Goal: Task Accomplishment & Management: Manage account settings

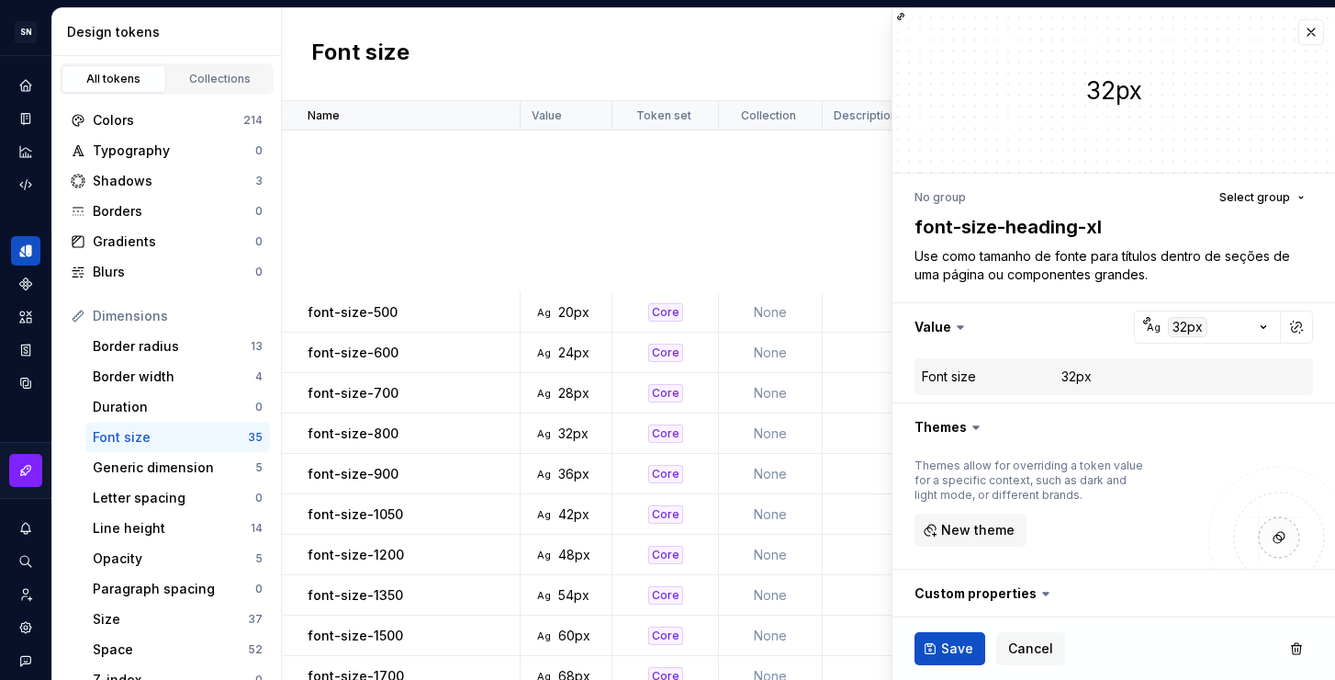
scroll to position [587, 0]
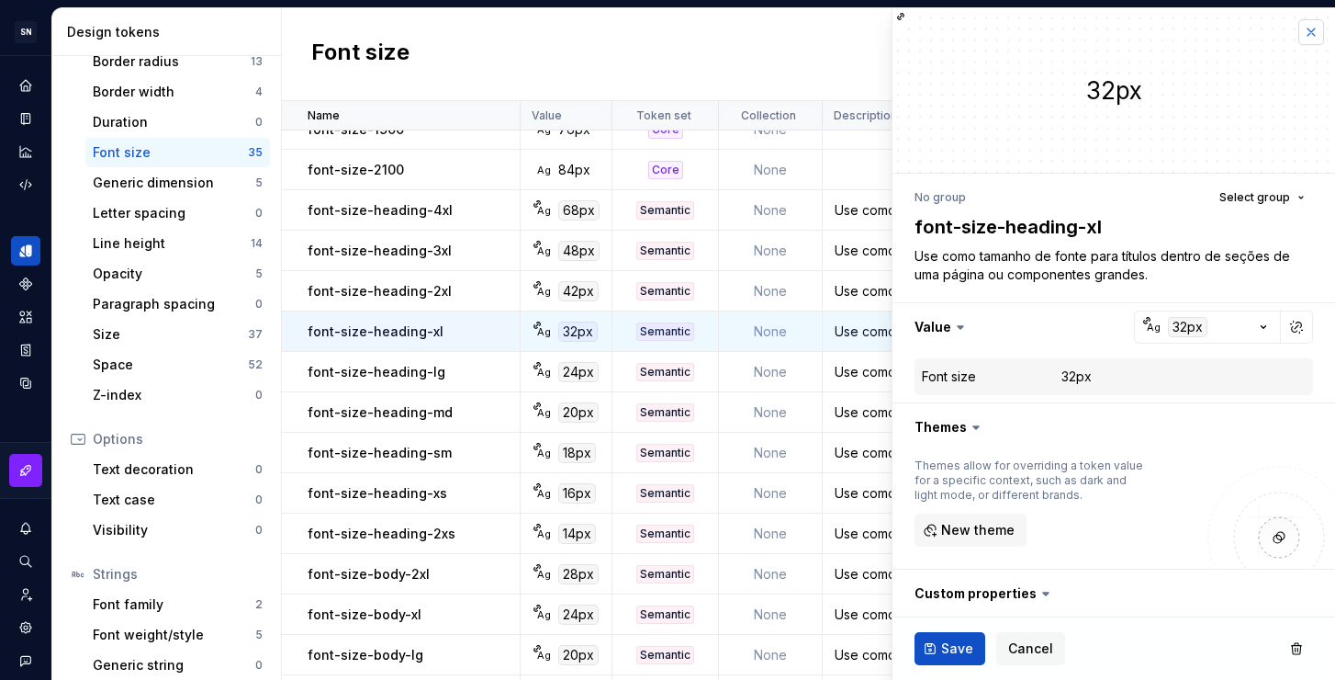
click at [1299, 34] on button "button" at bounding box center [1312, 32] width 26 height 26
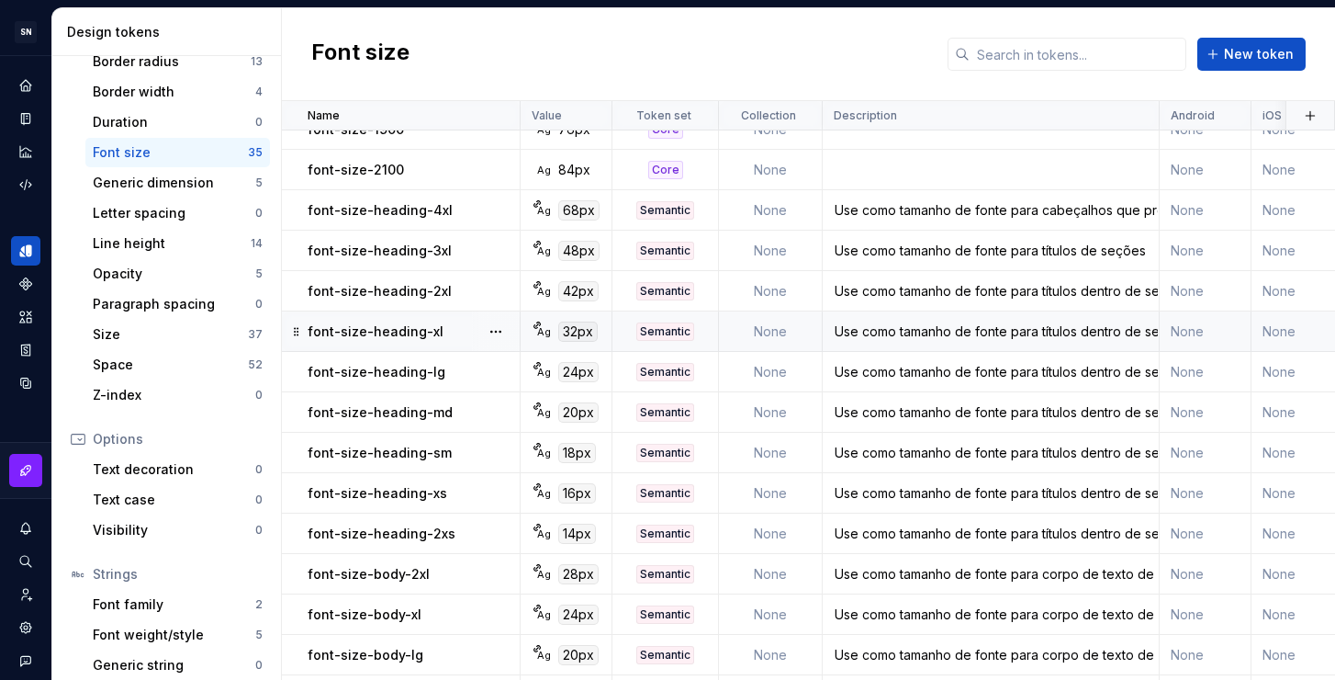
click at [941, 336] on div "Use como tamanho de fonte para títulos dentro de seções de uma página ou compon…" at bounding box center [991, 331] width 334 height 18
type textarea "*"
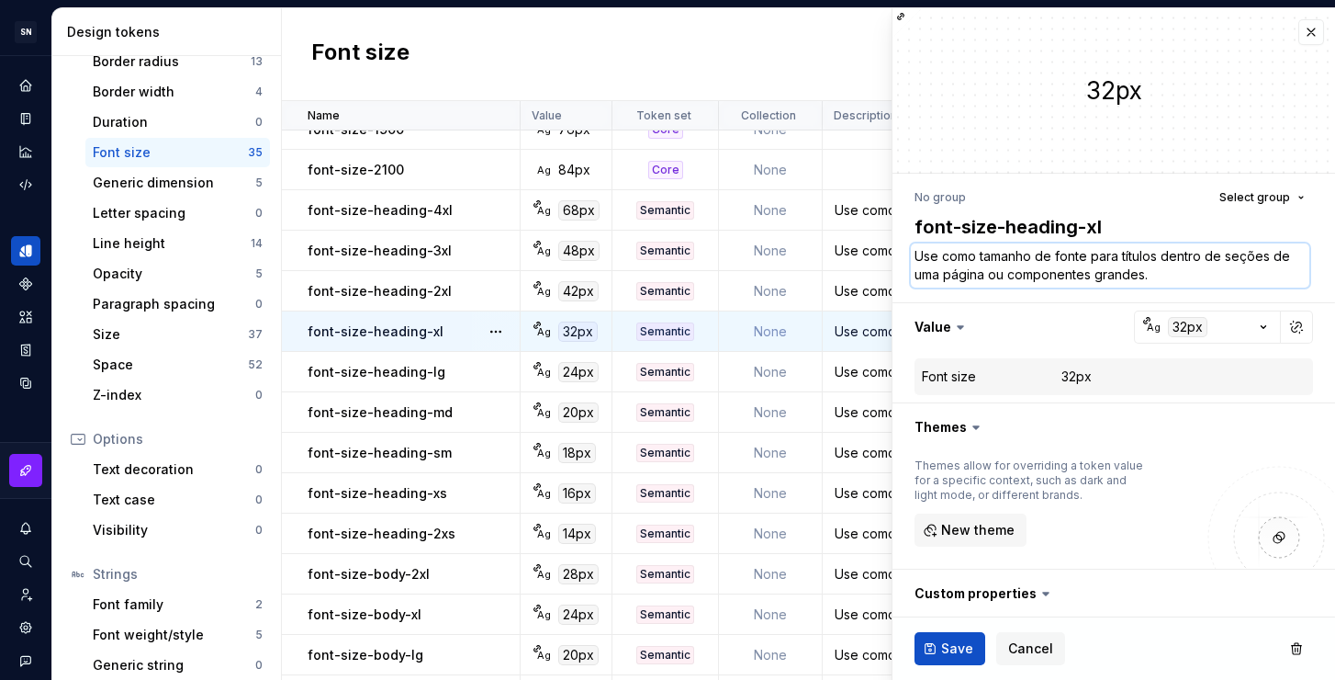
click at [1121, 268] on textarea "Use como tamanho de fonte para títulos dentro de seções de uma página ou compon…" at bounding box center [1110, 265] width 399 height 44
click at [1162, 276] on textarea "Use como tamanho de fonte para títulos dentro de seções de uma página ou compon…" at bounding box center [1110, 265] width 399 height 44
drag, startPoint x: 1152, startPoint y: 272, endPoint x: 1097, endPoint y: 278, distance: 55.5
click at [1097, 278] on textarea "Use como tamanho de fonte para títulos dentro de seções de uma página ou compon…" at bounding box center [1110, 265] width 399 height 44
type textarea "Use como tamanho de fonte para títulos dentro de seções de uma página ou compon…"
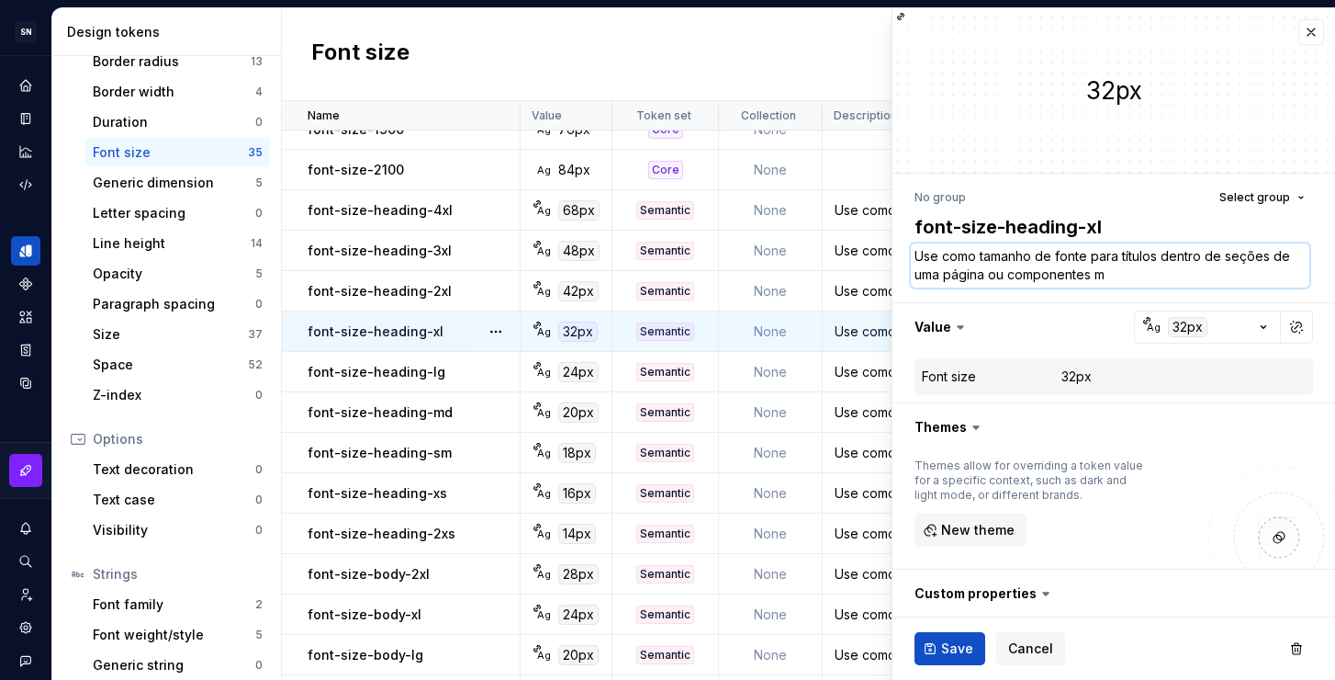
type textarea "*"
type textarea "Use como tamanho de fonte para títulos dentro de seções de uma página ou compon…"
type textarea "*"
type textarea "Use como tamanho de fonte para títulos dentro de seções de uma página ou compon…"
type textarea "*"
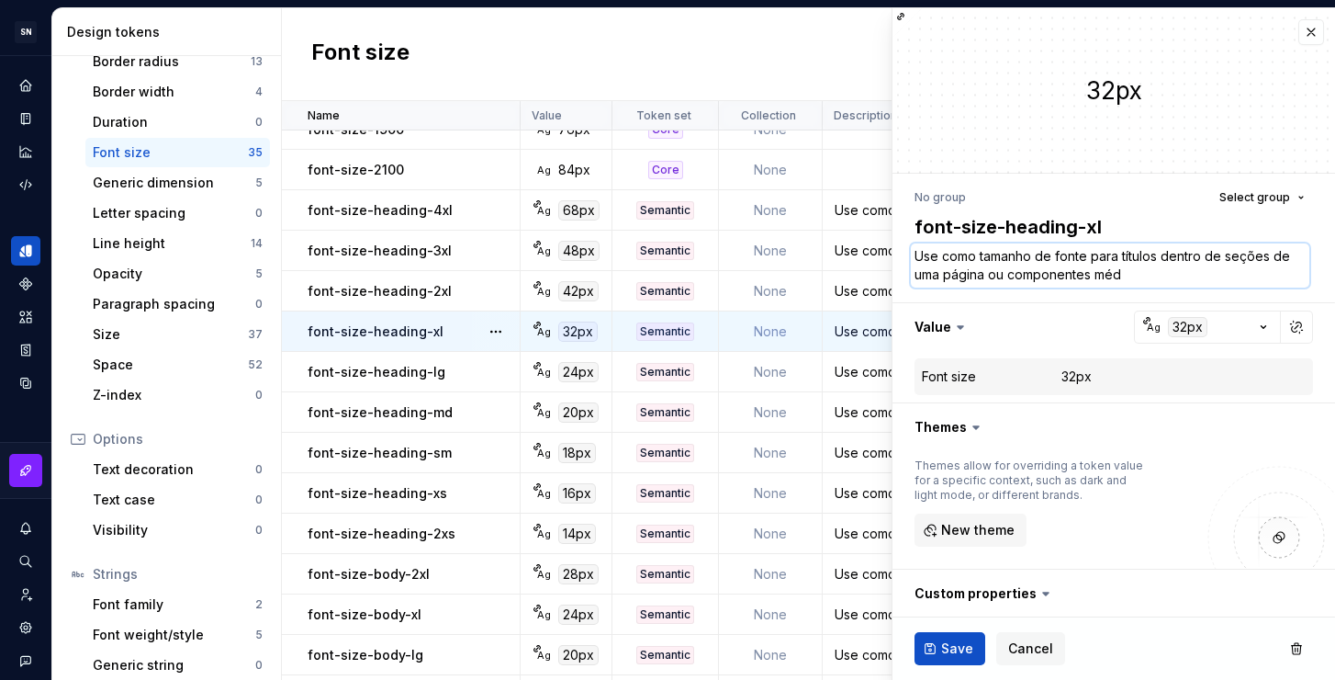
type textarea "Use como tamanho de fonte para títulos dentro de seções de uma página ou compon…"
type textarea "*"
type textarea "Use como tamanho de fonte para títulos dentro de seções de uma página ou compon…"
type textarea "*"
type textarea "Use como tamanho de fonte para títulos dentro de seções de uma página ou compon…"
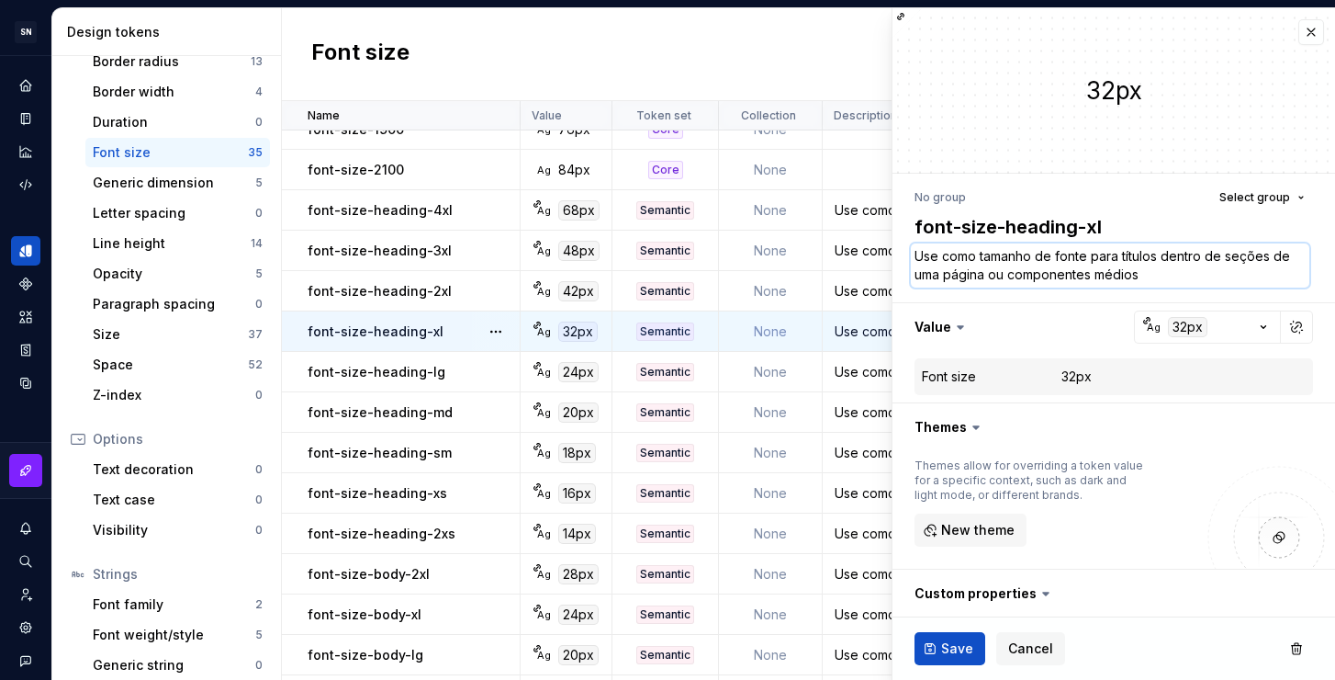
type textarea "*"
type textarea "Use como tamanho de fonte para títulos dentro de seções de uma página ou compon…"
click at [939, 647] on button "Save" at bounding box center [950, 648] width 71 height 33
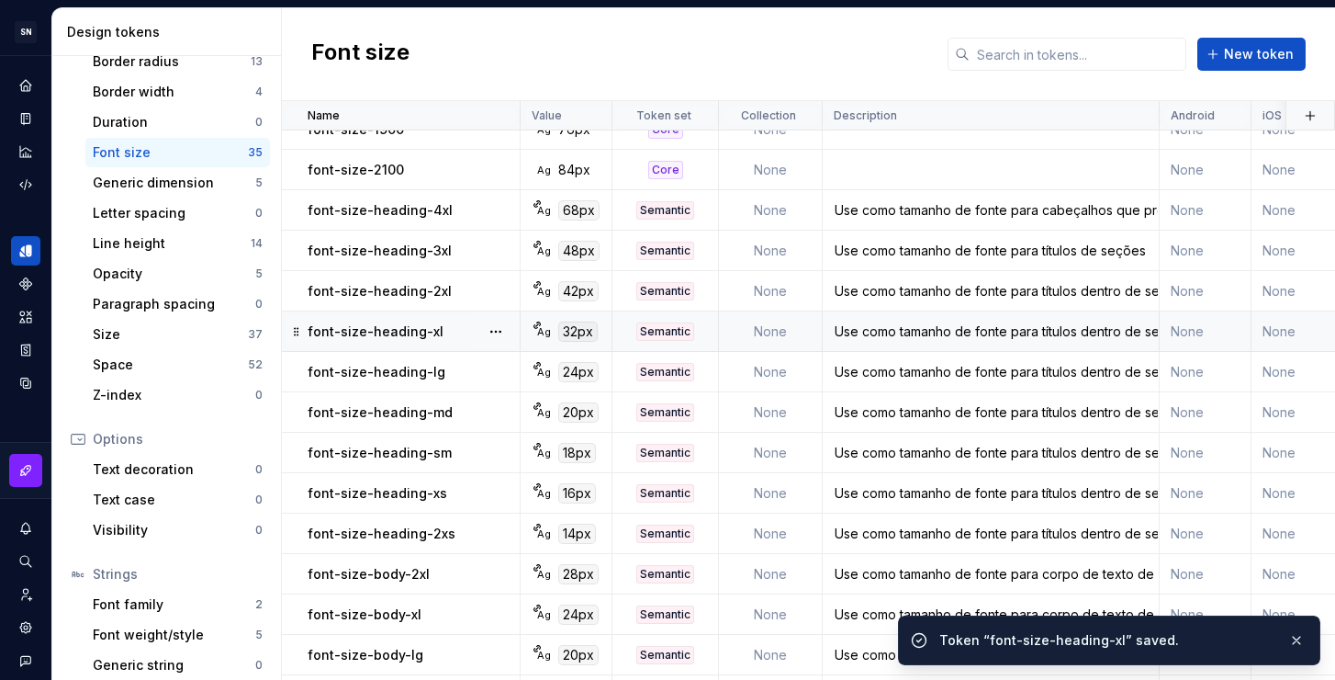
click at [854, 373] on div "Use como tamanho de fonte para títulos dentro de seções de uma página ou compon…" at bounding box center [991, 372] width 334 height 18
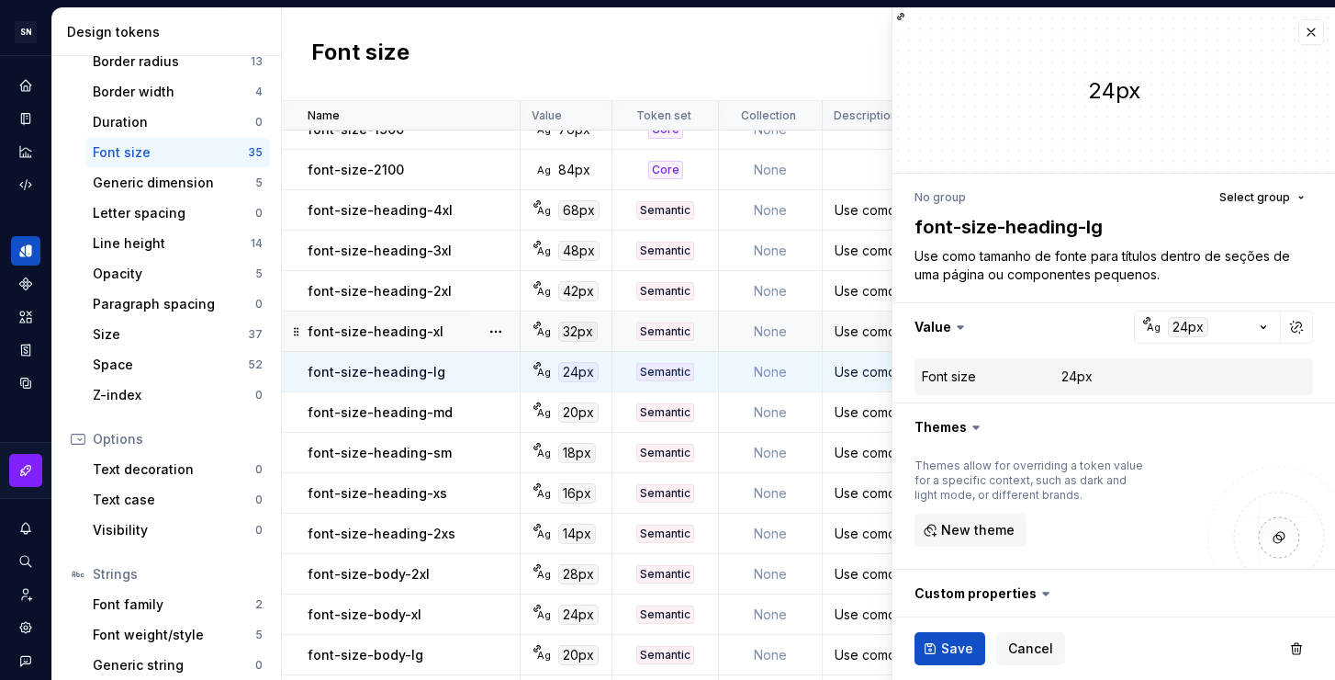
click at [852, 334] on div "Use como tamanho de fonte para títulos dentro de seções de uma página ou compon…" at bounding box center [991, 331] width 334 height 18
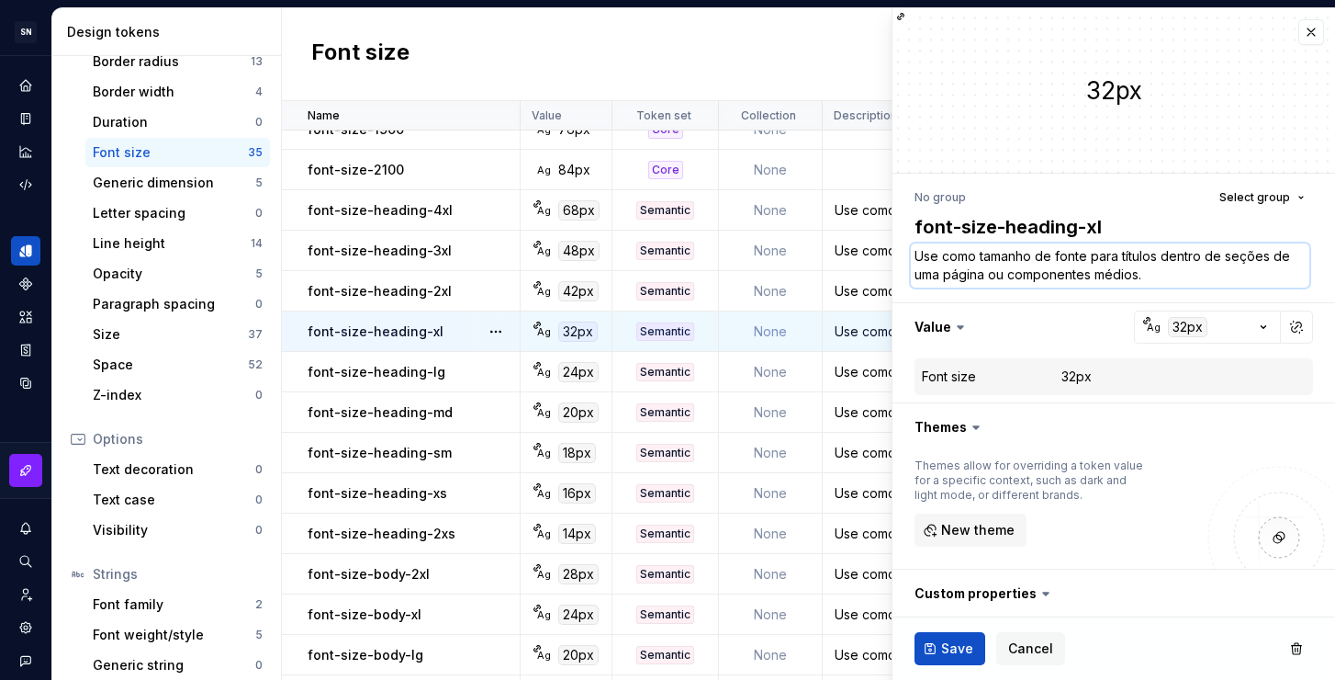
click at [1131, 276] on textarea "Use como tamanho de fonte para títulos dentro de seções de uma página ou compon…" at bounding box center [1110, 265] width 399 height 44
click at [1145, 276] on textarea "Use como tamanho de fonte para títulos dentro de seções de uma página ou compon…" at bounding box center [1110, 265] width 399 height 44
drag, startPoint x: 1152, startPoint y: 275, endPoint x: 1097, endPoint y: 273, distance: 54.2
click at [1097, 273] on textarea "Use como tamanho de fonte para títulos dentro de seções de uma página ou compon…" at bounding box center [1110, 265] width 399 height 44
type textarea "*"
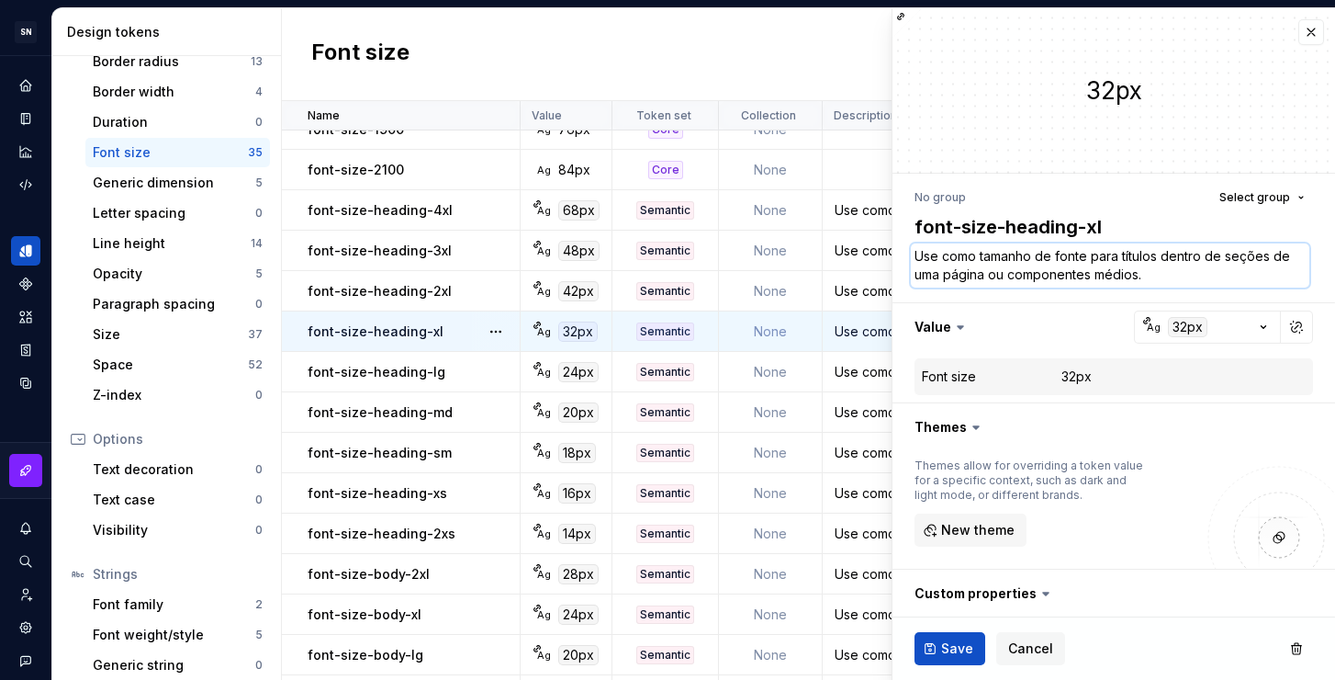
type textarea "Use como tamanho de fonte para títulos dentro de seções de uma página ou compon…"
type textarea "*"
type textarea "Use como tamanho de fonte para títulos dentro de seções de uma página ou compon…"
type textarea "*"
type textarea "Use como tamanho de fonte para títulos dentro de seções de uma página ou compon…"
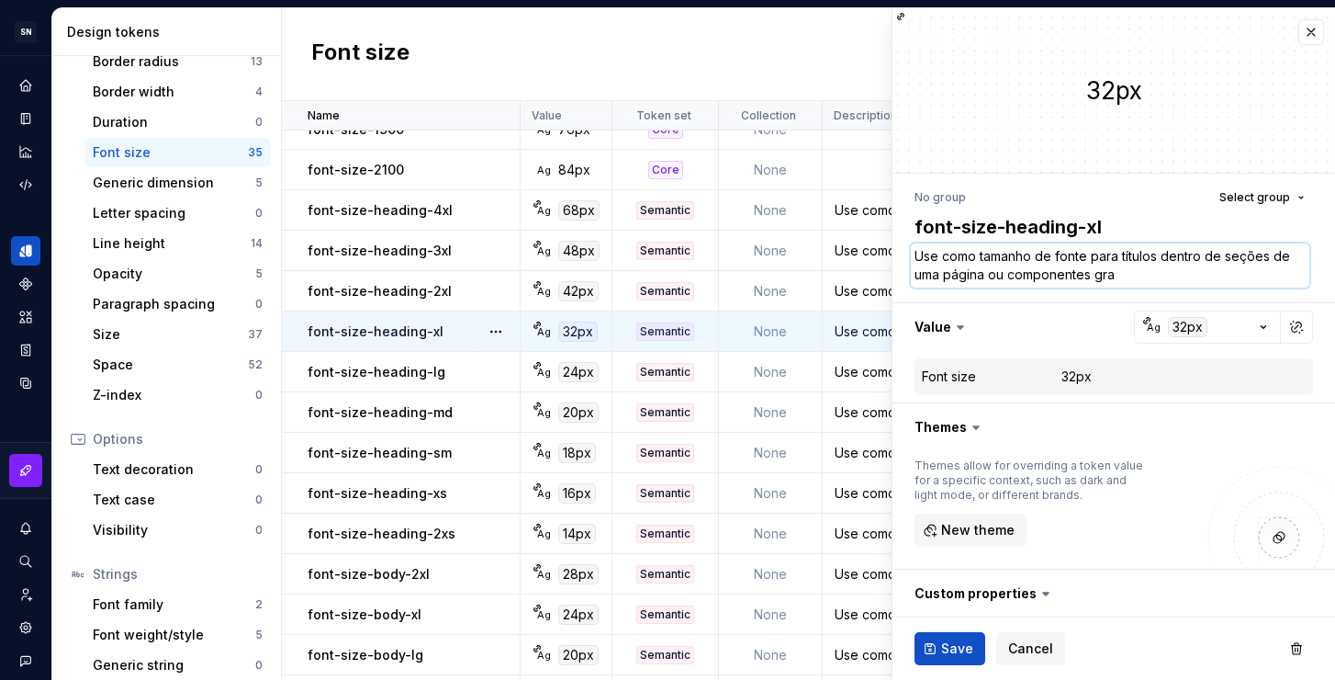
type textarea "*"
type textarea "Use como tamanho de fonte para títulos dentro de seções de uma página ou compon…"
type textarea "*"
type textarea "Use como tamanho de fonte para títulos dentro de seções de uma página ou compon…"
type textarea "*"
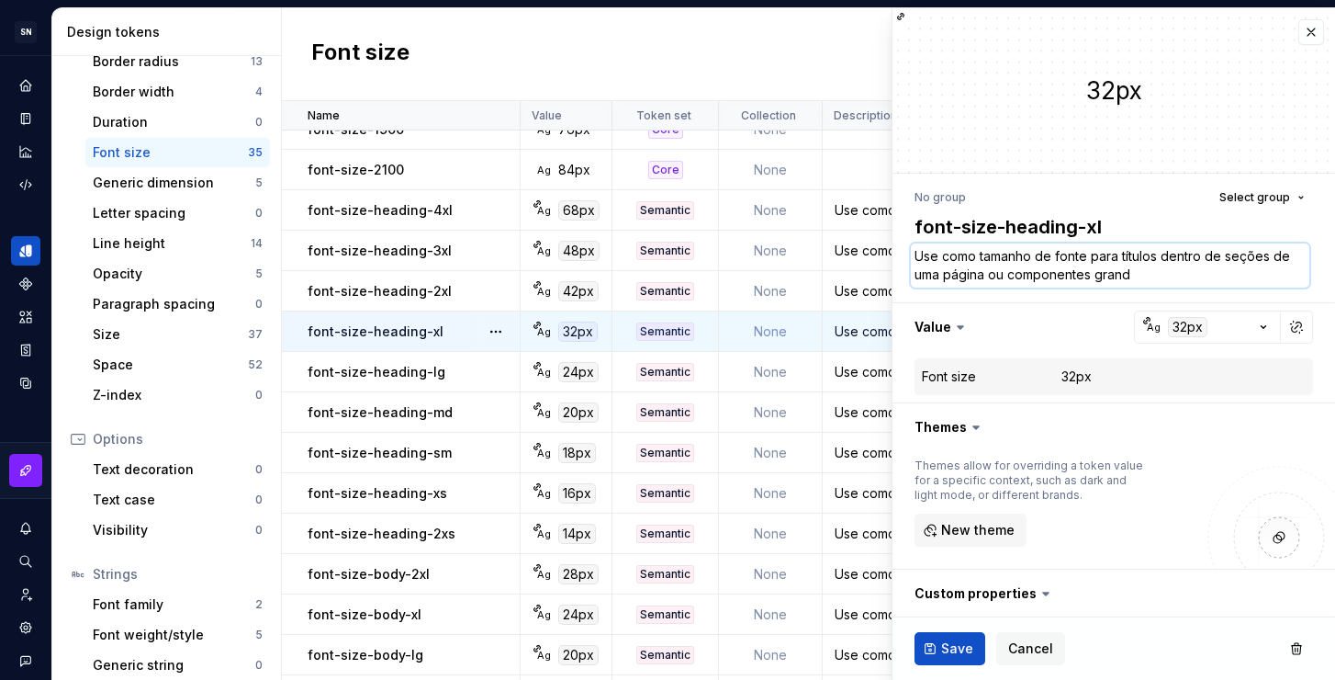
type textarea "Use como tamanho de fonte para títulos dentro de seções de uma página ou compon…"
type textarea "*"
type textarea "Use como tamanho de fonte para títulos dentro de seções de uma página ou compon…"
type textarea "*"
type textarea "Use como tamanho de fonte para títulos dentro de seções de uma página ou compon…"
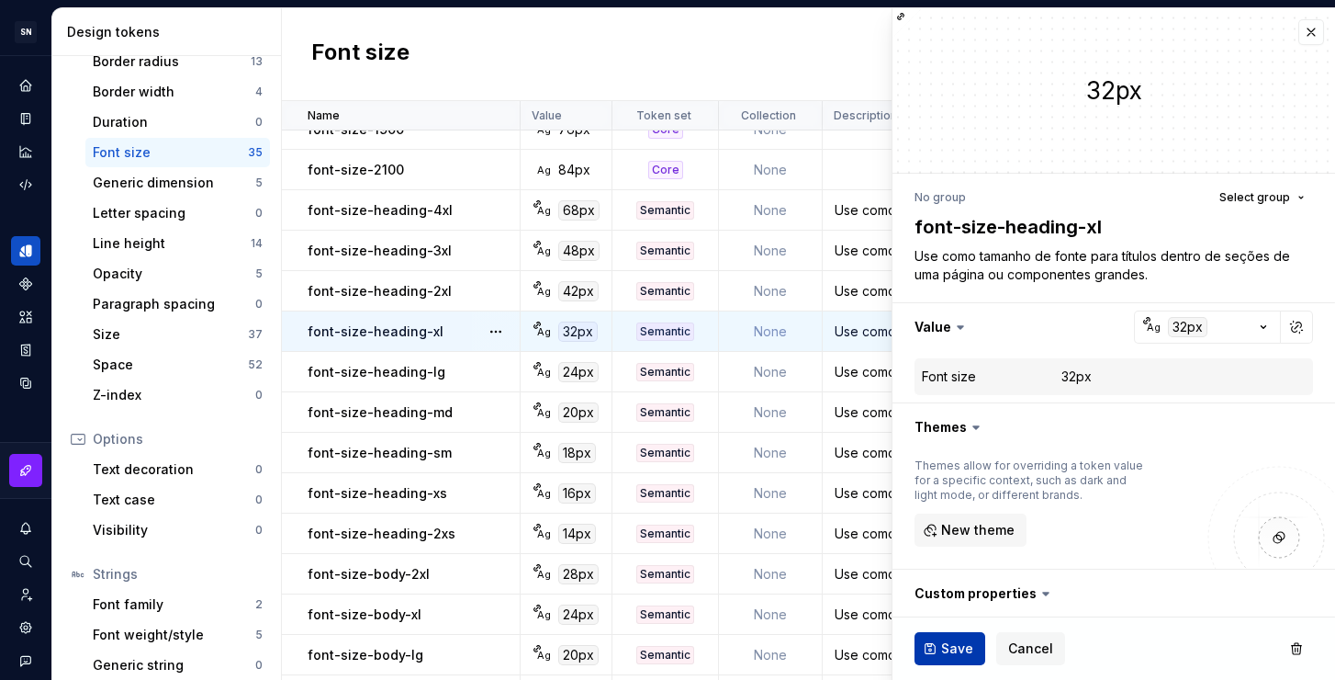
click at [949, 644] on span "Save" at bounding box center [957, 648] width 32 height 18
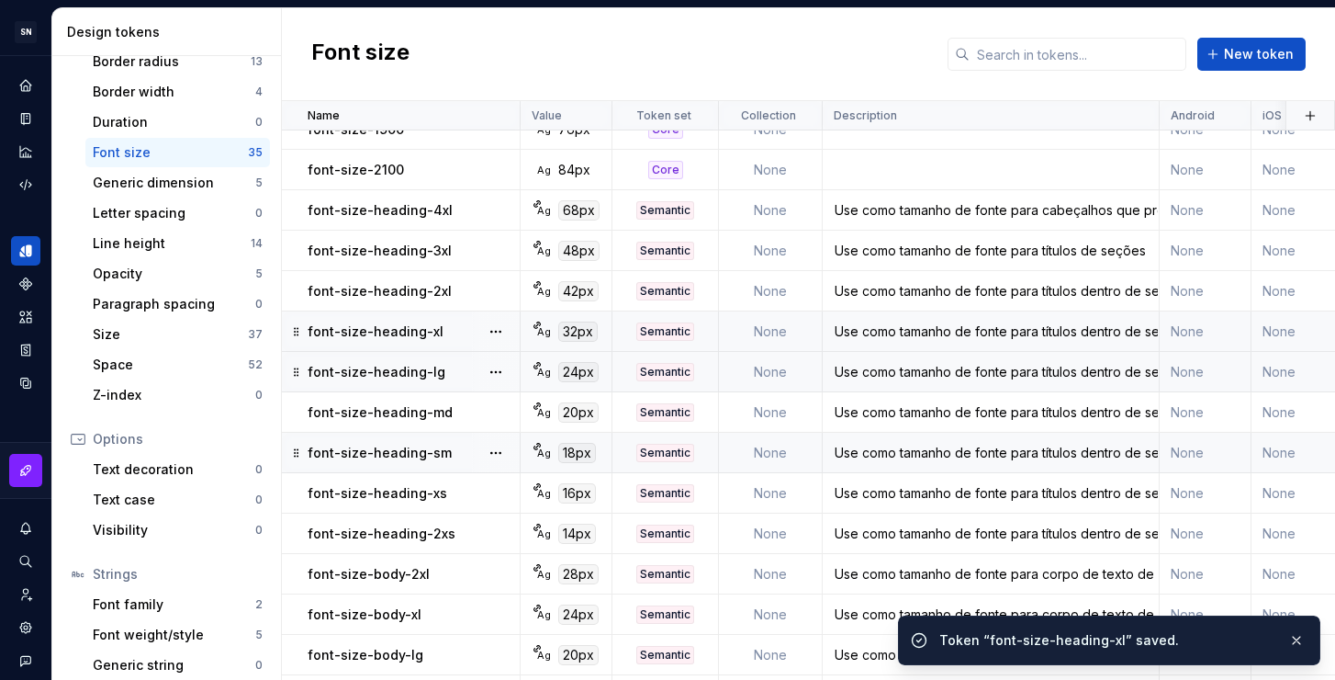
click at [863, 376] on div "Use como tamanho de fonte para títulos dentro de seções de uma página ou compon…" at bounding box center [991, 372] width 334 height 18
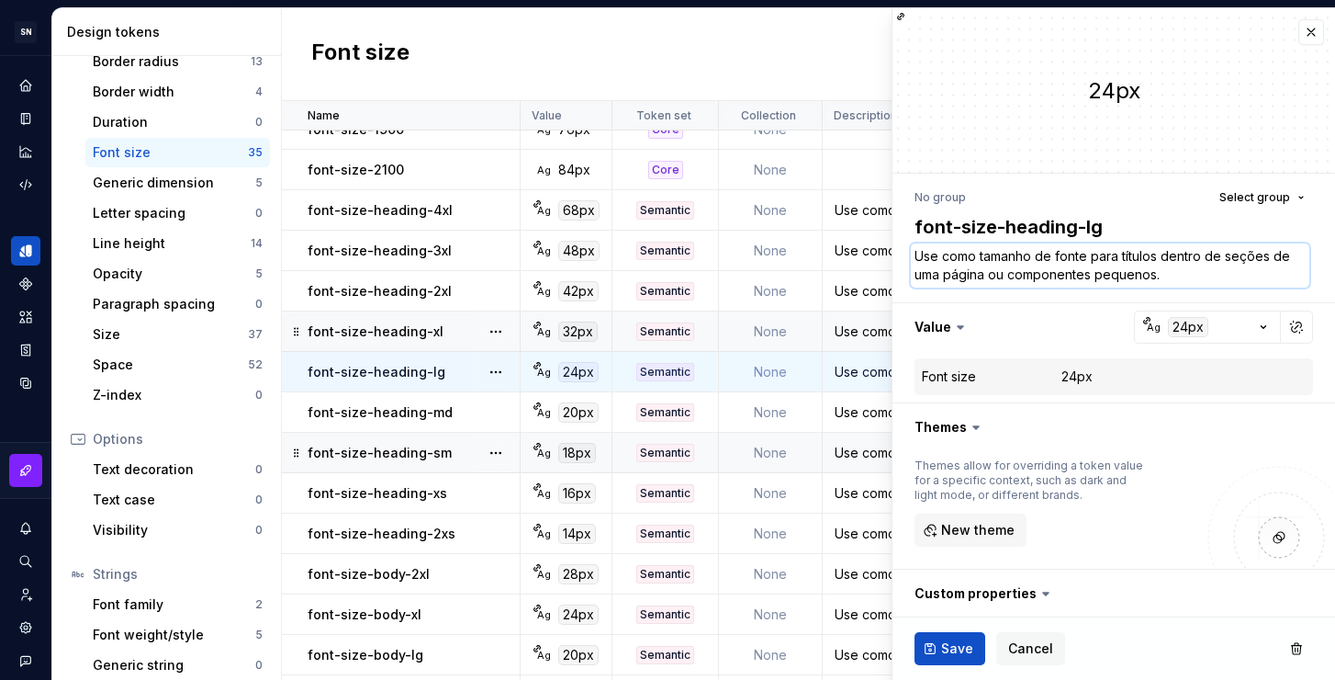
click at [1157, 278] on textarea "Use como tamanho de fonte para títulos dentro de seções de uma página ou compon…" at bounding box center [1110, 265] width 399 height 44
drag, startPoint x: 1185, startPoint y: 284, endPoint x: 1169, endPoint y: 277, distance: 16.9
click at [1184, 284] on textarea "Use como tamanho de fonte para títulos dentro de seções de uma página ou compon…" at bounding box center [1110, 265] width 399 height 44
drag, startPoint x: 1168, startPoint y: 277, endPoint x: 1095, endPoint y: 276, distance: 73.5
click at [1095, 276] on textarea "Use como tamanho de fonte para títulos dentro de seções de uma página ou compon…" at bounding box center [1110, 265] width 399 height 44
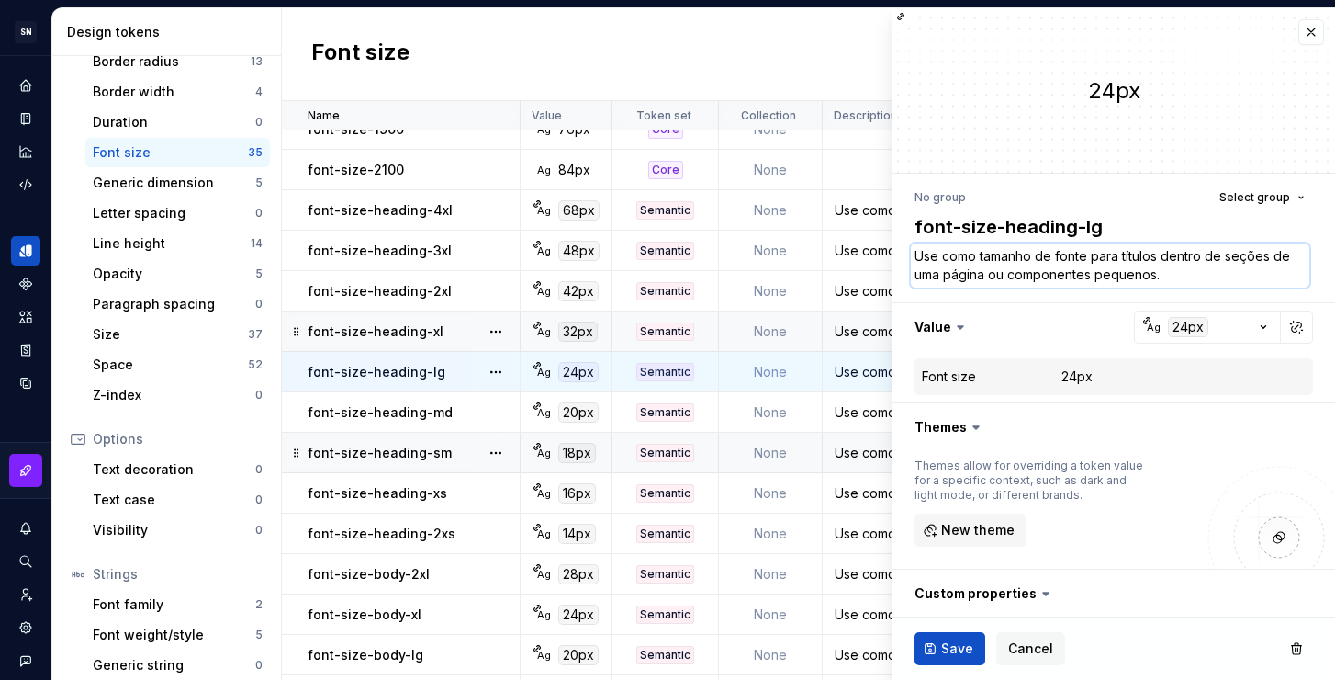
type textarea "*"
type textarea "Use como tamanho de fonte para títulos dentro de seções de uma página ou compon…"
type textarea "*"
type textarea "Use como tamanho de fonte para títulos dentro de seções de uma página ou compon…"
type textarea "*"
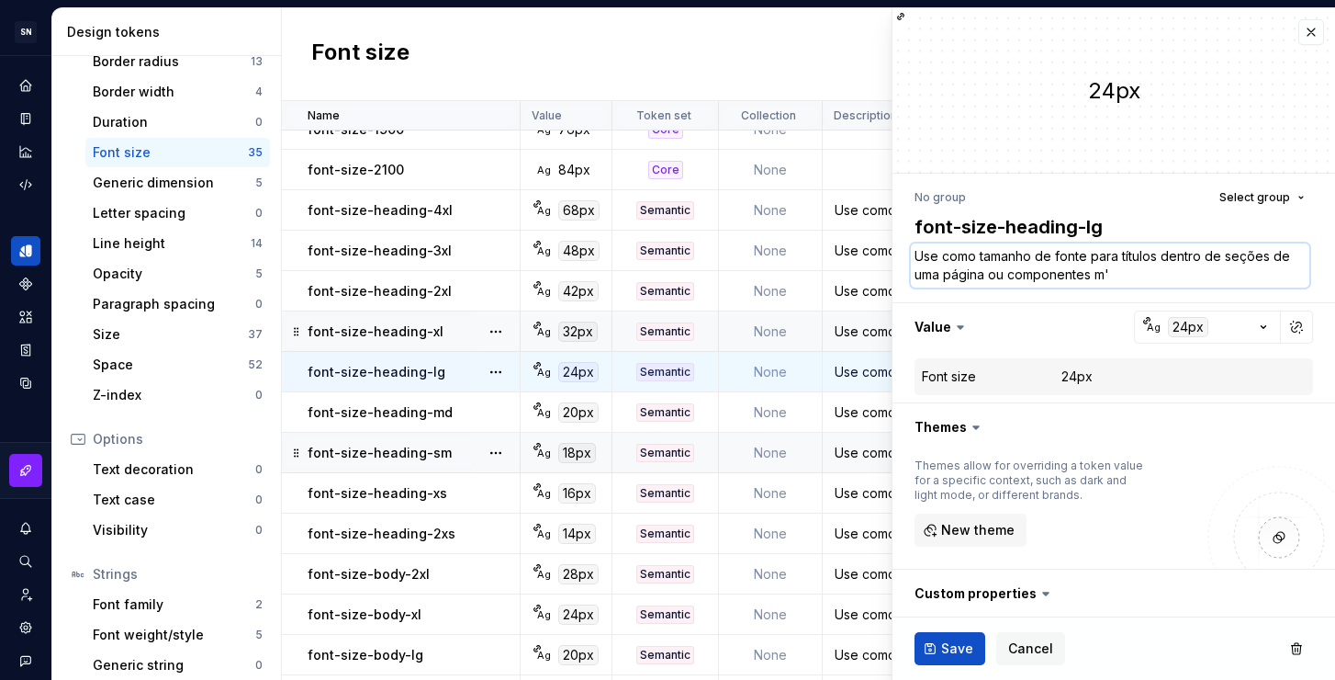
type textarea "Use como tamanho de fonte para títulos dentro de seções de uma página ou compon…"
type textarea "*"
type textarea "Use como tamanho de fonte para títulos dentro de seções de uma página ou compon…"
type textarea "*"
type textarea "Use como tamanho de fonte para títulos dentro de seções de uma página ou compon…"
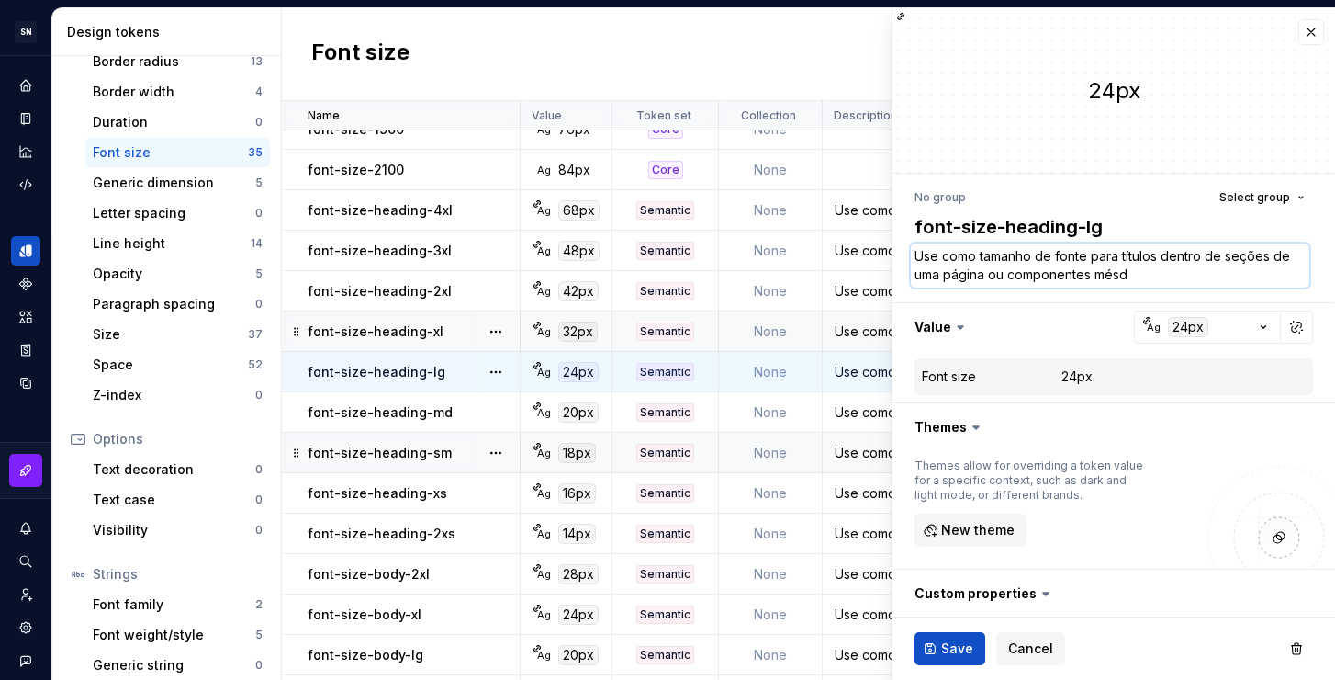
type textarea "*"
type textarea "Use como tamanho de fonte para títulos dentro de seções de uma página ou compon…"
type textarea "*"
type textarea "Use como tamanho de fonte para títulos dentro de seções de uma página ou compon…"
type textarea "*"
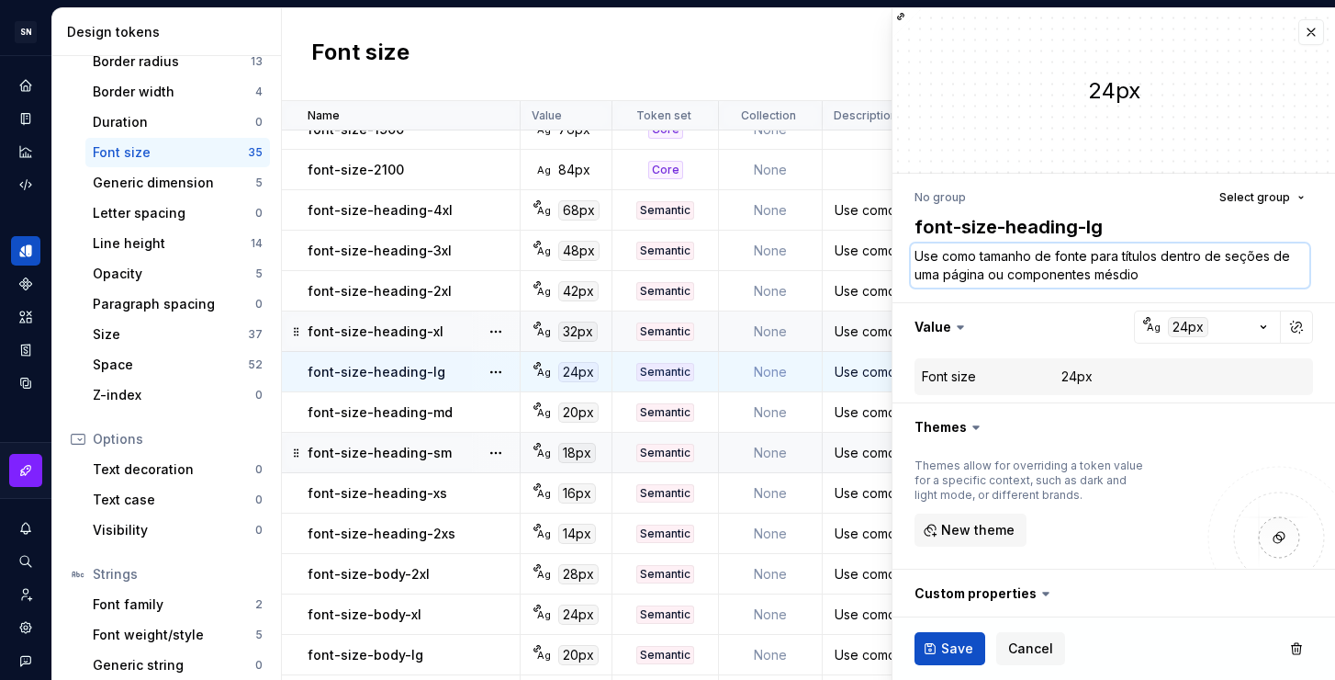
type textarea "Use como tamanho de fonte para títulos dentro de seções de uma página ou compon…"
type textarea "*"
type textarea "Use como tamanho de fonte para títulos dentro de seções de uma página ou compon…"
type textarea "*"
type textarea "Use como tamanho de fonte para títulos dentro de seções de uma página ou compon…"
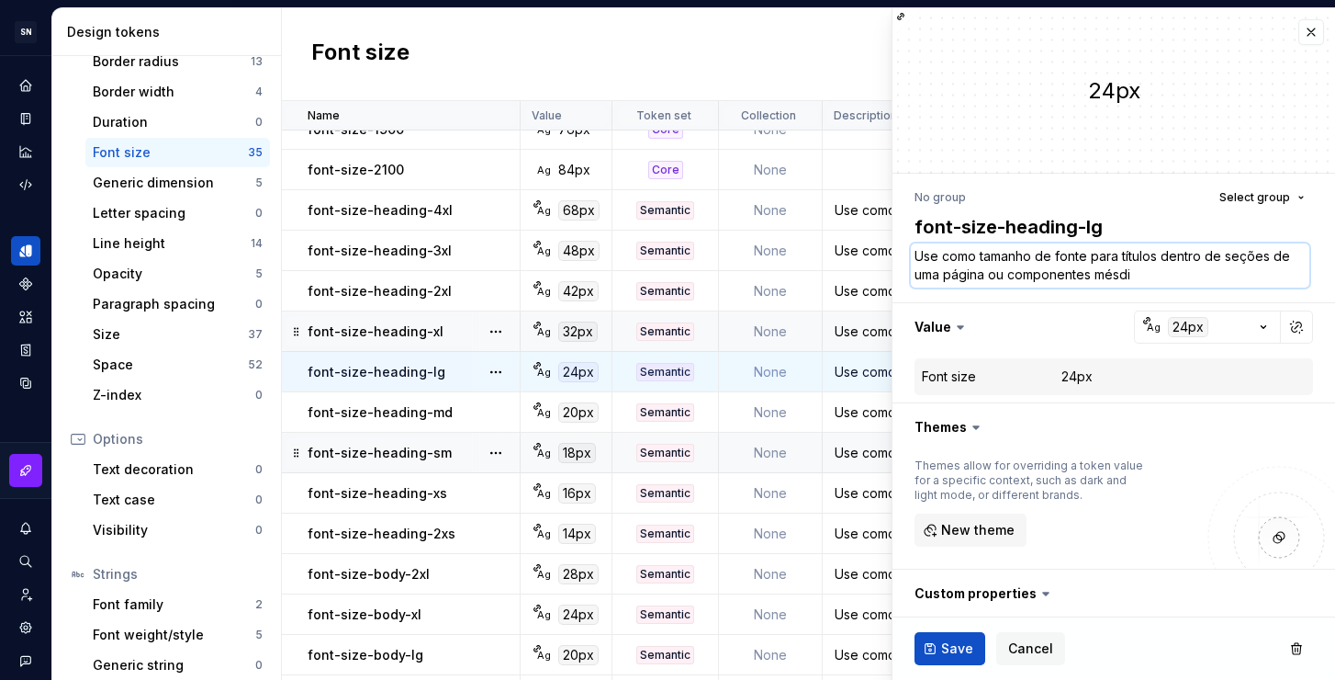
type textarea "*"
type textarea "Use como tamanho de fonte para títulos dentro de seções de uma página ou compon…"
type textarea "*"
type textarea "Use como tamanho de fonte para títulos dentro de seções de uma página ou compon…"
type textarea "*"
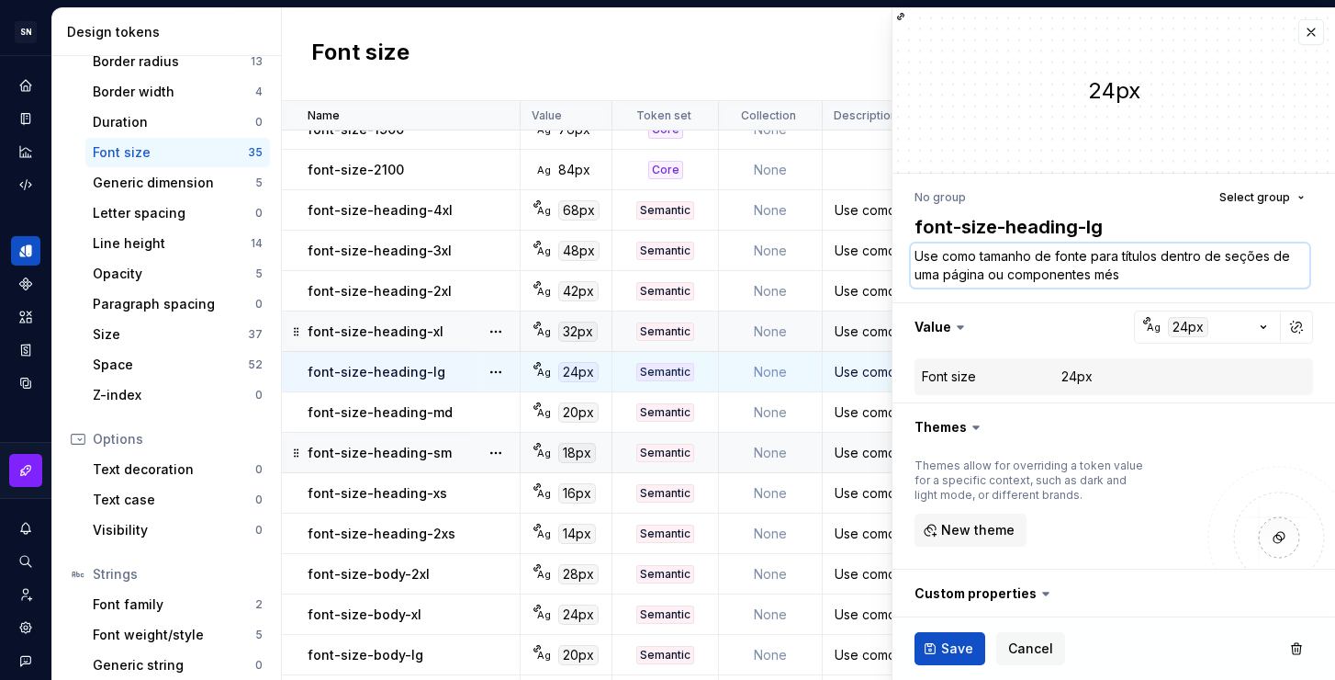
type textarea "Use como tamanho de fonte para títulos dentro de seções de uma página ou compon…"
type textarea "*"
type textarea "Use como tamanho de fonte para títulos dentro de seções de uma página ou compon…"
type textarea "*"
type textarea "Use como tamanho de fonte para títulos dentro de seções de uma página ou compon…"
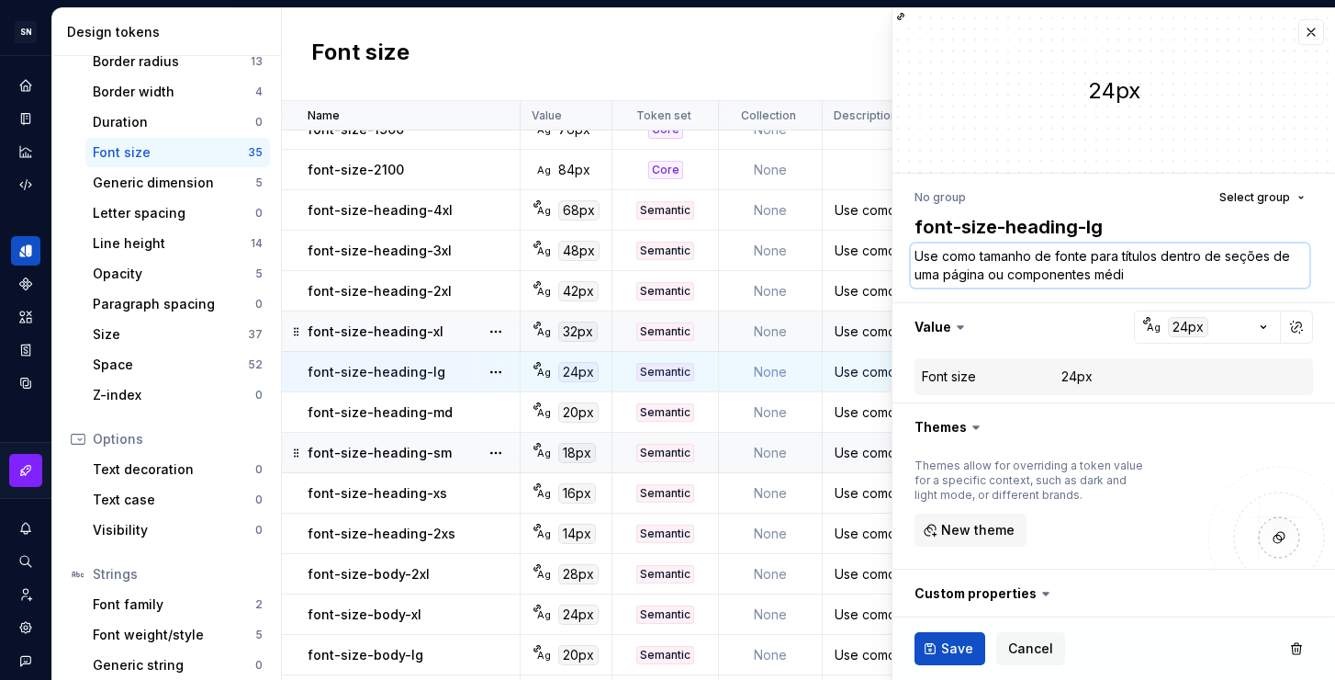
type textarea "*"
type textarea "Use como tamanho de fonte para títulos dentro de seções de uma página ou compon…"
type textarea "*"
type textarea "Use como tamanho de fonte para títulos dentro de seções de uma página ou compon…"
type textarea "*"
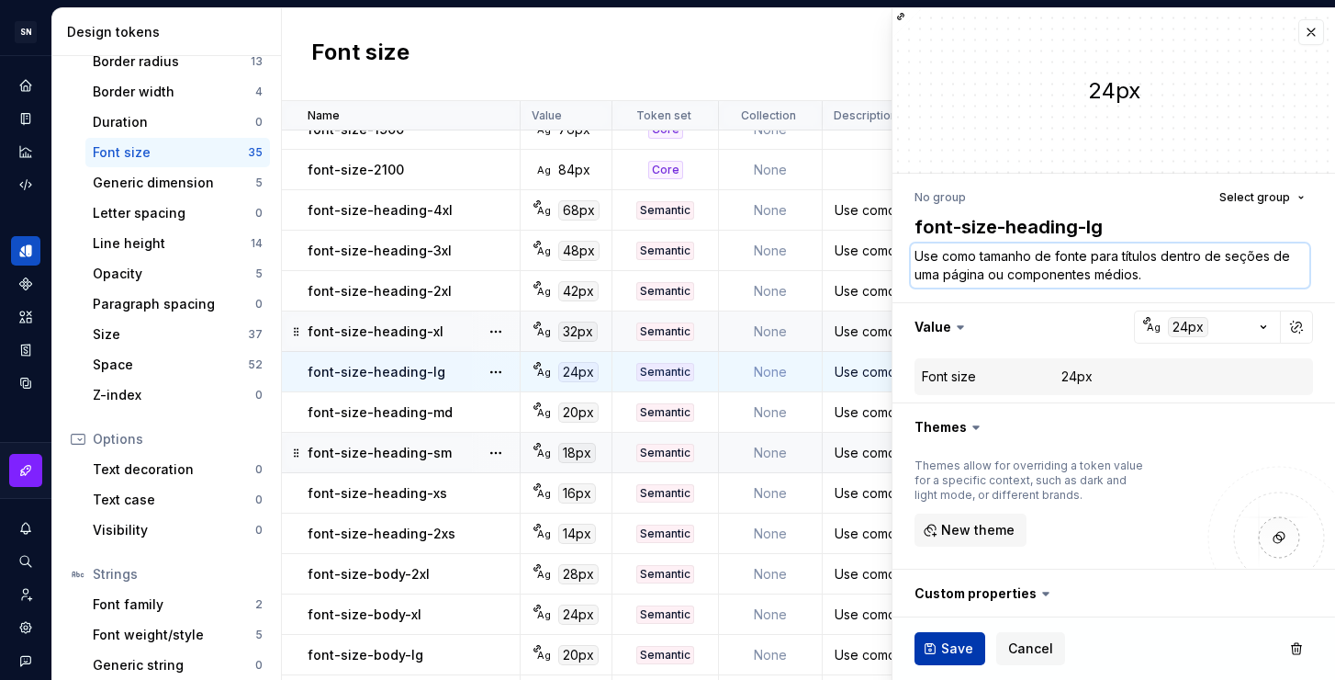
type textarea "Use como tamanho de fonte para títulos dentro de seções de uma página ou compon…"
click at [957, 649] on span "Save" at bounding box center [957, 648] width 32 height 18
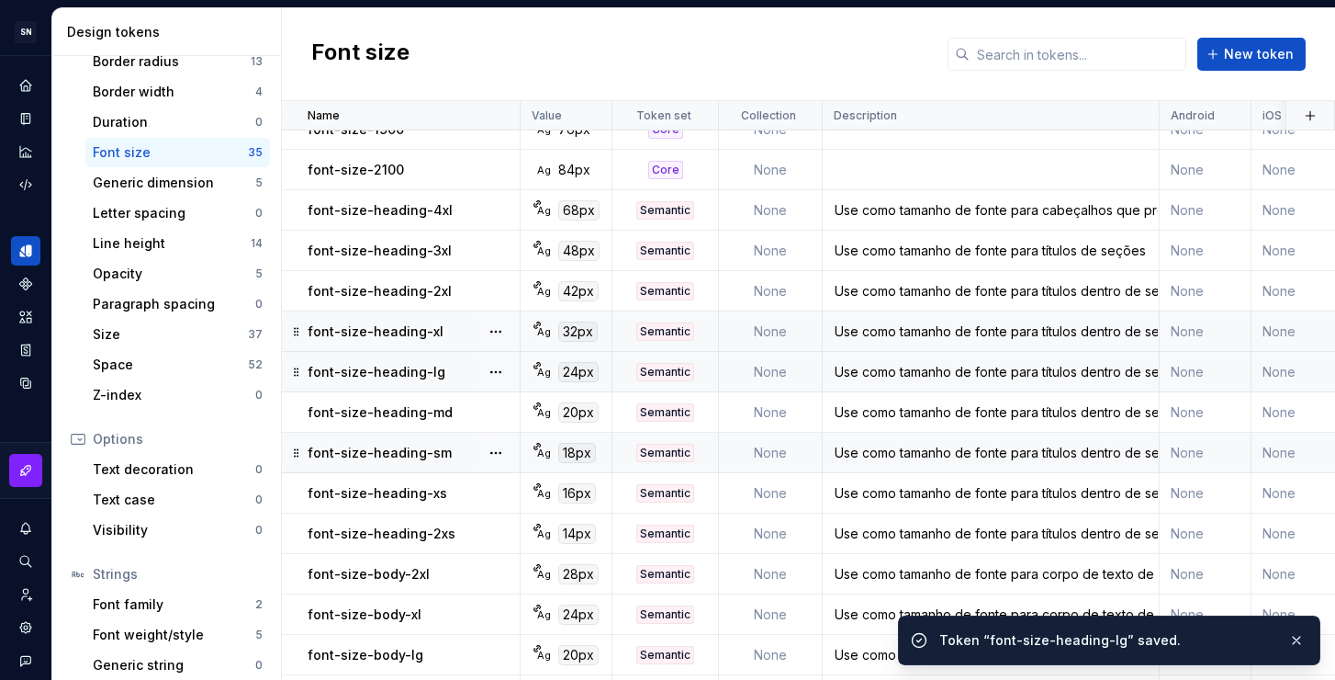
click at [850, 418] on div "Use como tamanho de fonte para títulos dentro de seções de uma página ou compon…" at bounding box center [991, 412] width 334 height 18
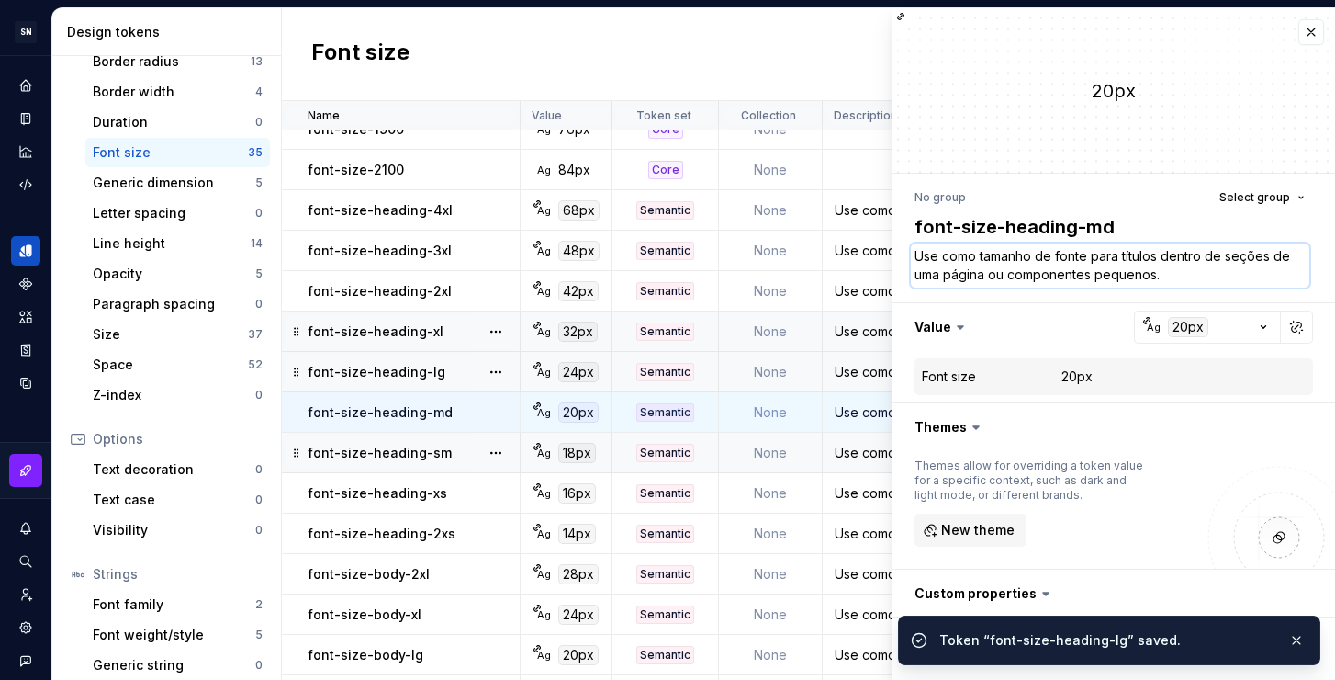
click at [1100, 285] on textarea "Use como tamanho de fonte para títulos dentro de seções de uma página ou compon…" at bounding box center [1110, 265] width 399 height 44
click at [1196, 276] on textarea "Use como tamanho de fonte para títulos dentro de seções de uma página ou compon…" at bounding box center [1110, 265] width 399 height 44
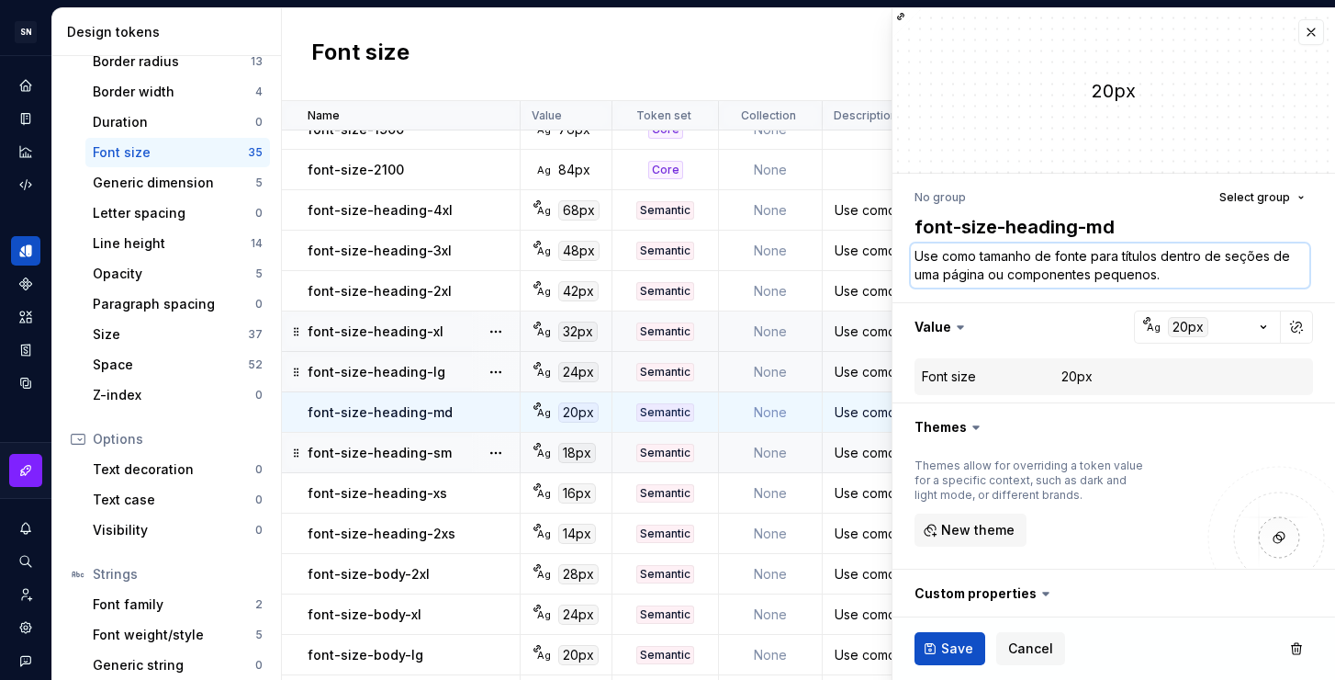
drag, startPoint x: 1159, startPoint y: 278, endPoint x: 1095, endPoint y: 273, distance: 64.5
click at [1095, 273] on textarea "Use como tamanho de fonte para títulos dentro de seções de uma página ou compon…" at bounding box center [1110, 265] width 399 height 44
type textarea "*"
type textarea "Use como tamanho de fonte para títulos dentro de seções de uma página ou compon…"
type textarea "*"
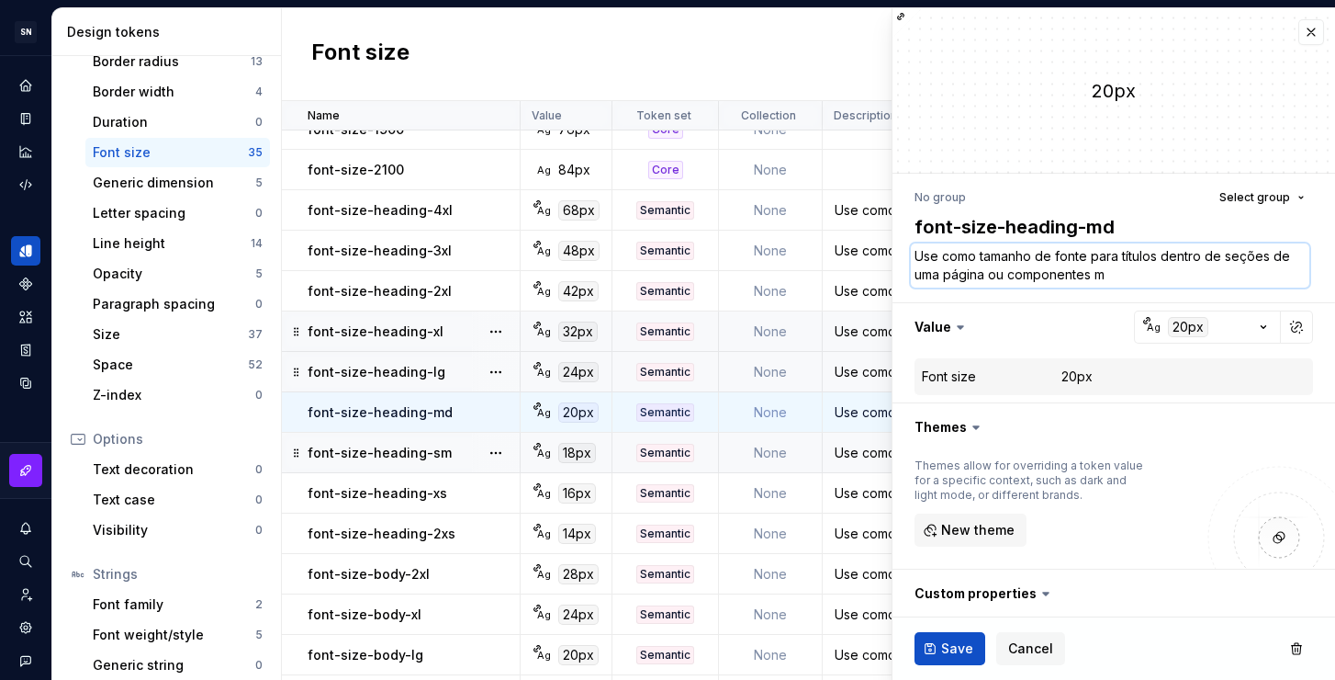
type textarea "Use como tamanho de fonte para títulos dentro de seções de uma página ou compon…"
type textarea "*"
type textarea "Use como tamanho de fonte para títulos dentro de seções de uma página ou compon…"
type textarea "*"
type textarea "Use como tamanho de fonte para títulos dentro de seções de uma página ou compon…"
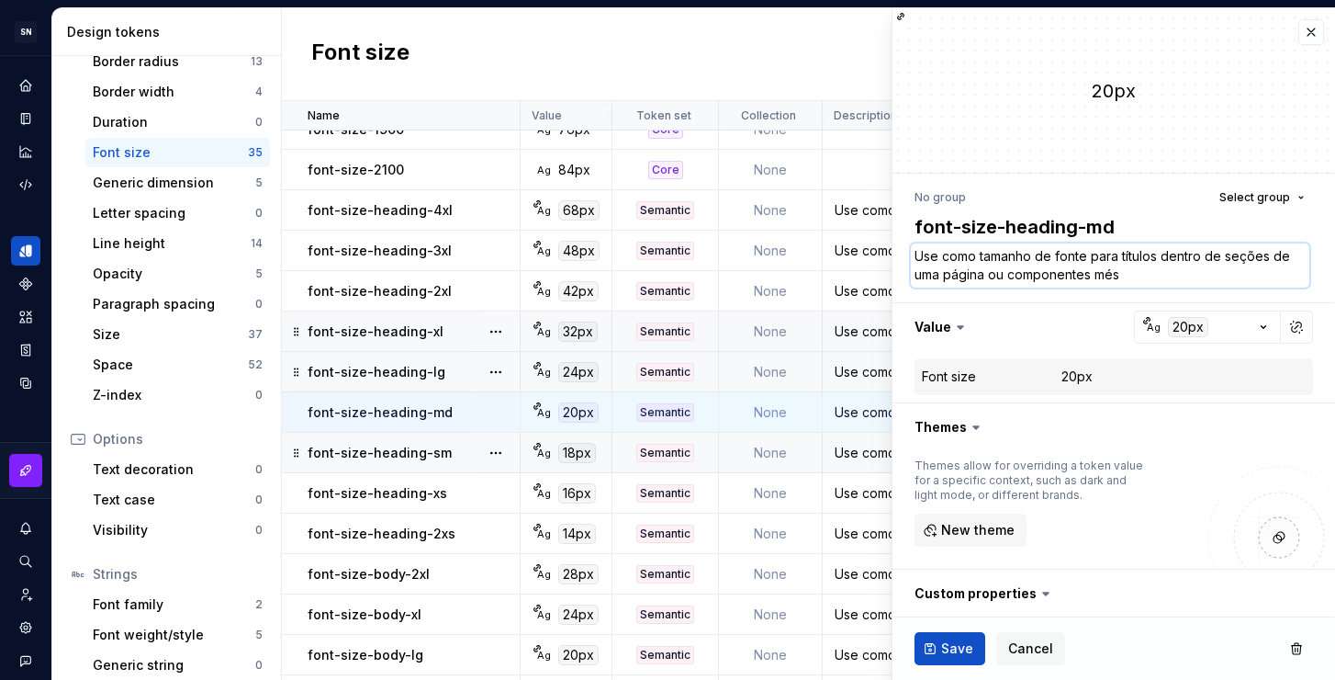
type textarea "*"
type textarea "Use como tamanho de fonte para títulos dentro de seções de uma página ou compon…"
type textarea "*"
type textarea "Use como tamanho de fonte para títulos dentro de seções de uma página ou compon…"
type textarea "*"
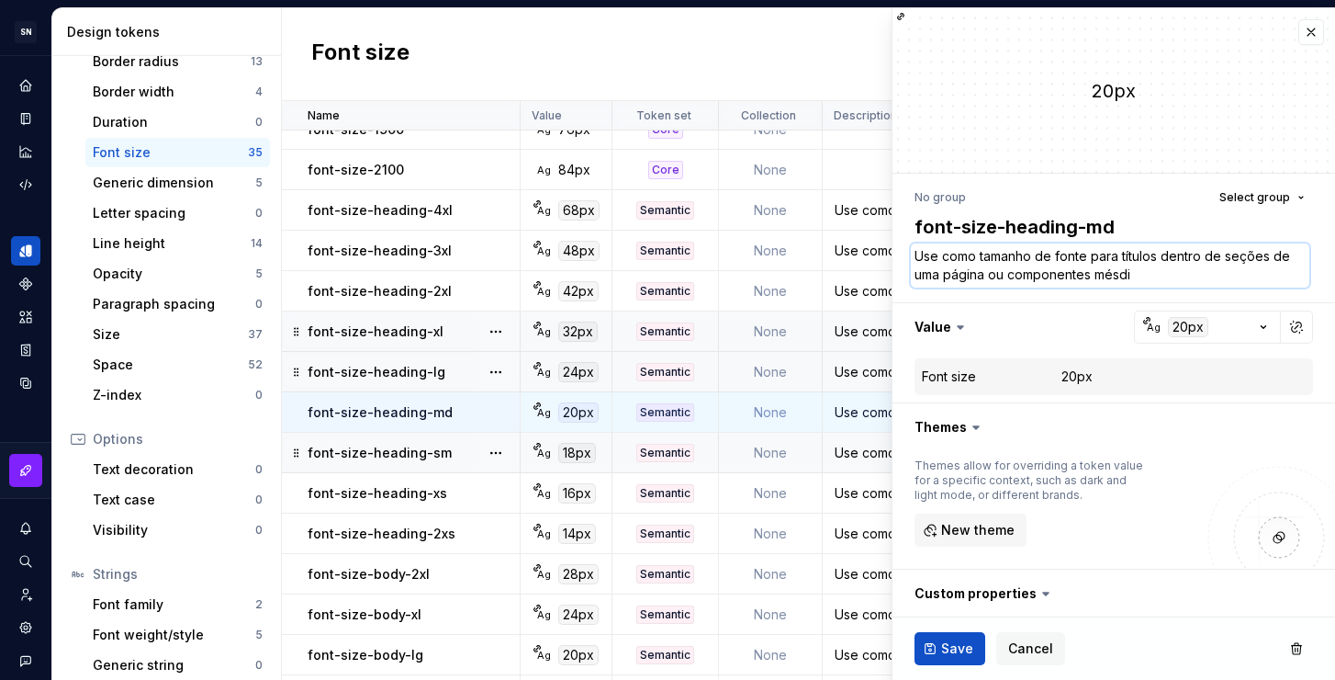
type textarea "Use como tamanho de fonte para títulos dentro de seções de uma página ou compon…"
type textarea "*"
type textarea "Use como tamanho de fonte para títulos dentro de seções de uma página ou compon…"
type textarea "*"
type textarea "Use como tamanho de fonte para títulos dentro de seções de uma página ou compon…"
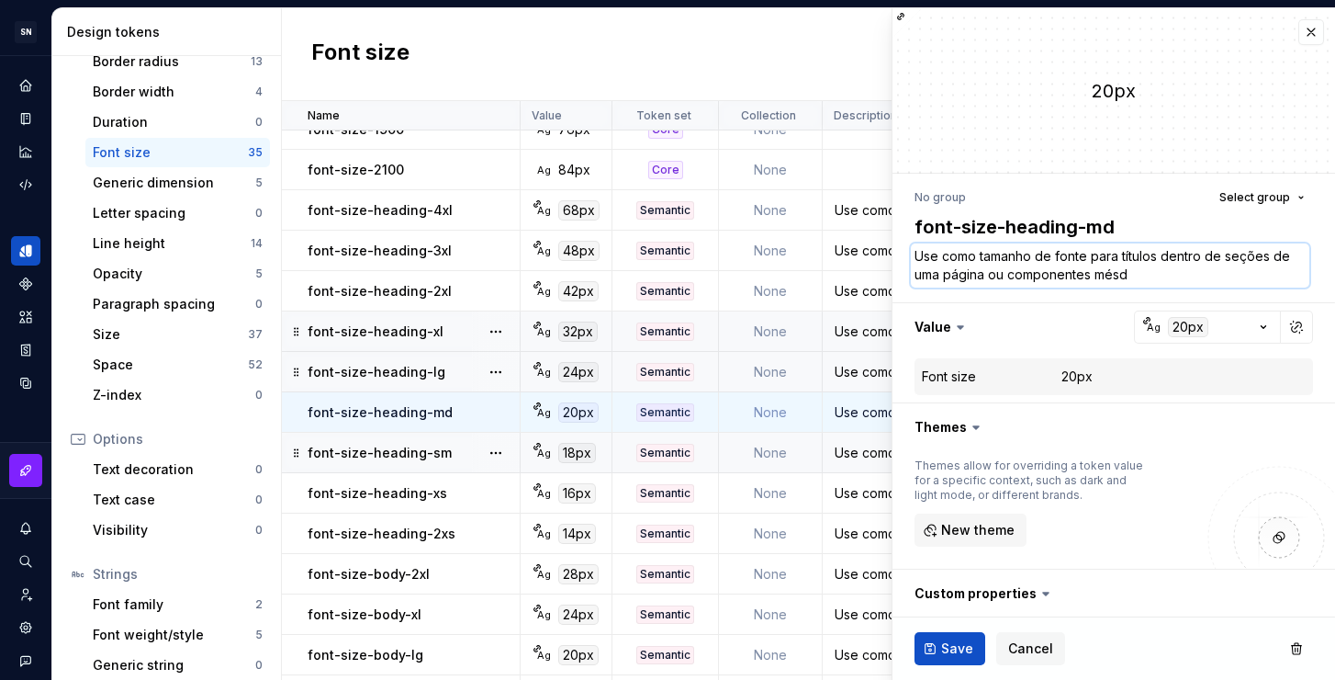
type textarea "*"
type textarea "Use como tamanho de fonte para títulos dentro de seções de uma página ou compon…"
type textarea "*"
type textarea "Use como tamanho de fonte para títulos dentro de seções de uma página ou compon…"
type textarea "*"
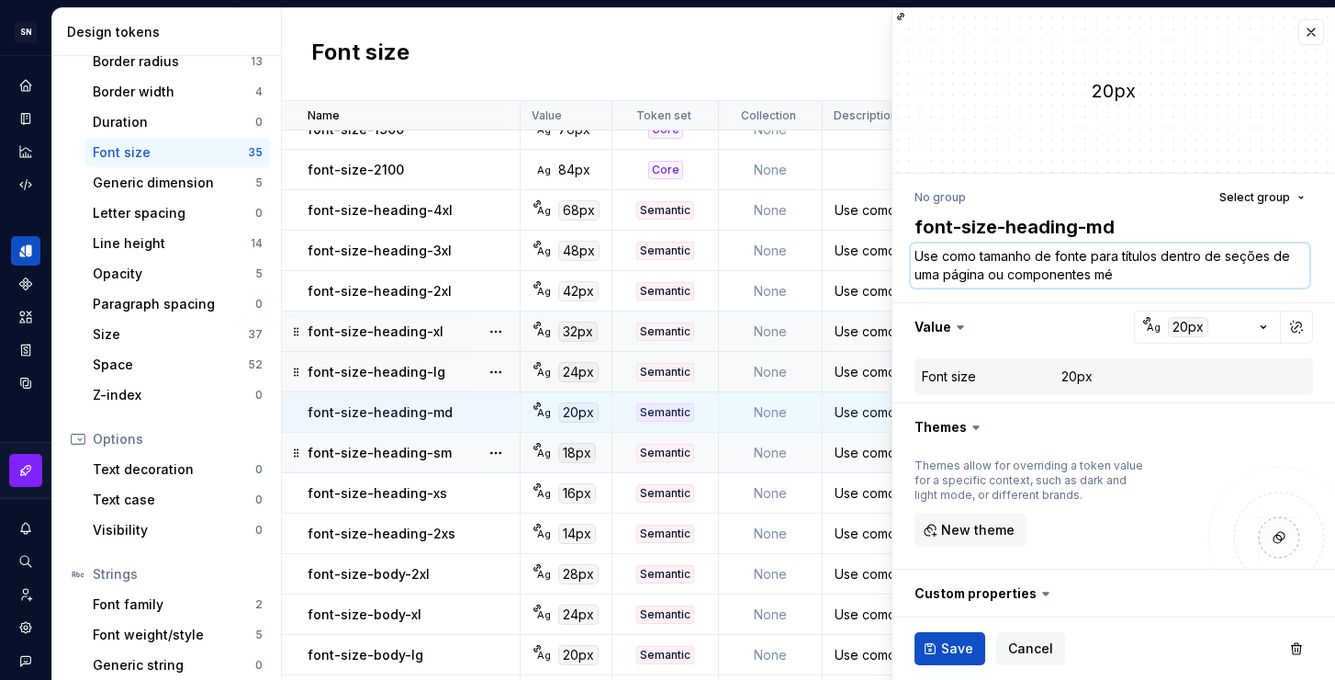
type textarea "Use como tamanho de fonte para títulos dentro de seções de uma página ou compon…"
type textarea "*"
type textarea "Use como tamanho de fonte para títulos dentro de seções de uma página ou compon…"
type textarea "*"
type textarea "Use como tamanho de fonte para títulos dentro de seções de uma página ou compon…"
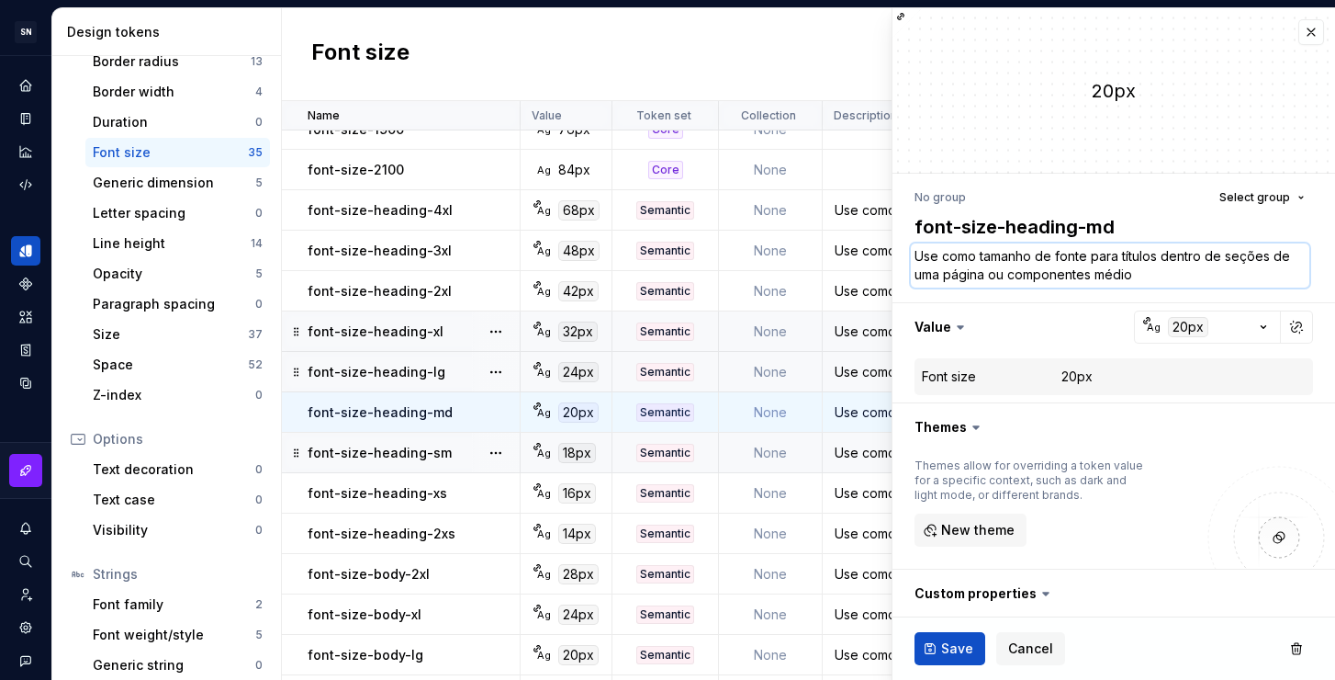
type textarea "*"
type textarea "Use como tamanho de fonte para títulos dentro de seções de uma página ou compon…"
type textarea "*"
type textarea "Use como tamanho de fonte para títulos dentro de seções de uma página ou compon…"
click at [968, 655] on span "Save" at bounding box center [957, 648] width 32 height 18
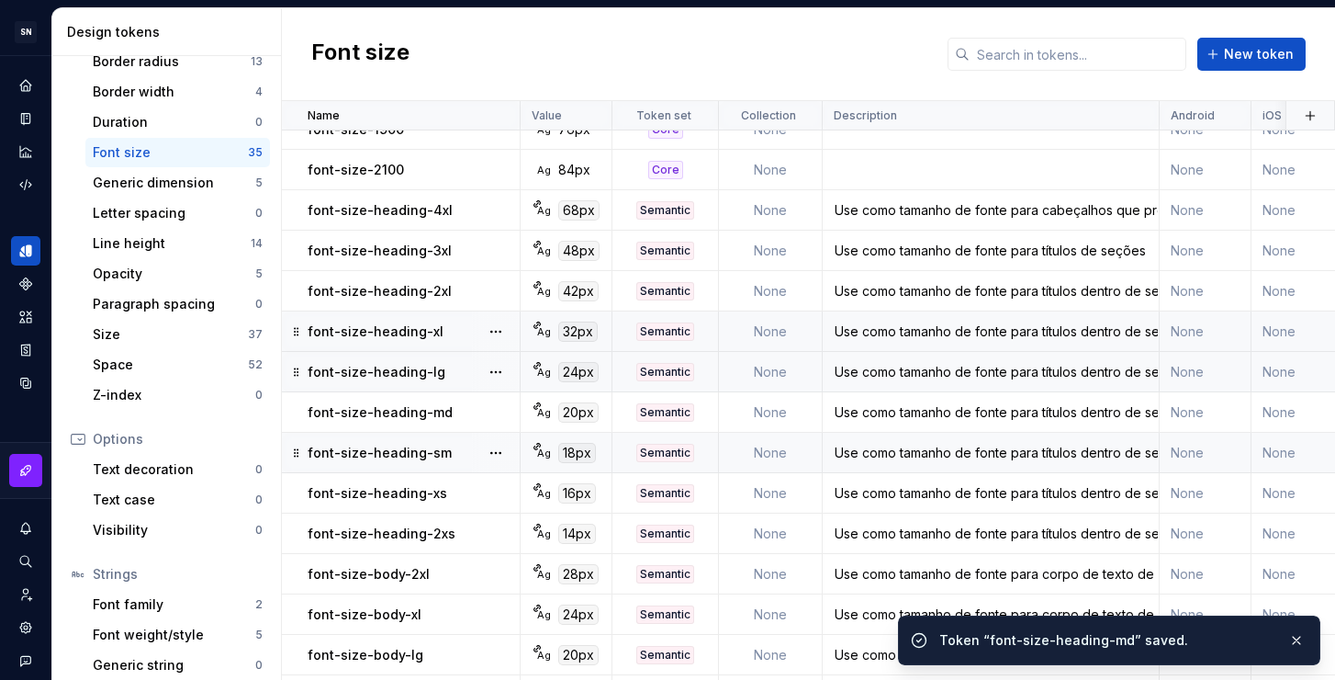
click at [857, 454] on div "Use como tamanho de fonte para títulos dentro de seções de uma página ou compon…" at bounding box center [991, 453] width 334 height 18
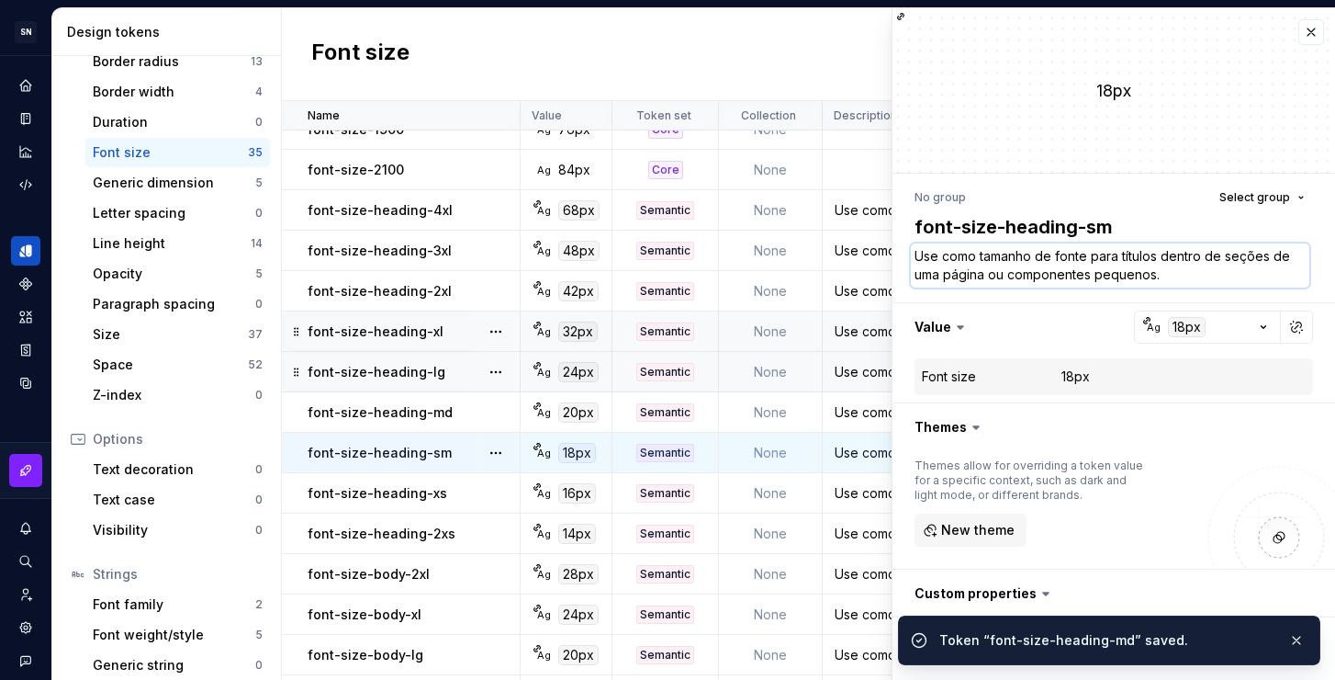
click at [1101, 286] on textarea "Use como tamanho de fonte para títulos dentro de seções de uma página ou compon…" at bounding box center [1110, 265] width 399 height 44
click at [1139, 282] on textarea "Use como tamanho de fonte para títulos dentro de seções de uma página ou compon…" at bounding box center [1110, 265] width 399 height 44
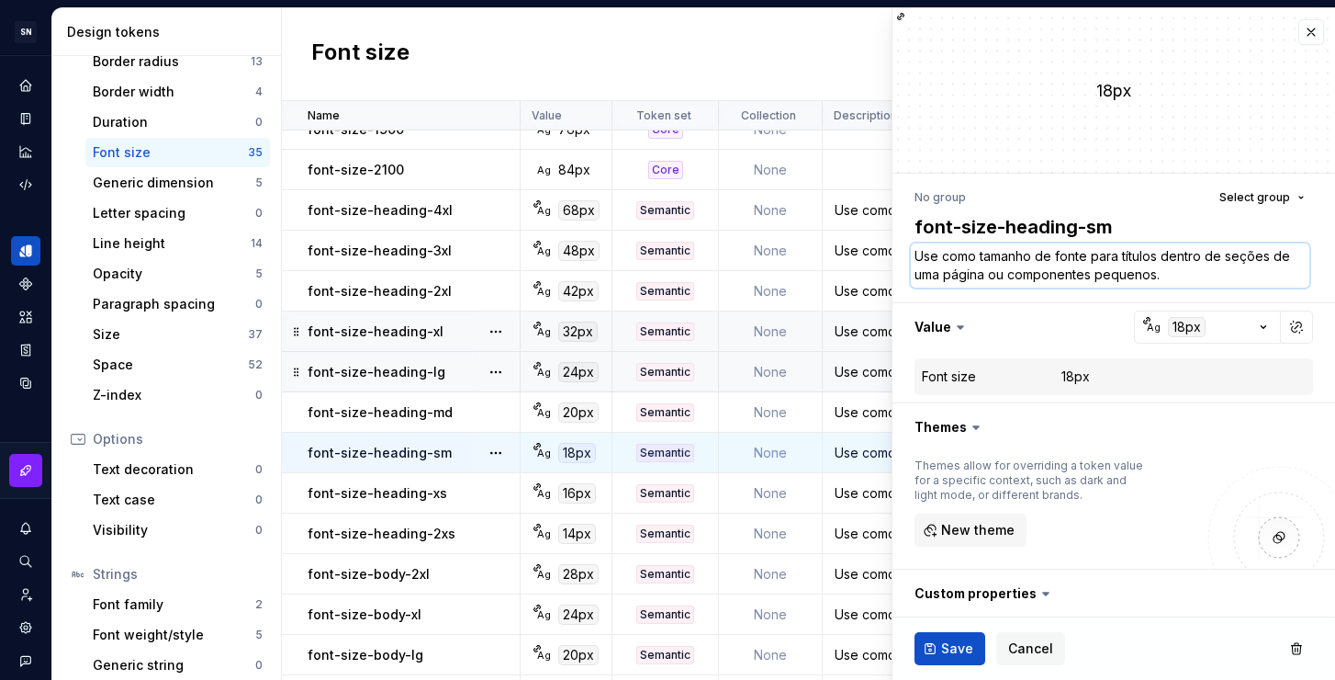
drag, startPoint x: 1178, startPoint y: 277, endPoint x: 1097, endPoint y: 270, distance: 81.1
click at [1097, 270] on textarea "Use como tamanho de fonte para títulos dentro de seções de uma página ou compon…" at bounding box center [1110, 265] width 399 height 44
click at [1188, 268] on textarea "Use como tamanho de fonte para títulos dentro de seções de uma página ou compon…" at bounding box center [1110, 265] width 399 height 44
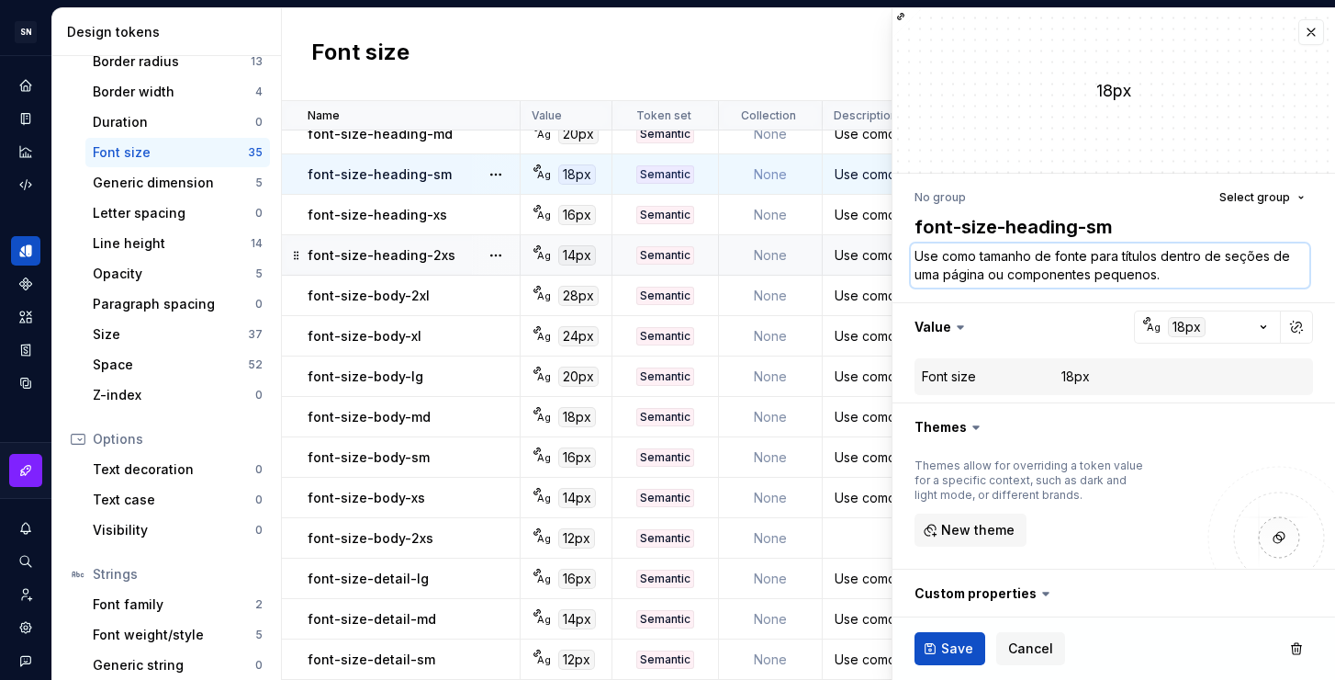
scroll to position [875, 0]
click at [1299, 24] on button "button" at bounding box center [1312, 32] width 26 height 26
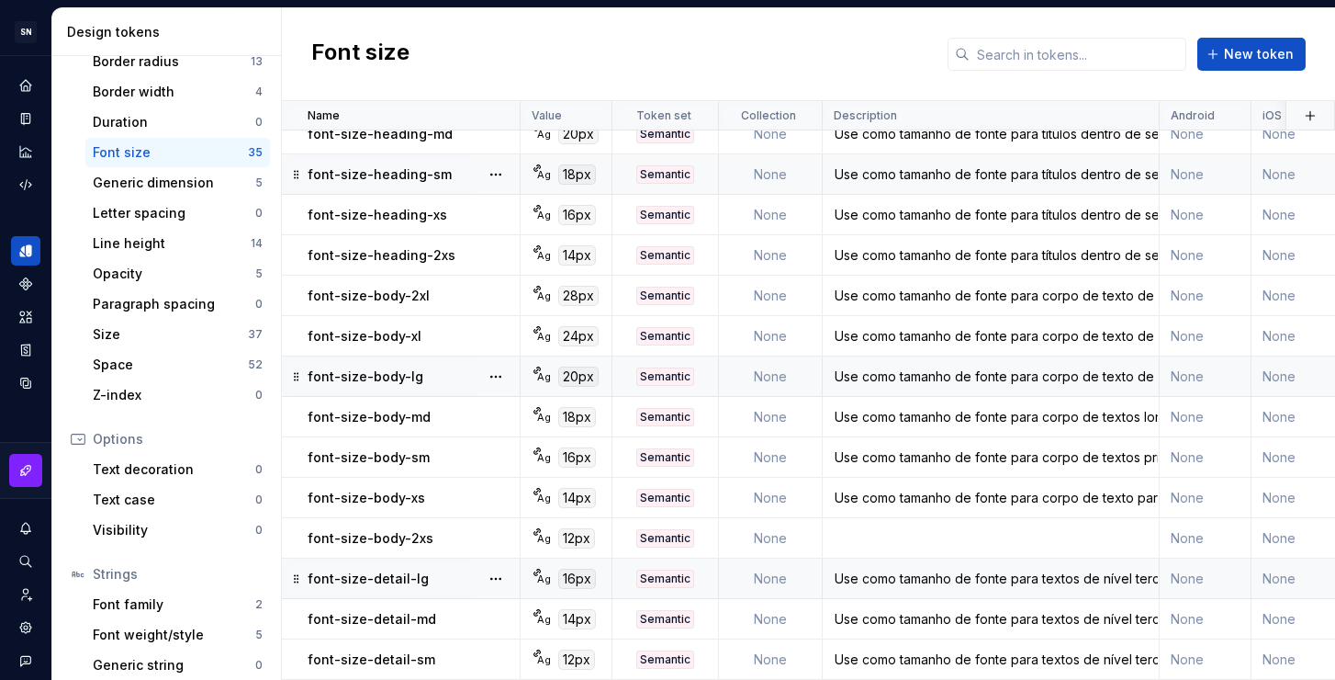
click at [984, 580] on td "Use como tamanho de fonte para textos de nível terciário, como legendas, tags e…" at bounding box center [991, 578] width 337 height 40
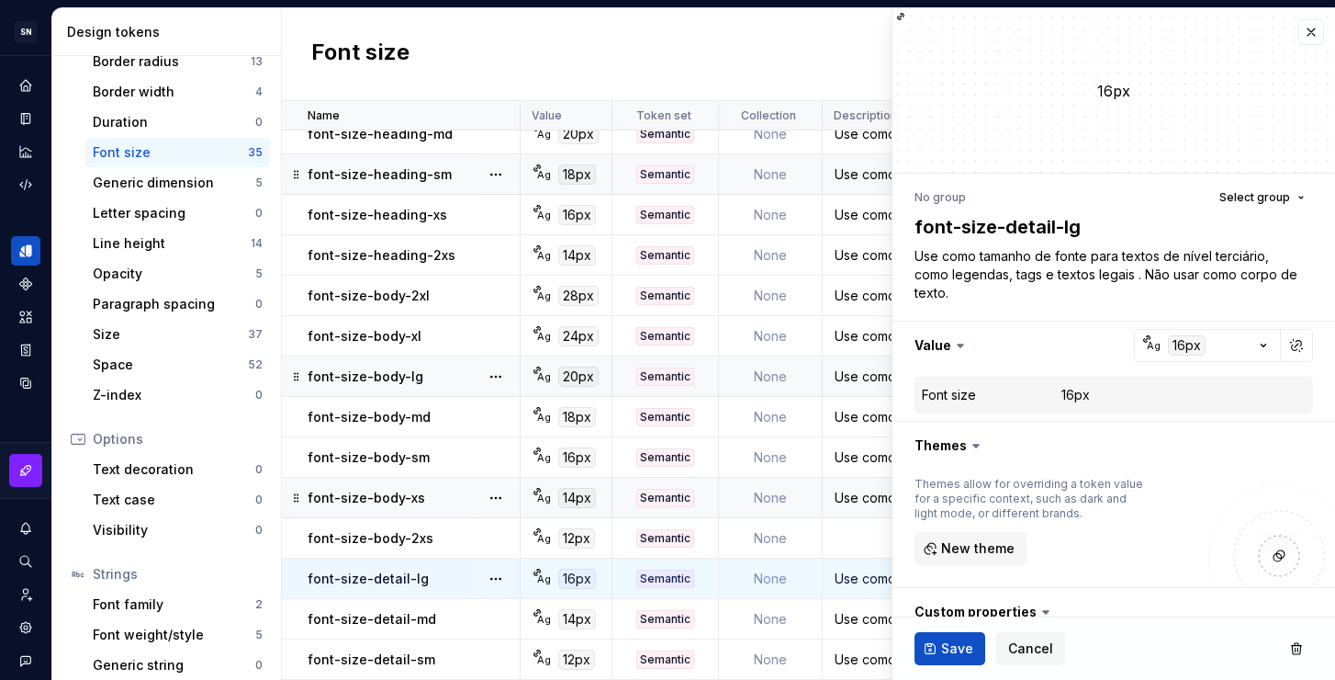
click at [856, 489] on div "Use como tamanho de fonte para corpo de texto para informações secundárias, com…" at bounding box center [991, 498] width 334 height 18
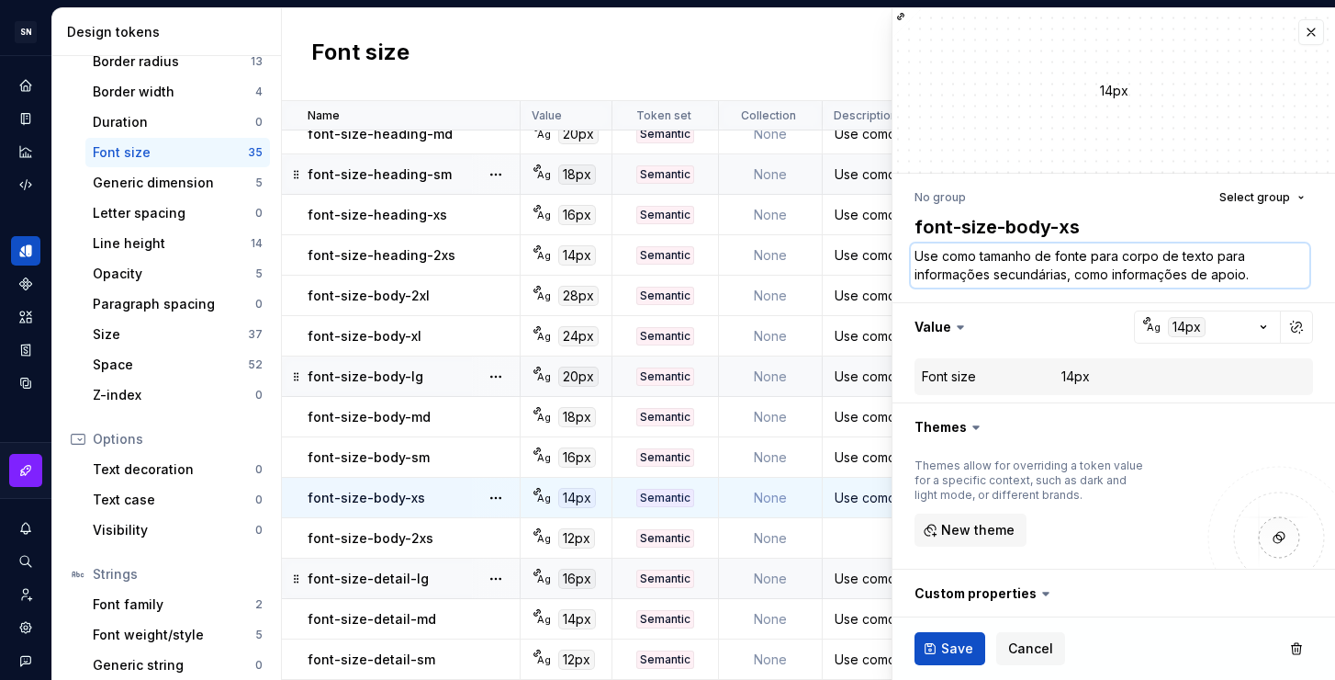
click at [1178, 269] on textarea "Use como tamanho de fonte para corpo de texto para informações secundárias, com…" at bounding box center [1110, 265] width 399 height 44
click at [1226, 273] on textarea "Use como tamanho de fonte para corpo de texto para informações secundárias, com…" at bounding box center [1110, 265] width 399 height 44
drag, startPoint x: 1264, startPoint y: 272, endPoint x: 927, endPoint y: 271, distance: 337.0
click at [927, 271] on textarea "Use como tamanho de fonte para corpo de texto para informações secundárias, com…" at bounding box center [1110, 265] width 399 height 44
click at [852, 408] on div "Use como tamanho de fonte para corpo de textos longos." at bounding box center [991, 417] width 334 height 18
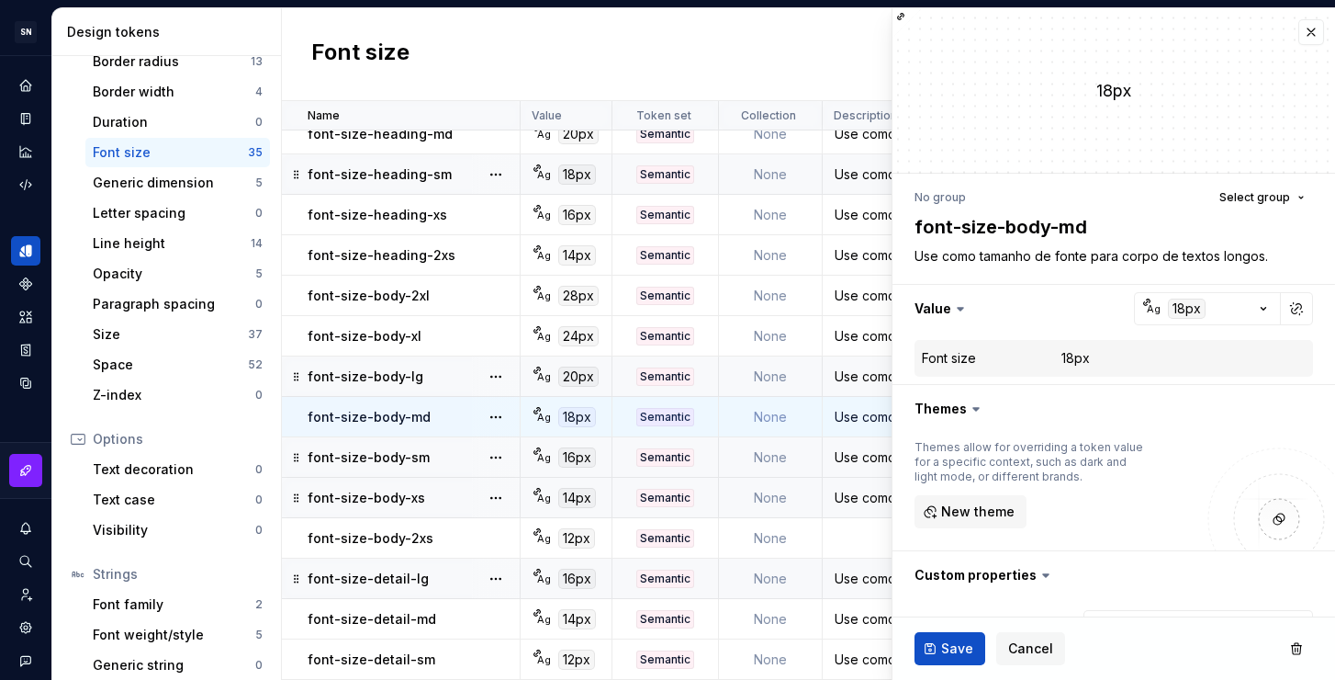
click at [853, 448] on div "Use como tamanho de fonte para corpo de textos principal e textos curtos." at bounding box center [991, 457] width 334 height 18
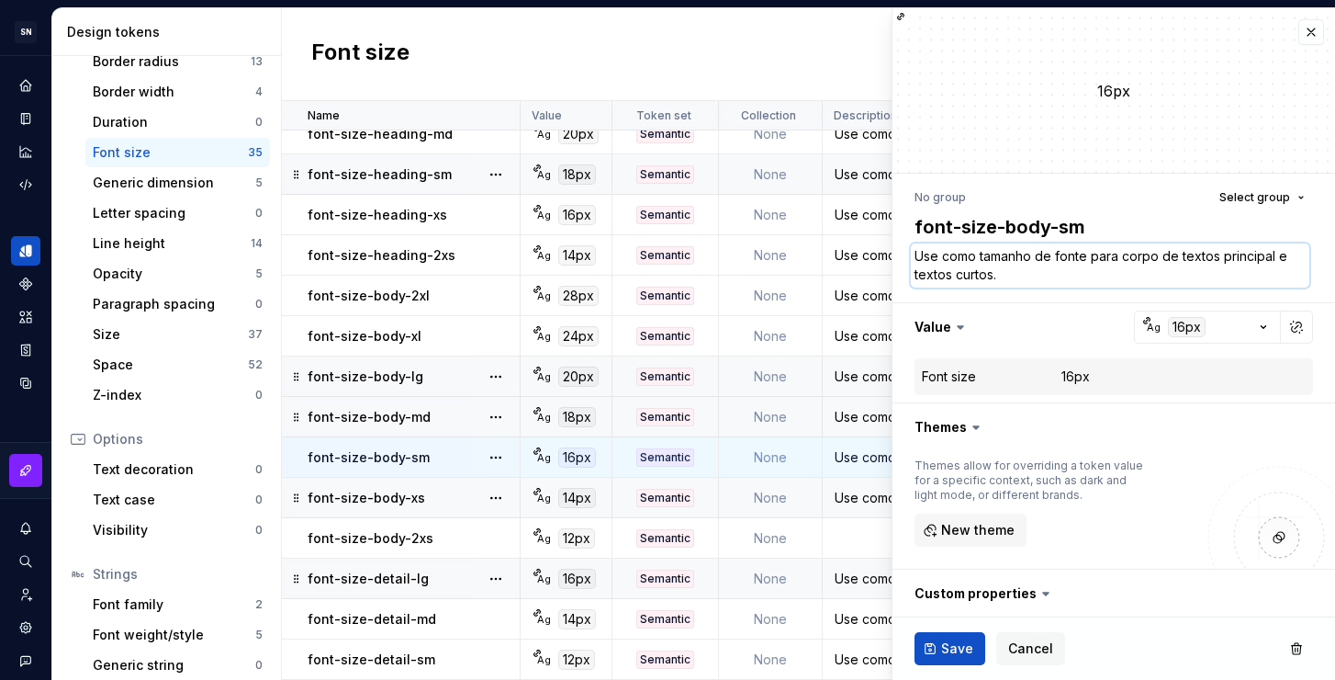
click at [986, 275] on textarea "Use como tamanho de fonte para corpo de textos principal e textos curtos." at bounding box center [1110, 265] width 399 height 44
click at [1028, 272] on textarea "Use como tamanho de fonte para corpo de textos principal e textos curtos." at bounding box center [1110, 265] width 399 height 44
click at [862, 490] on div "Use como tamanho de fonte para corpo de texto para informações secundárias, com…" at bounding box center [991, 498] width 334 height 18
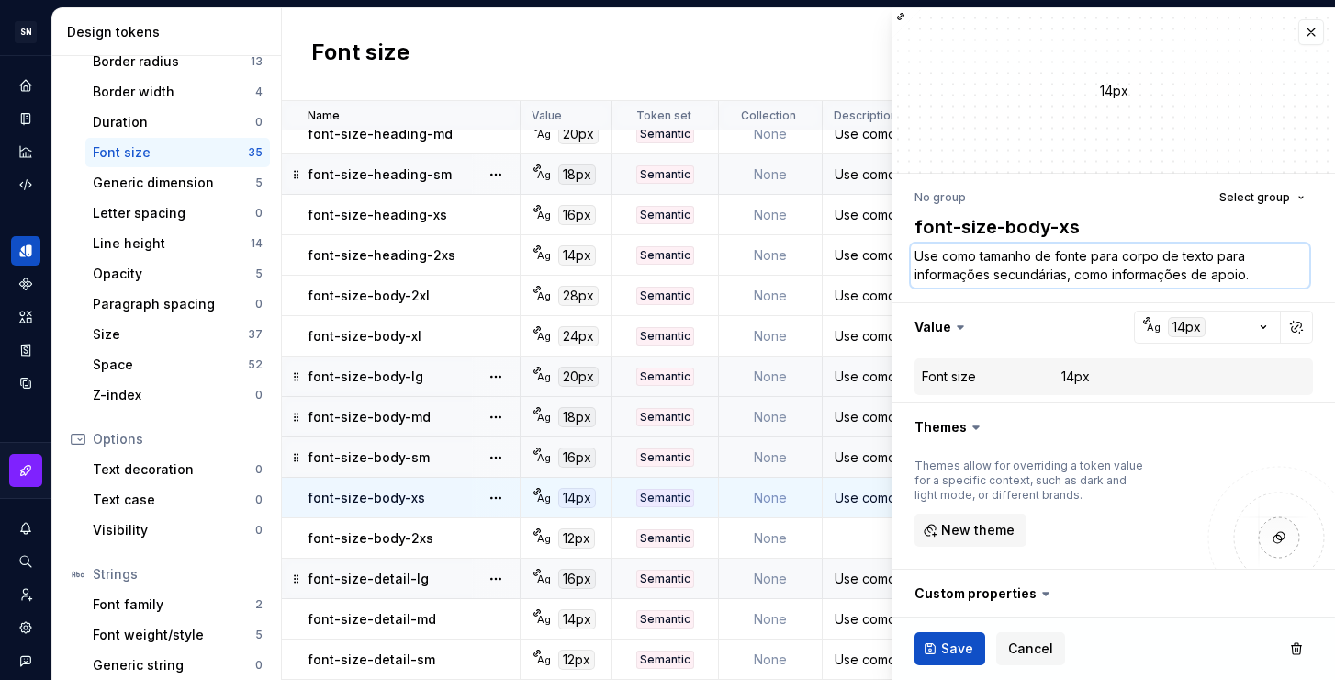
click at [1052, 278] on textarea "Use como tamanho de fonte para corpo de texto para informações secundárias, com…" at bounding box center [1110, 265] width 399 height 44
click at [1198, 256] on textarea "Use como tamanho de fonte para corpo de texto para informações secundárias, com…" at bounding box center [1110, 265] width 399 height 44
drag, startPoint x: 1262, startPoint y: 269, endPoint x: 1215, endPoint y: 252, distance: 50.0
click at [1215, 252] on textarea "Use como tamanho de fonte para corpo de texto para informações secundárias, com…" at bounding box center [1110, 265] width 399 height 44
type textarea "*"
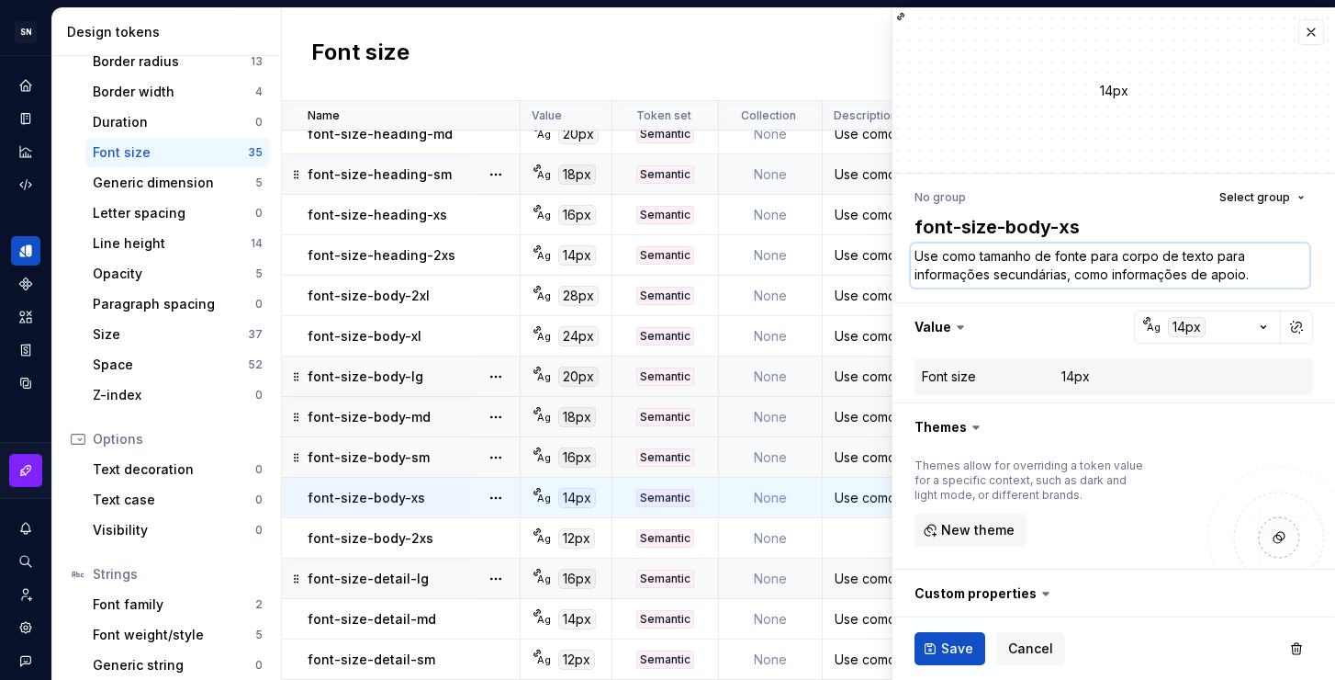
type textarea "Use como tamanho de fonte para corpo de texto e"
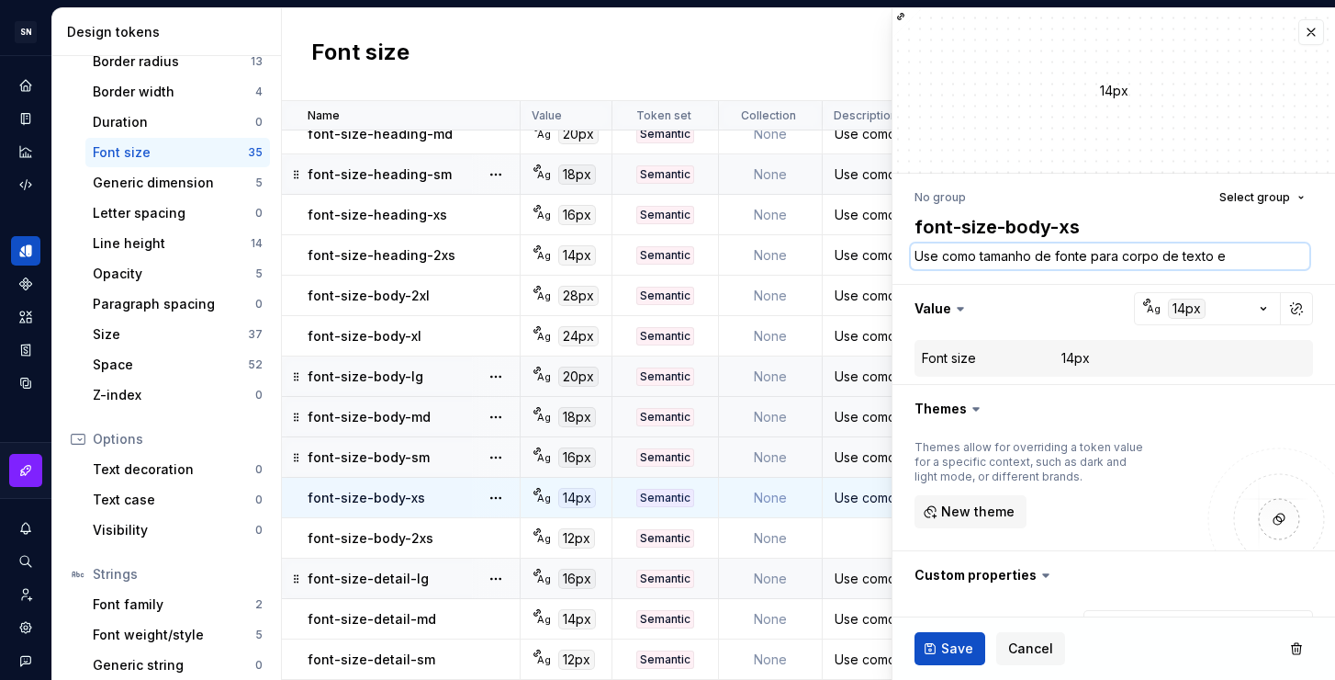
type textarea "*"
type textarea "Use como tamanho de fonte para corpo de texto e"
type textarea "*"
type textarea "Use como tamanho de fonte para corpo de texto e t"
type textarea "*"
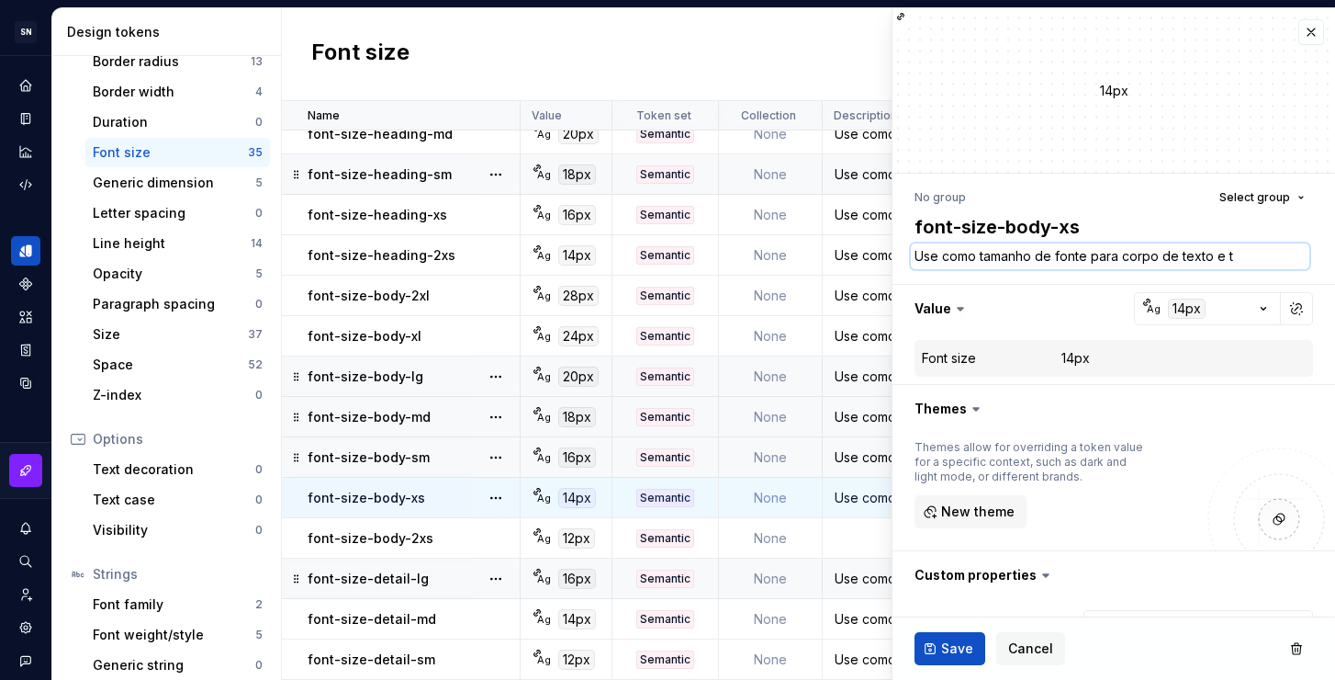
type textarea "Use como tamanho de fonte para corpo de texto e te"
type textarea "*"
type textarea "Use como tamanho de fonte para corpo de texto e tex"
type textarea "*"
type textarea "Use como tamanho de fonte para corpo de texto e text"
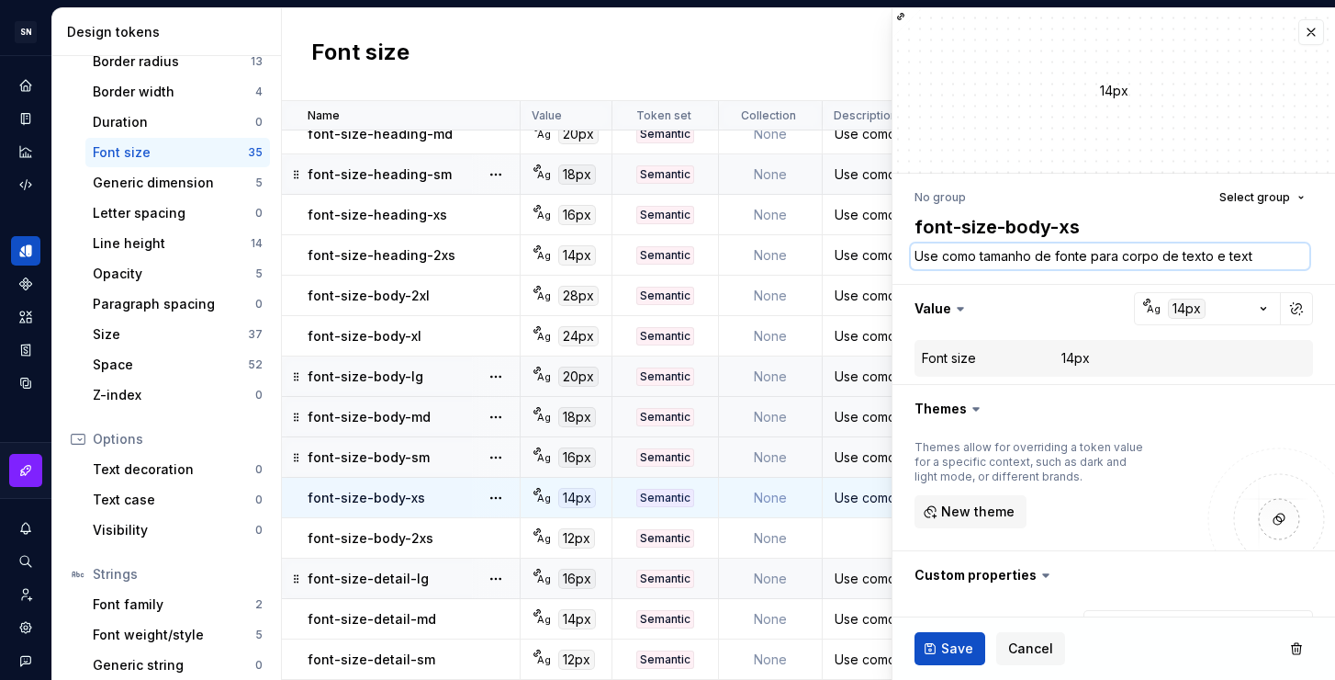
type textarea "*"
type textarea "Use como tamanho de fonte para corpo de texto e texto"
type textarea "*"
type textarea "Use como tamanho de fonte para corpo de texto e textos"
type textarea "*"
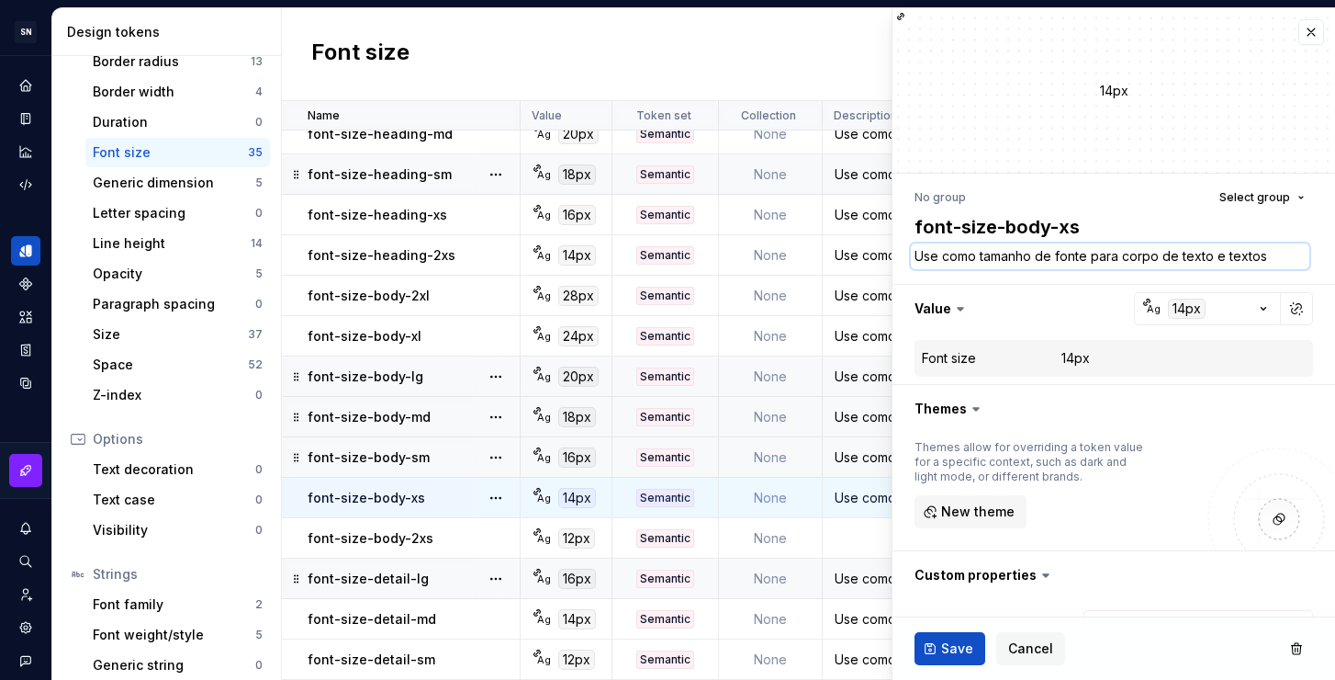
type textarea "Use como tamanho de fonte para corpo de texto e textos c"
type textarea "*"
type textarea "Use como tamanho de fonte para corpo de texto e textos cu"
type textarea "*"
type textarea "Use como tamanho de fonte para corpo de texto e textos cur"
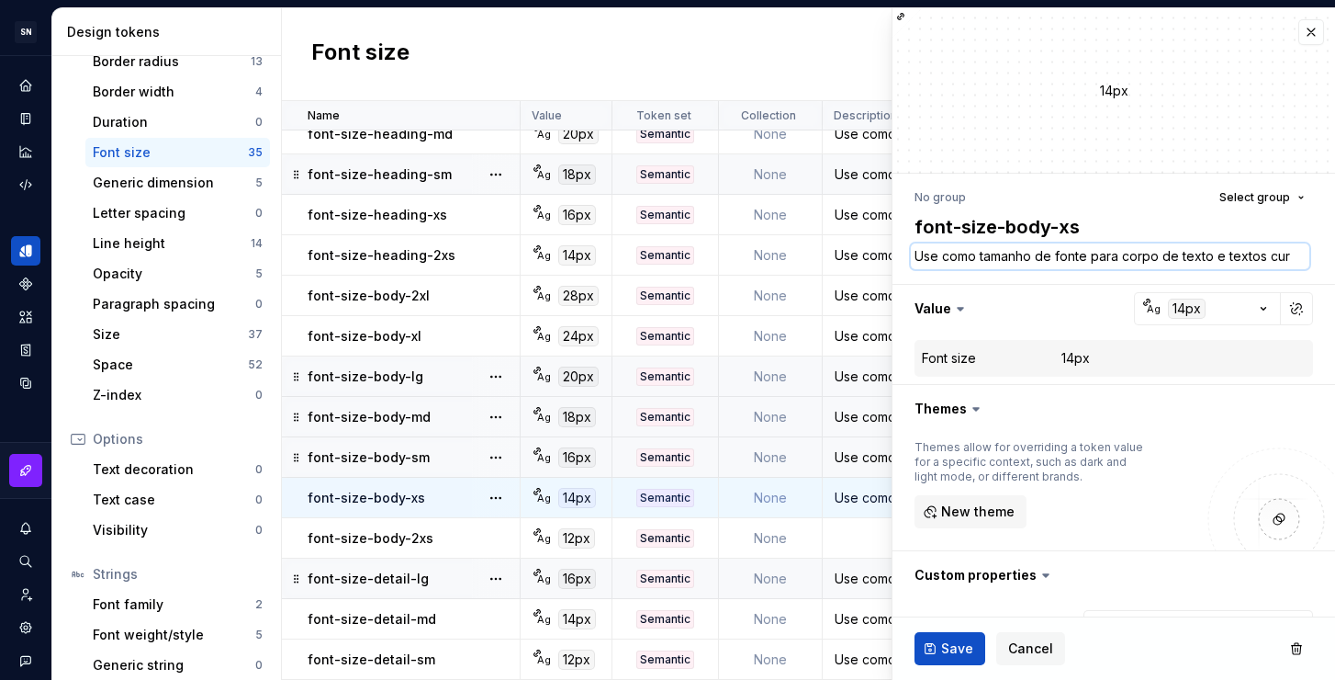
type textarea "*"
type textarea "Use como tamanho de fonte para corpo de texto e textos curt"
type textarea "*"
type textarea "Use como tamanho de fonte para corpo de texto e textos curto"
type textarea "*"
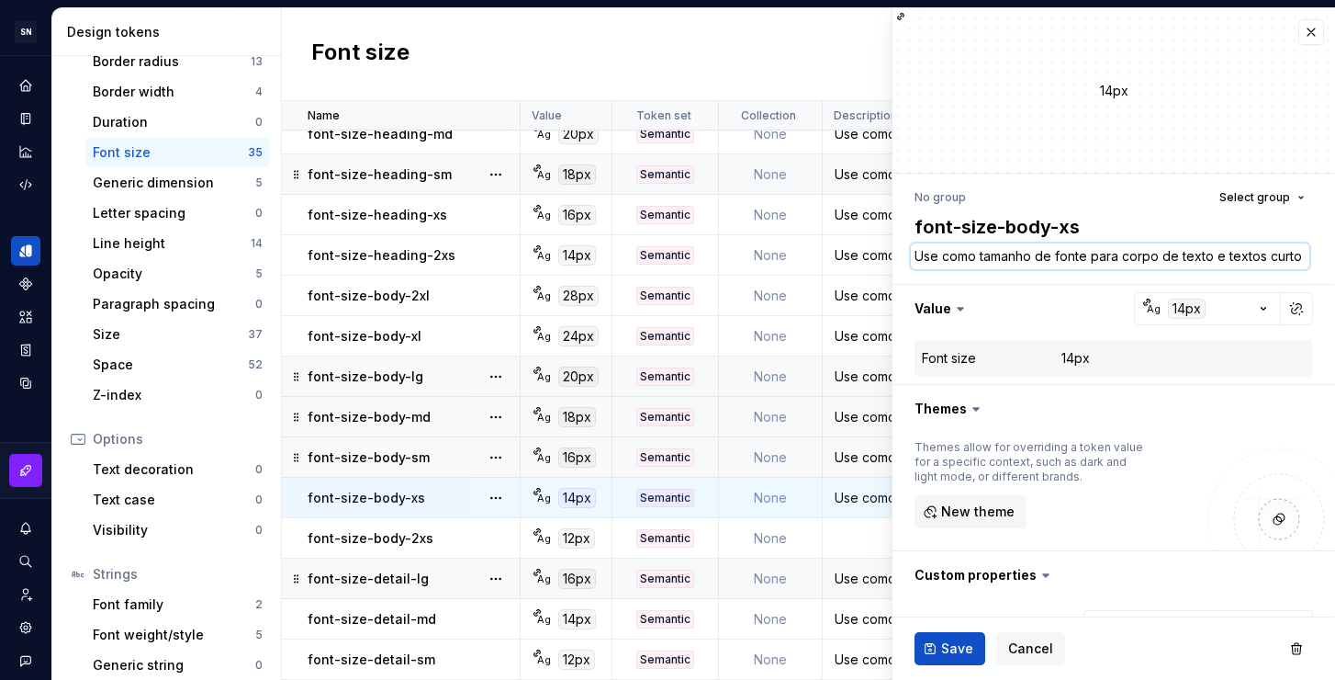
type textarea "Use como tamanho de fonte para corpo de texto e textos curtos"
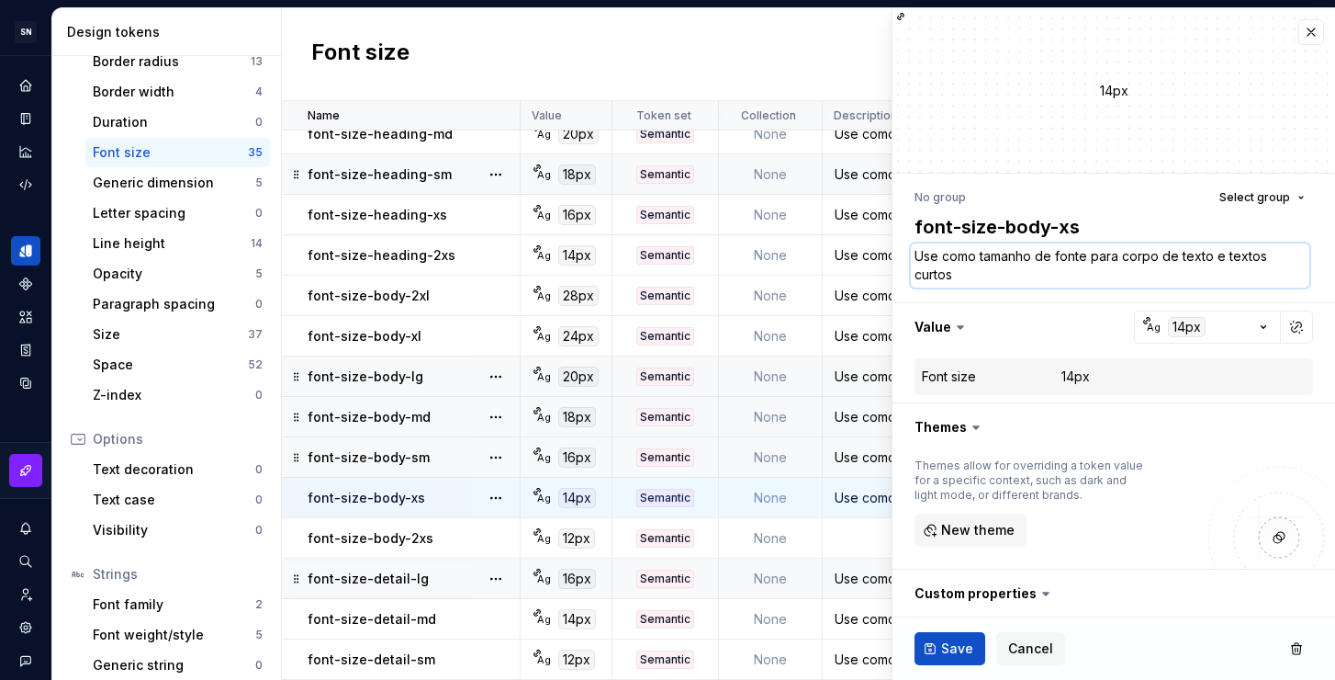
type textarea "*"
type textarea "Use como tamanho de fonte para corpo de texto e textos curtos."
click at [962, 648] on span "Save" at bounding box center [957, 648] width 32 height 18
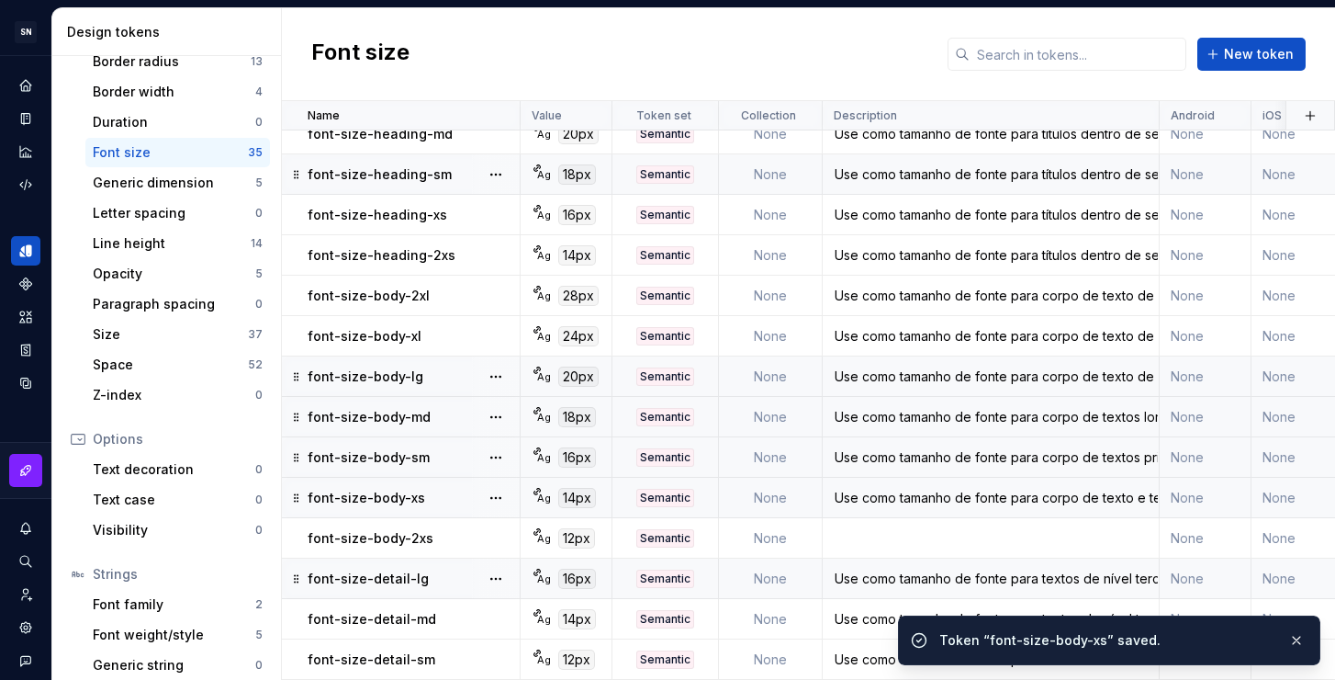
click at [853, 569] on div "Use como tamanho de fonte para textos de nível terciário, como legendas, tags e…" at bounding box center [991, 578] width 334 height 18
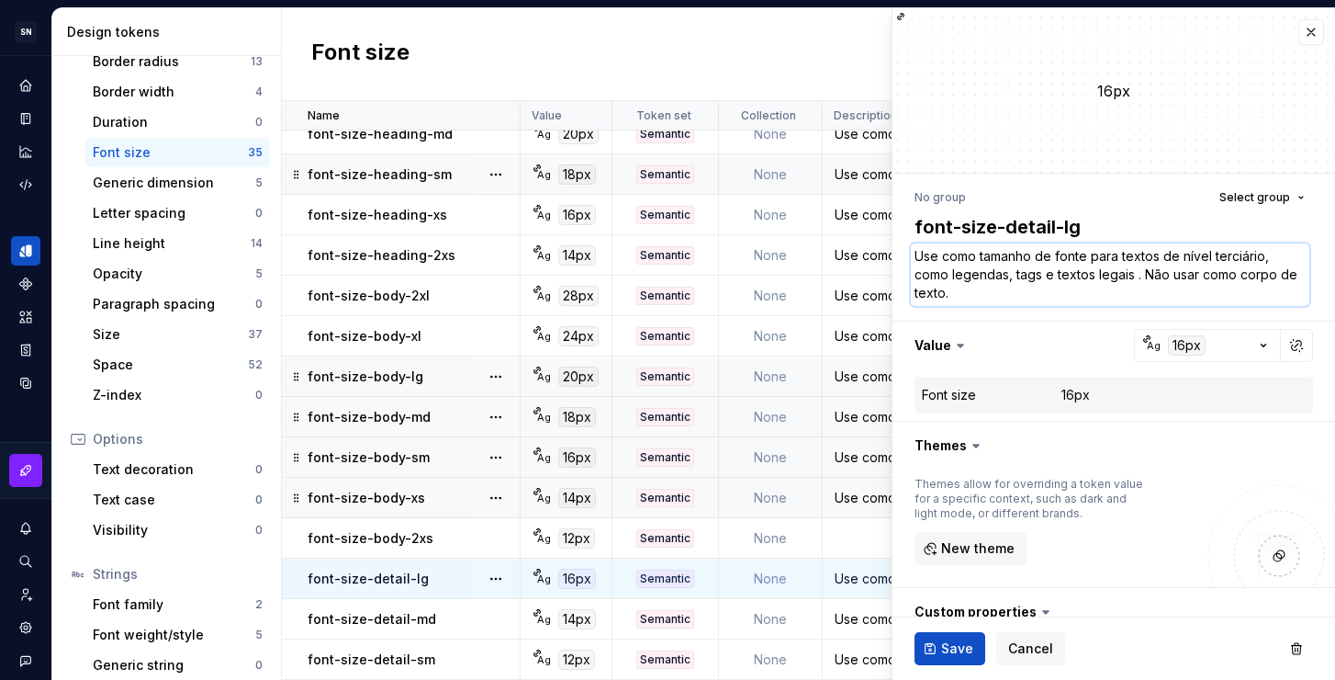
click at [1246, 281] on textarea "Use como tamanho de fonte para textos de nível terciário, como legendas, tags e…" at bounding box center [1110, 274] width 399 height 62
click at [1205, 252] on textarea "Use como tamanho de fonte para textos de nível terciário, como legendas, tags e…" at bounding box center [1110, 274] width 399 height 62
drag, startPoint x: 1213, startPoint y: 253, endPoint x: 1261, endPoint y: 254, distance: 47.8
click at [1261, 254] on textarea "Use como tamanho de fonte para textos de nível terciário, como legendas, tags e…" at bounding box center [1110, 274] width 399 height 62
type textarea "*"
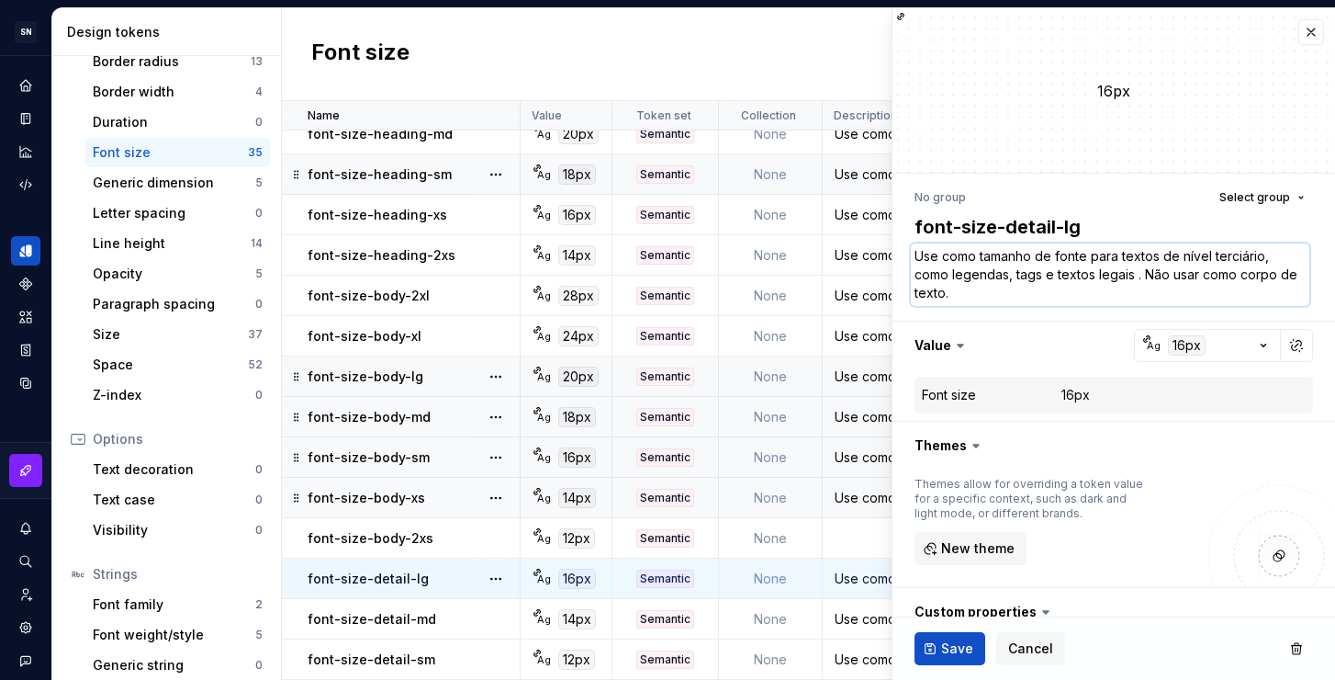
type textarea "Use como tamanho de fonte para textos de nível s, como legendas, tags e textos …"
type textarea "*"
type textarea "Use como tamanho de fonte para textos de nível se, como legendas, tags e textos…"
type textarea "*"
type textarea "Use como tamanho de fonte para textos de nível seu, como legendas, tags e texto…"
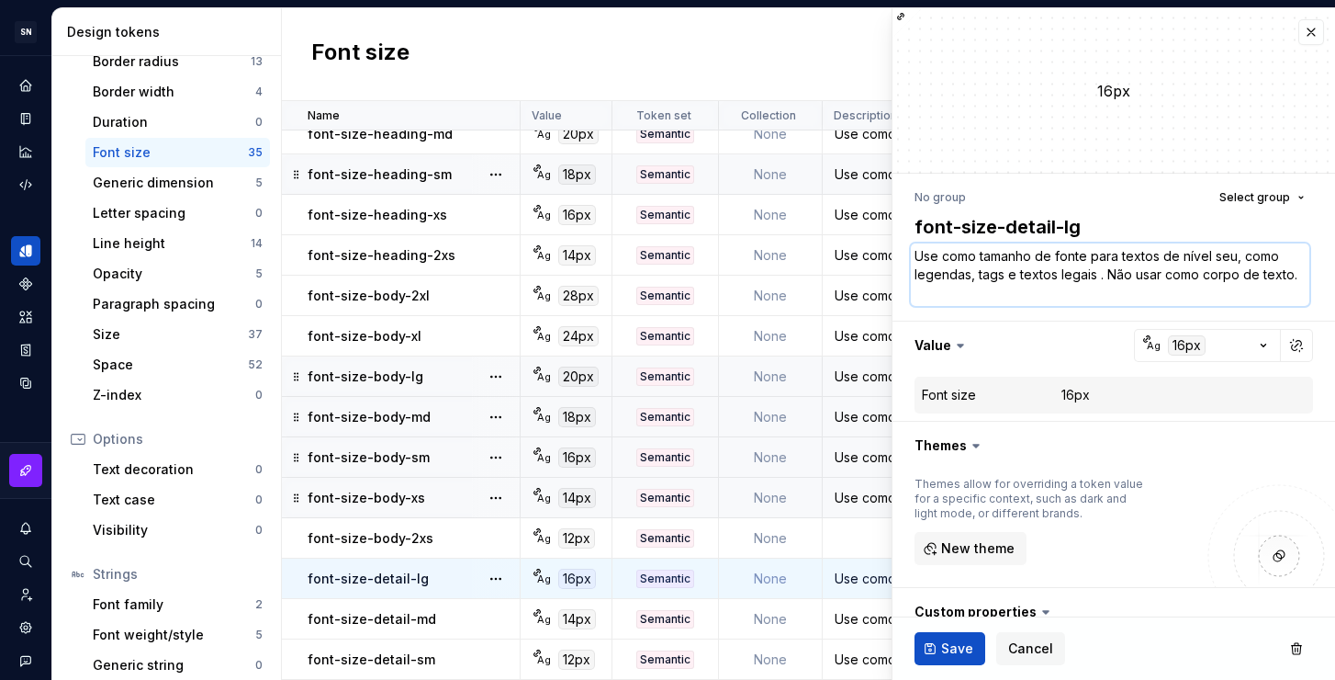
type textarea "*"
type textarea "Use como tamanho de fonte para textos de nível seun, como legendas, tags e text…"
type textarea "*"
type textarea "Use como tamanho de fonte para textos de nível seund, como legendas, tags e tex…"
type textarea "*"
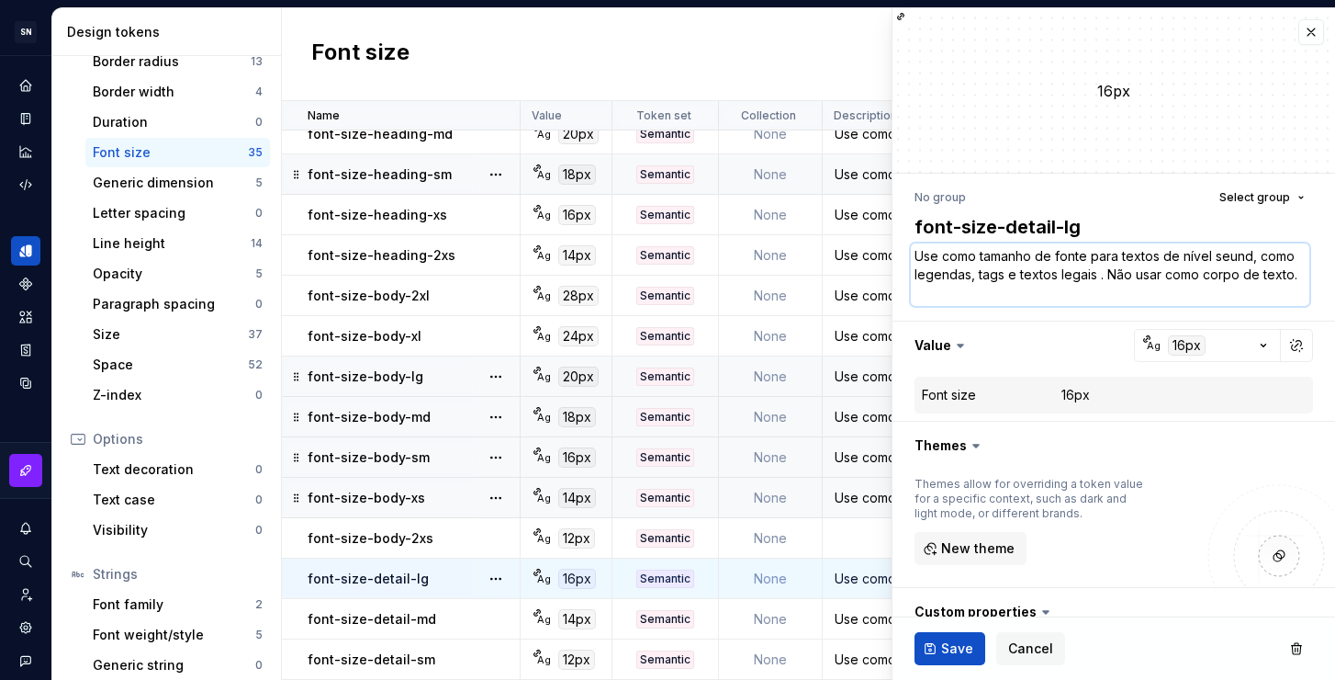
type textarea "Use como tamanho de fonte para textos de nível seund', como legendas, tags e te…"
type textarea "*"
type textarea "Use como tamanho de fonte para textos de nível seundá, como legendas, tags e te…"
type textarea "*"
type textarea "Use como tamanho de fonte para textos de nível seundár, como legendas, tags e t…"
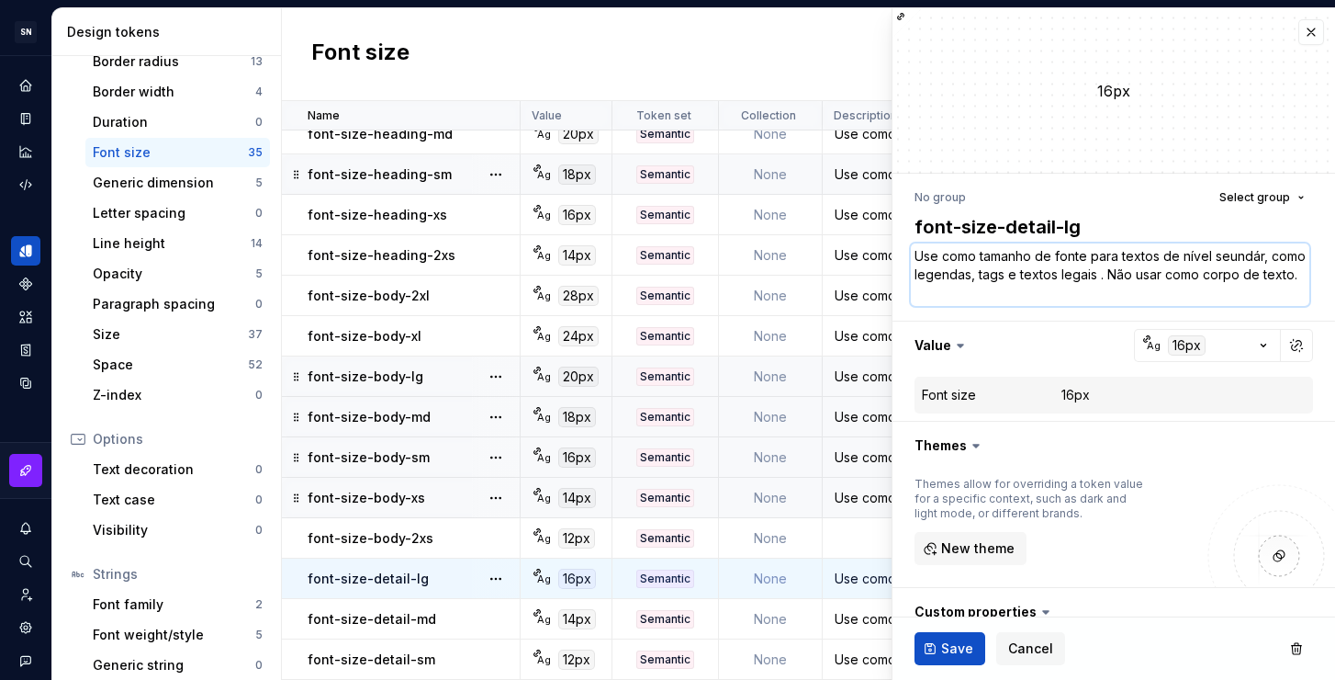
type textarea "*"
type textarea "Use como tamanho de fonte para textos de nível seundári, como legendas, tags e …"
type textarea "*"
type textarea "Use como tamanho de fonte para textos de nível seundário, como legendas, tags e…"
click at [1232, 250] on textarea "Use como tamanho de fonte para textos de nível seundário, como legendas, tags e…" at bounding box center [1110, 274] width 399 height 62
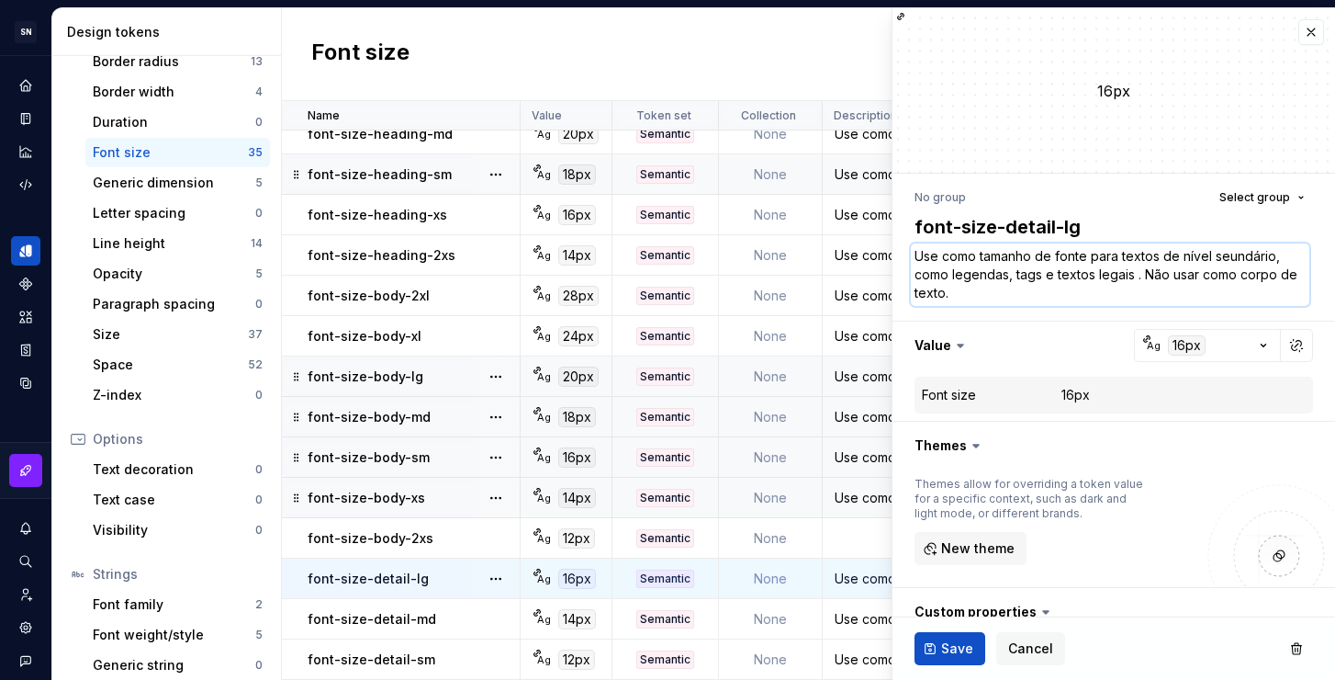
click at [1230, 250] on textarea "Use como tamanho de fonte para textos de nível seundário, como legendas, tags e…" at bounding box center [1110, 274] width 399 height 62
type textarea "*"
click at [1213, 294] on textarea "Use como tamanho de fonte para textos de nível secundário, como legendas, tags …" at bounding box center [1110, 274] width 399 height 62
type textarea "Use como tamanho de fonte para textos de nível secundário, como legendas, tags …"
click at [969, 636] on button "Save" at bounding box center [950, 648] width 71 height 33
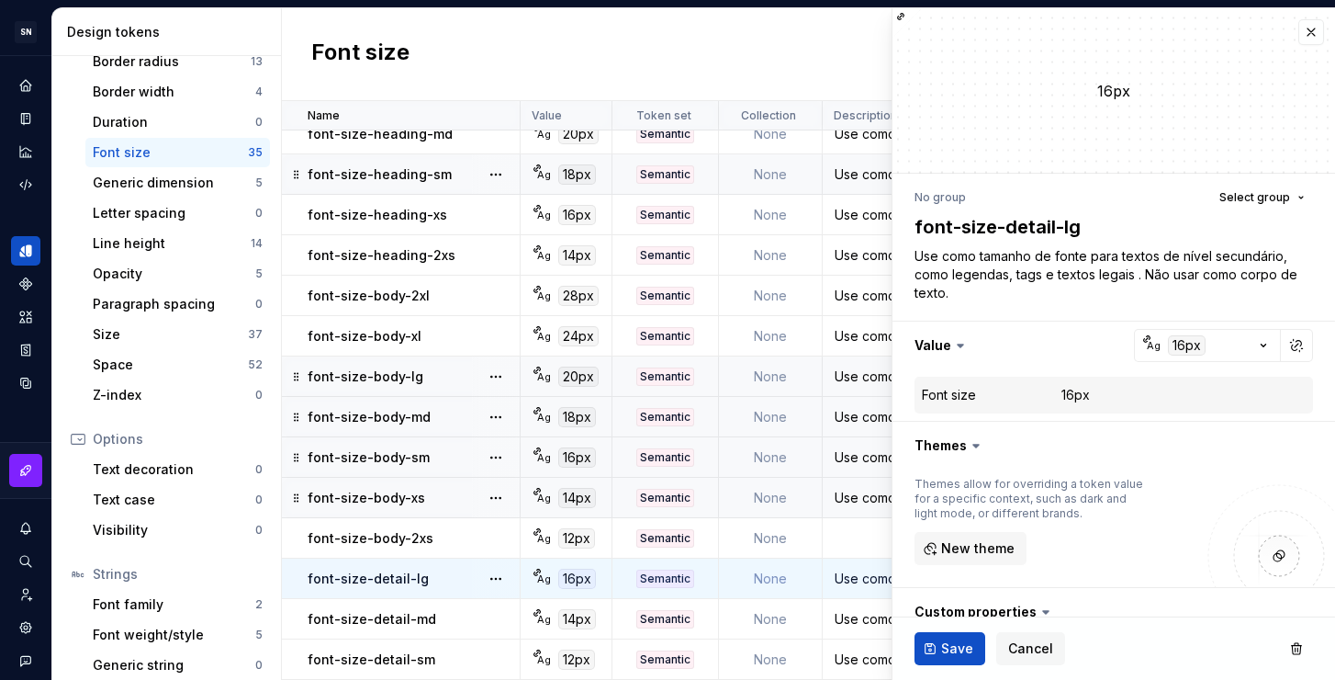
click at [851, 612] on div "Use como tamanho de fonte para textos de nível terciário, como legendas, tags e…" at bounding box center [991, 619] width 334 height 18
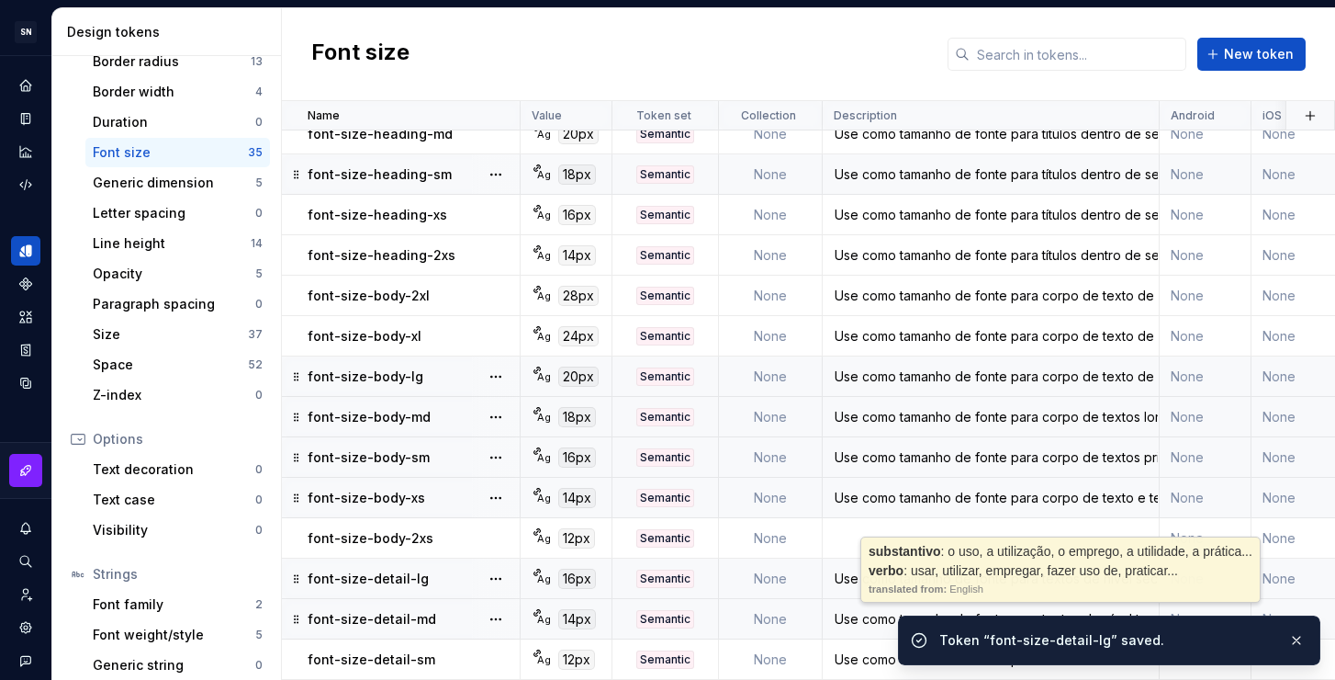
click at [864, 612] on div "Use como tamanho de fonte para textos de nível terciário, como legendas, tags e…" at bounding box center [991, 619] width 334 height 18
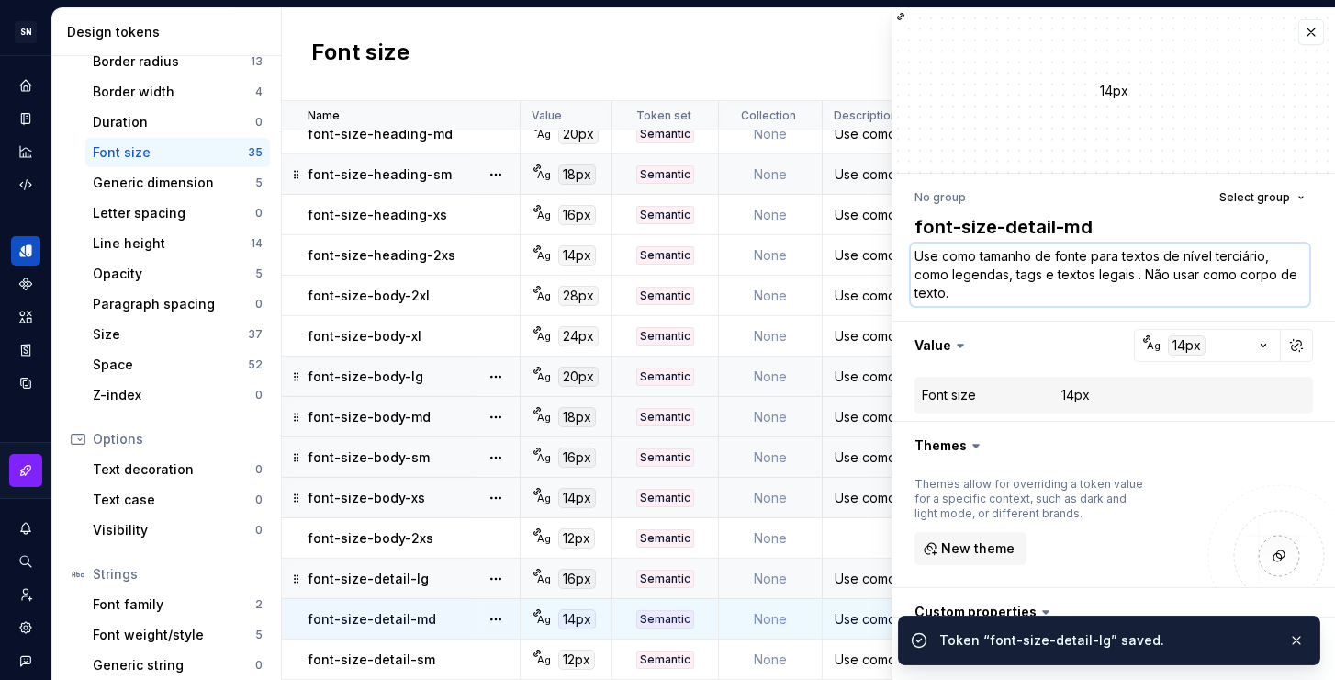
click at [995, 278] on textarea "Use como tamanho de fonte para textos de nível terciário, como legendas, tags e…" at bounding box center [1110, 274] width 399 height 62
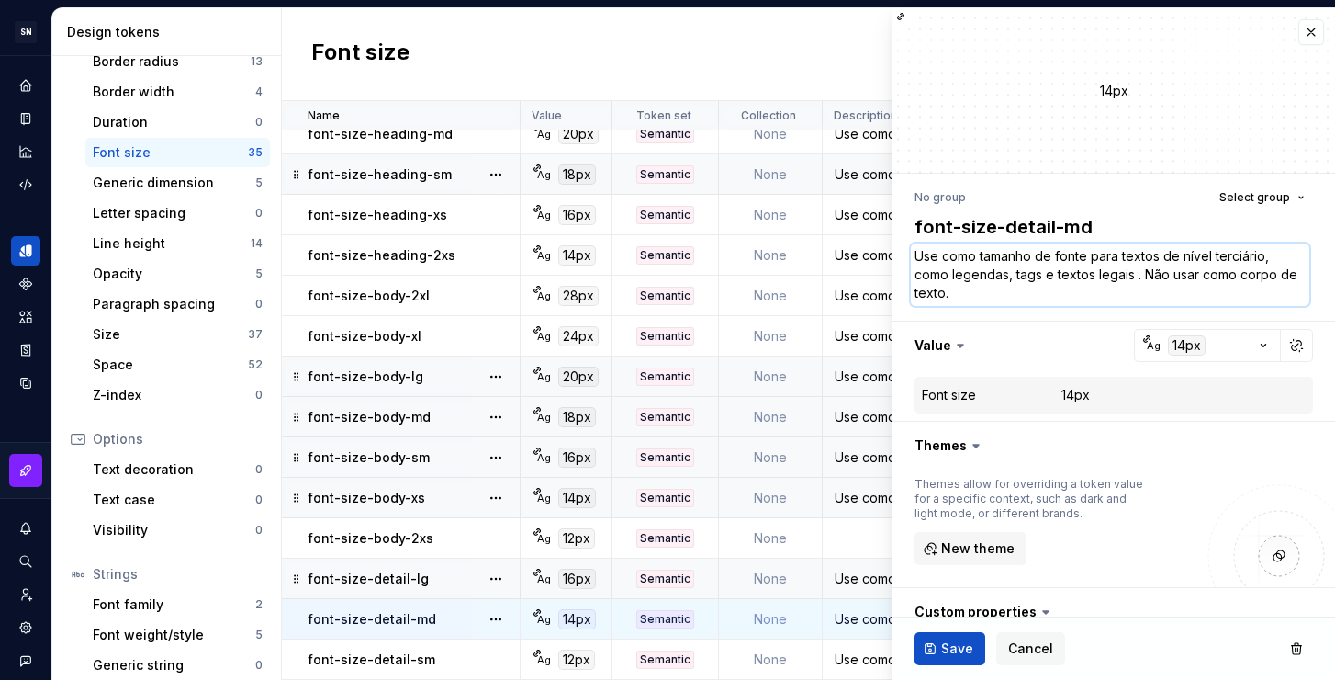
paste textarea "secund"
type textarea "*"
type textarea "Use como tamanho de fonte para textos de nível secundário, como legendas, tags …"
click at [947, 649] on span "Save" at bounding box center [957, 648] width 32 height 18
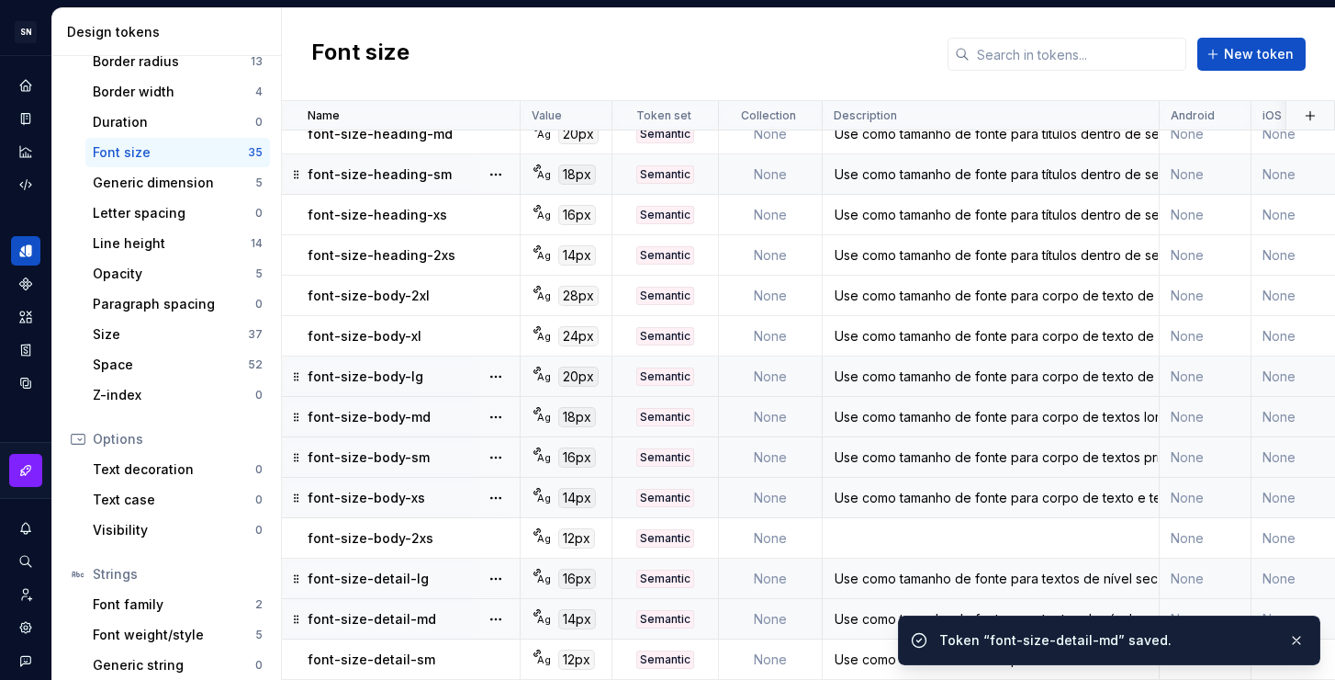
click at [860, 650] on div "Use como tamanho de fonte para textos de nível terciário, como legendas, tags e…" at bounding box center [991, 659] width 334 height 18
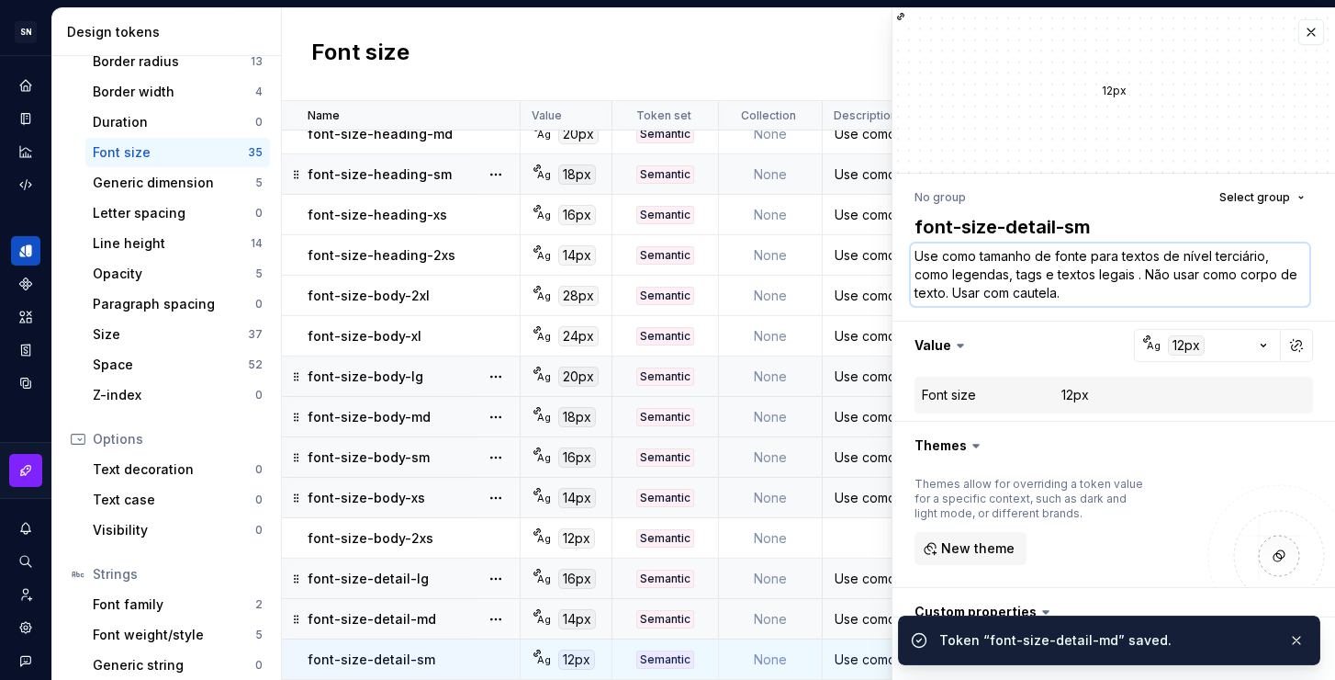
click at [985, 289] on textarea "Use como tamanho de fonte para textos de nível terciário, como legendas, tags e…" at bounding box center [1110, 274] width 399 height 62
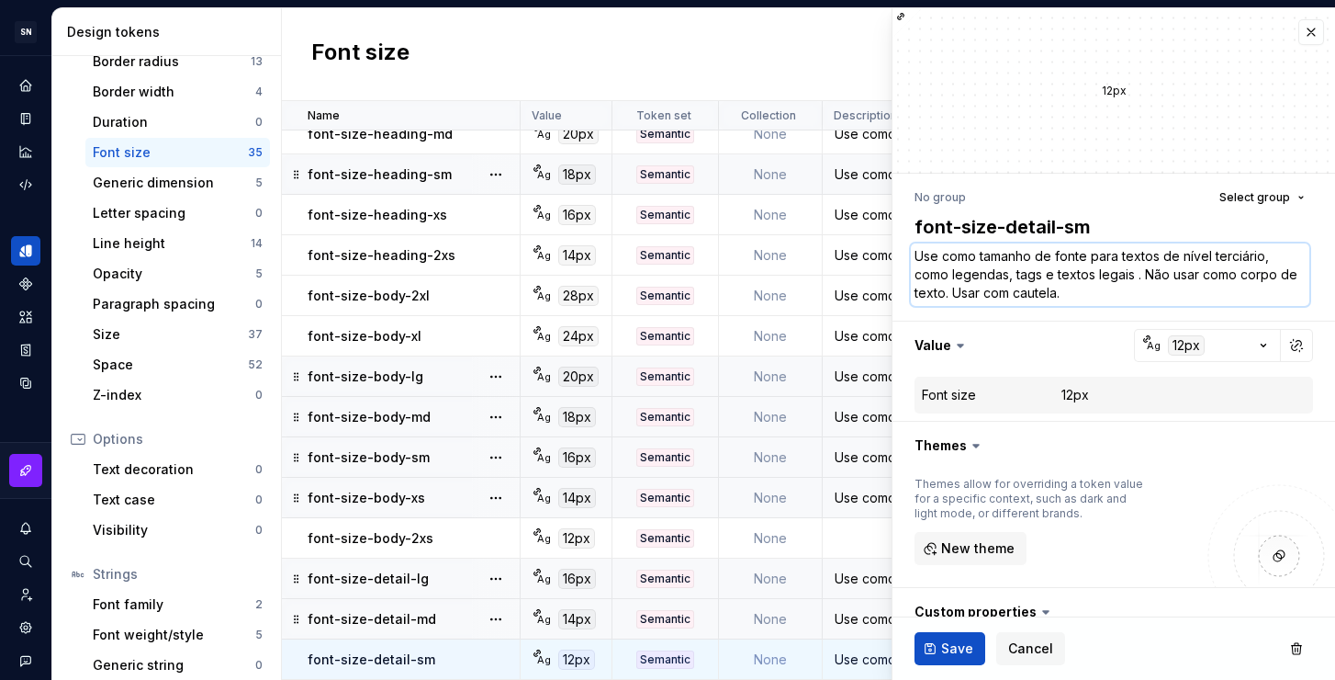
paste textarea "secundário, como legendas, tags e textos legais . Não usar como corpo de texto"
type textarea "*"
type textarea "Use como tamanho de fonte para textos de nível secundário, como legendas, tags …"
drag, startPoint x: 1100, startPoint y: 297, endPoint x: 1142, endPoint y: 277, distance: 45.6
click at [1142, 277] on textarea "Use como tamanho de fonte para textos de nível secundário, como legendas, tags …" at bounding box center [1110, 274] width 399 height 62
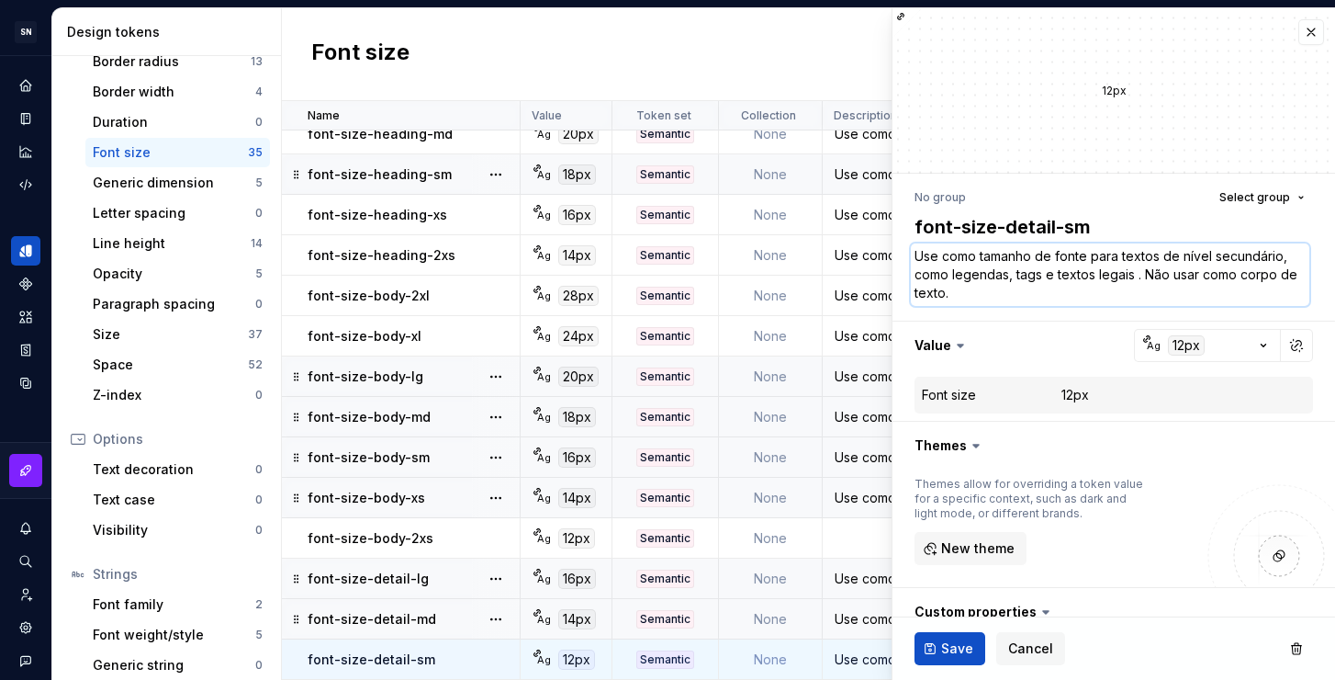
type textarea "*"
type textarea "Use como tamanho de fonte para textos de nível secundário, como legendas, tags …"
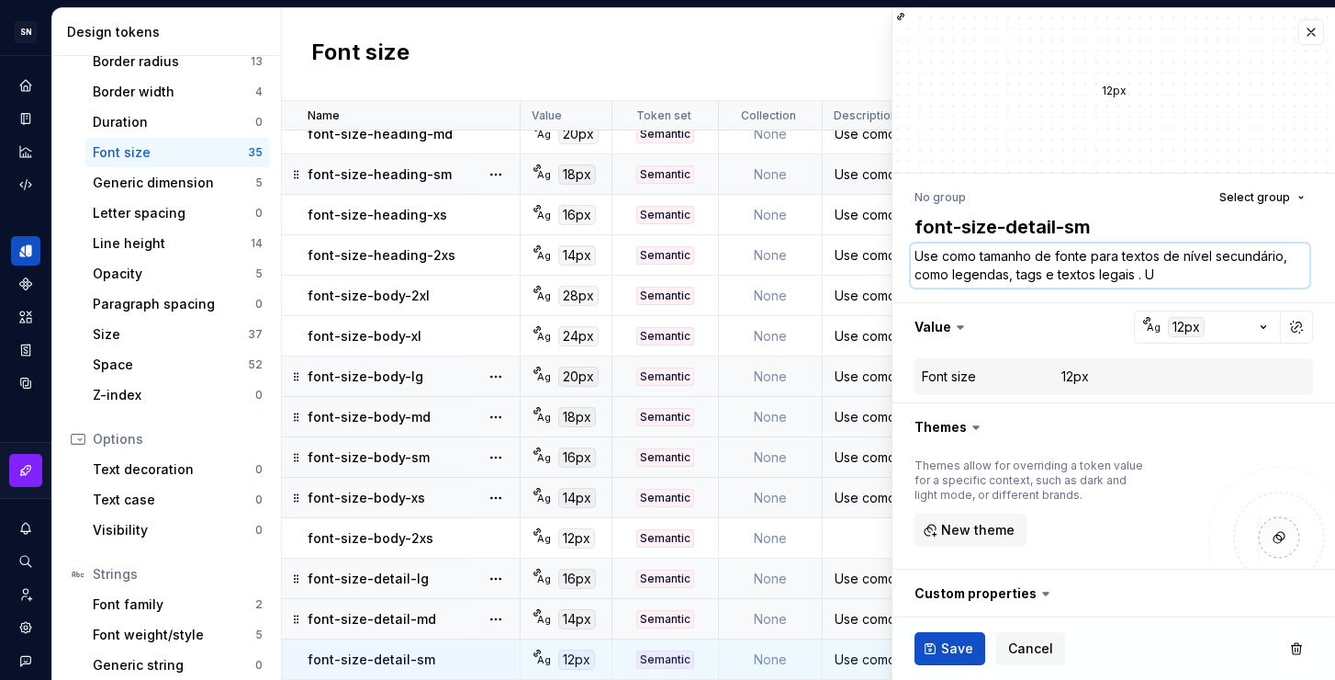
type textarea "*"
type textarea "Use como tamanho de fonte para textos de nível secundário, como legendas, tags …"
type textarea "*"
type textarea "Use como tamanho de fonte para textos de nível secundário, como legendas, tags …"
type textarea "*"
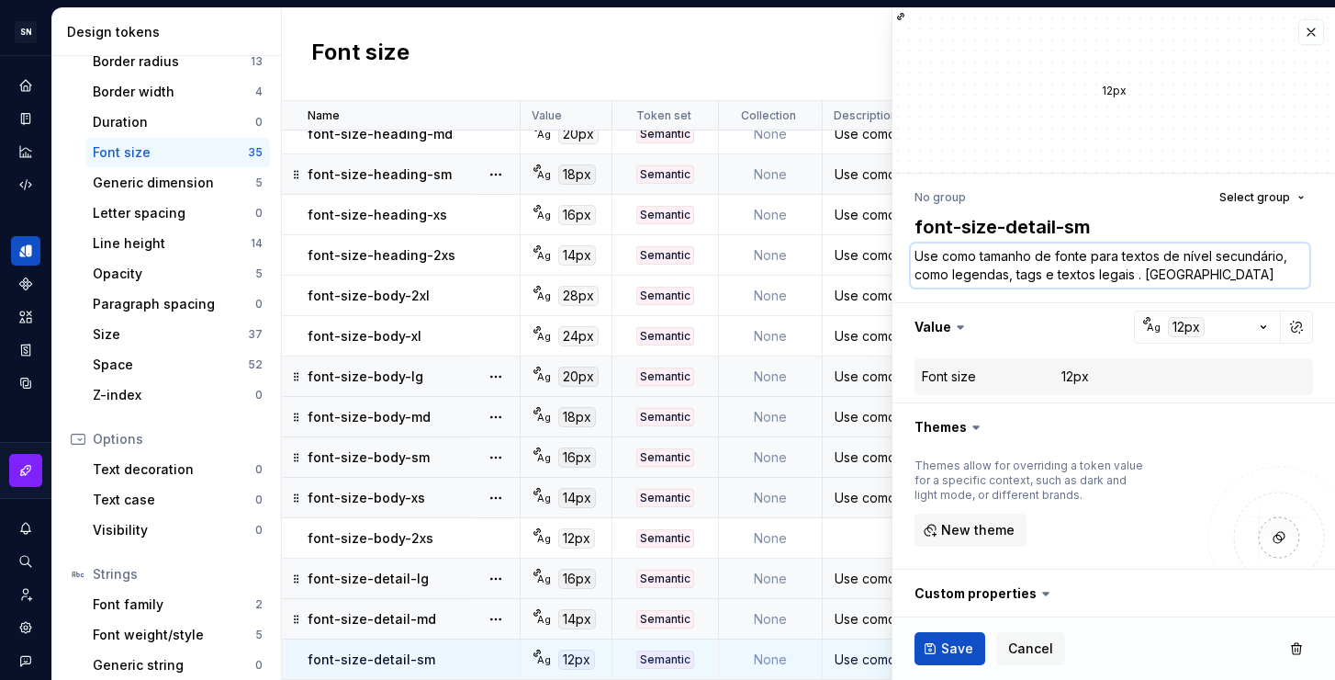
type textarea "Use como tamanho de fonte para textos de nível secundário, como legendas, tags …"
type textarea "*"
type textarea "Use como tamanho de fonte para textos de nível secundário, como legendas, tags …"
type textarea "*"
type textarea "Use como tamanho de fonte para textos de nível secundário, como legendas, tags …"
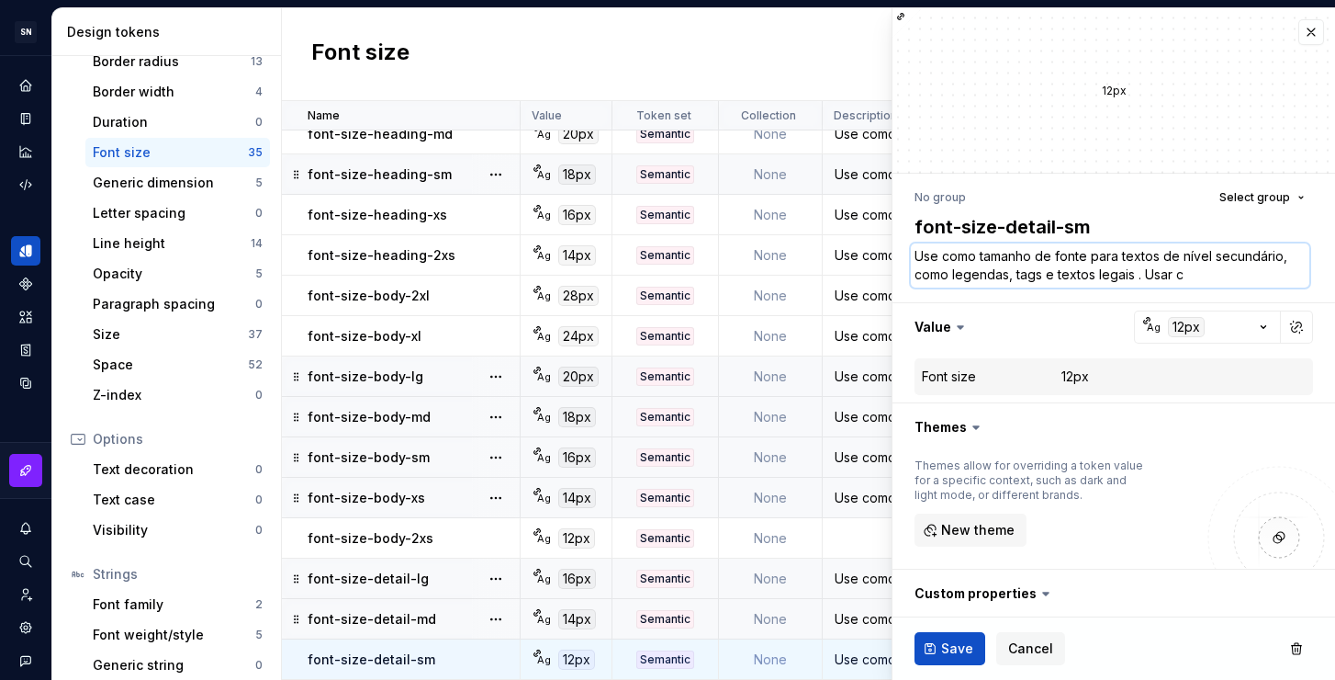
type textarea "*"
type textarea "Use como tamanho de fonte para textos de nível secundário, como legendas, tags …"
type textarea "*"
type textarea "Use como tamanho de fonte para textos de nível secundário, como legendas, tags …"
type textarea "*"
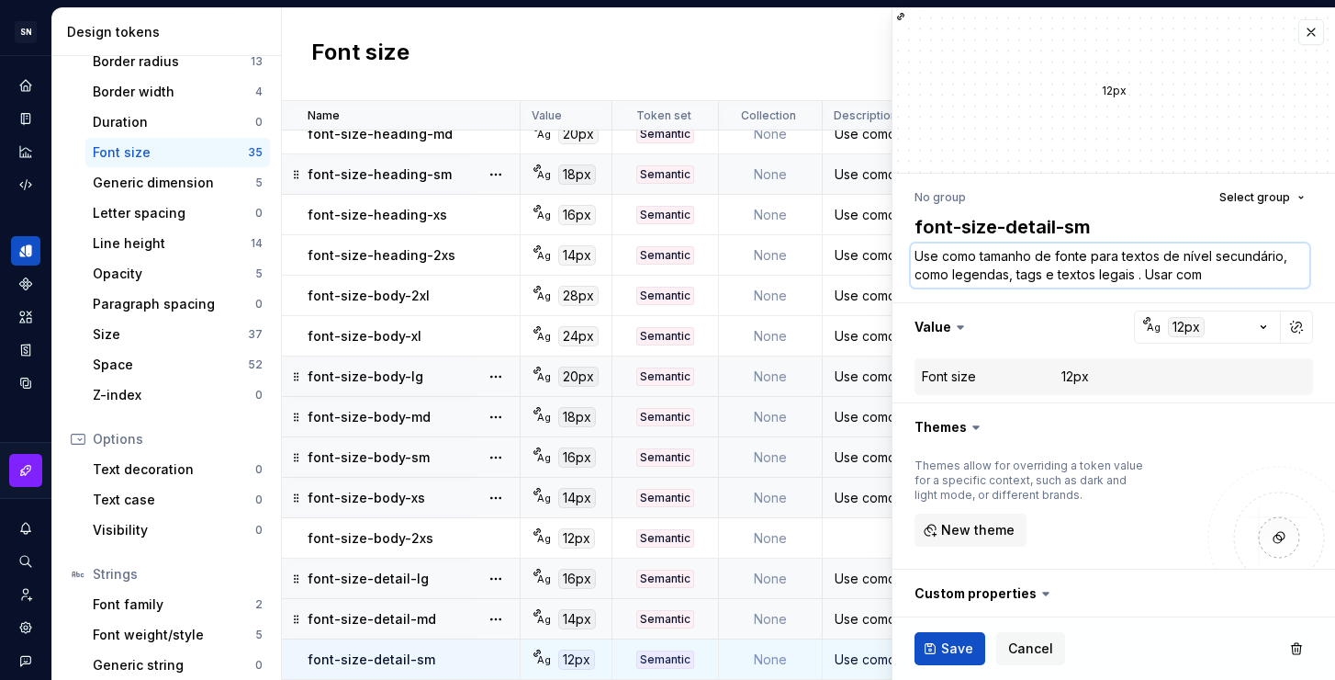
type textarea "Use como tamanho de fonte para textos de nível secundário, como legendas, tags …"
type textarea "*"
type textarea "Use como tamanho de fonte para textos de nível secundário, como legendas, tags …"
type textarea "*"
type textarea "Use como tamanho de fonte para textos de nível secundário, como legendas, tags …"
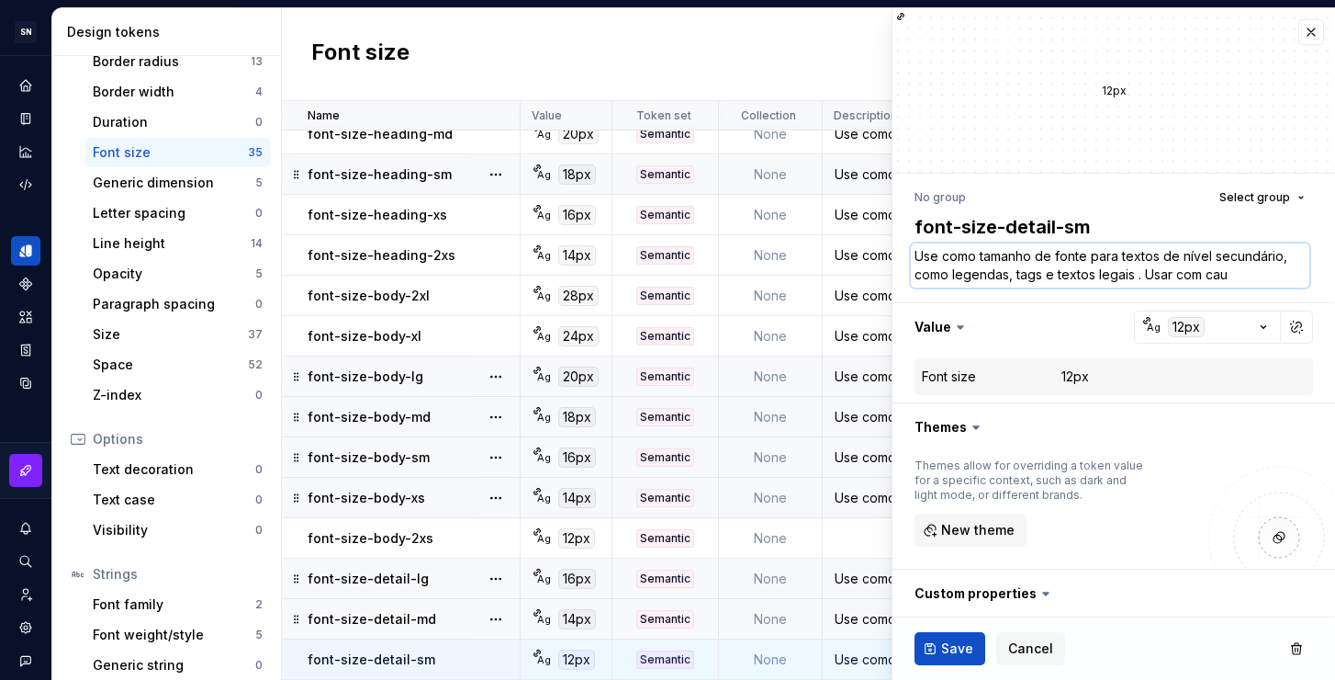
type textarea "*"
type textarea "Use como tamanho de fonte para textos de nível secundário, como legendas, tags …"
type textarea "*"
type textarea "Use como tamanho de fonte para textos de nível secundário, como legendas, tags …"
type textarea "*"
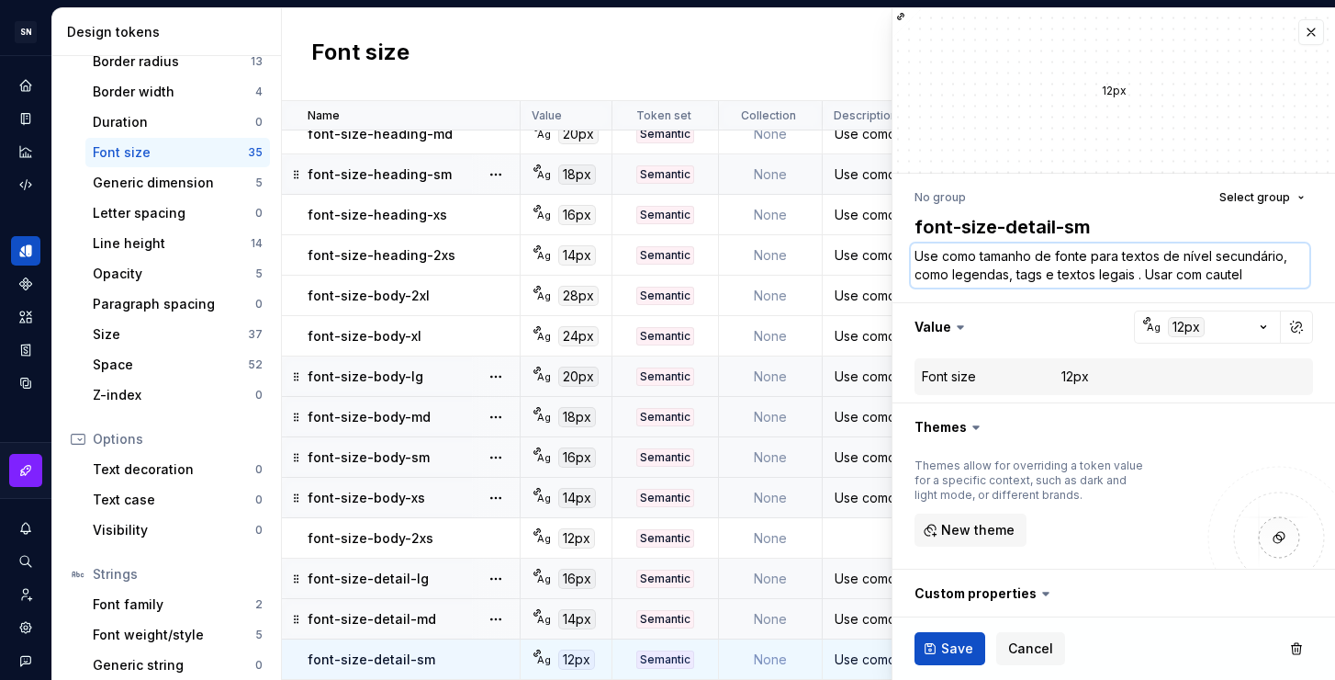
type textarea "Use como tamanho de fonte para textos de nível secundário, como legendas, tags …"
type textarea "*"
type textarea "Use como tamanho de fonte para textos de nível secundário, como legendas, tags …"
type textarea "*"
type textarea "Use como tamanho de fonte para textos de nível secundário, como legendas, tags …"
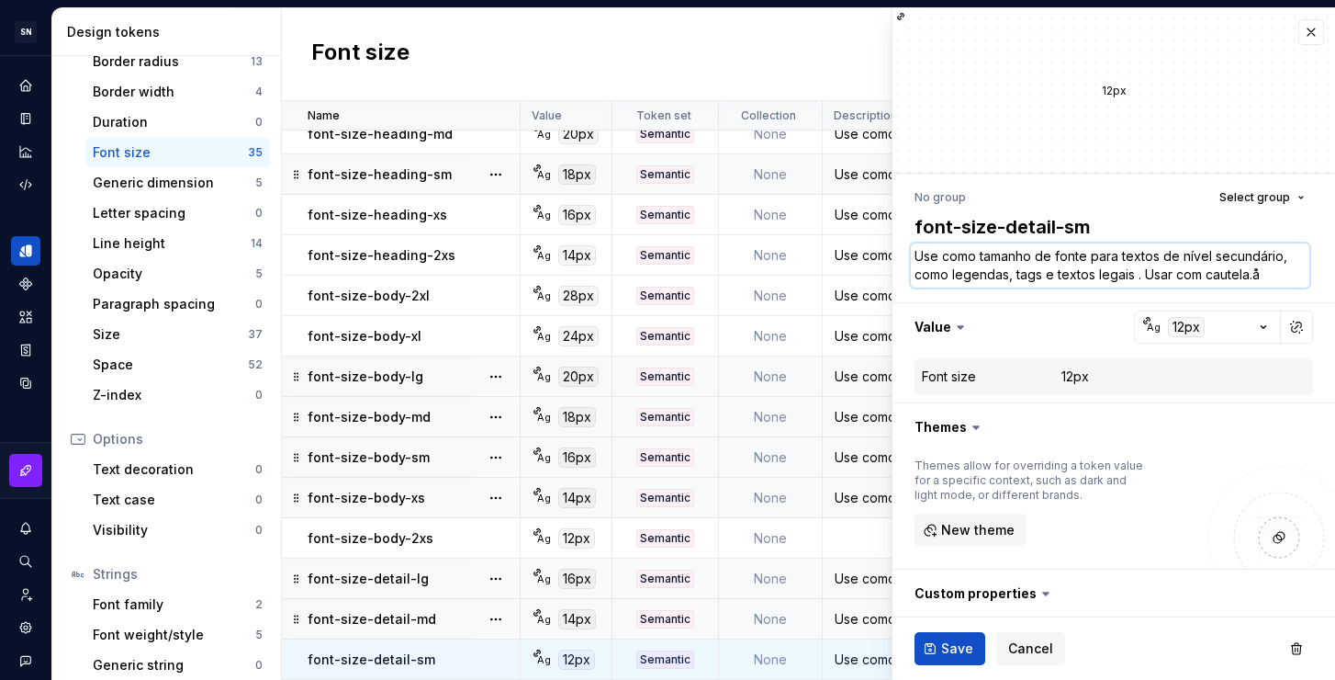
type textarea "*"
type textarea "Use como tamanho de fonte para textos de nível secundário, como legendas, tags …"
click at [960, 642] on span "Save" at bounding box center [957, 648] width 32 height 18
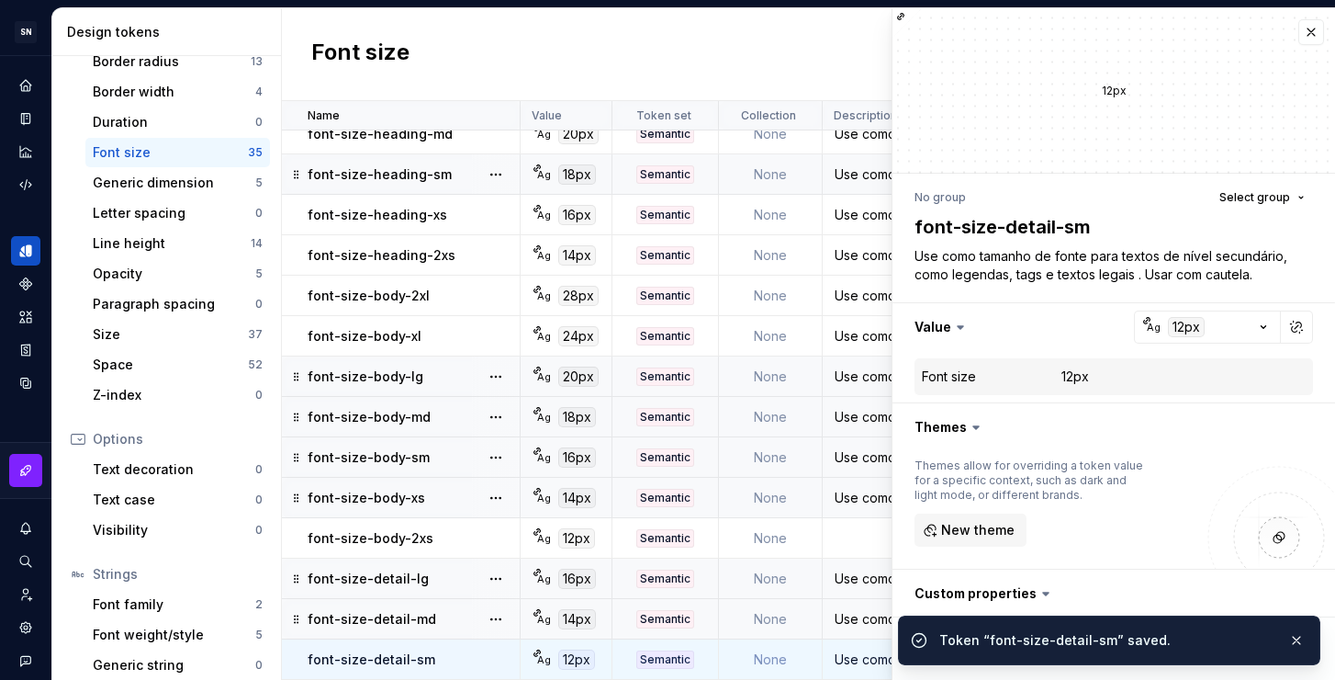
click at [860, 610] on div "Use como tamanho de fonte para textos de nível secundário, como legendas, tags …" at bounding box center [991, 619] width 334 height 18
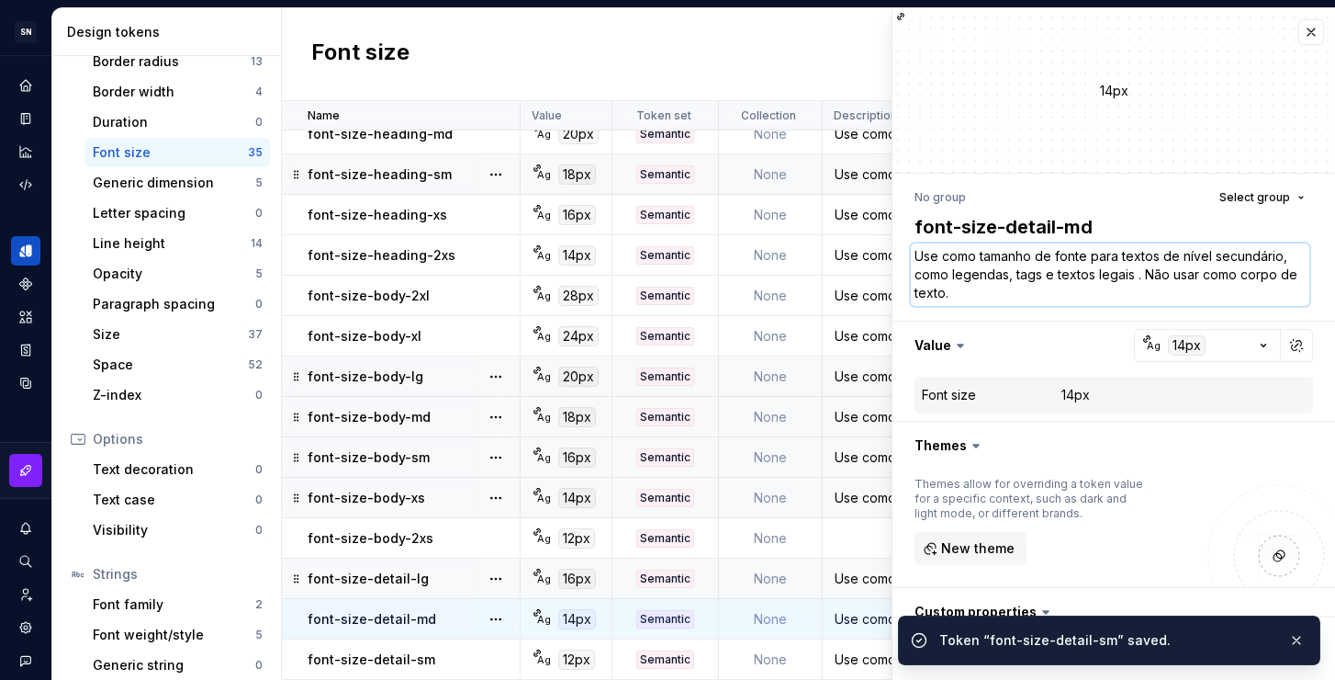
click at [978, 287] on textarea "Use como tamanho de fonte para textos de nível secundário, como legendas, tags …" at bounding box center [1110, 274] width 399 height 62
paste textarea "Usar com cautela"
type textarea "*"
type textarea "Use como tamanho de fonte para textos de nível secundário, como legendas, tags …"
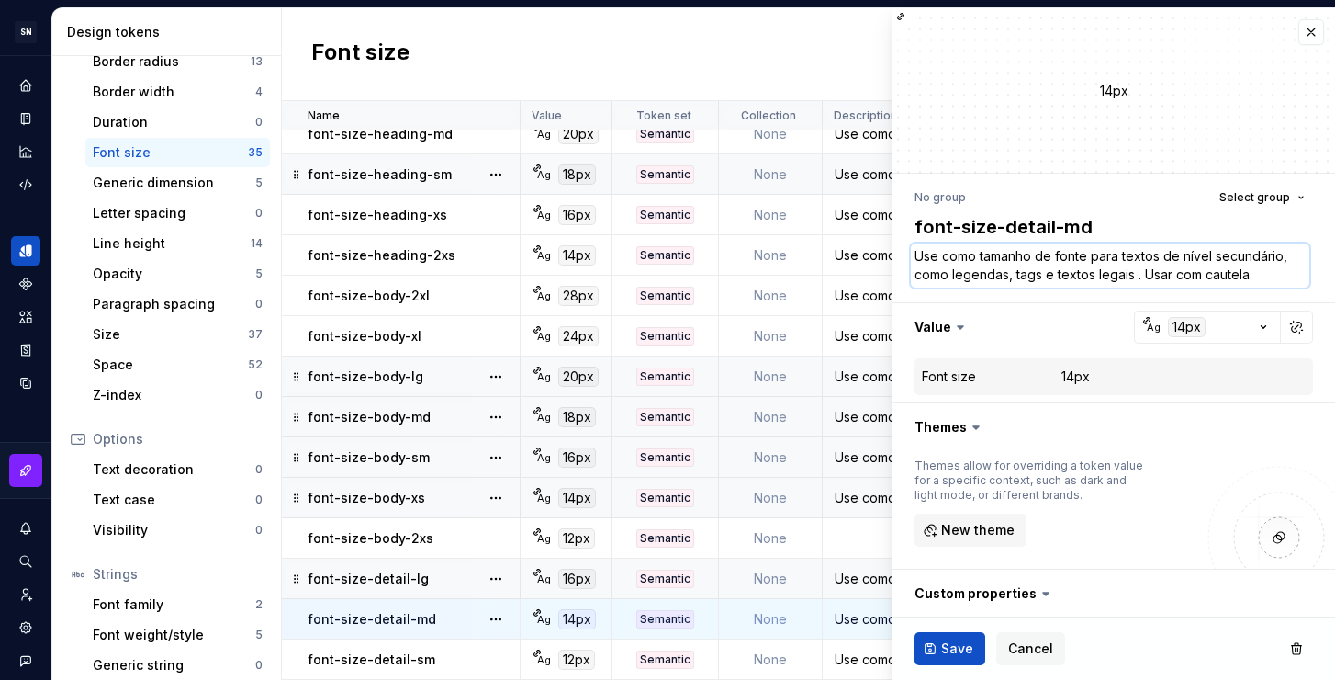
type textarea "*"
type textarea "Use como tamanho de fonte para textos de nível secundário, como legendas, tags …"
click at [947, 640] on span "Save" at bounding box center [957, 648] width 32 height 18
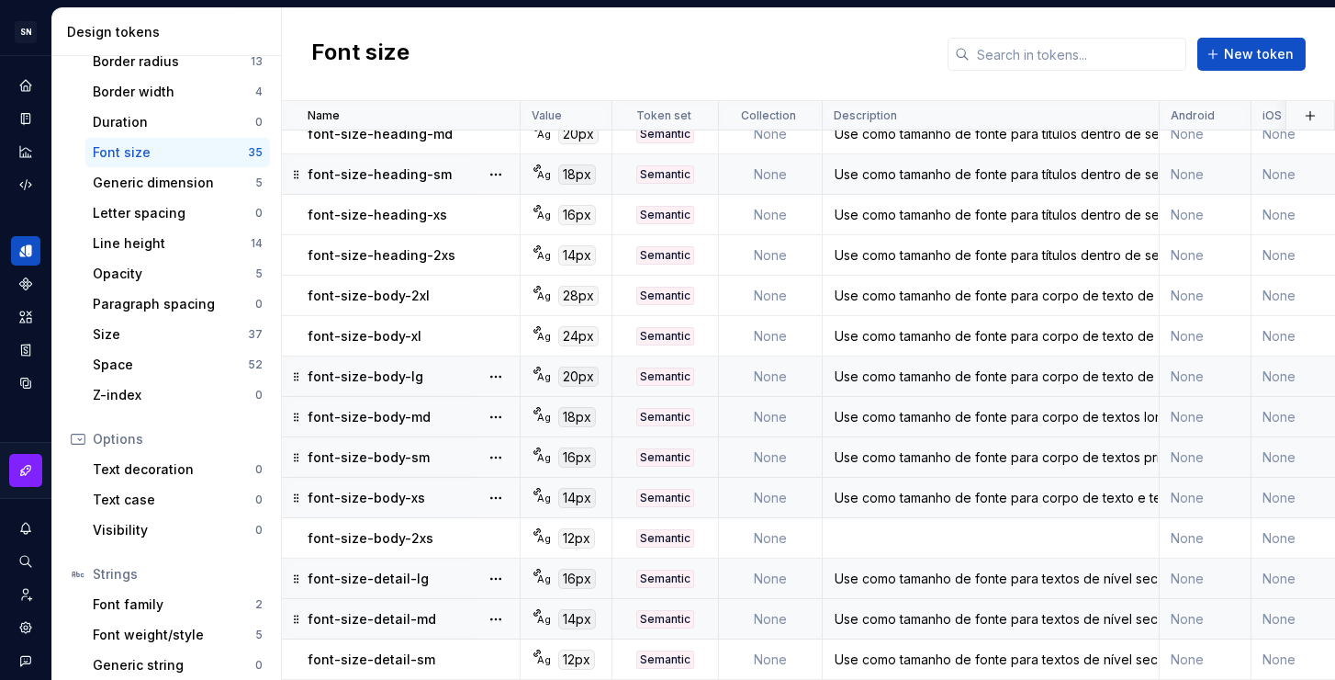
click at [939, 165] on div "Use como tamanho de fonte para títulos dentro de seções de uma página ou compon…" at bounding box center [991, 174] width 334 height 18
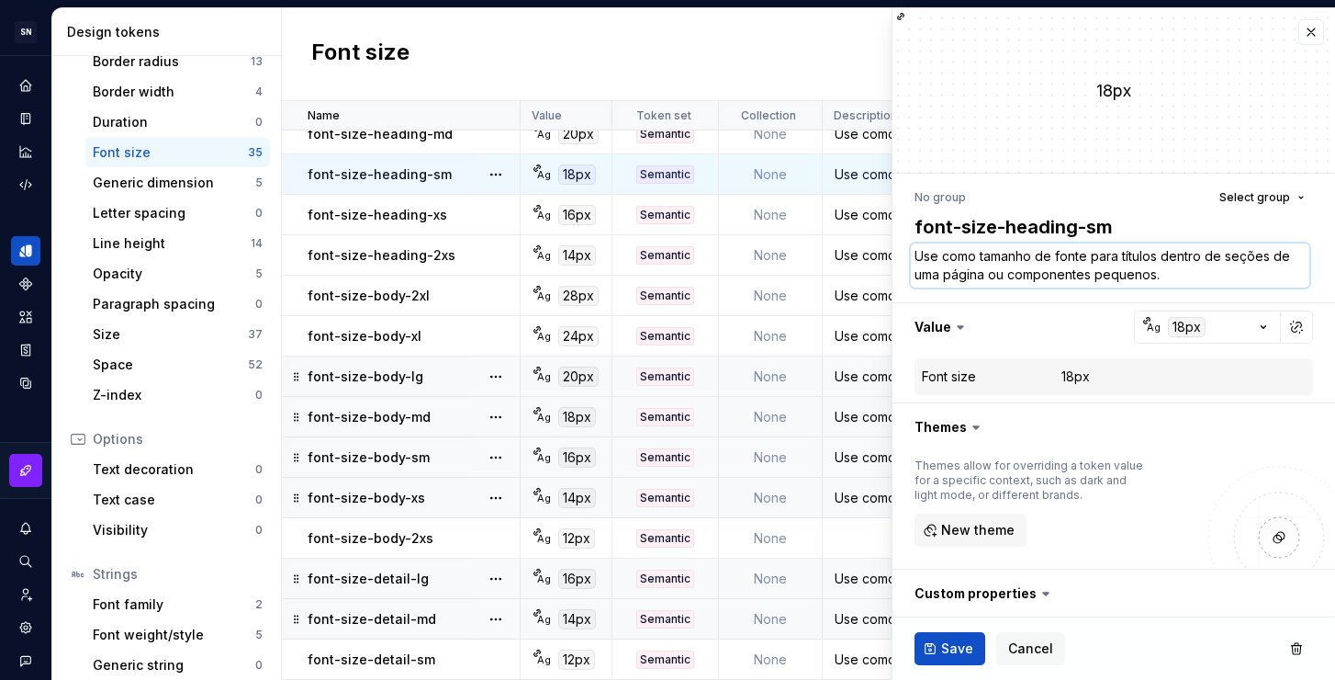
click at [1179, 275] on textarea "Use como tamanho de fonte para títulos dentro de seções de uma página ou compon…" at bounding box center [1110, 265] width 399 height 44
click at [718, 57] on div "Font size New token" at bounding box center [808, 54] width 1053 height 93
click at [966, 649] on span "Save" at bounding box center [957, 648] width 32 height 18
click at [1299, 40] on button "button" at bounding box center [1312, 32] width 26 height 26
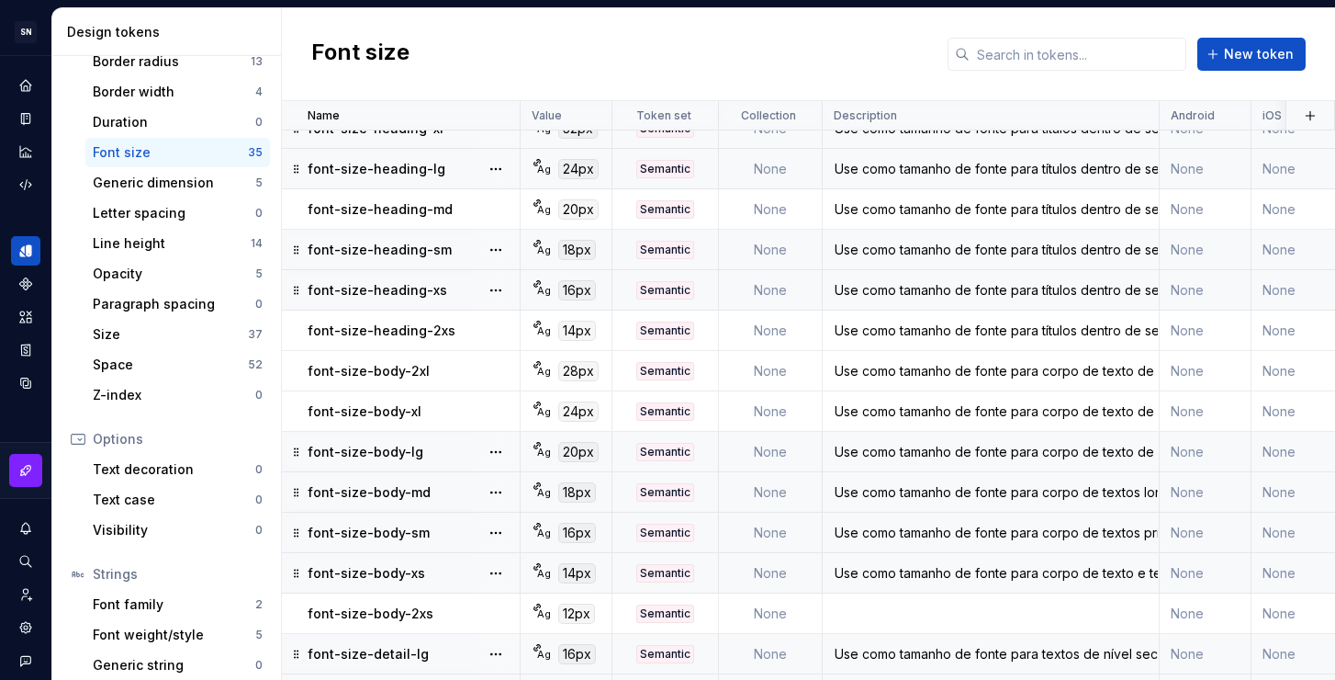
scroll to position [875, 0]
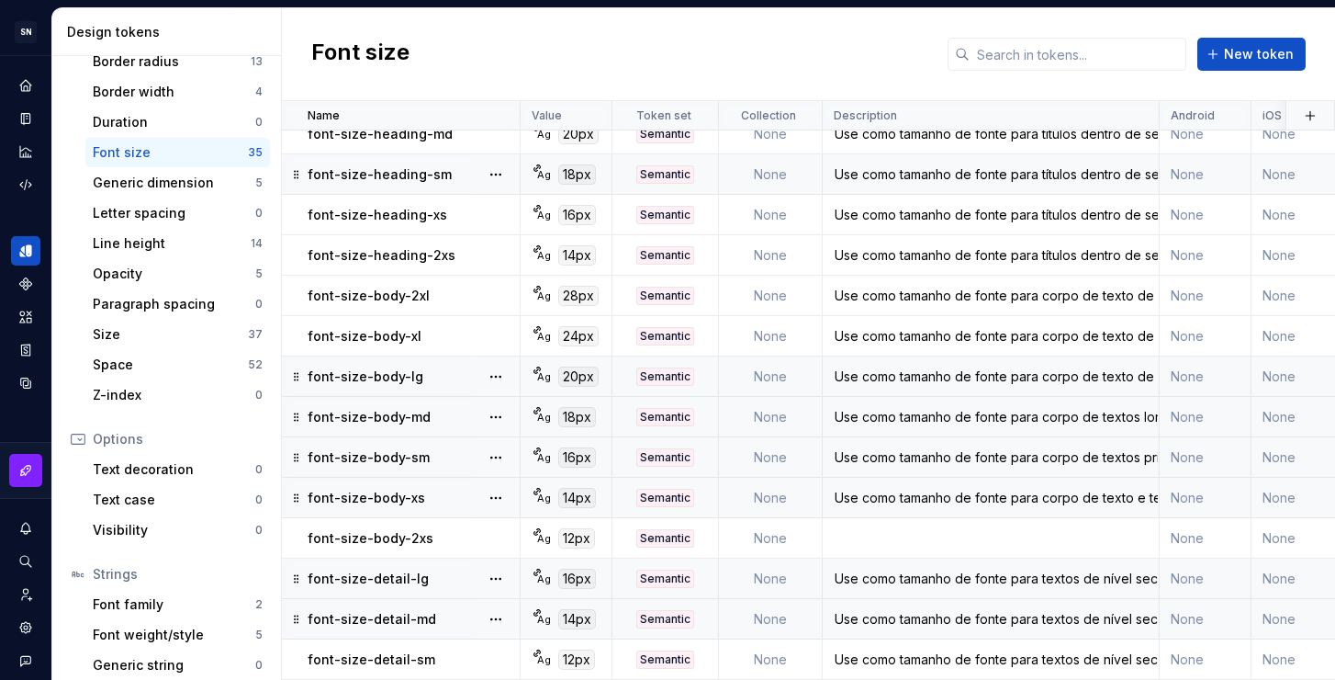
click at [949, 408] on div "Use como tamanho de fonte para corpo de textos longos." at bounding box center [991, 417] width 334 height 18
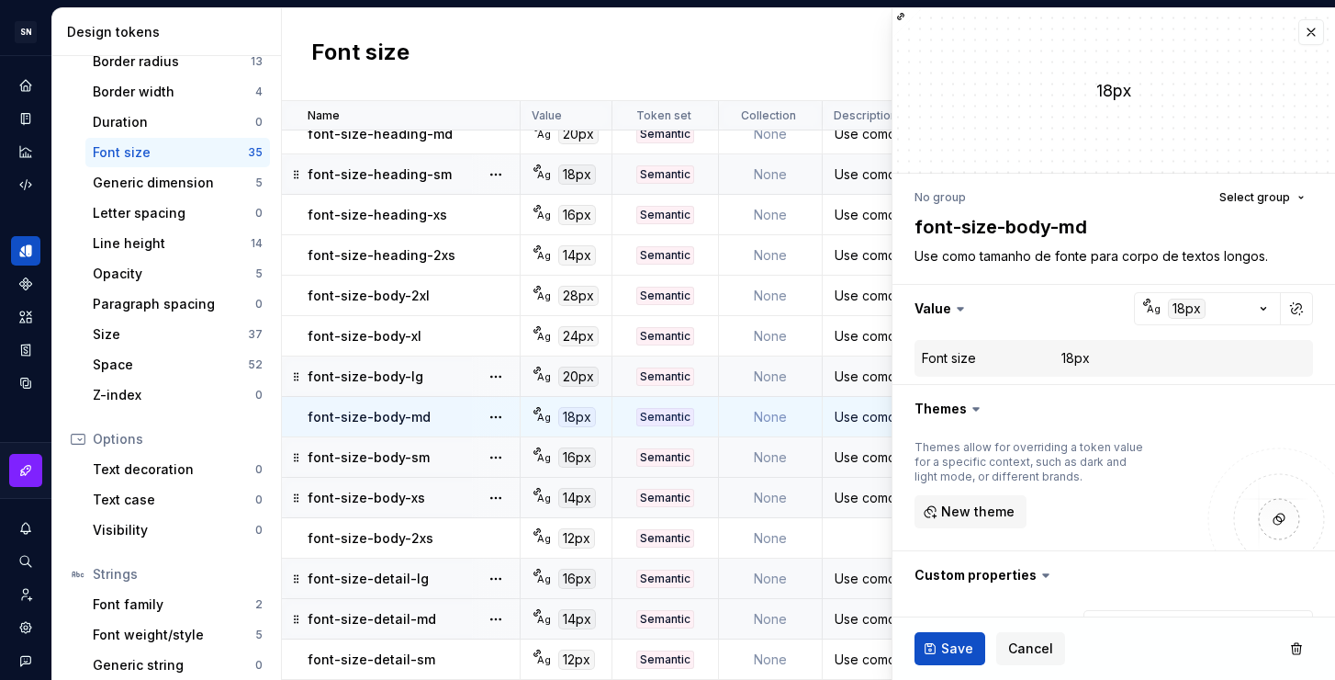
click at [863, 448] on div "Use como tamanho de fonte para corpo de textos principal e textos curtos." at bounding box center [991, 457] width 334 height 18
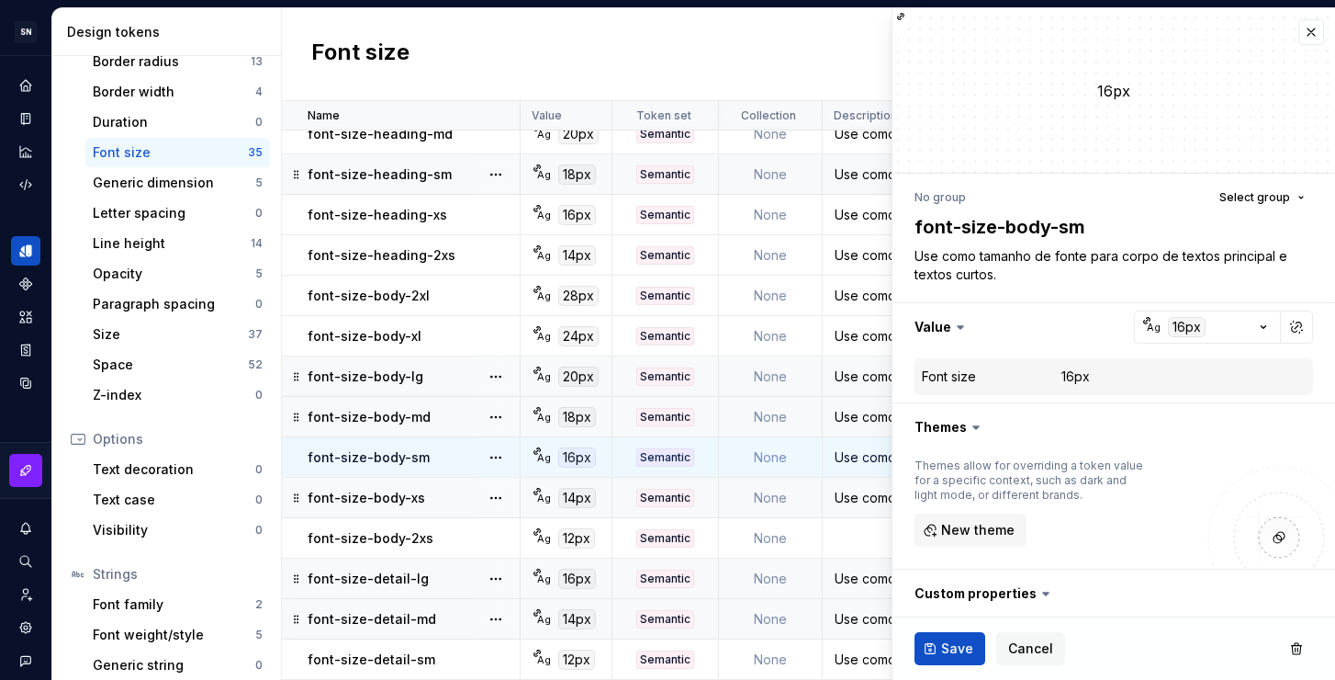
click at [856, 494] on div "Use como tamanho de fonte para corpo de texto e textos curtos." at bounding box center [991, 498] width 334 height 18
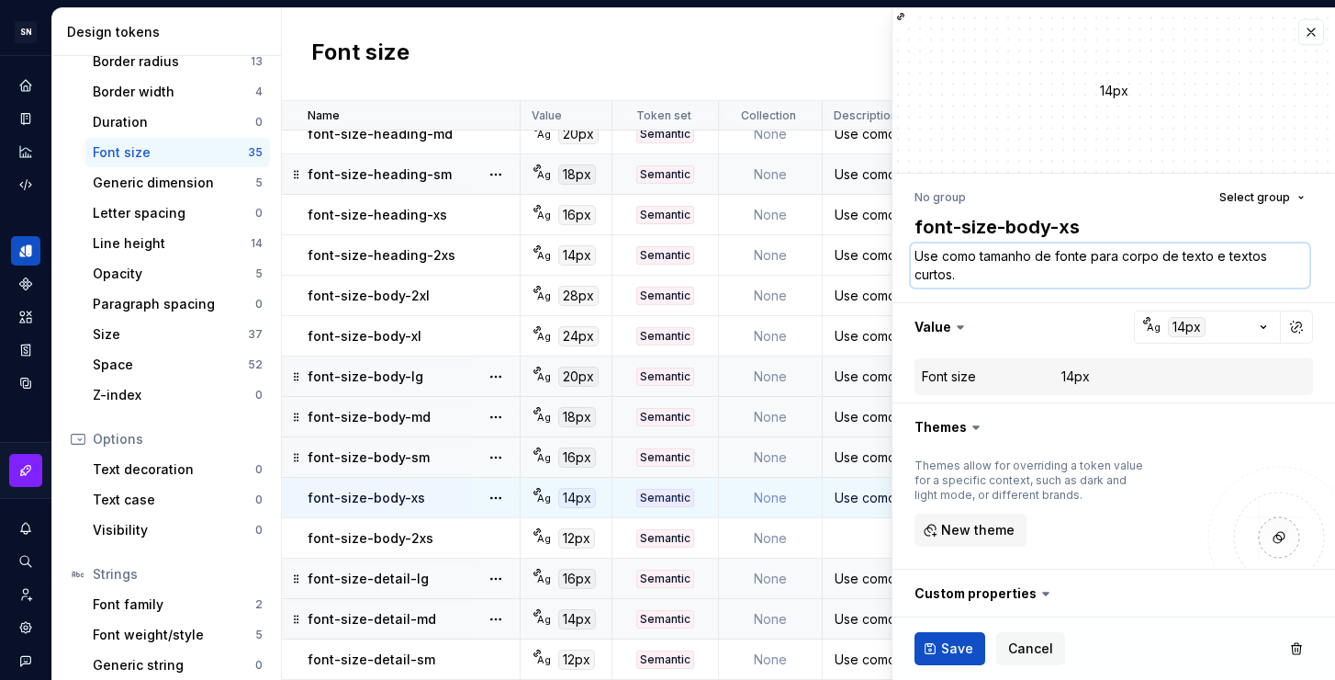
click at [967, 277] on textarea "Use como tamanho de fonte para corpo de texto e textos curtos." at bounding box center [1110, 265] width 399 height 44
click at [1209, 261] on textarea "Use como tamanho de fonte para corpo de texto e textos curtos." at bounding box center [1110, 265] width 399 height 44
click at [1214, 256] on textarea "Use como tamanho de fonte para corpo de texto e textos curtos." at bounding box center [1110, 265] width 399 height 44
type textarea "*"
type textarea "Use como tamanho de fonte para corpo de texto em textos curtos."
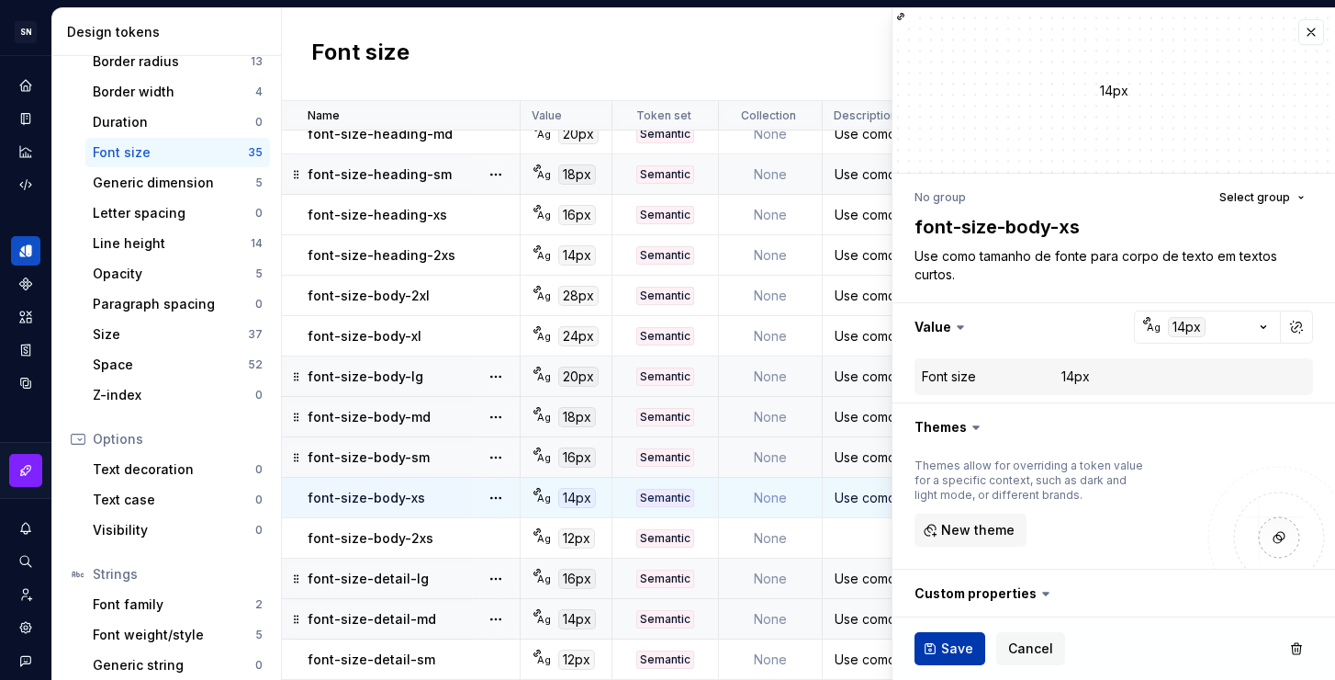
click at [972, 646] on button "Save" at bounding box center [950, 648] width 71 height 33
click at [872, 448] on div "Use como tamanho de fonte para corpo de textos principal e textos curtos." at bounding box center [991, 457] width 334 height 18
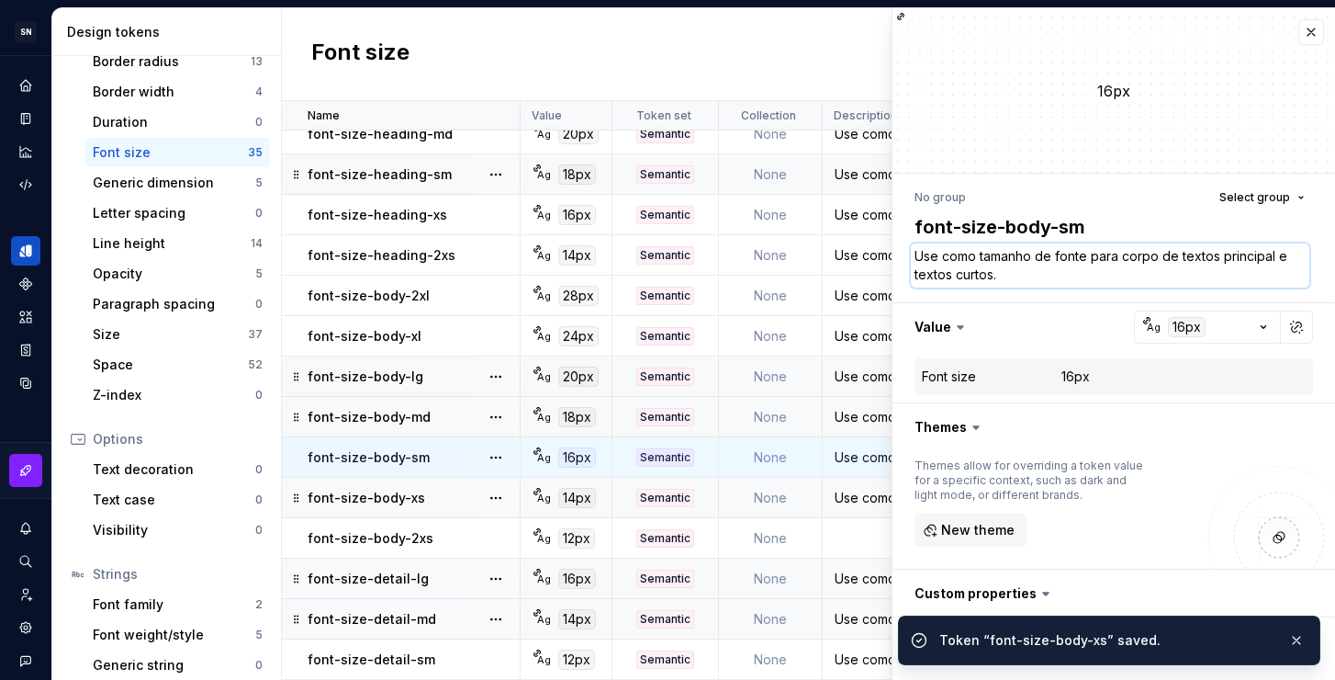
click at [1031, 279] on textarea "Use como tamanho de fonte para corpo de textos principal e textos curtos." at bounding box center [1110, 265] width 399 height 44
paste textarea "em"
type textarea "*"
type textarea "Use como tamanho de fonte para corpo de texto em textos curtos."
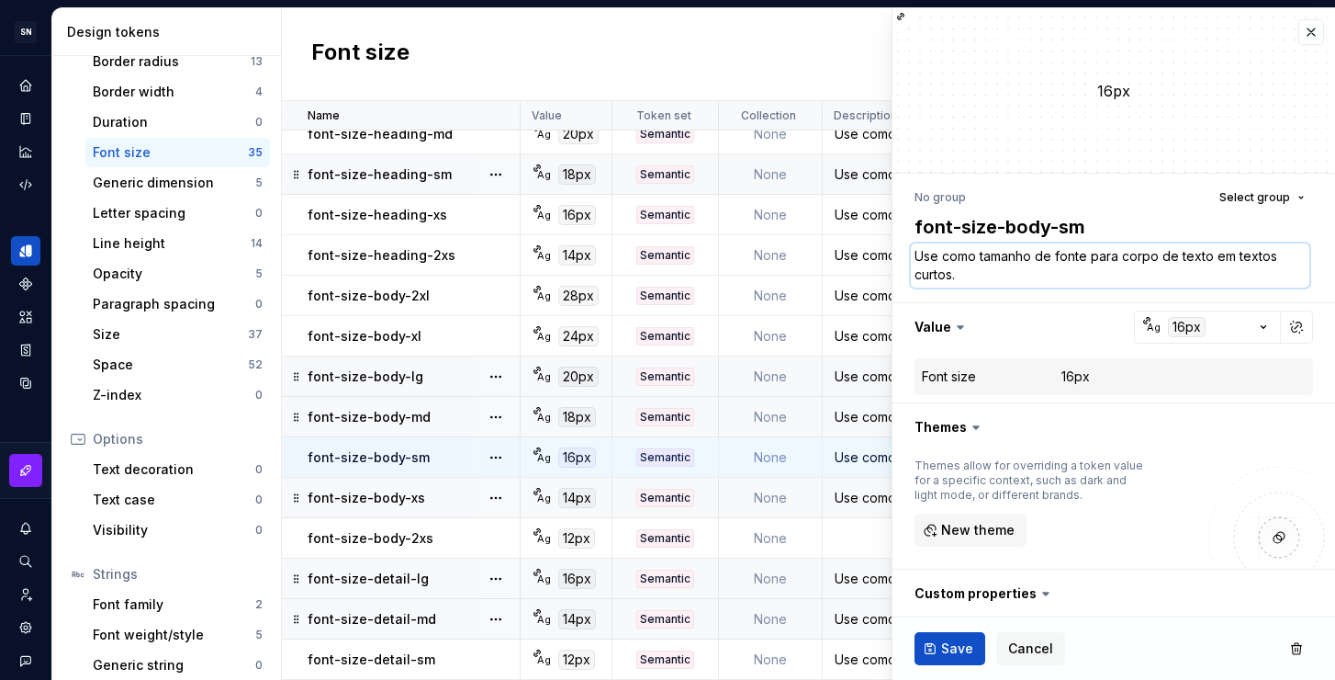
type textarea "*"
click at [1208, 254] on textarea "Use como tamanho de fonte para corpo de texto em textos curtos." at bounding box center [1110, 265] width 399 height 44
type textarea "Use como tamanho de fonte para corpo de texto em textos curtos."
type textarea "*"
type textarea "Use como tamanho de fonte para corpo de texto p em textos curtos."
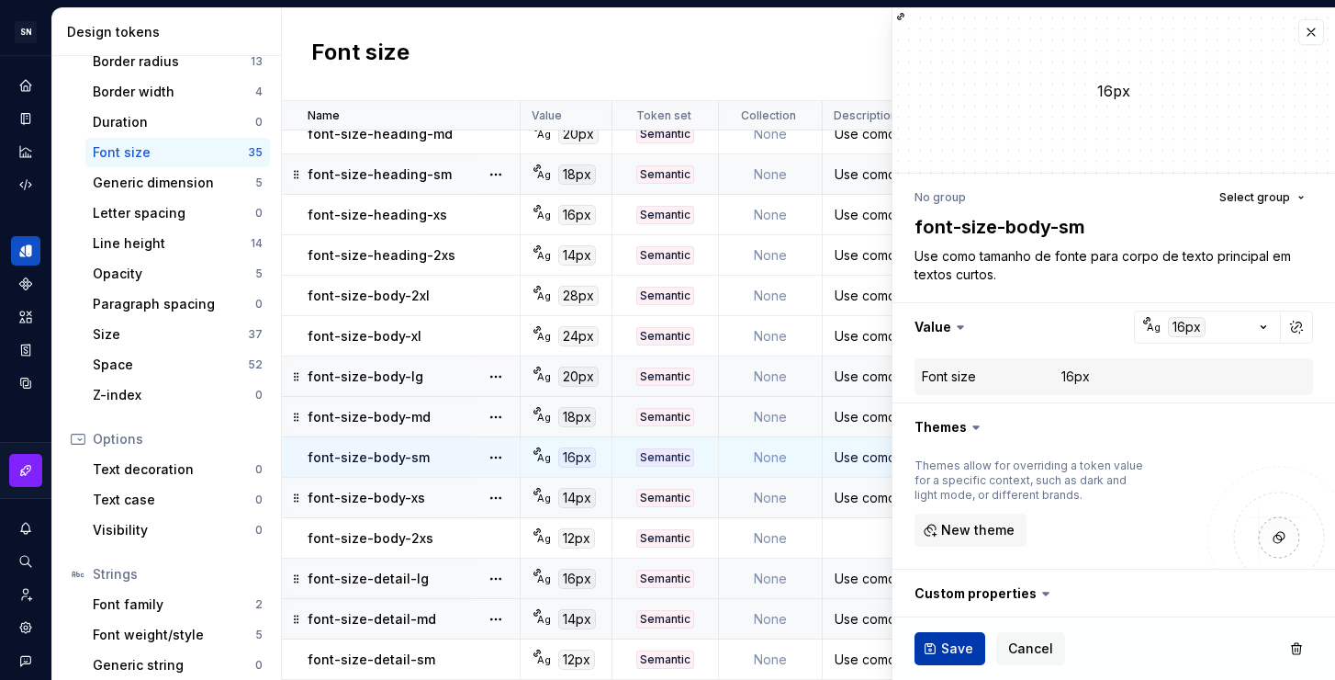
click at [949, 650] on span "Save" at bounding box center [957, 648] width 32 height 18
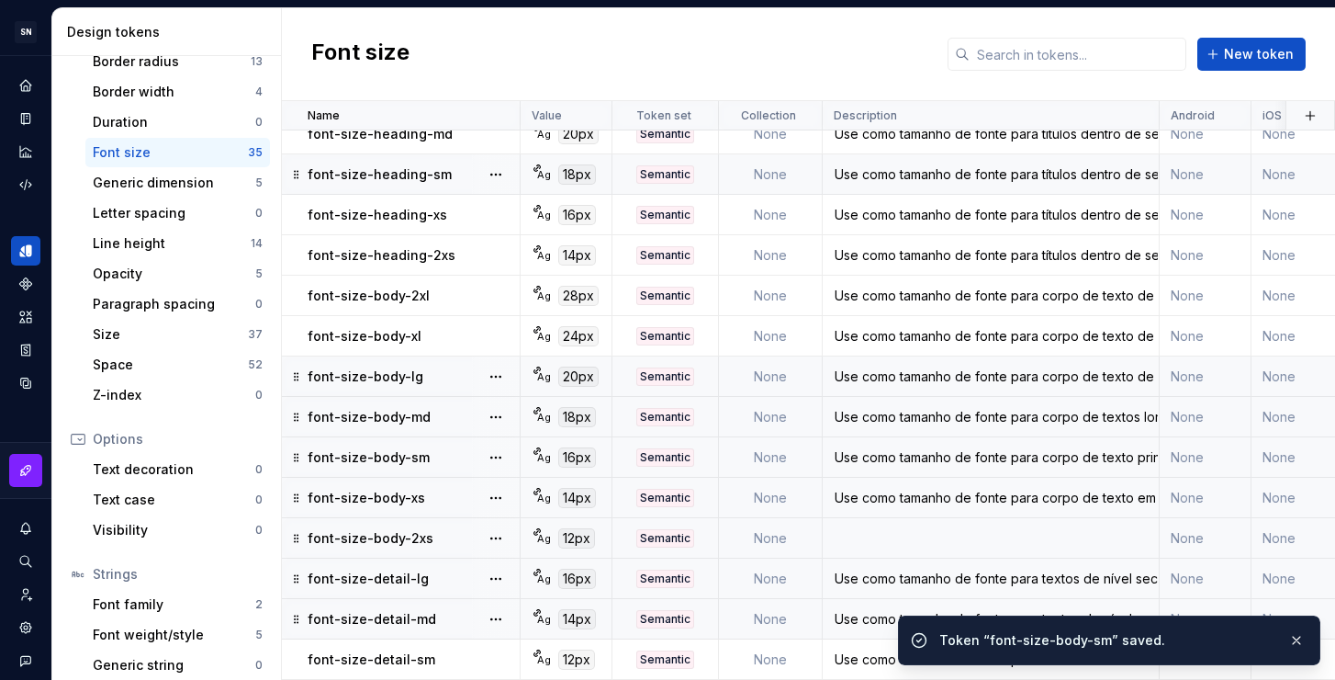
click at [904, 412] on div "Use como tamanho de fonte para corpo de textos longos." at bounding box center [991, 417] width 334 height 18
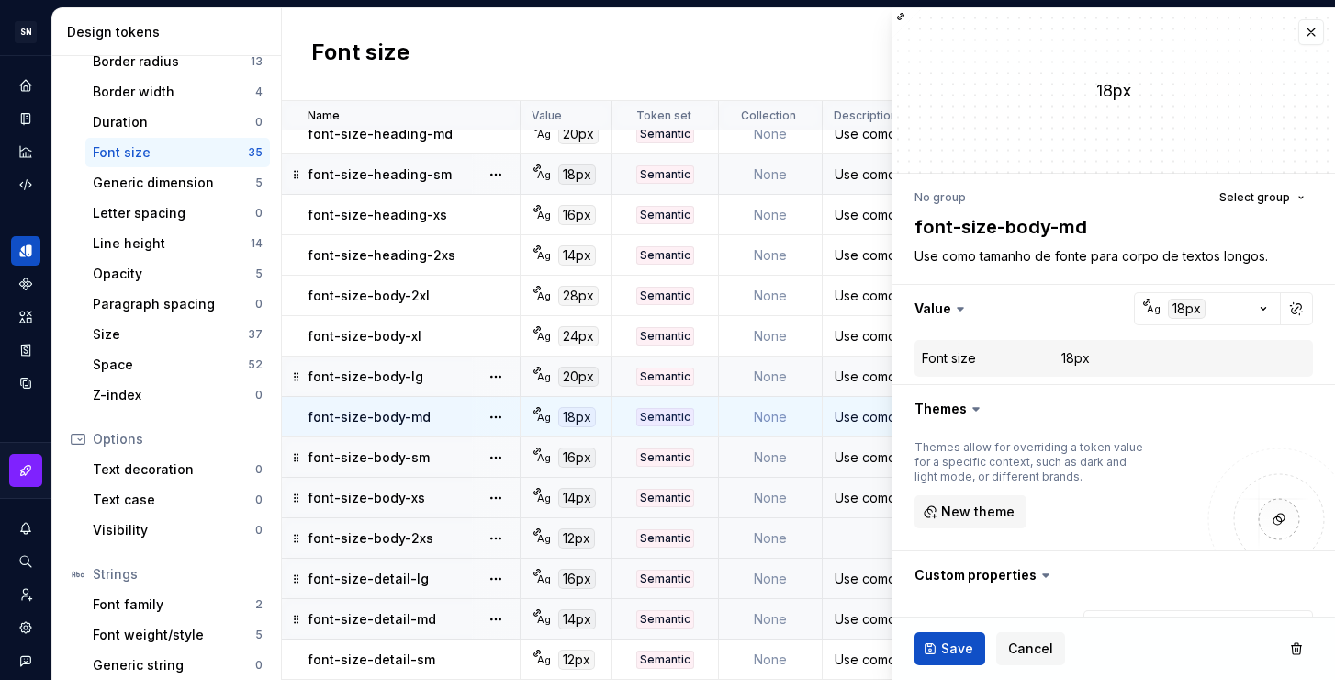
click at [867, 367] on div "Use como tamanho de fonte para corpo de texto de subtítulos." at bounding box center [991, 376] width 334 height 18
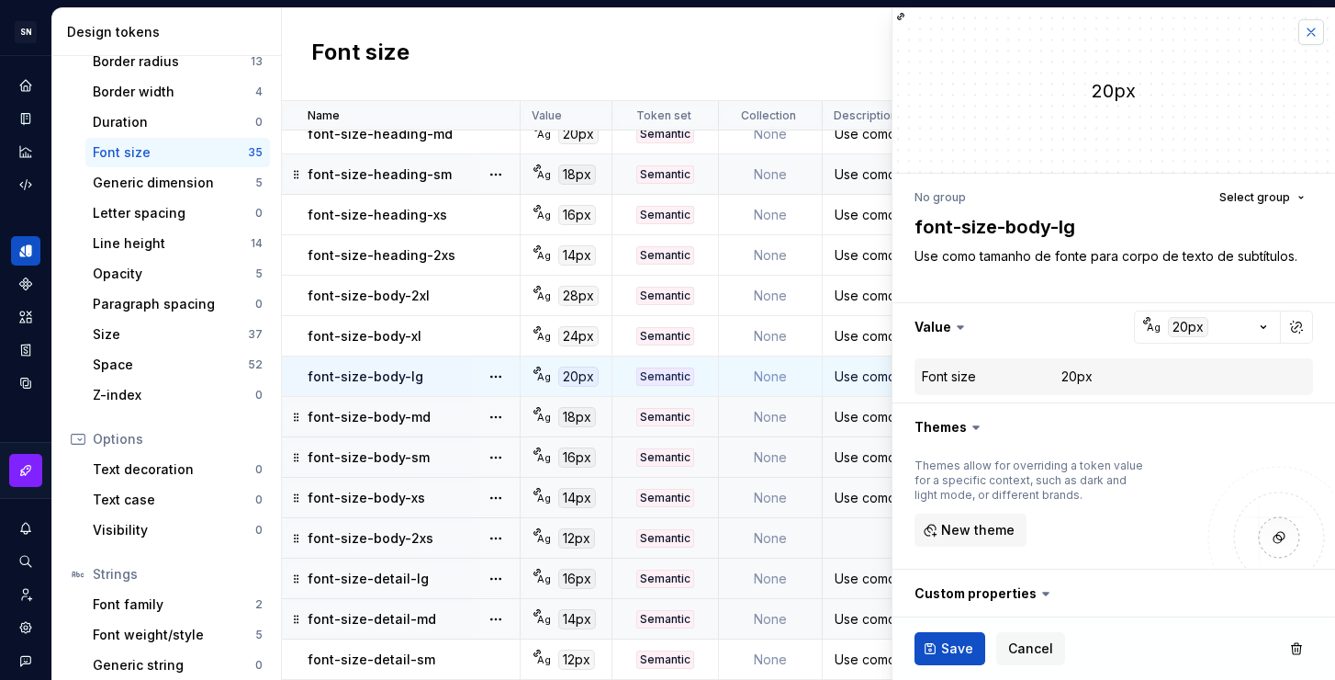
click at [1299, 39] on button "button" at bounding box center [1312, 32] width 26 height 26
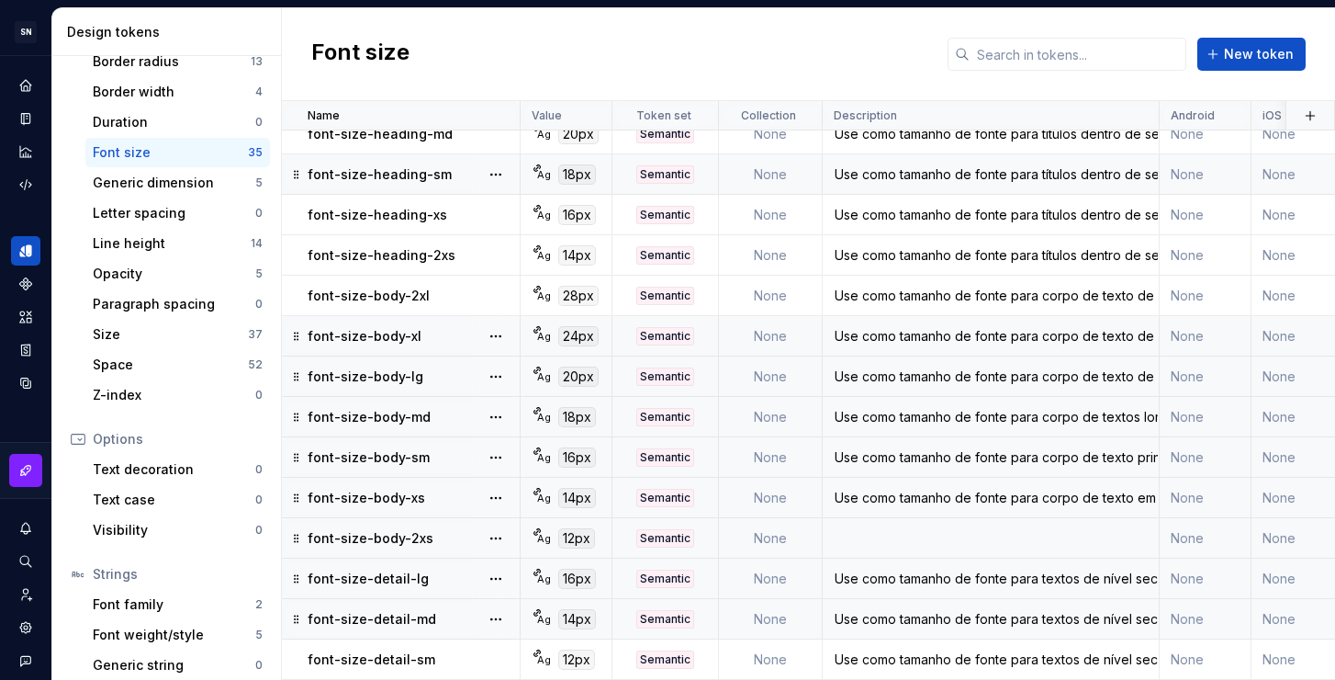
click at [864, 327] on div "Use como tamanho de fonte para corpo de texto de subtítulos." at bounding box center [991, 336] width 334 height 18
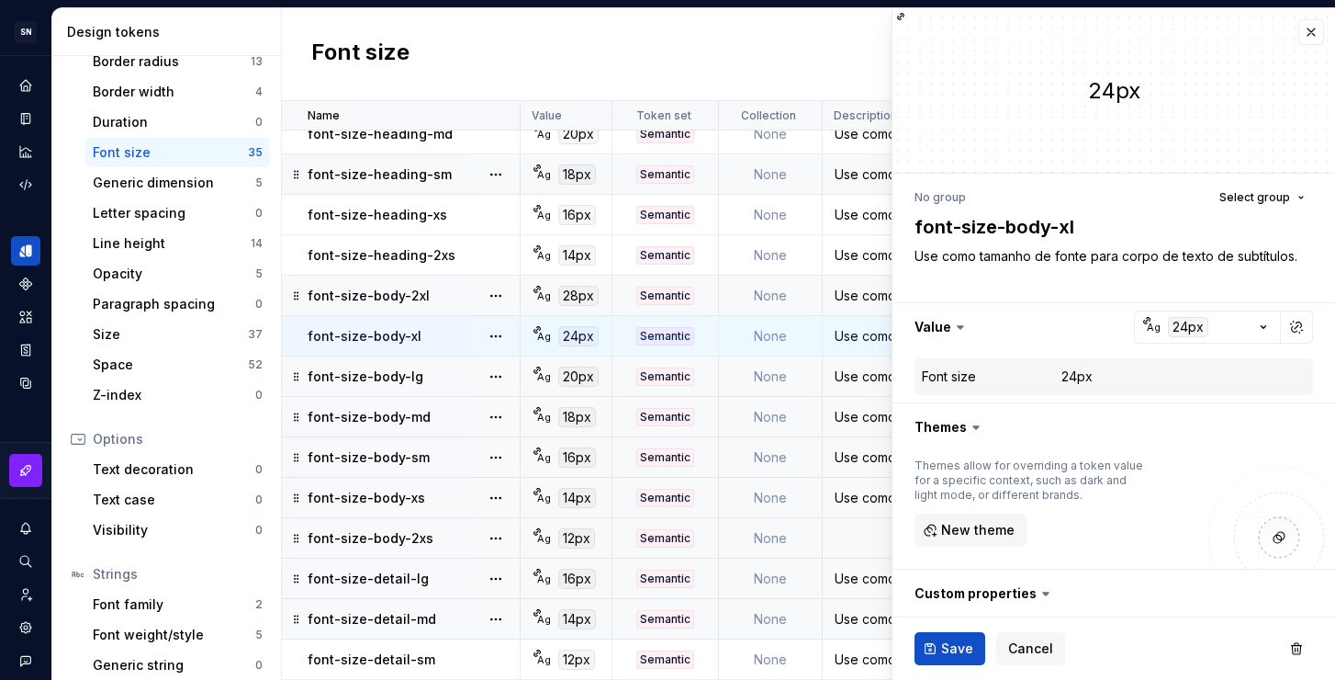
click at [861, 295] on td "Use como tamanho de fonte para corpo de texto de subtítulos." at bounding box center [991, 296] width 337 height 40
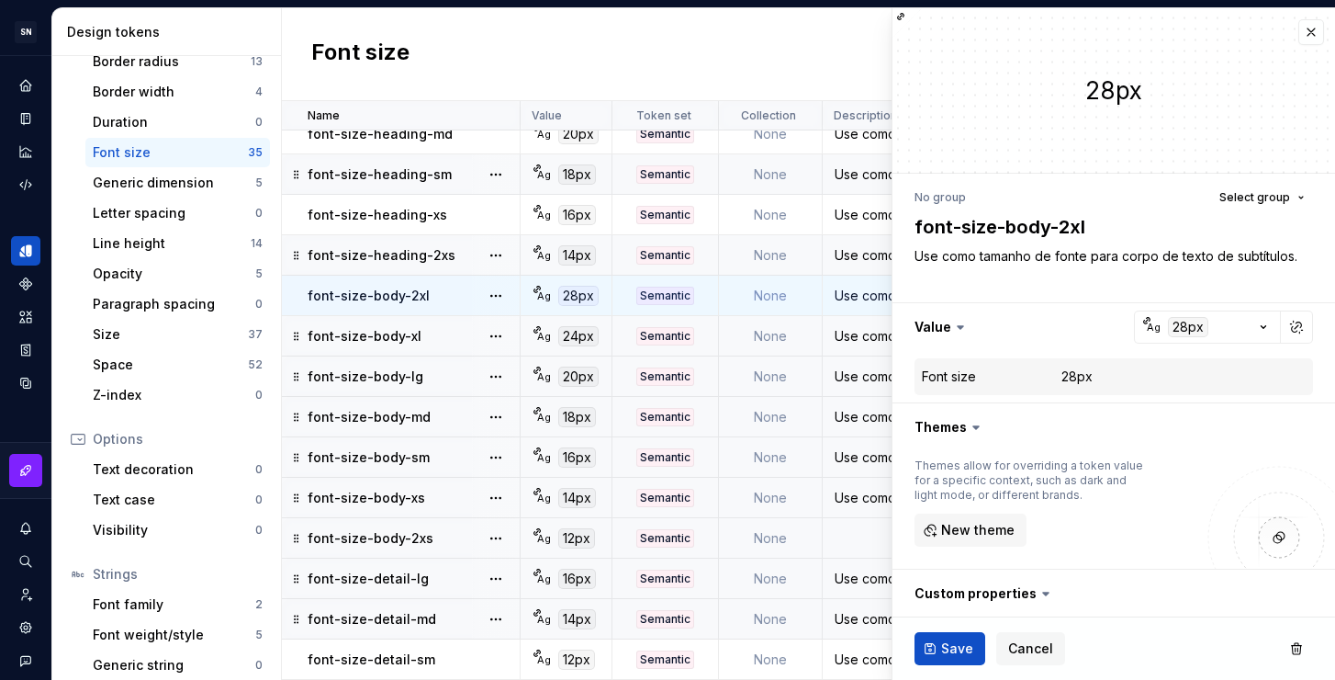
click at [860, 249] on div "Use como tamanho de fonte para títulos dentro de seções de uma página ou compon…" at bounding box center [991, 255] width 334 height 18
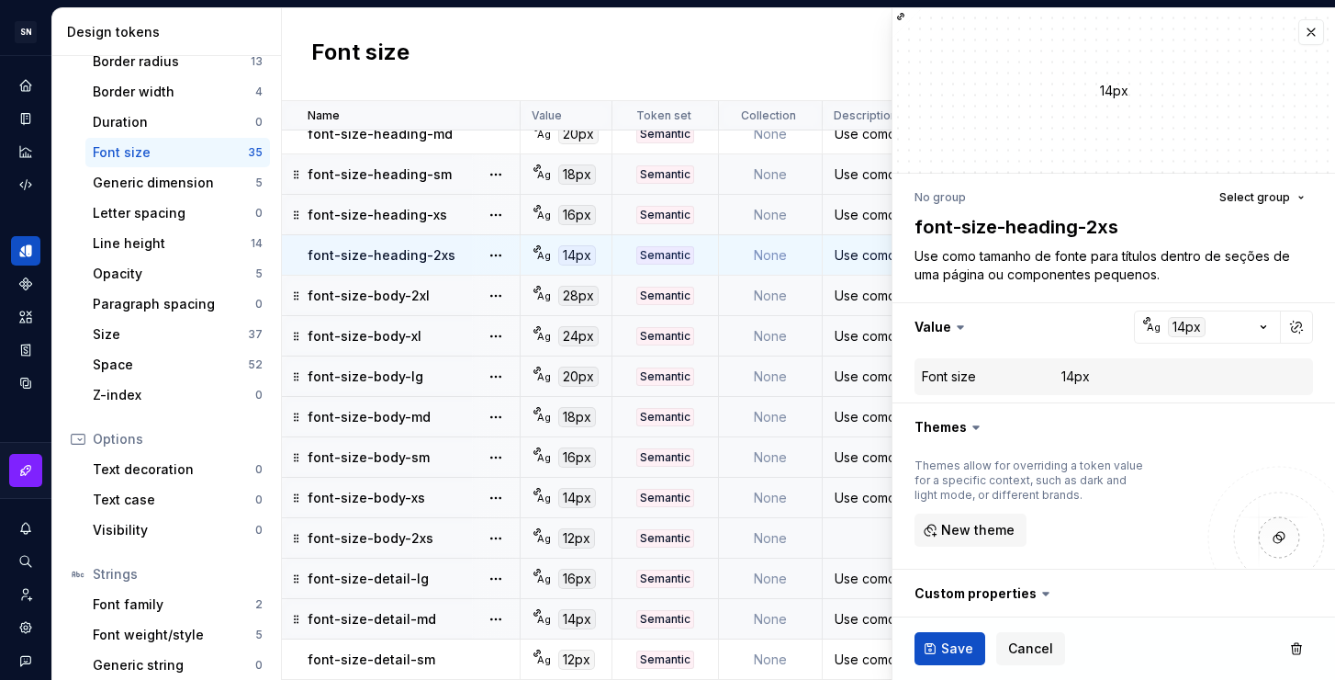
click at [864, 215] on td "Use como tamanho de fonte para títulos dentro de seções de uma página ou compon…" at bounding box center [991, 215] width 337 height 40
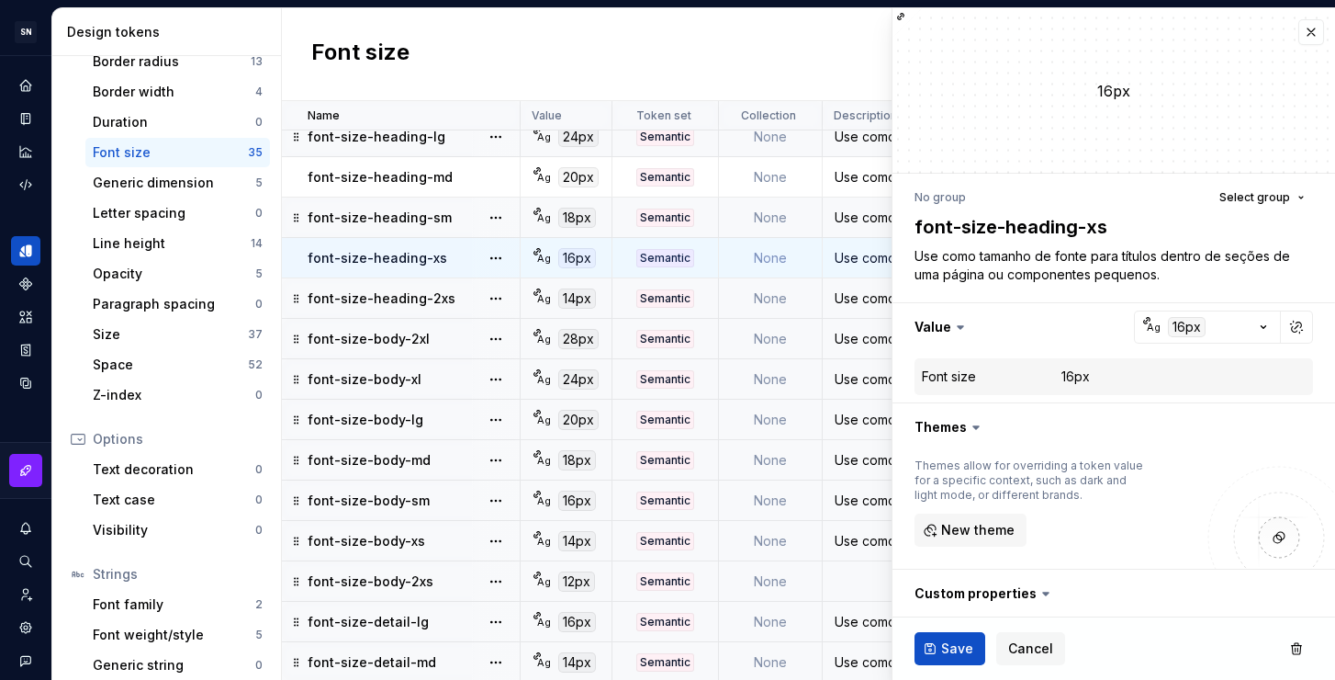
scroll to position [820, 0]
click at [864, 216] on div "Use como tamanho de fonte para títulos dentro de seções de uma página ou compon…" at bounding box center [991, 219] width 334 height 18
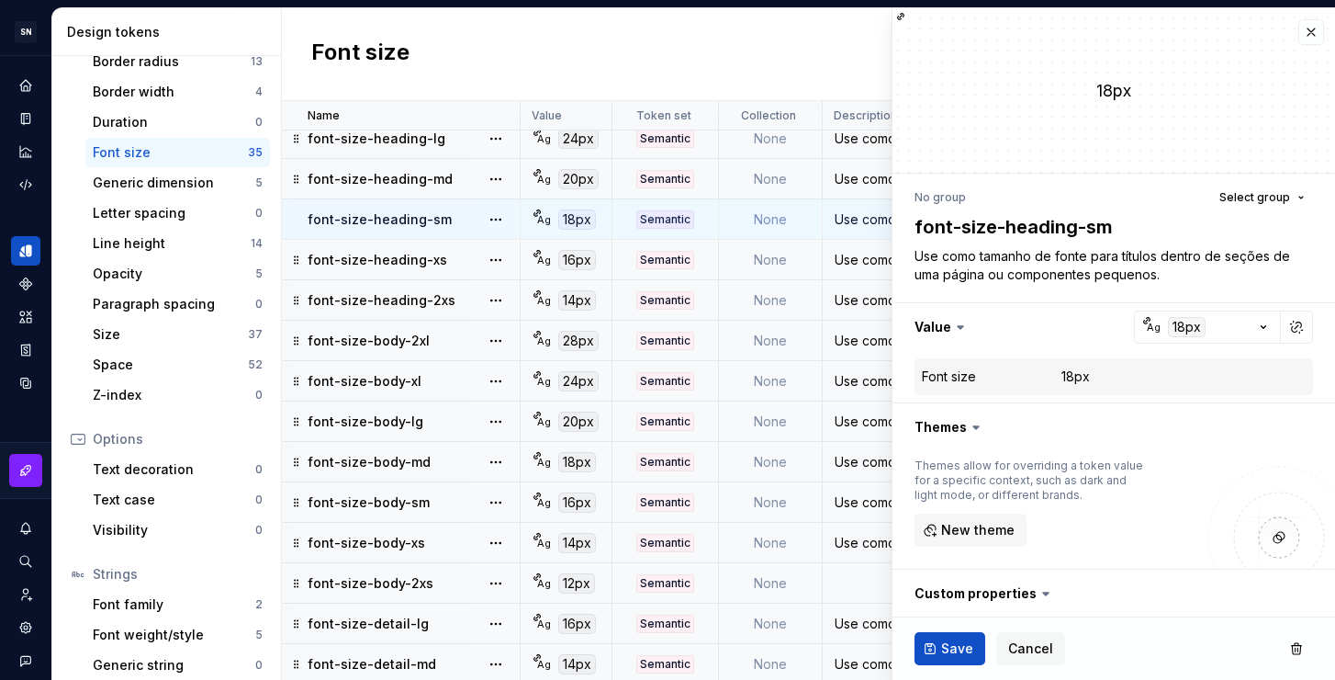
click at [863, 180] on div "Use como tamanho de fonte para títulos dentro de seções de uma página ou compon…" at bounding box center [991, 179] width 334 height 18
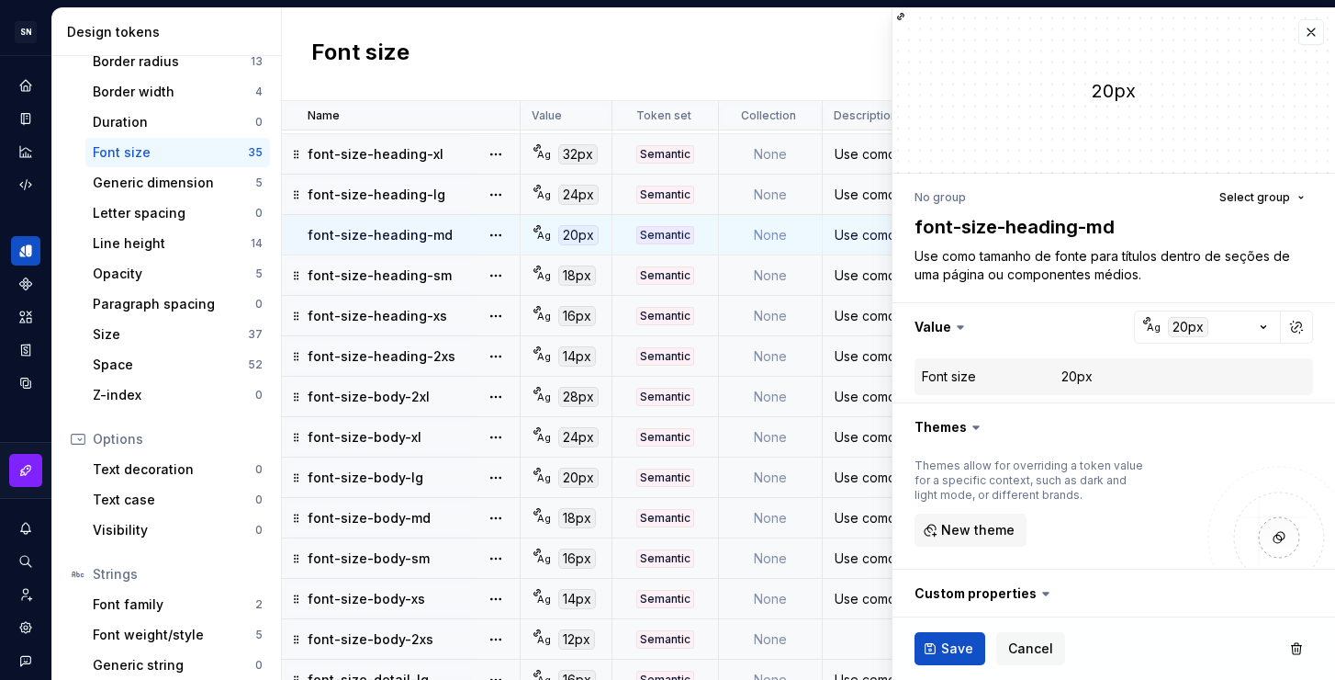
scroll to position [675, 0]
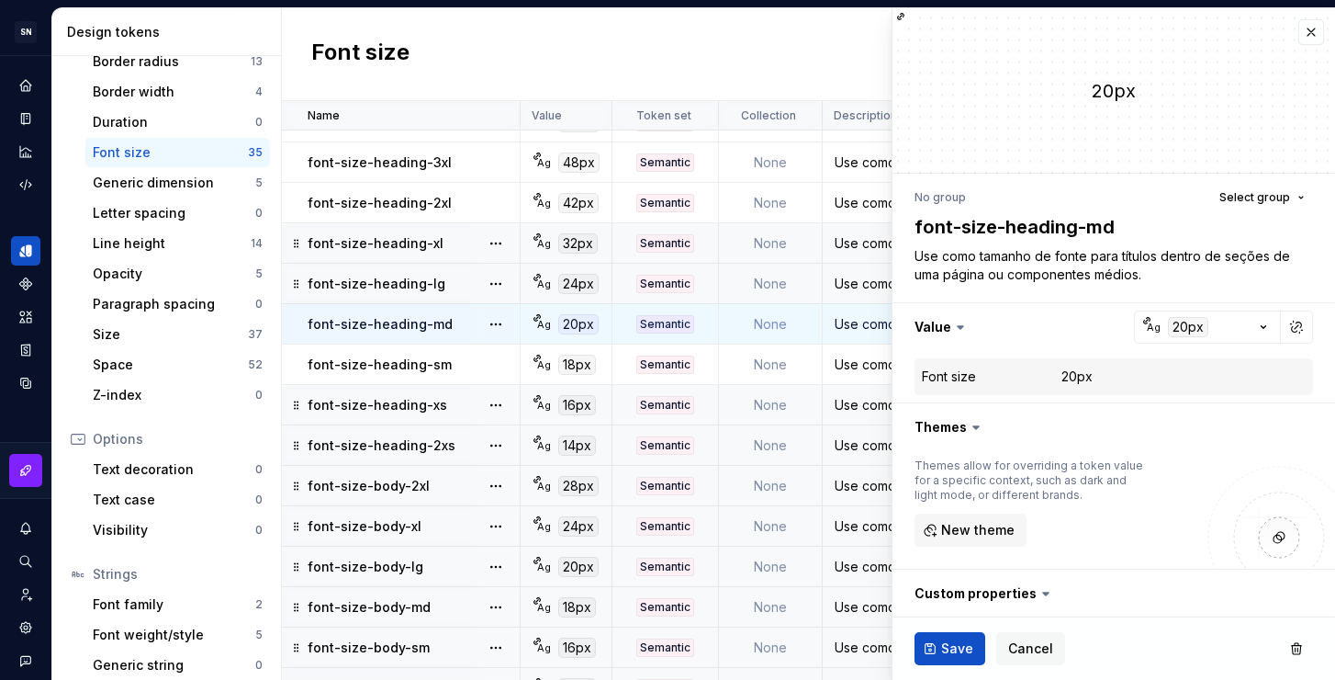
click at [861, 271] on td "Use como tamanho de fonte para títulos dentro de seções de uma página ou compon…" at bounding box center [991, 284] width 337 height 40
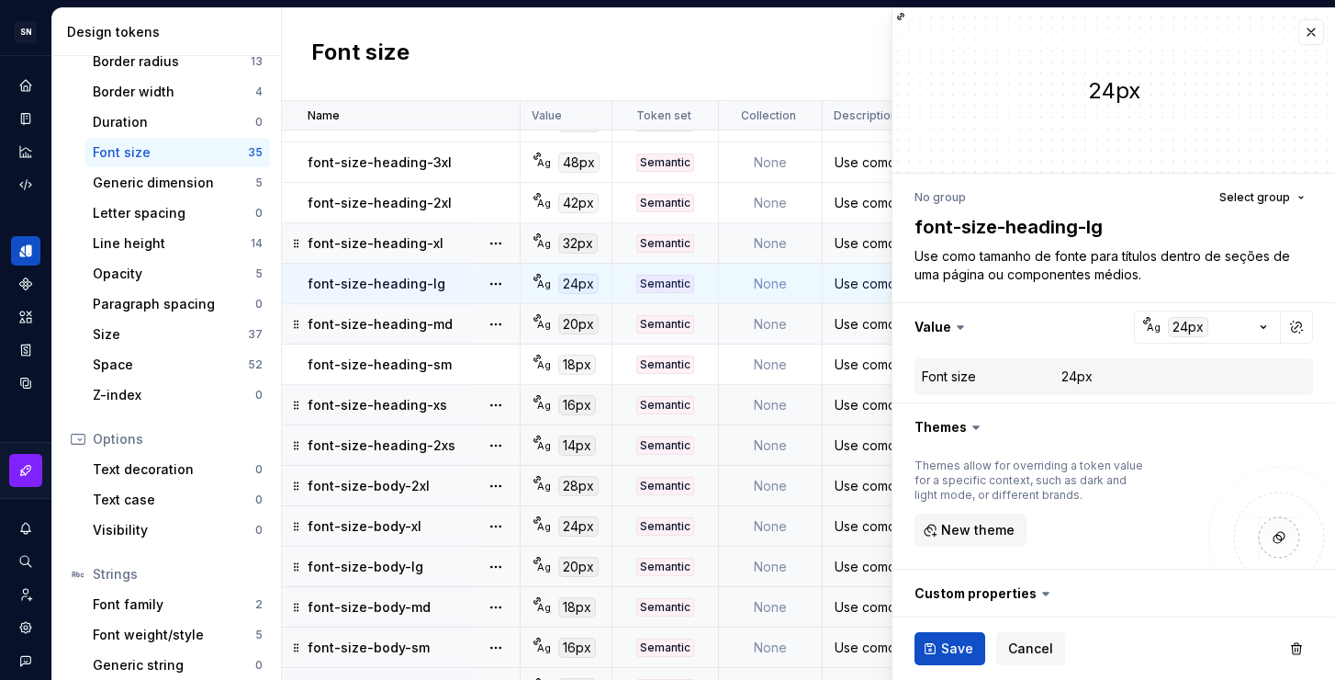
click at [858, 240] on div "Use como tamanho de fonte para títulos dentro de seções de uma página ou compon…" at bounding box center [991, 243] width 334 height 18
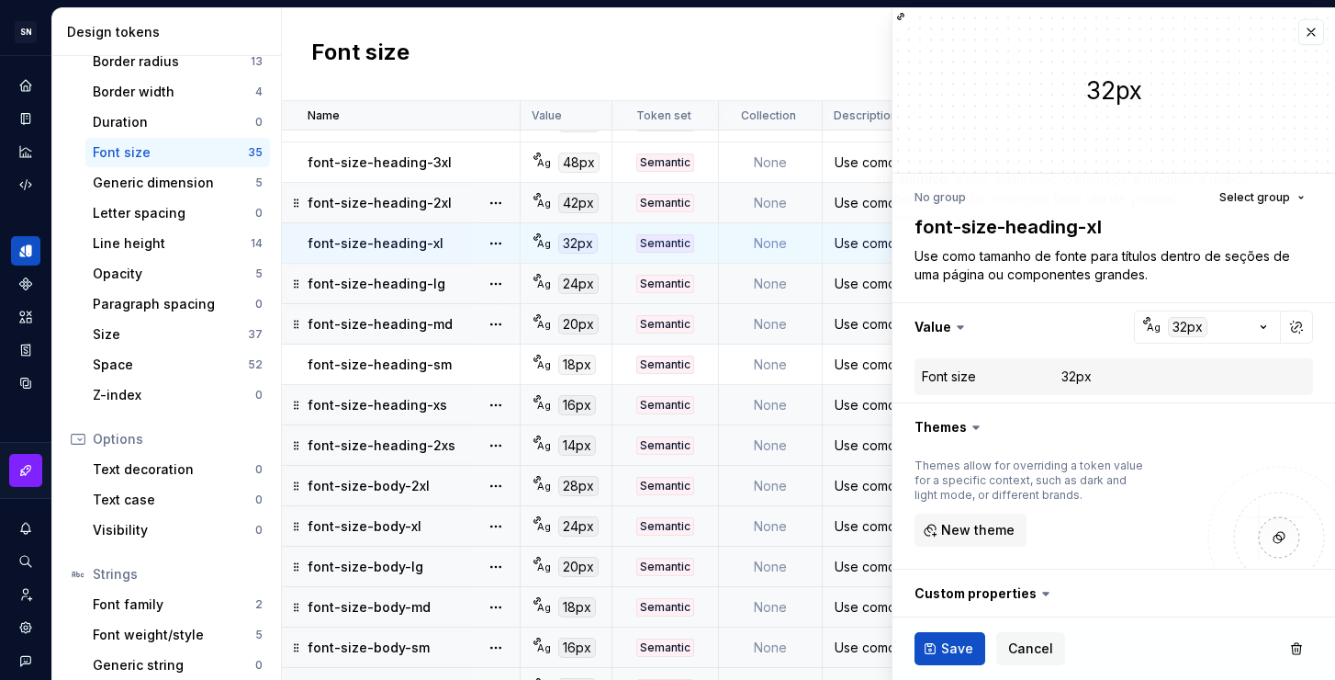
click at [859, 211] on div "Use como tamanho de fonte para títulos dentro de seções de uma página ou compon…" at bounding box center [991, 203] width 334 height 18
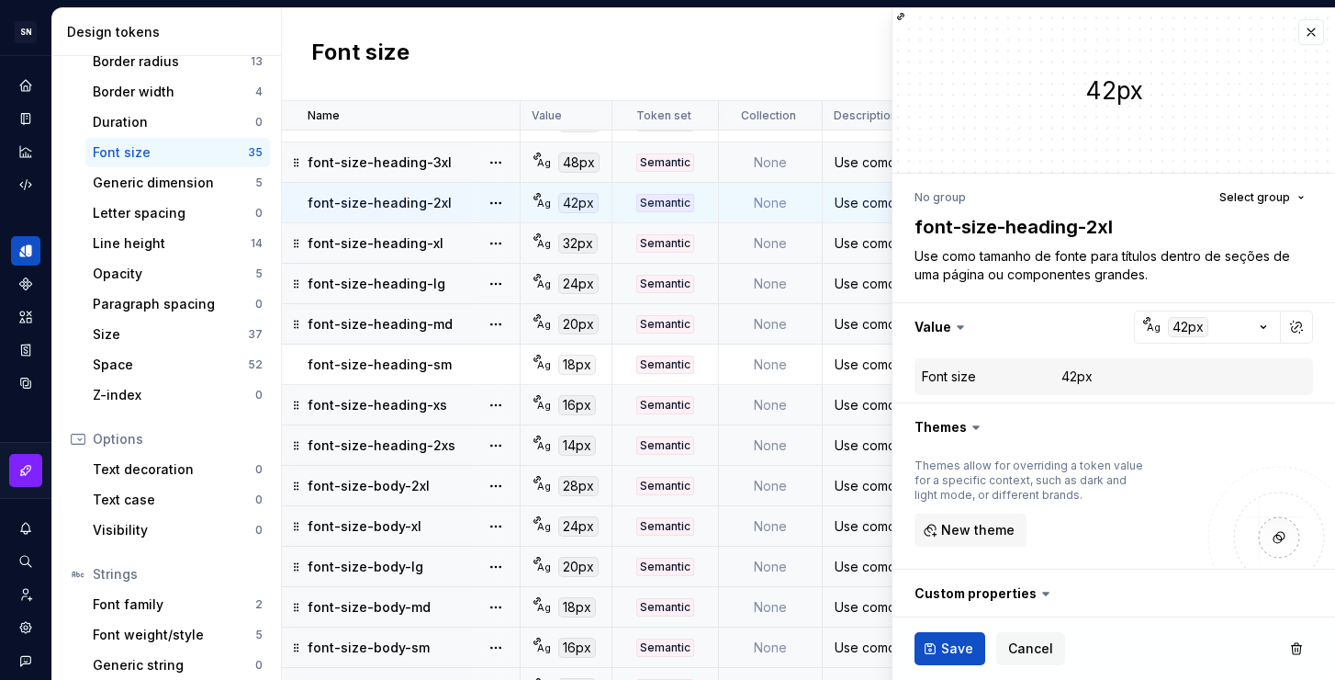
click at [857, 172] on td "Use como tamanho de fonte para títulos de seções" at bounding box center [991, 162] width 337 height 40
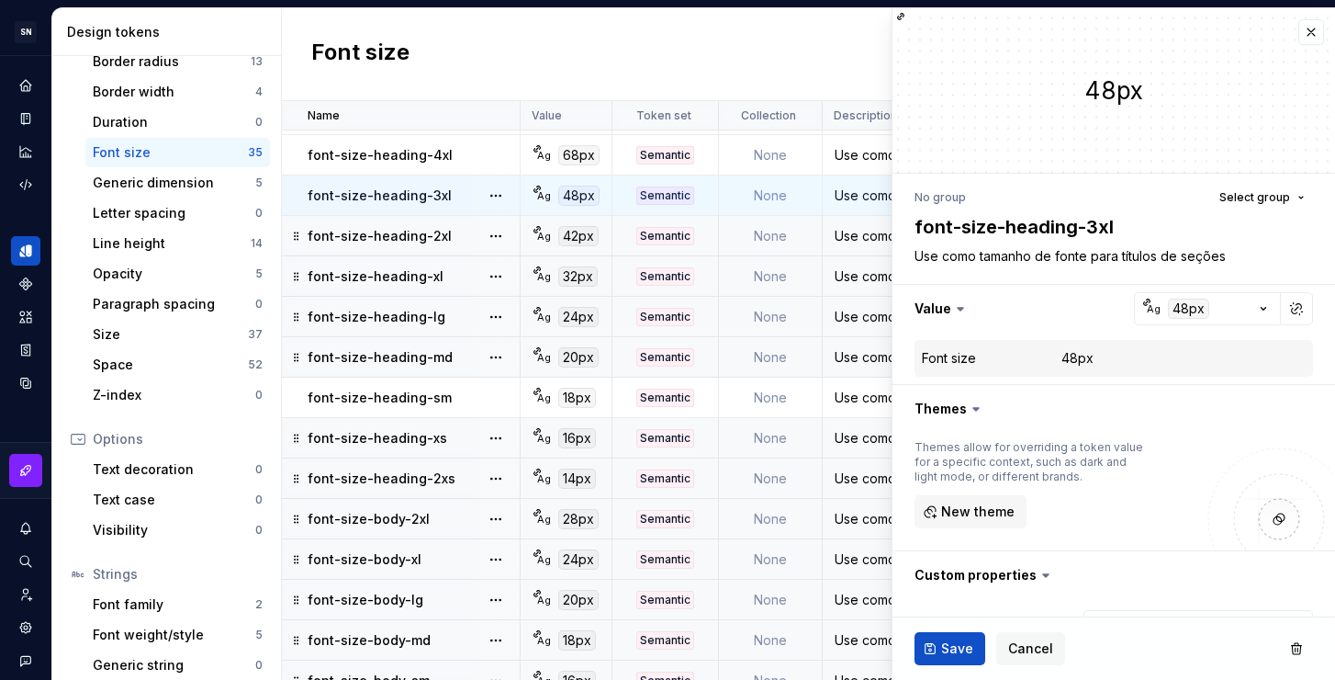
scroll to position [576, 0]
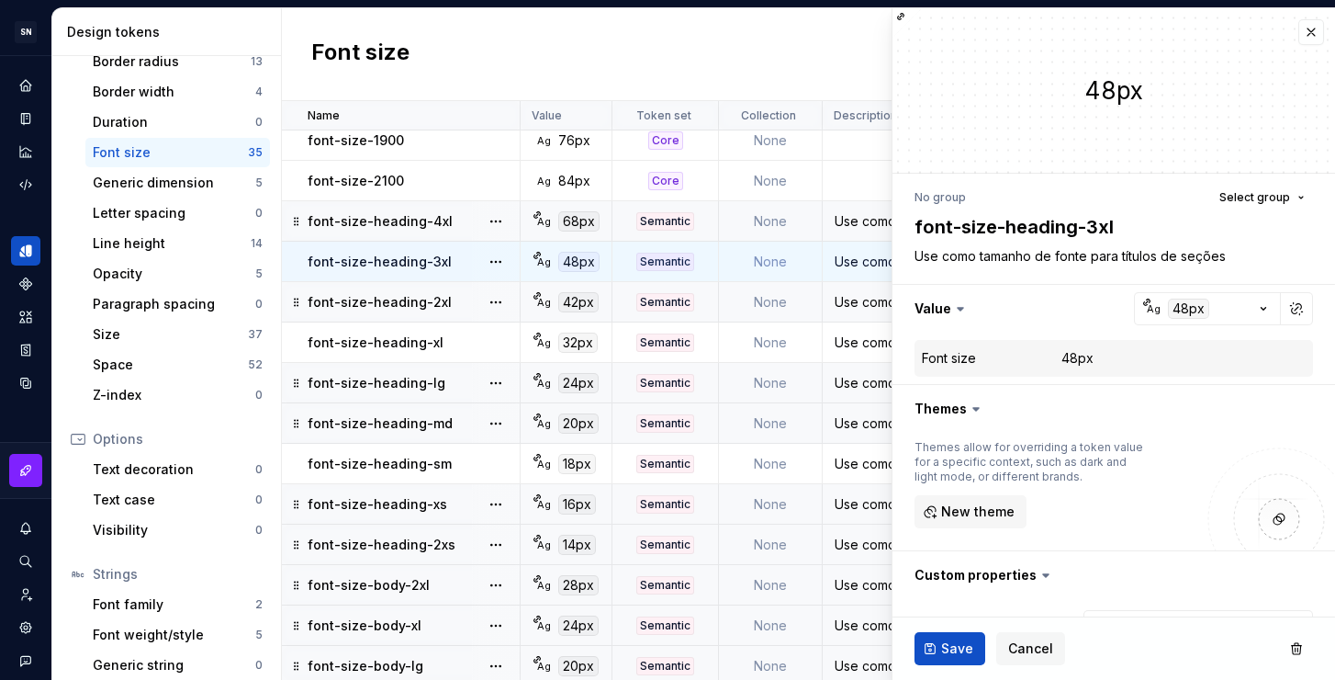
click at [859, 217] on div "Use como tamanho de fonte para cabeçalhos que precisam de bastante destaque, co…" at bounding box center [991, 221] width 334 height 18
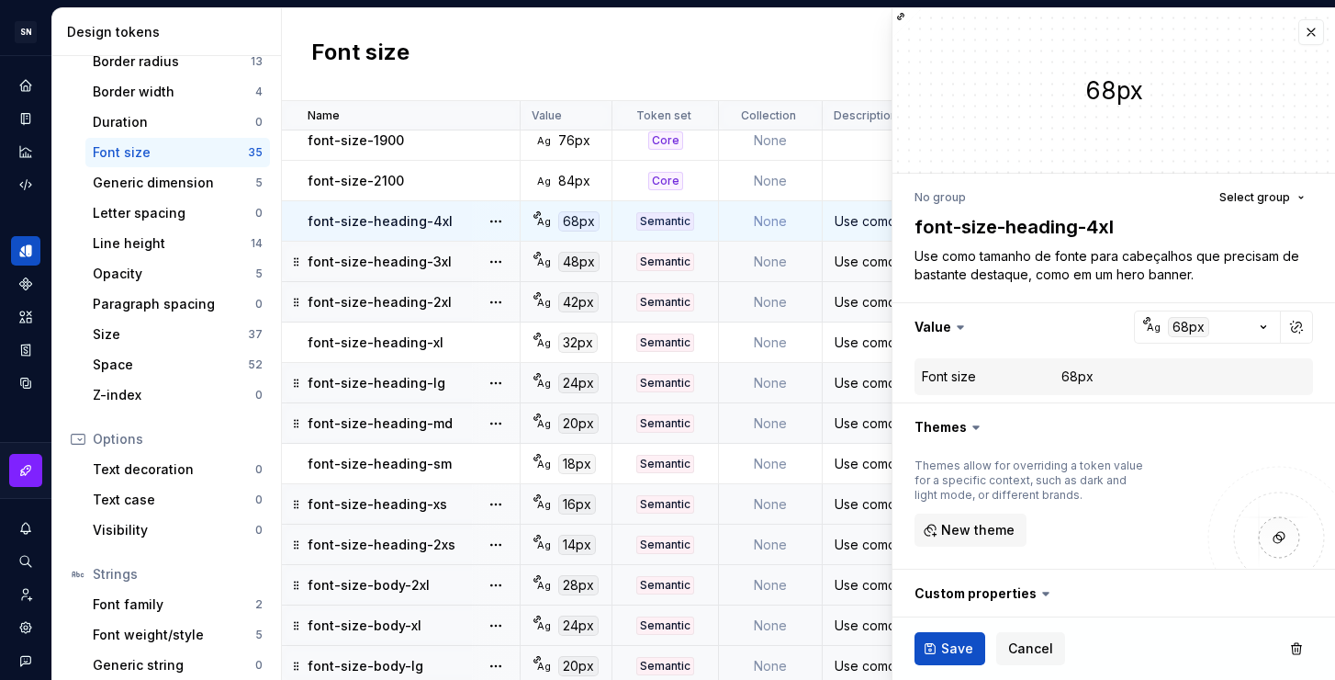
click at [862, 261] on div "Use como tamanho de fonte para títulos de seções" at bounding box center [991, 262] width 334 height 18
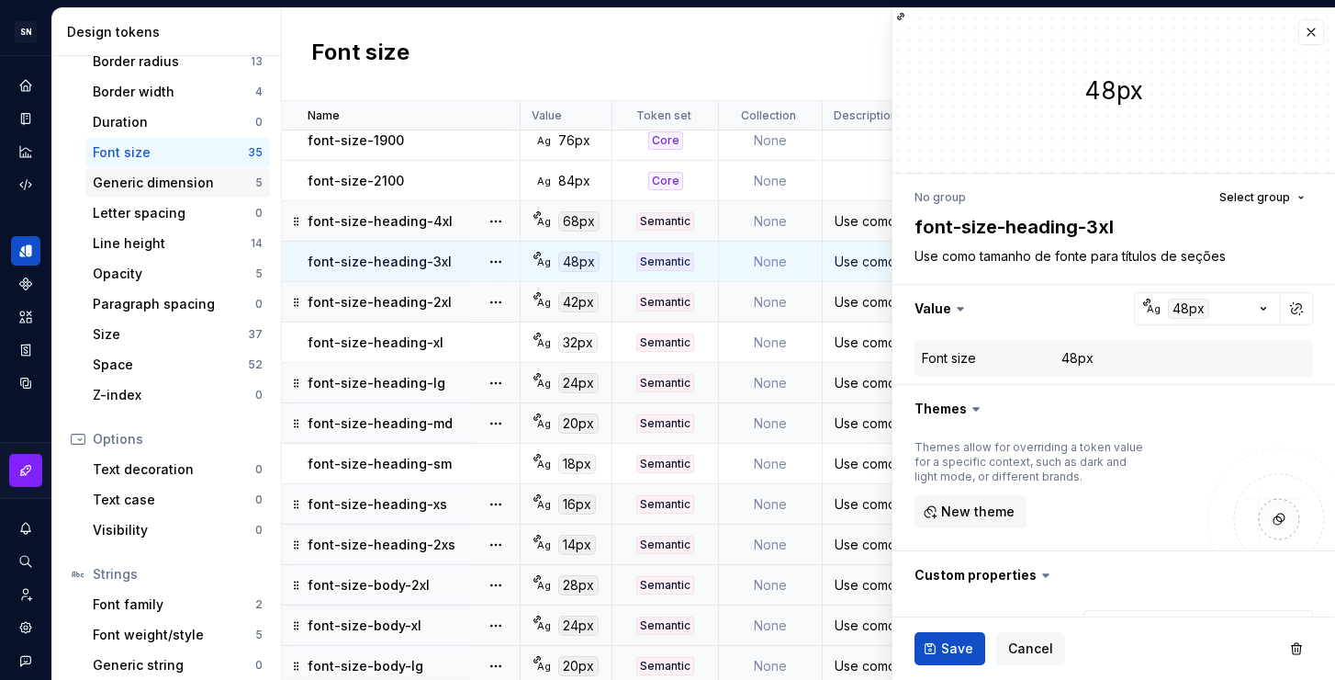
click at [153, 190] on div "Generic dimension" at bounding box center [174, 183] width 163 height 18
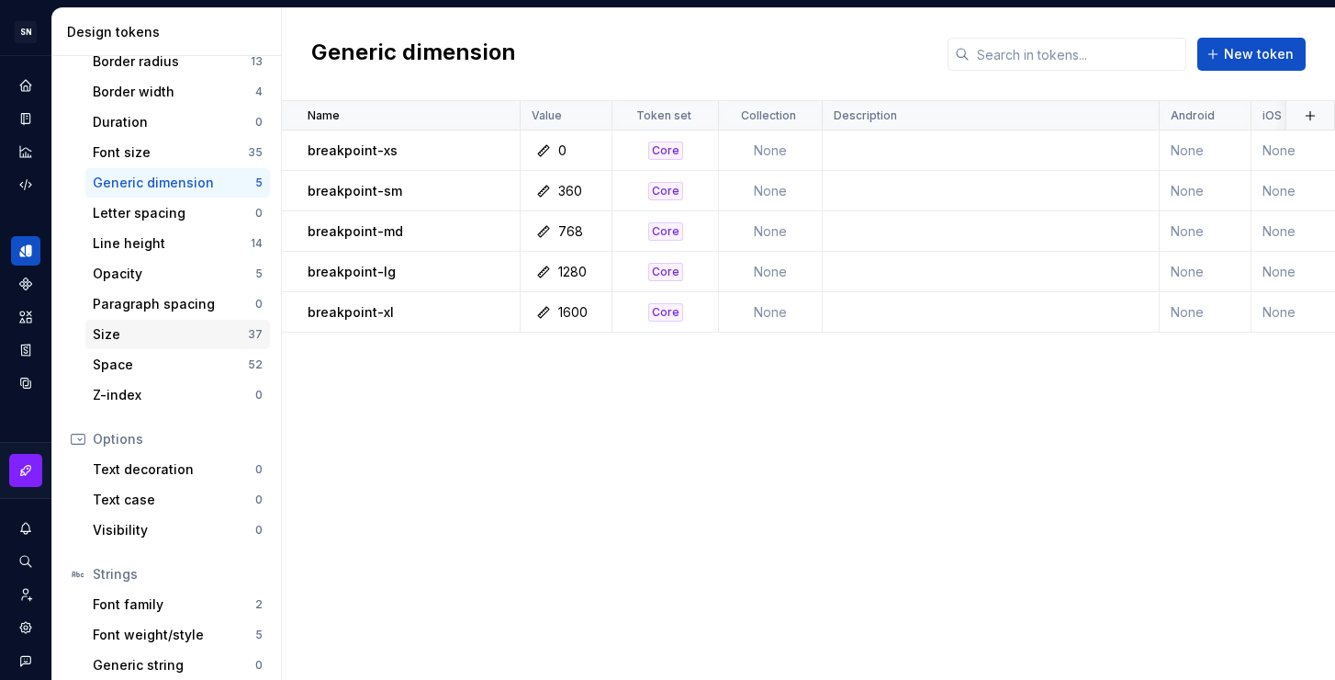
click at [173, 339] on div "Size" at bounding box center [170, 334] width 155 height 18
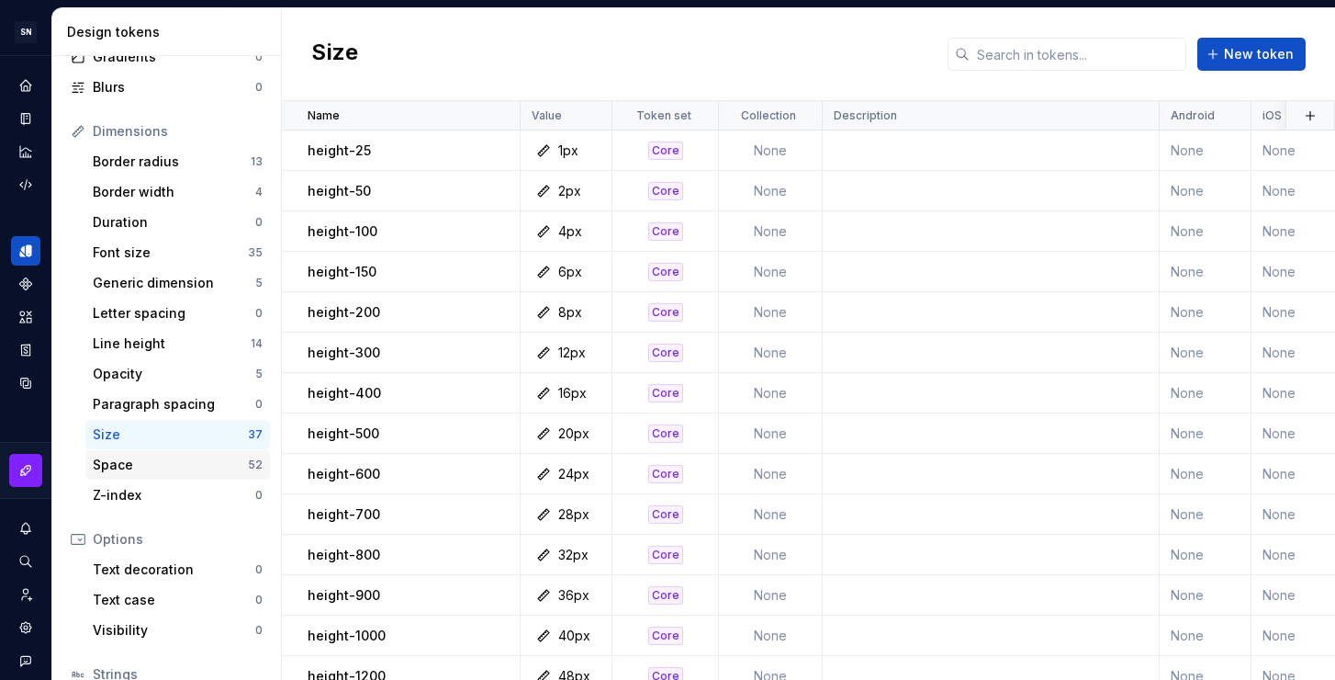
click at [157, 472] on div "Space" at bounding box center [170, 465] width 155 height 18
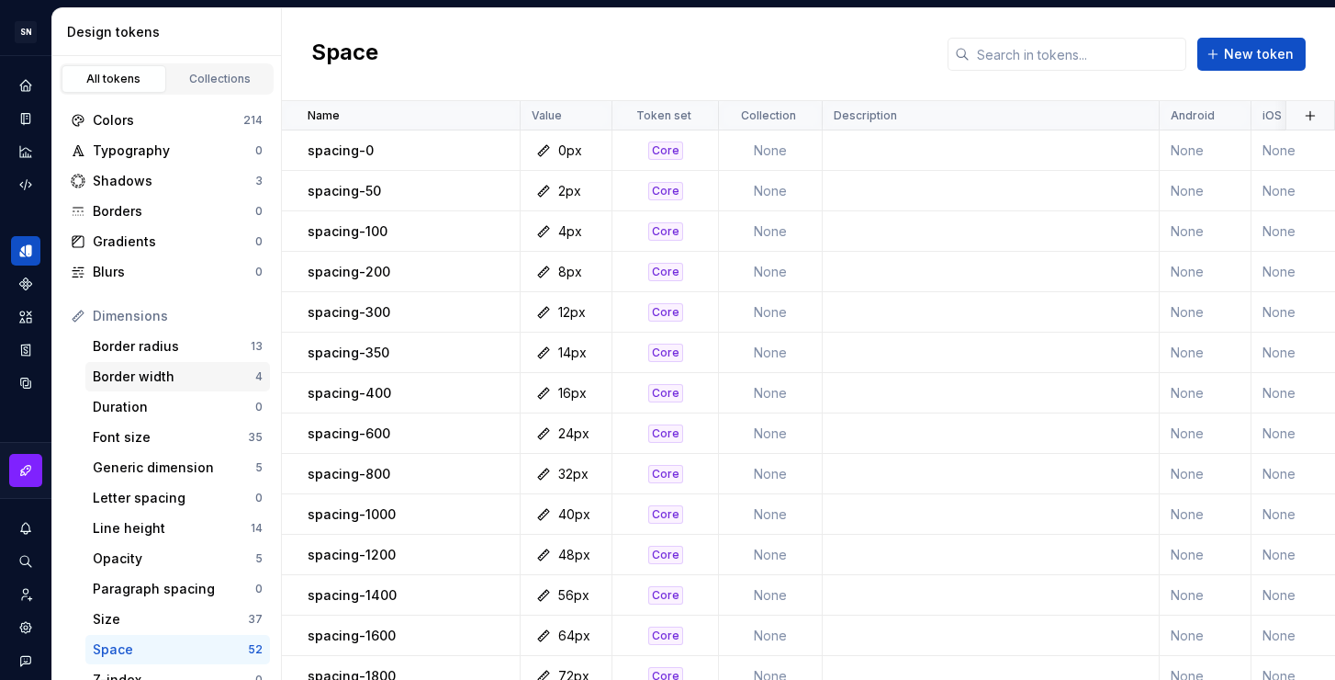
click at [192, 382] on div "Border width" at bounding box center [174, 376] width 163 height 18
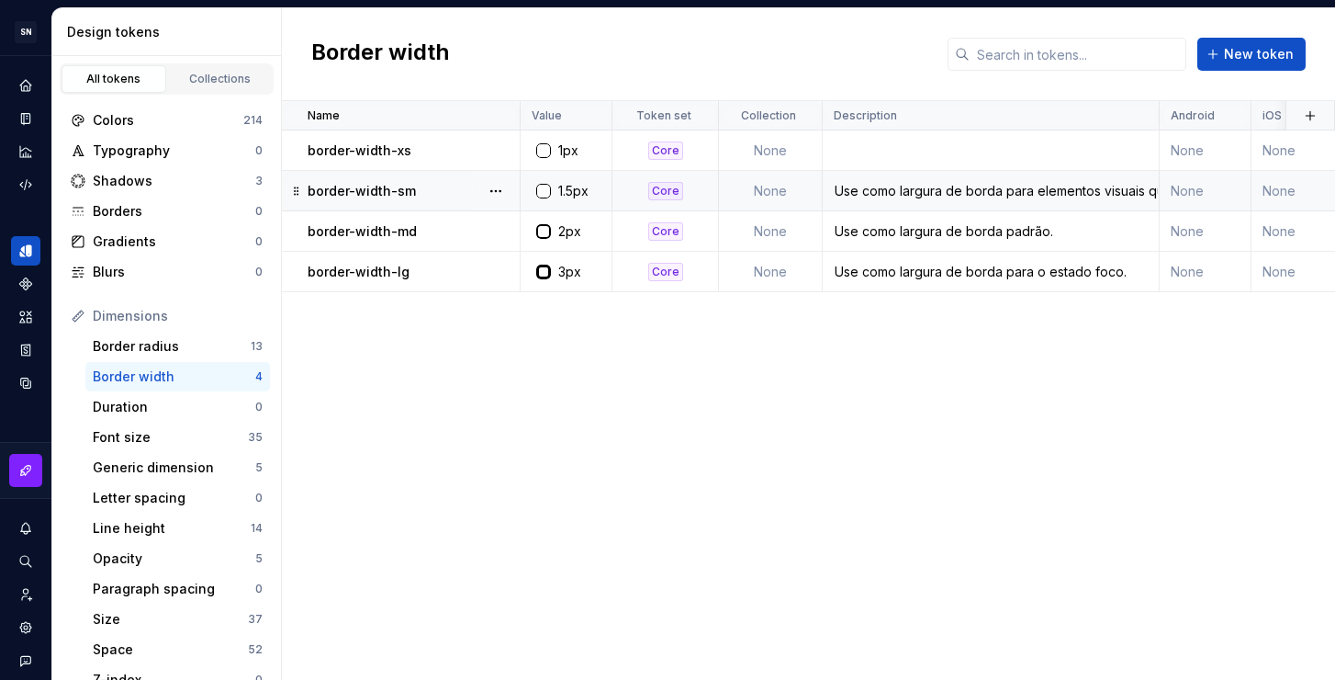
click at [962, 197] on div "Use como largura de borda para elementos visuais que precisam de menos ênfase c…" at bounding box center [991, 191] width 334 height 18
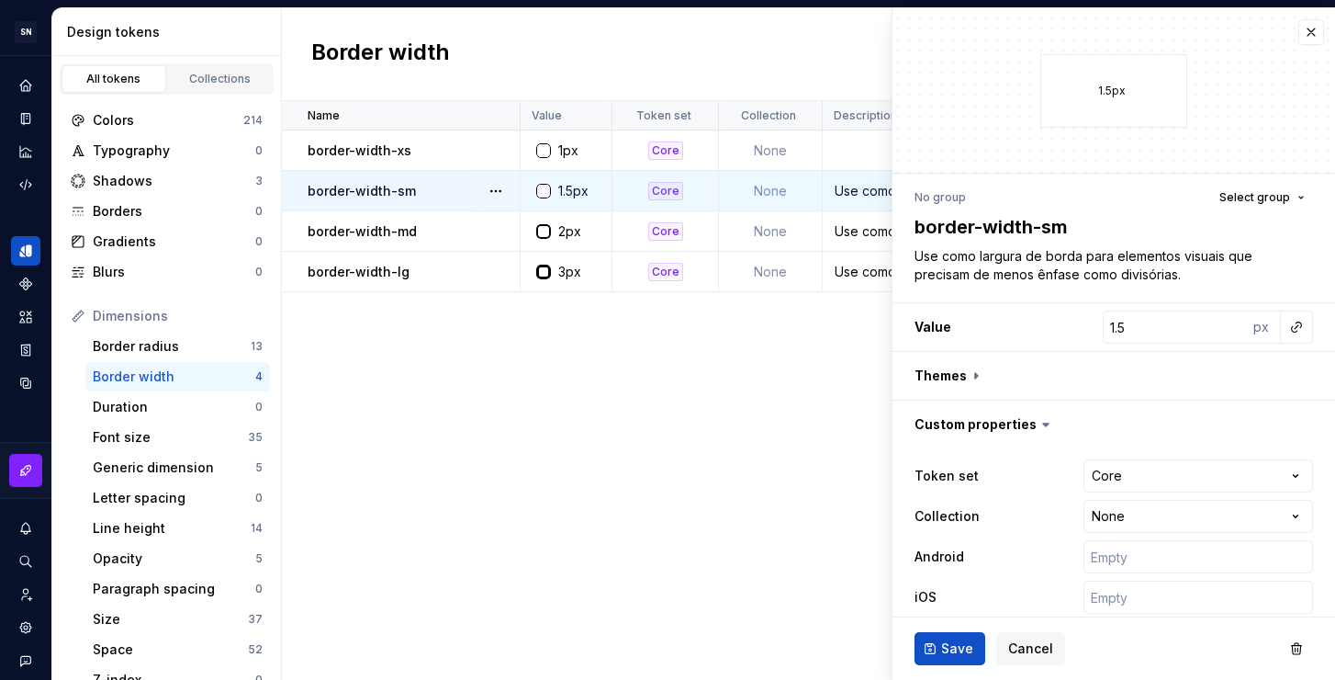
click at [844, 378] on div "Name Value Token set Collection Description Android iOS Web Last updated border…" at bounding box center [808, 390] width 1053 height 579
click at [860, 237] on div "Use como largura de borda padrão." at bounding box center [991, 231] width 334 height 18
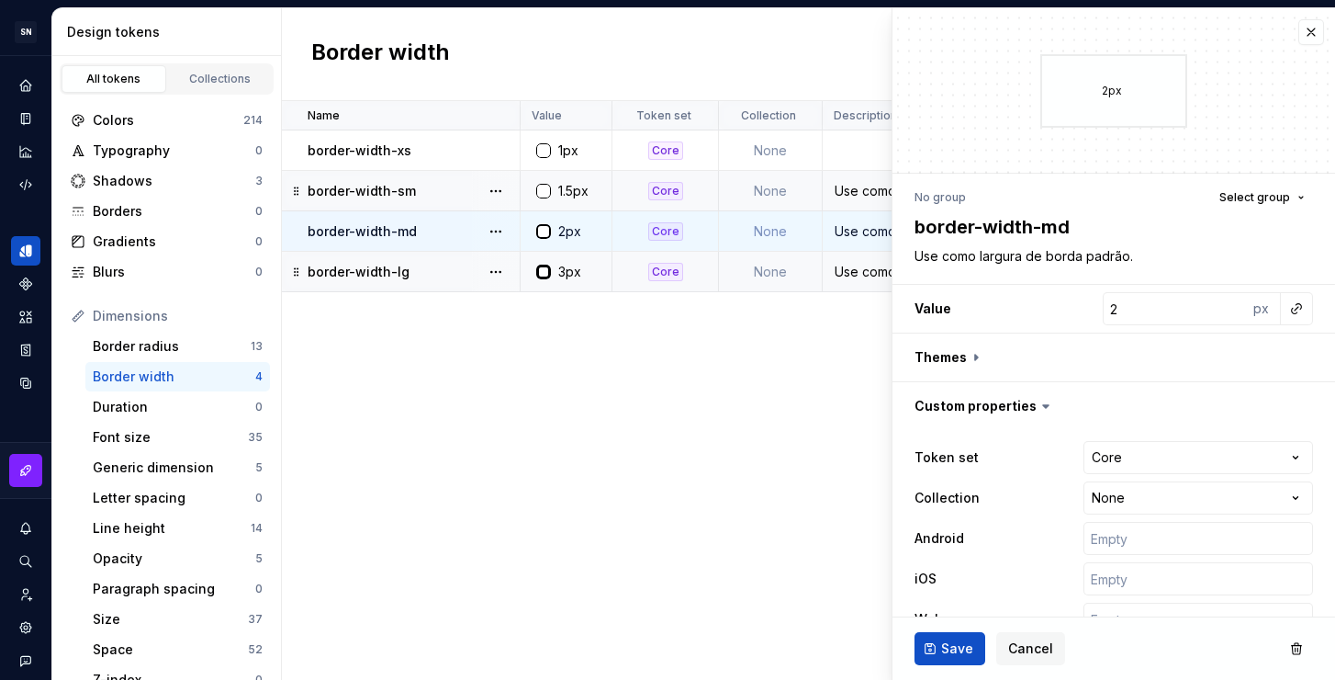
click at [865, 268] on div "Use como largura de borda para o estado foco." at bounding box center [991, 272] width 334 height 18
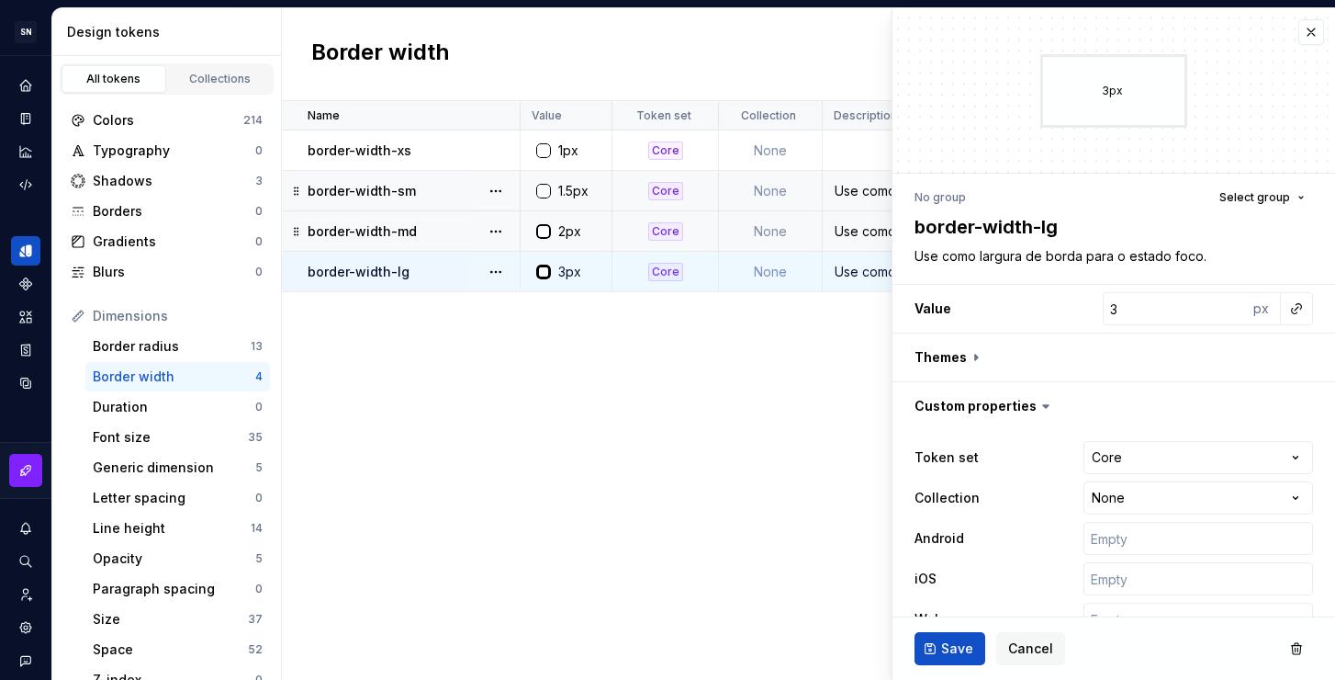
click at [774, 399] on div "Name Value Token set Collection Description Android iOS Web Last updated border…" at bounding box center [808, 390] width 1053 height 579
click at [1299, 30] on button "button" at bounding box center [1312, 32] width 26 height 26
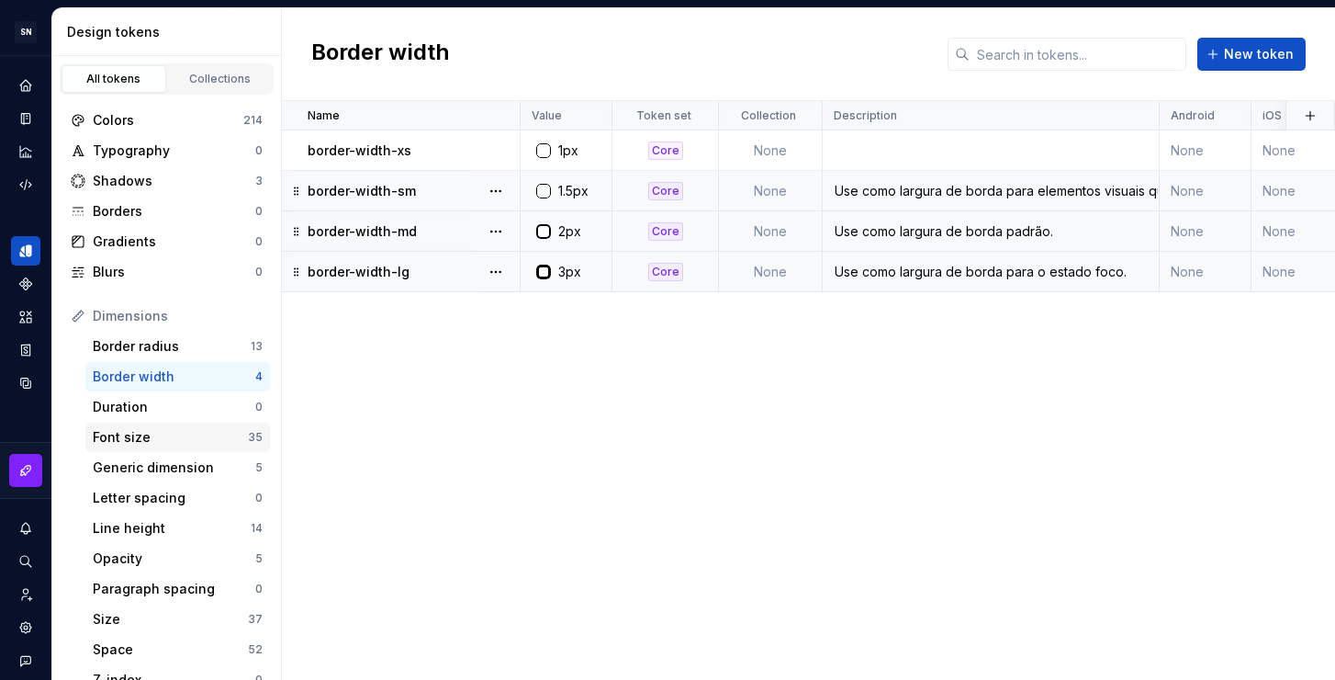
click at [143, 447] on div "Font size 35" at bounding box center [177, 436] width 185 height 29
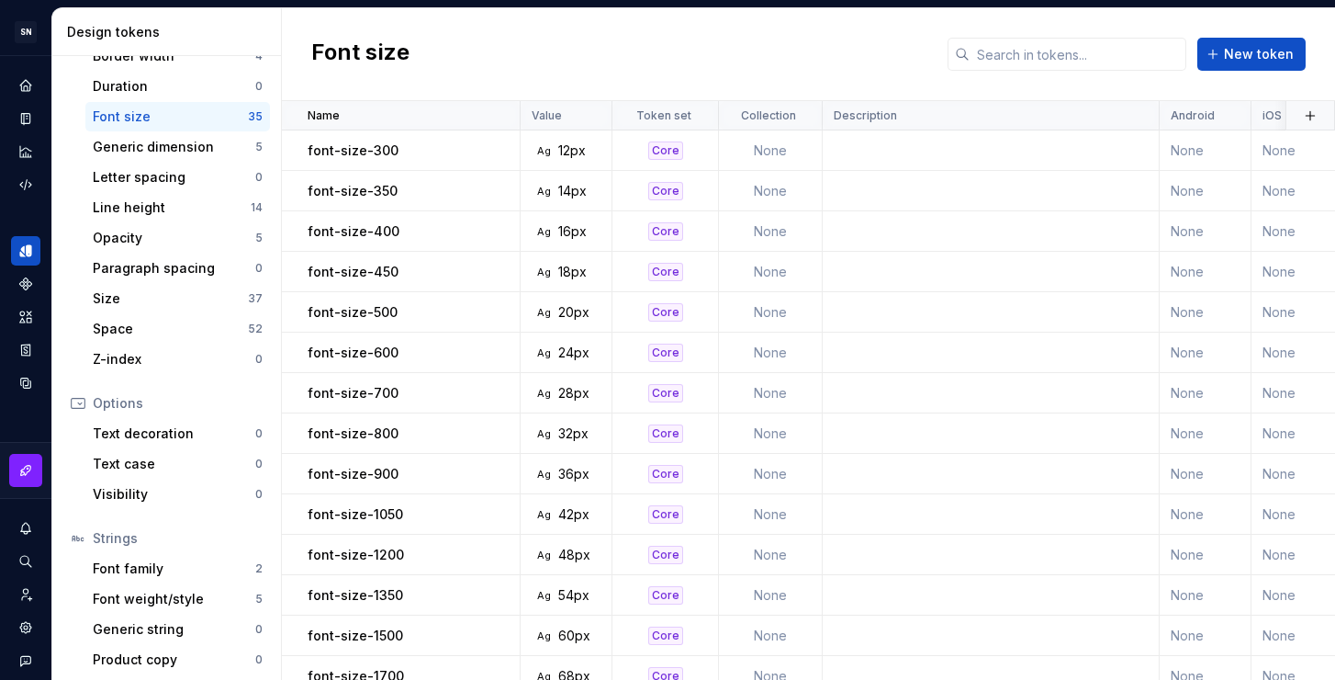
scroll to position [326, 0]
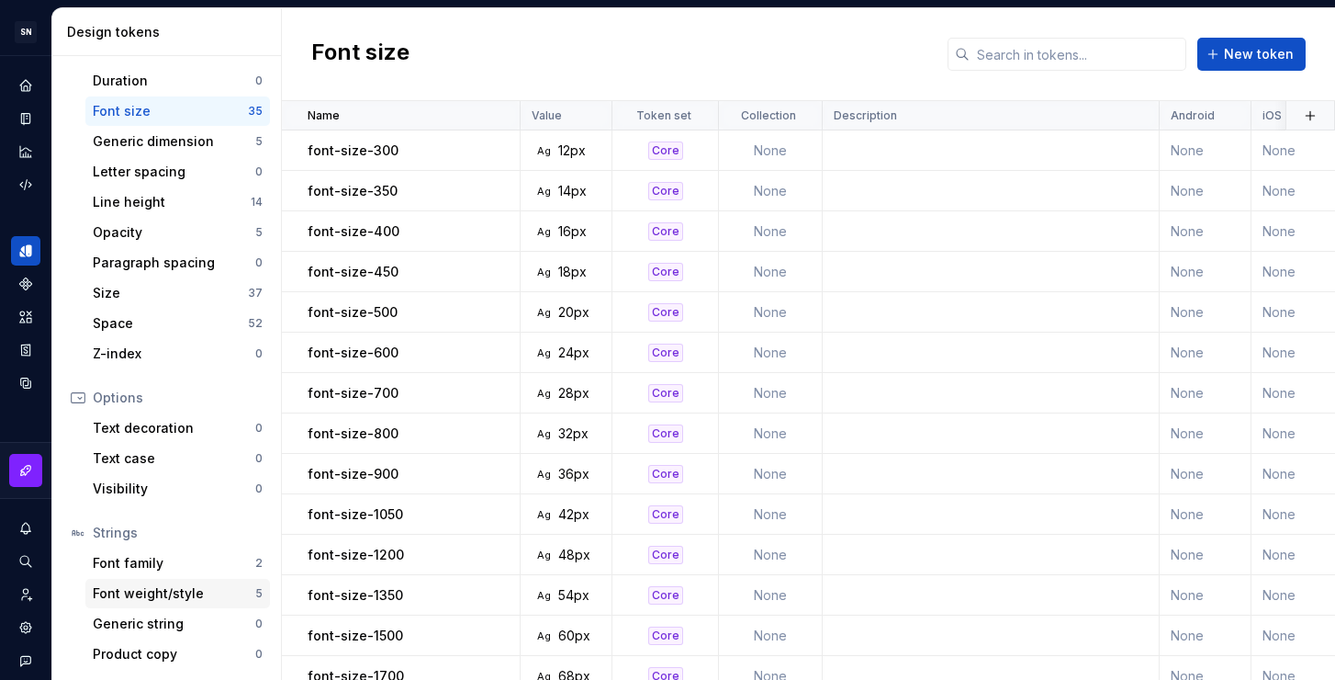
click at [153, 594] on div "Font weight/style" at bounding box center [174, 593] width 163 height 18
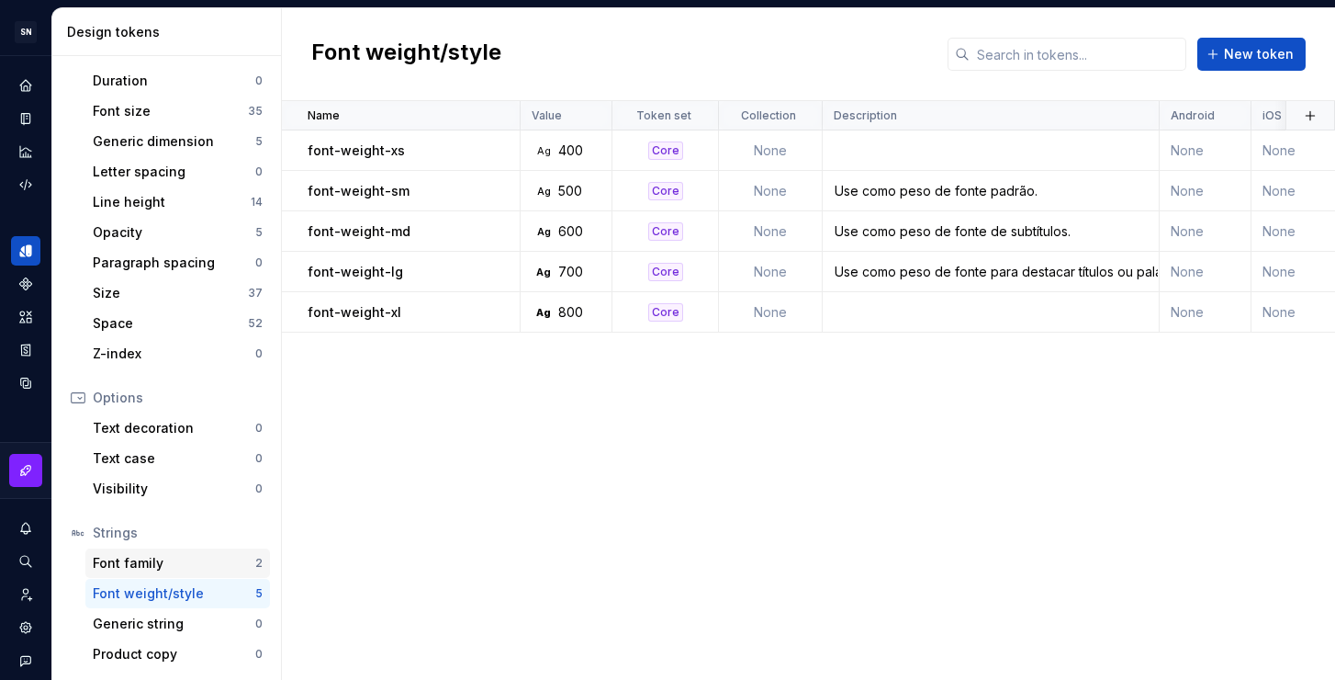
click at [146, 557] on div "Font family" at bounding box center [174, 563] width 163 height 18
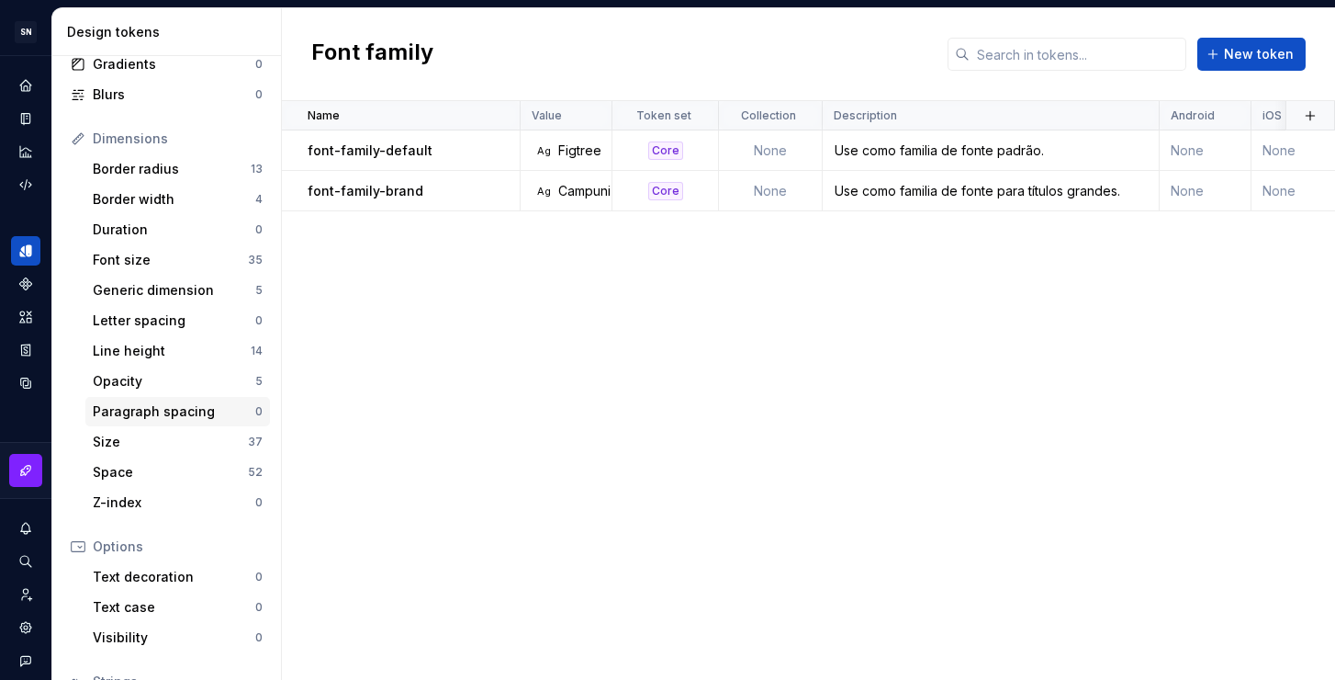
scroll to position [150, 0]
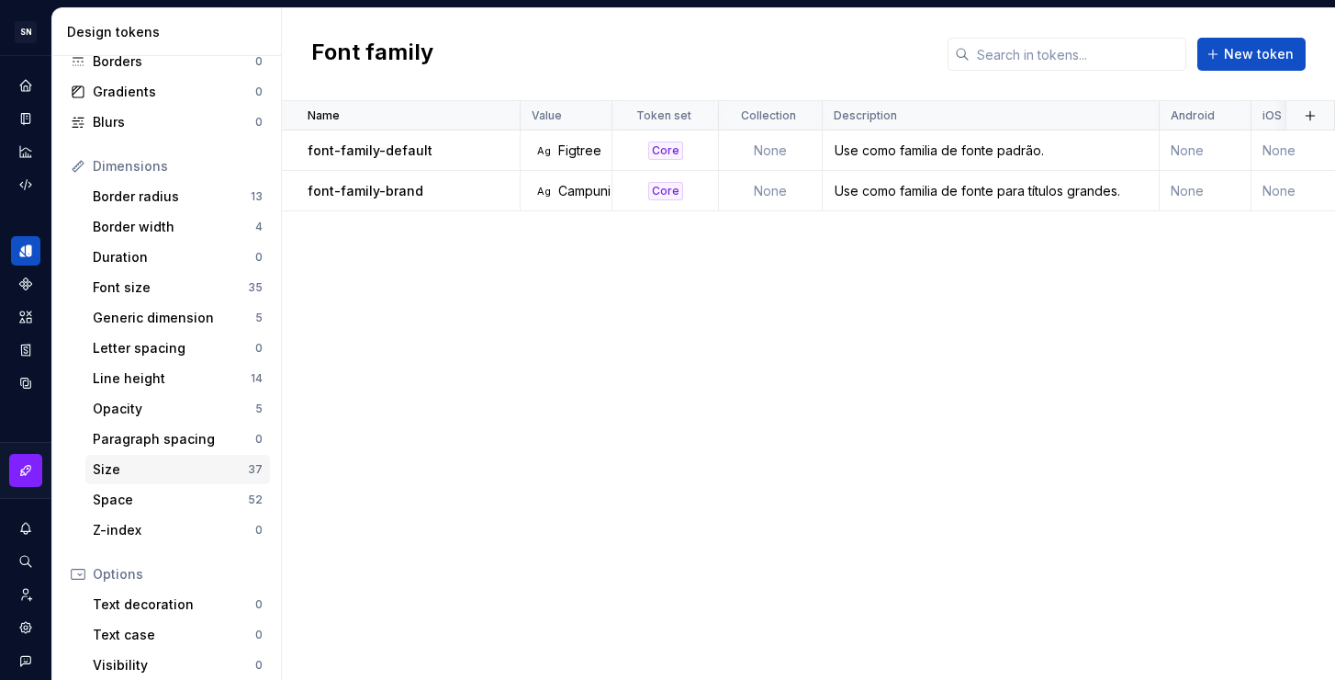
click at [146, 472] on div "Size" at bounding box center [170, 469] width 155 height 18
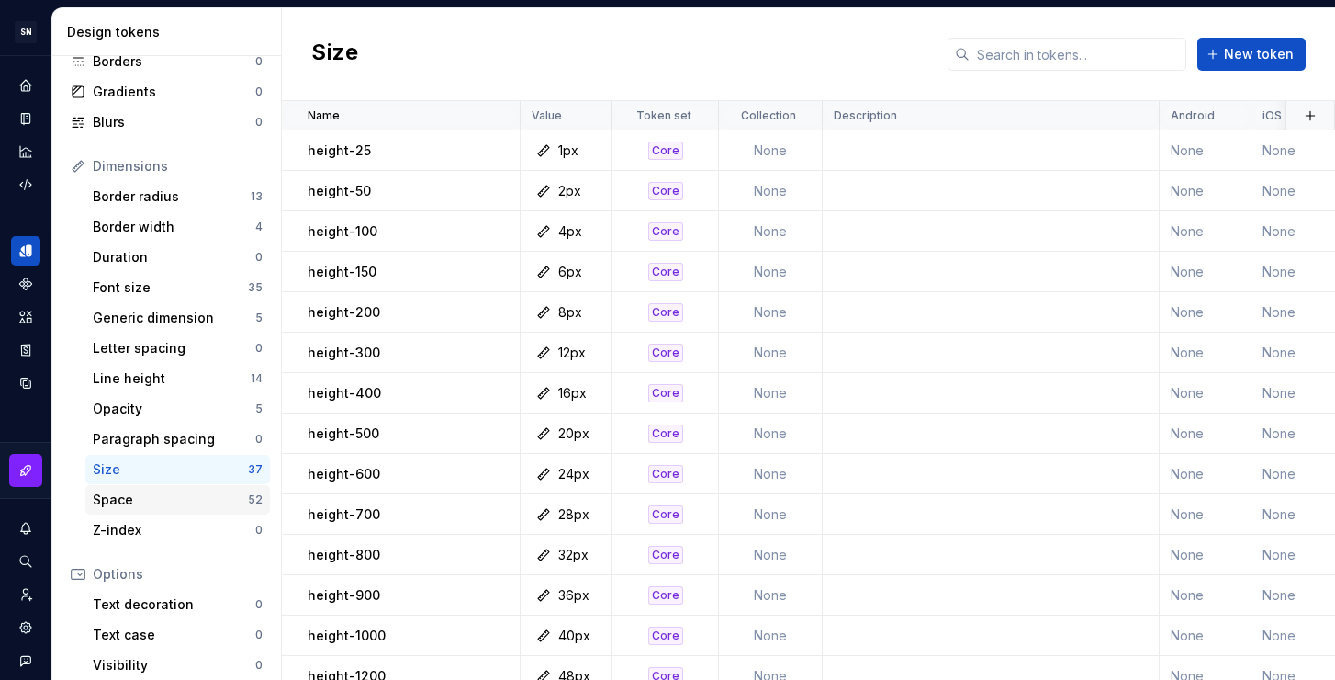
click at [152, 494] on div "Space" at bounding box center [170, 499] width 155 height 18
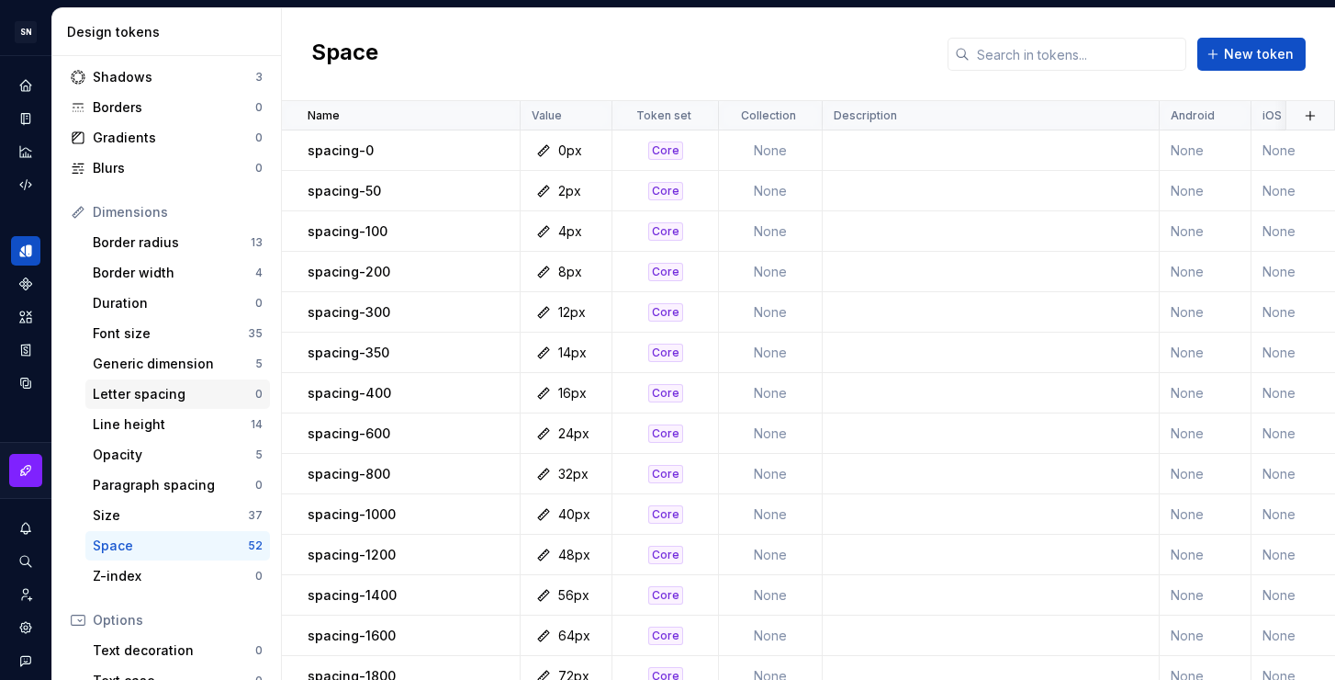
scroll to position [104, 0]
click at [160, 385] on div "Letter spacing" at bounding box center [174, 394] width 163 height 18
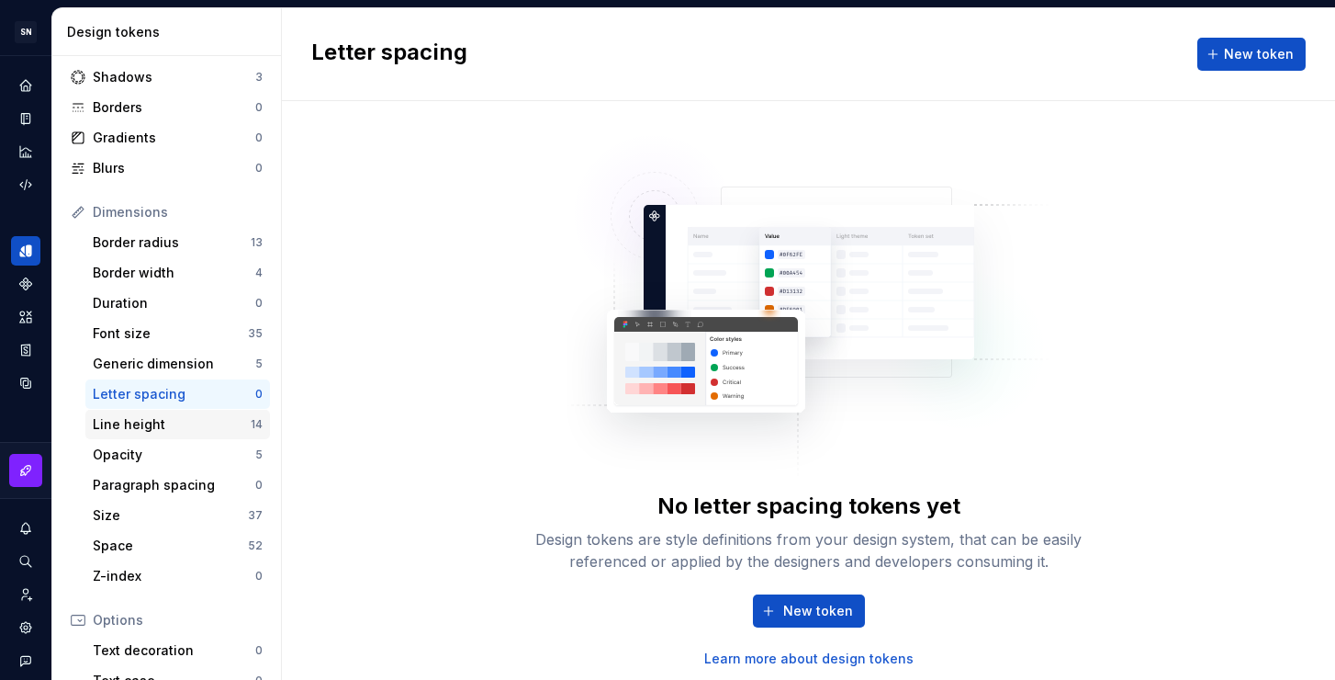
click at [163, 423] on div "Line height" at bounding box center [172, 424] width 158 height 18
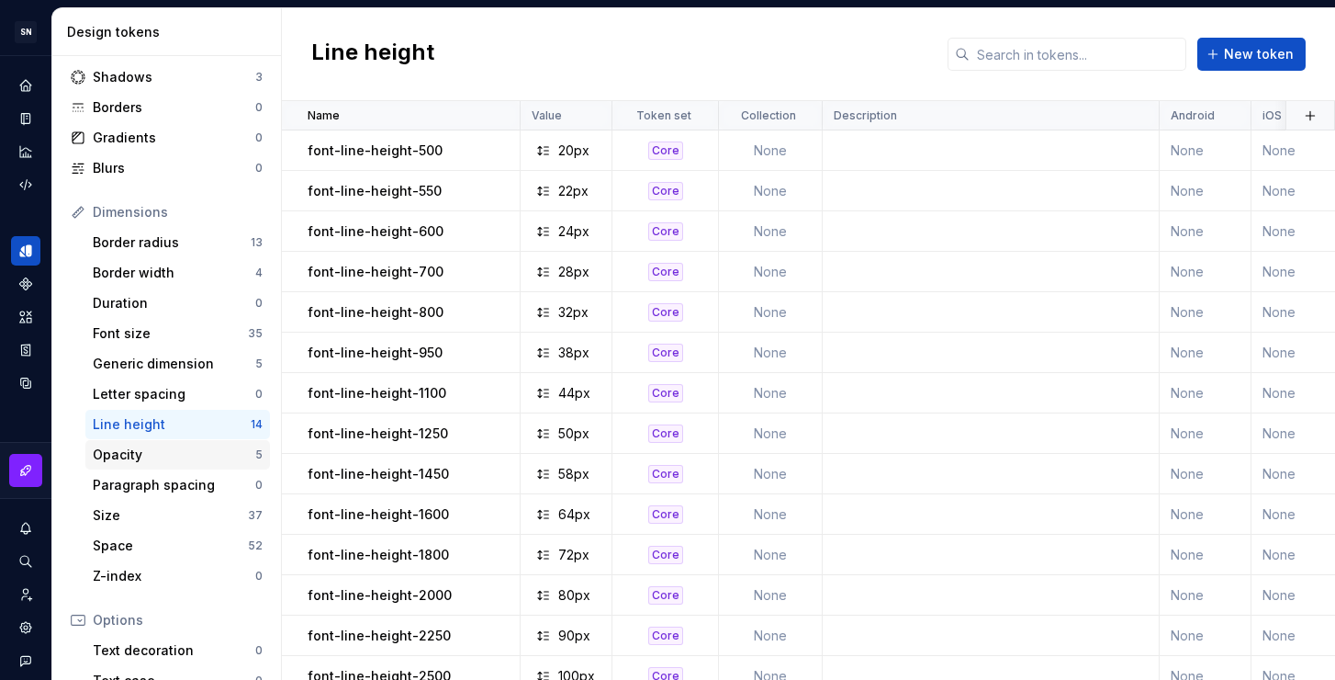
click at [175, 455] on div "Opacity" at bounding box center [174, 454] width 163 height 18
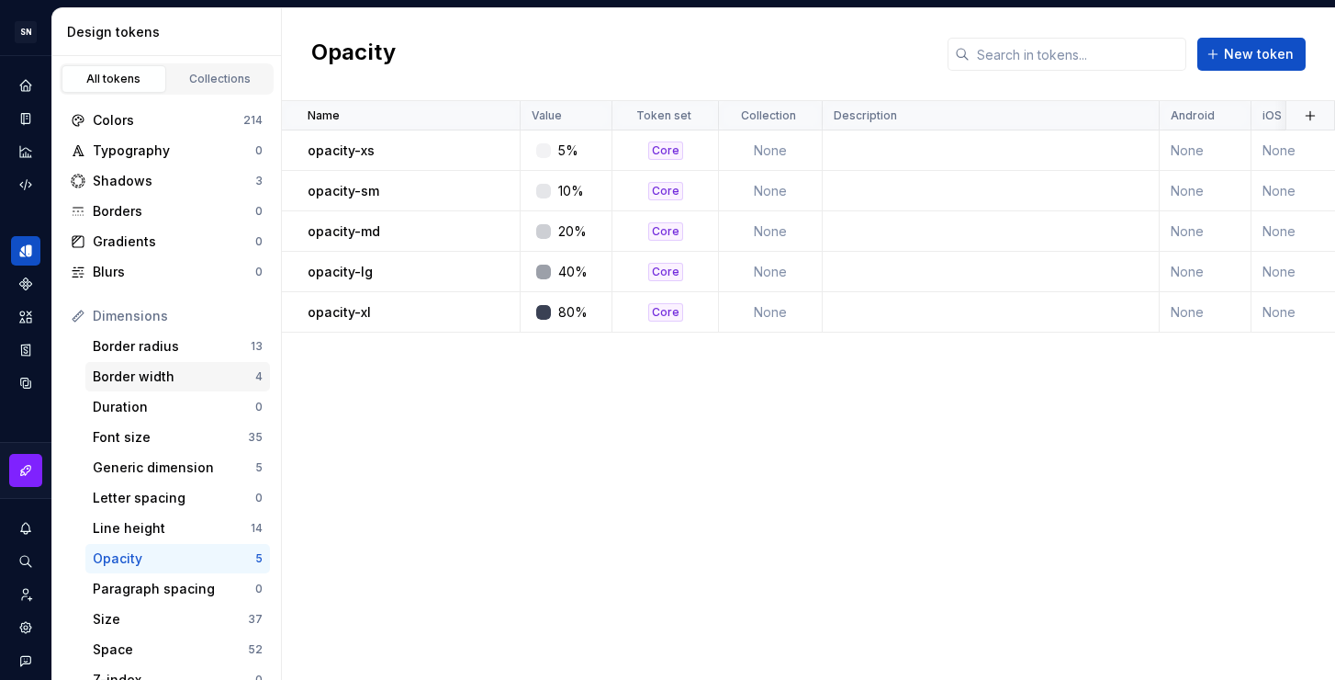
click at [172, 377] on div "Border width" at bounding box center [174, 376] width 163 height 18
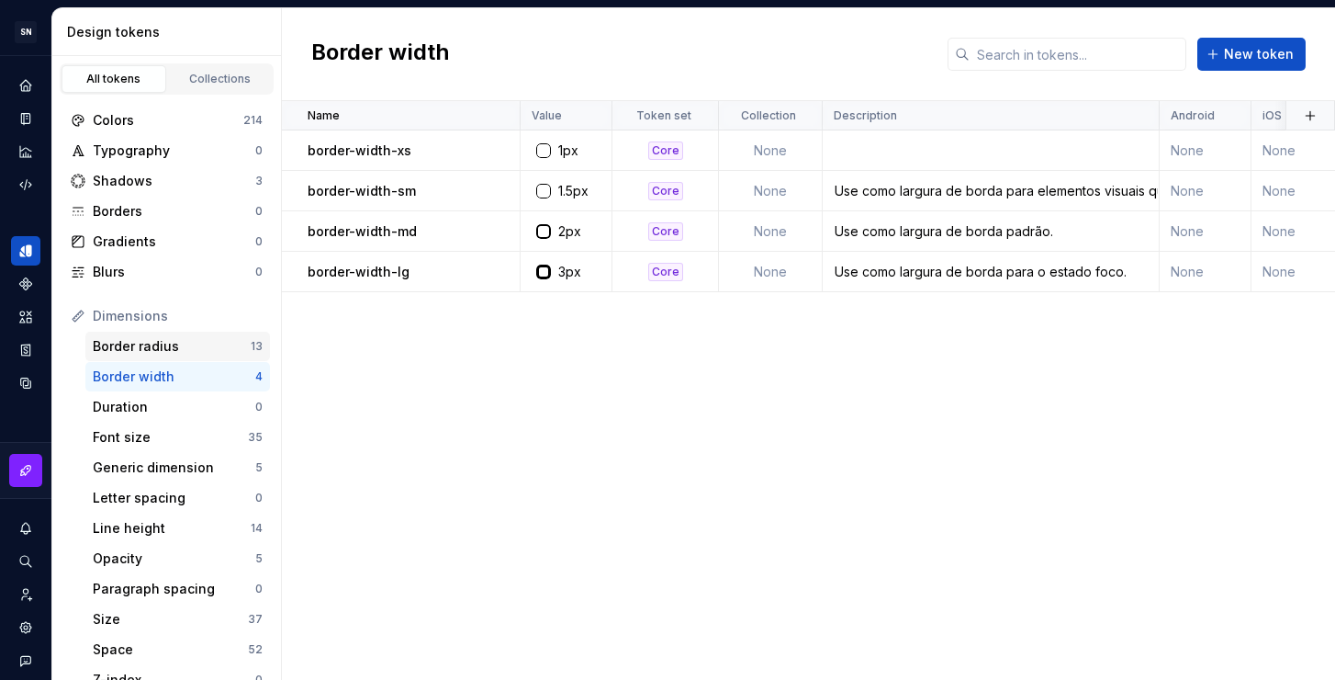
click at [167, 353] on div "Border radius" at bounding box center [172, 346] width 158 height 18
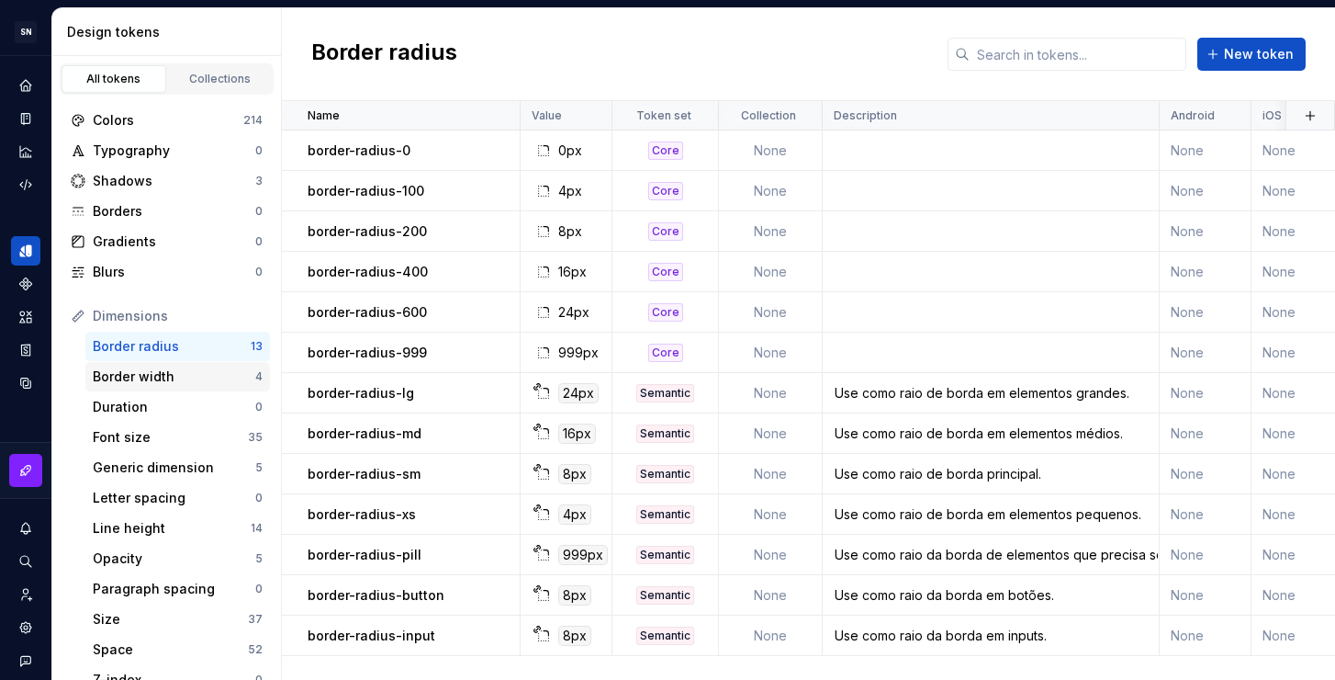
click at [167, 375] on div "Border width" at bounding box center [174, 376] width 163 height 18
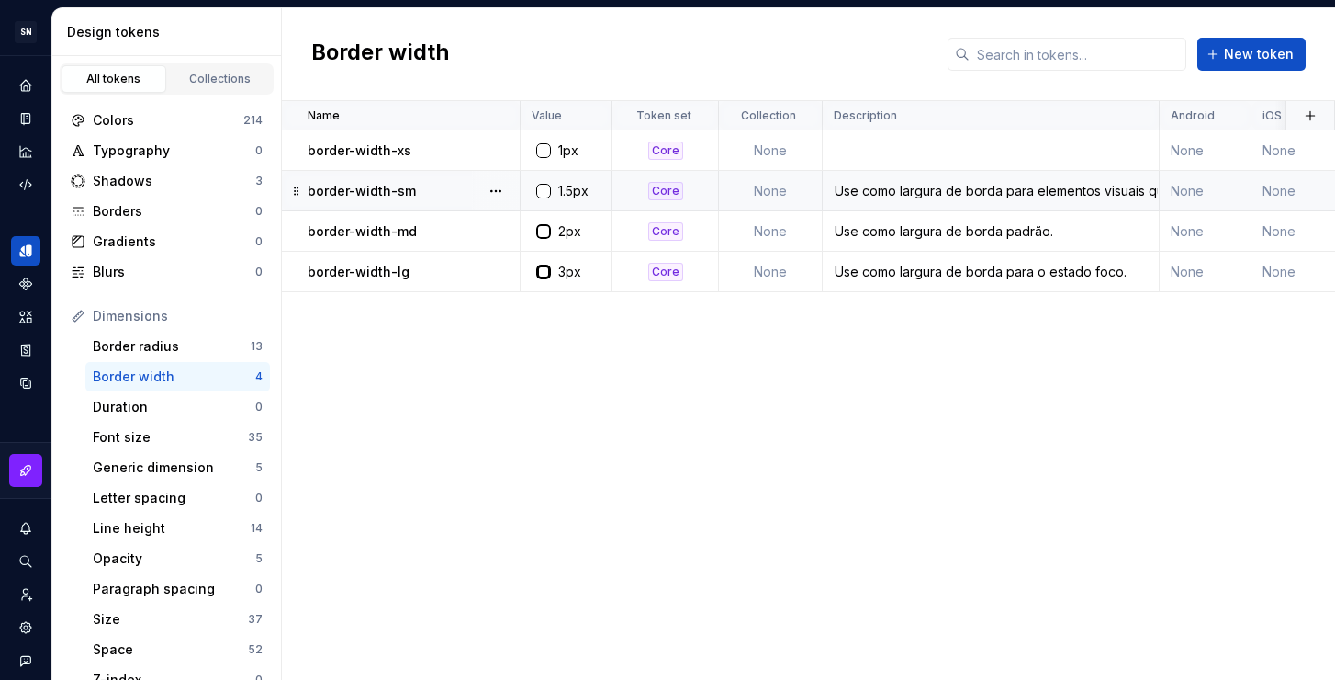
click at [997, 191] on div "Use como largura de borda para elementos visuais que precisam de menos ênfase c…" at bounding box center [991, 191] width 334 height 18
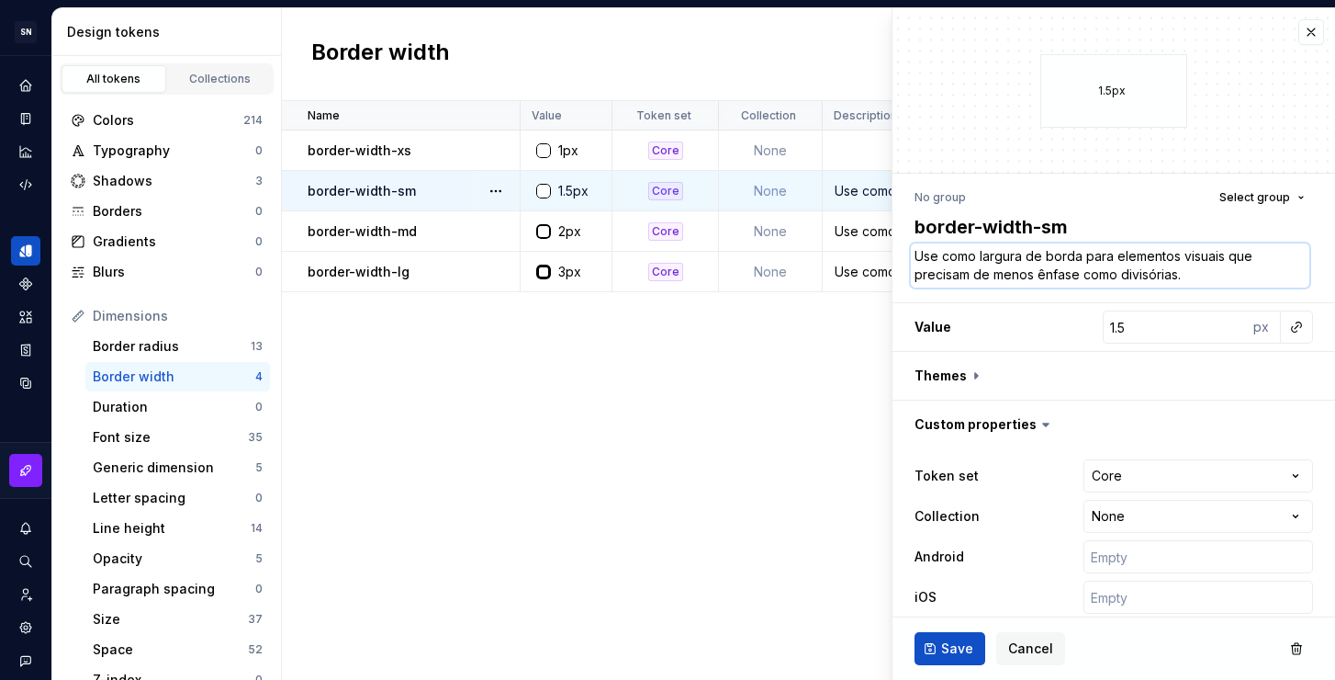
click at [1035, 264] on textarea "Use como largura de borda para elementos visuais que precisam de menos ênfase c…" at bounding box center [1110, 265] width 399 height 44
click at [845, 156] on td at bounding box center [991, 150] width 337 height 40
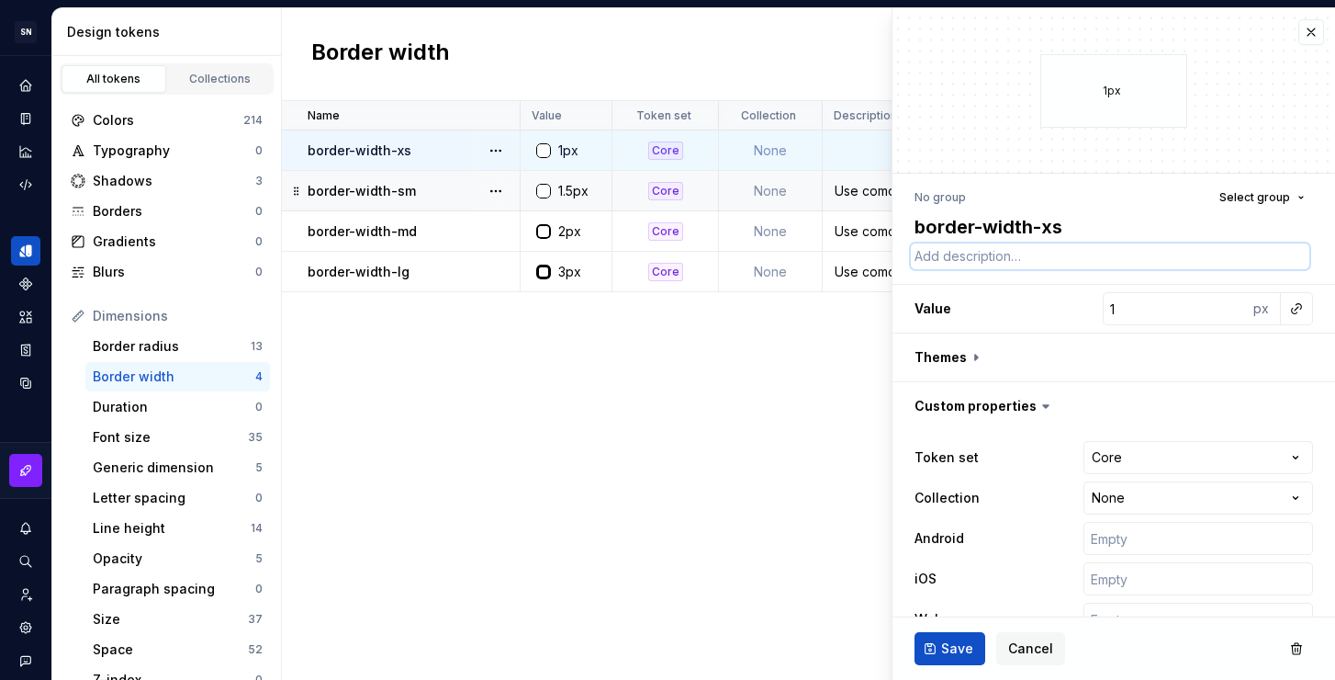
click at [1007, 264] on textarea at bounding box center [1110, 256] width 399 height 26
paste textarea "Use como largura de borda para elementos visuais que precisam de menos ênfase c…"
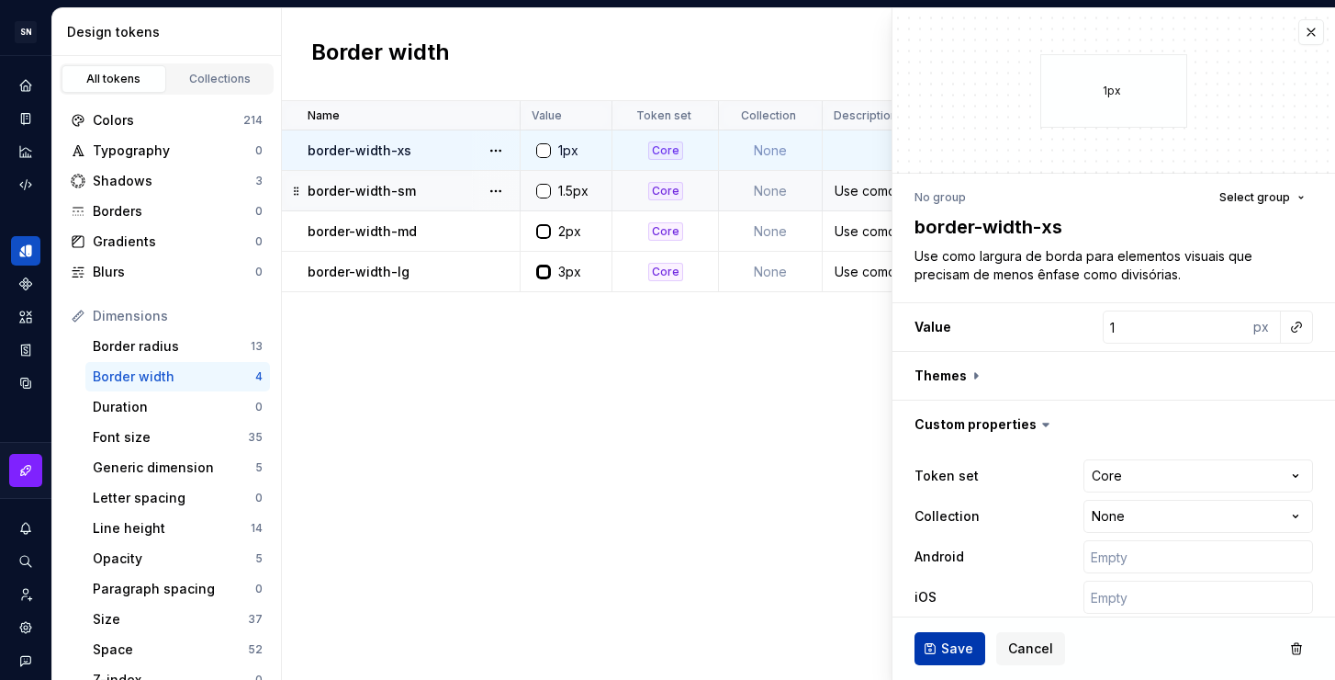
click at [933, 643] on button "Save" at bounding box center [950, 648] width 71 height 33
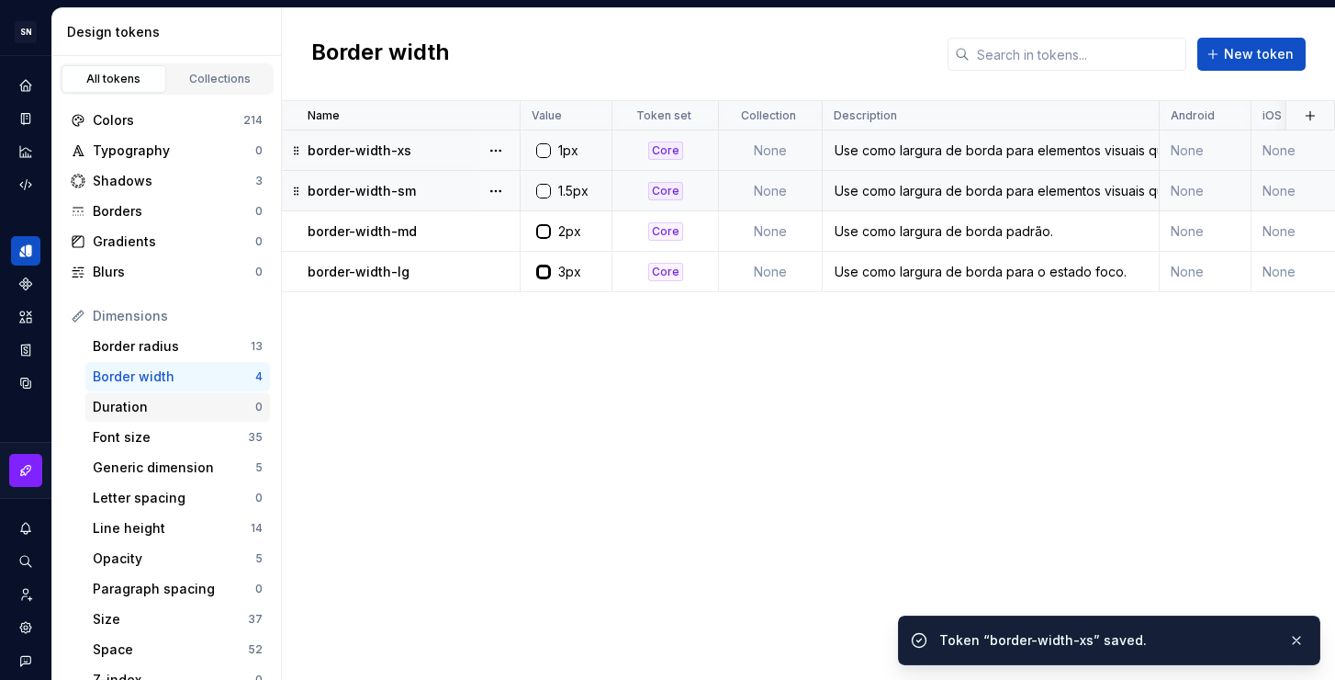
click at [169, 412] on div "Duration" at bounding box center [174, 407] width 163 height 18
click at [158, 444] on div "Font size" at bounding box center [170, 437] width 155 height 18
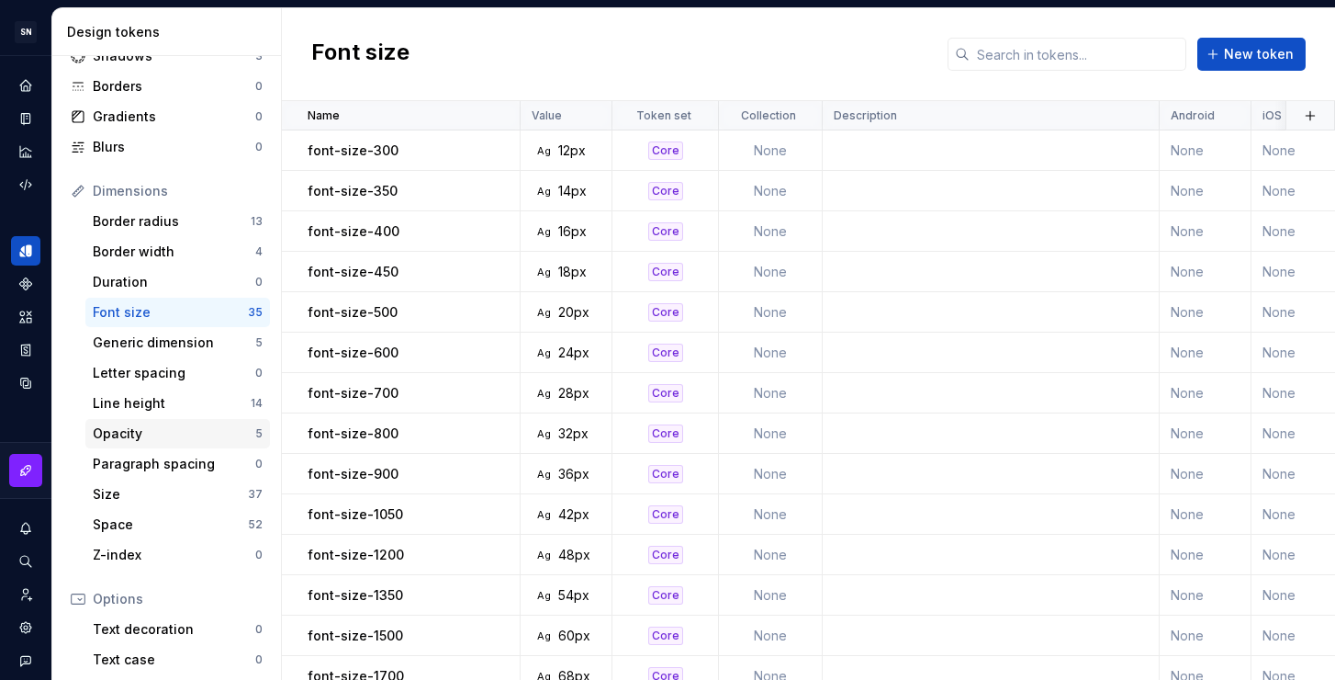
scroll to position [116, 0]
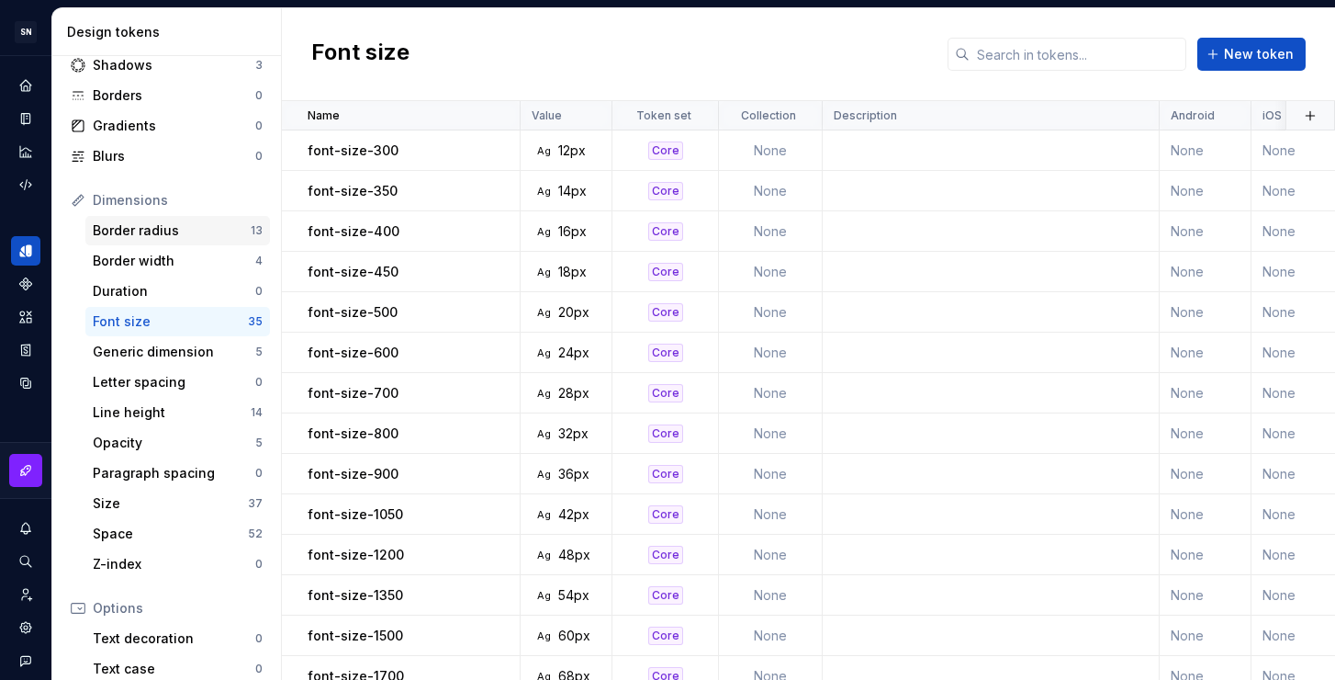
click at [164, 233] on div "Border radius" at bounding box center [172, 230] width 158 height 18
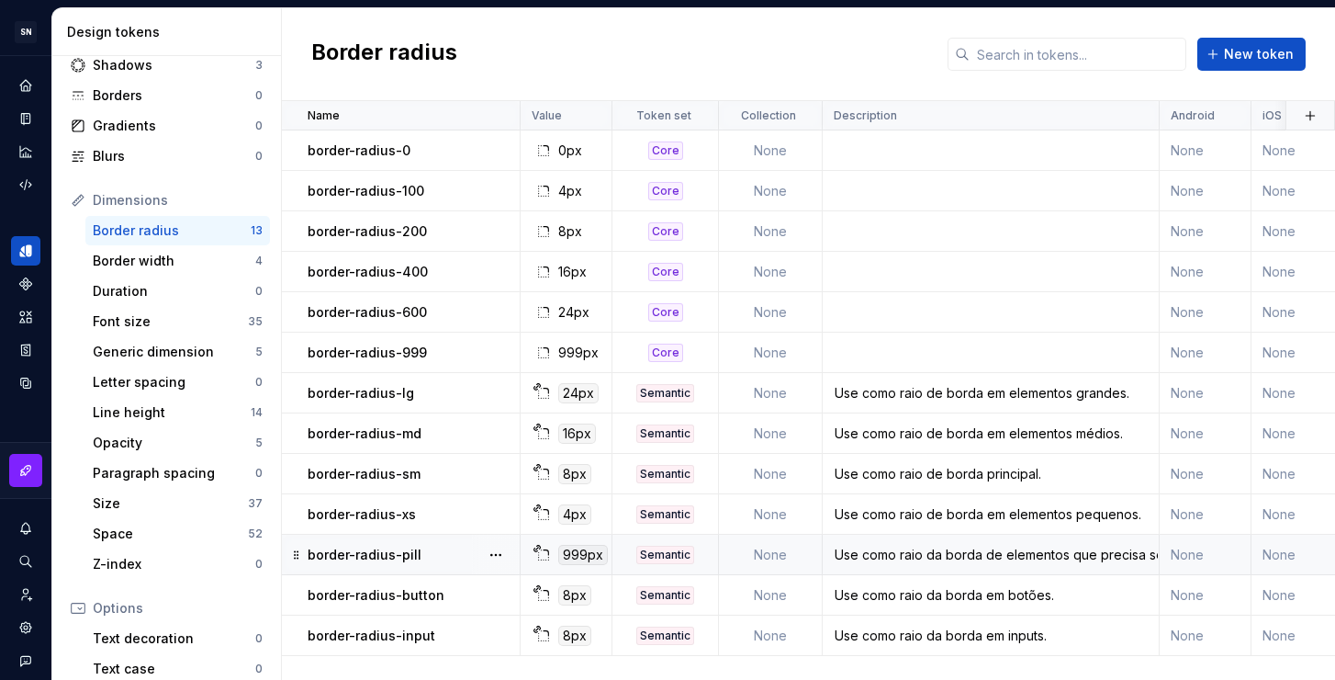
click at [1003, 562] on div "Use como raio da borda de elementos que precisa ser redondo." at bounding box center [991, 555] width 334 height 18
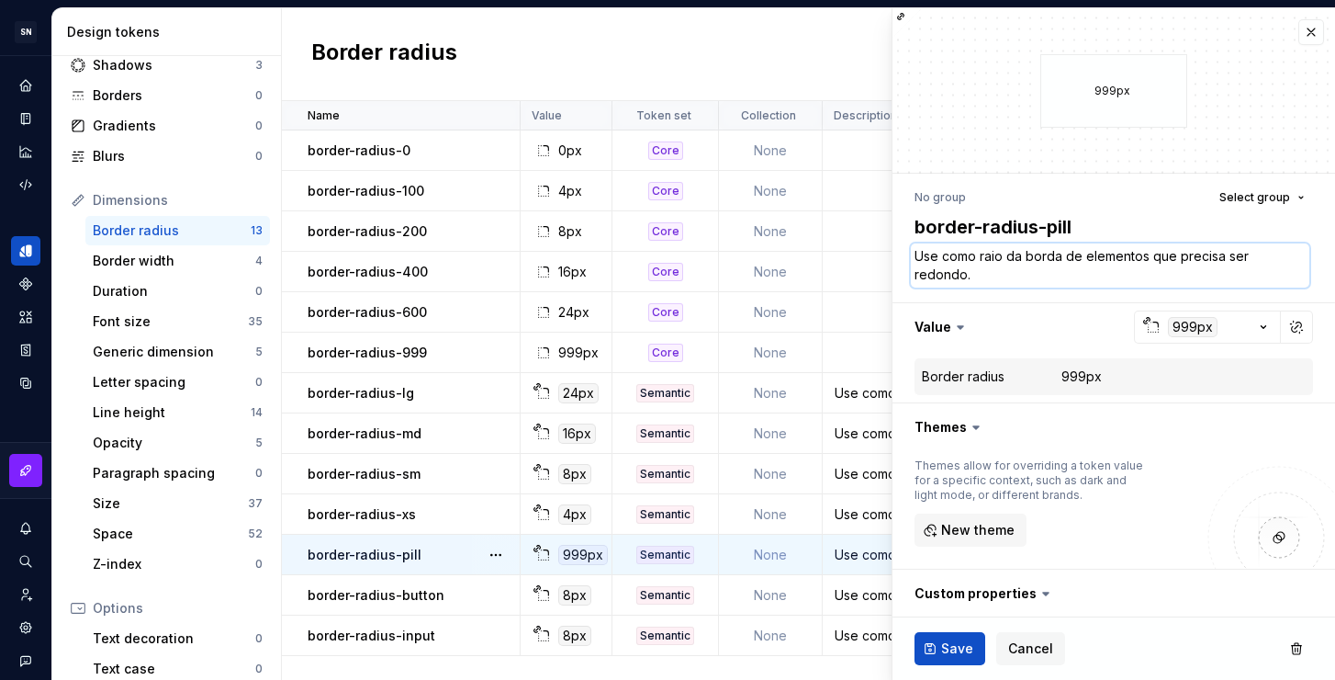
click at [1019, 264] on textarea "Use como raio da borda de elementos que precisa ser redondo." at bounding box center [1110, 265] width 399 height 44
click at [1067, 270] on textarea "Use como raio da borda de elementos que precisa ser redondo." at bounding box center [1110, 265] width 399 height 44
click at [997, 266] on textarea "Use como raio da borda de elementos que precisa ser redondo." at bounding box center [1110, 265] width 399 height 44
drag, startPoint x: 1209, startPoint y: 273, endPoint x: 1153, endPoint y: 262, distance: 56.2
click at [1153, 262] on textarea "Use como raio da borda de elementos que precisa ser redondo." at bounding box center [1110, 265] width 399 height 44
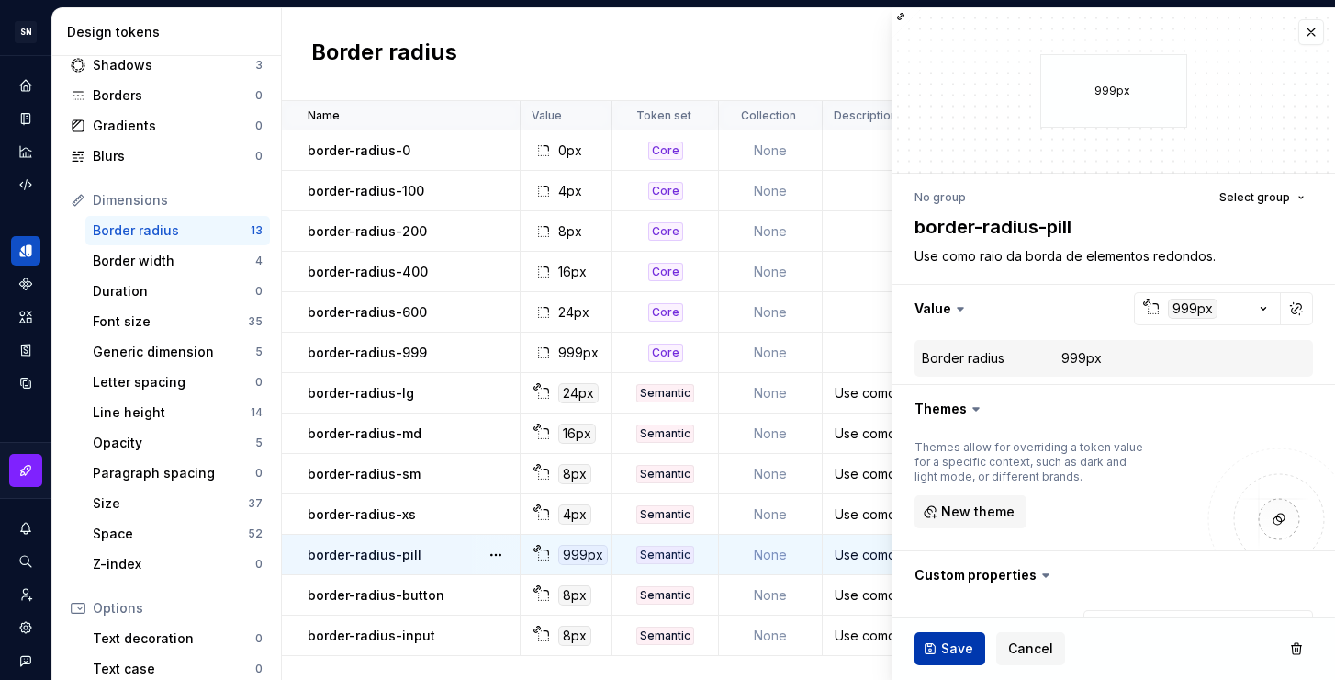
click at [959, 647] on span "Save" at bounding box center [957, 648] width 32 height 18
click at [861, 598] on div "Use como raio da borda em botões." at bounding box center [991, 595] width 334 height 18
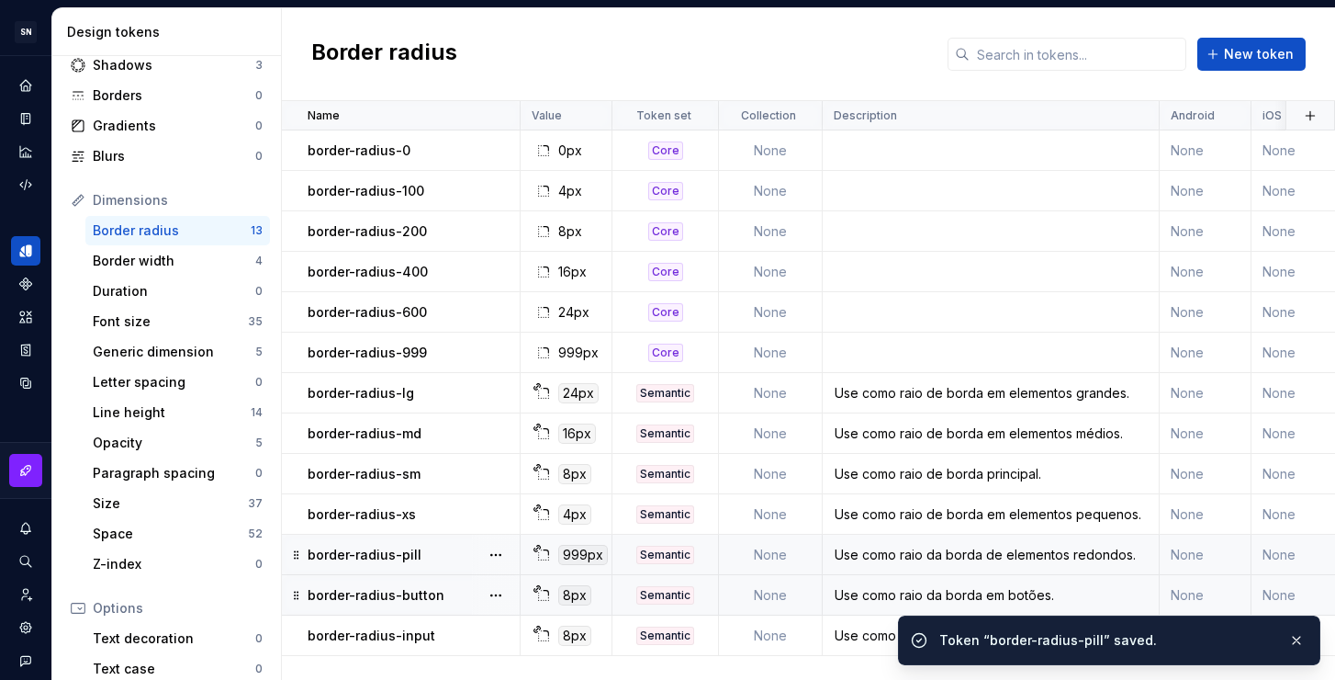
click at [866, 593] on div "Use como raio da borda em botões." at bounding box center [991, 595] width 334 height 18
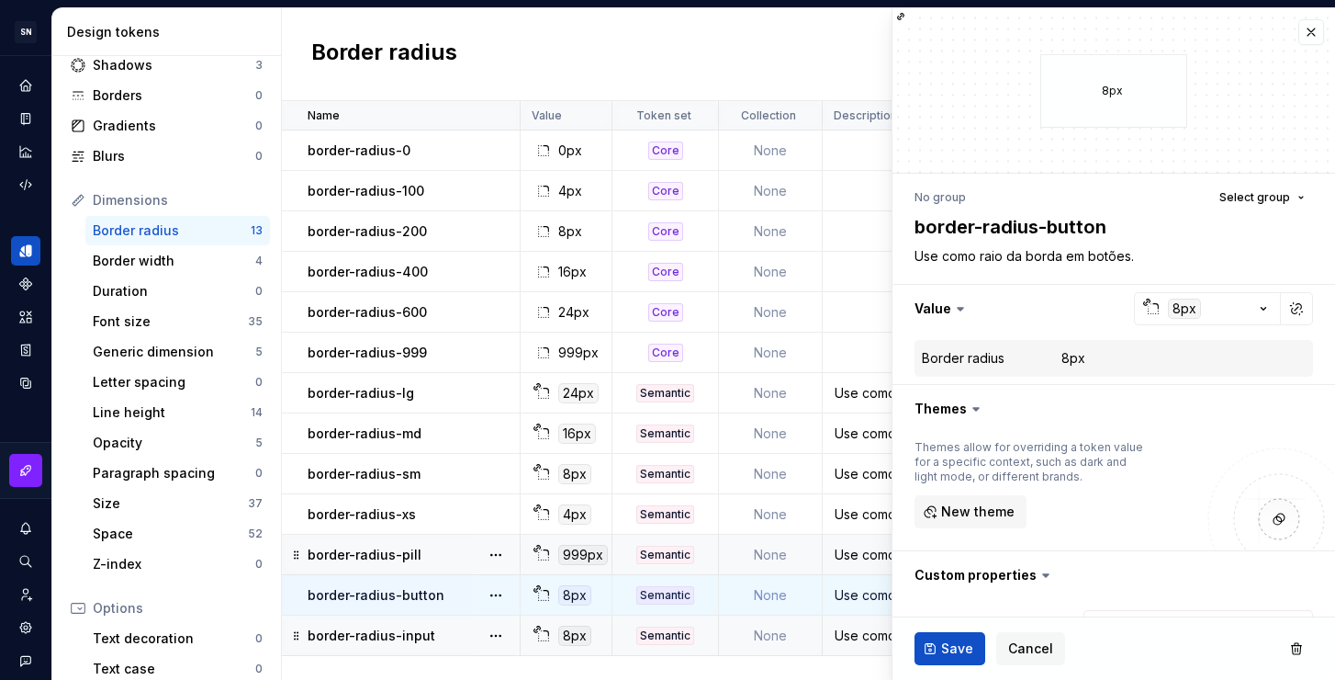
click at [849, 635] on div "Use como raio da borda em inputs." at bounding box center [991, 635] width 334 height 18
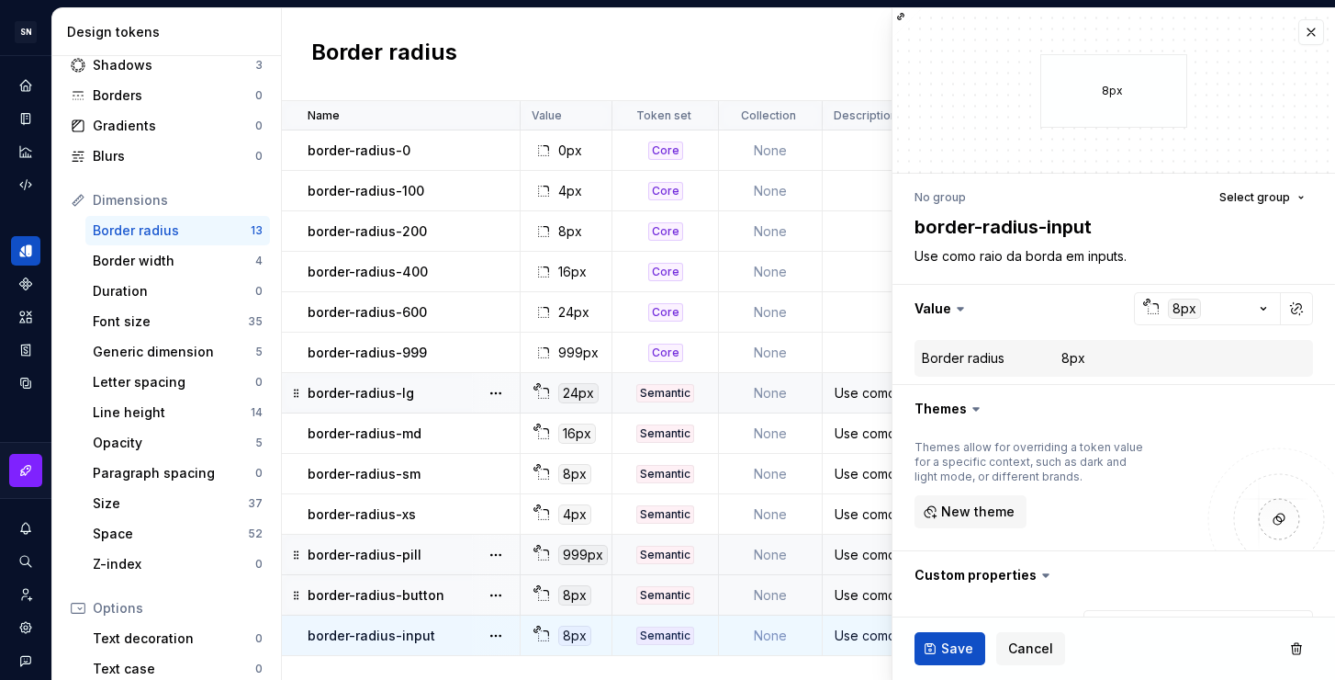
click at [849, 402] on td "Use como raio de borda em elementos grandes." at bounding box center [991, 393] width 337 height 40
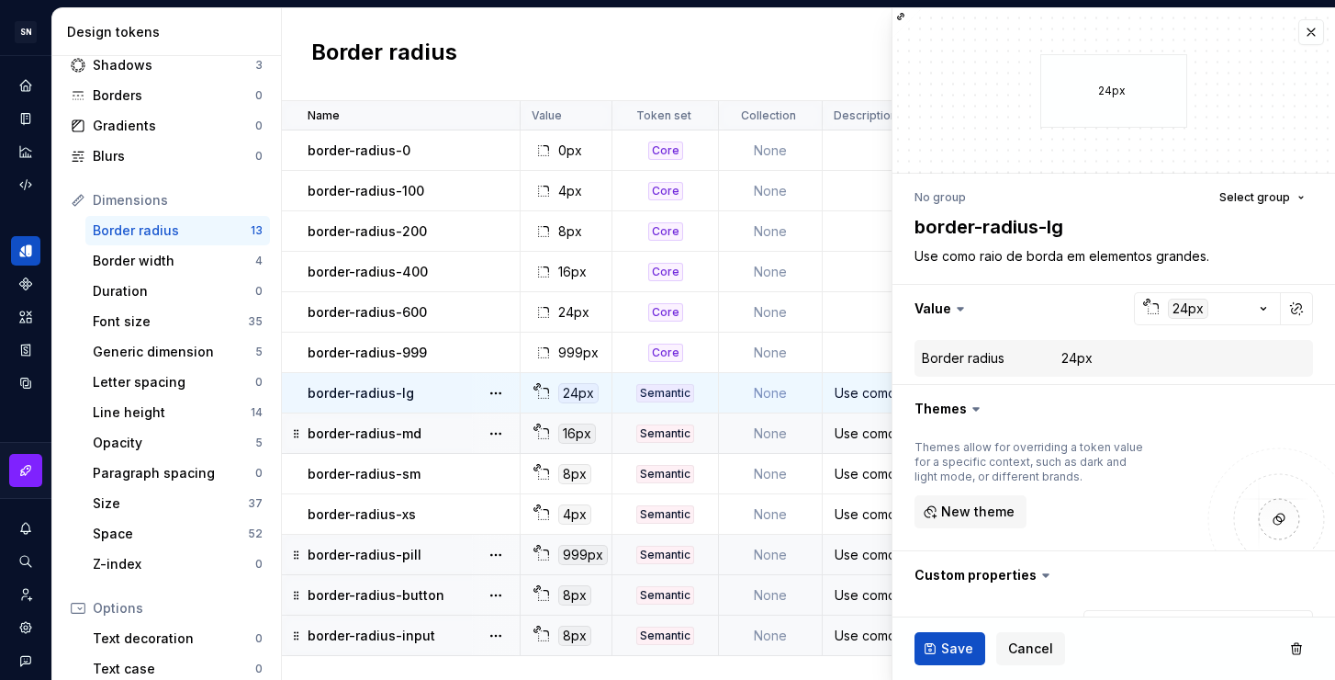
click at [852, 439] on div "Use como raio de borda em elementos médios." at bounding box center [991, 433] width 334 height 18
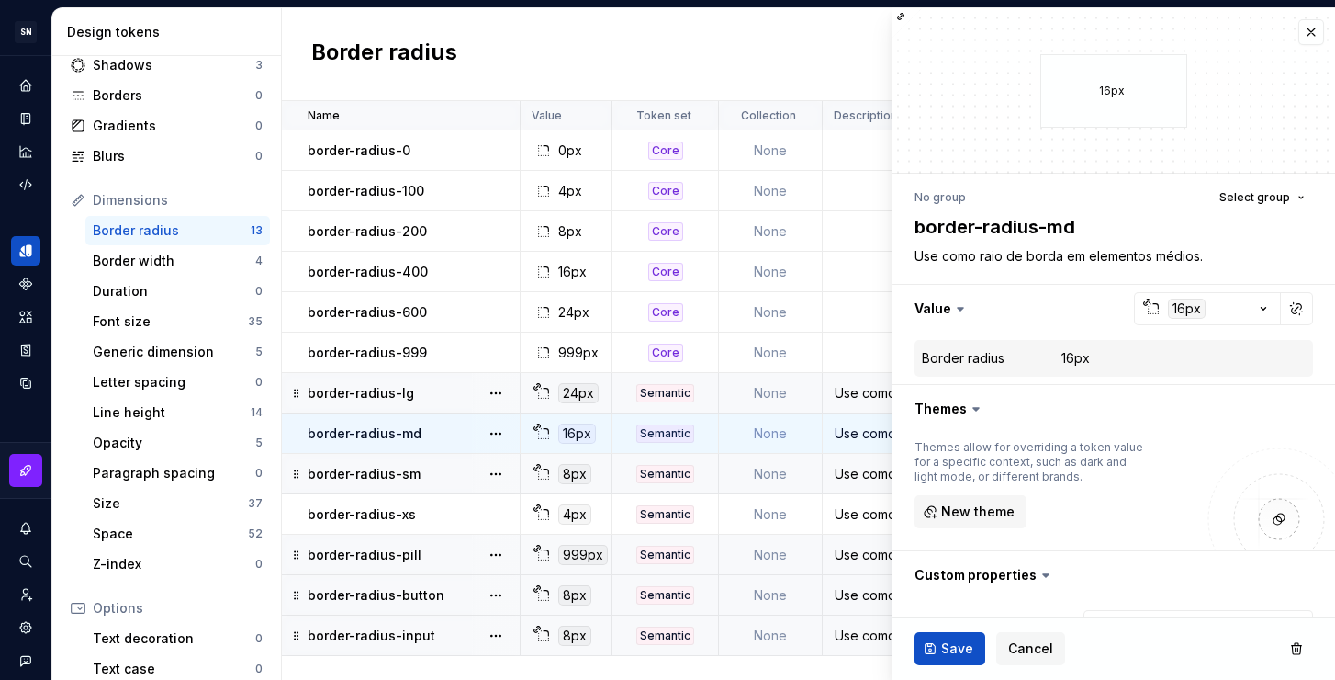
click at [854, 465] on div "Use como raio de borda principal." at bounding box center [991, 474] width 334 height 18
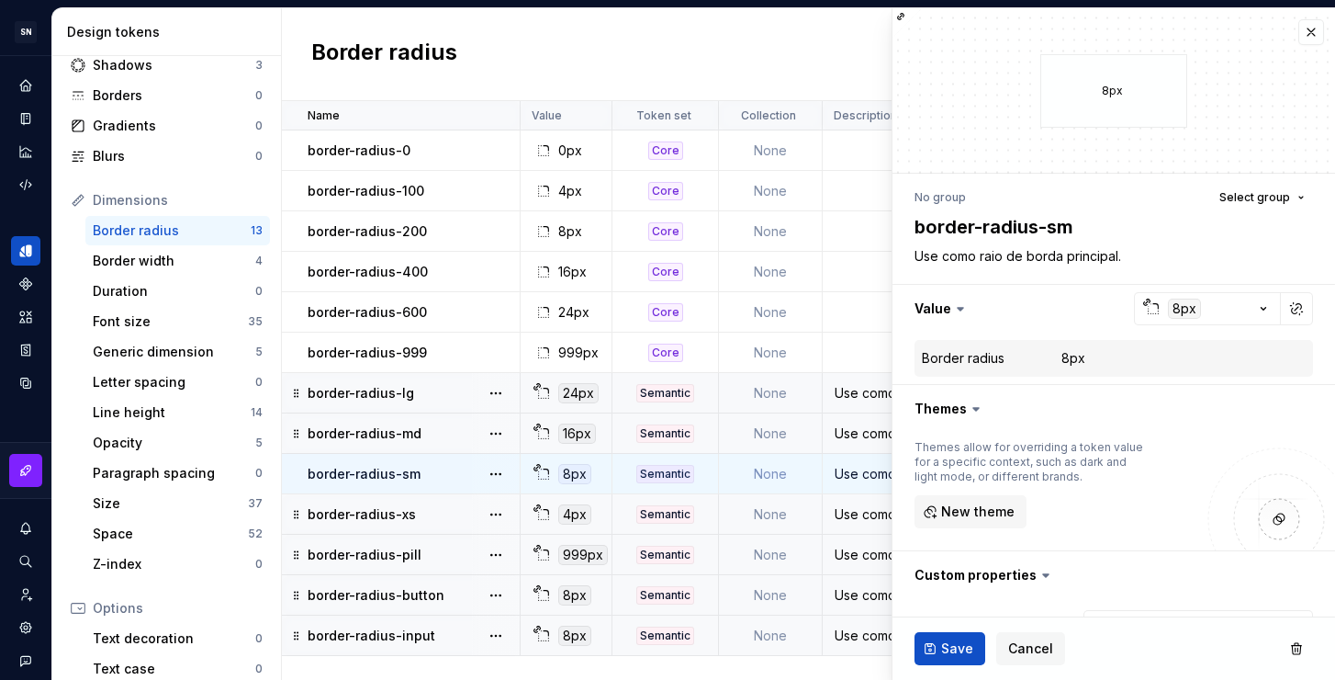
click at [865, 511] on div "Use como raio de borda em elementos pequenos." at bounding box center [991, 514] width 334 height 18
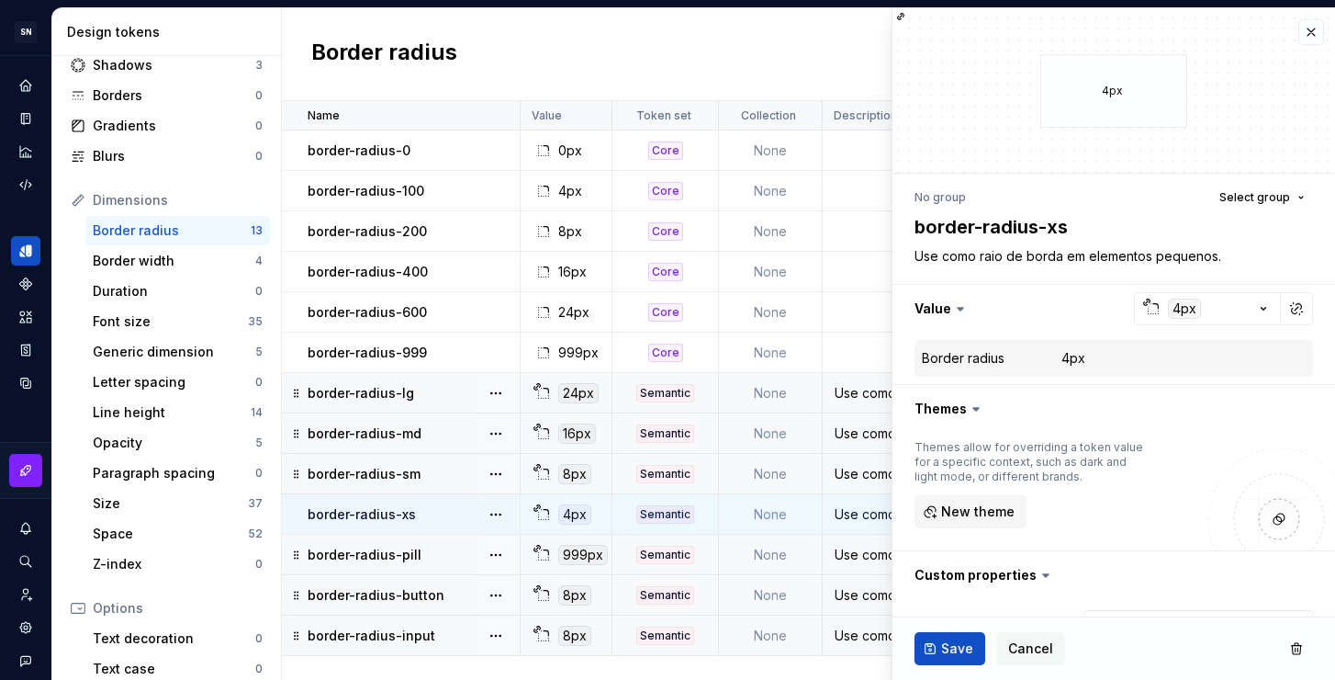
click at [863, 549] on div "Use como raio da borda de elementos redondos." at bounding box center [991, 555] width 334 height 18
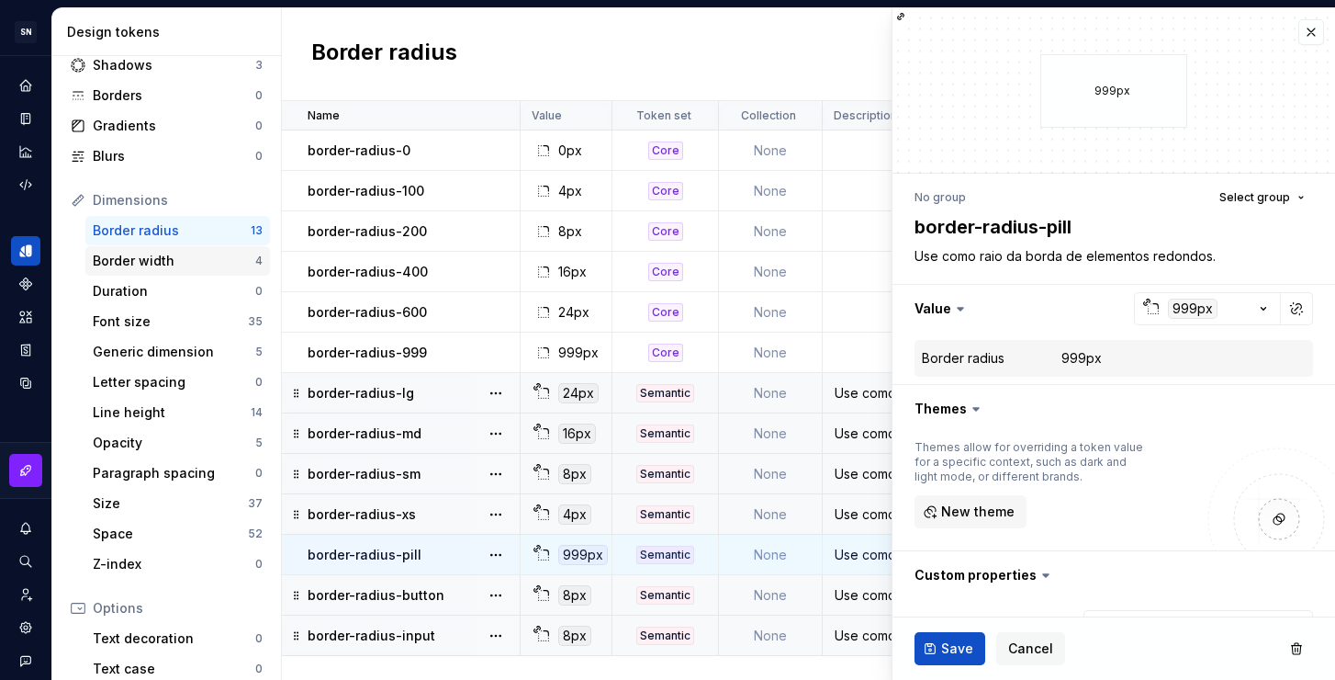
click at [167, 269] on div "Border width" at bounding box center [174, 261] width 163 height 18
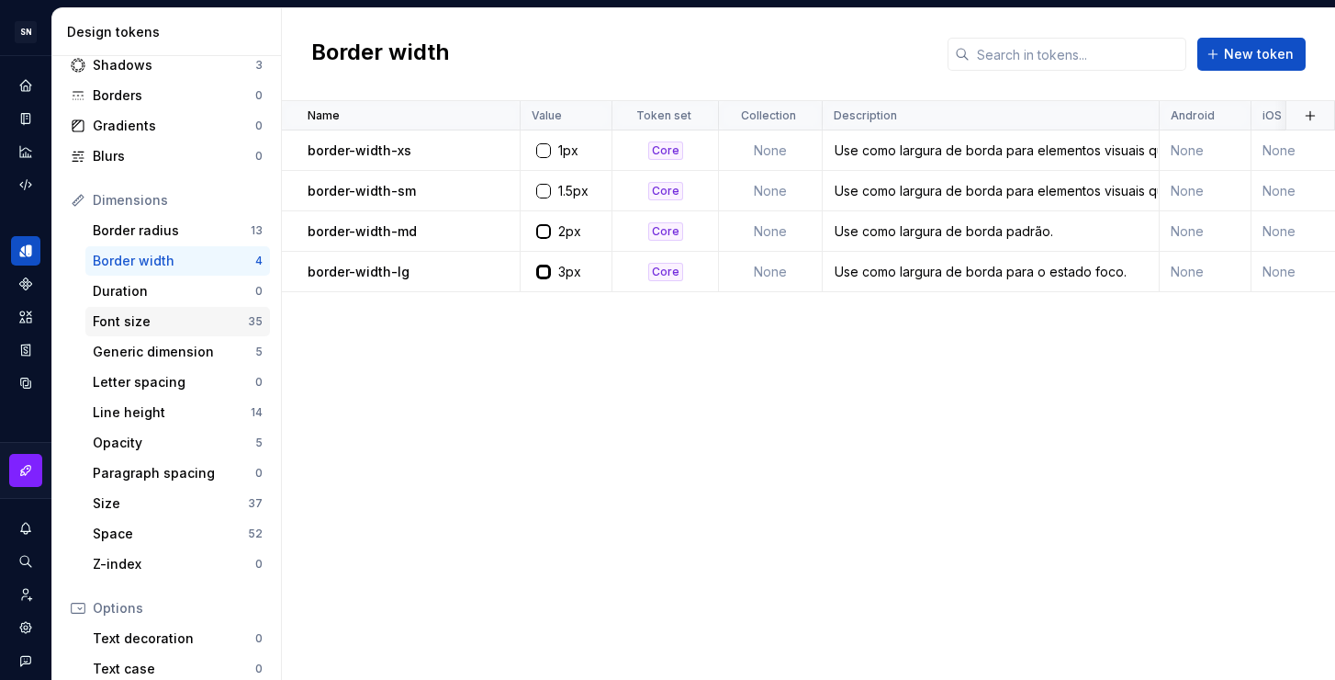
click at [157, 308] on div "Font size 35" at bounding box center [177, 321] width 185 height 29
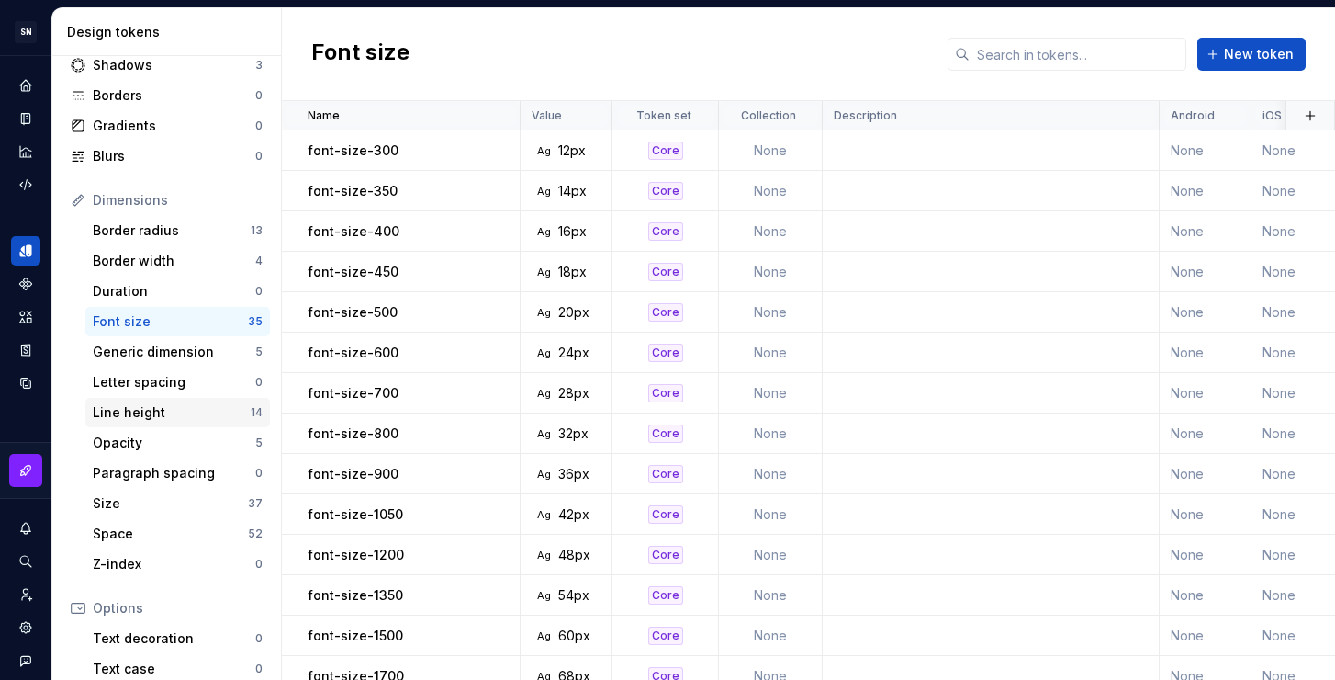
click at [163, 412] on div "Line height" at bounding box center [172, 412] width 158 height 18
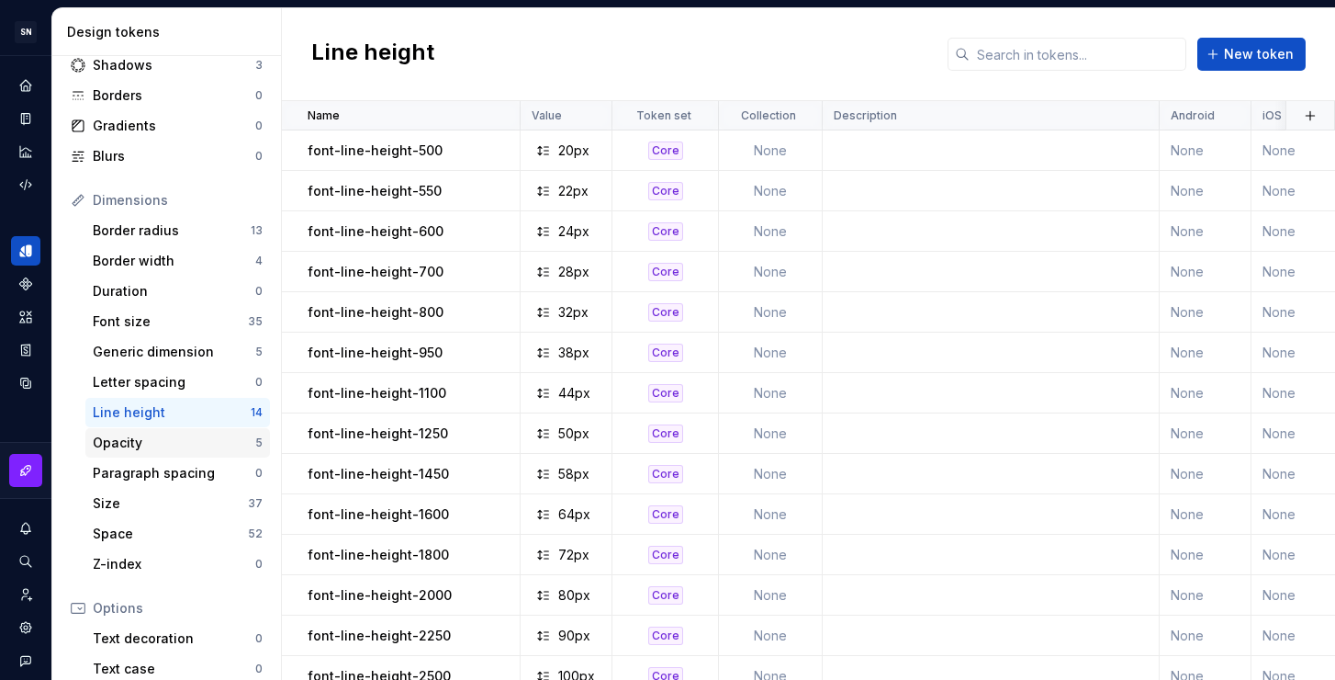
click at [159, 447] on div "Opacity" at bounding box center [174, 442] width 163 height 18
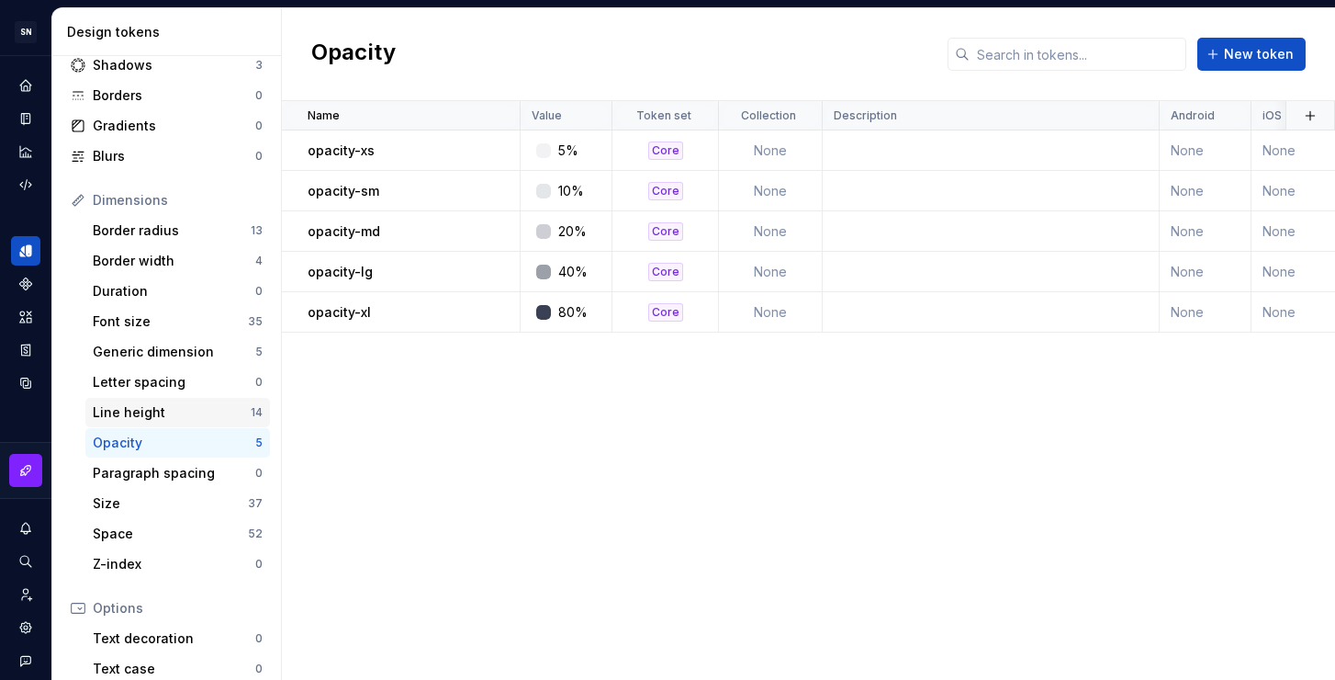
click at [153, 411] on div "Line height" at bounding box center [172, 412] width 158 height 18
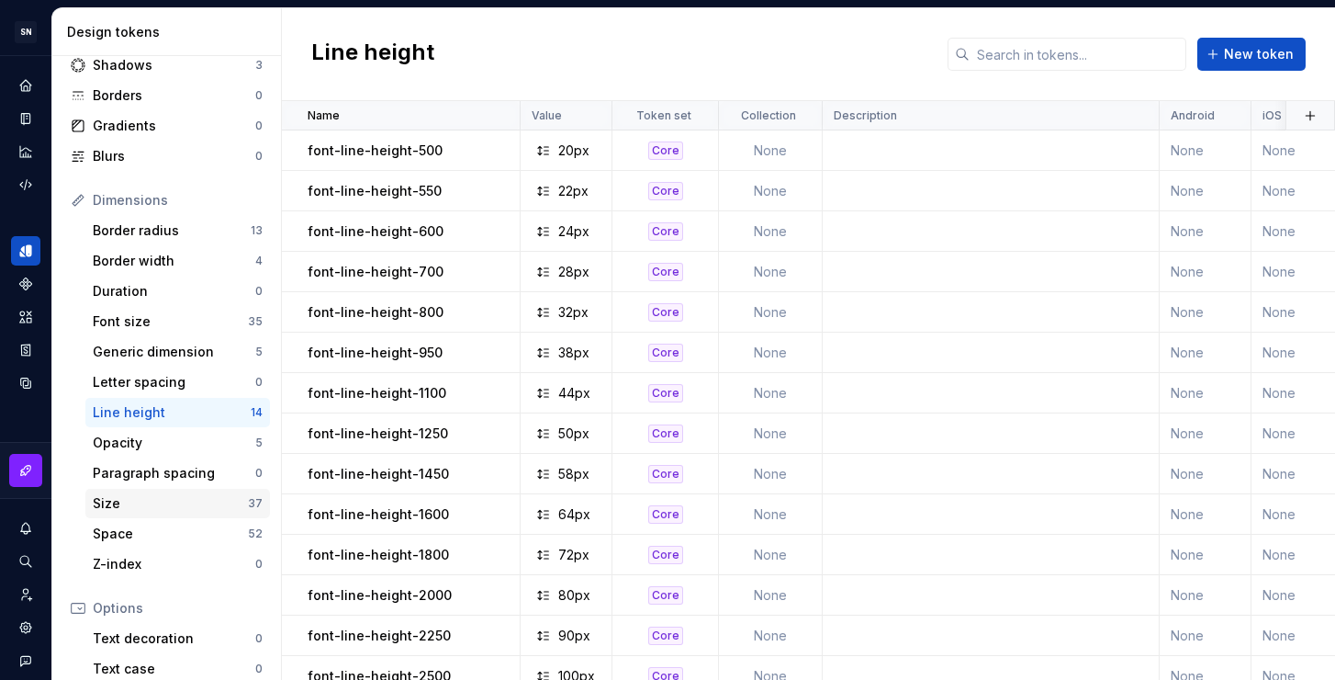
click at [166, 495] on div "Size" at bounding box center [170, 503] width 155 height 18
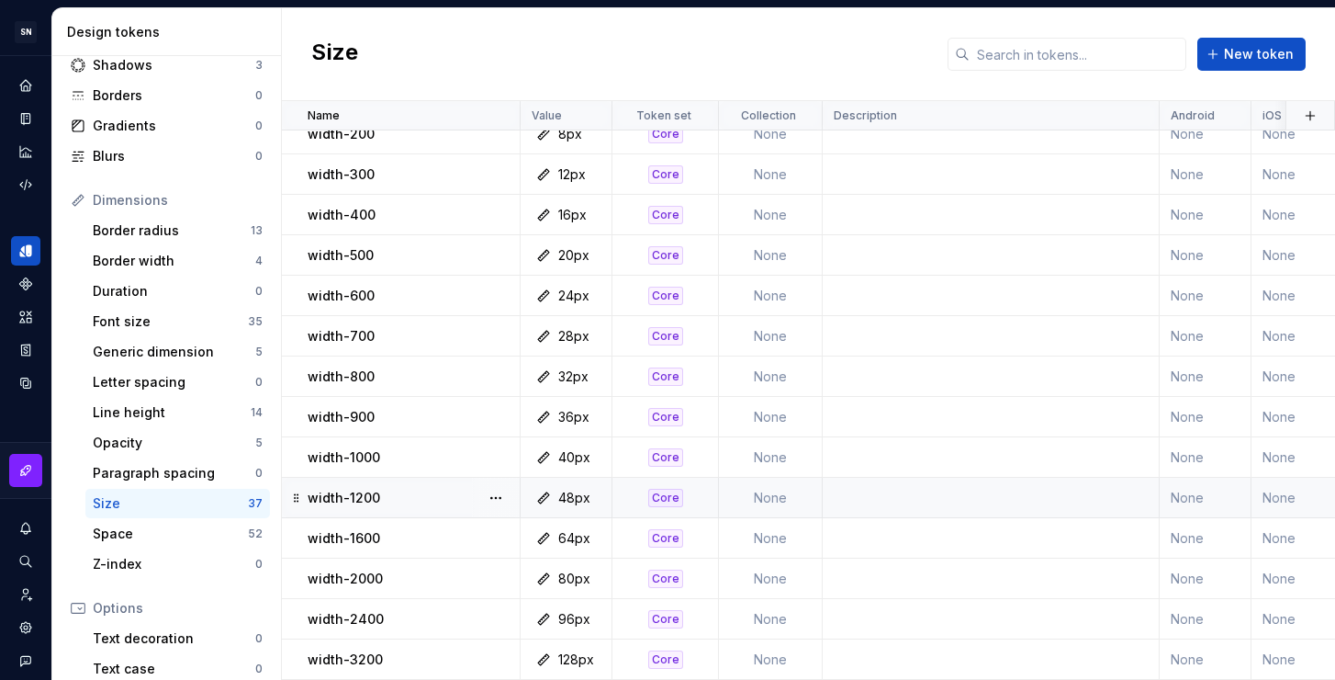
scroll to position [956, 0]
click at [160, 537] on div "Space" at bounding box center [170, 533] width 155 height 18
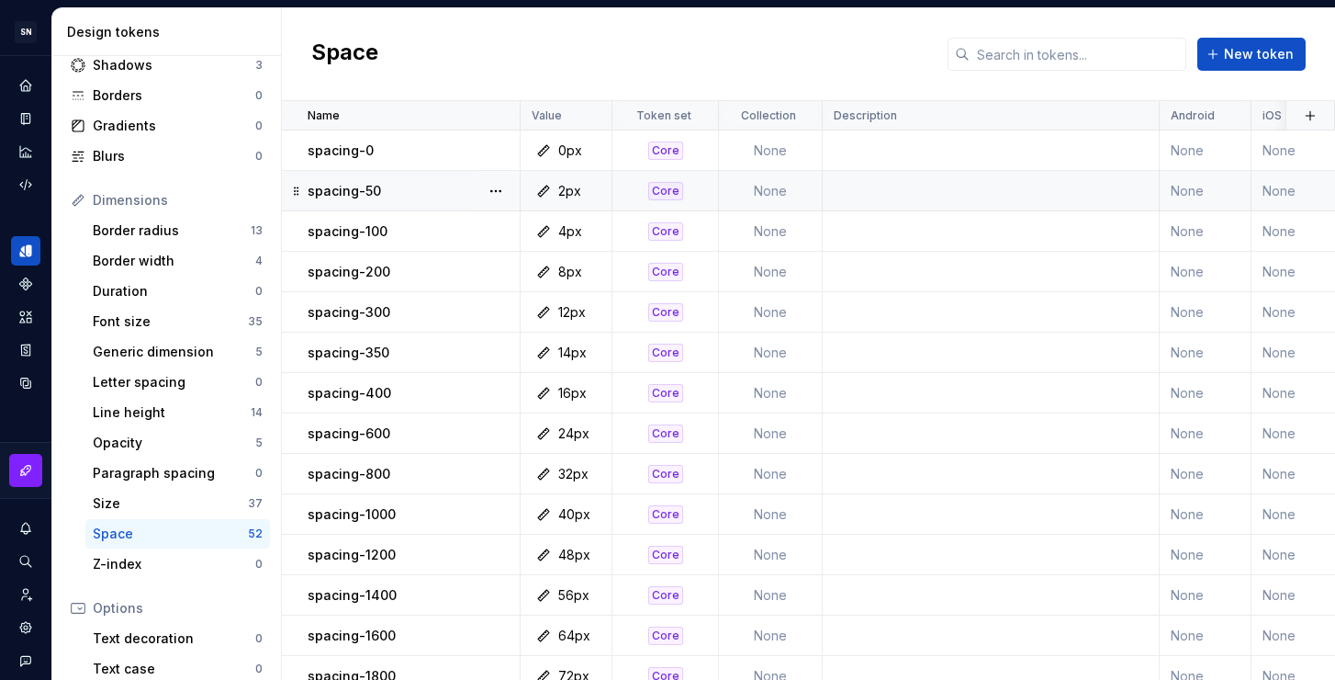
click at [888, 182] on td at bounding box center [991, 191] width 337 height 40
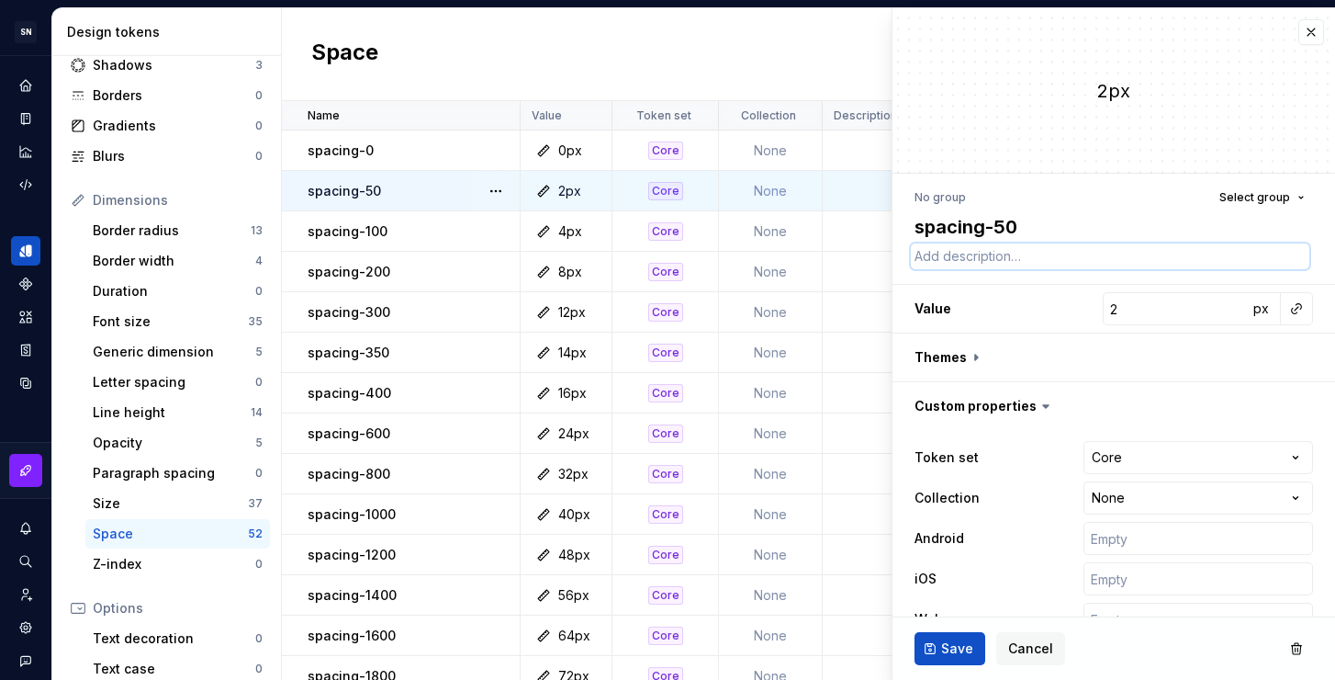
click at [998, 258] on textarea at bounding box center [1110, 256] width 399 height 26
click at [950, 655] on span "Save" at bounding box center [957, 648] width 32 height 18
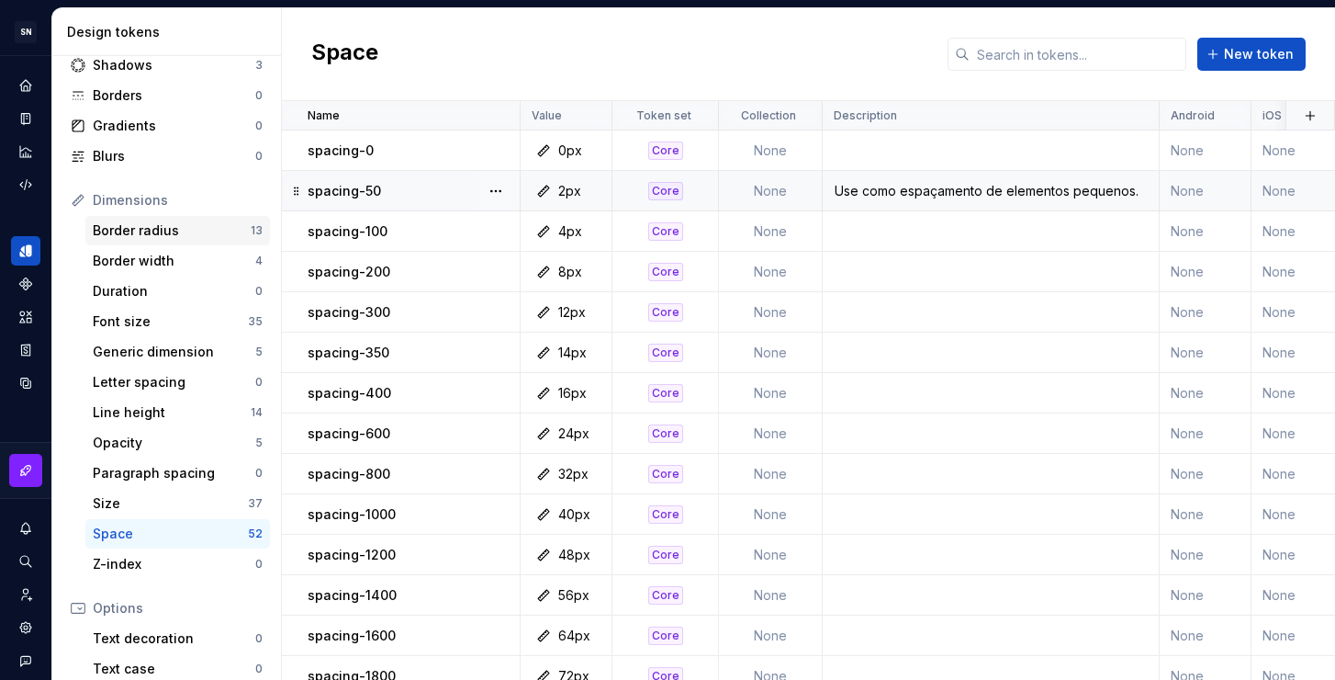
click at [137, 238] on div "Border radius" at bounding box center [172, 230] width 158 height 18
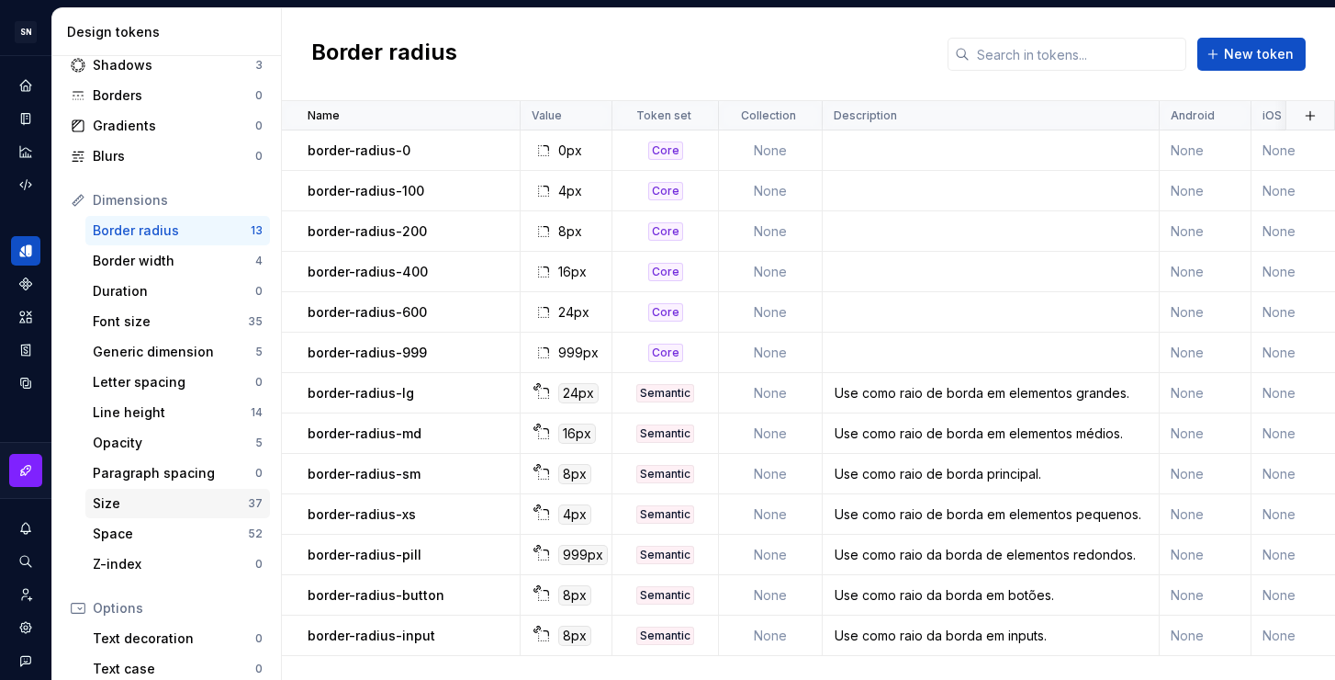
click at [158, 503] on div "Size" at bounding box center [170, 503] width 155 height 18
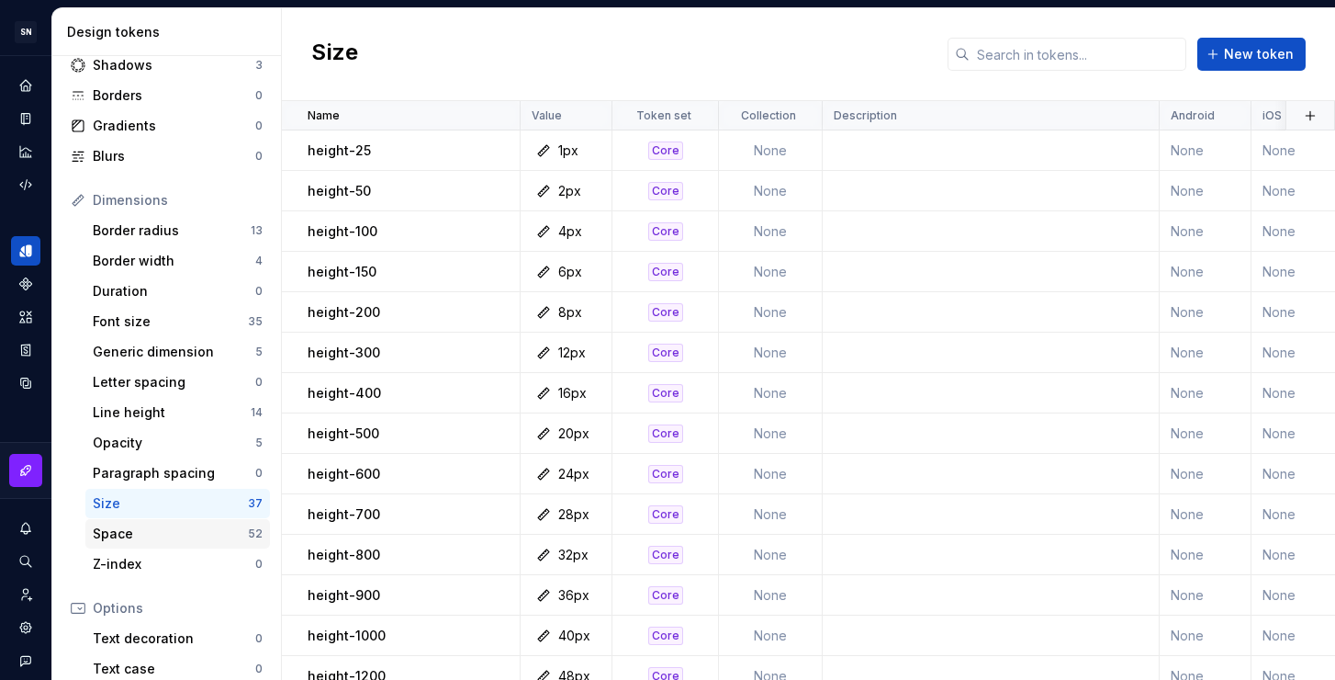
click at [159, 532] on div "Space" at bounding box center [170, 533] width 155 height 18
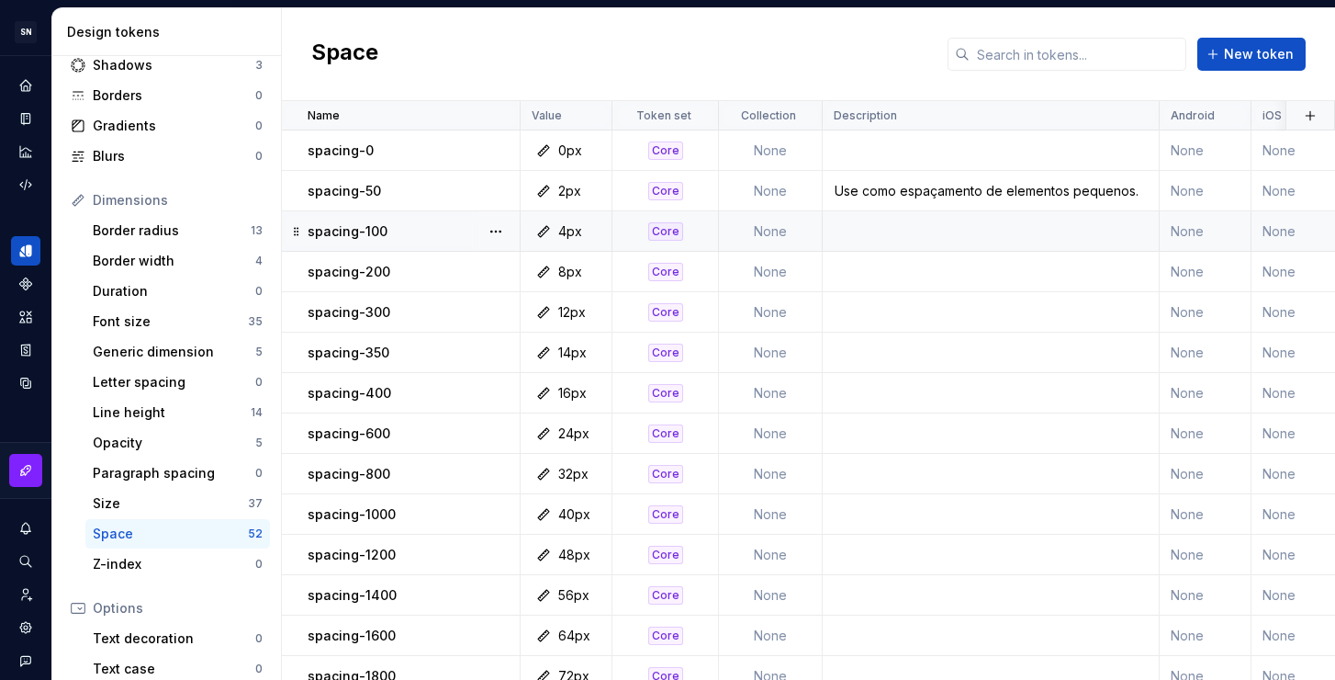
click at [949, 229] on td at bounding box center [991, 231] width 337 height 40
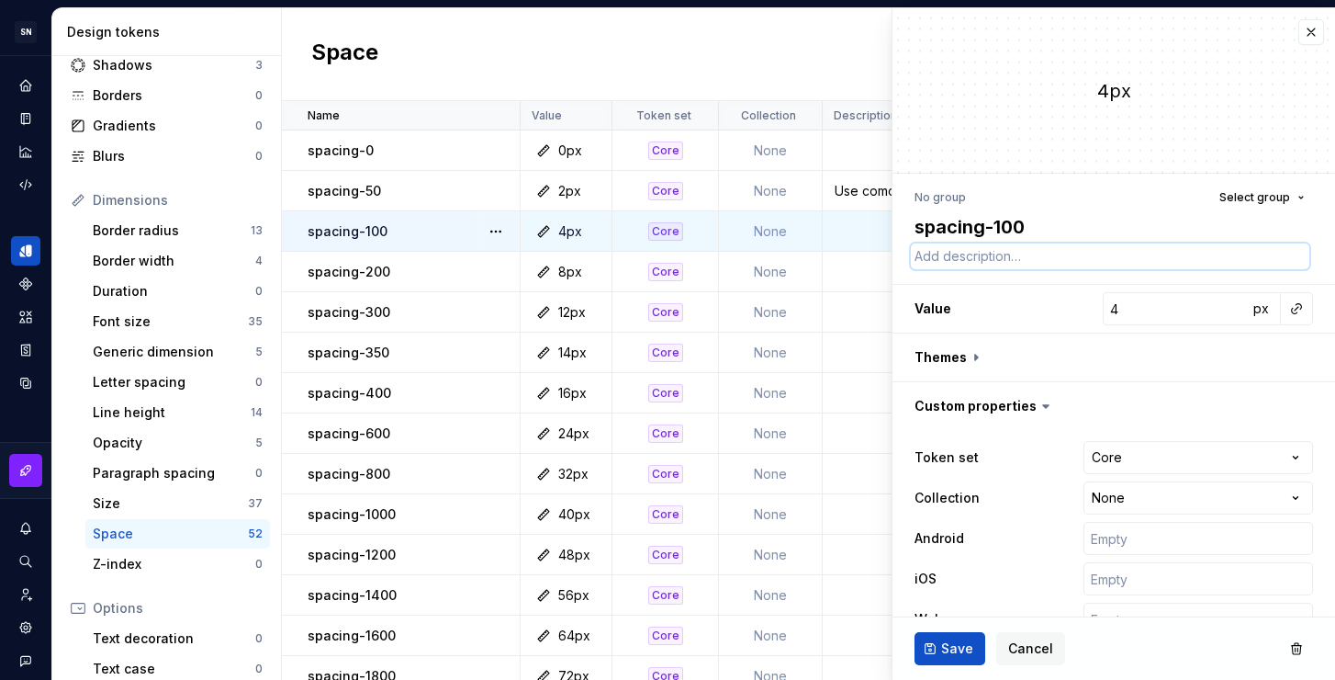
click at [939, 258] on textarea at bounding box center [1110, 256] width 399 height 26
paste textarea "Use como espaçamento de elementos pequenos."
click at [935, 650] on ul "Token “spacing-50” saved." at bounding box center [1109, 664] width 452 height 29
click at [946, 654] on ul "Token “spacing-50” saved." at bounding box center [1109, 664] width 452 height 29
click at [951, 647] on span "Save" at bounding box center [957, 648] width 32 height 18
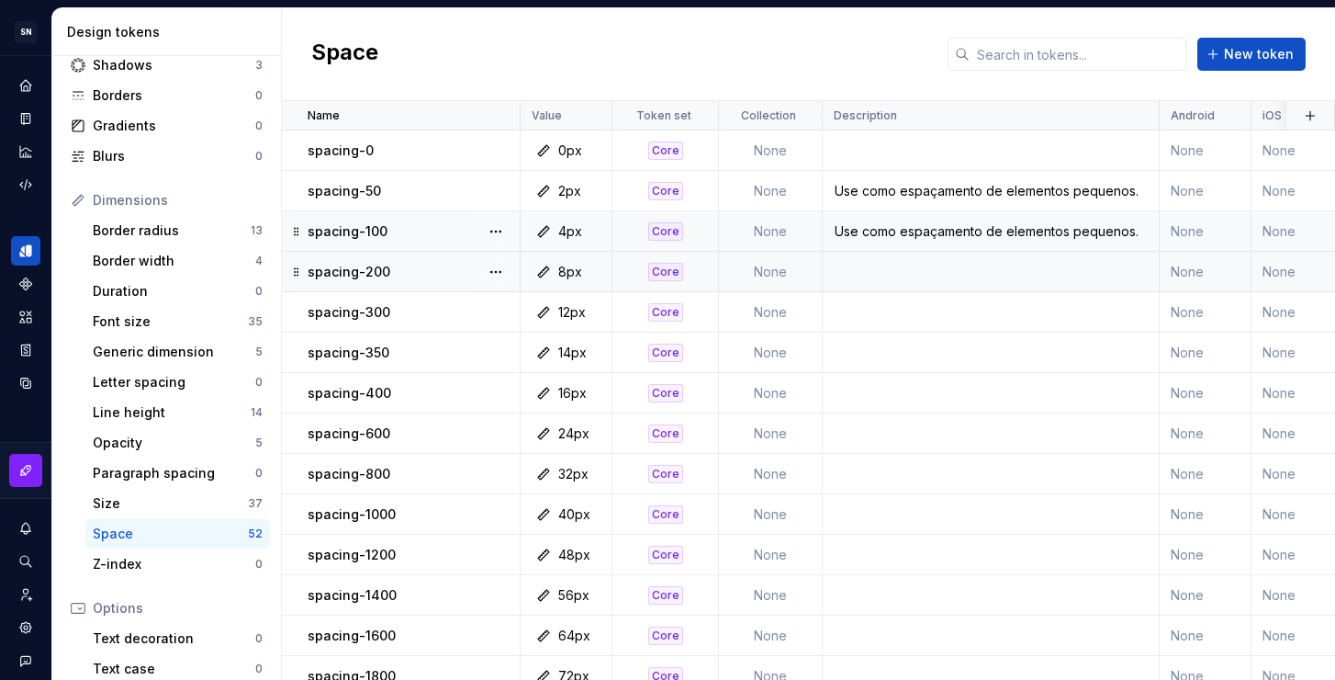
click at [914, 280] on td at bounding box center [991, 272] width 337 height 40
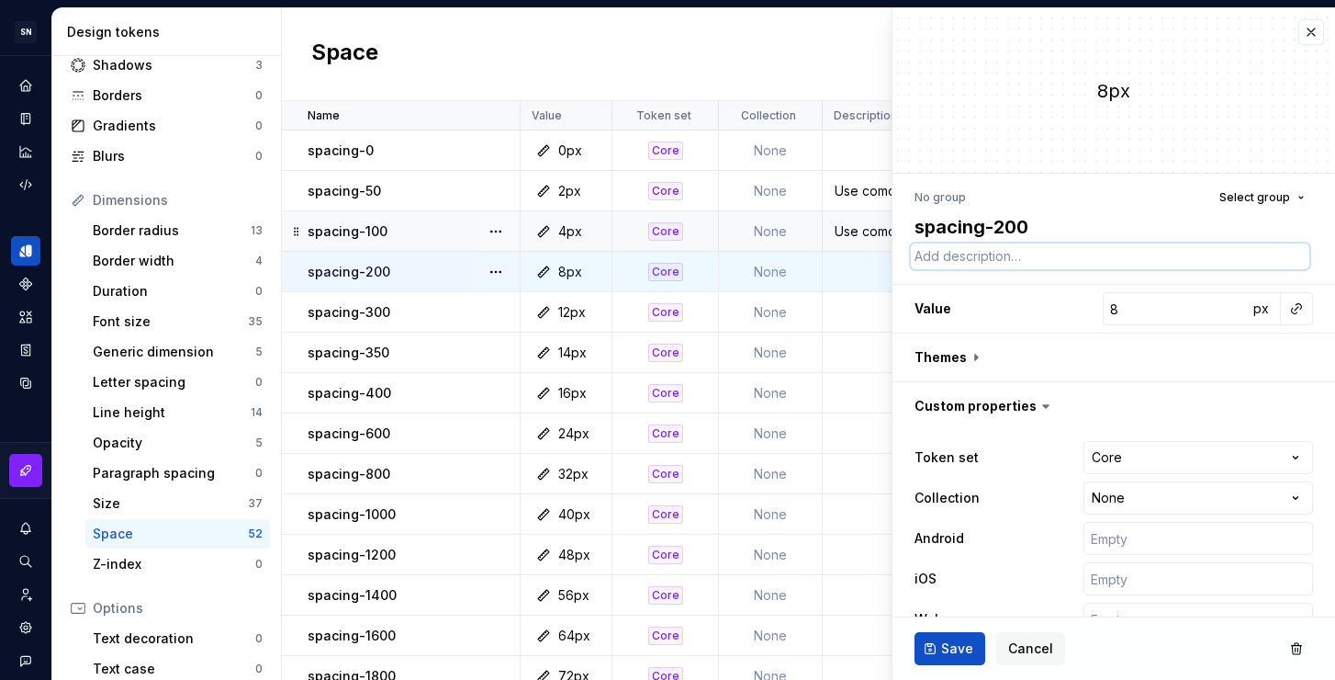
click at [973, 262] on textarea at bounding box center [1110, 256] width 399 height 26
paste textarea "Use como espaçamento de elementos pequenos."
click at [955, 647] on span "Save" at bounding box center [957, 648] width 32 height 18
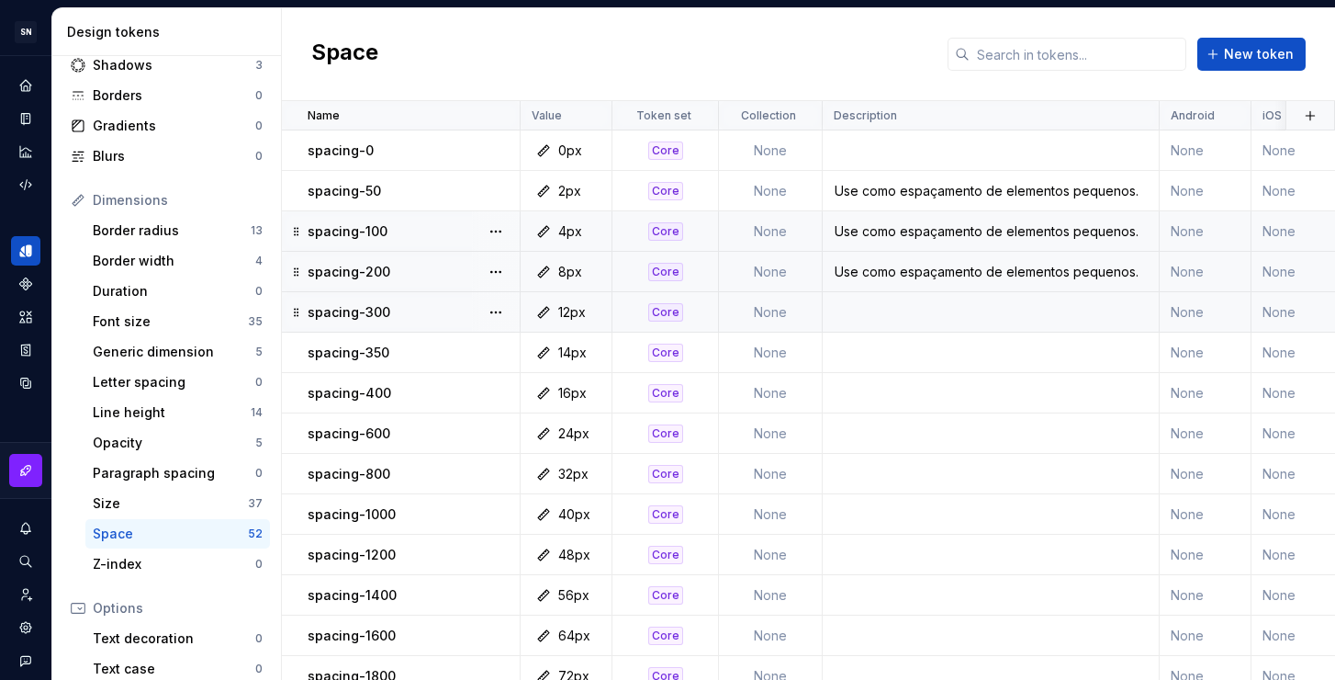
click at [944, 321] on td at bounding box center [991, 312] width 337 height 40
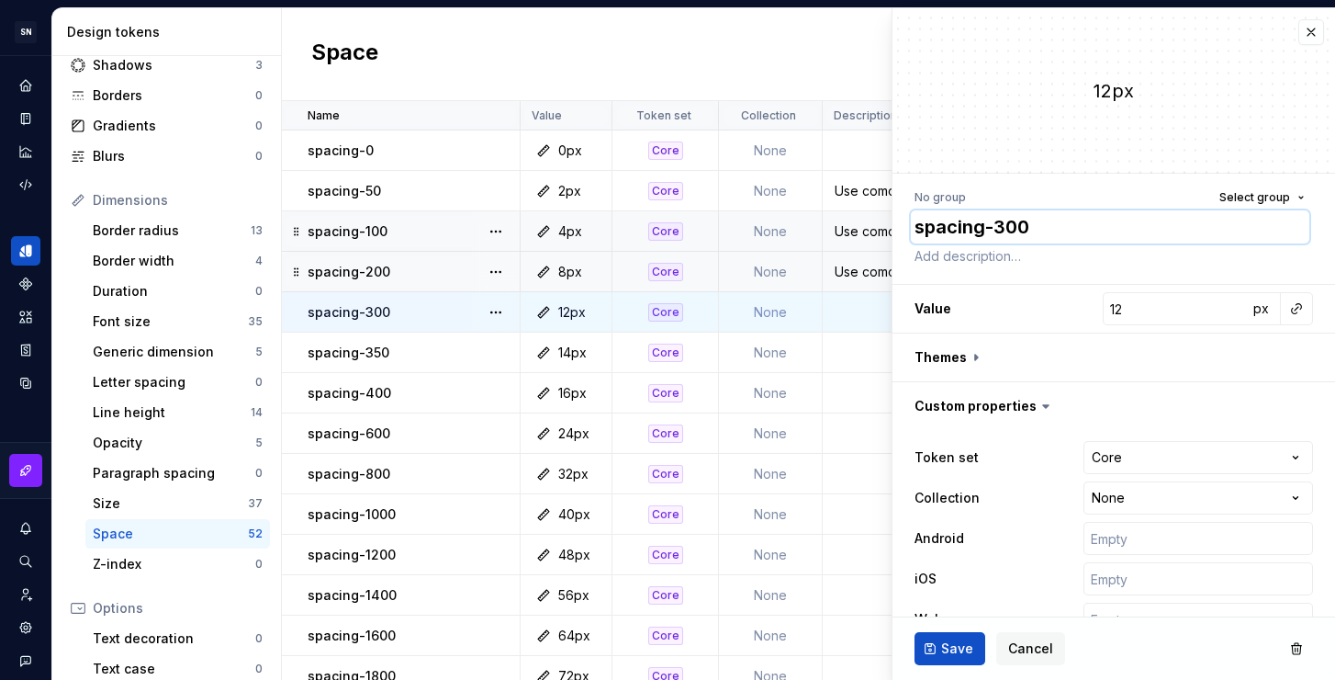
click at [980, 238] on textarea "spacing-300" at bounding box center [1110, 226] width 399 height 33
click at [984, 253] on textarea at bounding box center [1110, 256] width 399 height 26
paste textarea "Use como espaçamento de elementos pequenos."
drag, startPoint x: 1246, startPoint y: 257, endPoint x: 1153, endPoint y: 257, distance: 93.7
click at [1153, 257] on textarea "Use como espaçamento de elementos pequenos." at bounding box center [1110, 256] width 399 height 26
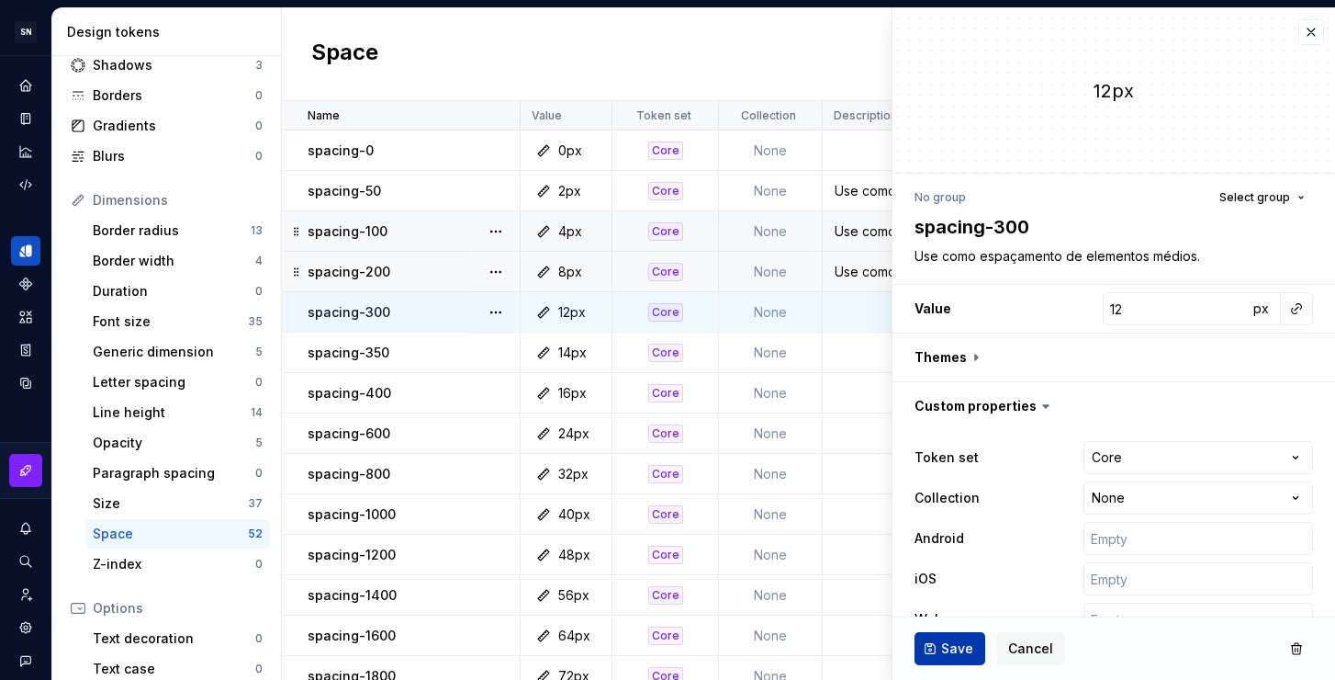
click at [952, 645] on span "Save" at bounding box center [957, 648] width 32 height 18
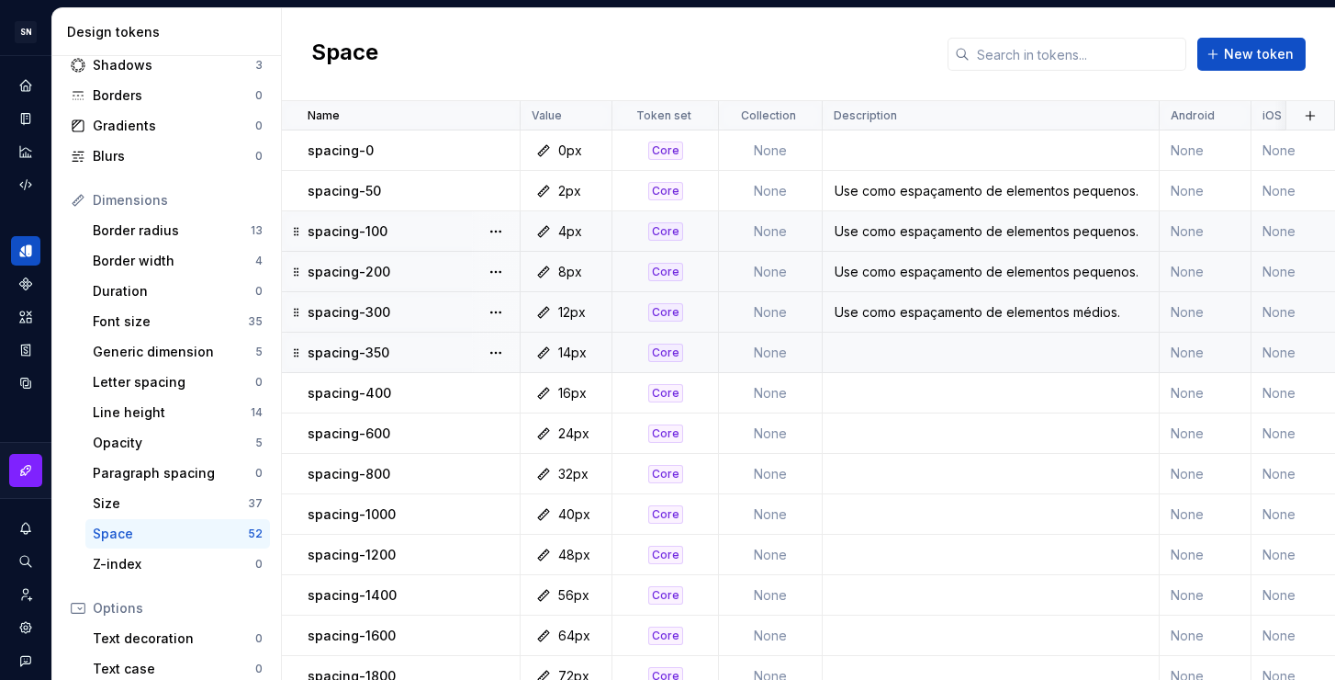
click at [906, 360] on td at bounding box center [991, 352] width 337 height 40
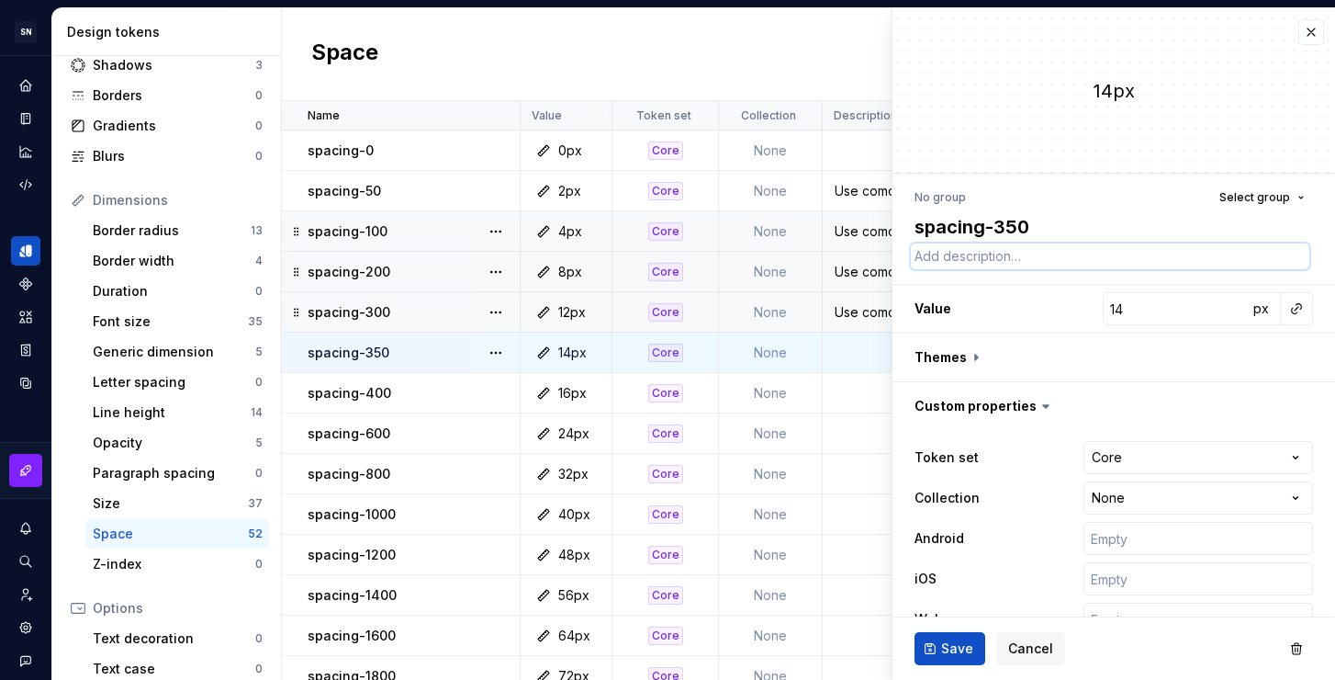
click at [956, 259] on textarea at bounding box center [1110, 256] width 399 height 26
paste textarea "Use como espaçamento de elementos médios."
click at [955, 650] on ul "Token “spacing-50” saved." at bounding box center [1109, 664] width 452 height 29
click at [943, 647] on span "Save" at bounding box center [957, 648] width 32 height 18
click at [850, 398] on td at bounding box center [991, 393] width 337 height 40
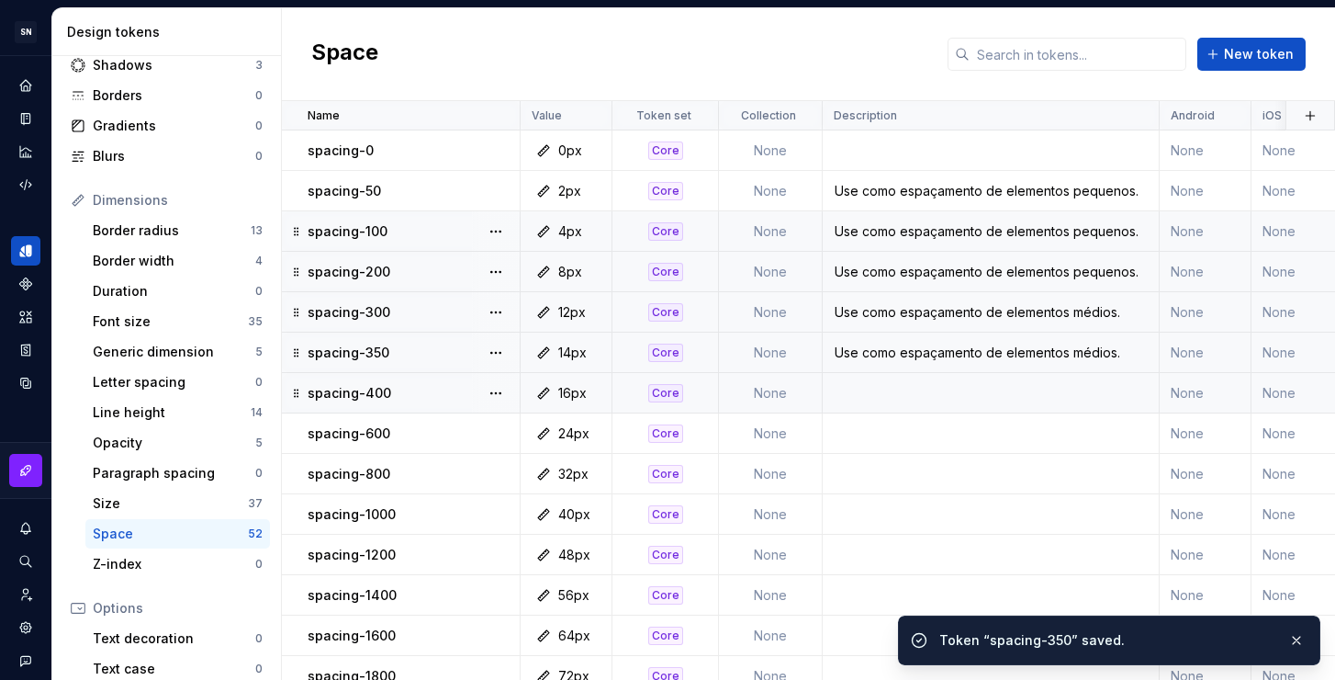
click at [878, 397] on td at bounding box center [991, 393] width 337 height 40
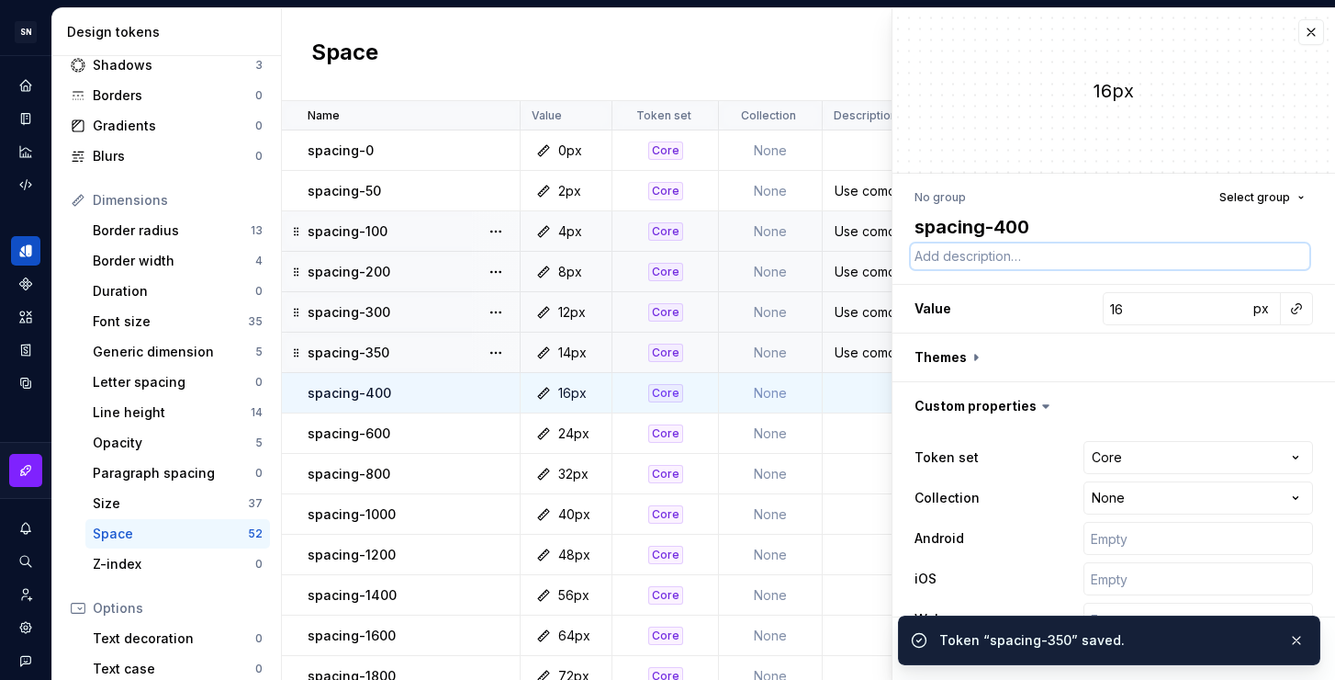
click at [995, 251] on textarea at bounding box center [1110, 256] width 399 height 26
paste textarea "Use como espaçamento de elementos médios."
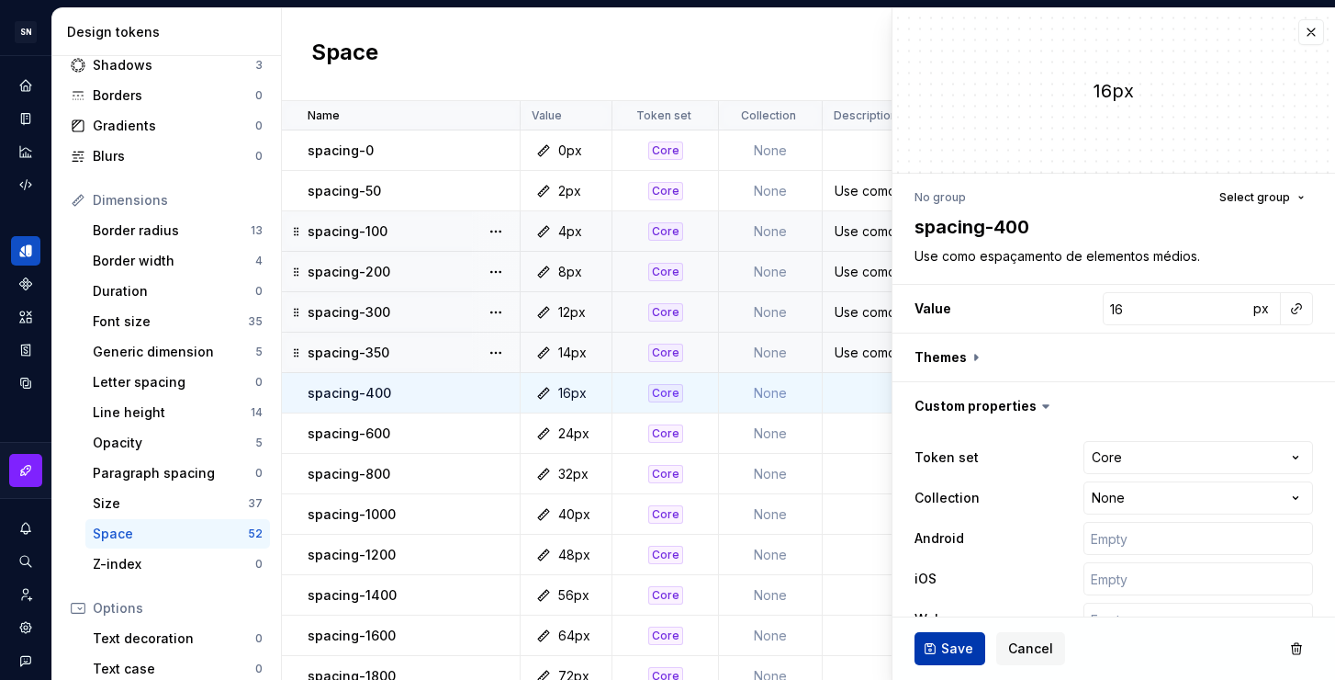
click at [959, 648] on span "Save" at bounding box center [957, 648] width 32 height 18
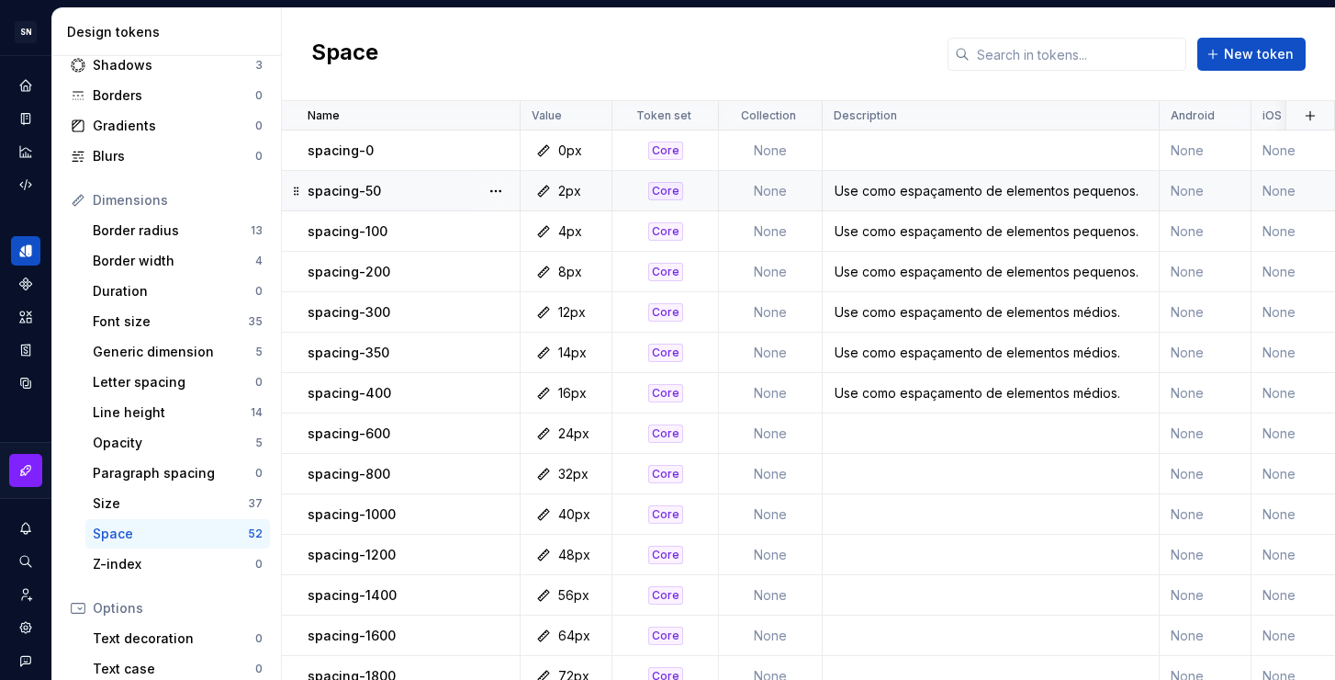
click at [947, 200] on td "Use como espaçamento de elementos pequenos." at bounding box center [991, 191] width 337 height 40
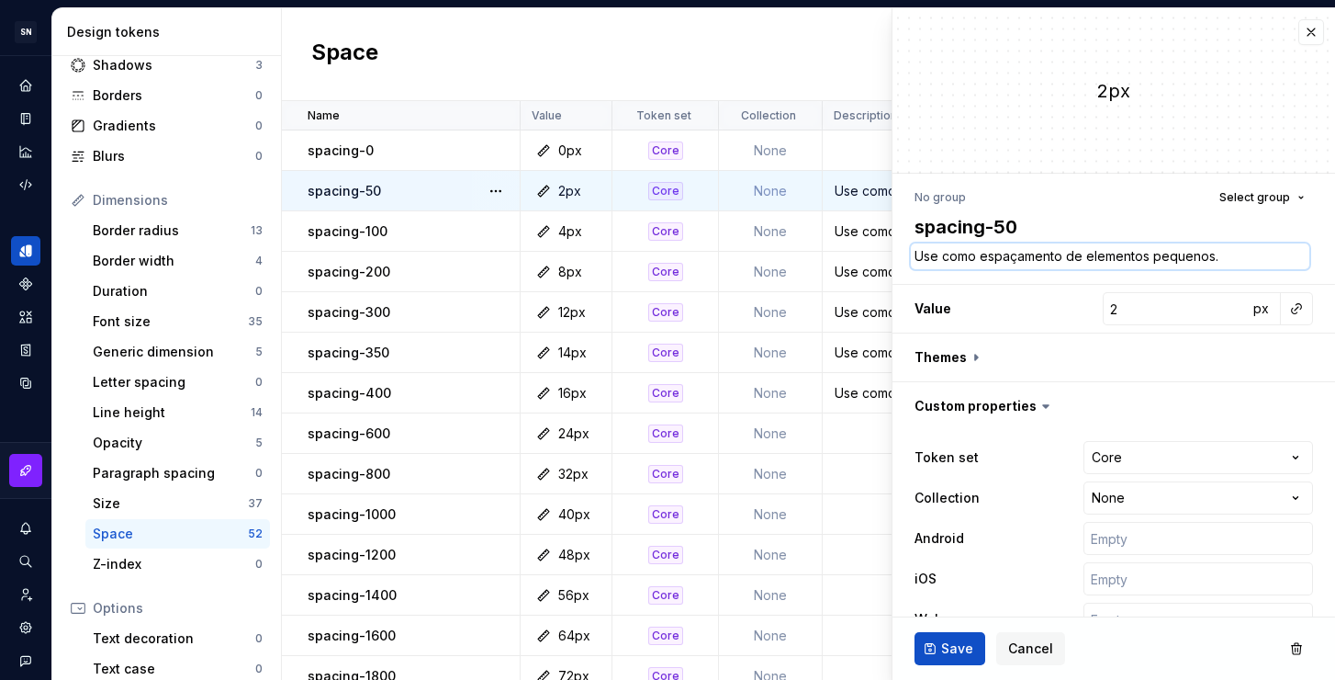
click at [1021, 254] on textarea "Use como espaçamento de elementos pequenos." at bounding box center [1110, 256] width 399 height 26
click at [1310, 36] on div "2px" at bounding box center [1114, 90] width 443 height 164
click at [1299, 35] on button "button" at bounding box center [1312, 32] width 26 height 26
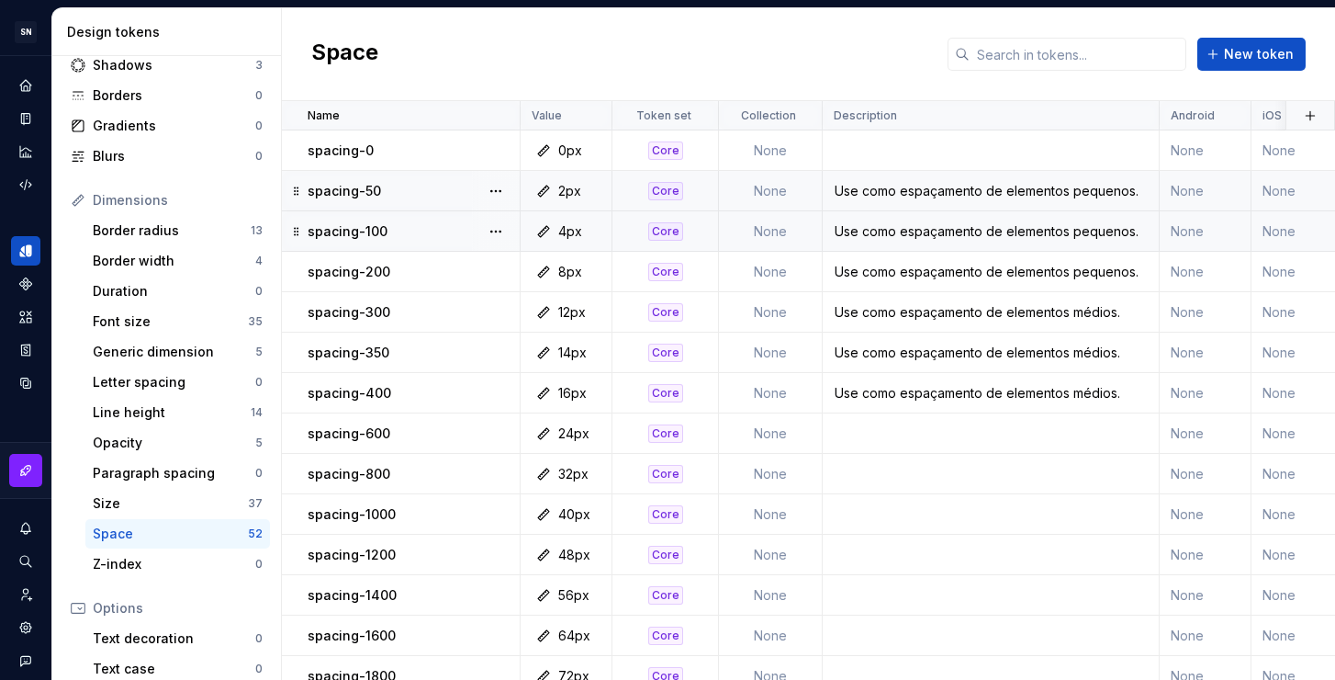
click at [870, 234] on div "Use como espaçamento de elementos pequenos." at bounding box center [991, 231] width 334 height 18
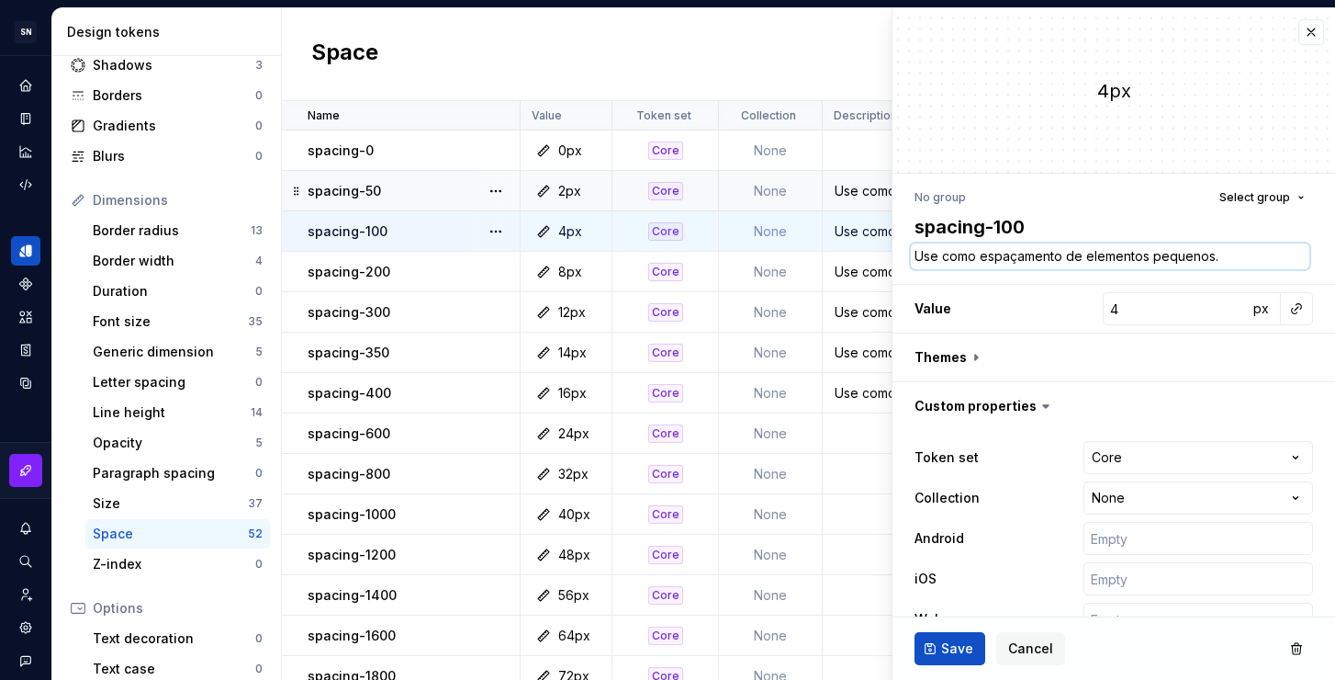
click at [1172, 260] on textarea "Use como espaçamento de elementos pequenos." at bounding box center [1110, 256] width 399 height 26
click at [950, 651] on ul "Token “spacing-50” saved." at bounding box center [1109, 664] width 452 height 29
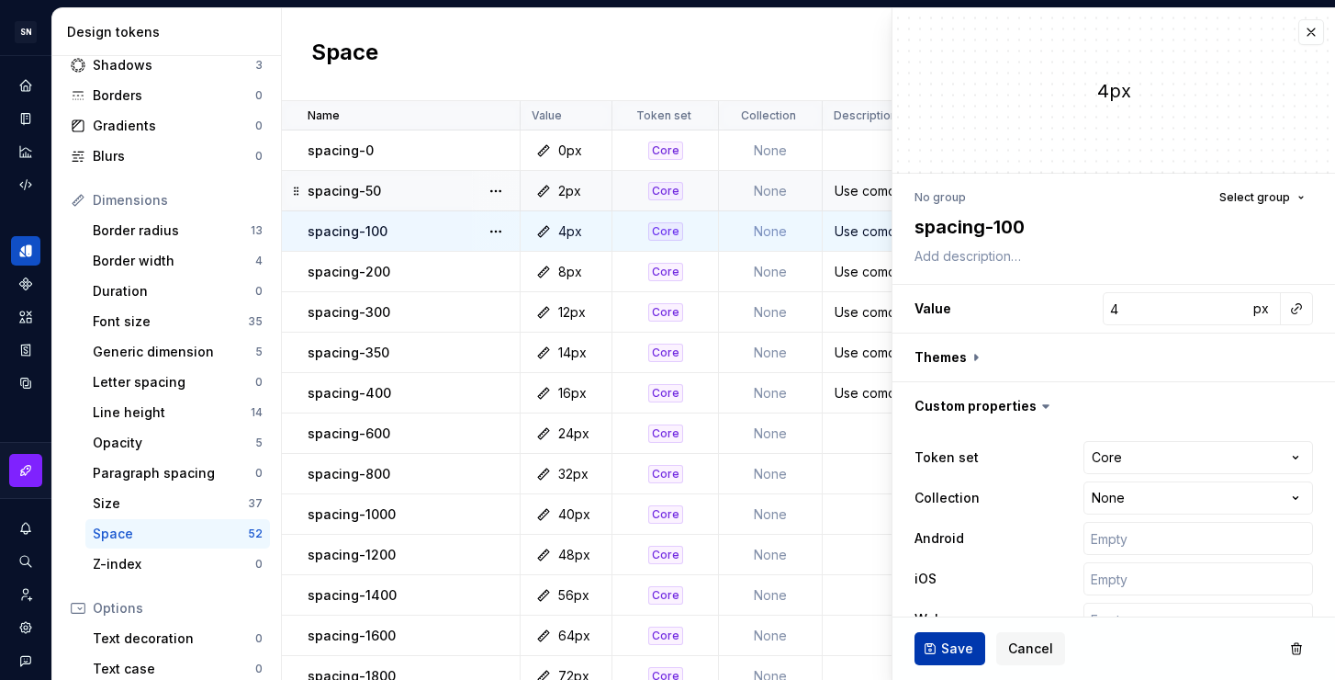
click at [944, 648] on span "Save" at bounding box center [957, 648] width 32 height 18
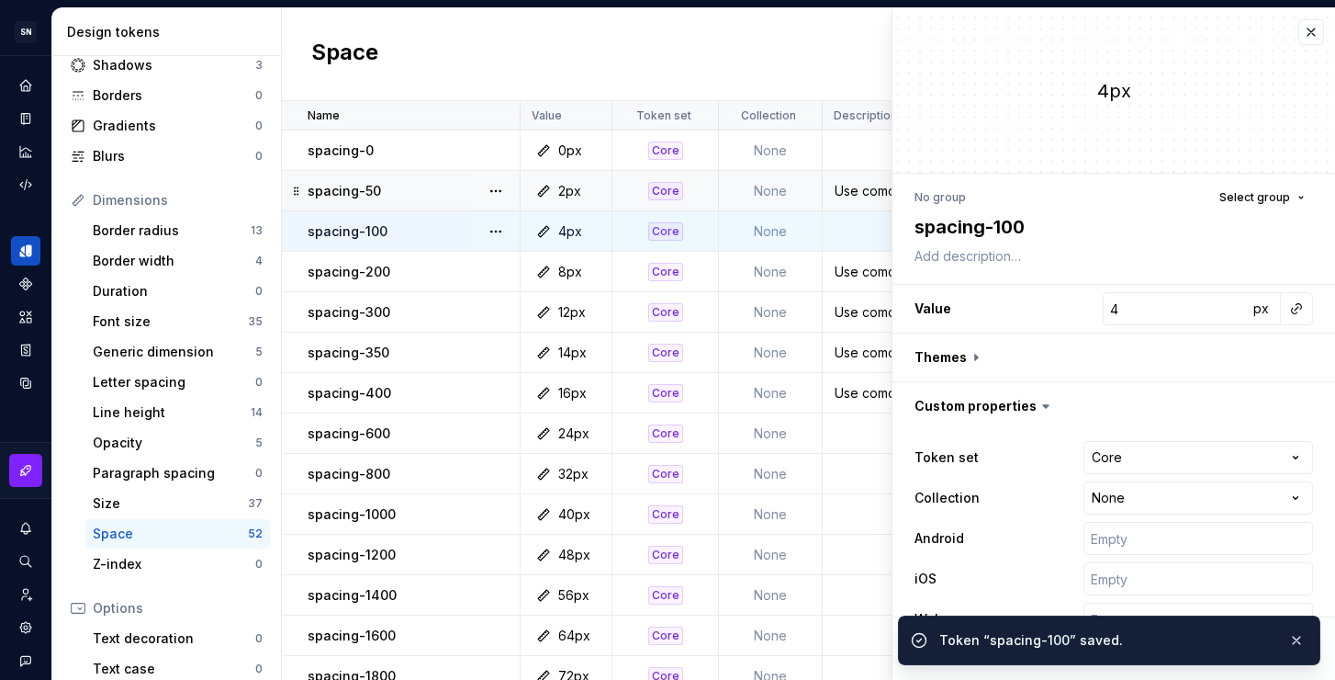
click at [856, 273] on div "Use como espaçamento de elementos pequenos." at bounding box center [991, 272] width 334 height 18
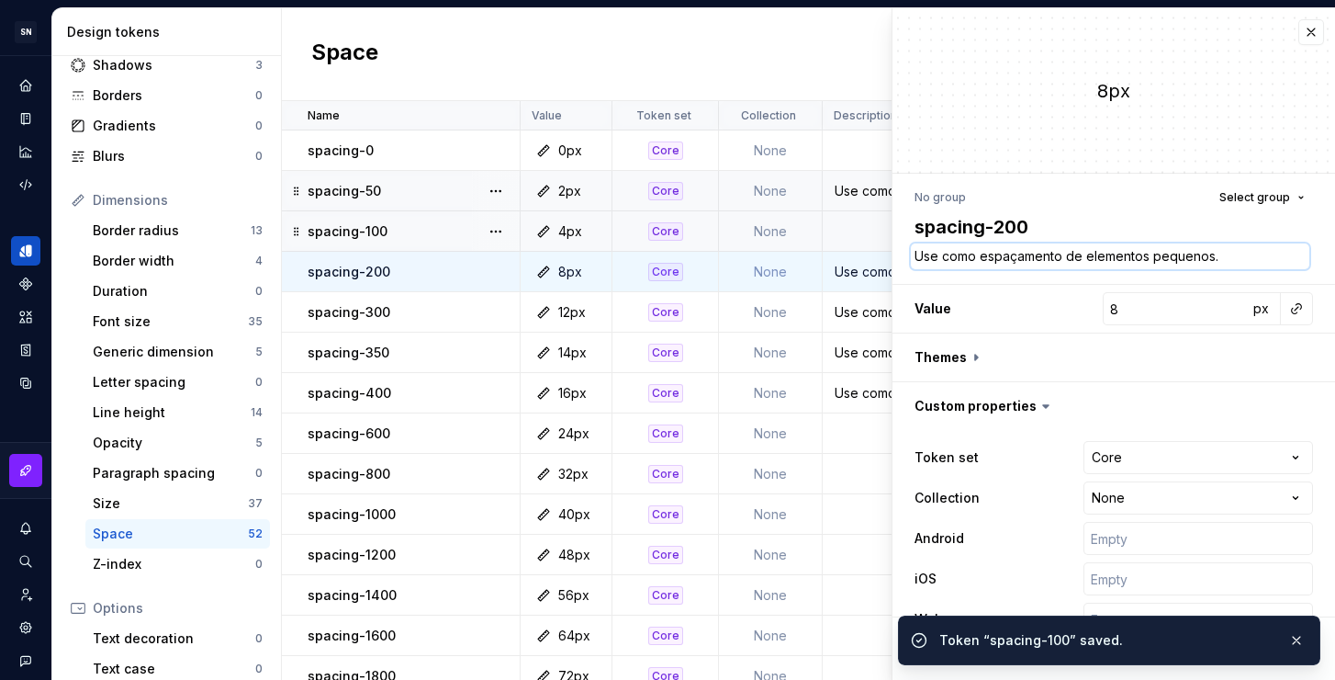
click at [1066, 260] on textarea "Use como espaçamento de elementos pequenos." at bounding box center [1110, 256] width 399 height 26
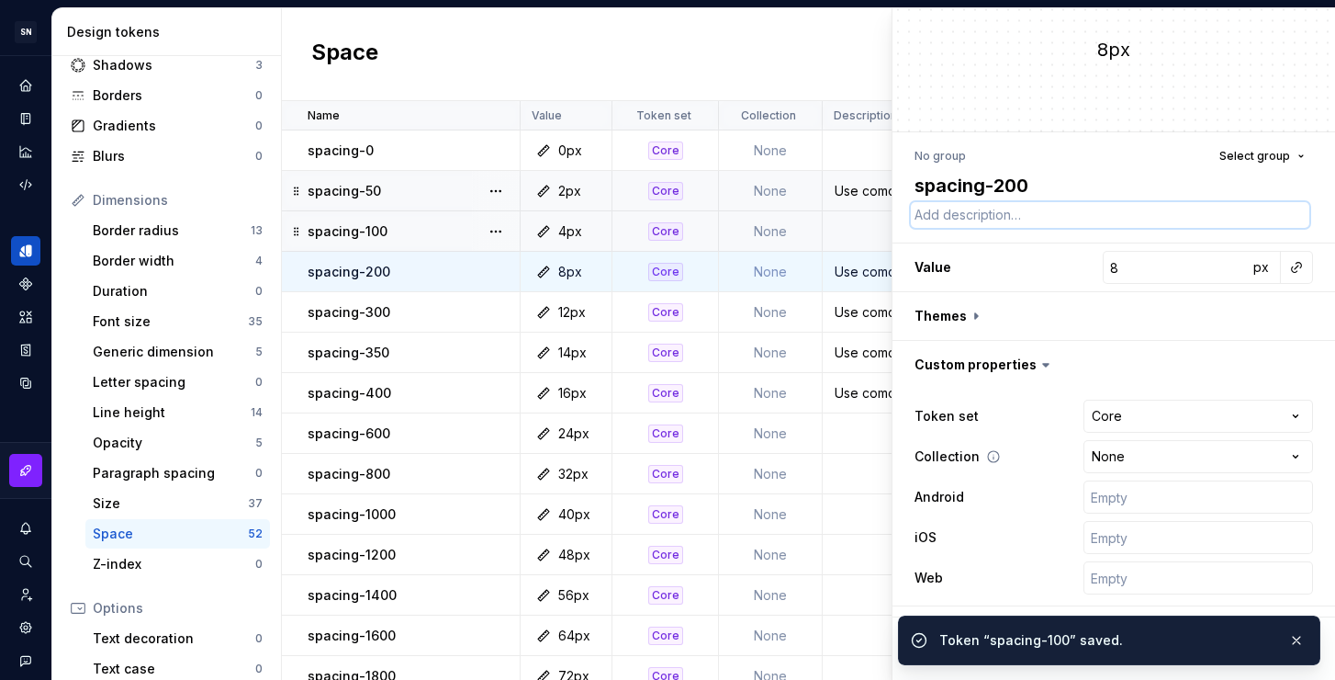
scroll to position [42, 0]
click at [1304, 640] on button "button" at bounding box center [1297, 640] width 24 height 26
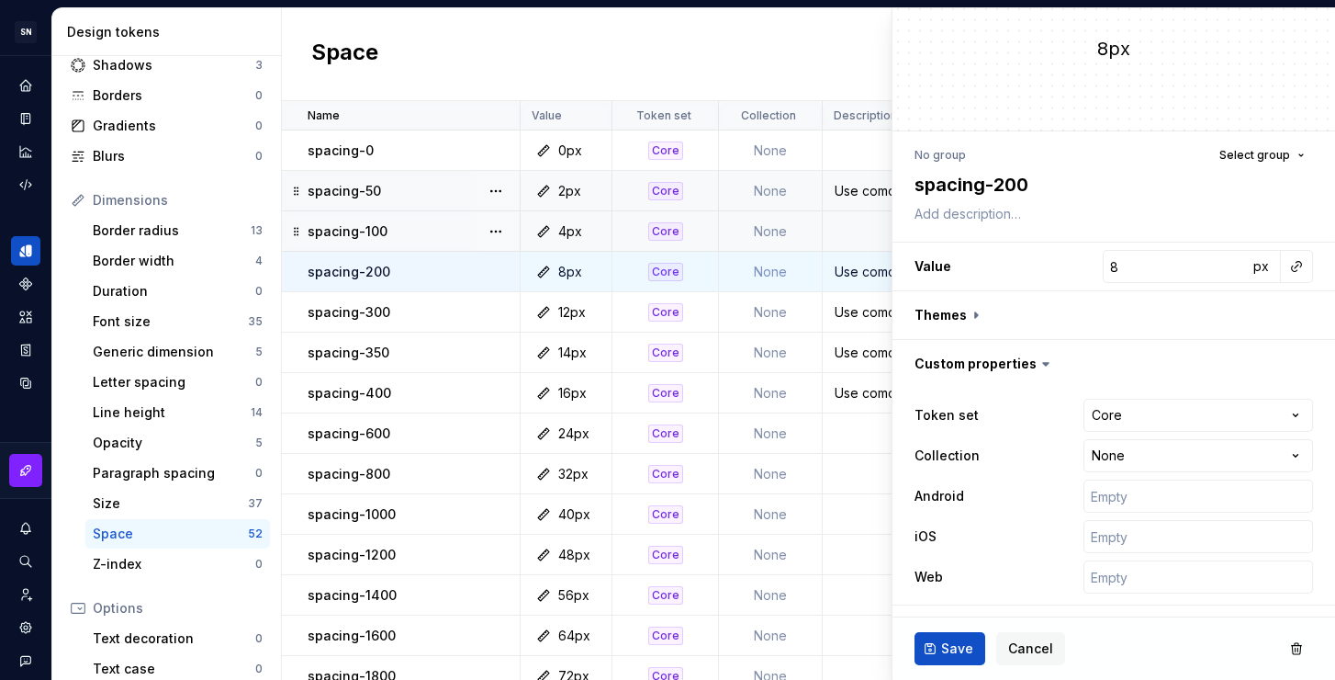
click at [949, 650] on ul "Token “spacing-50” saved." at bounding box center [1109, 664] width 452 height 29
click at [946, 647] on span "Save" at bounding box center [957, 648] width 32 height 18
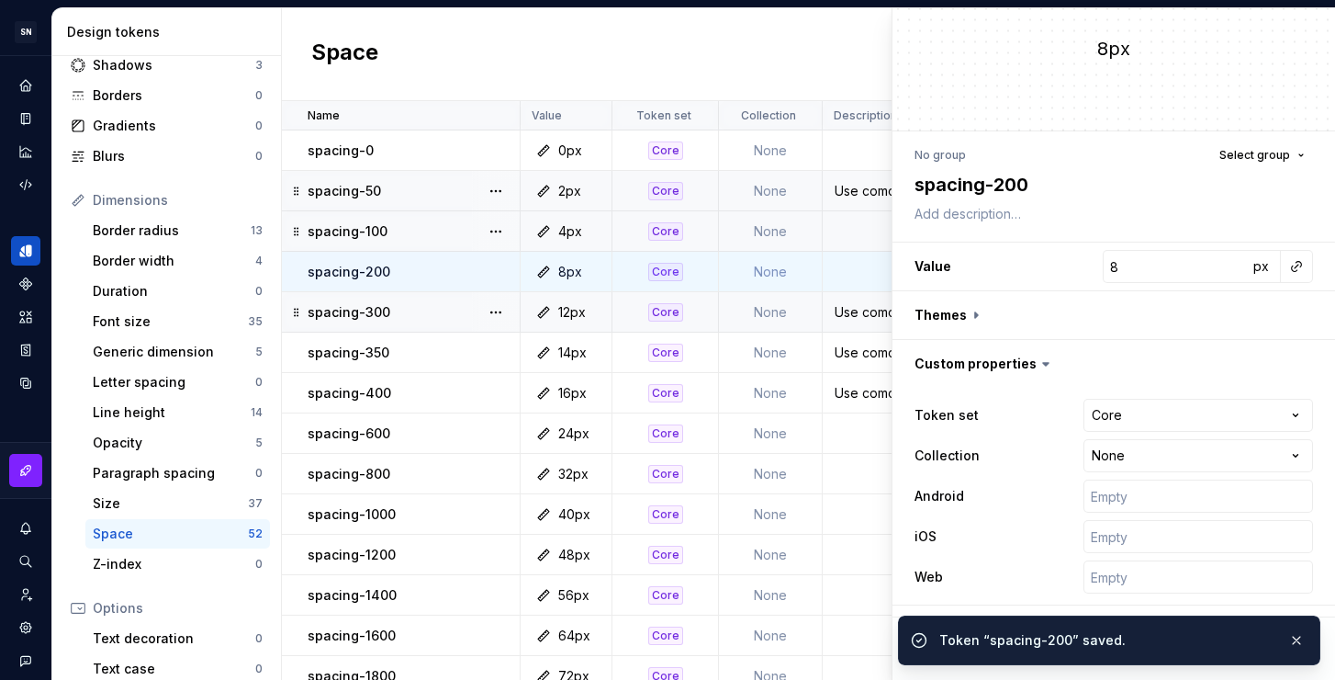
click at [847, 307] on div "Use como espaçamento de elementos médios." at bounding box center [991, 312] width 334 height 18
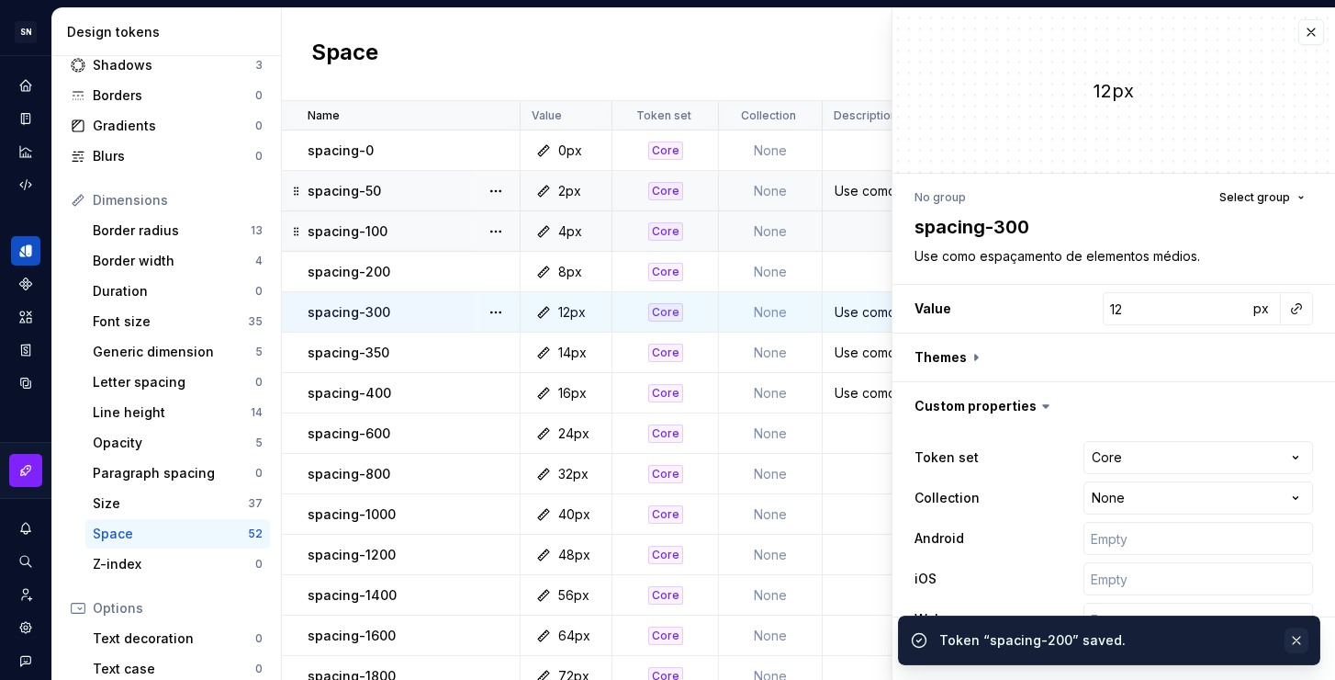
click at [1289, 636] on button "button" at bounding box center [1297, 640] width 24 height 26
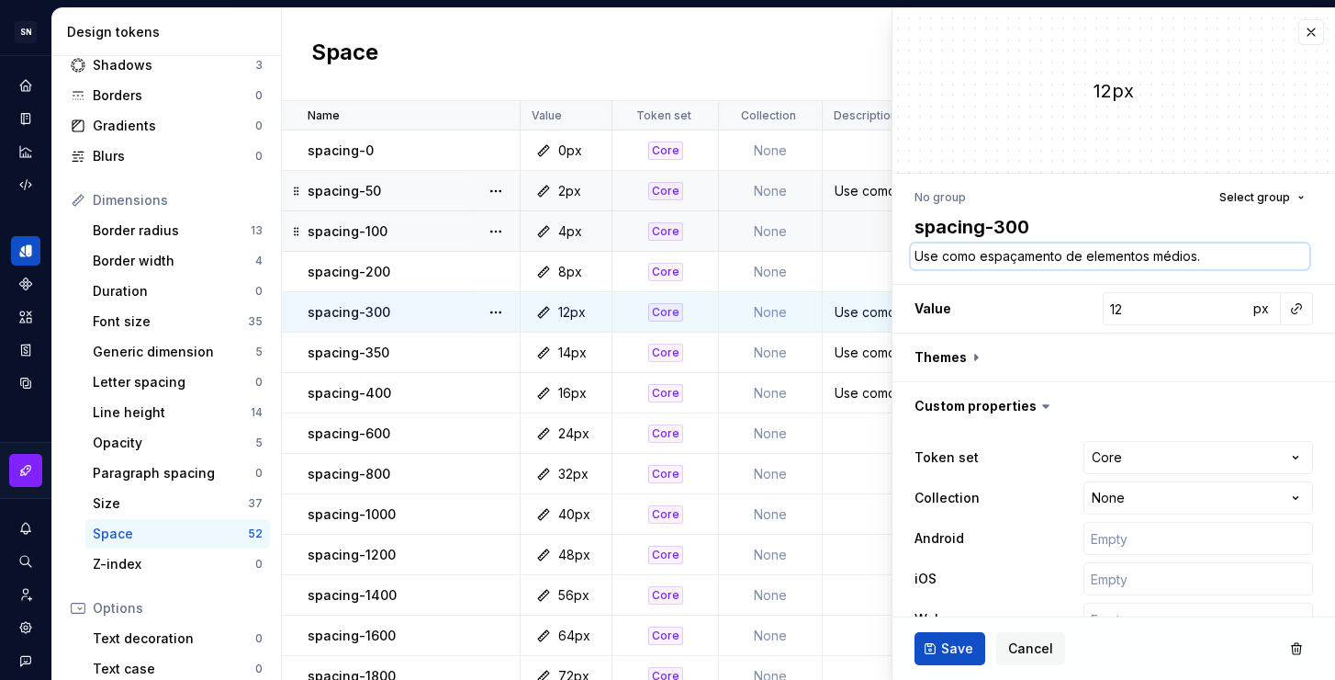
click at [1012, 258] on textarea "Use como espaçamento de elementos médios." at bounding box center [1110, 256] width 399 height 26
click at [958, 639] on span "Save" at bounding box center [957, 648] width 32 height 18
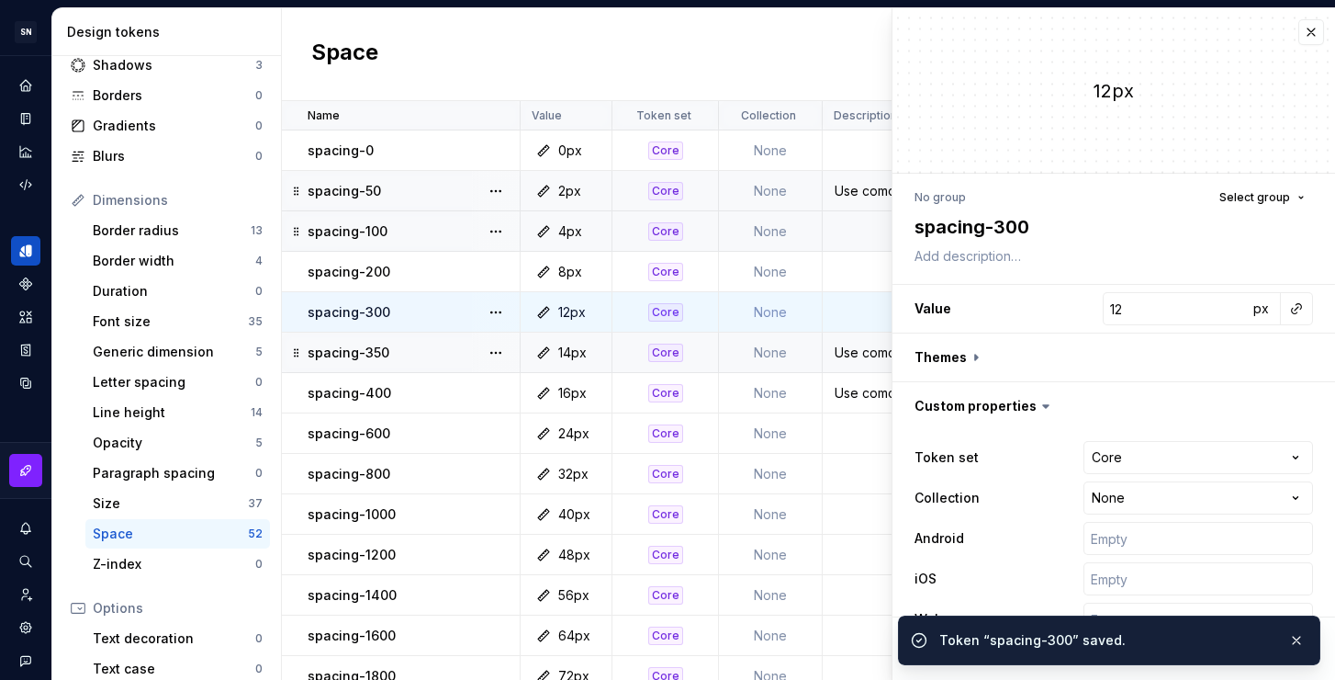
click at [864, 351] on div "Use como espaçamento de elementos médios." at bounding box center [991, 352] width 334 height 18
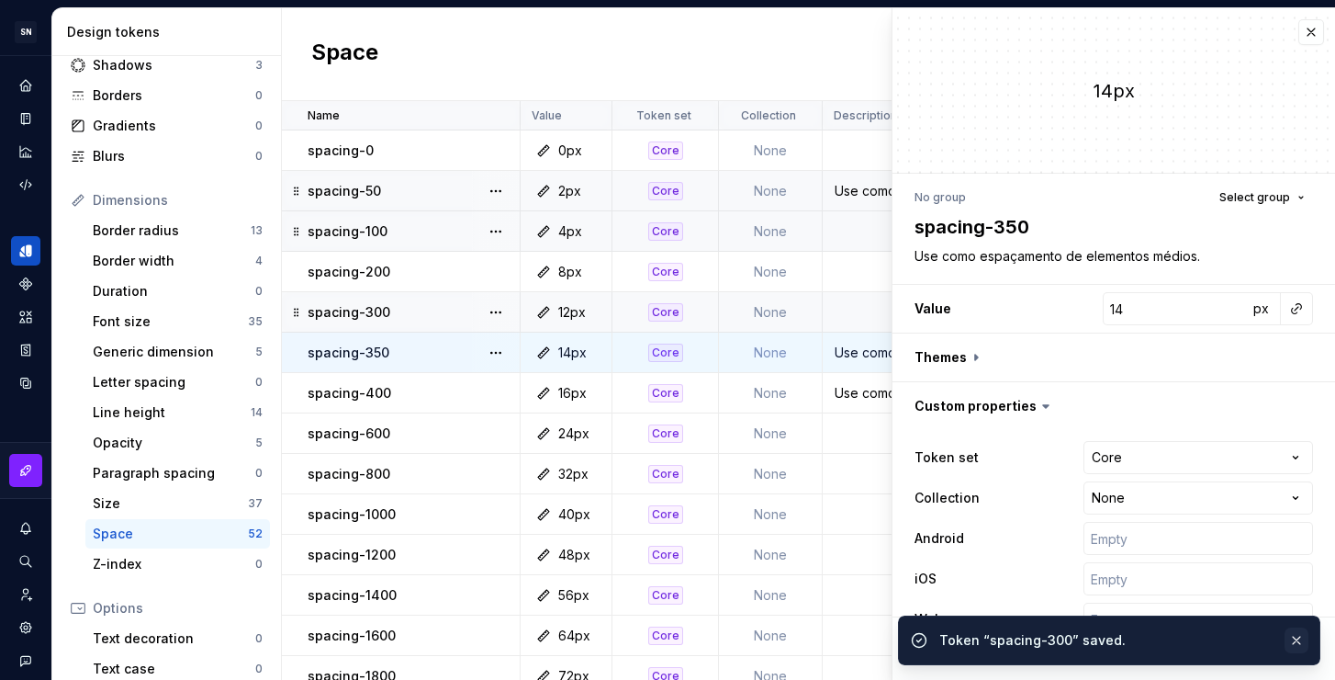
click at [1290, 643] on button "button" at bounding box center [1297, 640] width 24 height 26
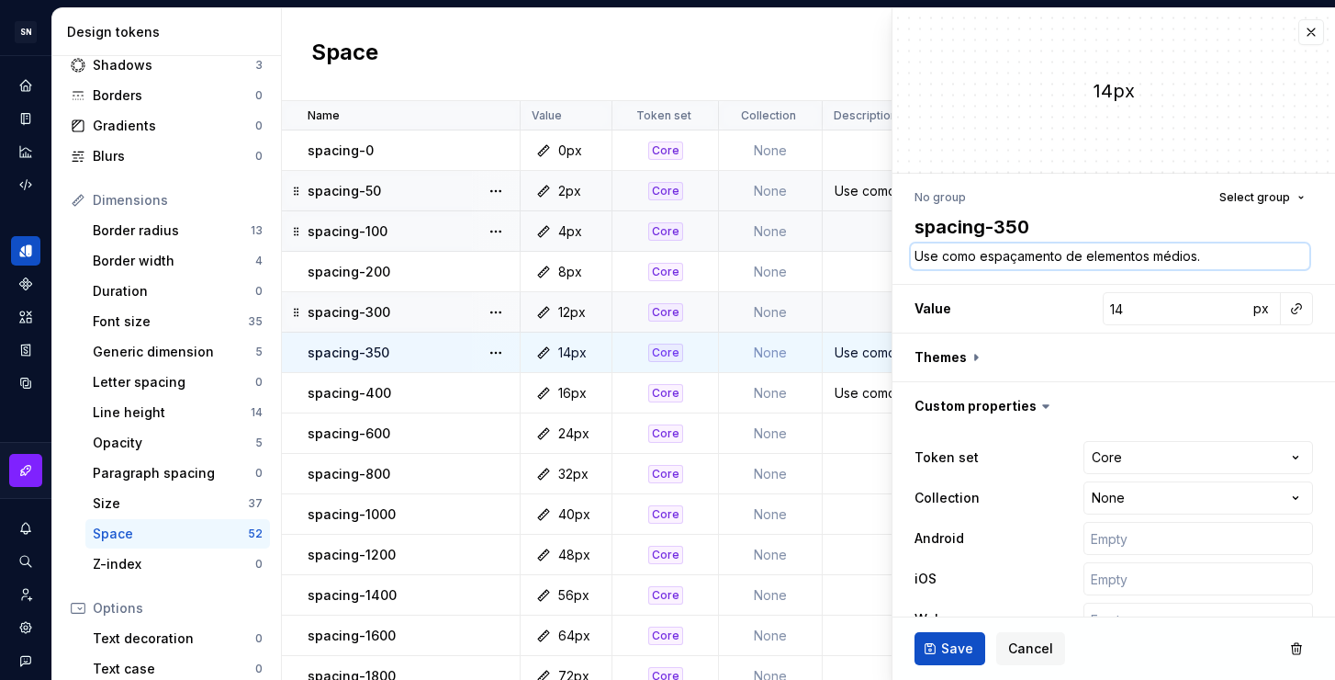
click at [1119, 264] on textarea "Use como espaçamento de elementos médios." at bounding box center [1110, 256] width 399 height 26
click at [955, 643] on span "Save" at bounding box center [957, 648] width 32 height 18
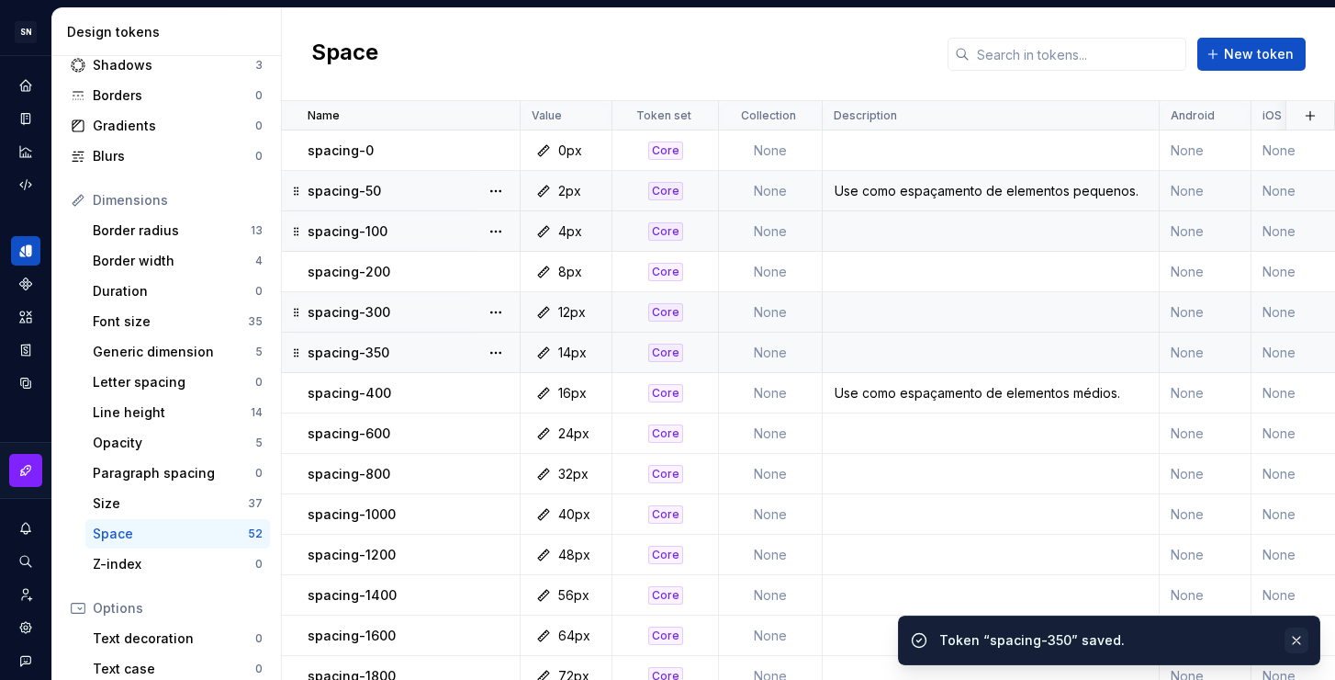
click at [1296, 643] on button "button" at bounding box center [1297, 640] width 24 height 26
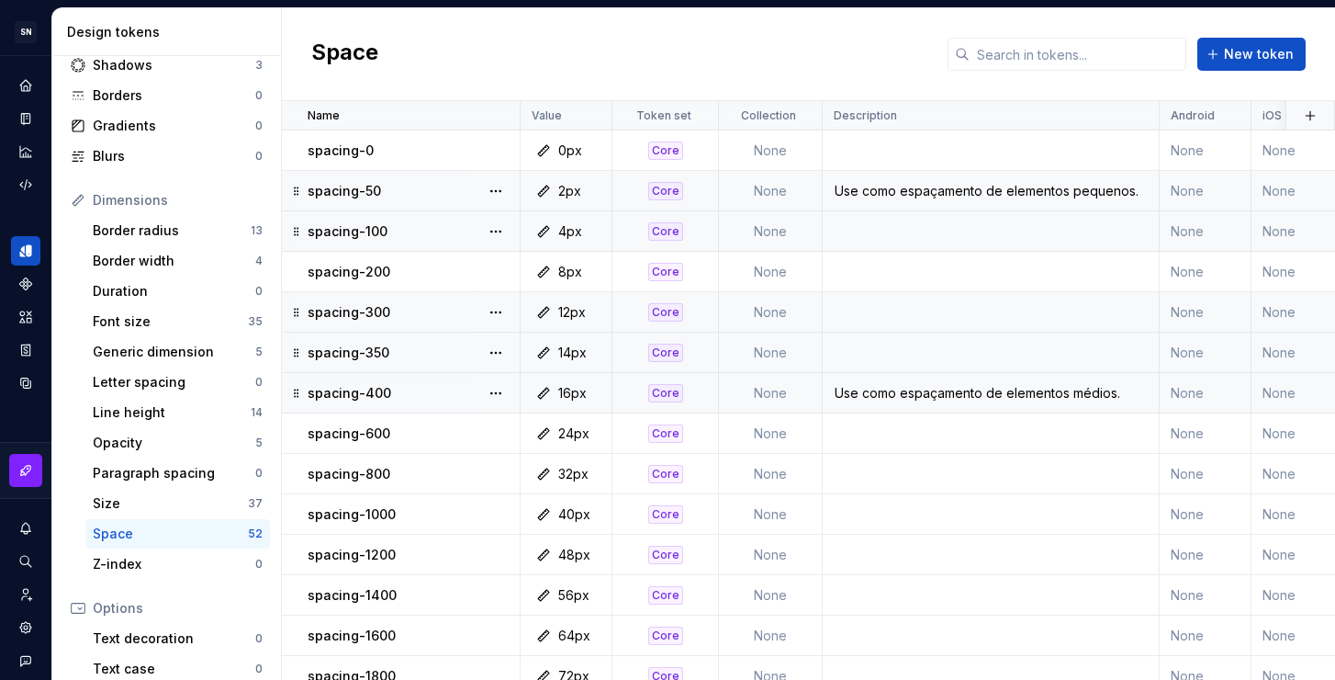
click at [1041, 399] on div "Use como espaçamento de elementos médios." at bounding box center [991, 393] width 334 height 18
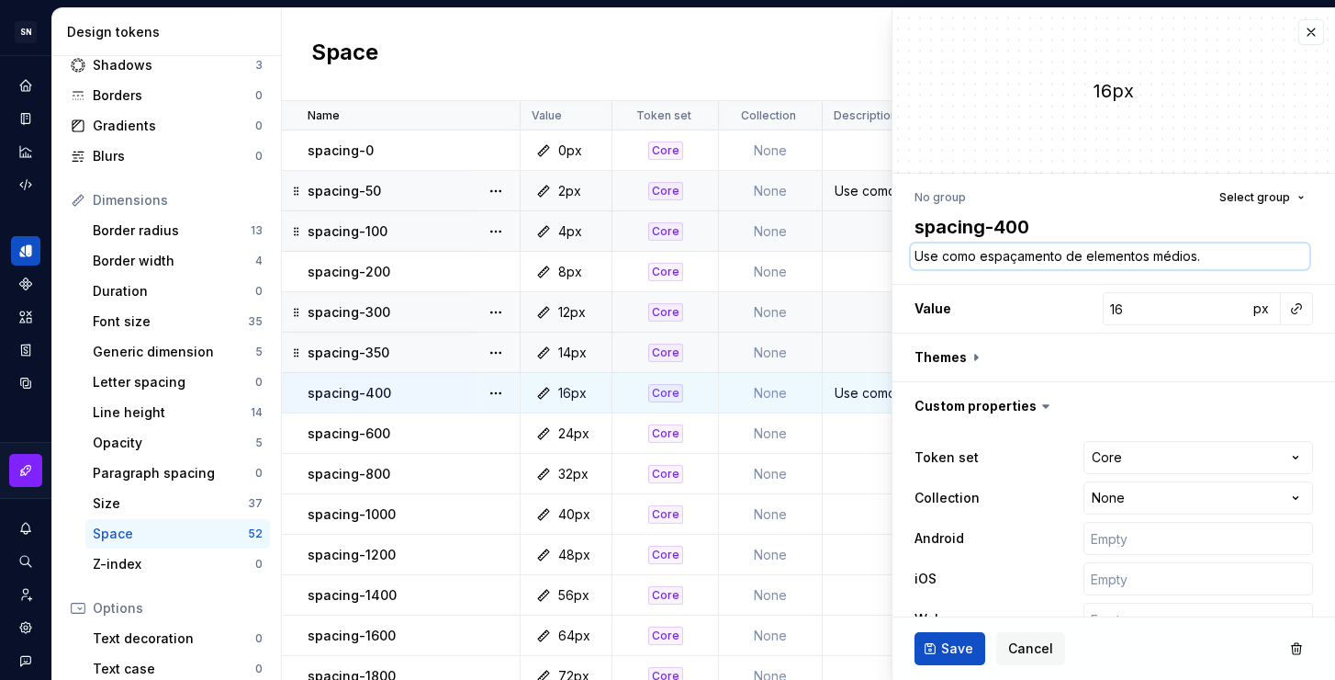
click at [1016, 260] on textarea "Use como espaçamento de elementos médios." at bounding box center [1110, 256] width 399 height 26
click at [960, 653] on ul "Token “spacing-50” saved." at bounding box center [1109, 664] width 452 height 29
click at [953, 646] on span "Save" at bounding box center [957, 648] width 32 height 18
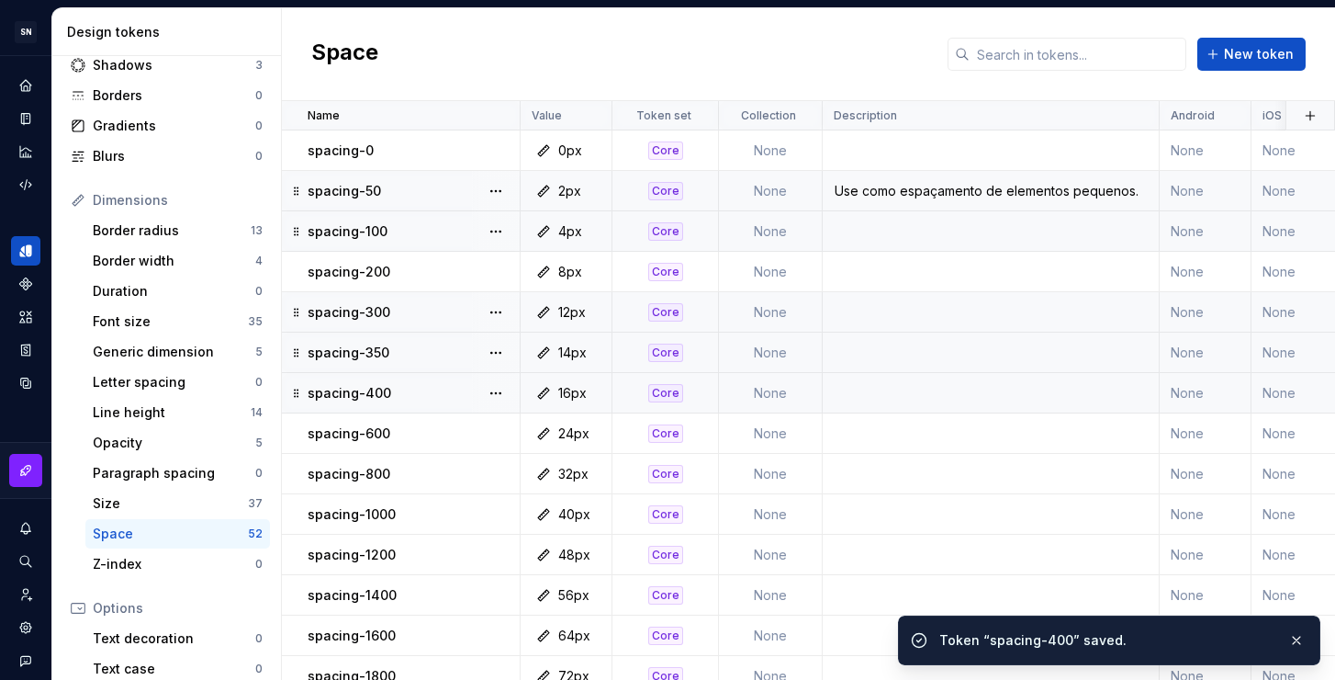
click at [1005, 197] on div "Use como espaçamento de elementos pequenos." at bounding box center [991, 191] width 334 height 18
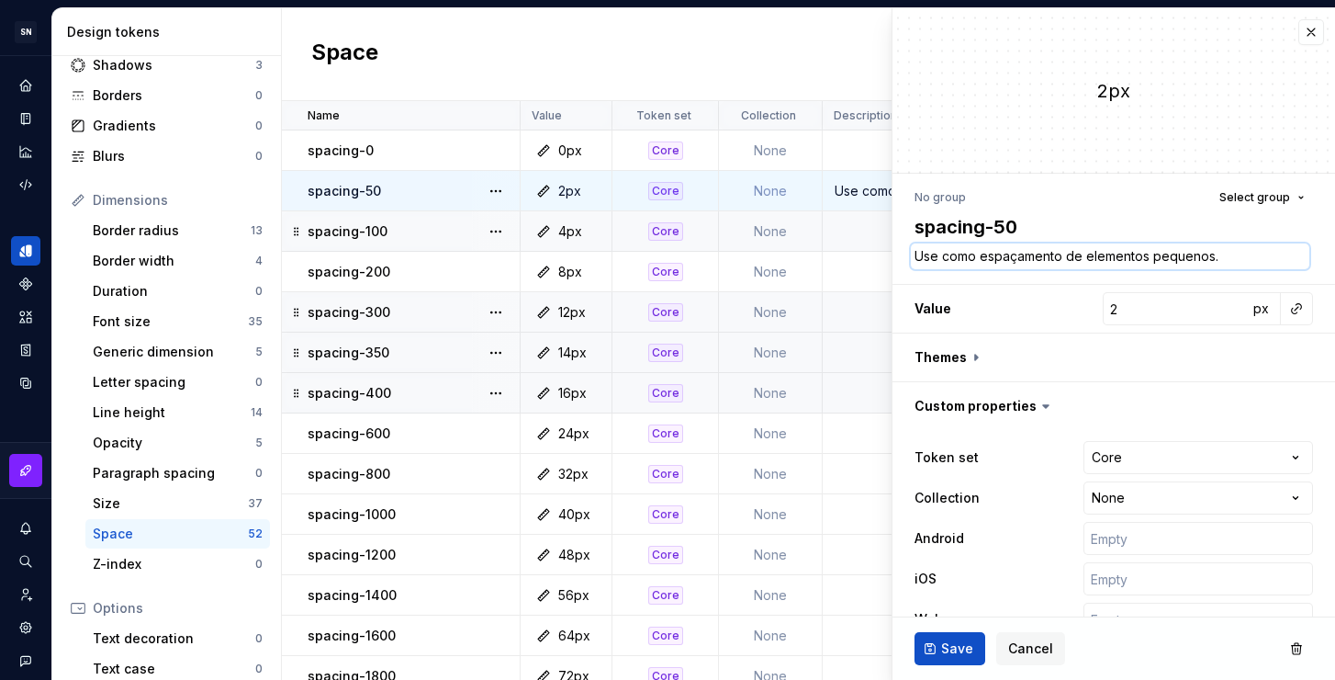
click at [949, 260] on textarea "Use como espaçamento de elementos pequenos." at bounding box center [1110, 256] width 399 height 26
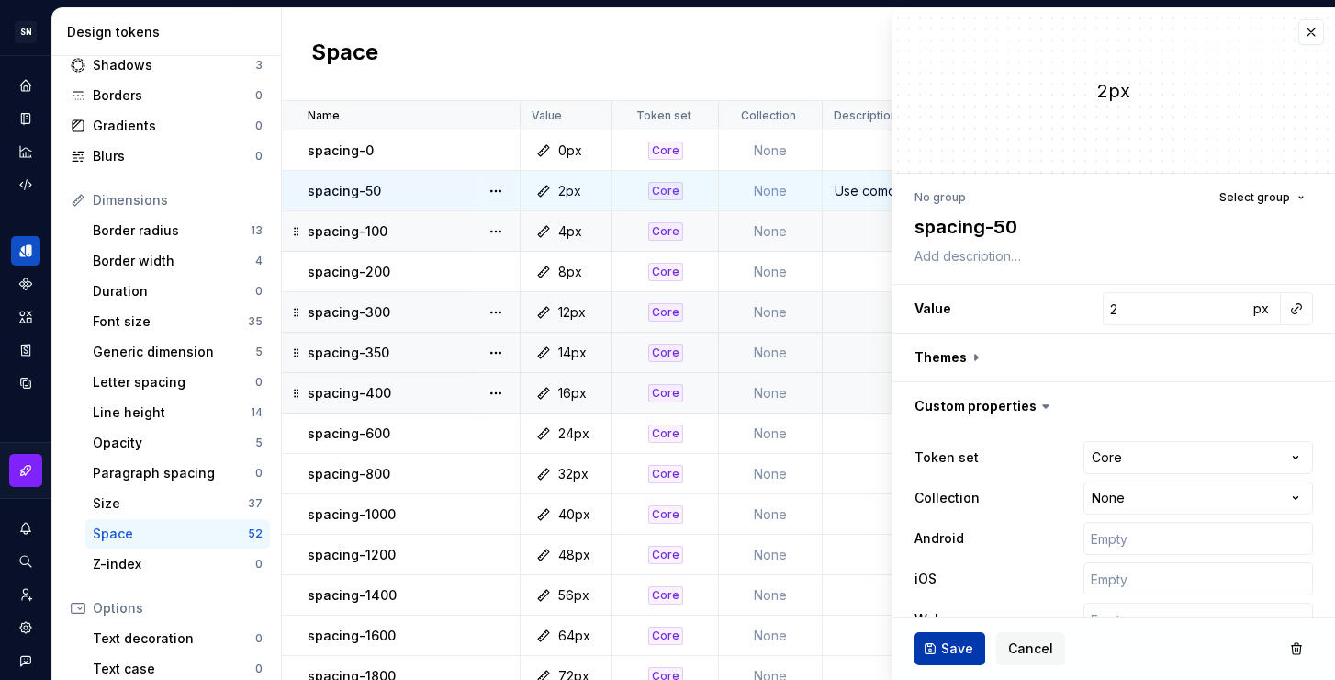
click at [946, 644] on span "Save" at bounding box center [957, 648] width 32 height 18
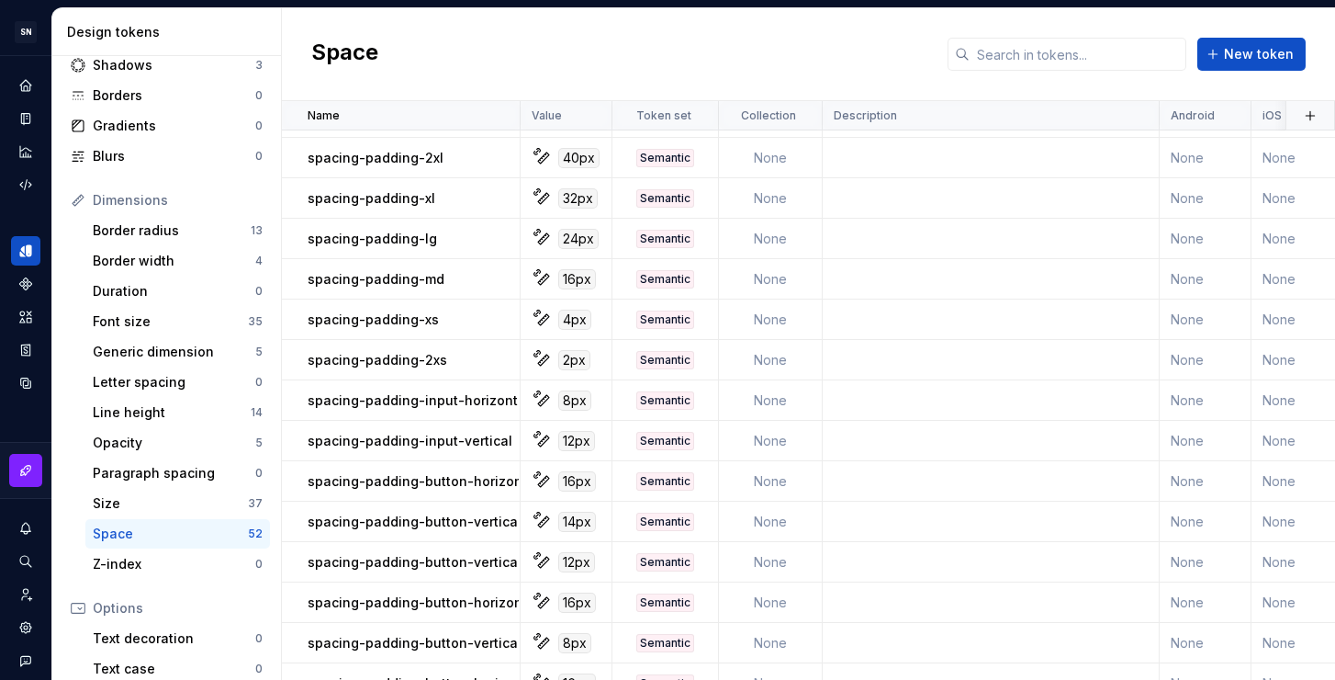
scroll to position [1562, 0]
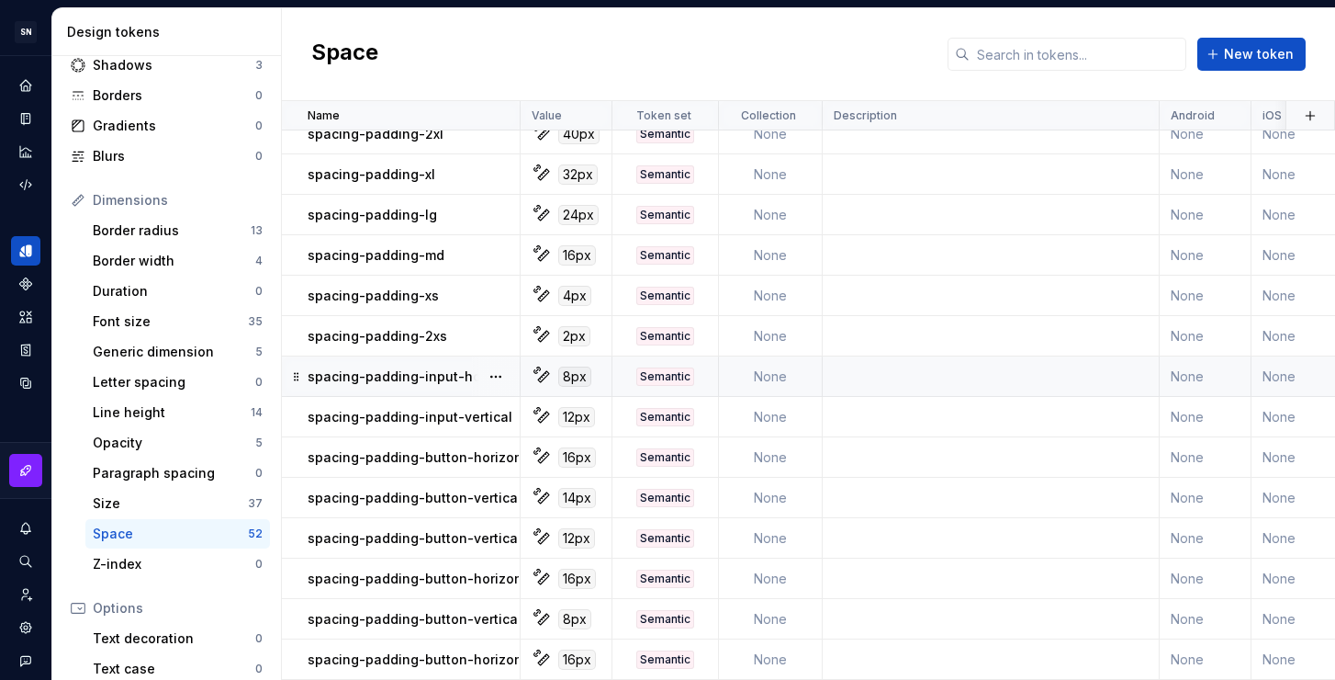
click at [917, 365] on td at bounding box center [991, 376] width 337 height 40
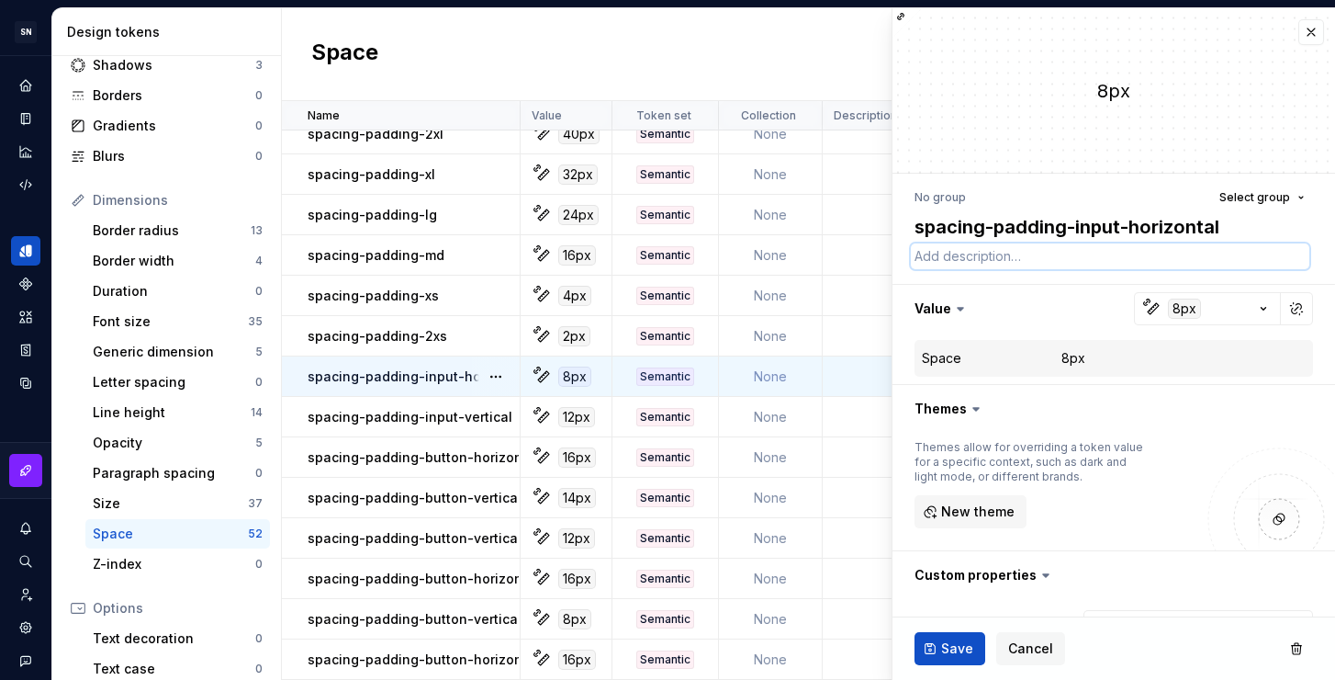
click at [1018, 259] on textarea at bounding box center [1110, 256] width 399 height 26
click at [1243, 264] on textarea "Use como espaçamento padding horizontal no input." at bounding box center [1110, 256] width 399 height 26
drag, startPoint x: 1063, startPoint y: 257, endPoint x: 983, endPoint y: 253, distance: 80.0
click at [983, 253] on textarea "Use como espaçamento padding horizontal no input." at bounding box center [1110, 256] width 399 height 26
click at [1065, 254] on textarea "Use como espaçamento padding horizontal no input." at bounding box center [1110, 256] width 399 height 26
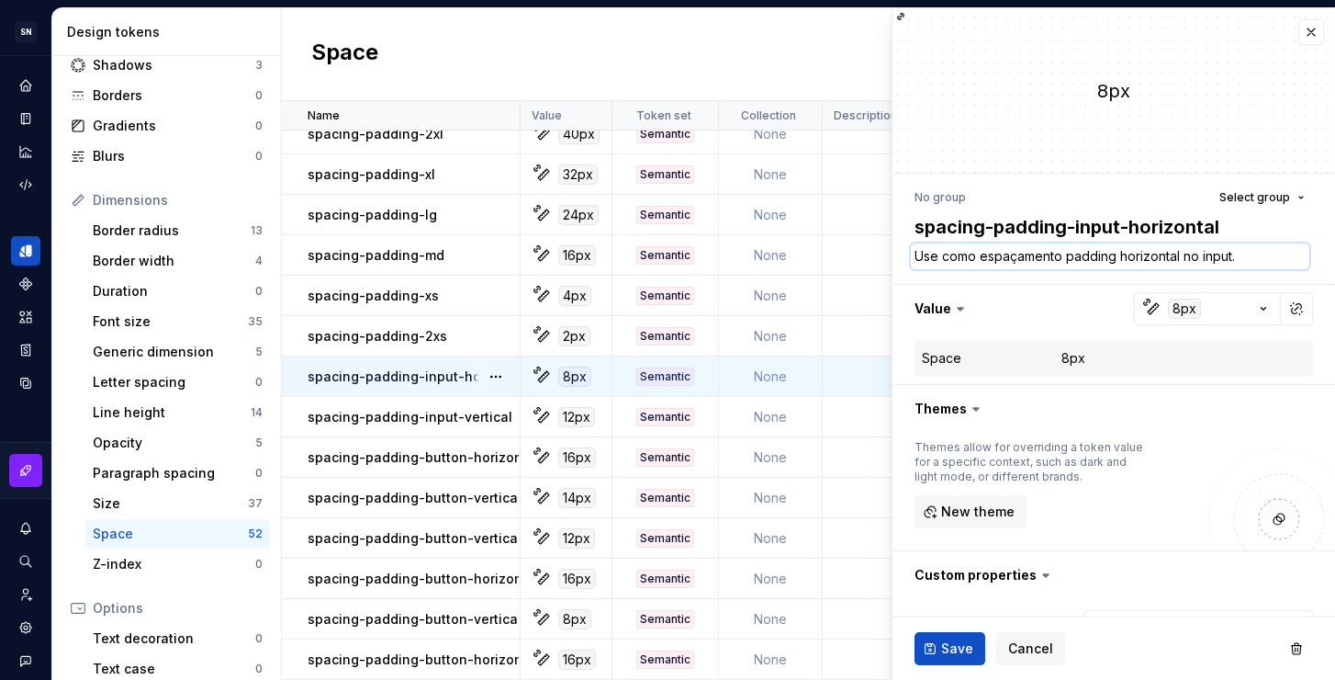
click at [1253, 253] on textarea "Use como espaçamento padding horizontal no input." at bounding box center [1110, 256] width 399 height 26
click at [1064, 258] on textarea "Use como espaçamento padding horizontal no input." at bounding box center [1110, 256] width 399 height 26
click at [1275, 260] on textarea "Use como espaçamento de padding horizontal no input." at bounding box center [1110, 256] width 399 height 26
drag, startPoint x: 1278, startPoint y: 258, endPoint x: 912, endPoint y: 257, distance: 366.4
click at [912, 257] on textarea "Use como espaçamento de padding horizontal no input." at bounding box center [1110, 256] width 399 height 26
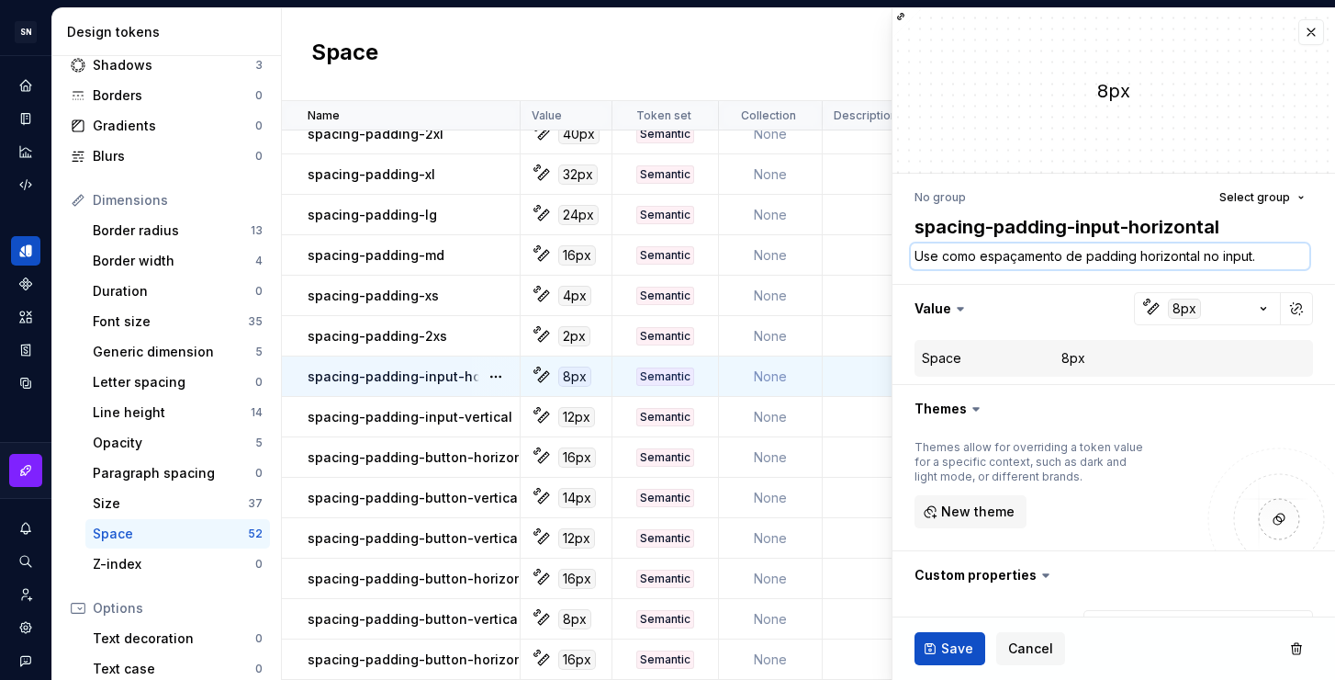
click at [1113, 263] on textarea "Use como espaçamento de padding horizontal no input." at bounding box center [1110, 256] width 399 height 26
drag, startPoint x: 1082, startPoint y: 257, endPoint x: 1068, endPoint y: 260, distance: 14.0
click at [1068, 260] on textarea "Use como espaçamento de padding horizontal no input." at bounding box center [1110, 256] width 399 height 26
click at [1205, 255] on textarea "Use como espaçamento no padding horizontal no input." at bounding box center [1110, 256] width 399 height 26
drag, startPoint x: 1258, startPoint y: 256, endPoint x: 900, endPoint y: 254, distance: 358.2
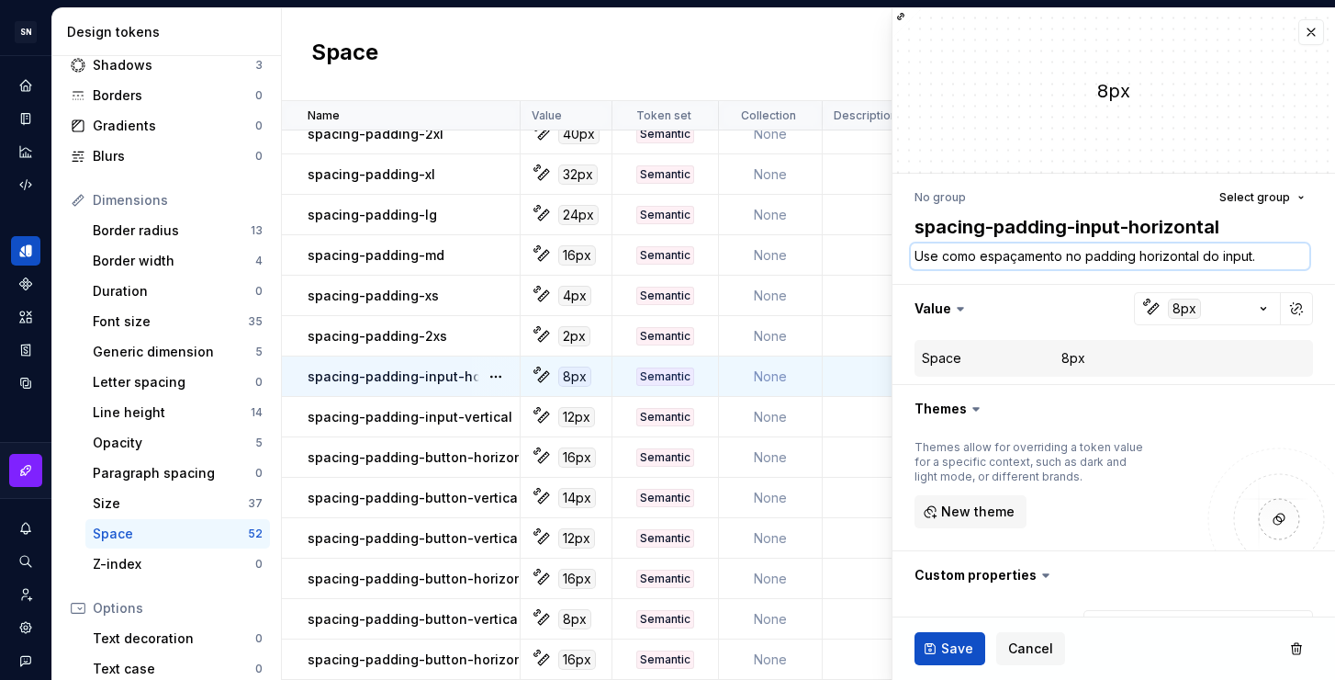
click at [900, 254] on div "No group Select group spacing-padding-input-horizontal Use como espaçamento no …" at bounding box center [1114, 501] width 443 height 654
click at [1277, 260] on textarea "Use como espaçamento no padding horizontal do input." at bounding box center [1110, 256] width 399 height 26
drag, startPoint x: 1079, startPoint y: 255, endPoint x: 1067, endPoint y: 256, distance: 12.0
click at [1067, 256] on textarea "Use como espaçamento no padding horizontal do input." at bounding box center [1110, 256] width 399 height 26
click at [1203, 255] on textarea "Use como espaçamento de padding horizontal do input." at bounding box center [1110, 256] width 399 height 26
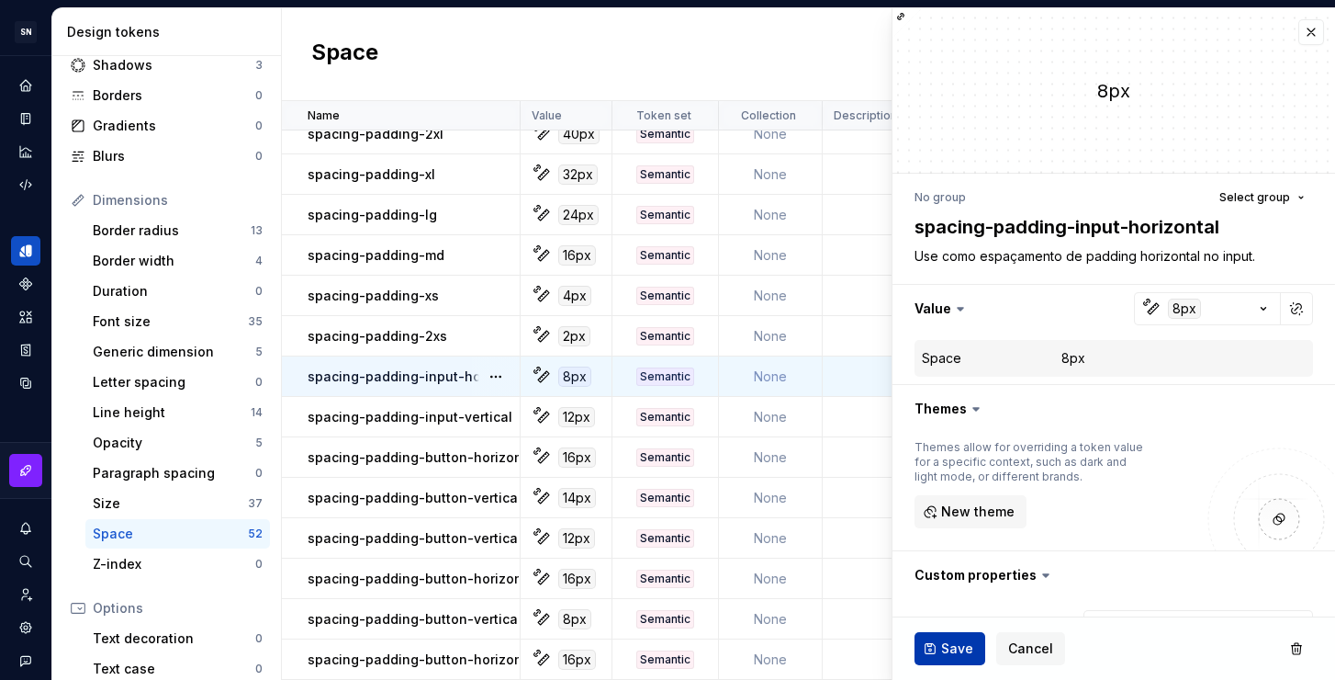
click at [945, 644] on span "Save" at bounding box center [957, 648] width 32 height 18
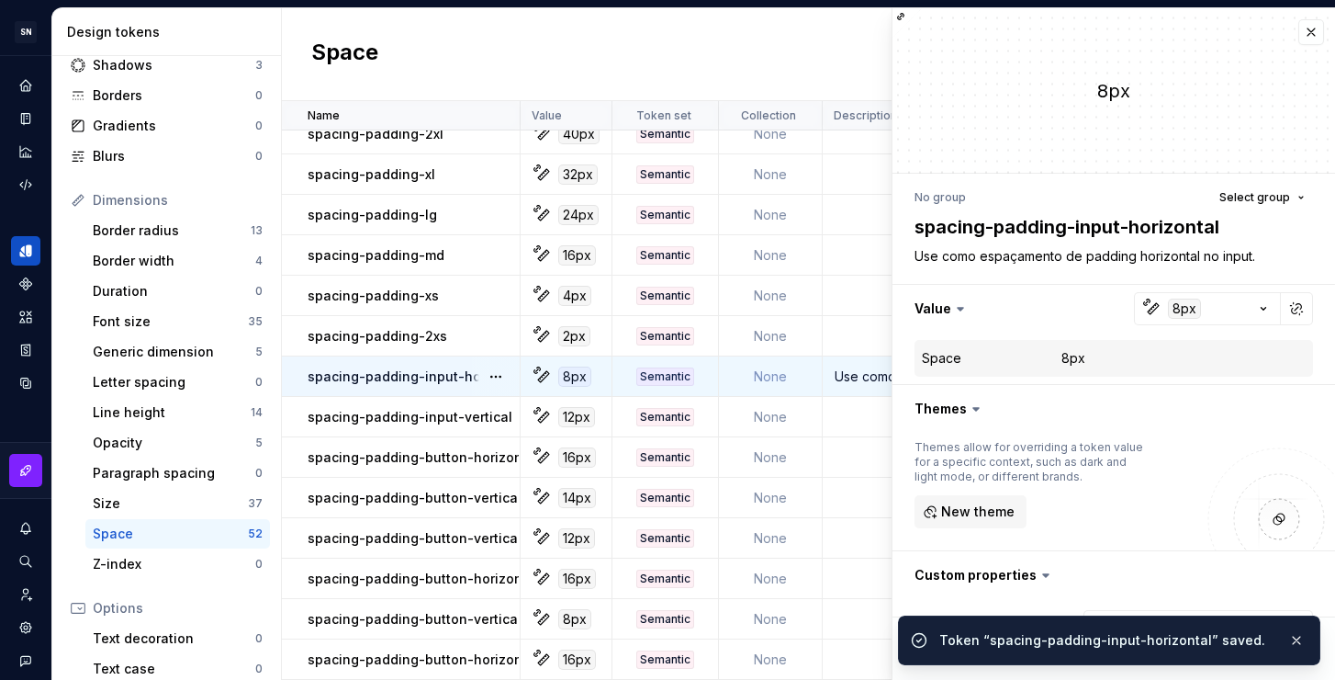
click at [862, 404] on td at bounding box center [991, 417] width 337 height 40
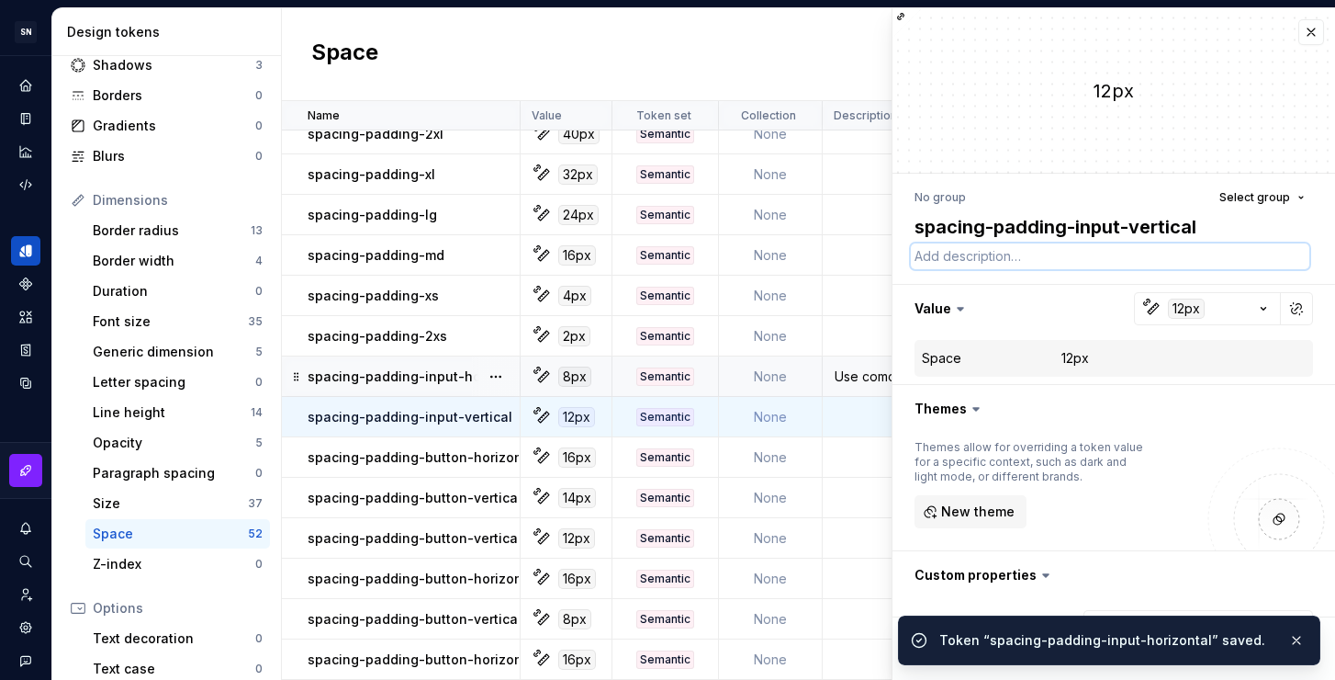
click at [983, 260] on textarea at bounding box center [1110, 256] width 399 height 26
paste textarea "Use como espaçamento de padding horizontal no input."
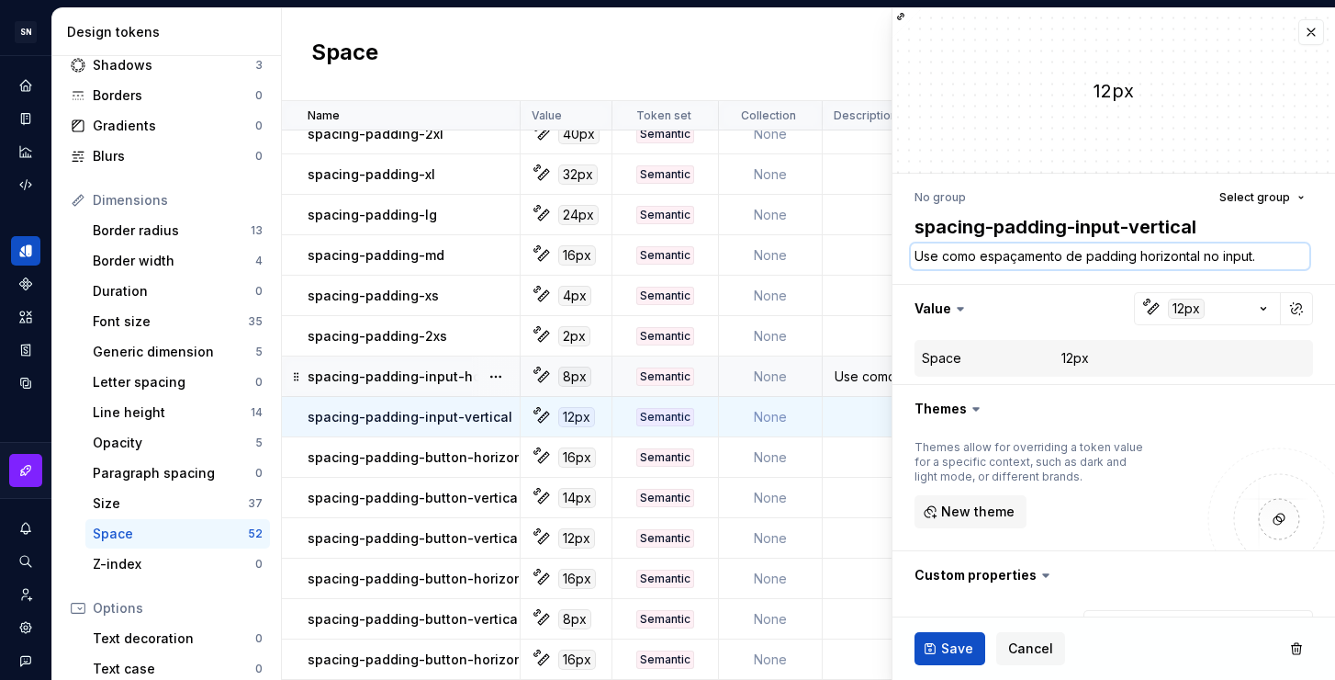
drag, startPoint x: 1198, startPoint y: 257, endPoint x: 1137, endPoint y: 256, distance: 61.5
click at [1137, 256] on textarea "Use como espaçamento de padding horizontal no input." at bounding box center [1110, 256] width 399 height 26
click at [944, 647] on span "Save" at bounding box center [957, 648] width 32 height 18
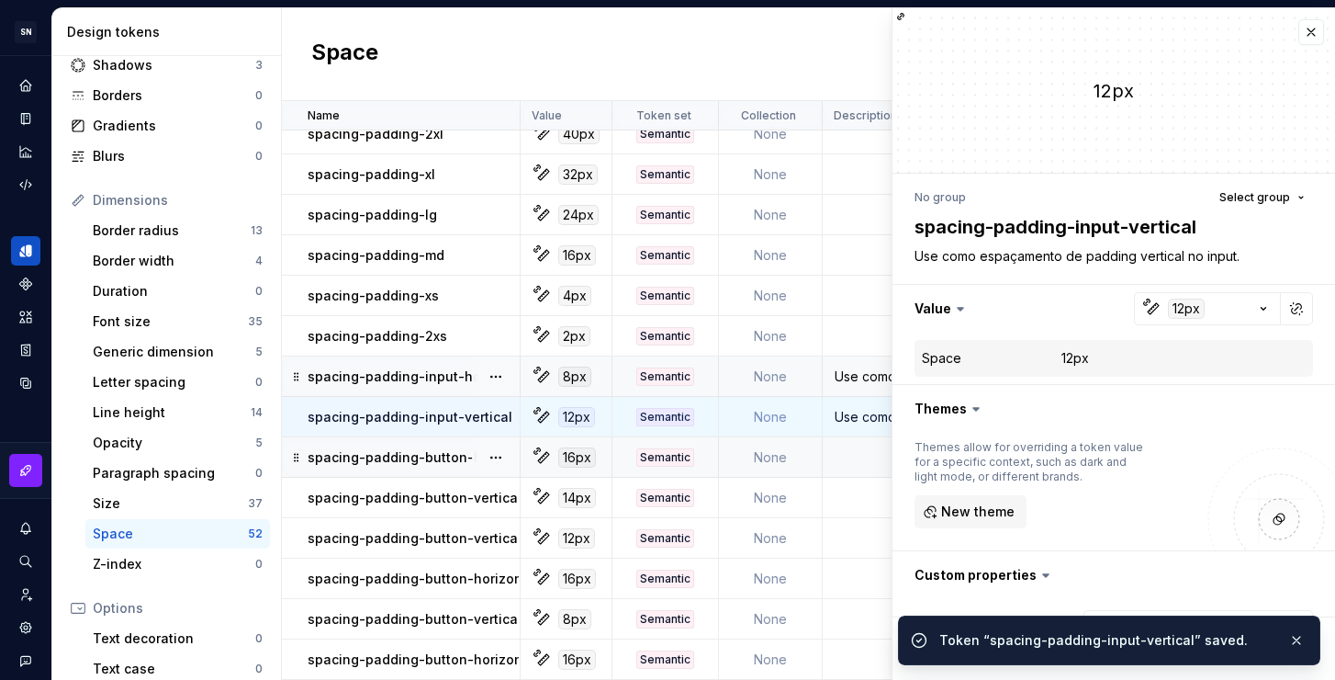
click at [853, 448] on td at bounding box center [991, 457] width 337 height 40
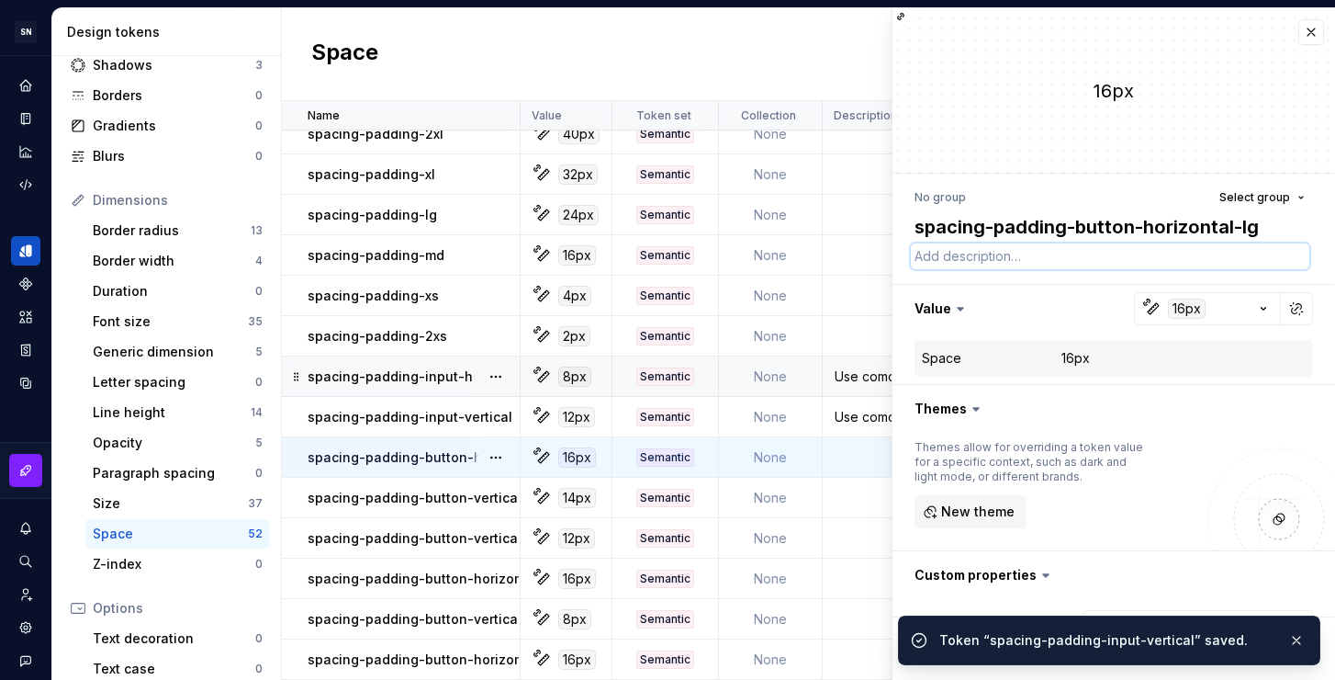
click at [994, 259] on textarea at bounding box center [1110, 256] width 399 height 26
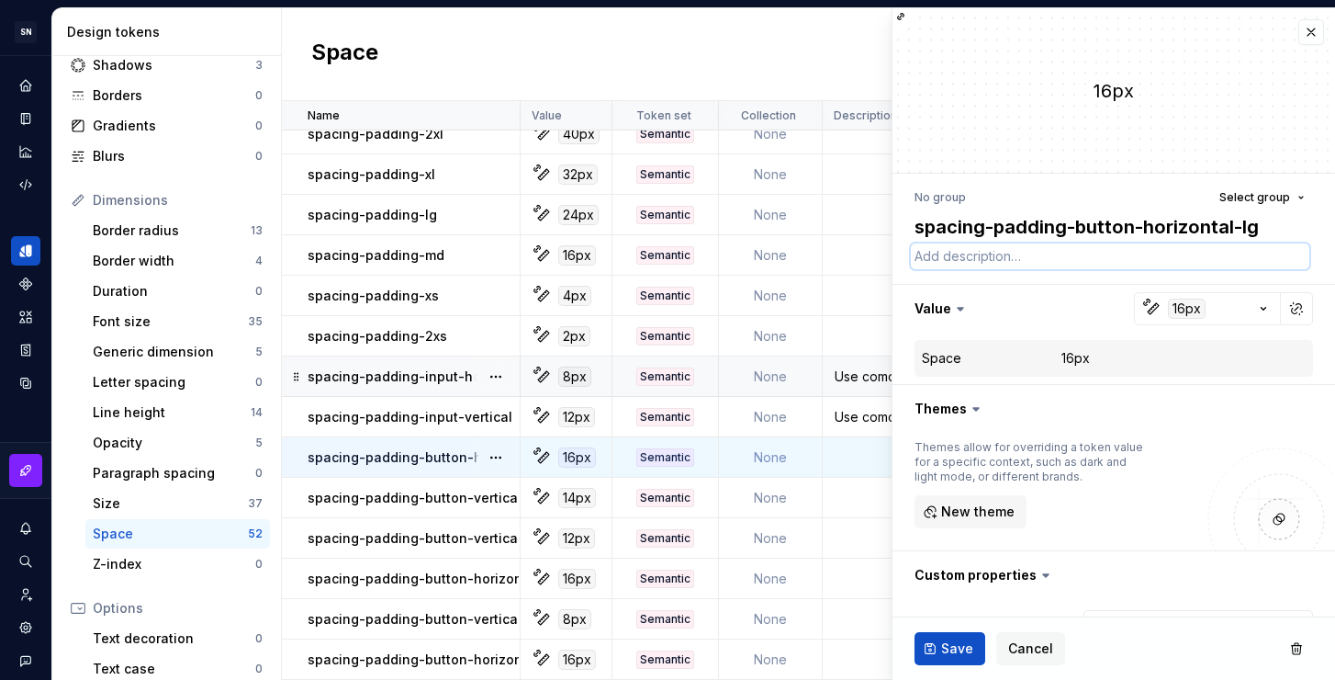
paste textarea "Use como espaçamento de padding horizontal no input."
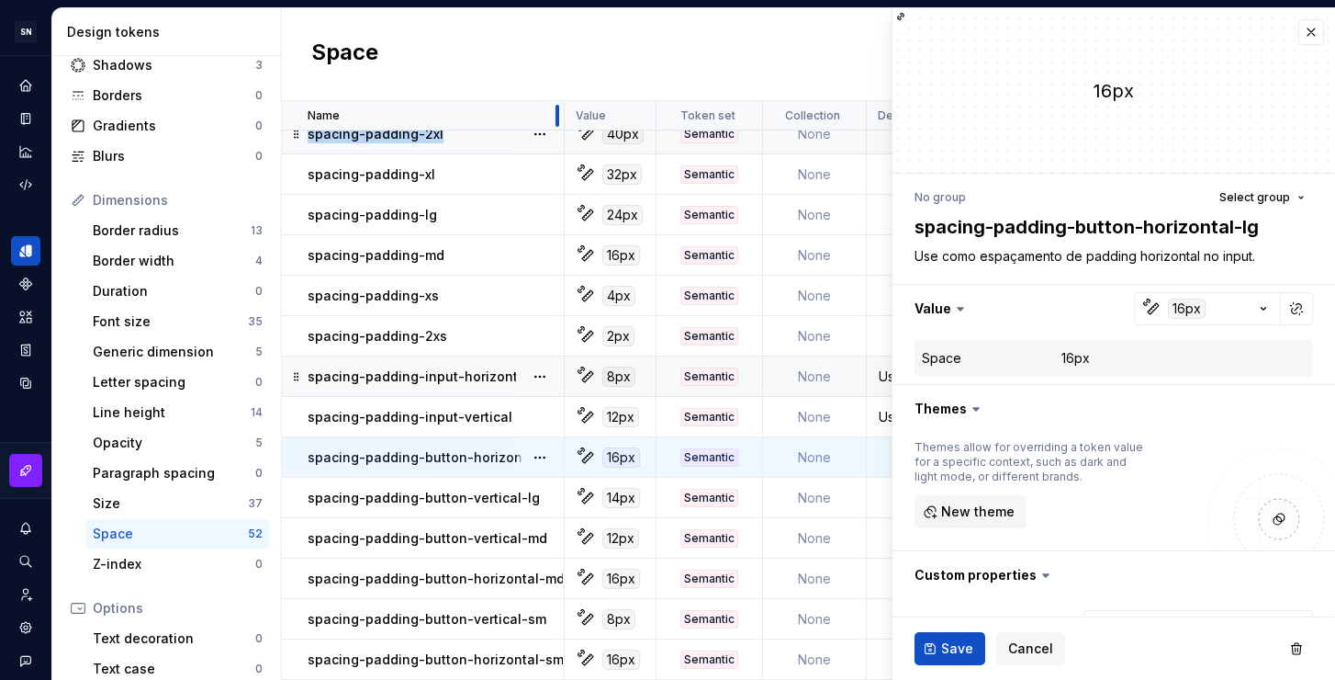
drag, startPoint x: 519, startPoint y: 121, endPoint x: 563, endPoint y: 131, distance: 45.2
click at [1122, 255] on textarea "Use como espaçamento de padding horizontal no input." at bounding box center [1110, 256] width 399 height 26
click at [1220, 258] on textarea "Use como espaçamento de padding horizontal no input." at bounding box center [1110, 256] width 399 height 26
drag, startPoint x: 1251, startPoint y: 257, endPoint x: 1221, endPoint y: 255, distance: 29.4
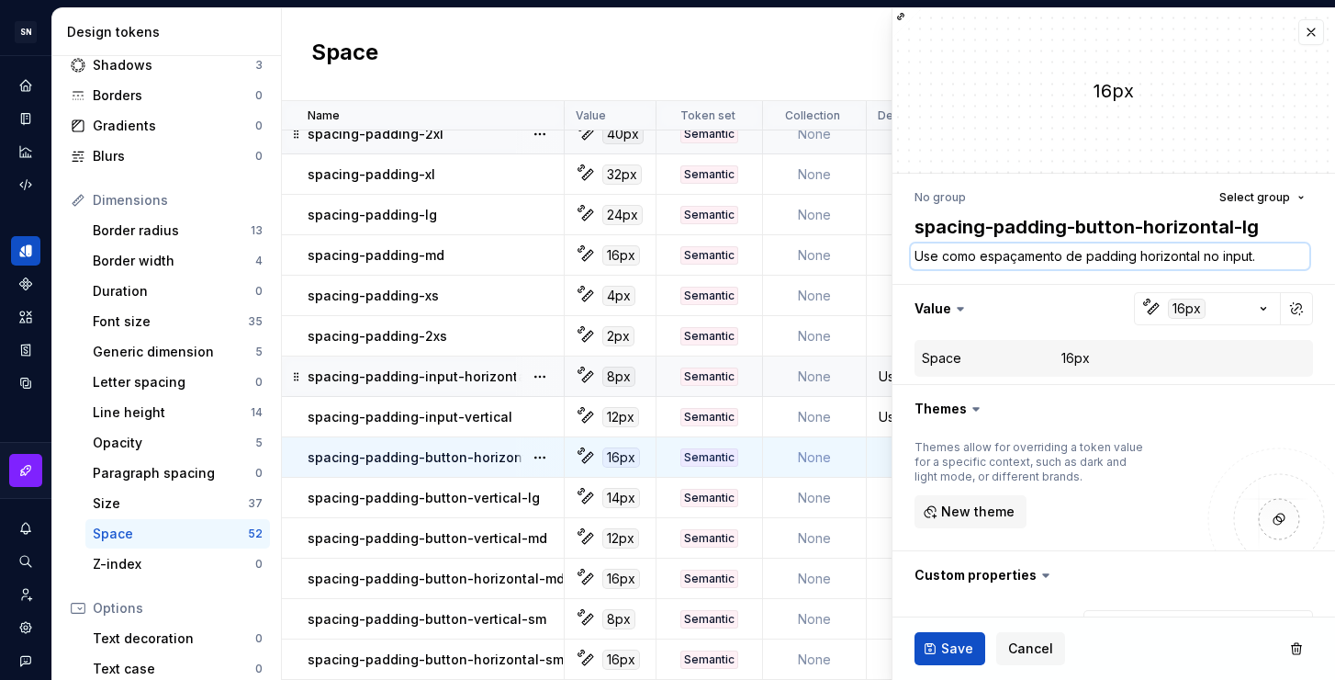
click at [1221, 255] on textarea "Use como espaçamento de padding horizontal no input." at bounding box center [1110, 256] width 399 height 26
click at [1273, 257] on textarea "Use como espaçamento de padding horizontal no botão." at bounding box center [1110, 256] width 399 height 26
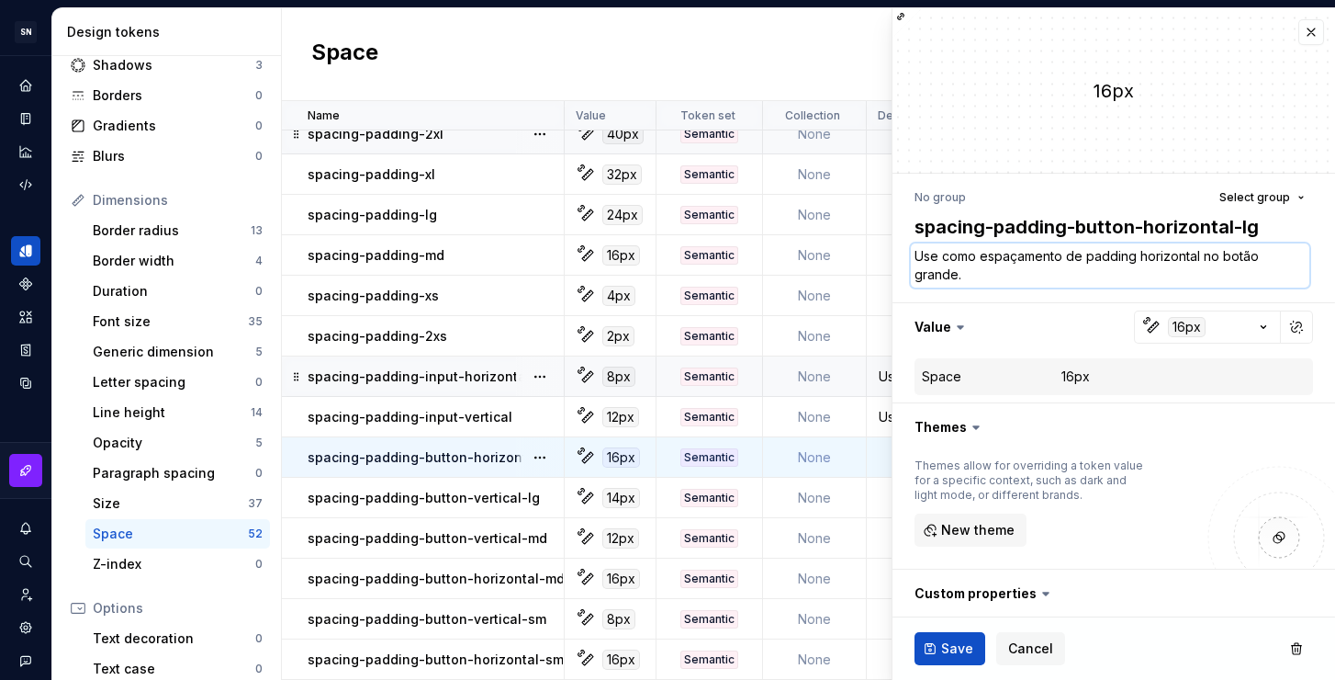
drag, startPoint x: 1000, startPoint y: 276, endPoint x: 906, endPoint y: 277, distance: 93.7
click at [906, 277] on div "No group Select group spacing-padding-button-horizontal-lg Use como espaçamento…" at bounding box center [1114, 510] width 443 height 672
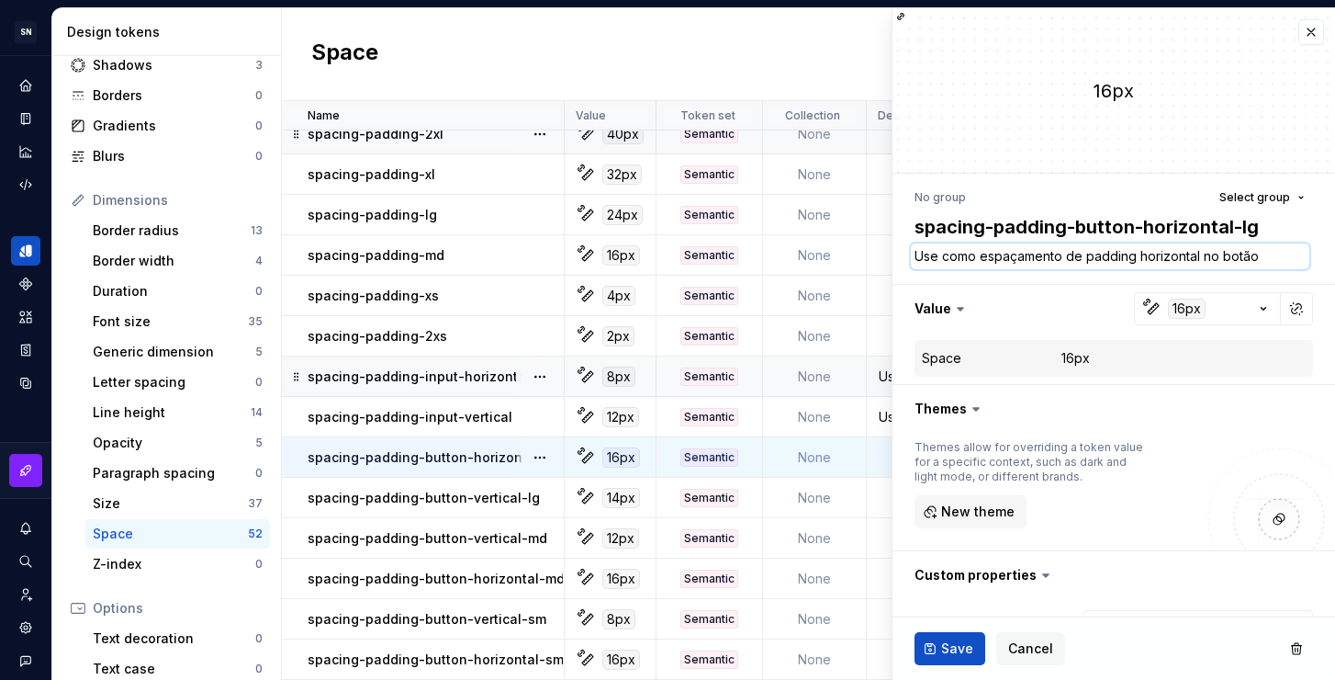
click at [1199, 254] on textarea "Use como espaçamento de padding horizontal no botão" at bounding box center [1110, 256] width 399 height 26
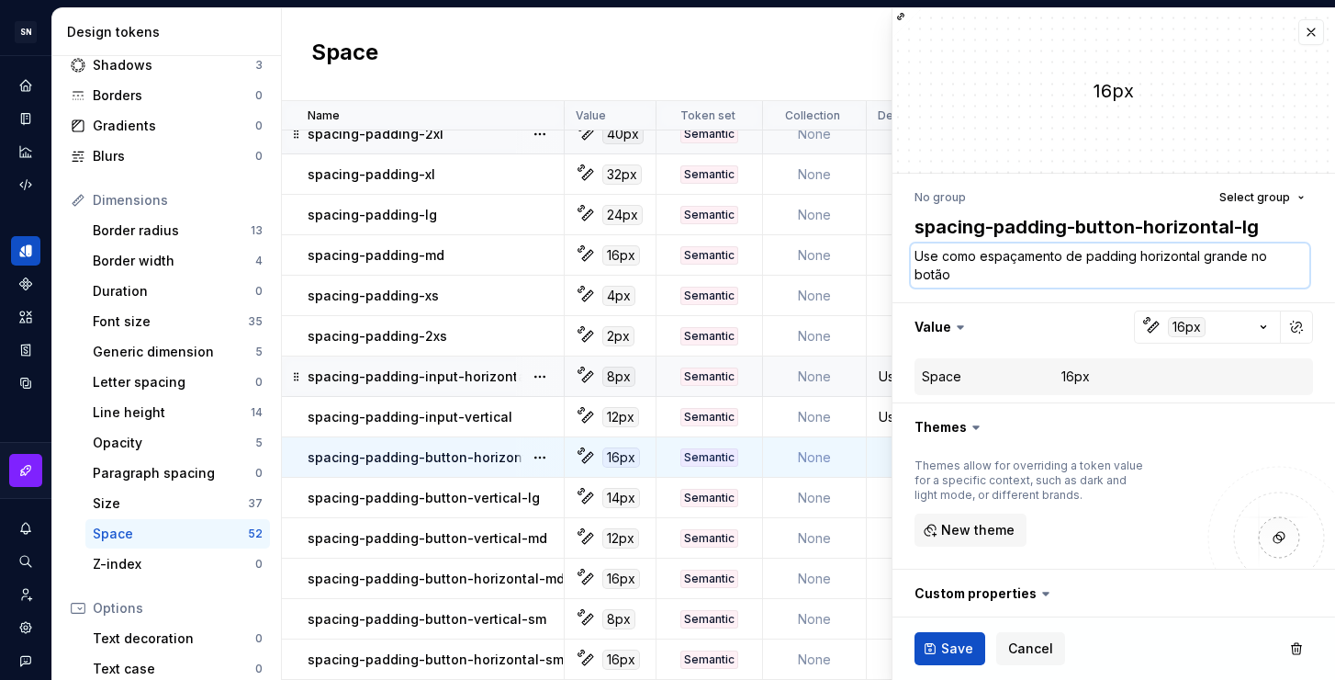
click at [1021, 271] on textarea "Use como espaçamento de padding horizontal grande no botão" at bounding box center [1110, 265] width 399 height 44
click at [941, 645] on span "Save" at bounding box center [957, 648] width 32 height 18
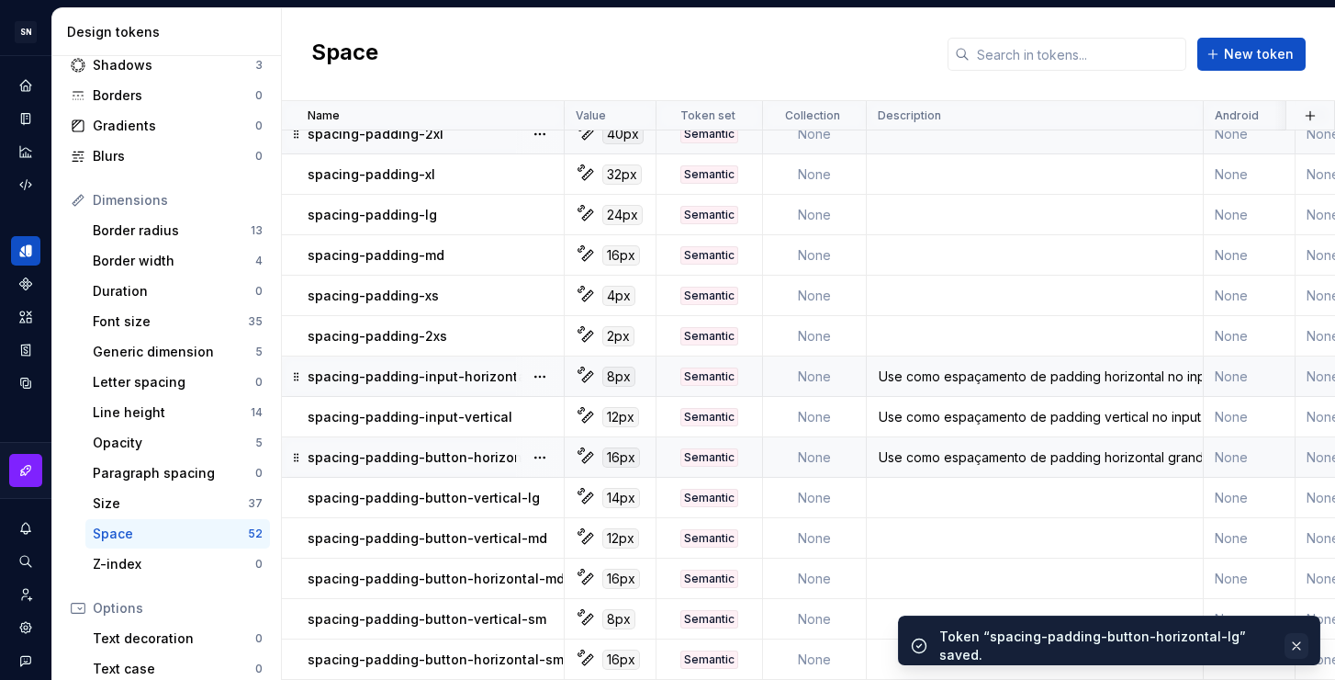
click at [1304, 642] on button "button" at bounding box center [1297, 646] width 24 height 26
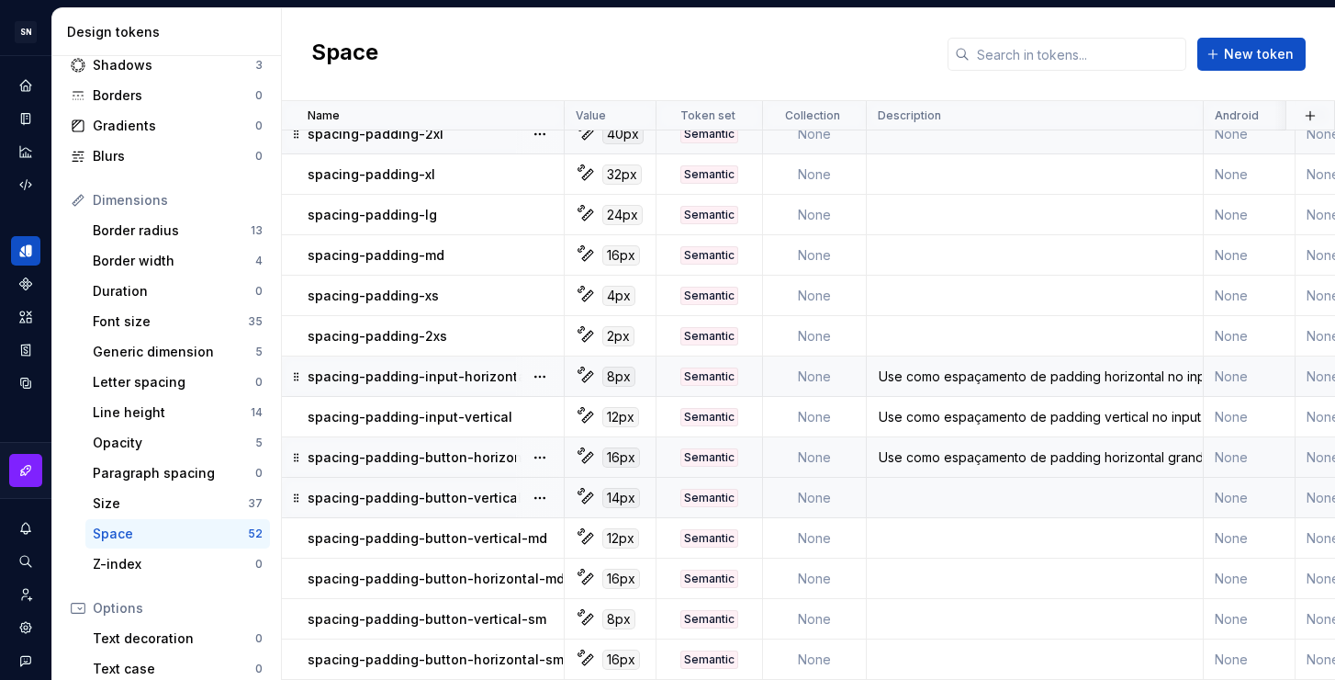
click at [938, 484] on td at bounding box center [1035, 498] width 337 height 40
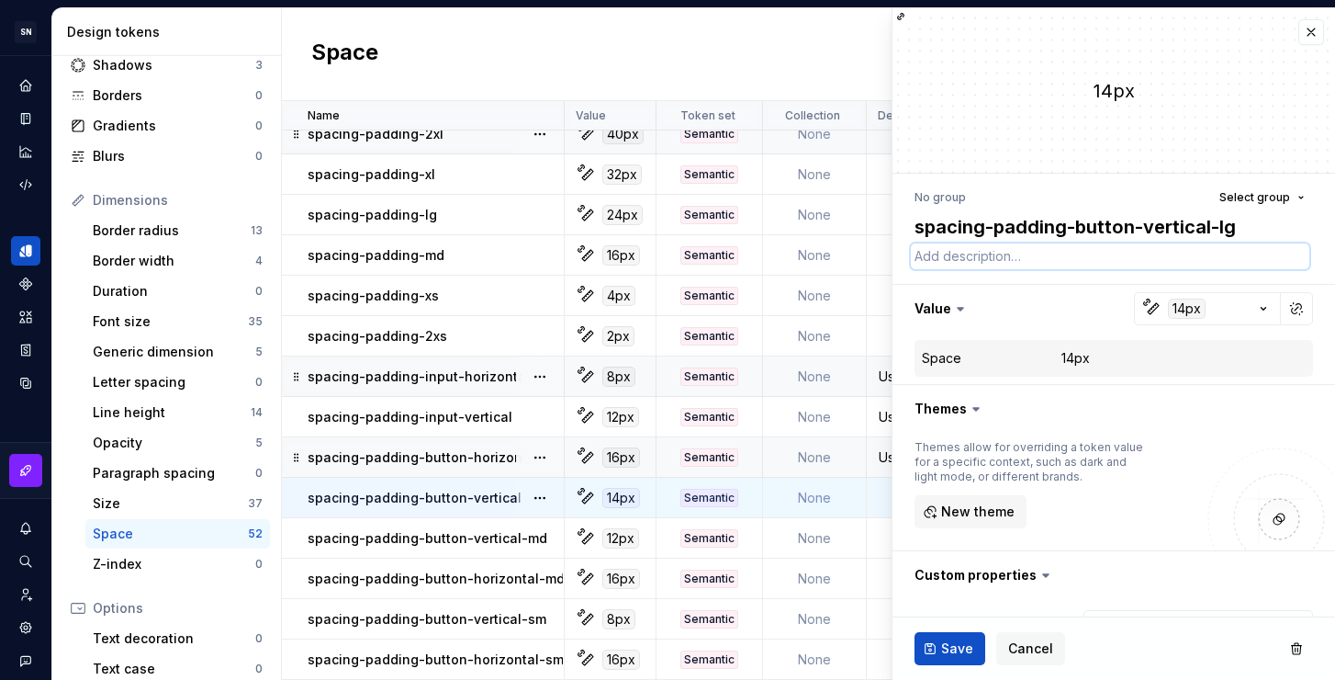
click at [1016, 256] on textarea at bounding box center [1110, 256] width 399 height 26
paste textarea "Use como espaçamento de padding horizontal grande no botão."
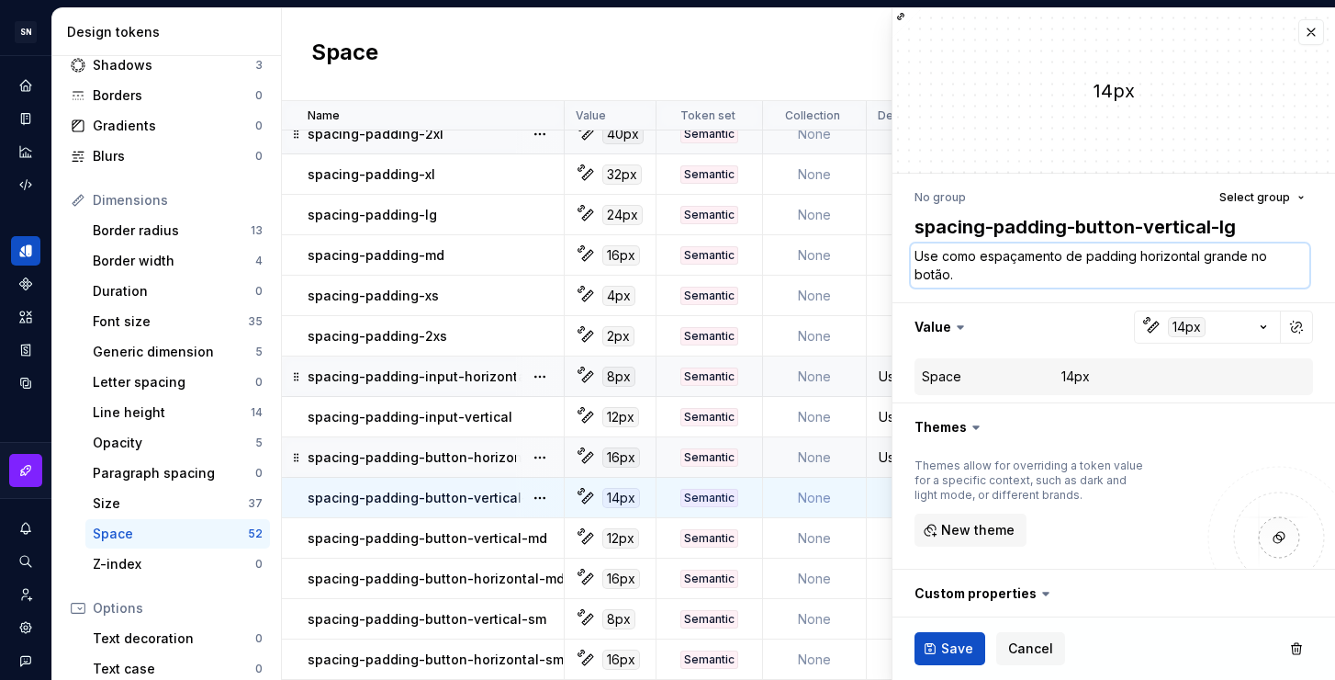
click at [981, 280] on textarea "Use como espaçamento de padding horizontal grande no botão." at bounding box center [1110, 265] width 399 height 44
drag, startPoint x: 1198, startPoint y: 256, endPoint x: 1138, endPoint y: 256, distance: 60.6
click at [1138, 256] on textarea "Use como espaçamento de padding horizontal grande no botão." at bounding box center [1110, 265] width 399 height 44
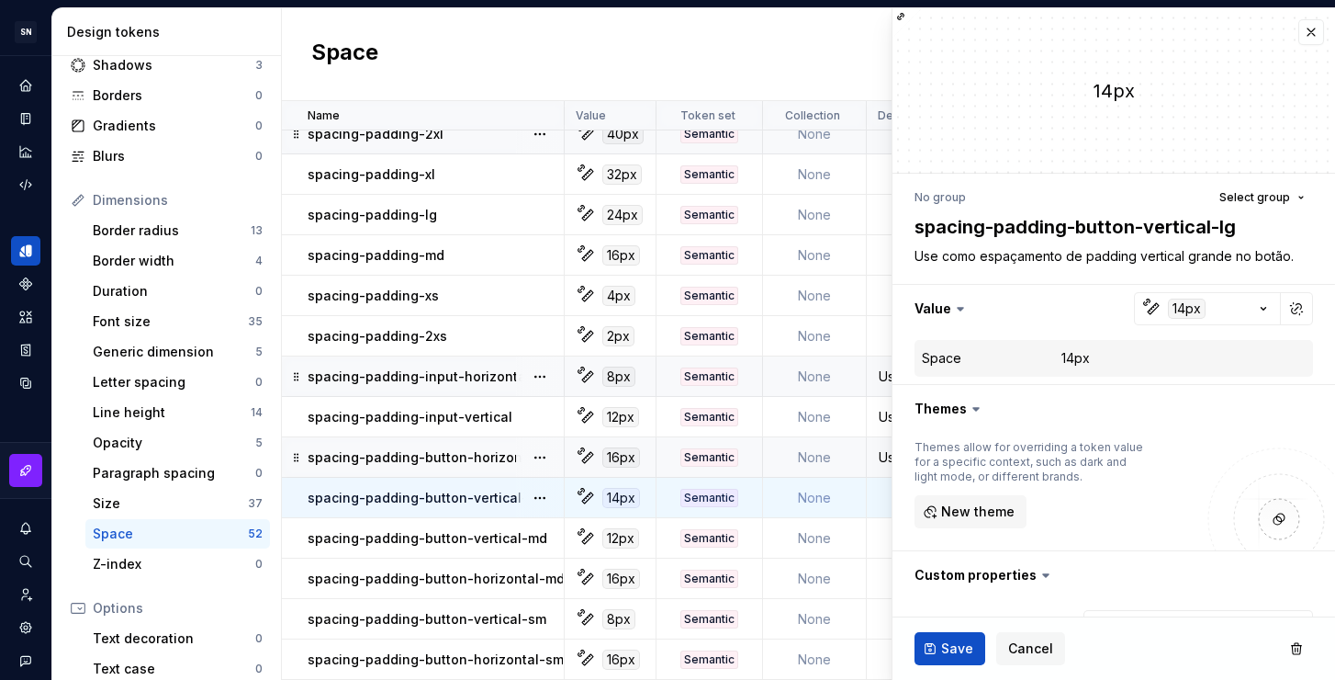
click at [940, 654] on ul "Token “spacing-50” saved." at bounding box center [1109, 664] width 452 height 29
click at [949, 648] on span "Save" at bounding box center [957, 648] width 32 height 18
click at [879, 522] on td at bounding box center [1035, 538] width 337 height 40
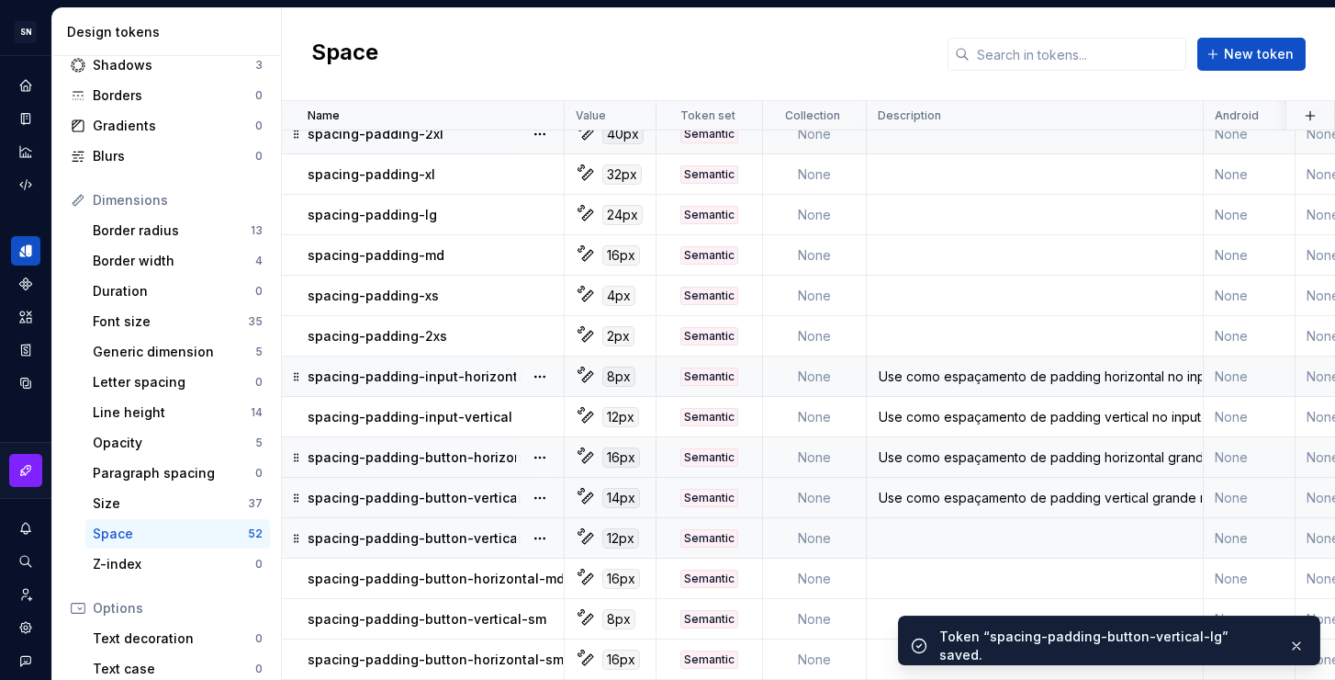
click at [939, 520] on td at bounding box center [1035, 538] width 337 height 40
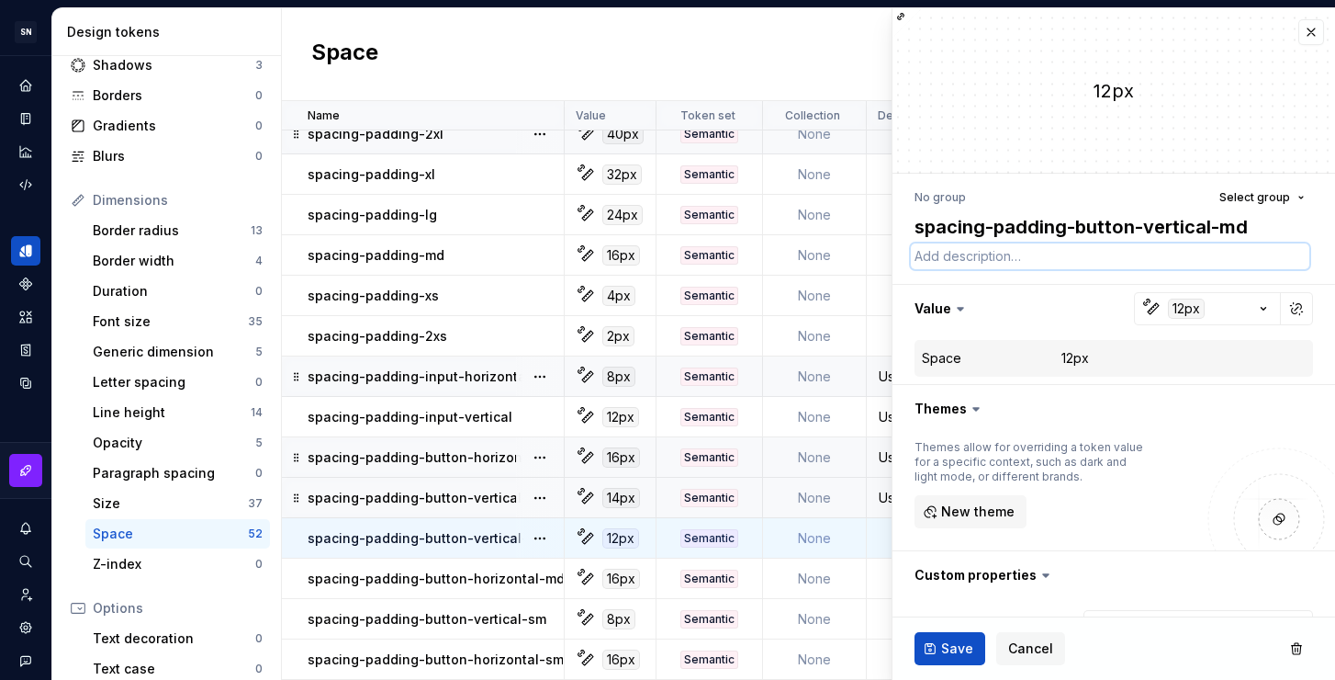
click at [995, 253] on textarea at bounding box center [1110, 256] width 399 height 26
paste textarea "Use como espaçamento de padding horizontal grande no botão."
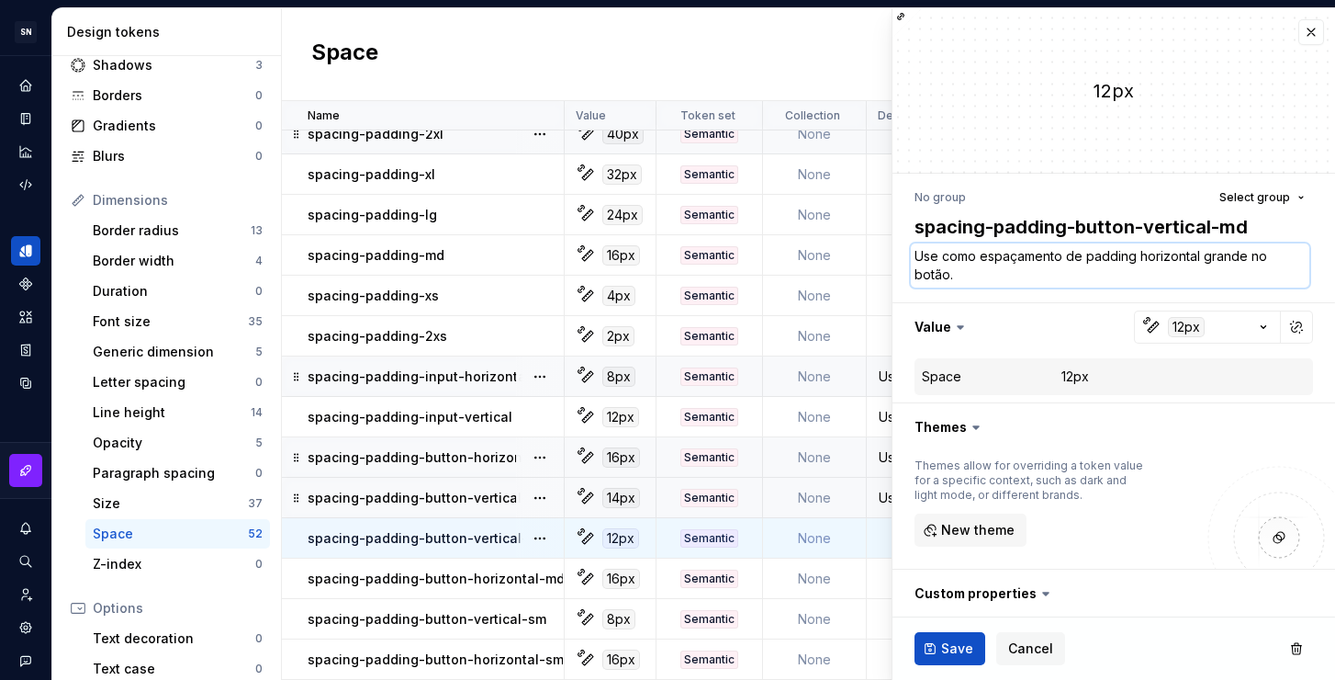
drag, startPoint x: 1139, startPoint y: 256, endPoint x: 1198, endPoint y: 257, distance: 58.8
click at [1198, 257] on textarea "Use como espaçamento de padding horizontal grande no botão." at bounding box center [1110, 265] width 399 height 44
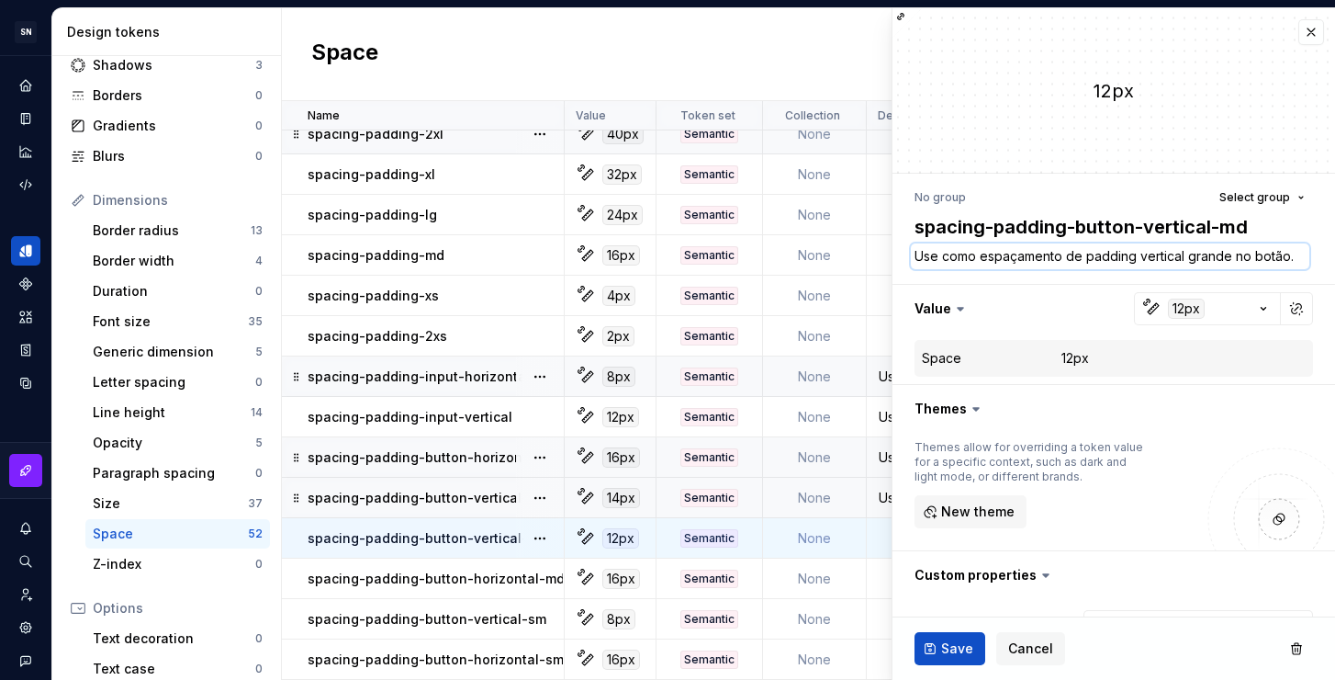
drag, startPoint x: 1229, startPoint y: 254, endPoint x: 1187, endPoint y: 254, distance: 41.3
click at [1187, 254] on textarea "Use como espaçamento de padding vertical grande no botão." at bounding box center [1110, 256] width 399 height 26
click at [957, 650] on ul "Token “spacing-50” saved." at bounding box center [1109, 664] width 452 height 29
click at [962, 648] on span "Save" at bounding box center [957, 648] width 32 height 18
click at [878, 564] on td at bounding box center [1035, 578] width 337 height 40
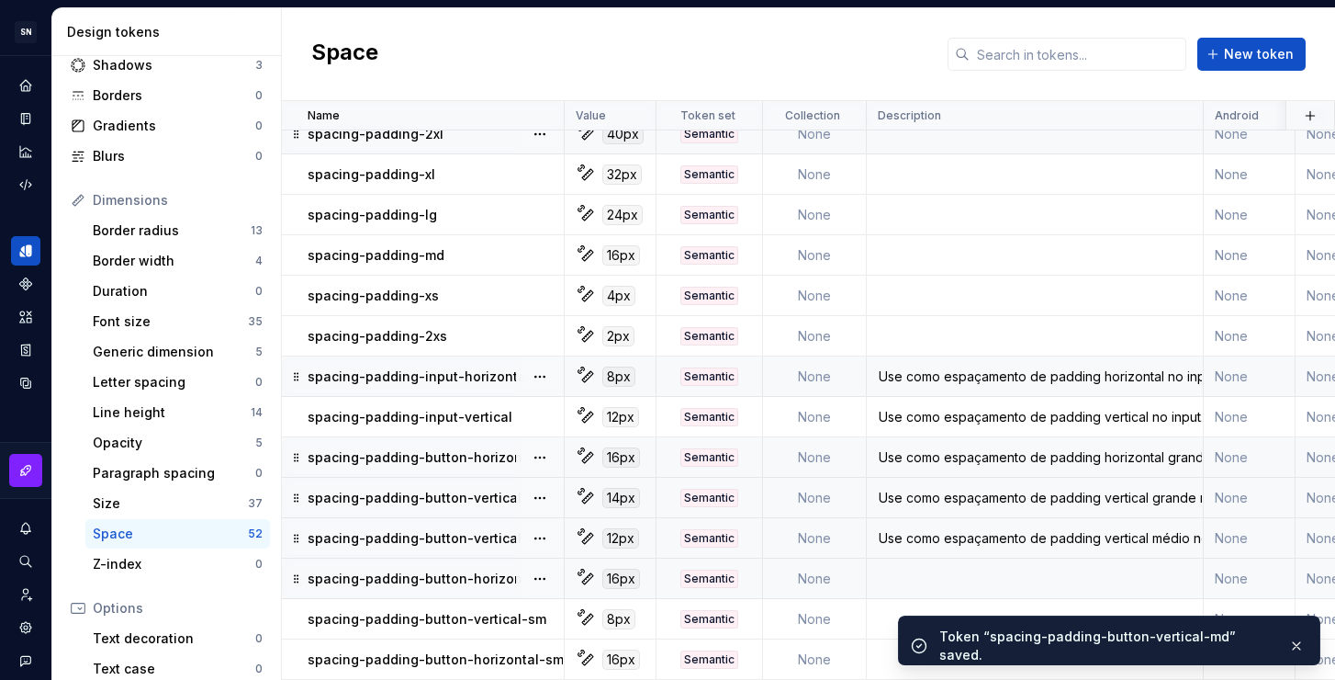
click at [947, 566] on td at bounding box center [1035, 578] width 337 height 40
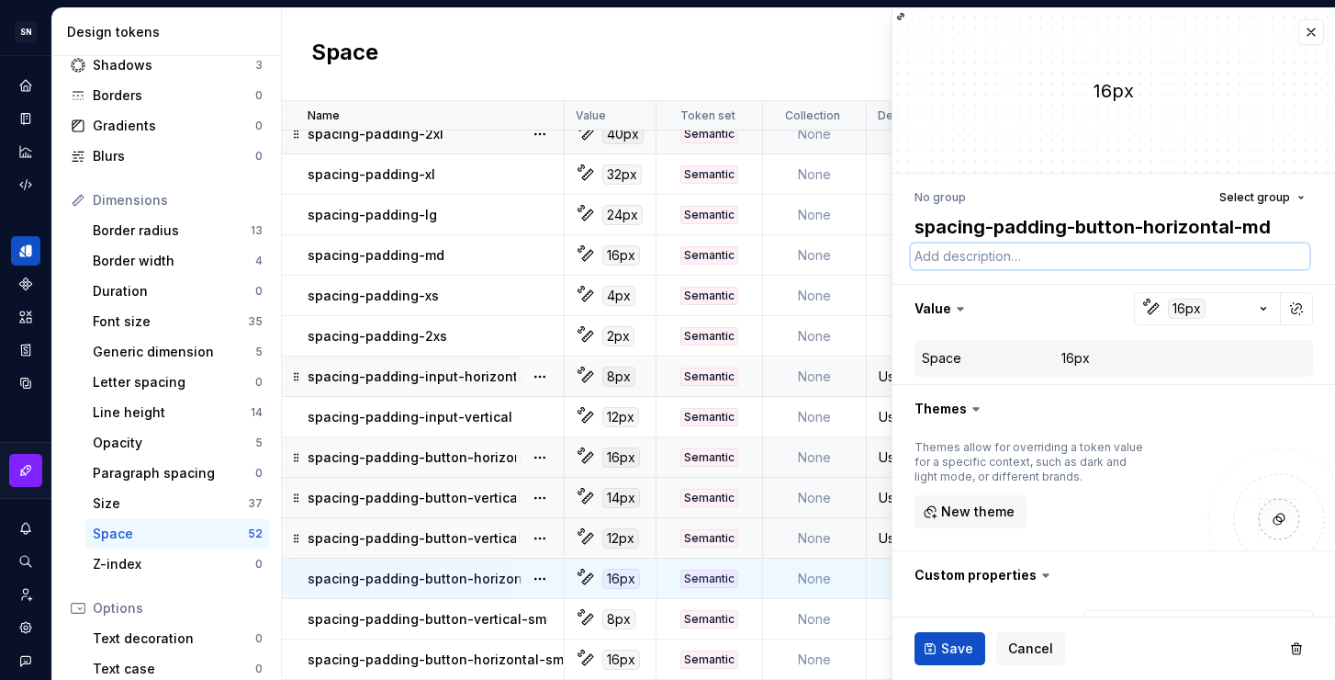
click at [988, 258] on textarea at bounding box center [1110, 256] width 399 height 26
paste textarea "Use como espaçamento de padding vertical médio no botão."
drag, startPoint x: 1183, startPoint y: 257, endPoint x: 1140, endPoint y: 252, distance: 43.5
click at [1140, 252] on textarea "Use como espaçamento de padding vertical médio no botão." at bounding box center [1110, 256] width 399 height 26
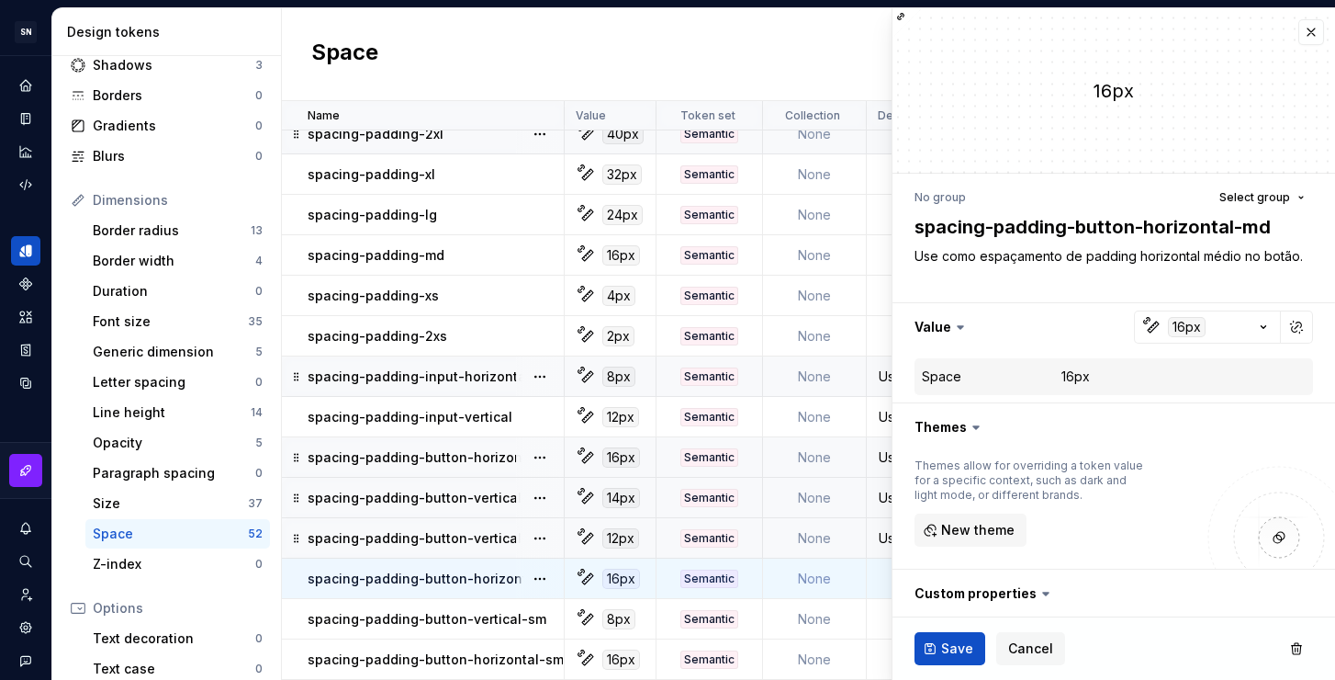
click at [966, 650] on ul "Token “spacing-50” saved." at bounding box center [1109, 664] width 452 height 29
click at [950, 645] on span "Save" at bounding box center [957, 648] width 32 height 18
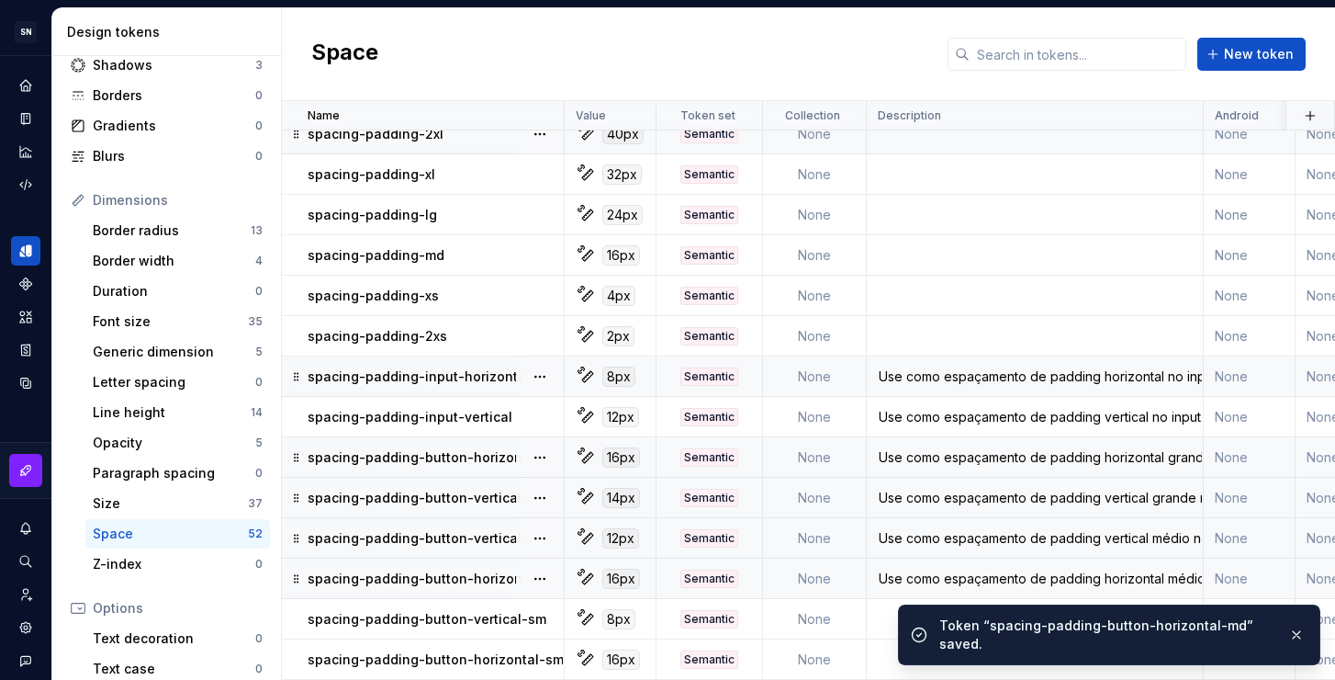
click at [880, 606] on td at bounding box center [1035, 619] width 337 height 40
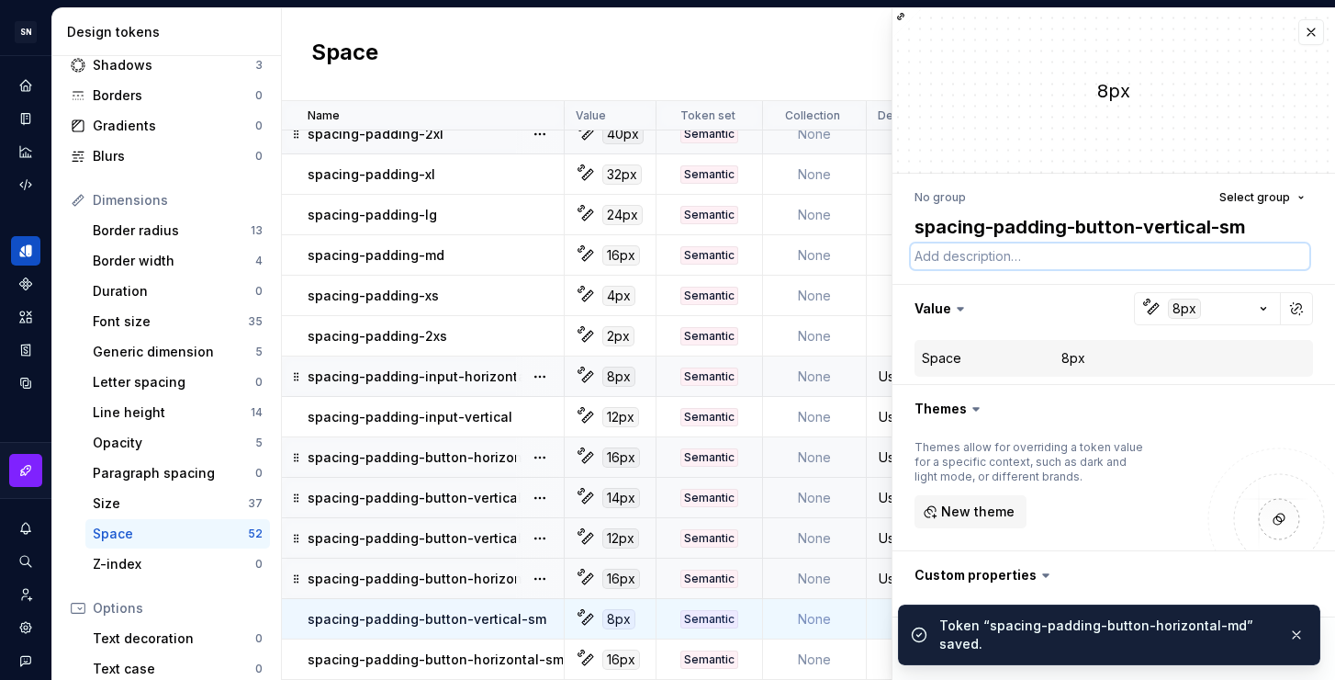
click at [1018, 254] on textarea at bounding box center [1110, 256] width 399 height 26
paste textarea "Use como espaçamento de padding vertical médio no botão."
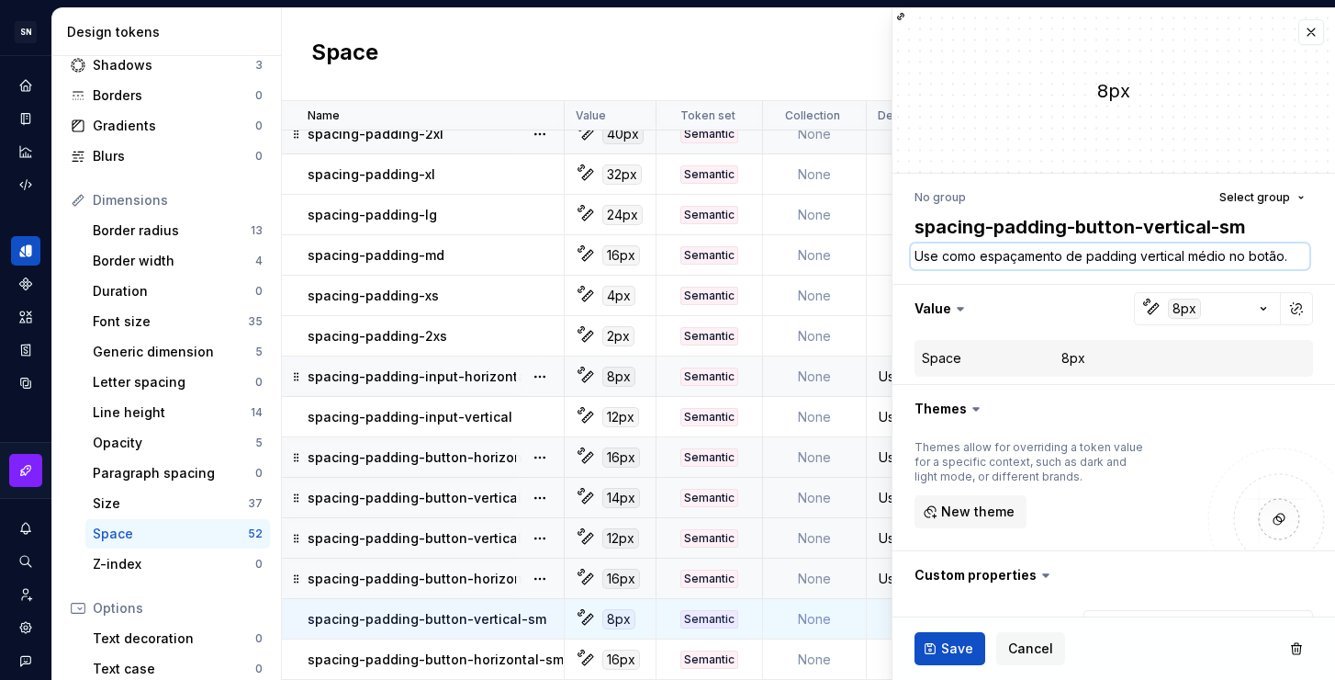
drag, startPoint x: 1223, startPoint y: 255, endPoint x: 1188, endPoint y: 254, distance: 34.9
click at [1188, 254] on textarea "Use como espaçamento de padding vertical médio no botão." at bounding box center [1110, 256] width 399 height 26
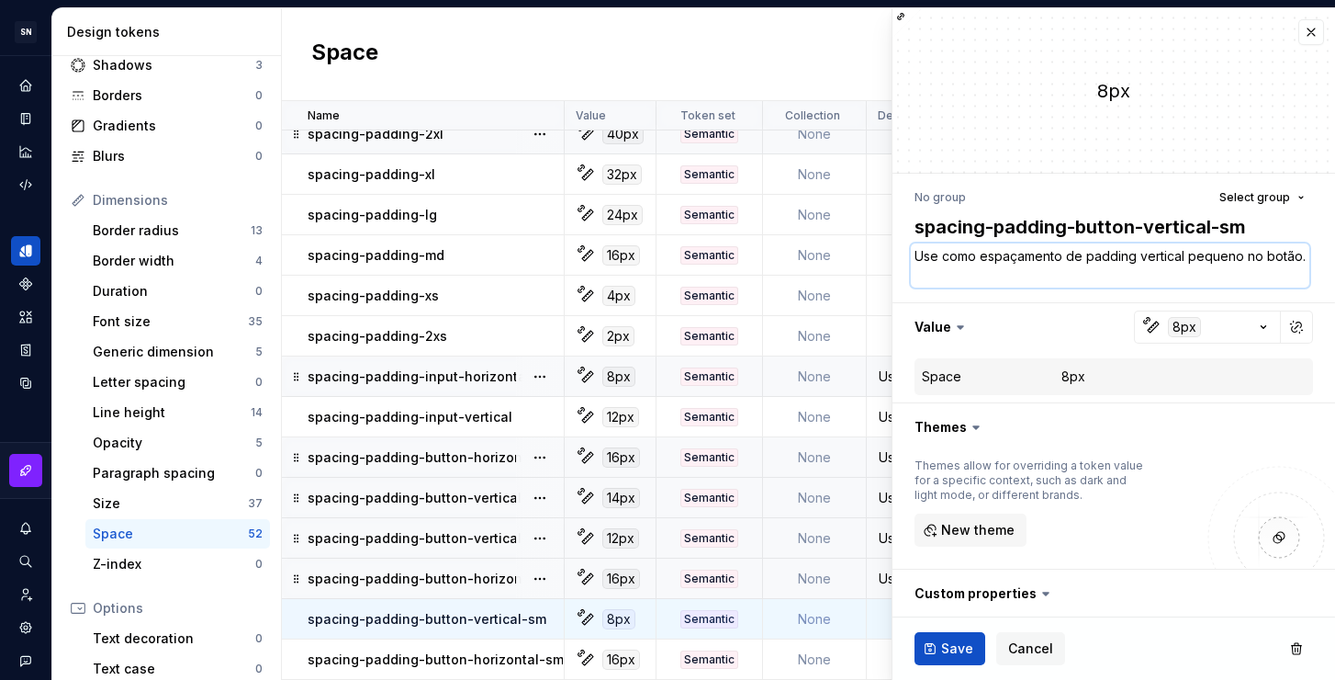
click at [1058, 274] on textarea "Use como espaçamento de padding vertical pequeno no botão." at bounding box center [1110, 265] width 399 height 44
click at [958, 653] on ul "Token “spacing-50” saved." at bounding box center [1109, 664] width 452 height 29
click at [950, 632] on button "Save" at bounding box center [950, 648] width 71 height 33
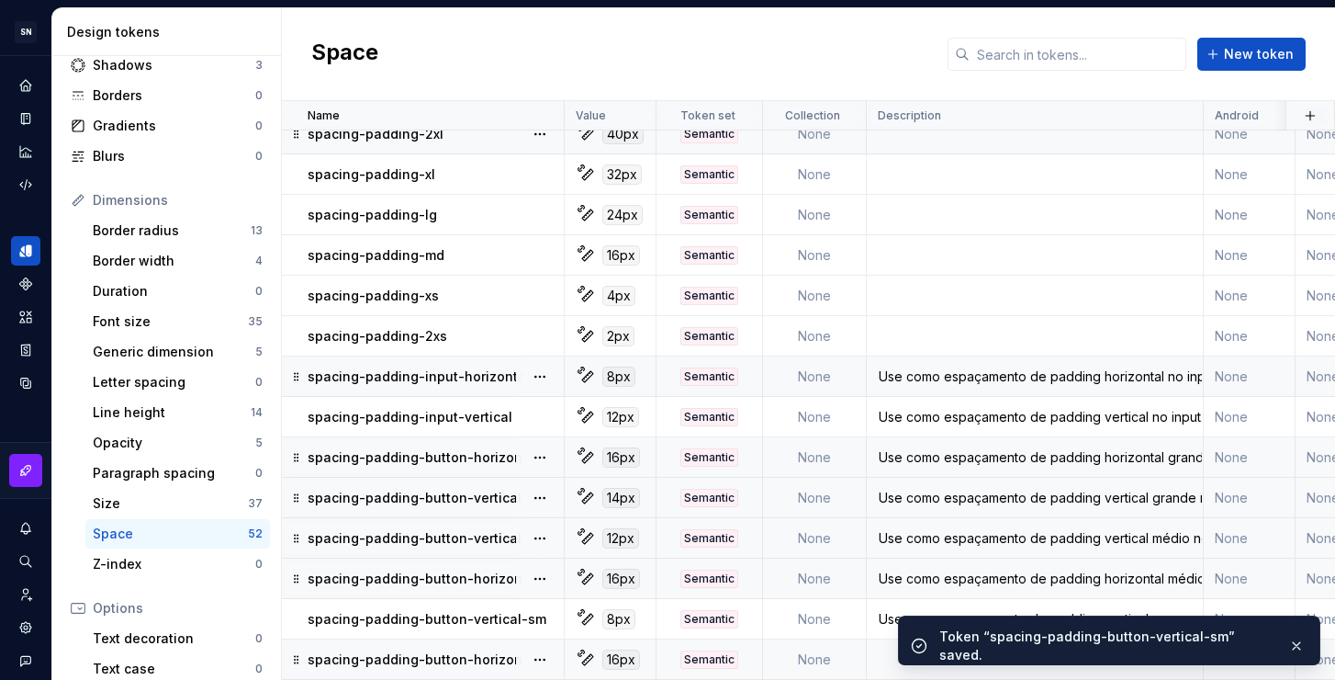
click at [883, 643] on td at bounding box center [1035, 659] width 337 height 40
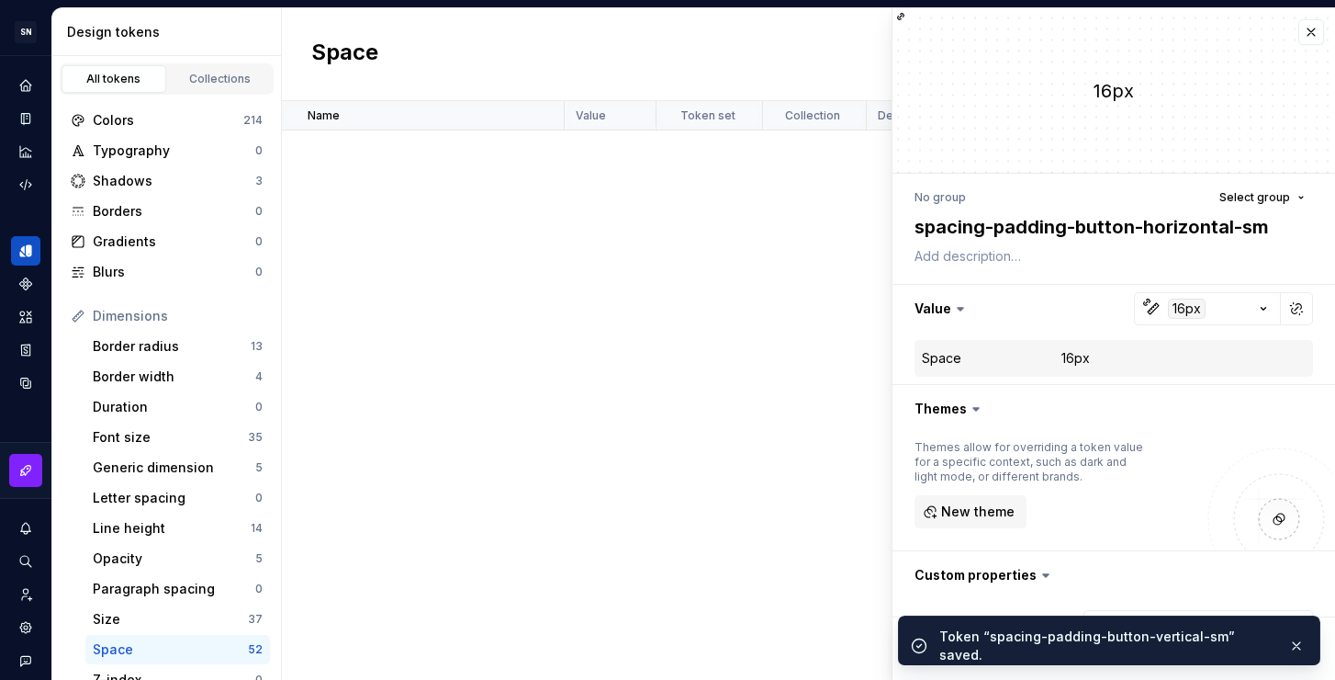
scroll to position [1562, 0]
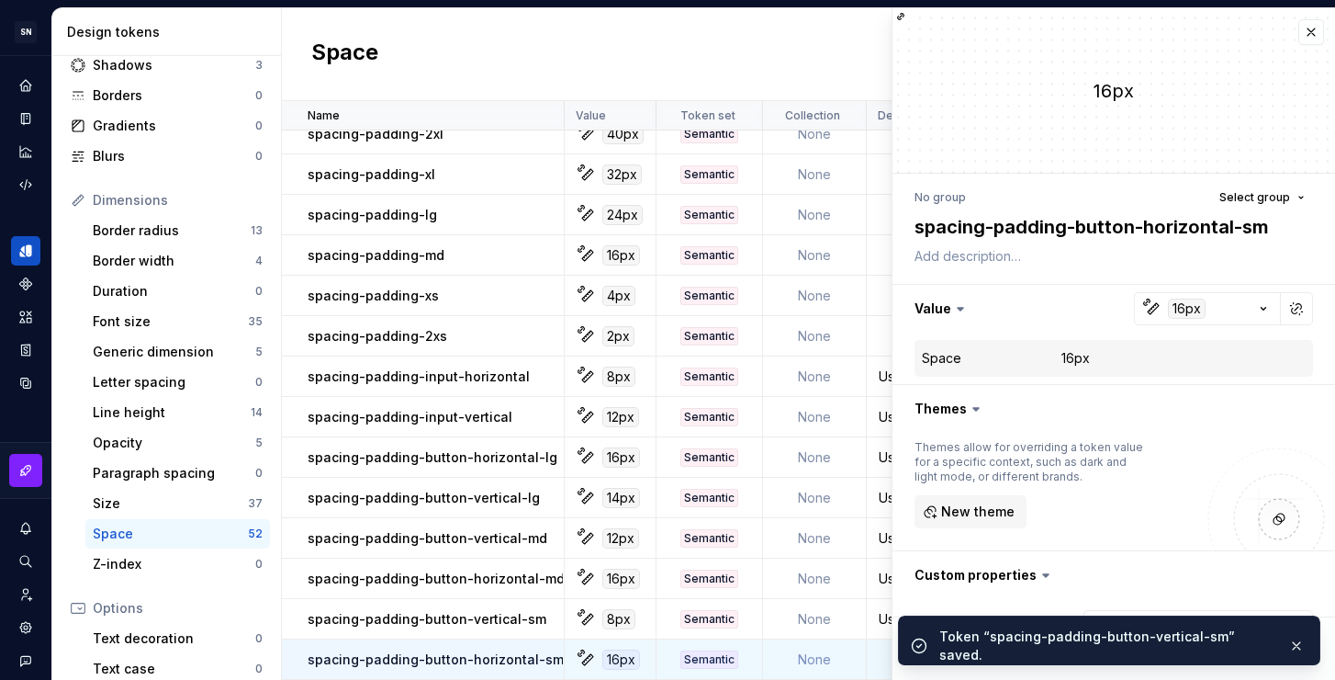
type textarea "*"
type textarea "Use como espaçamento de padding vertical pequeno no botão."
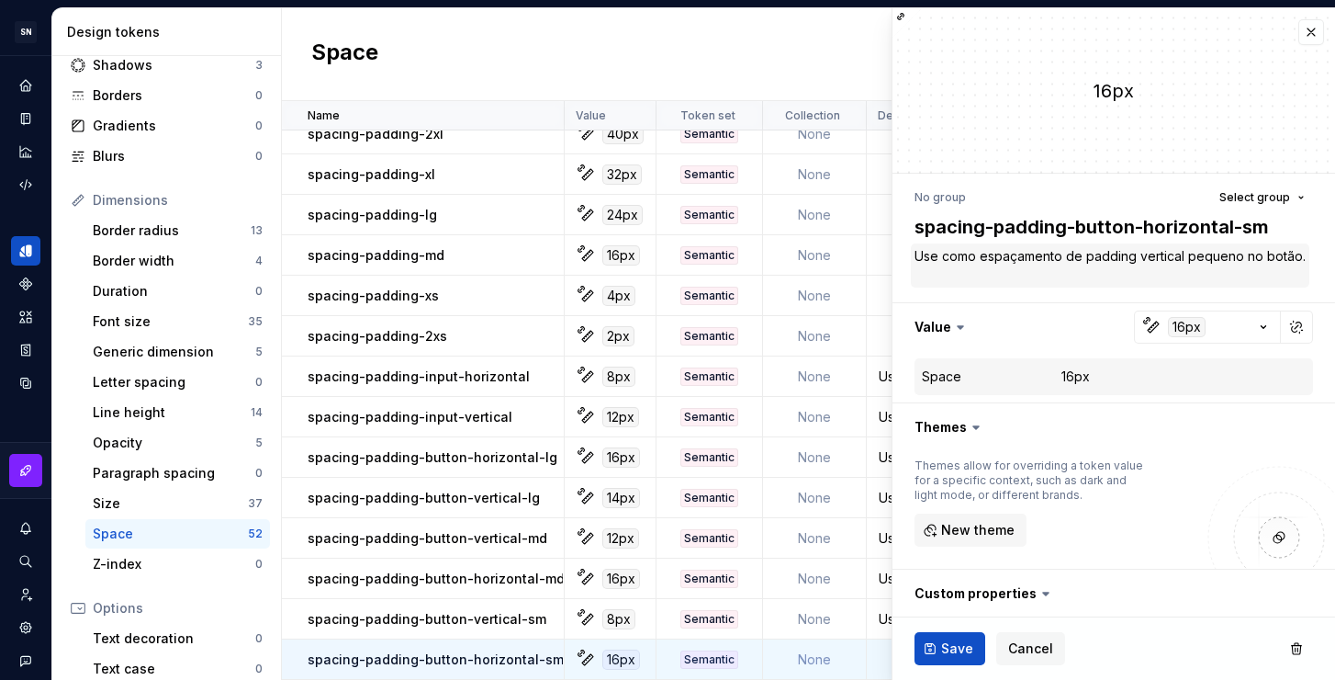
type textarea "*"
drag, startPoint x: 1182, startPoint y: 256, endPoint x: 1141, endPoint y: 255, distance: 41.3
click at [1141, 255] on textarea "Use como espaçamento de padding vertical pequeno no botão." at bounding box center [1110, 265] width 399 height 44
type textarea "Use como espaçamento de padding h pequeno no botão."
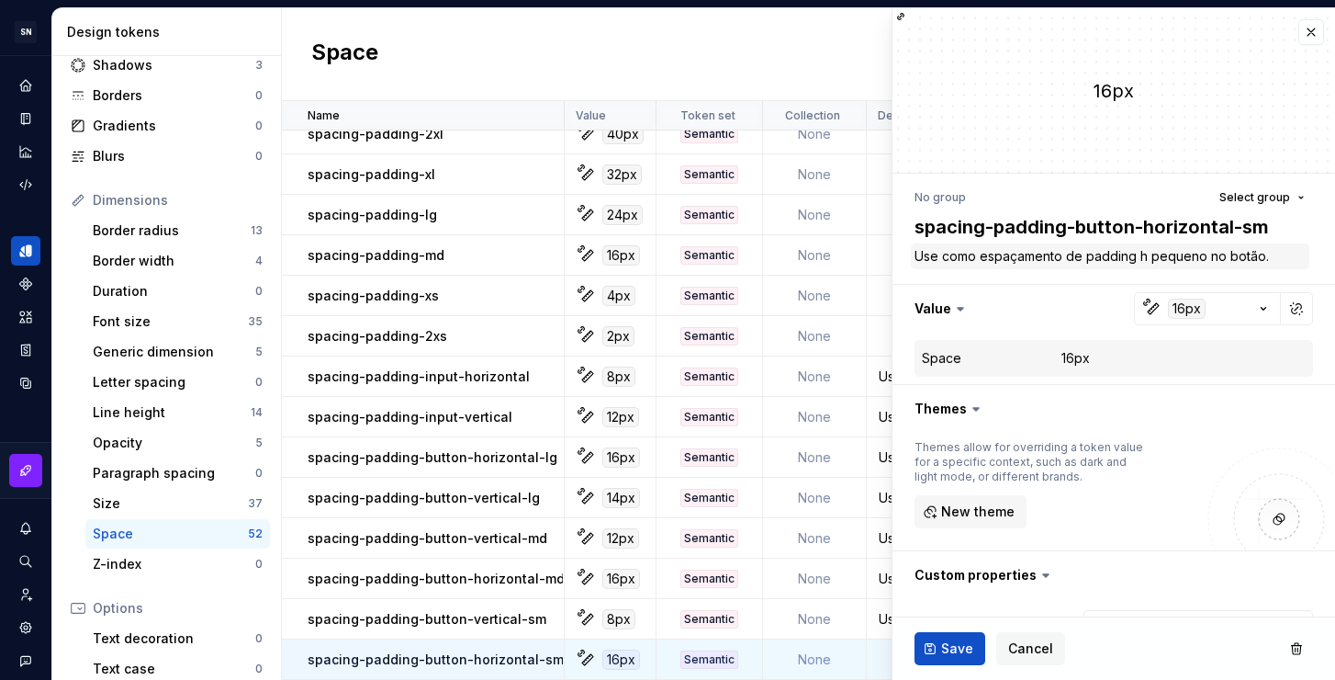
type textarea "*"
type textarea "Use como espaçamento de padding hr pequeno no botão."
type textarea "*"
type textarea "Use como espaçamento de padding hro pequeno no botão."
type textarea "*"
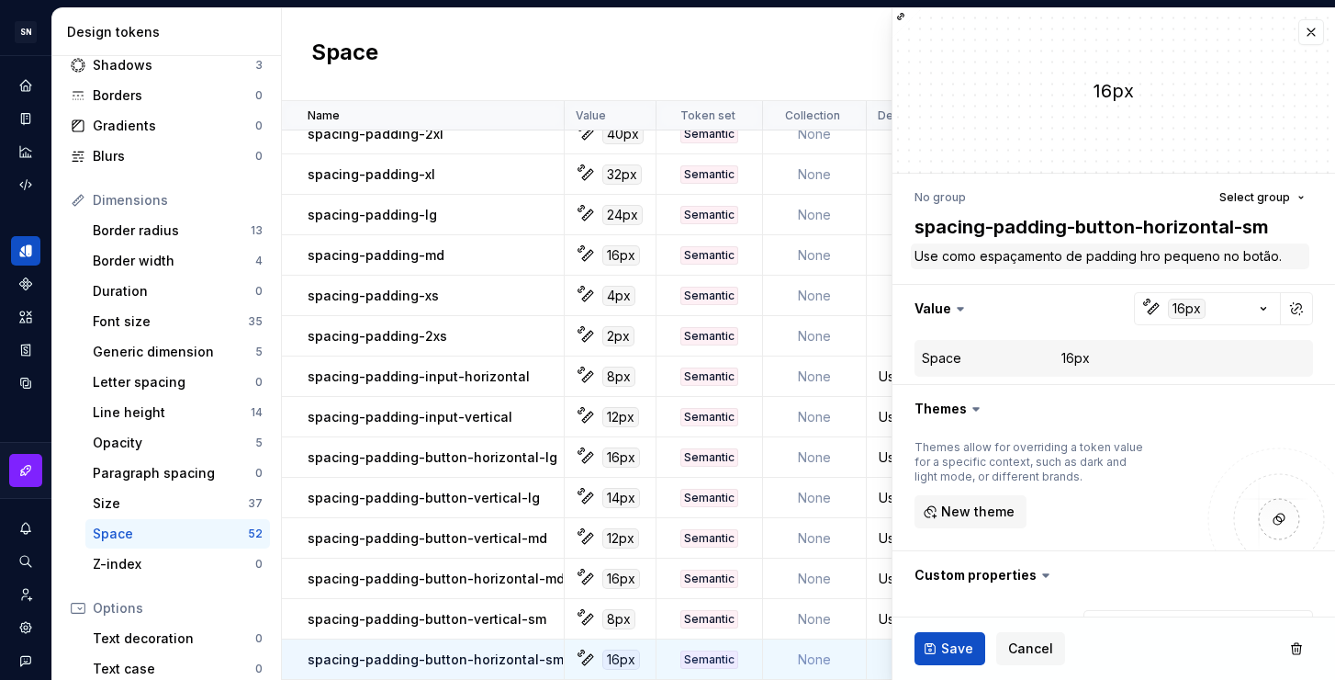
type textarea "Use como espaçamento de padding hroz pequeno no botão."
type textarea "*"
type textarea "Use como espaçamento de padding hrozi pequeno no botão."
type textarea "*"
type textarea "Use como espaçamento de padding hrozio pequeno no botão."
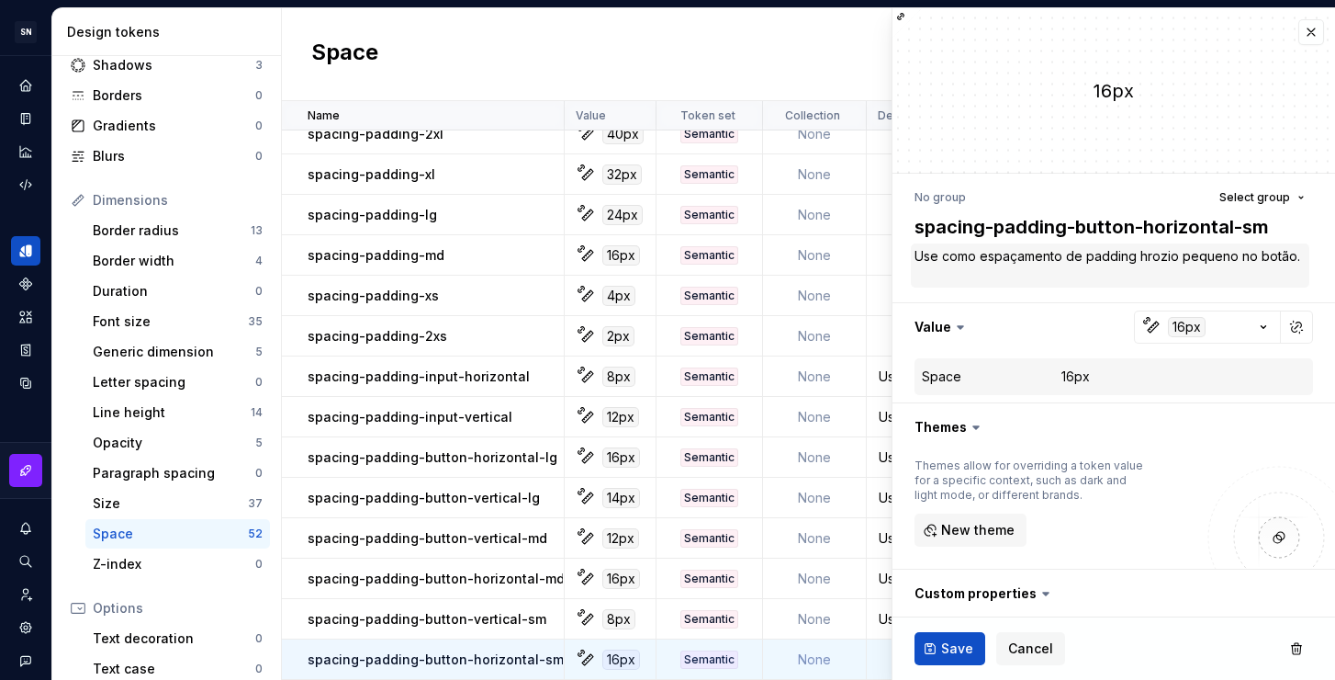
type textarea "*"
type textarea "Use como espaçamento de padding hrozion pequeno no botão."
type textarea "*"
type textarea "Use como espaçamento de padding hrozio pequeno no botão."
type textarea "*"
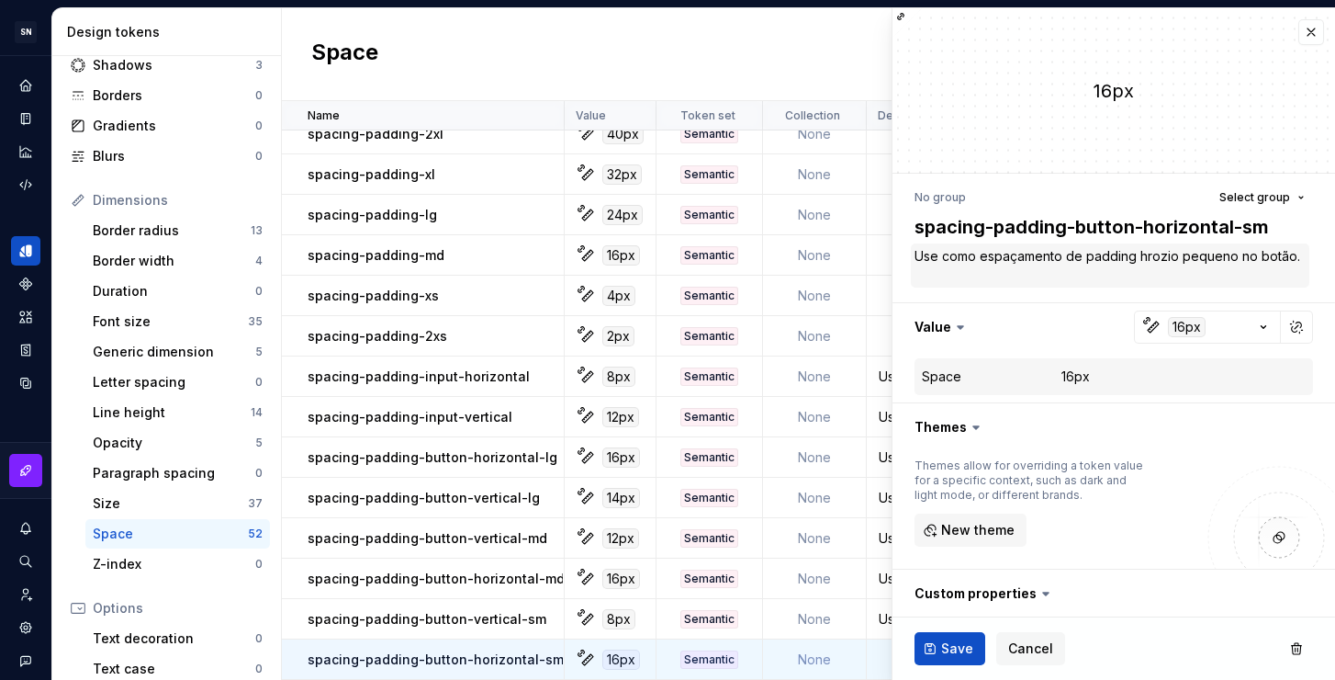
type textarea "Use como espaçamento de padding hrozi pequeno no botão."
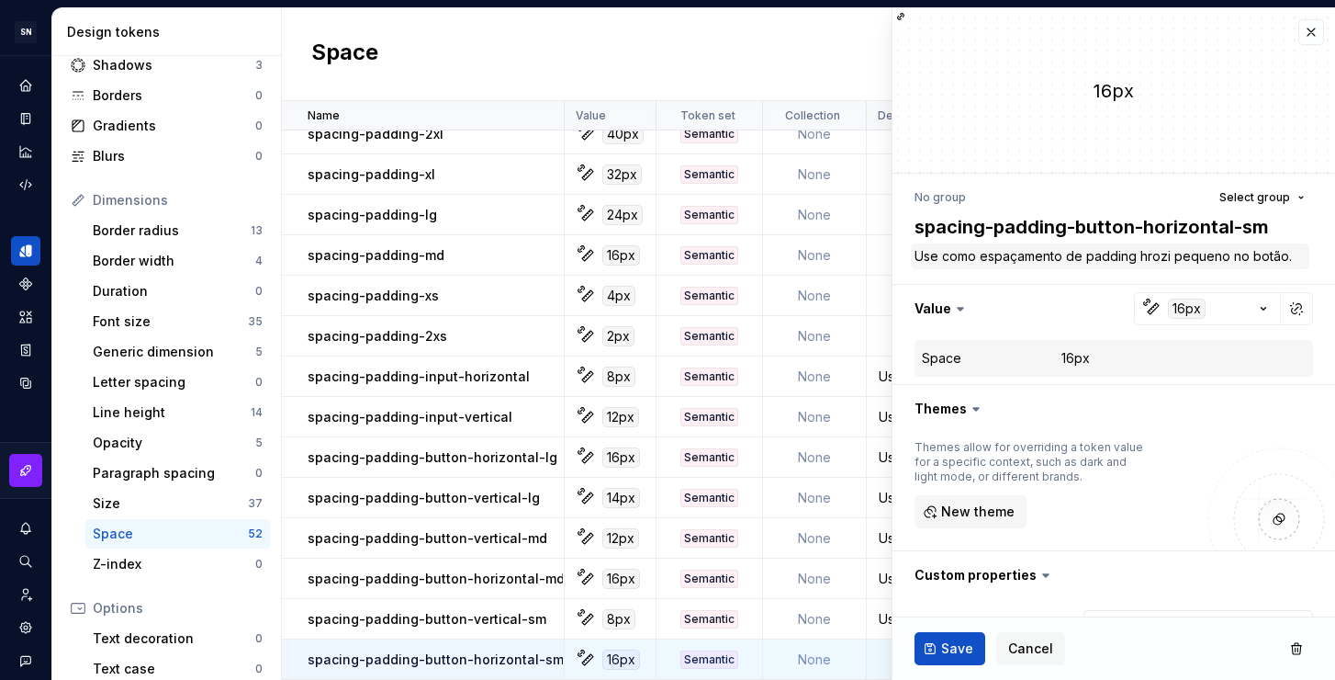
type textarea "*"
type textarea "Use como espaçamento de padding hroz pequeno no botão."
type textarea "*"
type textarea "Use como espaçamento de padding hro pequeno no botão."
type textarea "*"
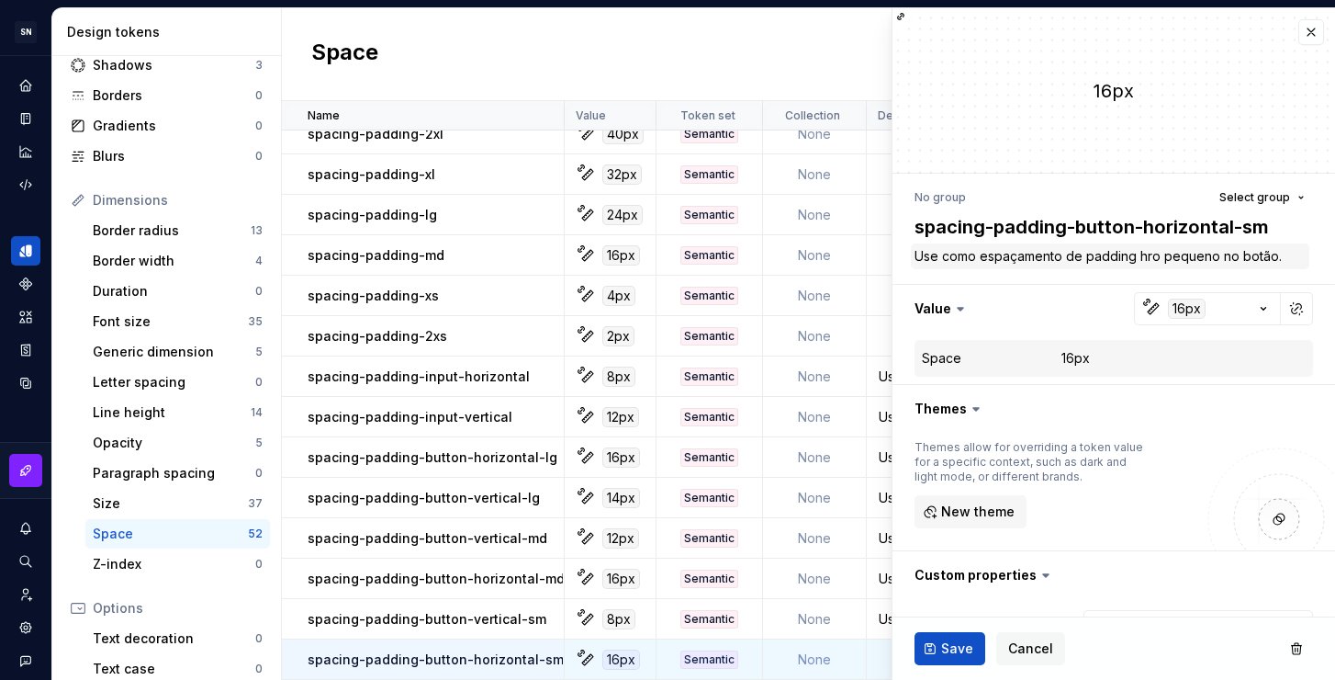
type textarea "Use como espaçamento de padding hr pequeno no botão."
type textarea "*"
type textarea "Use como espaçamento de padding h pequeno no botão."
type textarea "*"
type textarea "Use como espaçamento de padding ho pequeno no botão."
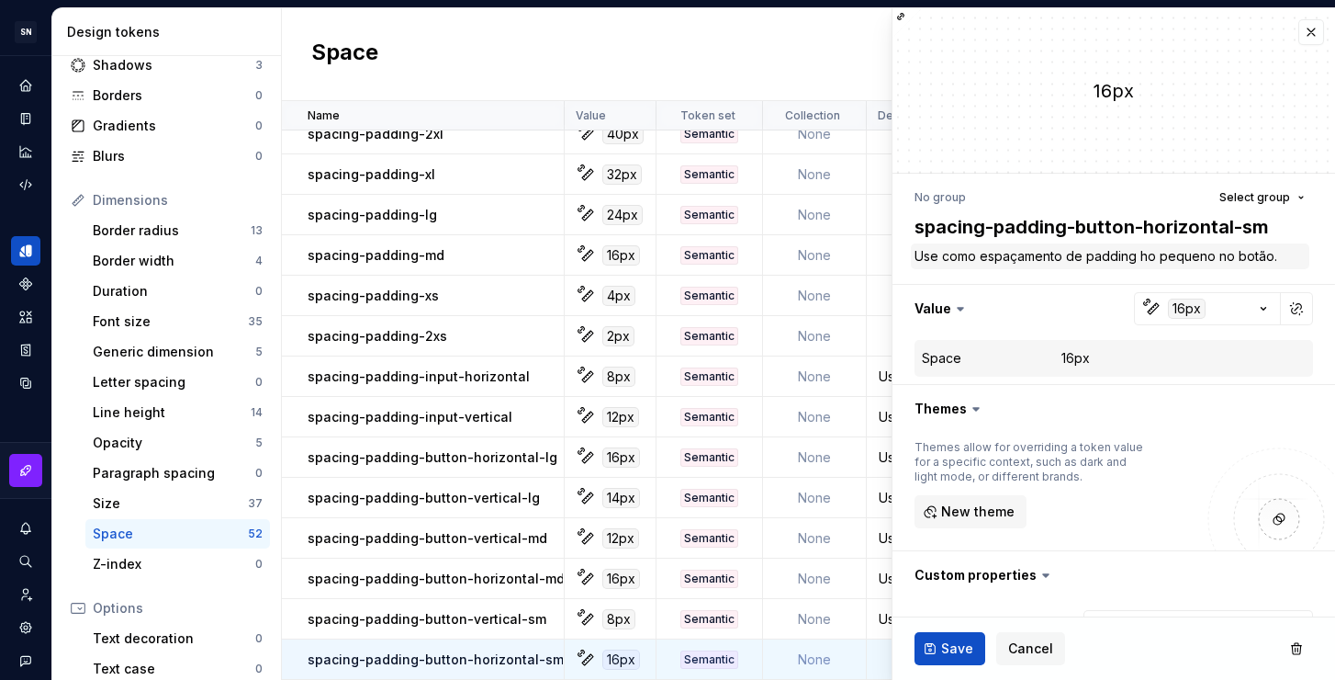
type textarea "*"
type textarea "Use como espaçamento de padding hor pequeno no botão."
type textarea "*"
type textarea "Use como espaçamento de padding hori pequeno no botão."
type textarea "*"
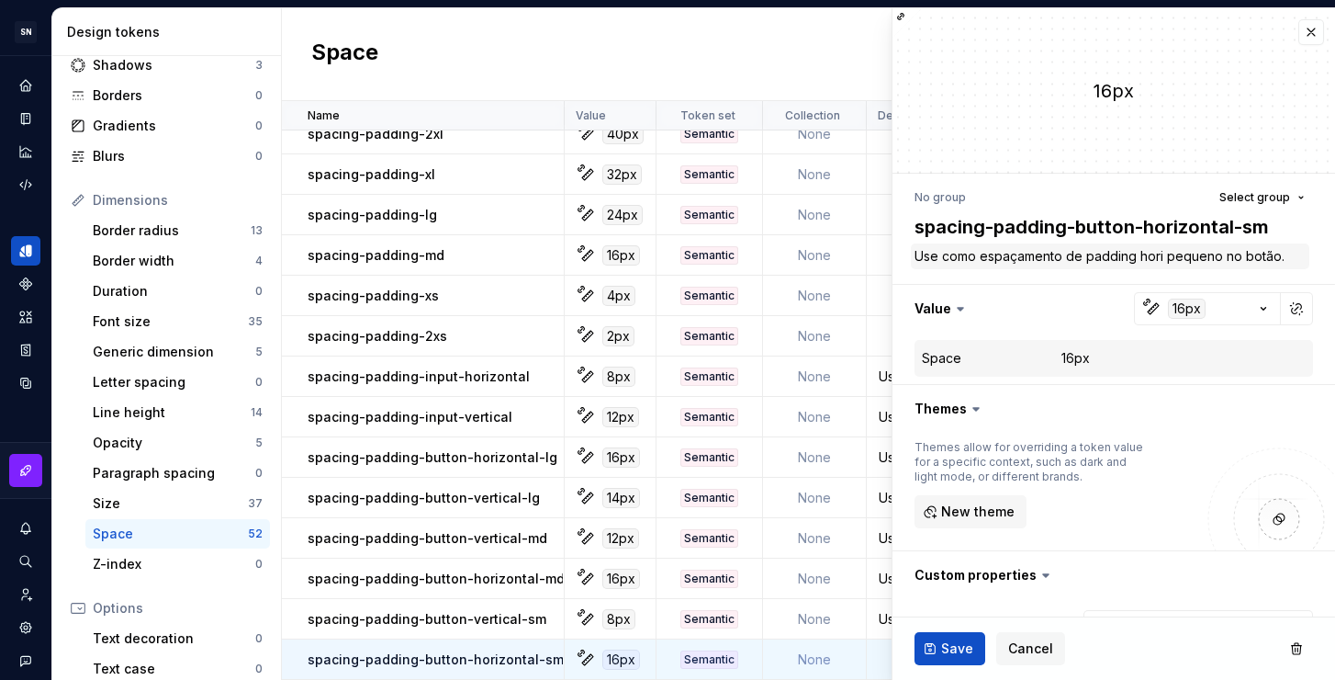
type textarea "Use como espaçamento de padding horiz pequeno no botão."
type textarea "*"
type textarea "Use como espaçamento de padding horizo pequeno no botão."
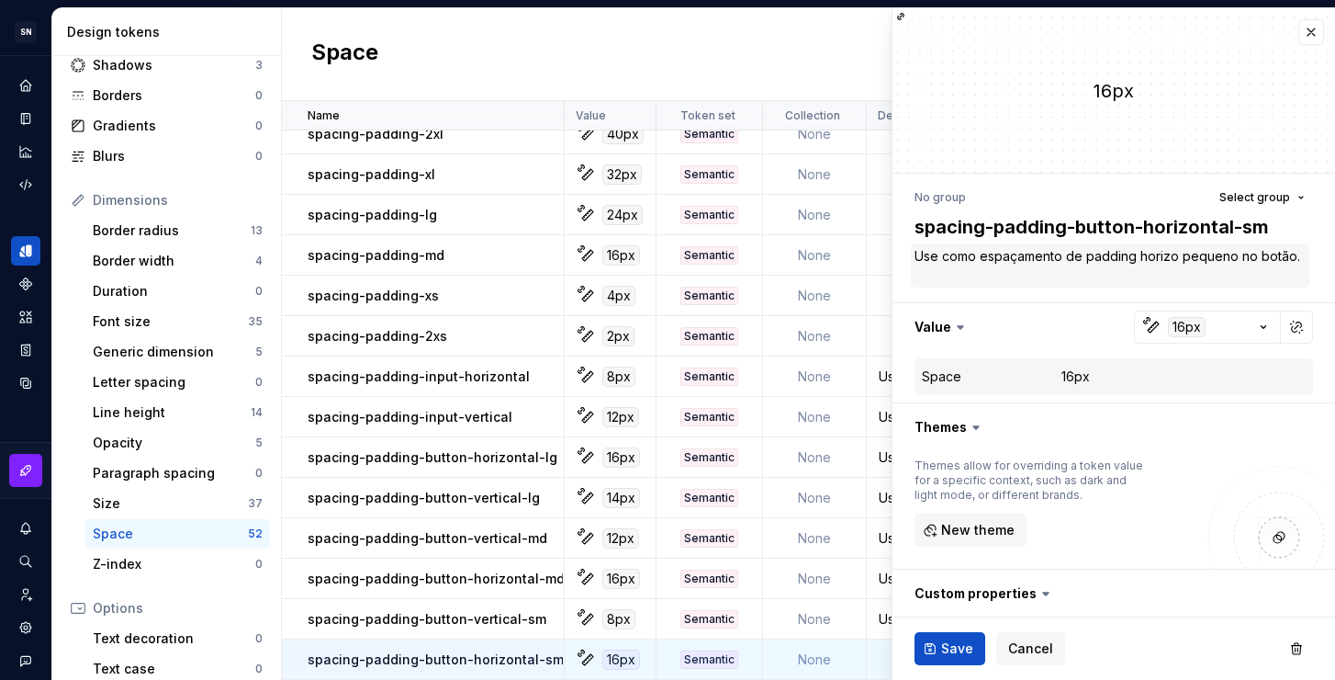
type textarea "*"
type textarea "Use como espaçamento de padding horizon pequeno no botão."
type textarea "*"
type textarea "Use como espaçamento de padding horizont pequeno no botão."
type textarea "*"
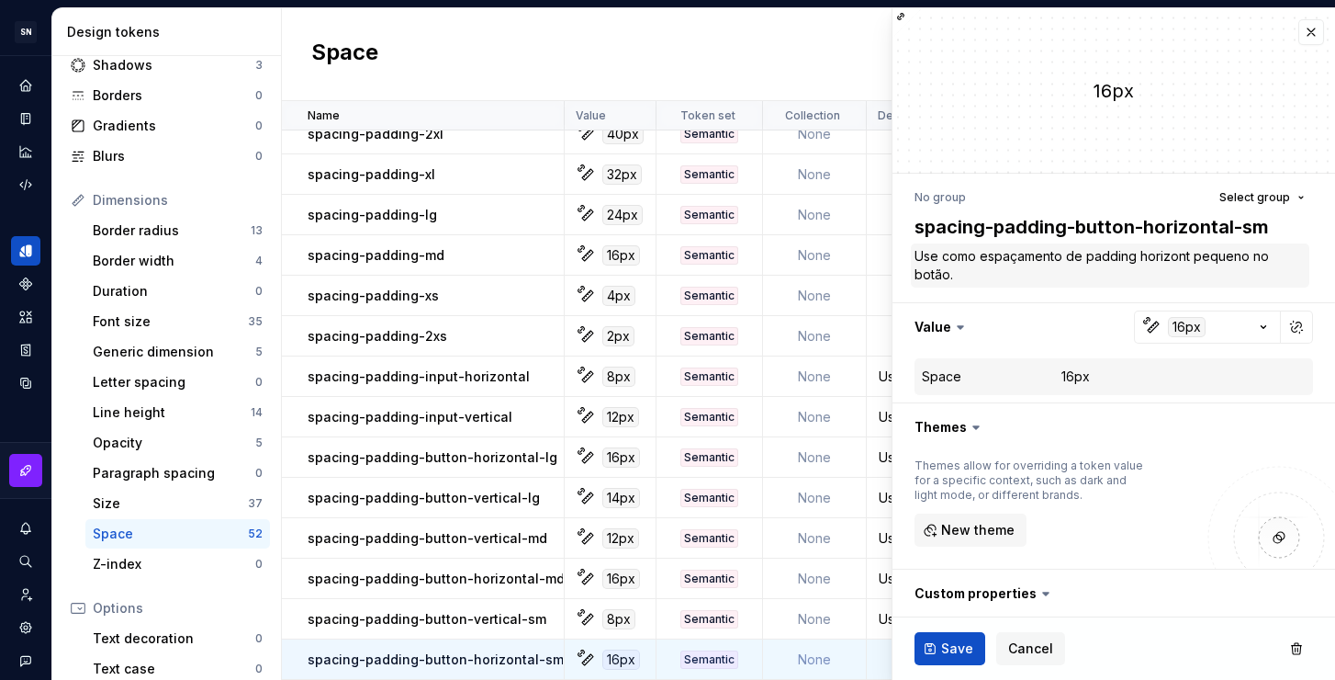
type textarea "Use como espaçamento de padding horizonta pequeno no botão."
type textarea "*"
type textarea "Use como espaçamento de padding horizontal pequeno no botão."
click at [947, 653] on ul "Token “spacing-50” saved." at bounding box center [1109, 664] width 452 height 29
click at [954, 649] on span "Save" at bounding box center [957, 648] width 32 height 18
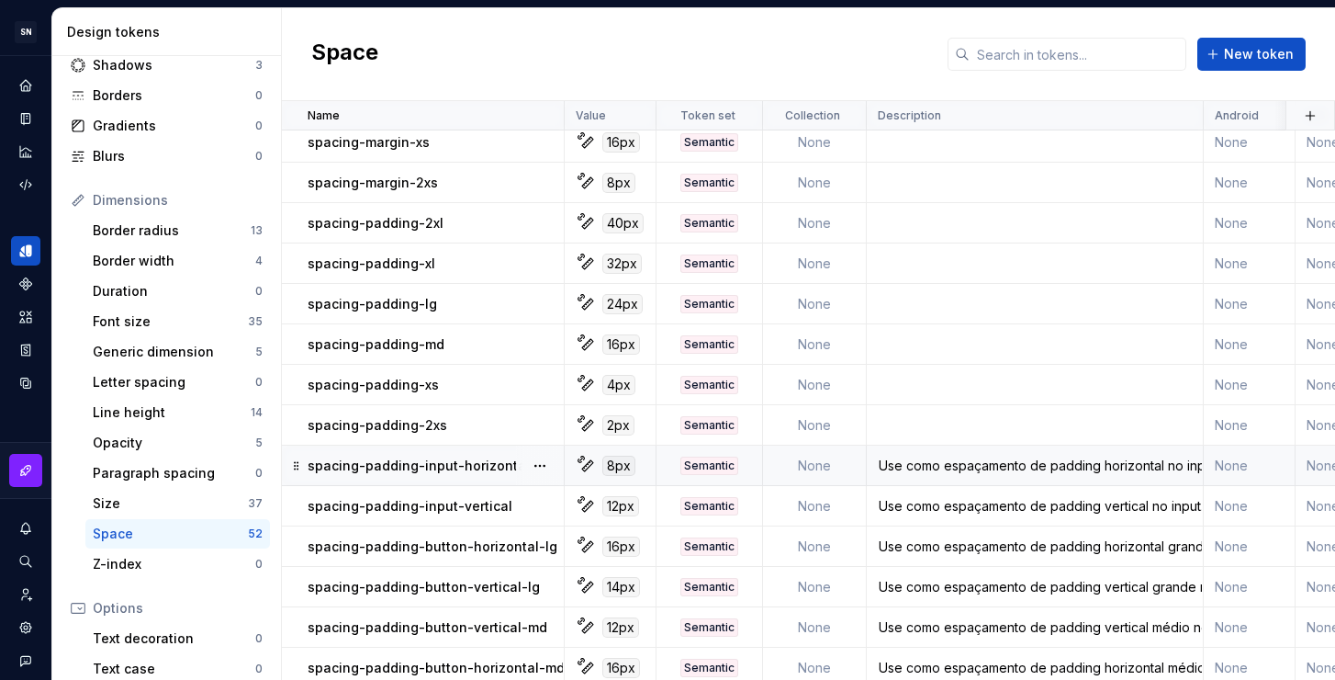
scroll to position [1433, 0]
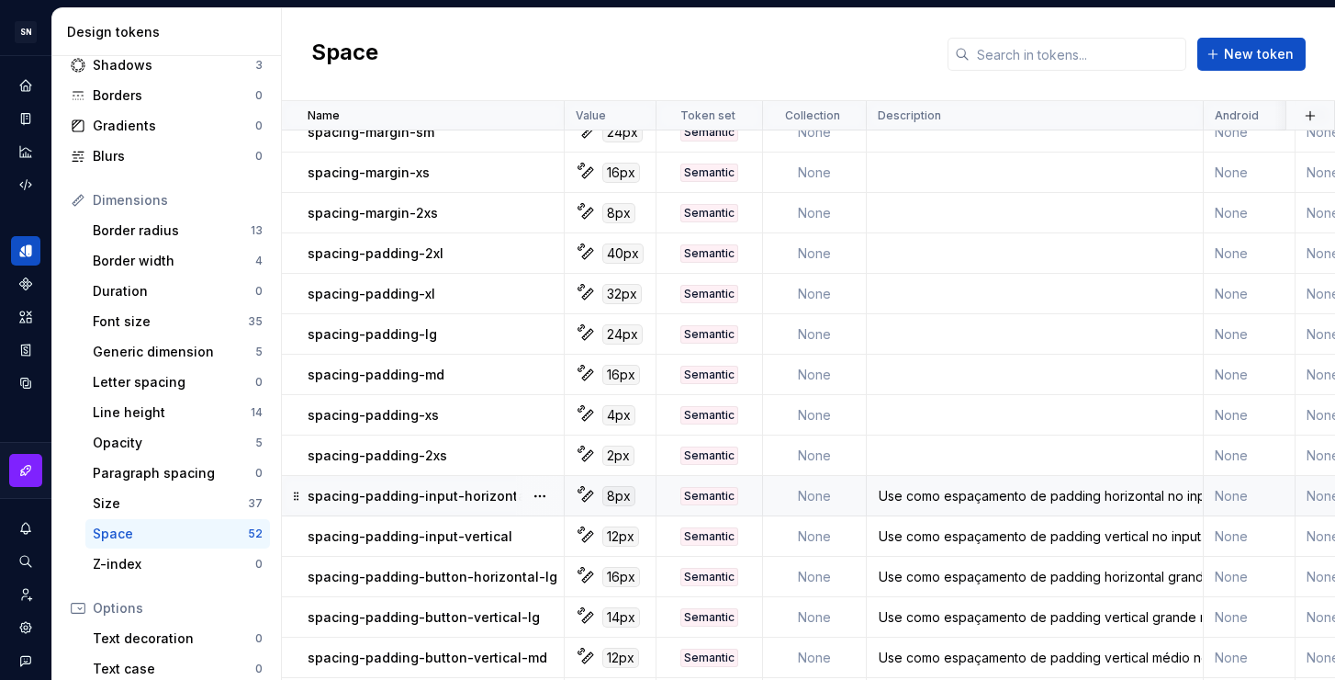
click at [986, 491] on div "Use como espaçamento de padding horizontal no input." at bounding box center [1035, 496] width 334 height 18
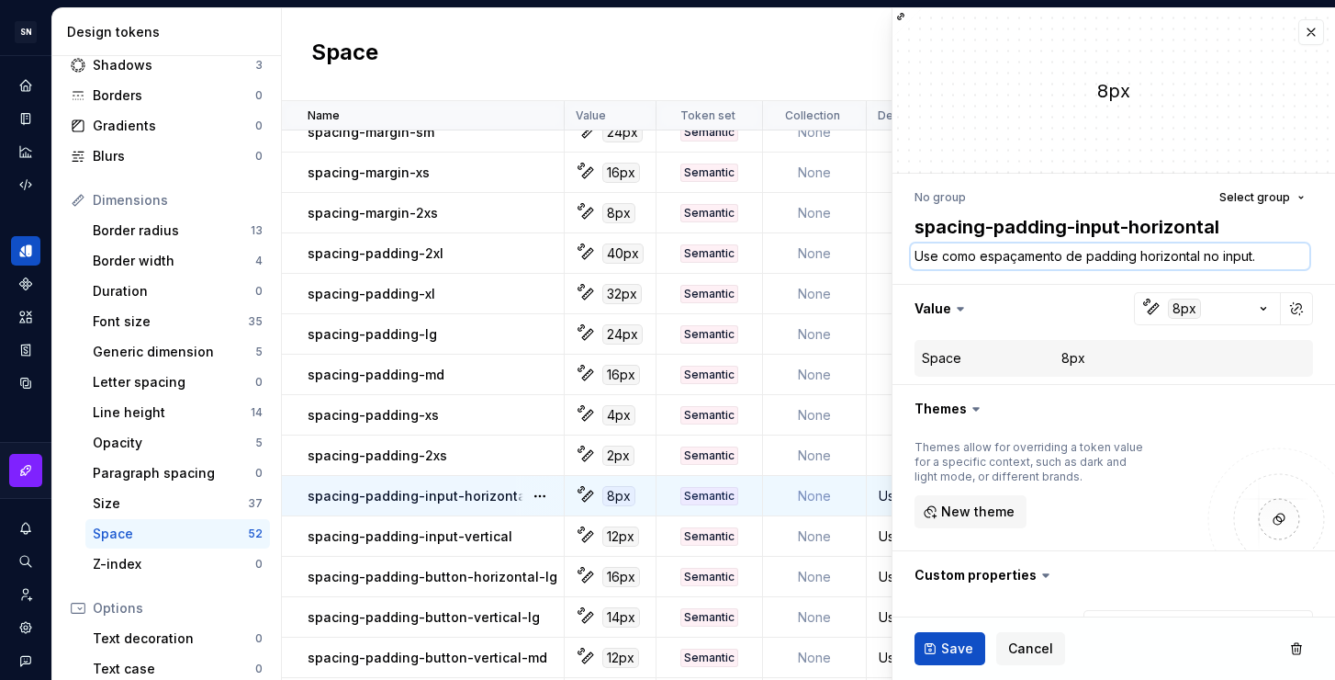
click at [990, 256] on textarea "Use como espaçamento de padding horizontal no input." at bounding box center [1110, 256] width 399 height 26
click at [872, 456] on td at bounding box center [1035, 455] width 337 height 40
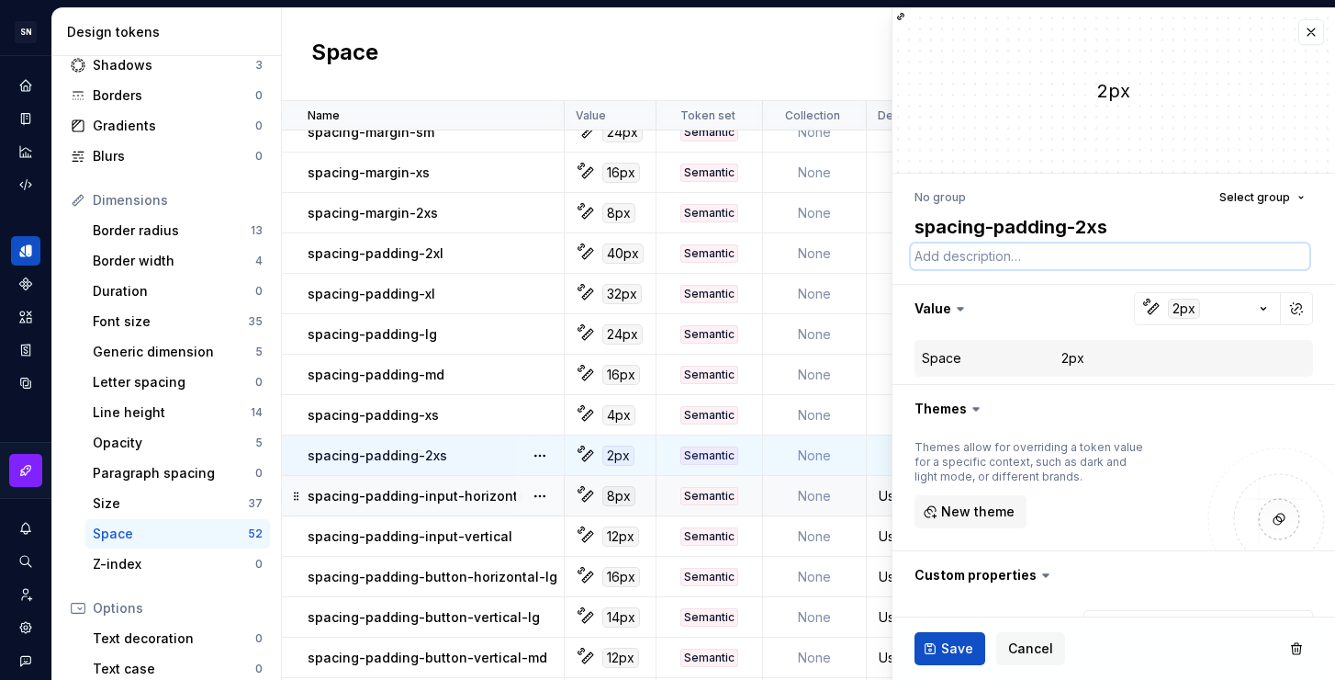
click at [1023, 261] on textarea at bounding box center [1110, 256] width 399 height 26
paste textarea "Use como espaçamento de padding horizontal no input."
type textarea "*"
drag, startPoint x: 1140, startPoint y: 256, endPoint x: 1273, endPoint y: 254, distance: 133.2
click at [1273, 254] on textarea "Use como espaçamento de padding horizontal no input." at bounding box center [1110, 256] width 399 height 26
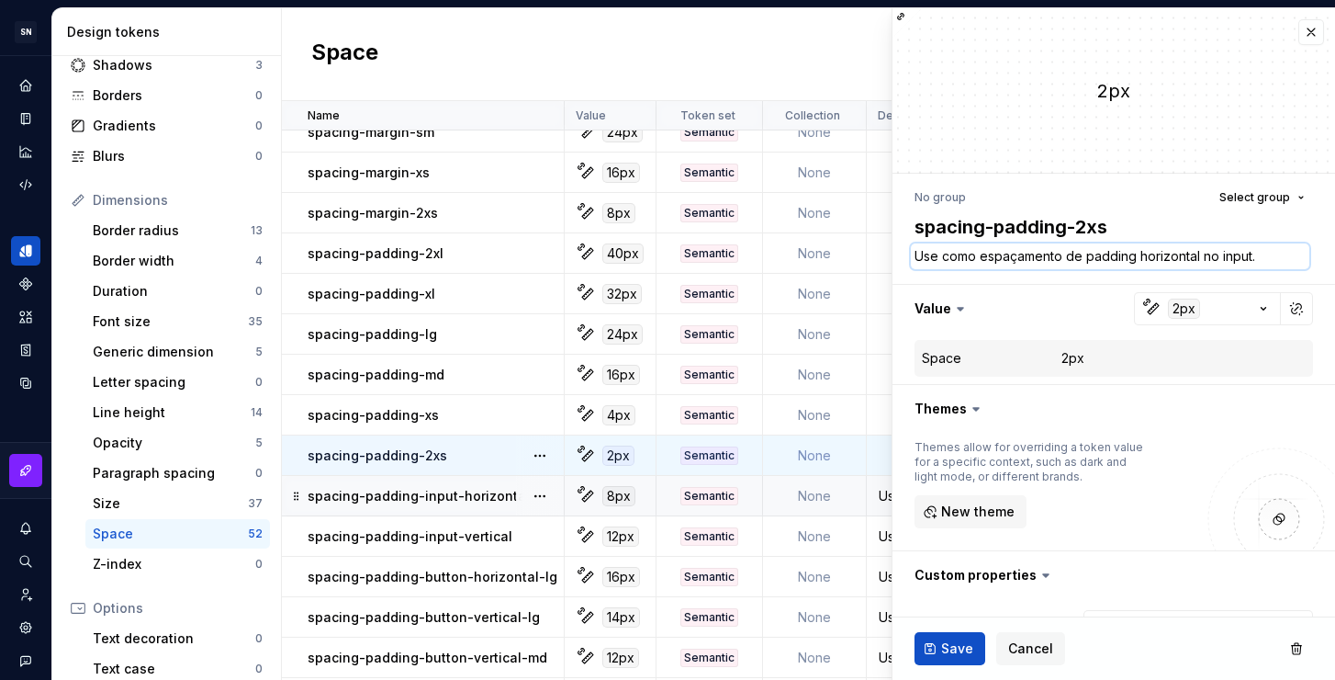
type textarea "Use como espaçamento de padding"
type textarea "*"
type textarea "Use como espaçamento de padding p"
type textarea "*"
type textarea "Use como espaçamento de padding par"
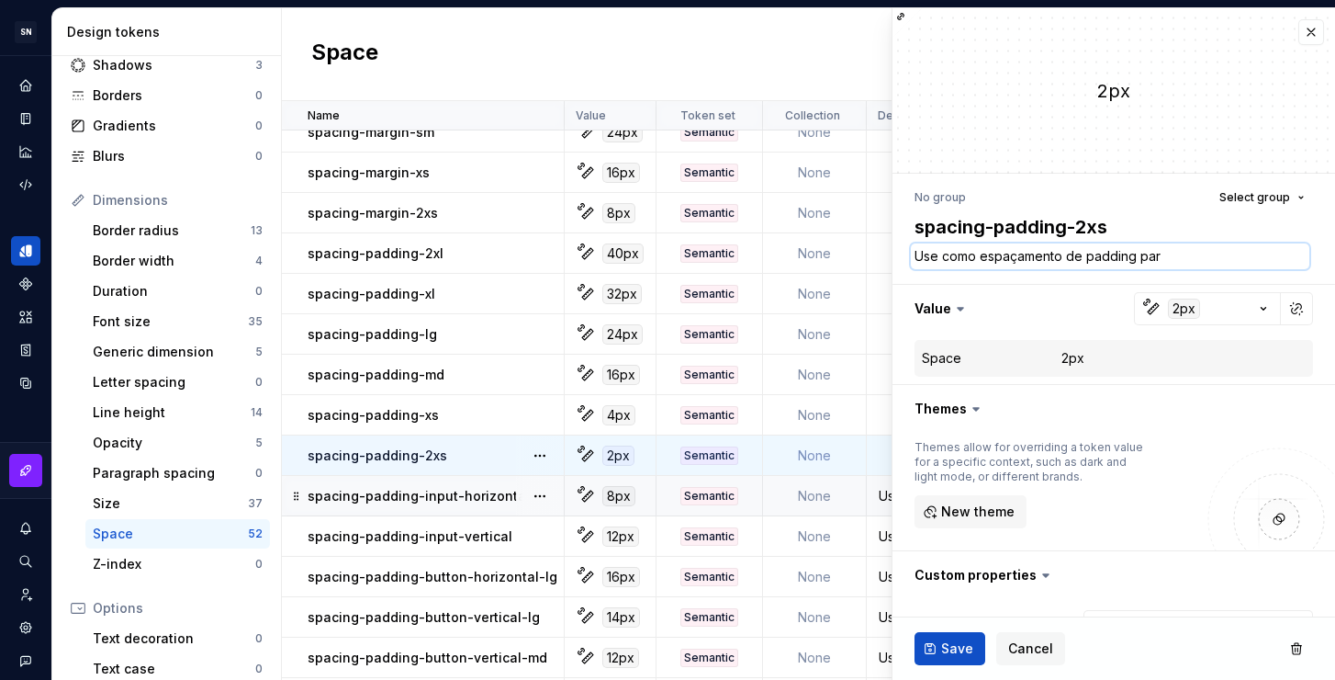
type textarea "*"
type textarea "Use como espaçamento de padding para"
type textarea "*"
type textarea "Use como espaçamento de padding para"
type textarea "*"
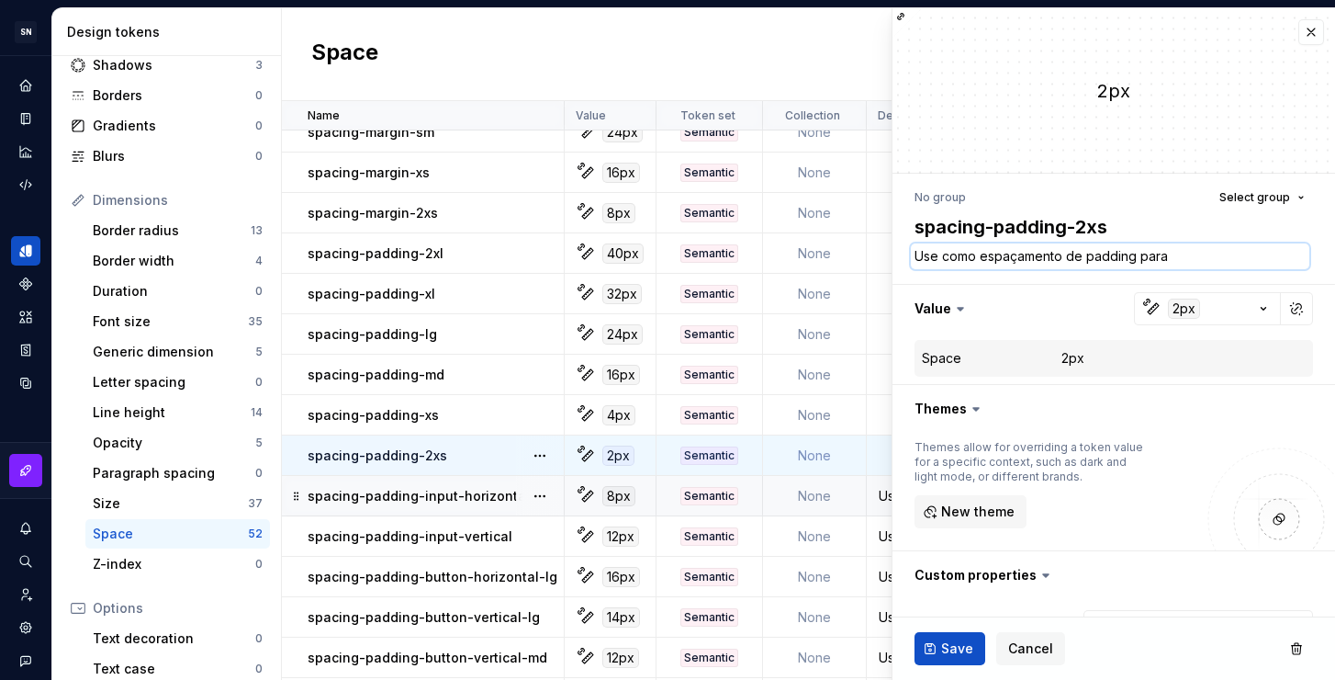
type textarea "Use como espaçamento de padding para e"
type textarea "*"
type textarea "Use como espaçamento de padding para el"
type textarea "*"
type textarea "Use como espaçamento de padding para ele"
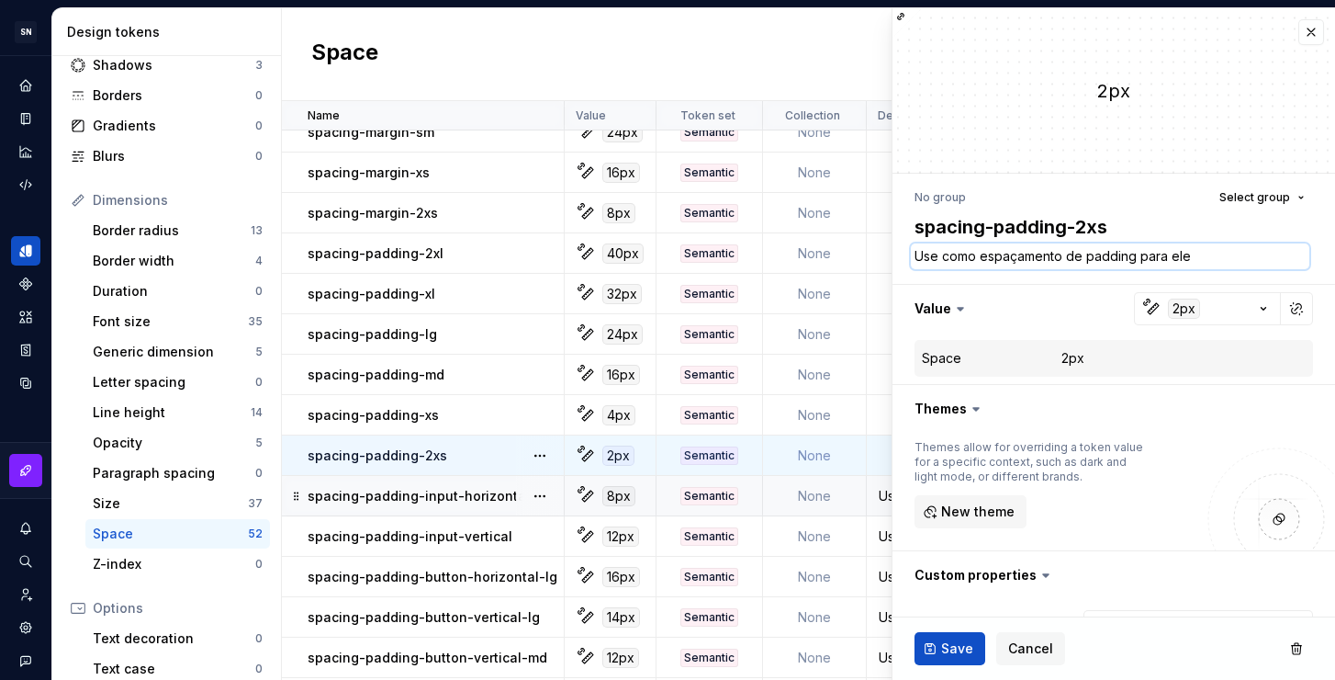
type textarea "*"
type textarea "Use como espaçamento de padding para elem"
type textarea "*"
type textarea "Use como espaçamento de padding para eleme"
type textarea "*"
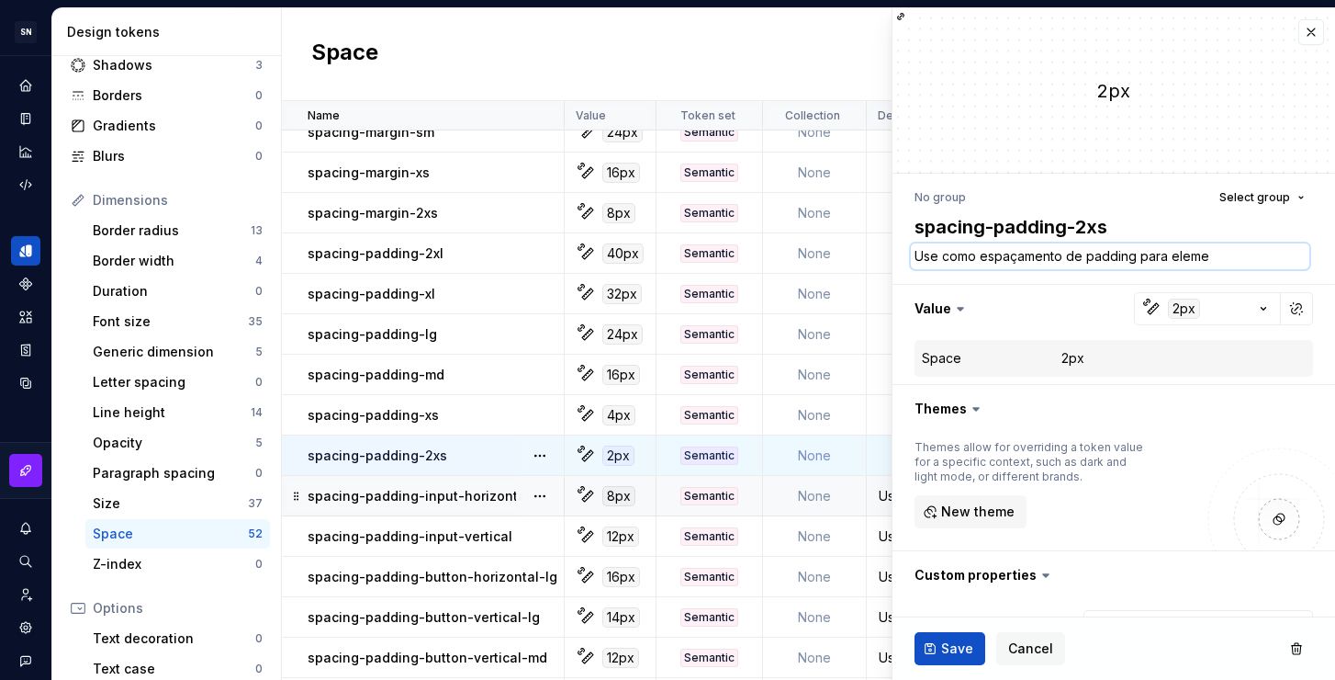
type textarea "Use como espaçamento de padding para elemen"
type textarea "*"
type textarea "Use como espaçamento de padding para element"
type textarea "*"
type textarea "Use como espaçamento de padding para elemento"
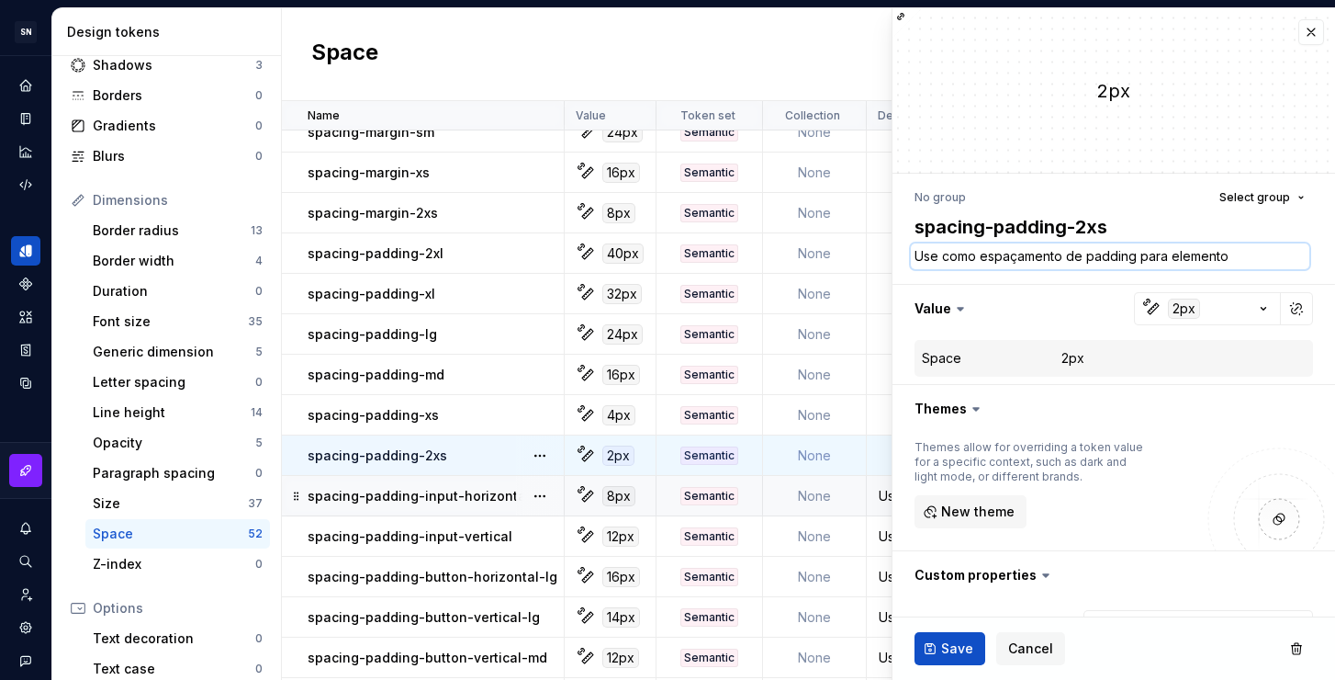
type textarea "*"
type textarea "Use como espaçamento de padding para elementos"
type textarea "*"
type textarea "Use como espaçamento de padding para elementos"
type textarea "*"
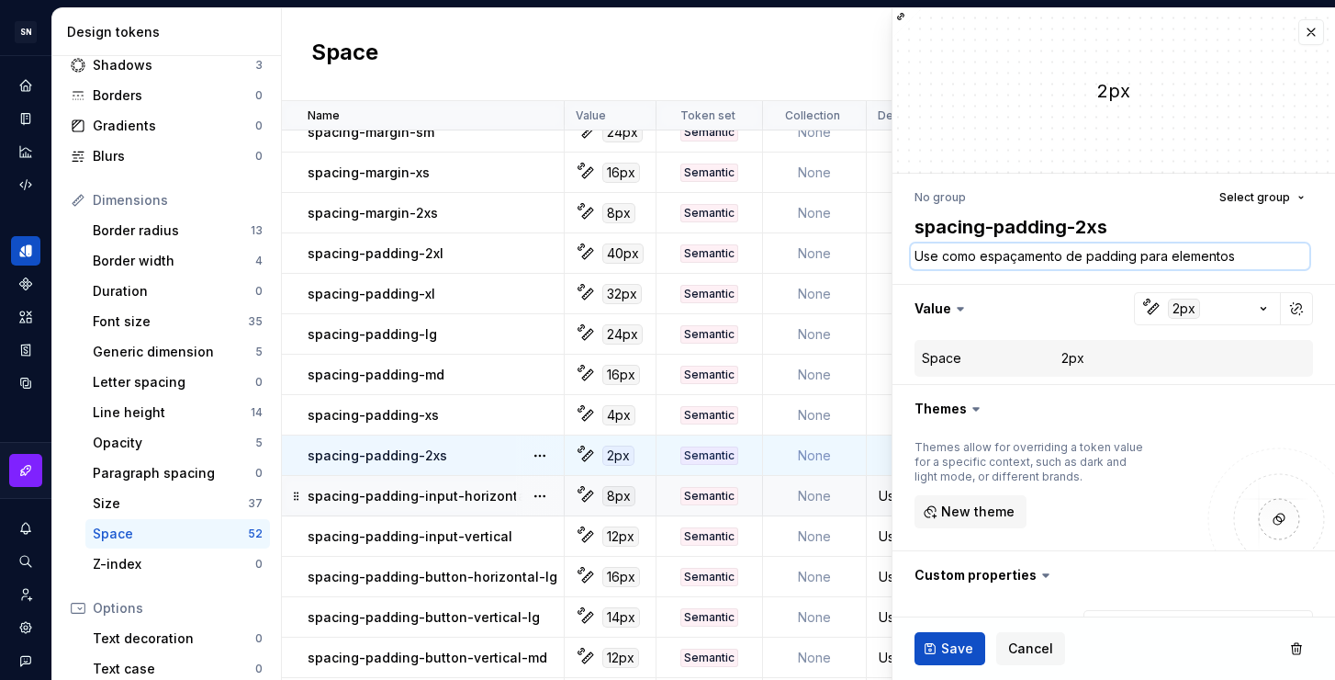
type textarea "Use como espaçamento de padding para elementos"
type textarea "*"
type textarea "Use como espaçamento de padding para elemento"
type textarea "*"
type textarea "Use como espaçamento de padding para element"
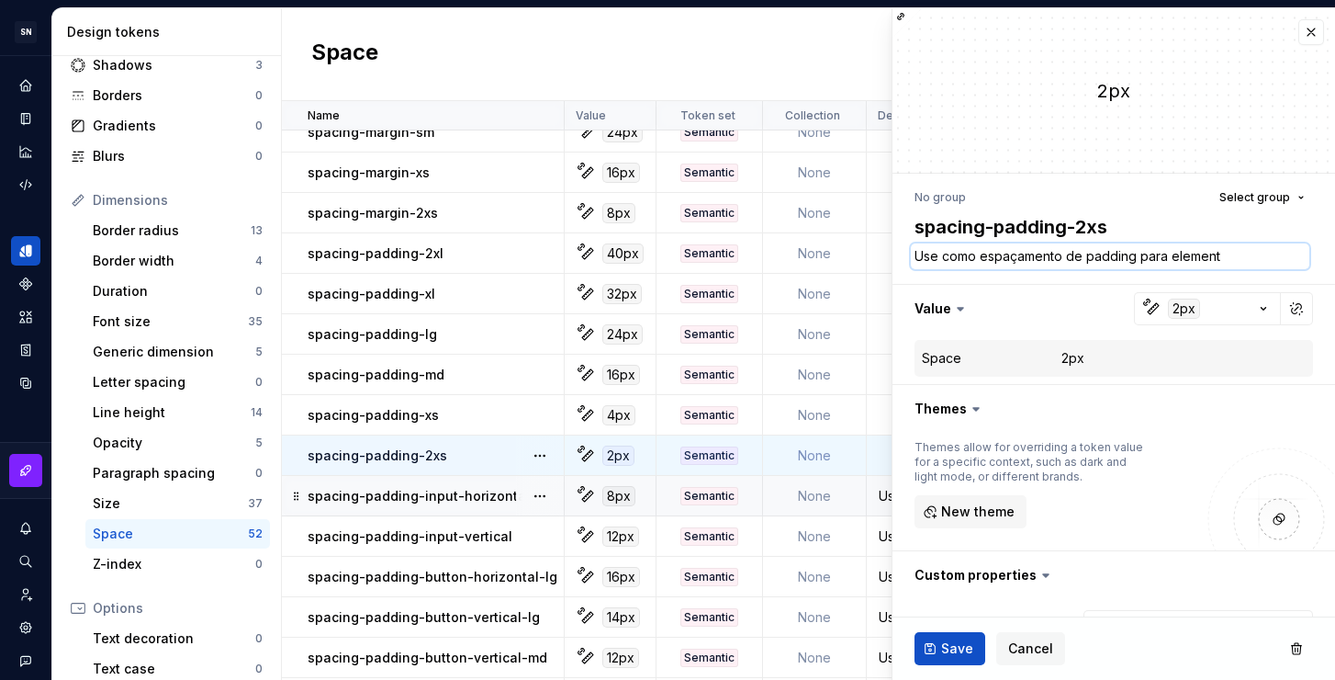
type textarea "*"
type textarea "Use como espaçamento de padding para elemen"
type textarea "*"
type textarea "Use como espaçamento de padding para eleme"
type textarea "*"
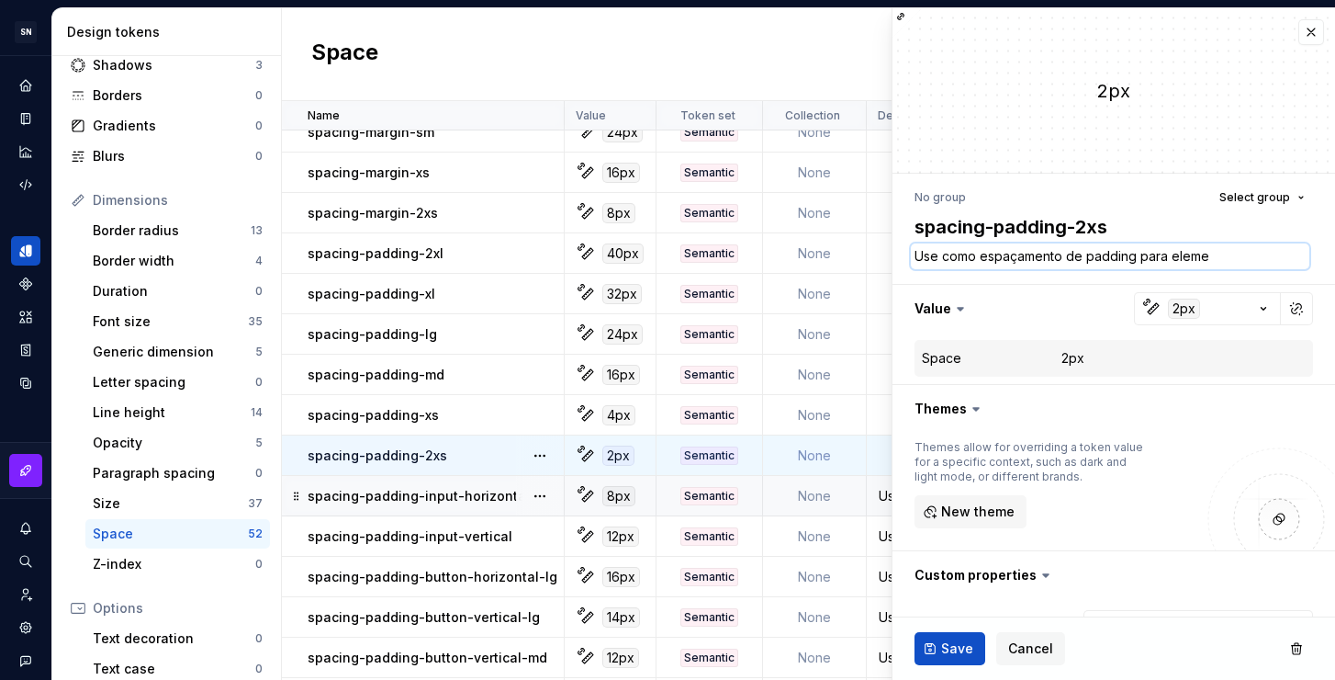
type textarea "Use como espaçamento de padding para elem"
type textarea "*"
type textarea "Use como espaçamento de padding para ele"
type textarea "*"
type textarea "Use como espaçamento de padding para el"
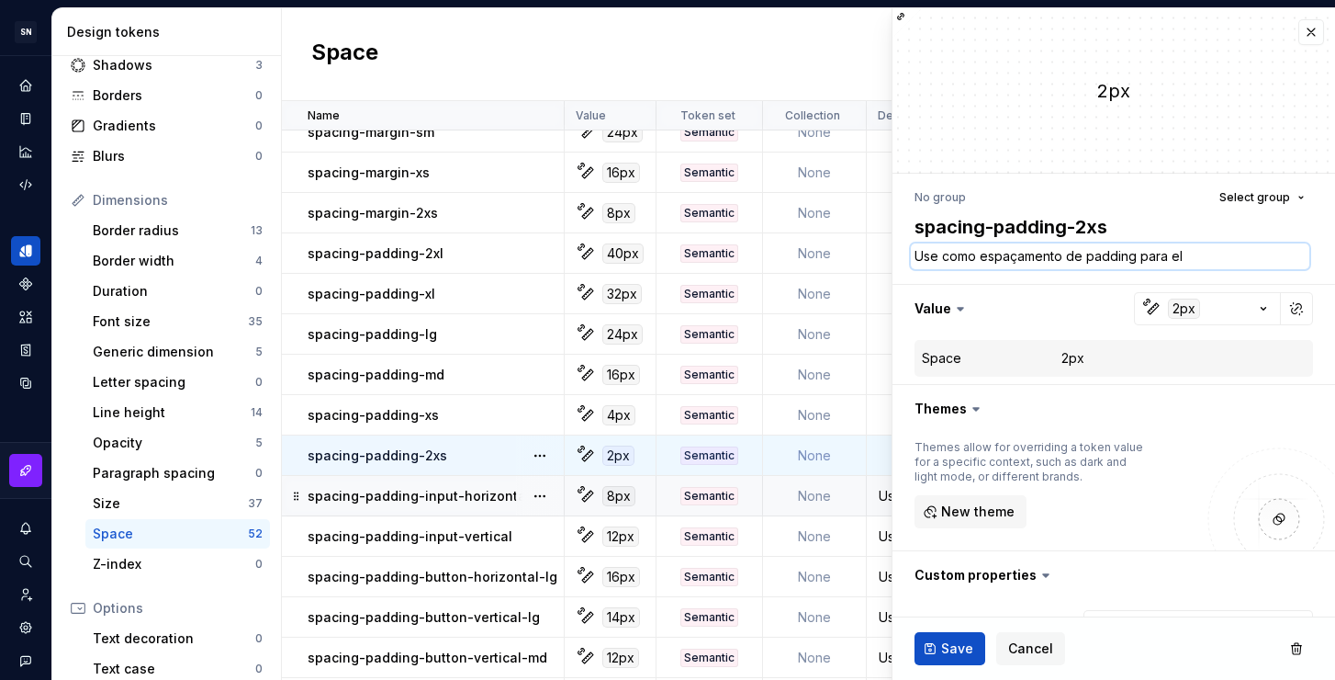
type textarea "*"
type textarea "Use como espaçamento de padding para e"
type textarea "*"
type textarea "Use como espaçamento de padding para"
type textarea "*"
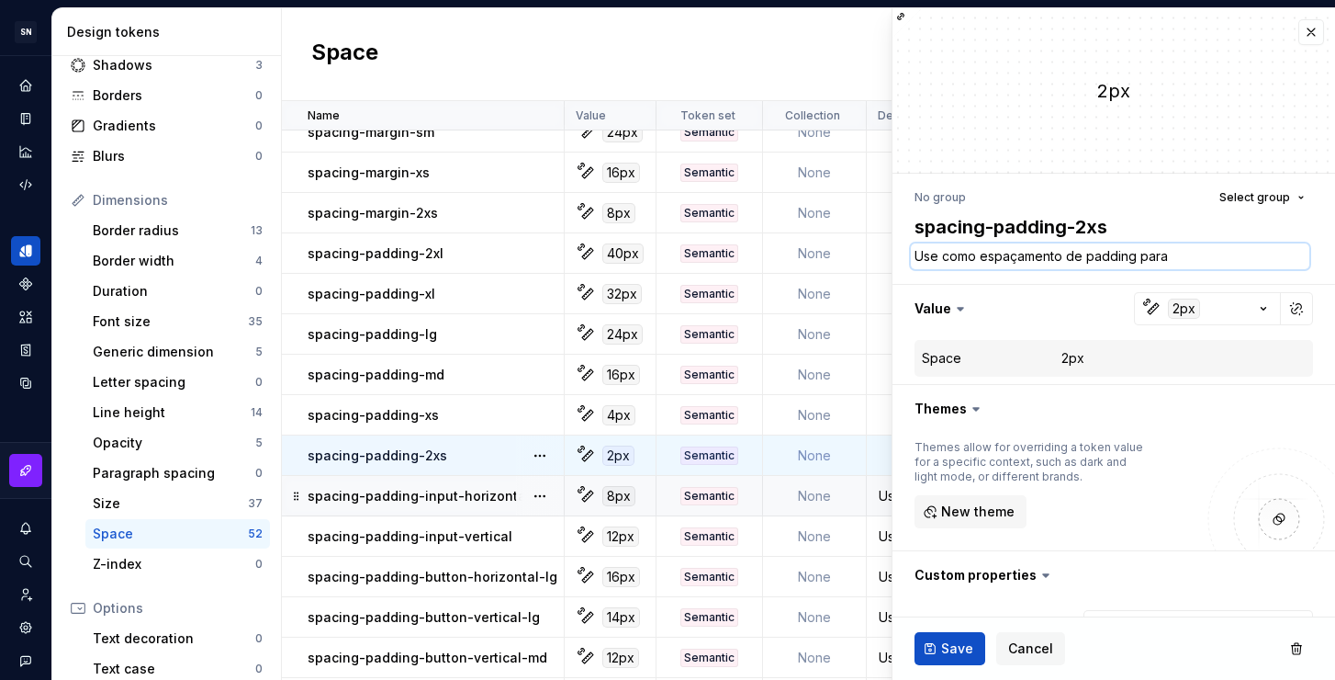
type textarea "Use como espaçamento de padding para"
type textarea "*"
type textarea "Use como espaçamento de padding par"
type textarea "*"
type textarea "Use como espaçamento de padding pa"
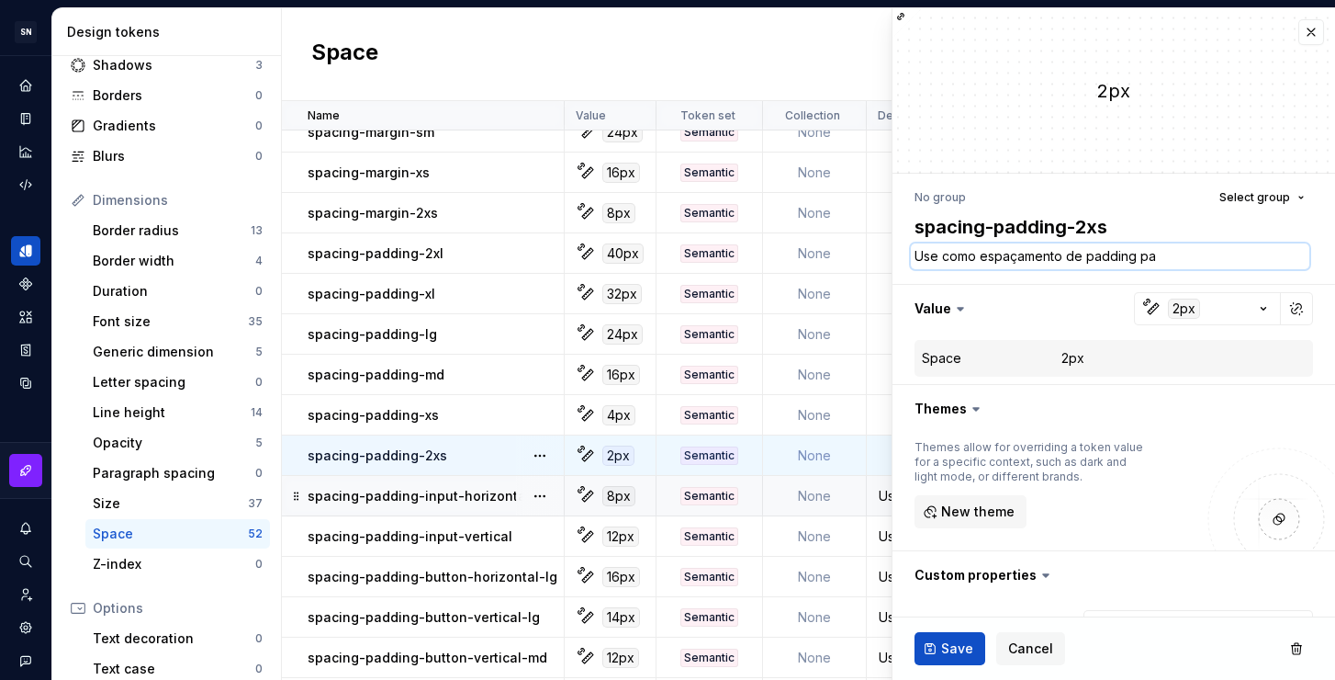
type textarea "*"
click at [1063, 253] on textarea "Use como espaçamento de padding p" at bounding box center [1110, 256] width 399 height 26
type textarea "Use como espaçamento de padding p"
type textarea "*"
type textarea "Use como espaçamento g de padding p"
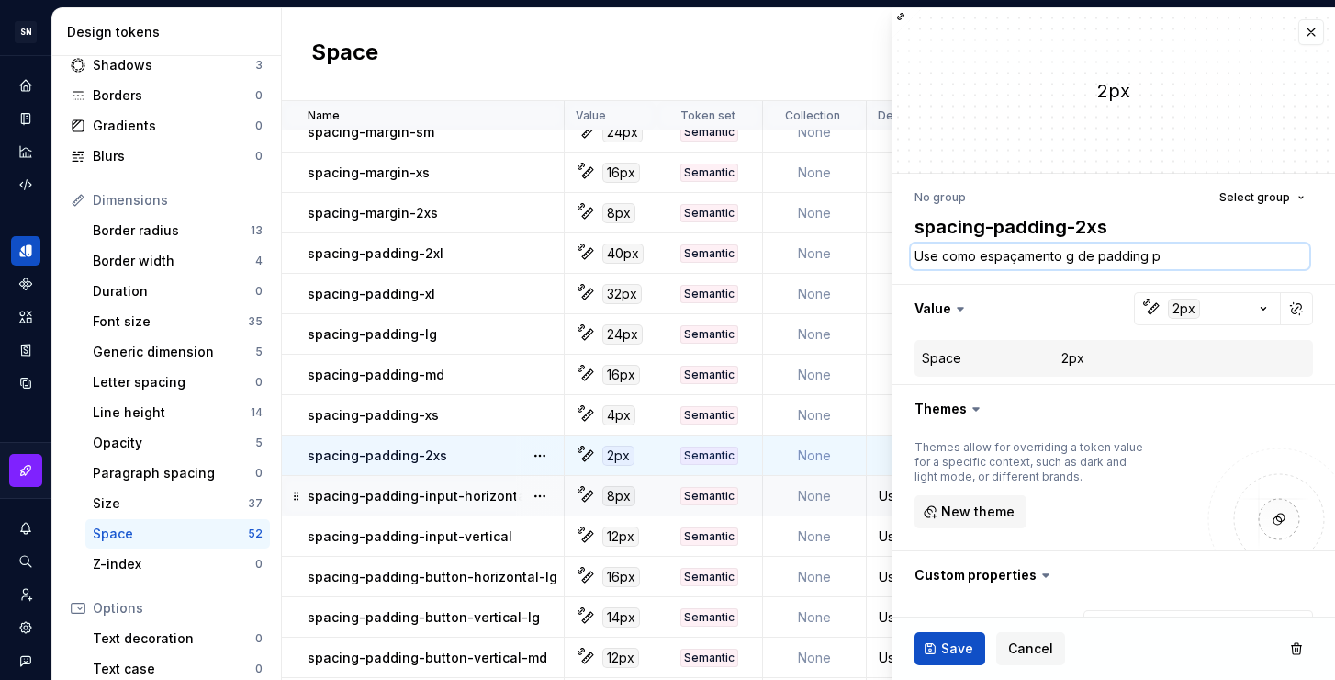
type textarea "*"
type textarea "Use como espaçamento gr de padding p"
type textarea "*"
type textarea "Use como espaçamento gra de padding p"
type textarea "*"
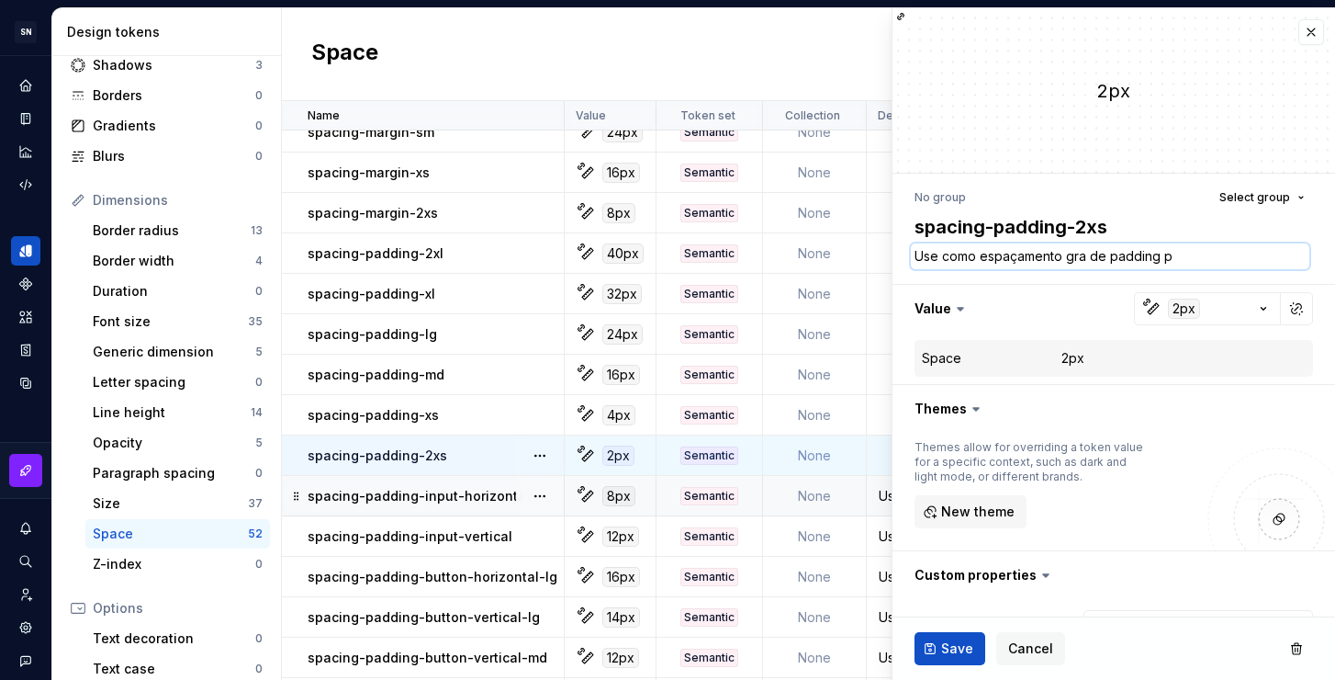
type textarea "Use como espaçamento gran de padding p"
type textarea "*"
type textarea "Use como espaçamento grande de padding p"
type textarea "*"
drag, startPoint x: 1206, startPoint y: 254, endPoint x: 1180, endPoint y: 249, distance: 26.3
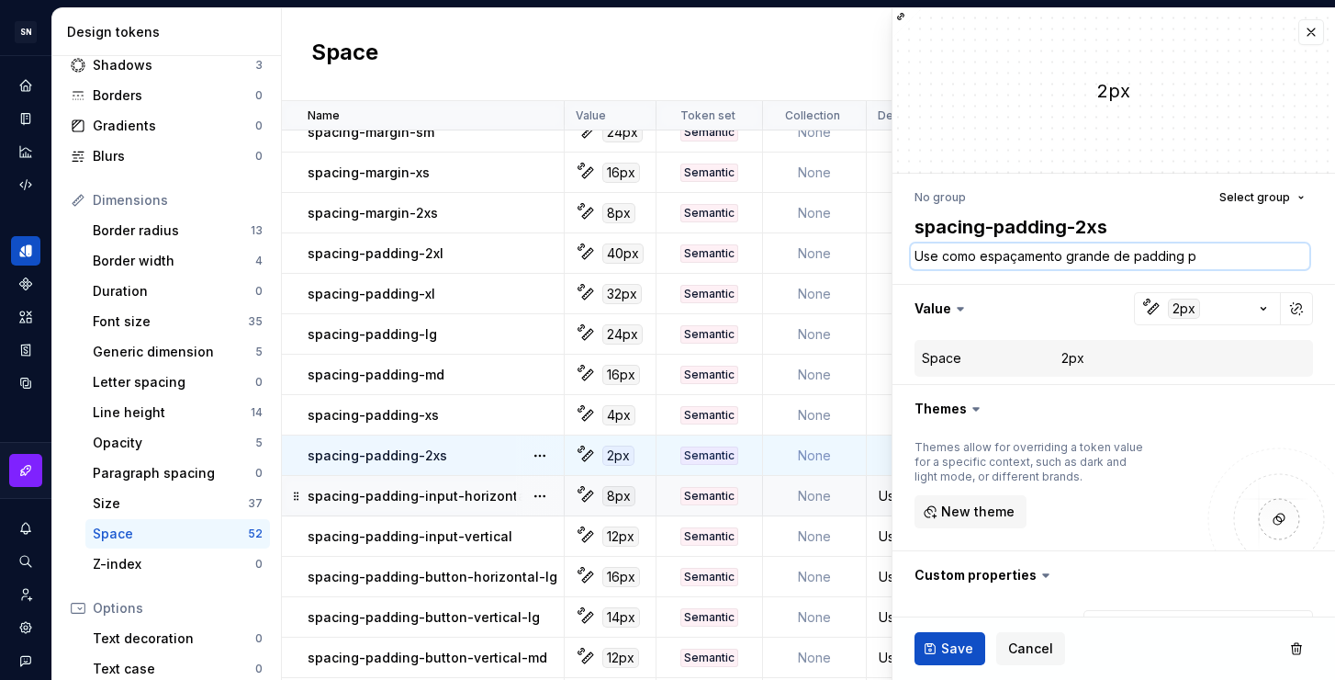
click at [1180, 249] on textarea "Use como espaçamento grande de padding p" at bounding box center [1110, 256] width 399 height 26
type textarea "Use como espaçamento grande de padding"
type textarea "*"
type textarea "Use como espaçamento grande de padding."
click at [970, 639] on span "Save" at bounding box center [957, 648] width 32 height 18
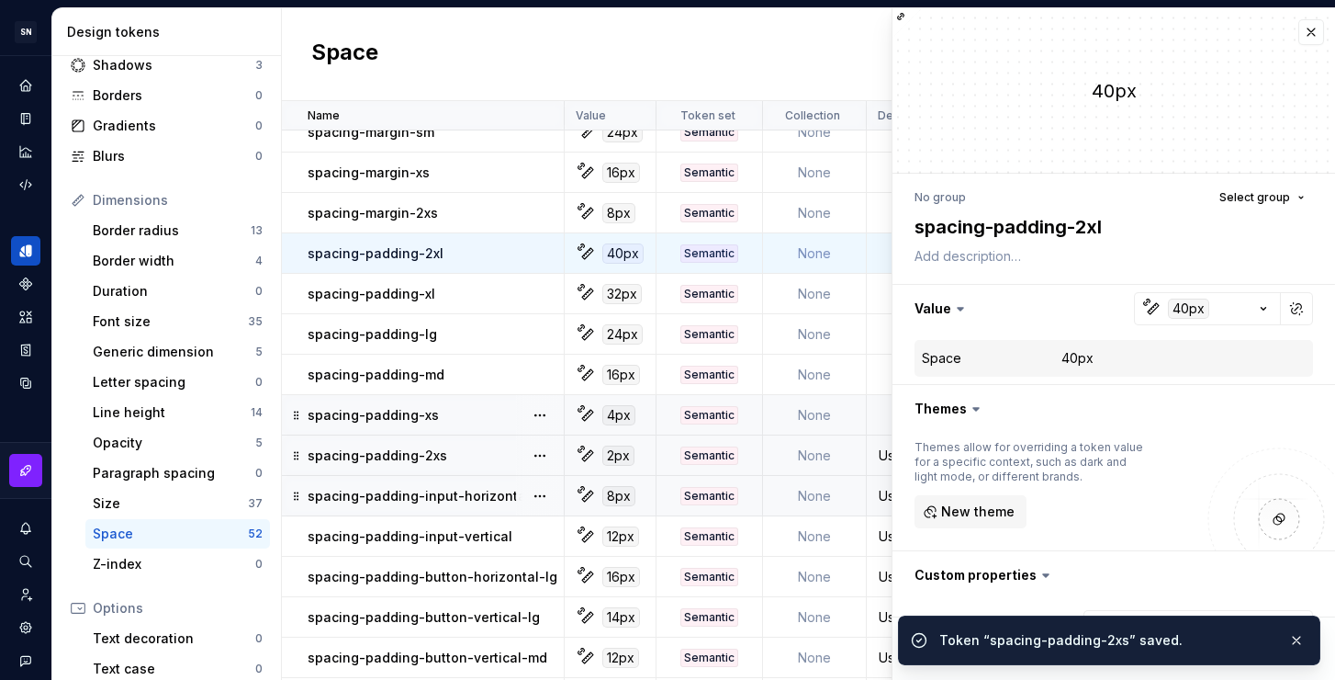
click at [876, 457] on div "Use como espaçamento grande de padding." at bounding box center [1035, 455] width 334 height 18
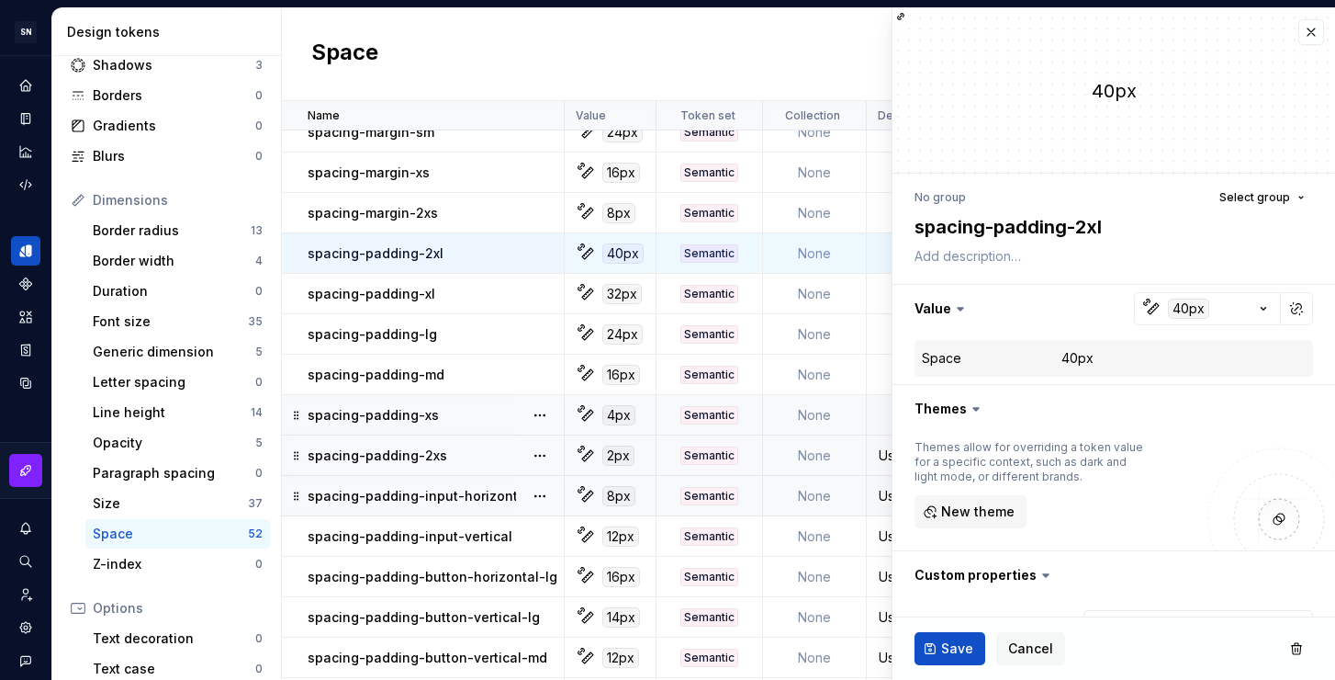
type textarea "*"
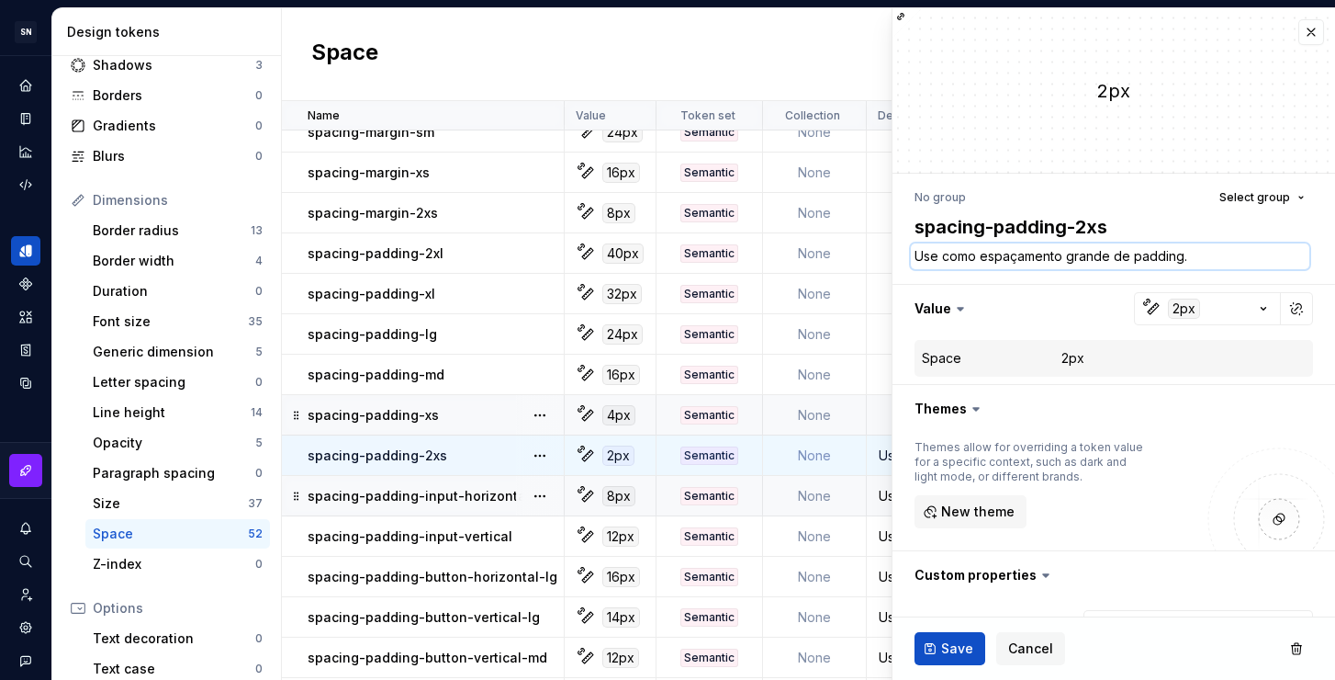
click at [1083, 248] on textarea "Use como espaçamento grande de padding." at bounding box center [1110, 256] width 399 height 26
click at [1098, 259] on textarea "Use como espaçamento grande de padding." at bounding box center [1110, 256] width 399 height 26
drag, startPoint x: 1107, startPoint y: 259, endPoint x: 1067, endPoint y: 256, distance: 39.6
click at [1067, 256] on textarea "Use como espaçamento grande de padding." at bounding box center [1110, 256] width 399 height 26
type textarea "Use como espaçamento p de padding."
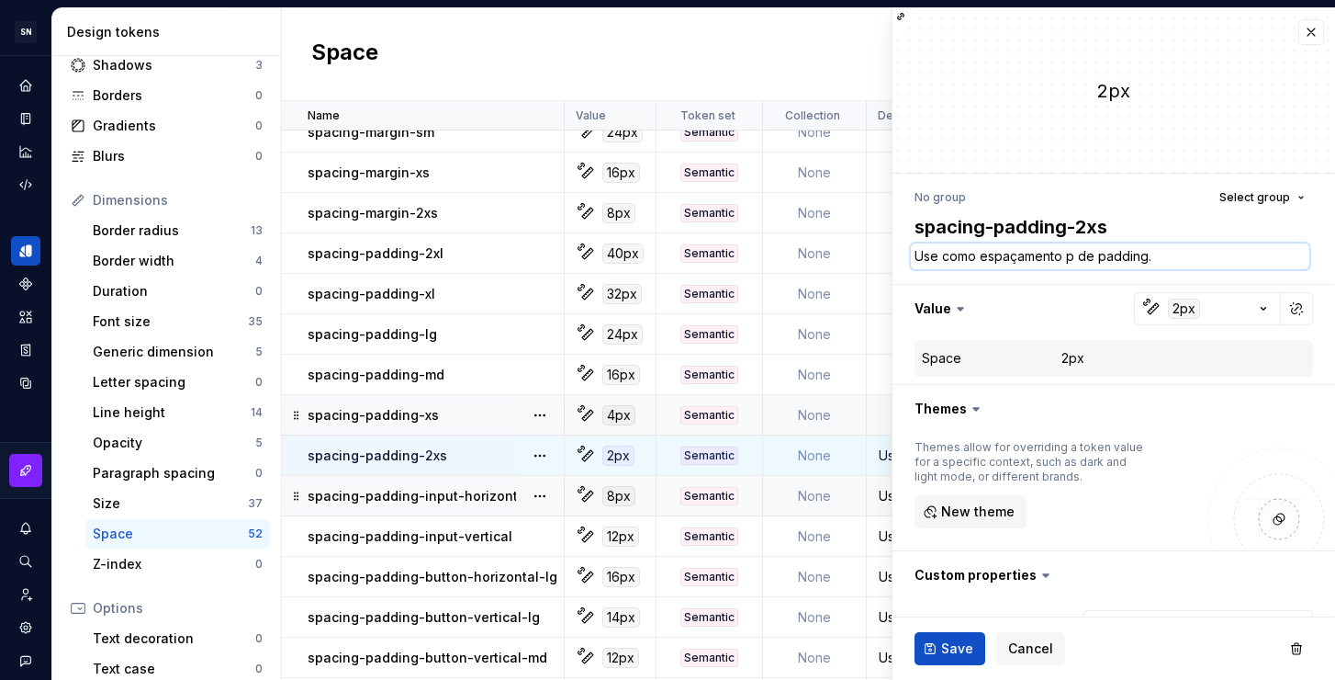
type textarea "*"
type textarea "Use como espaçamento pe de padding."
type textarea "*"
type textarea "Use como espaçamento peq de padding."
type textarea "*"
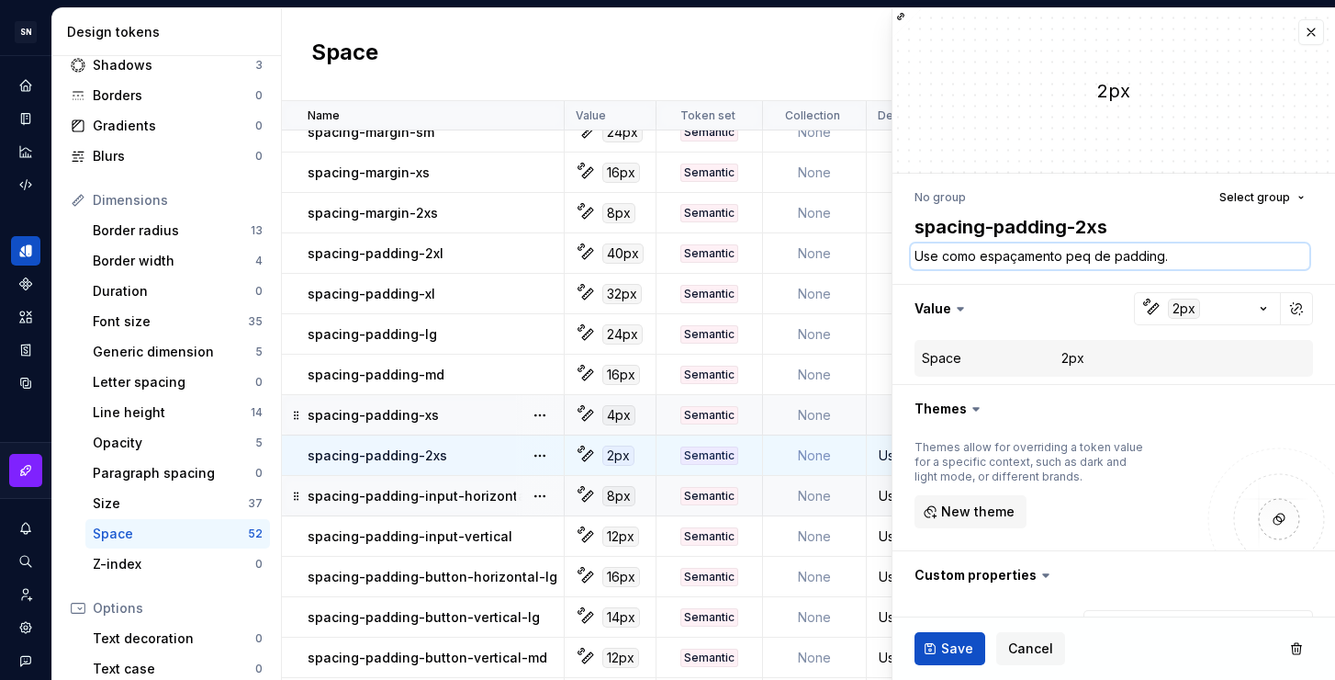
type textarea "Use como espaçamento pequ de padding."
type textarea "*"
type textarea "Use como espaçamento peque de padding."
type textarea "*"
type textarea "Use como espaçamento pequen de padding."
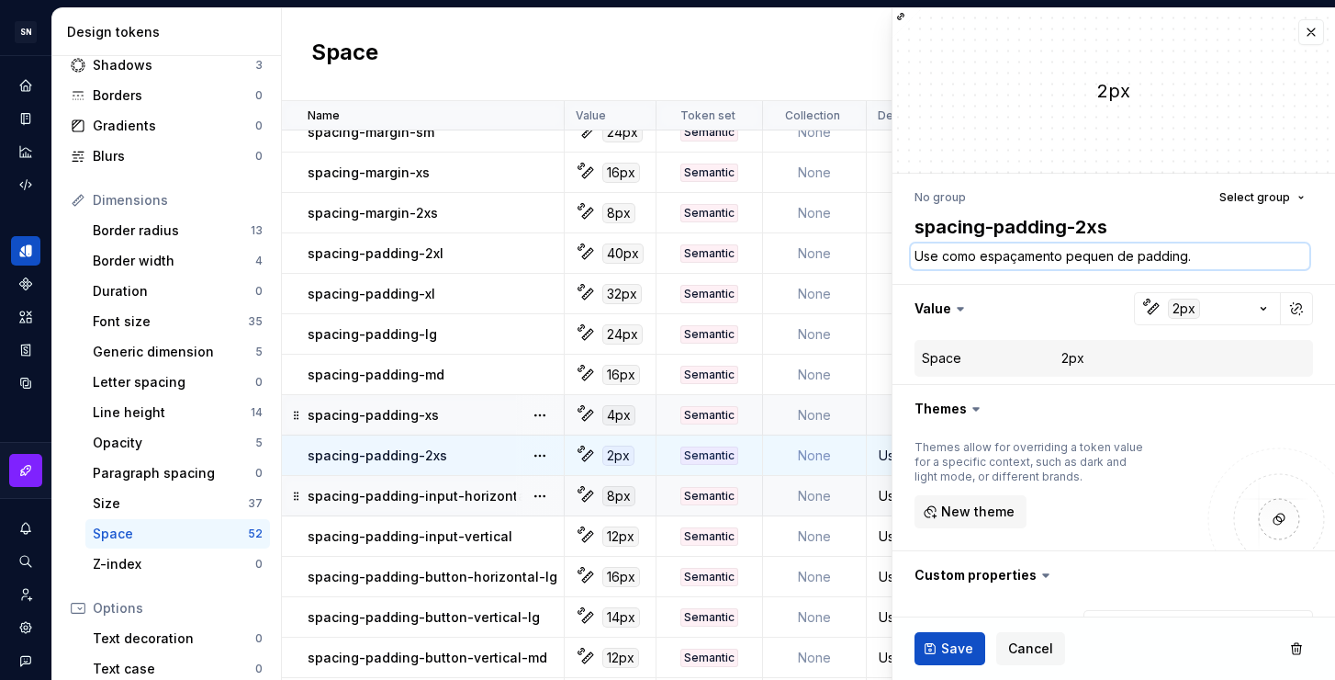
type textarea "*"
type textarea "Use como espaçamento pequeno de padding."
click at [967, 648] on span "Save" at bounding box center [957, 648] width 32 height 18
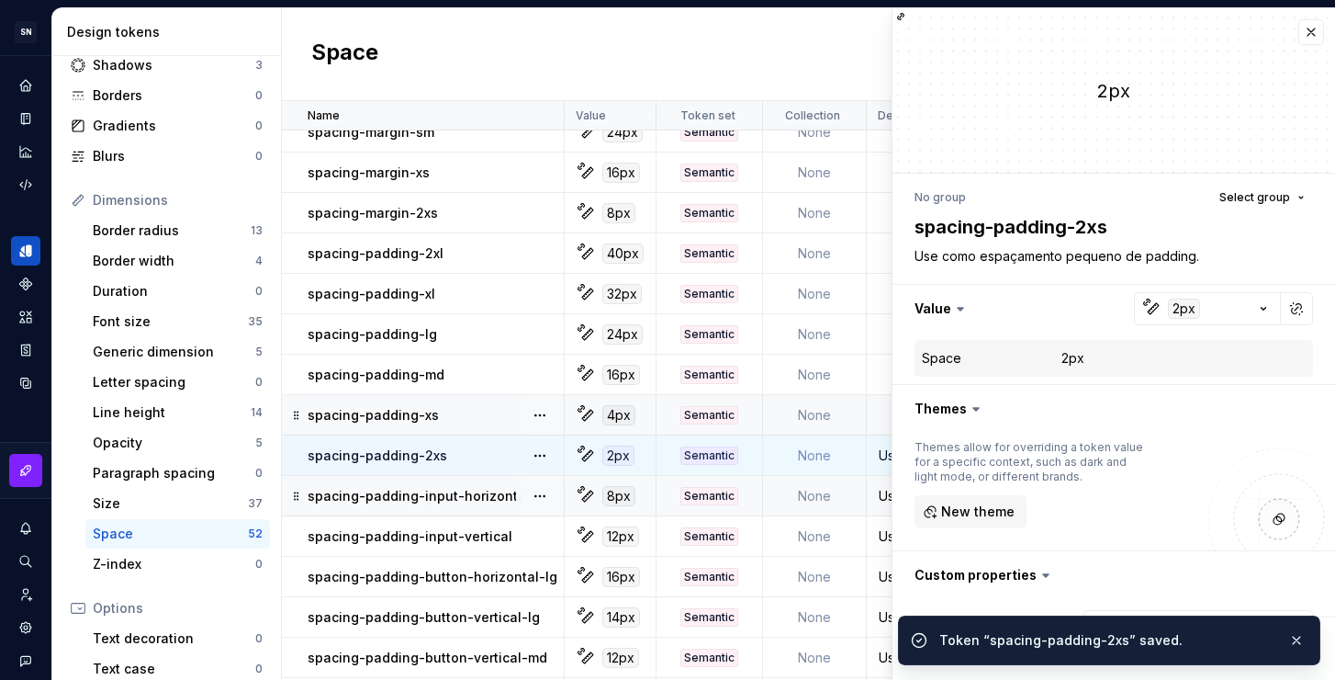
click at [881, 419] on td at bounding box center [1035, 415] width 337 height 40
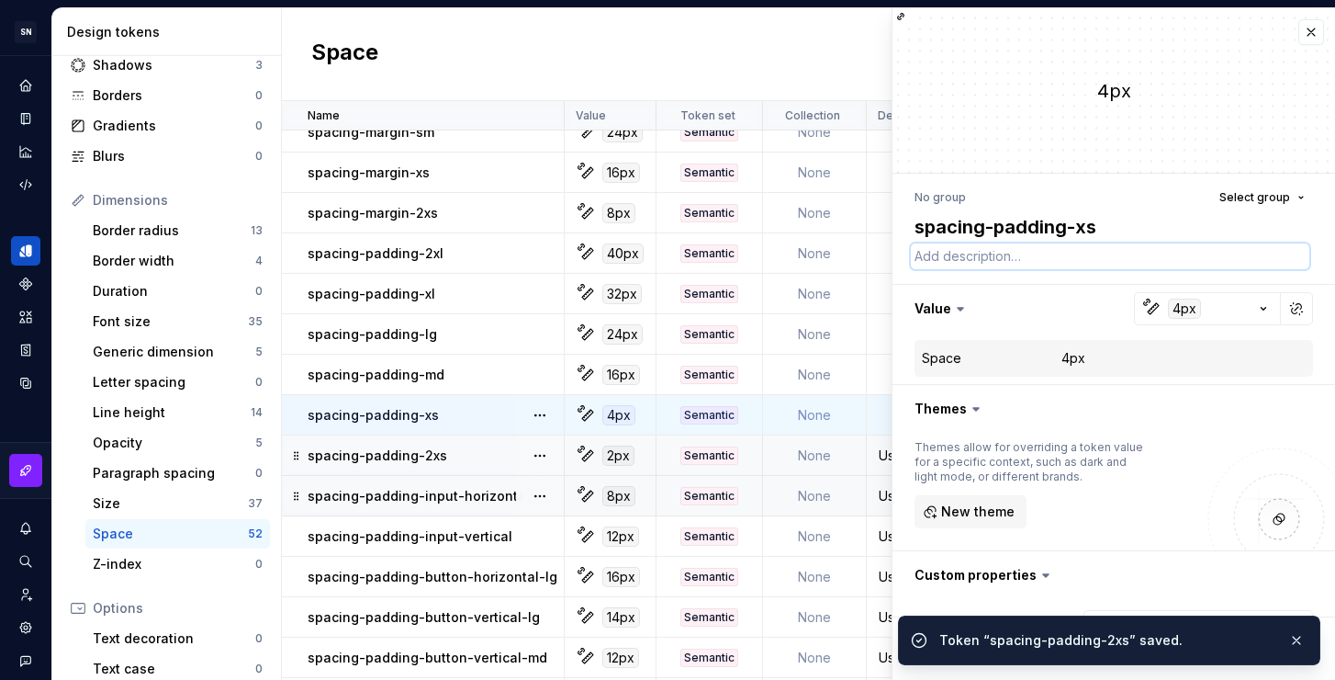
click at [1020, 261] on textarea at bounding box center [1110, 256] width 399 height 26
paste textarea "Use como espaçamento grande de padding."
type textarea "*"
type textarea "Use como espaçamento grande de padding."
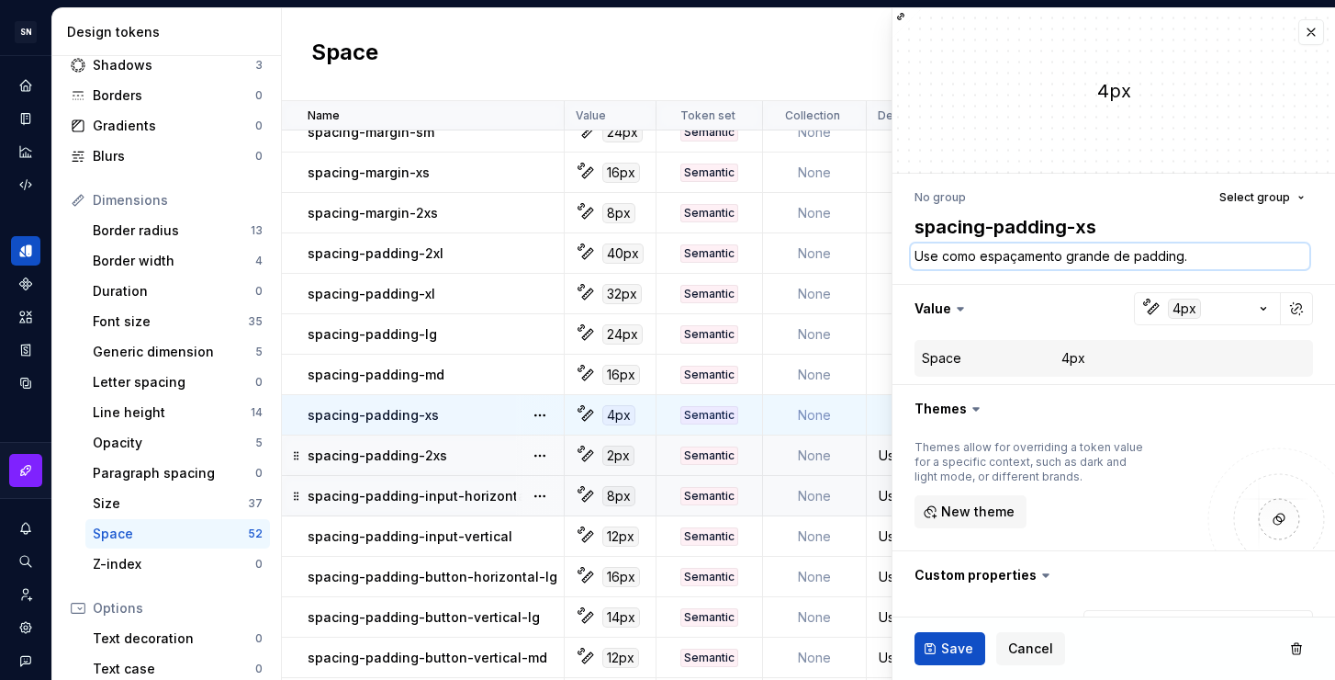
type textarea "*"
drag, startPoint x: 1109, startPoint y: 256, endPoint x: 1068, endPoint y: 254, distance: 41.4
click at [1068, 254] on textarea "Use como espaçamento grande de padding." at bounding box center [1110, 256] width 399 height 26
type textarea "Use como espaçamento p de padding."
type textarea "*"
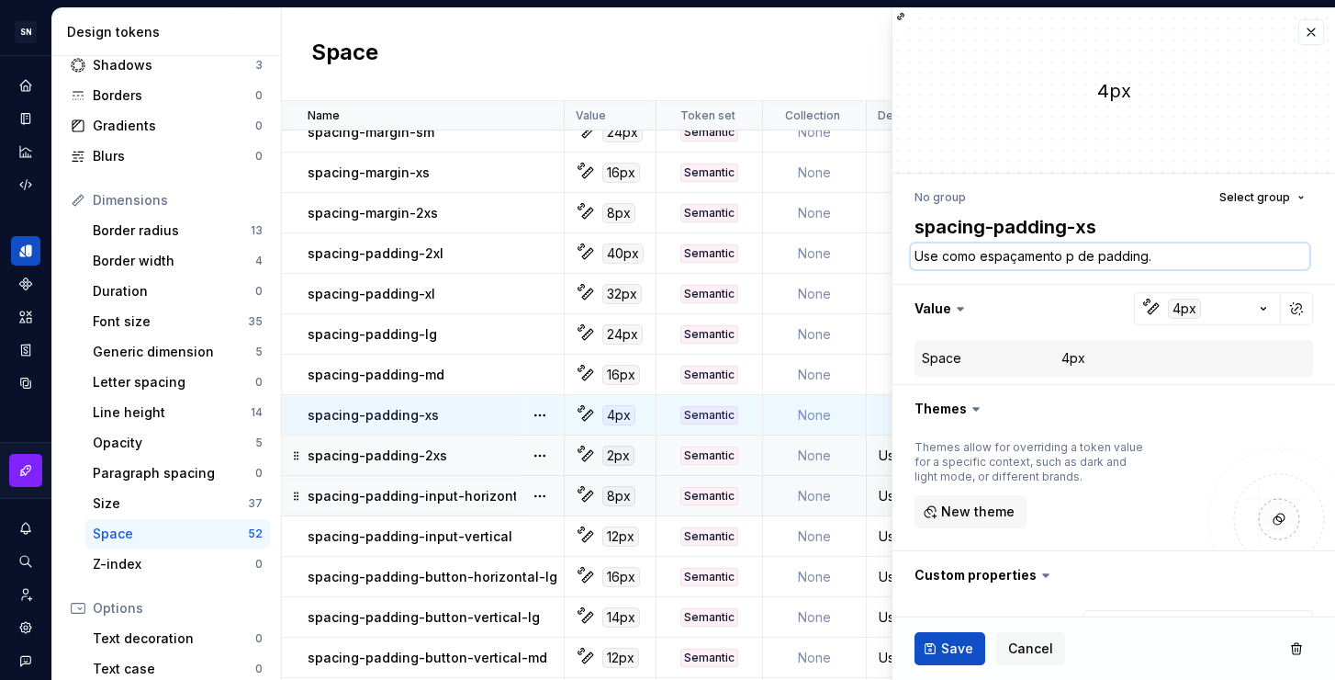
type textarea "Use como espaçamento pe de padding."
type textarea "*"
type textarea "Use como espaçamento peq de padding."
type textarea "*"
type textarea "Use como espaçamento pequ de padding."
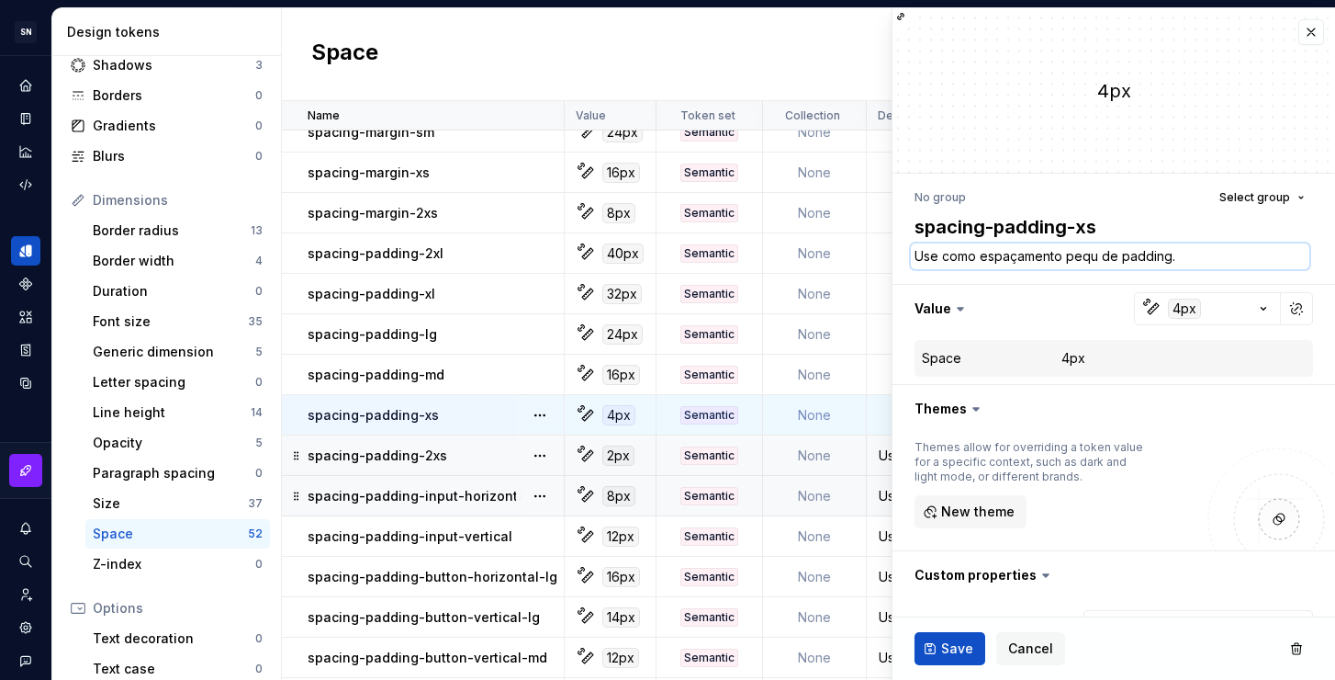
type textarea "*"
type textarea "Use como espaçamento peque de padding."
type textarea "*"
type textarea "Use como espaçamento pequen de padding."
type textarea "*"
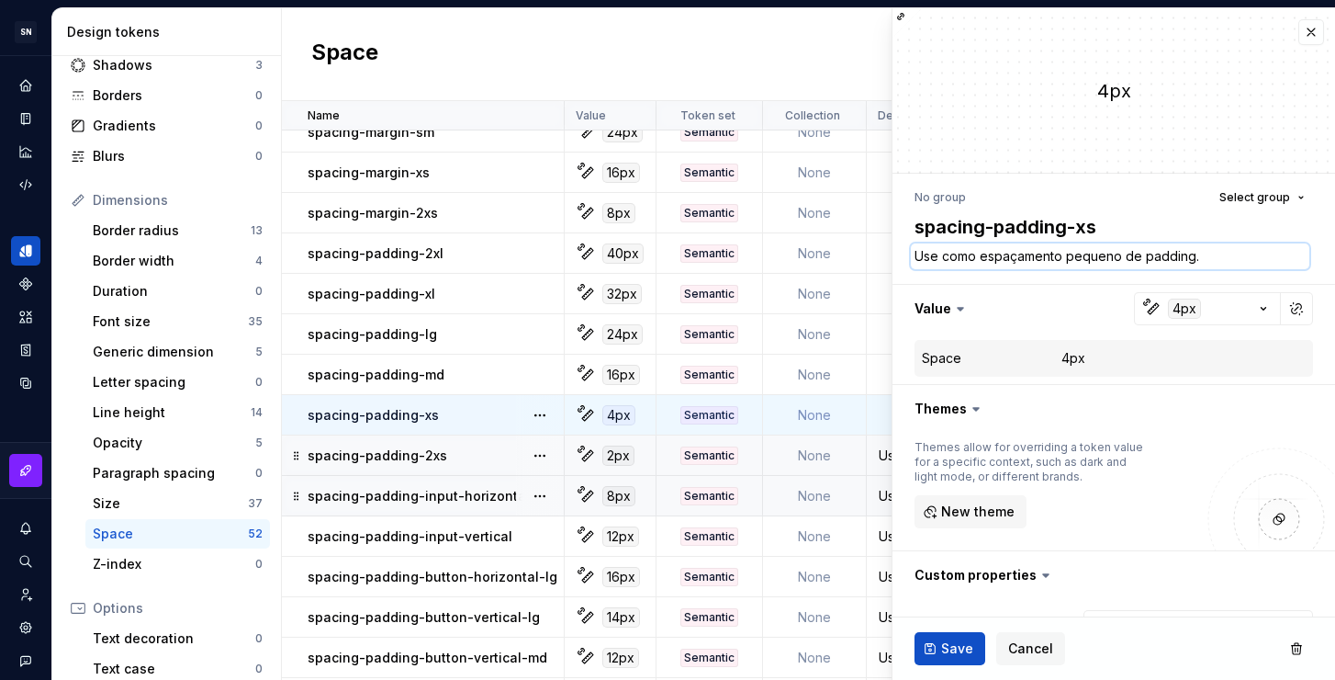
type textarea "Use como espaçamento pequeno de padding."
click at [960, 650] on ul "Token “spacing-50” saved." at bounding box center [1109, 664] width 452 height 29
click at [880, 498] on div "Use como espaçamento de padding horizontal no input." at bounding box center [1035, 496] width 334 height 18
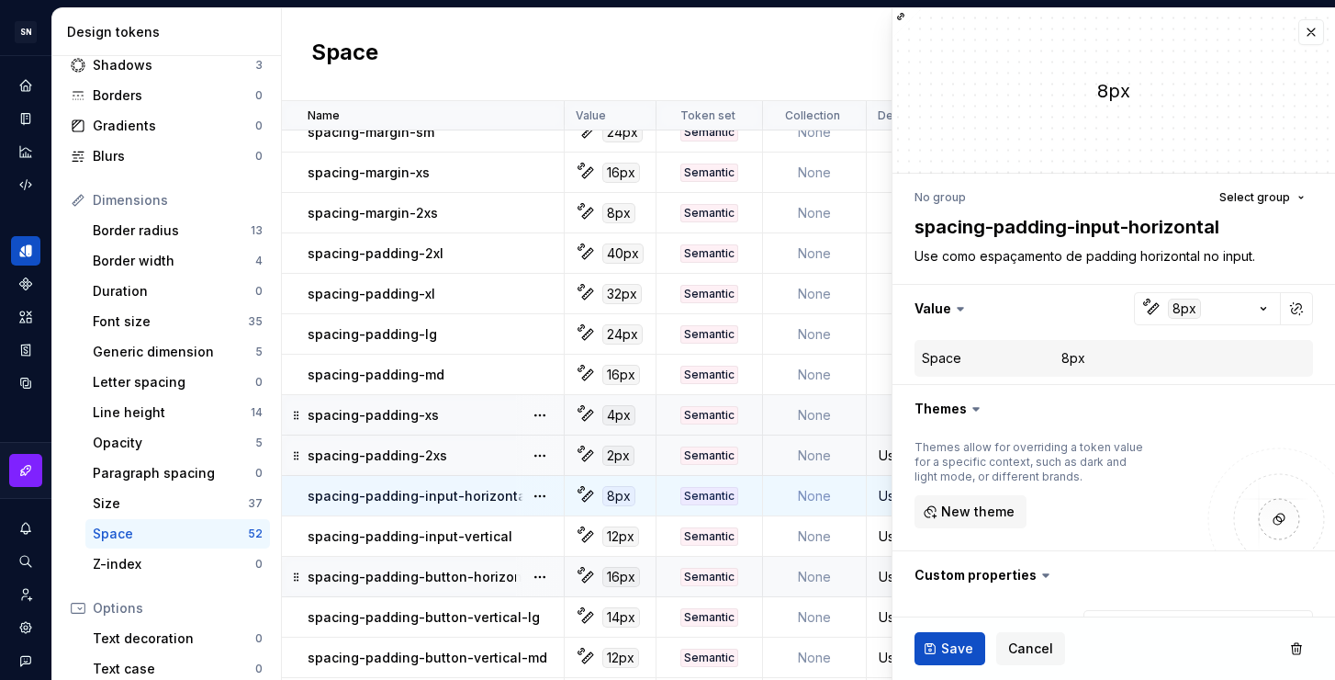
click at [880, 576] on div "Use como espaçamento de padding horizontal grande no botão." at bounding box center [1035, 577] width 334 height 18
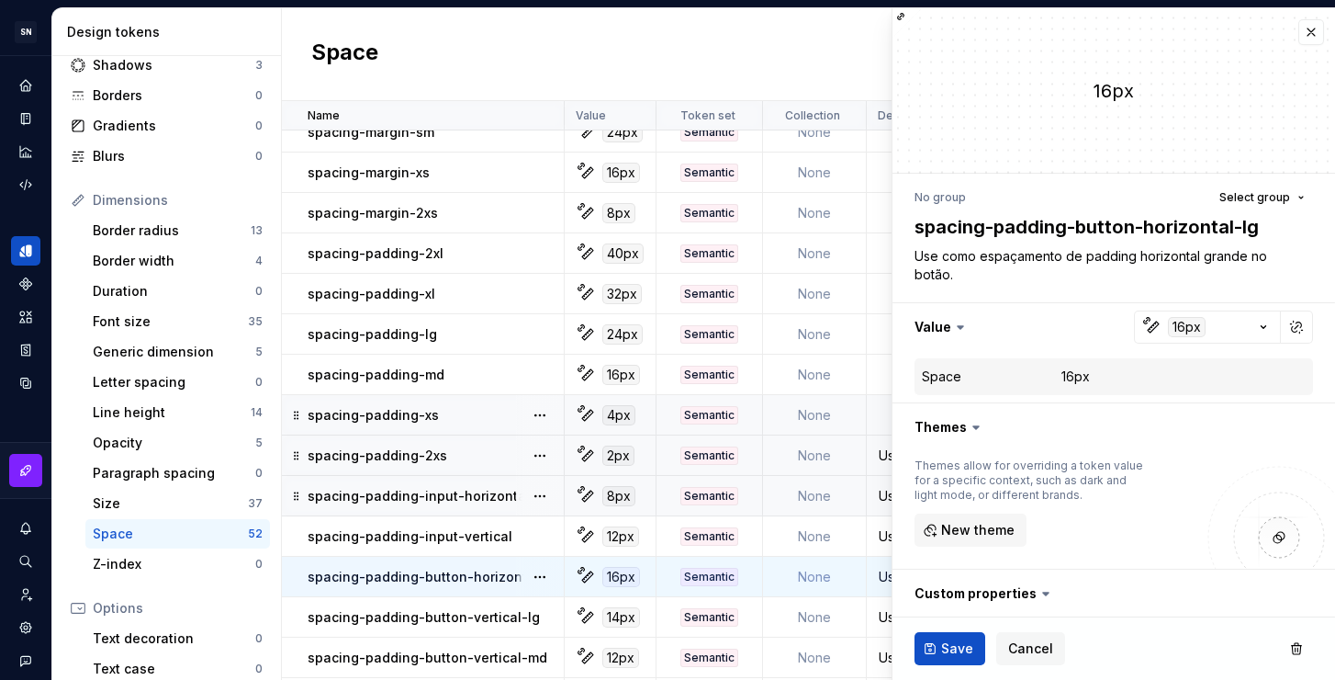
click at [883, 465] on td "Use como espaçamento pequeno de padding." at bounding box center [1035, 455] width 337 height 40
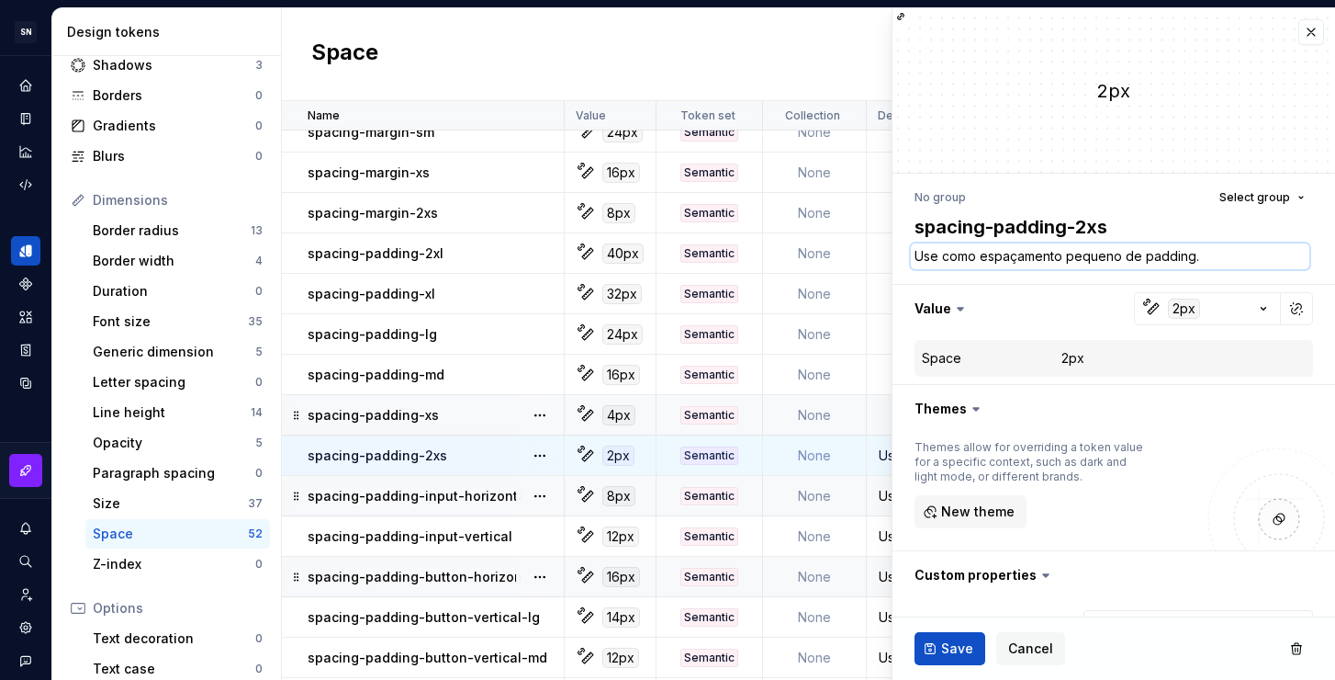
click at [1091, 258] on textarea "Use como espaçamento pequeno de padding." at bounding box center [1110, 256] width 399 height 26
click at [1107, 259] on textarea "Use como espaçamento pequeno de padding." at bounding box center [1110, 256] width 399 height 26
click at [1234, 258] on textarea "Use como espaçamento pequeno de padding." at bounding box center [1110, 256] width 399 height 26
click at [880, 536] on div "Use como espaçamento de padding vertical no input." at bounding box center [1035, 536] width 334 height 18
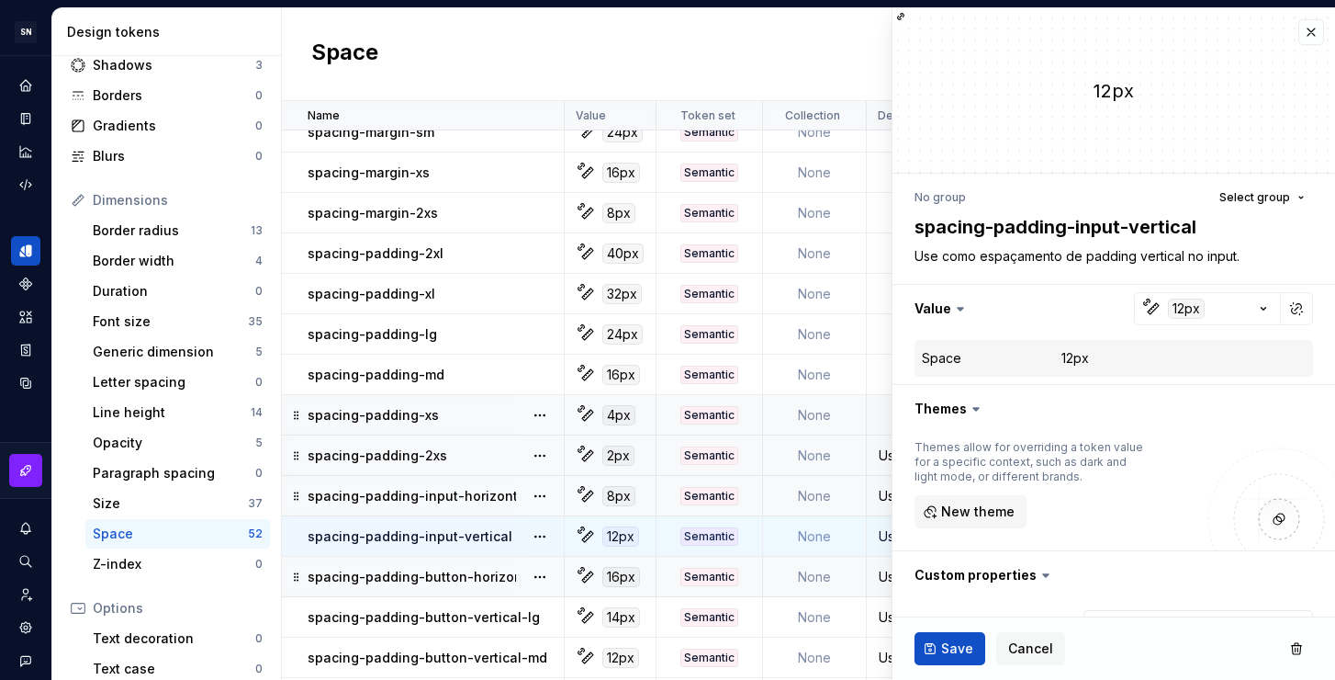
click at [885, 569] on div "Use como espaçamento de padding horizontal grande no botão." at bounding box center [1035, 577] width 334 height 18
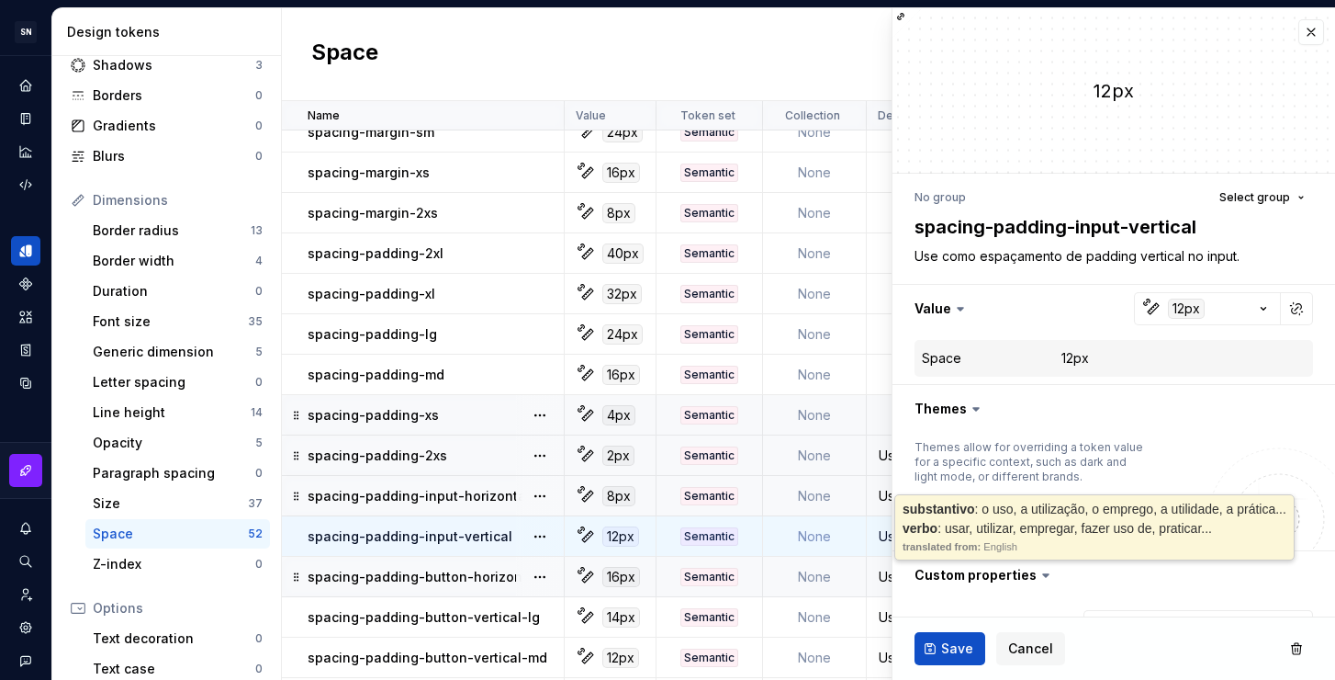
type textarea "*"
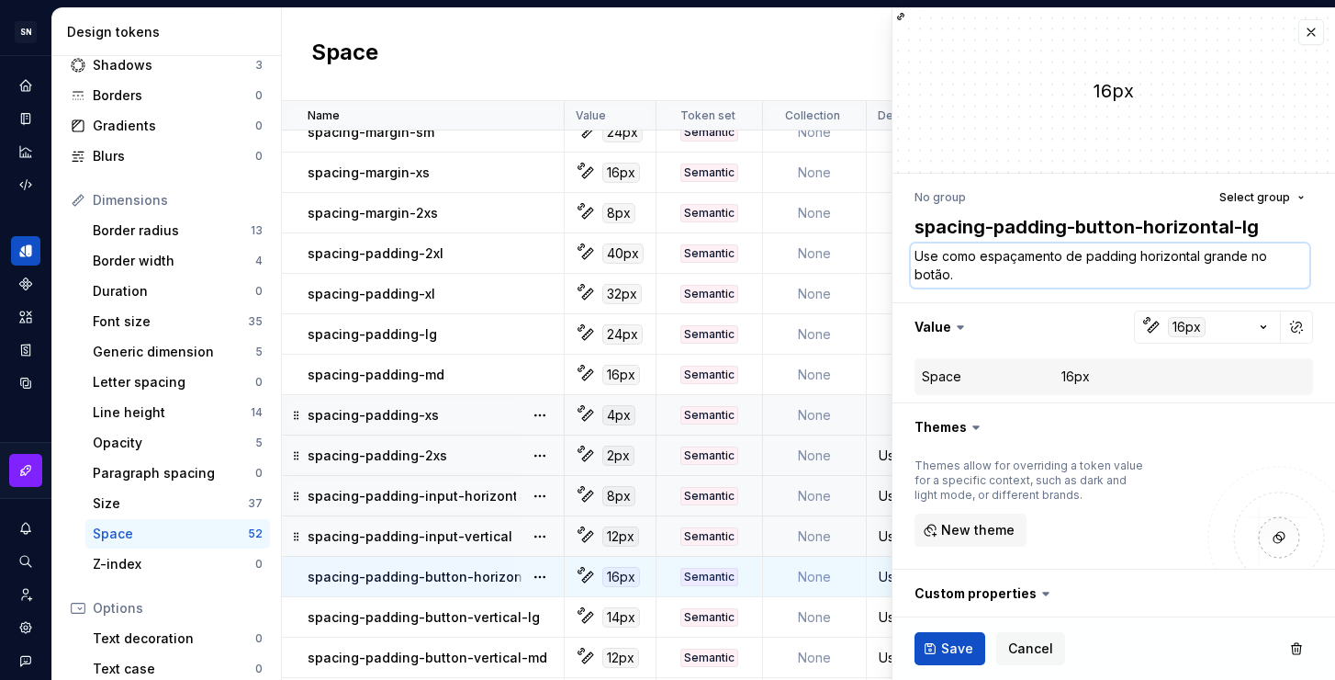
click at [1074, 253] on textarea "Use como espaçamento de padding horizontal grande no botão." at bounding box center [1110, 265] width 399 height 44
click at [1066, 257] on textarea "Use como espaçamento de padding horizontal grande no botão." at bounding box center [1110, 265] width 399 height 44
type textarea "Use como espaçamento gde padding horizontal grande no botão."
type textarea "*"
type textarea "Use como espaçamento grade padding horizontal grande no botão."
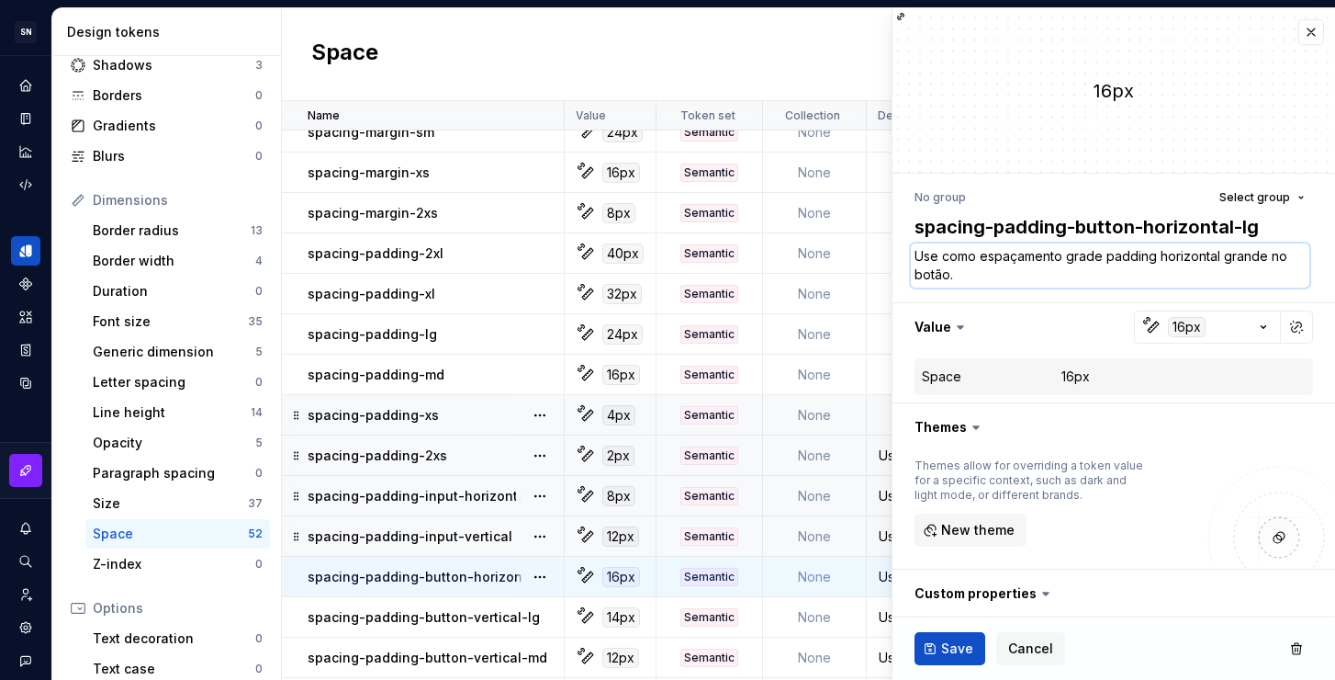
type textarea "*"
type textarea "Use como espaçamento grande padding horizontal grande no botão."
type textarea "*"
type textarea "Use como espaçamento grandde padding horizontal grande no botão."
type textarea "*"
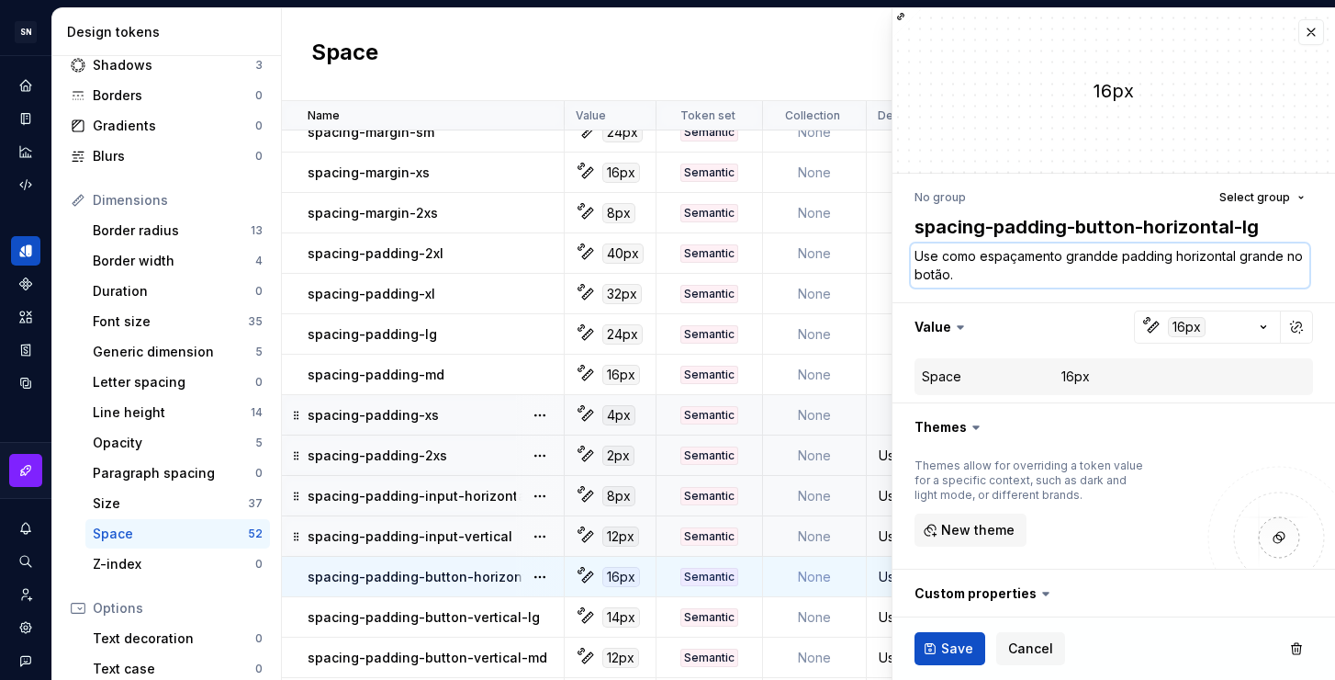
type textarea "Use como espaçamento grandede padding horizontal grande no botão."
type textarea "*"
type textarea "Use como espaçamento grande de padding horizontal grande no botão."
drag, startPoint x: 1253, startPoint y: 255, endPoint x: 1291, endPoint y: 261, distance: 39.0
click at [1291, 261] on textarea "Use como espaçamento grande de padding horizontal grande no botão." at bounding box center [1110, 265] width 399 height 44
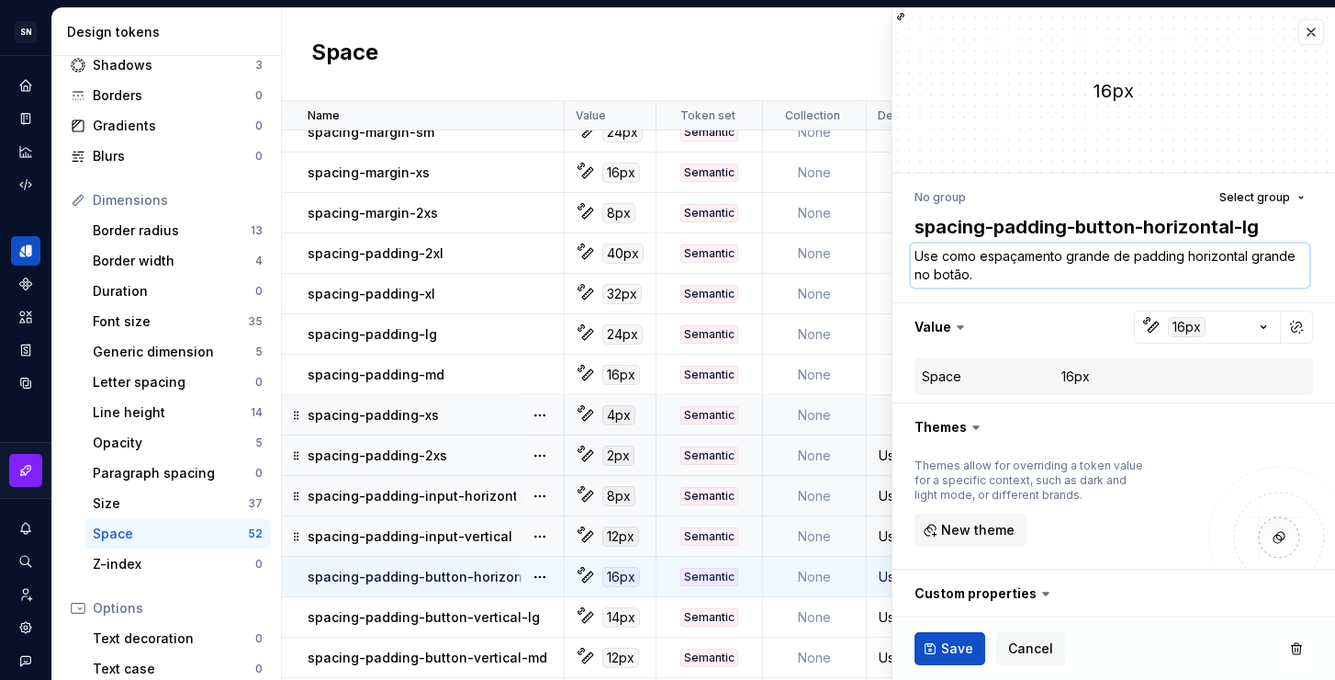
type textarea "*"
type textarea "Use como espaçamento grande de padding horizontal g no botão."
type textarea "*"
type textarea "Use como espaçamento grande de padding horizontal no botão."
type textarea "*"
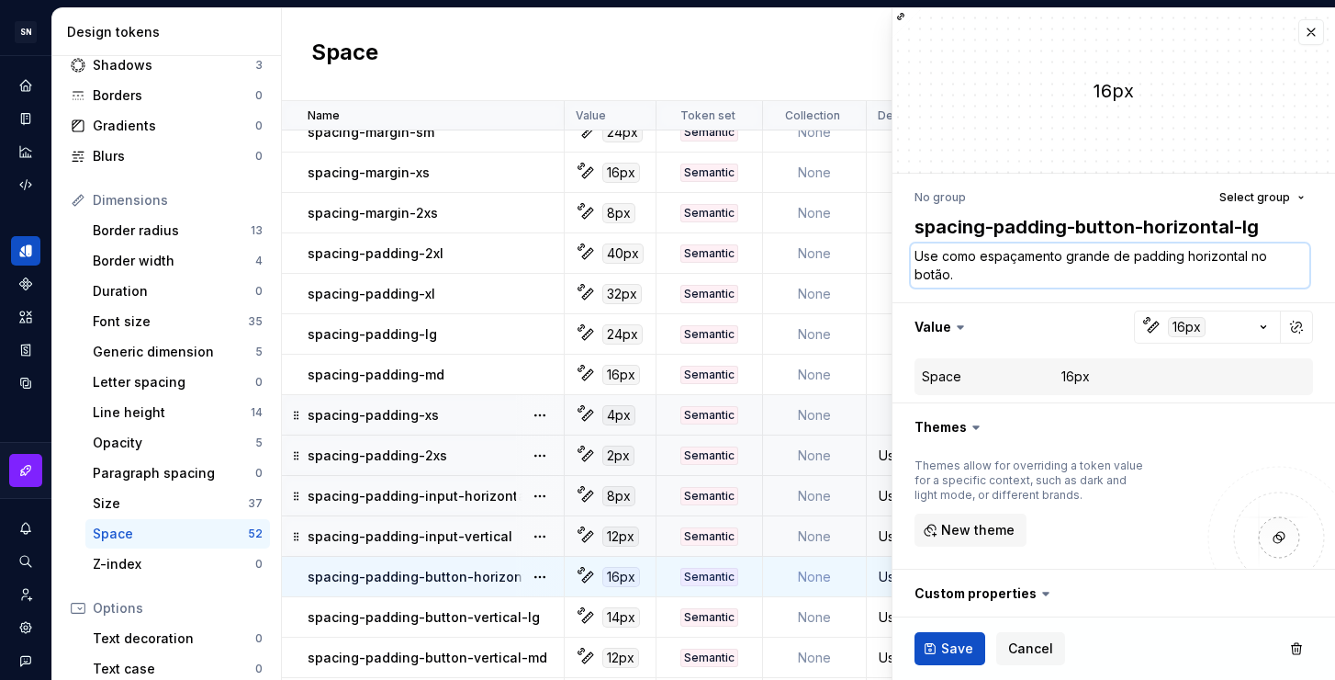
type textarea "Use como espaçamento grande de padding horizontal no botão."
click at [966, 652] on ul "Token “spacing-50” saved." at bounding box center [1109, 664] width 452 height 29
click at [954, 650] on ul "Token “spacing-50” saved." at bounding box center [1109, 664] width 452 height 29
click at [942, 653] on ul "Token “spacing-50” saved." at bounding box center [1109, 664] width 452 height 29
click at [943, 641] on span "Save" at bounding box center [957, 648] width 32 height 18
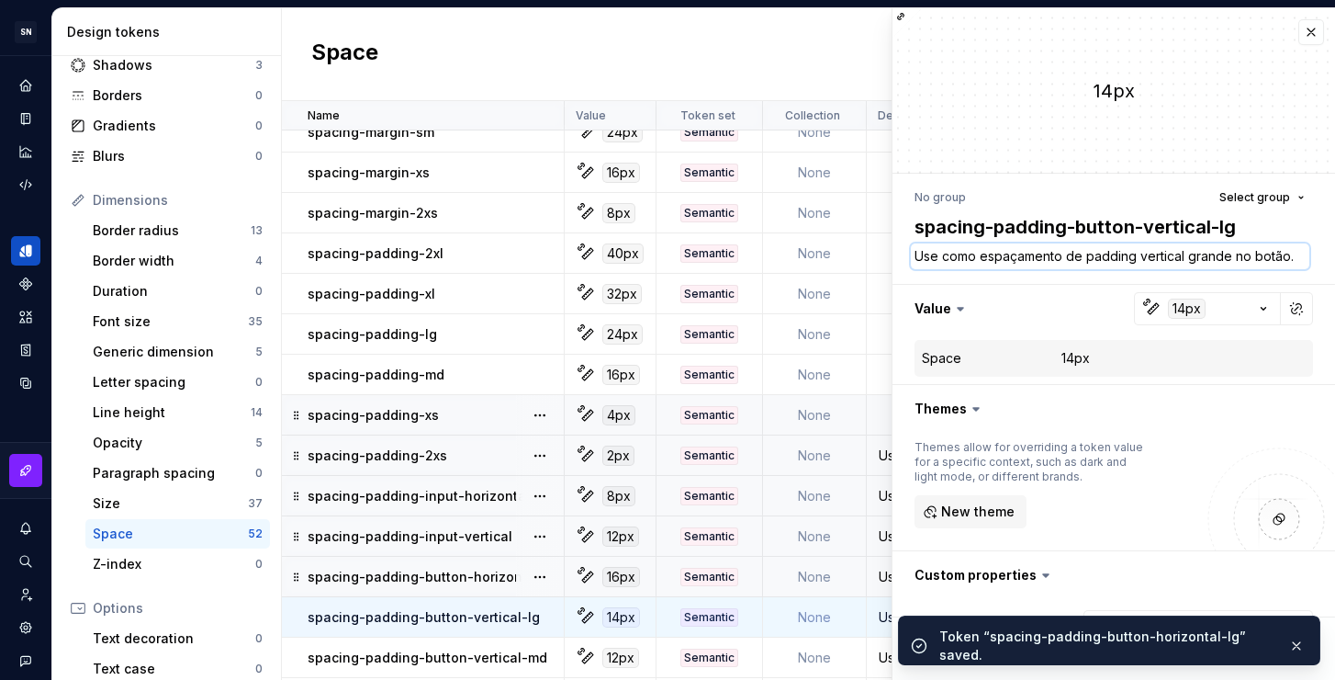
click at [1072, 258] on textarea "Use como espaçamento de padding vertical grande no botão." at bounding box center [1110, 256] width 399 height 26
click at [1113, 259] on textarea "Use como espaçamento de padding vertical grande no botão." at bounding box center [1110, 256] width 399 height 26
click at [1162, 257] on textarea "Use como espaçamento de padding vertical grande no botão." at bounding box center [1110, 256] width 399 height 26
click at [1017, 259] on textarea "Use como espaçamento de padding vertical grande no botão." at bounding box center [1110, 256] width 399 height 26
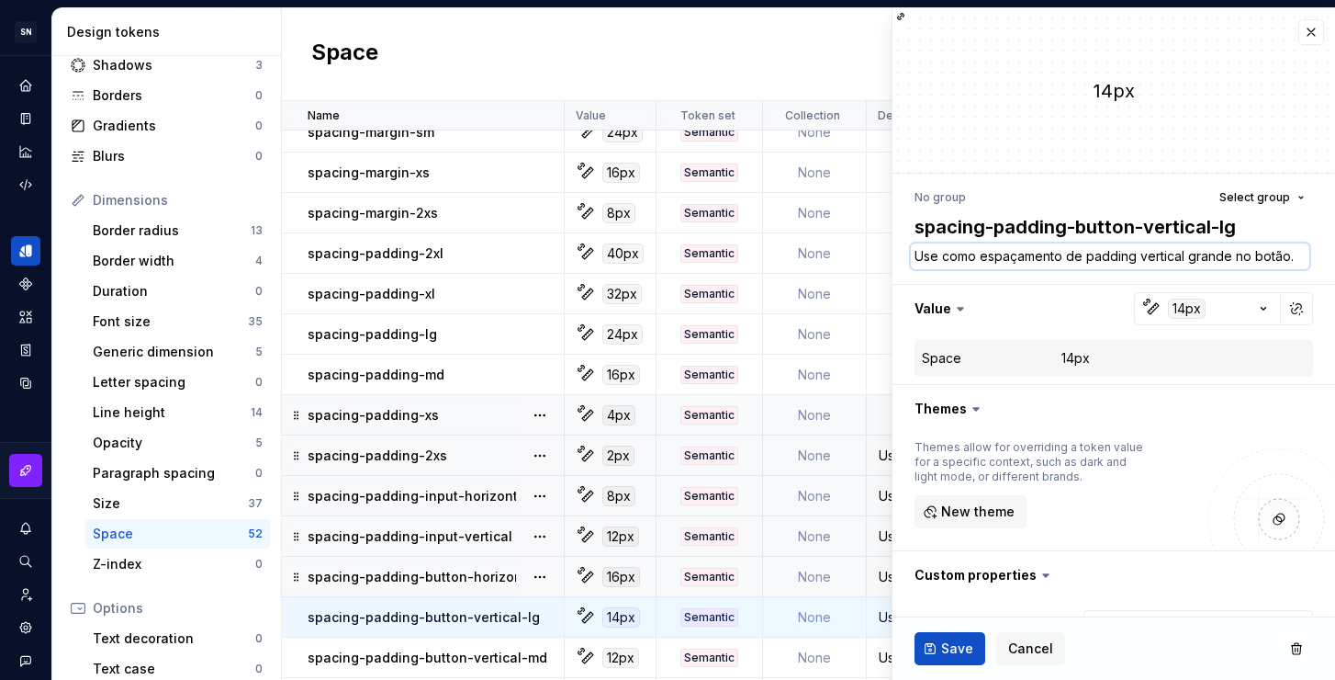
click at [1075, 257] on textarea "Use como espaçamento de padding vertical grande no botão." at bounding box center [1110, 256] width 399 height 26
click at [1081, 256] on textarea "Use como espaçamento de padding vertical grande no botão." at bounding box center [1110, 256] width 399 height 26
drag, startPoint x: 1226, startPoint y: 259, endPoint x: 1188, endPoint y: 258, distance: 37.7
click at [1188, 258] on textarea "Use como espaçamento de padding vertical grande no botão." at bounding box center [1110, 256] width 399 height 26
type textarea "*"
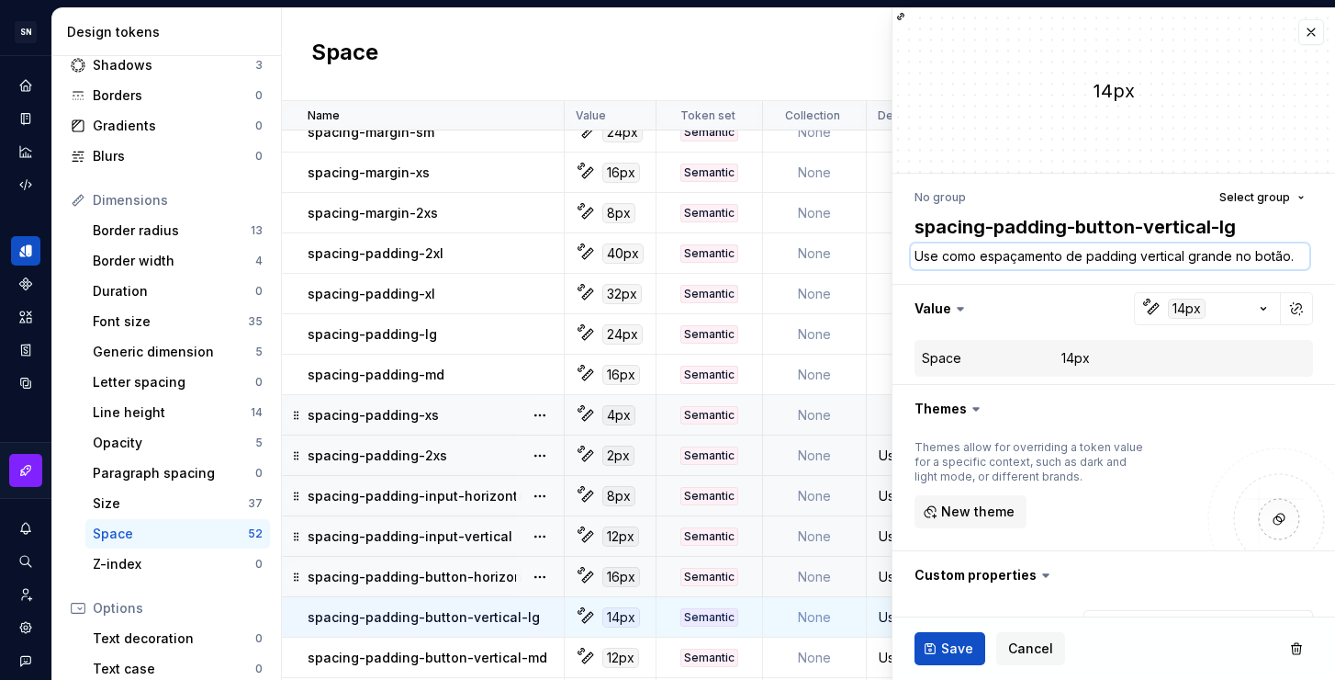
type textarea "Use como espaçamento de padding vertical no botão."
click at [1071, 256] on textarea "Use como espaçamento de padding vertical no botão." at bounding box center [1110, 256] width 399 height 26
click at [1064, 253] on textarea "Use como espaçamento de padding vertical no botão." at bounding box center [1110, 256] width 399 height 26
paste textarea "grande"
type textarea "*"
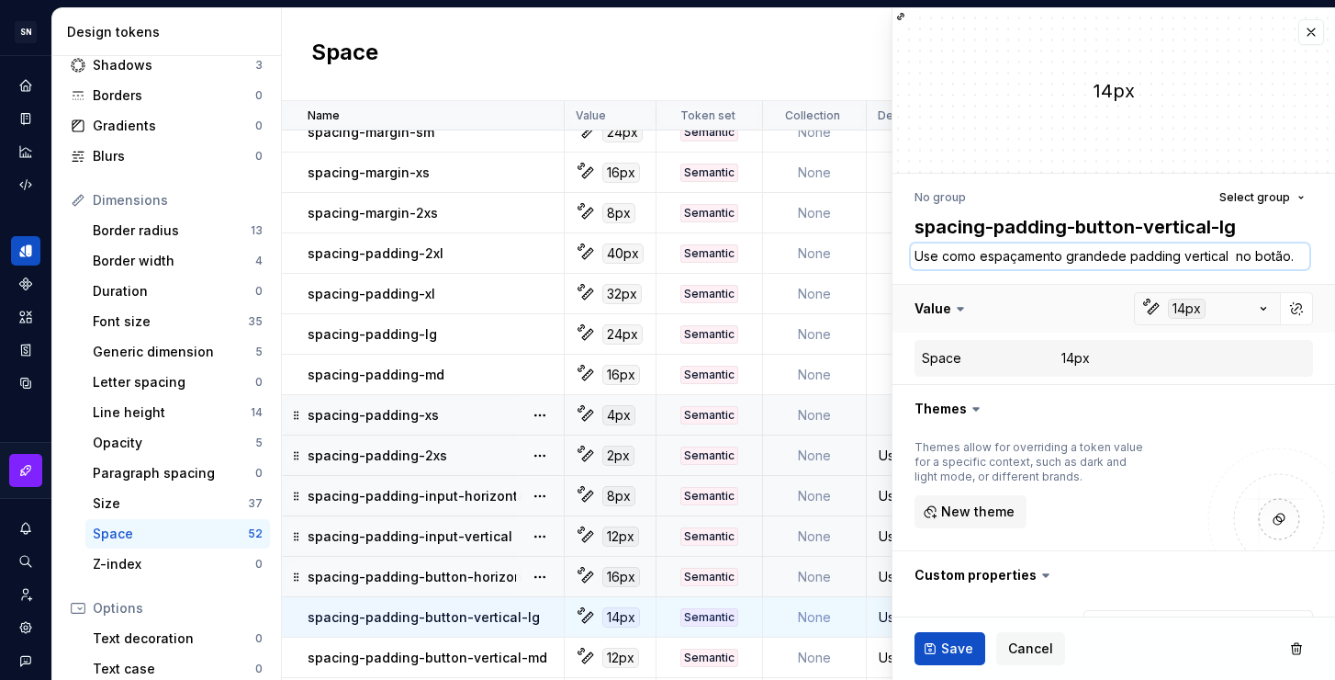
type textarea "Use como espaçamento grande de padding vertical no botão."
type textarea "*"
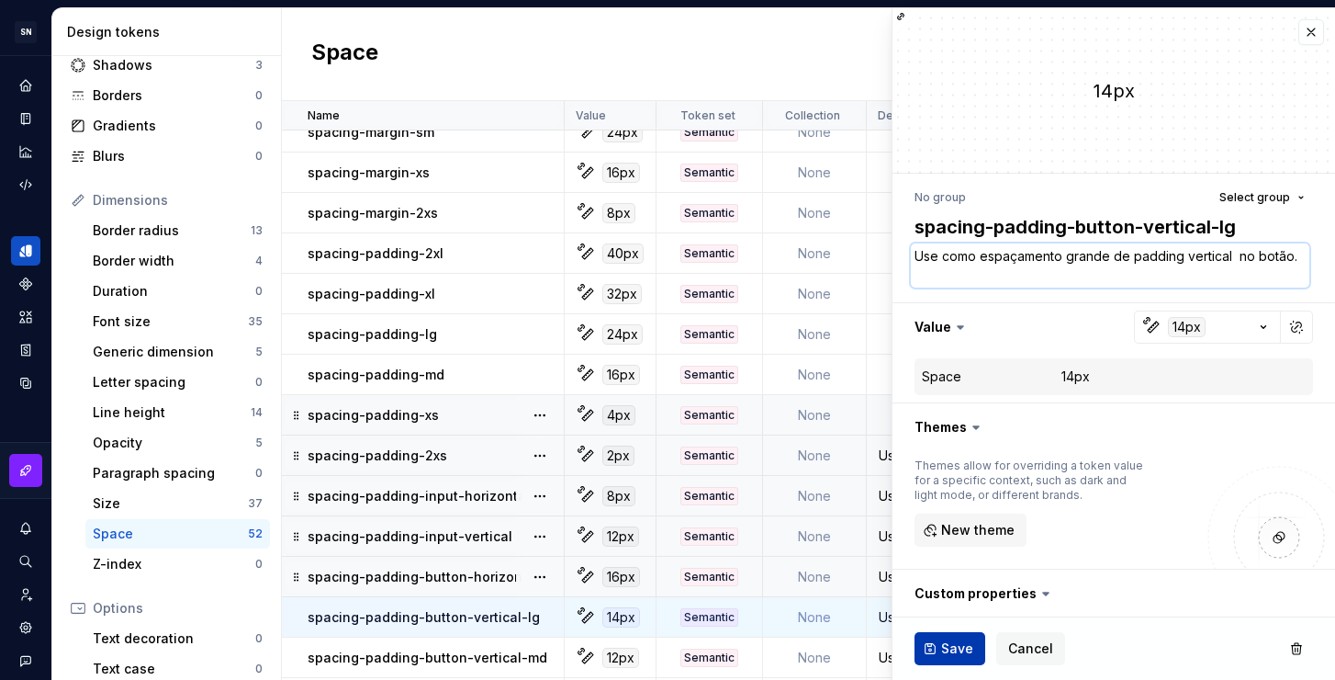
type textarea "Use como espaçamento grande de padding vertical no botão."
click at [950, 640] on span "Save" at bounding box center [957, 648] width 32 height 18
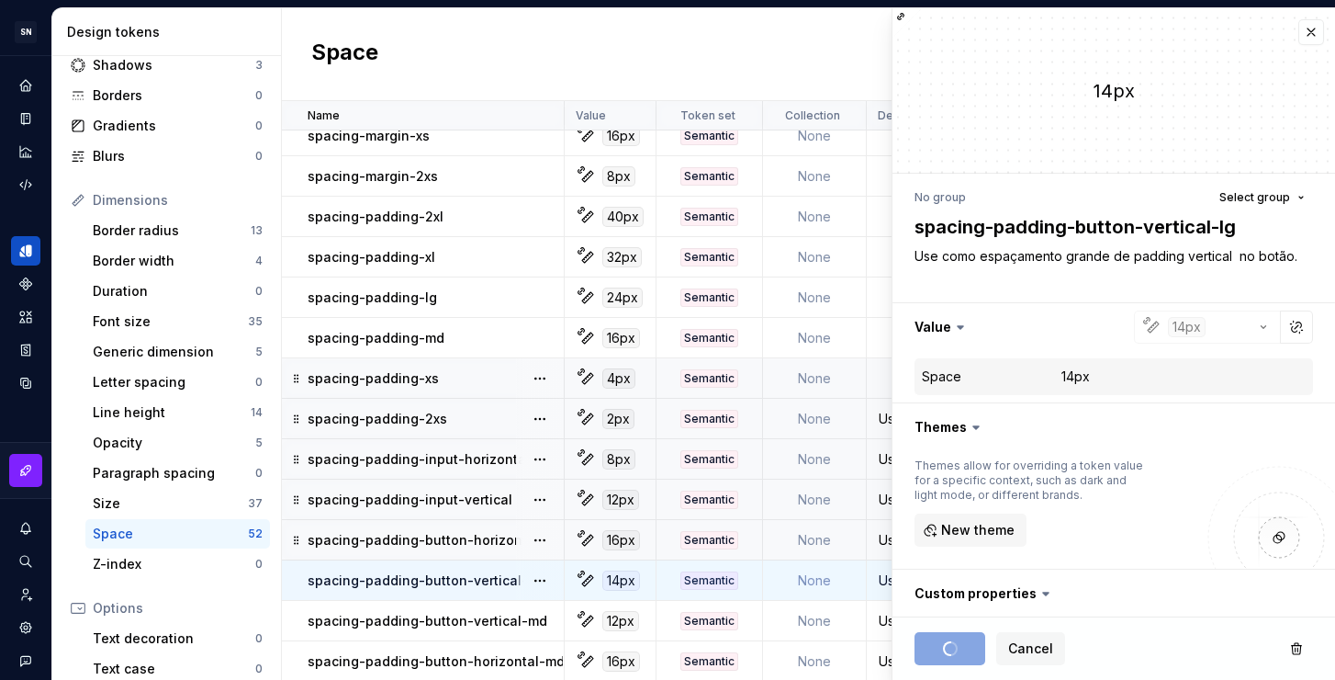
scroll to position [1471, 0]
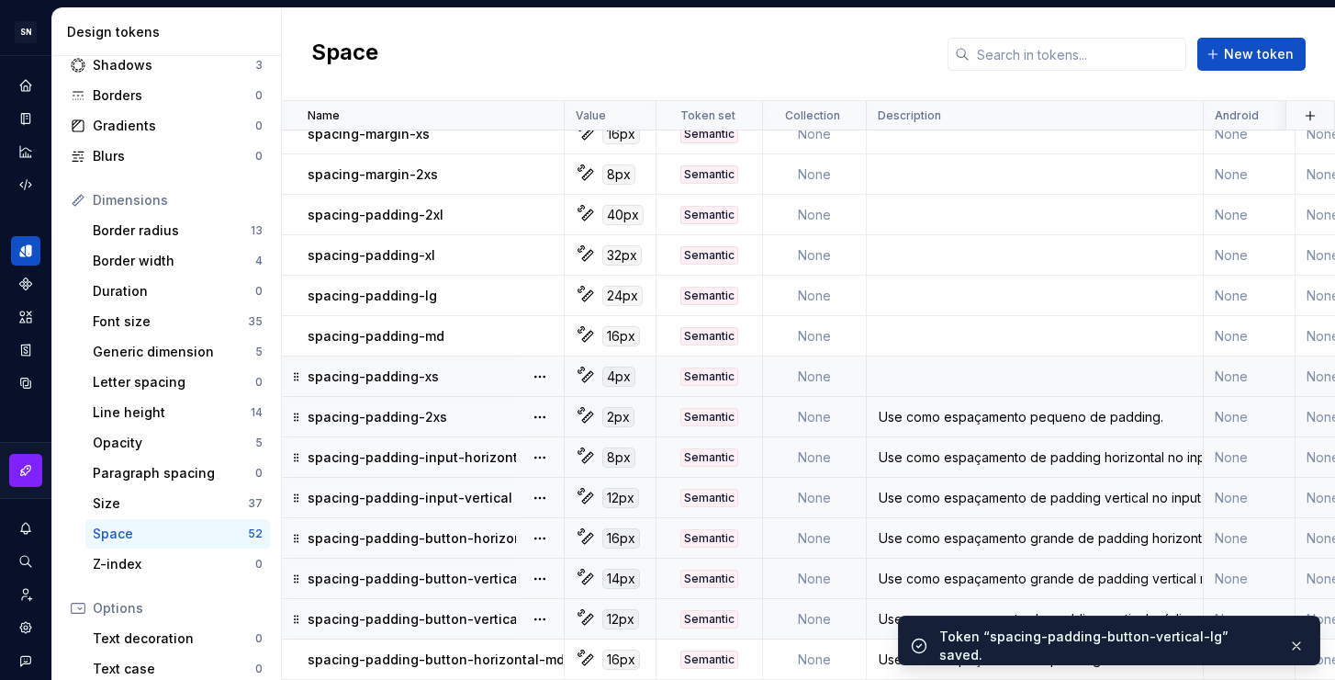
click at [880, 620] on div "Use como espaçamento de padding vertical médio no botão." at bounding box center [1035, 619] width 334 height 18
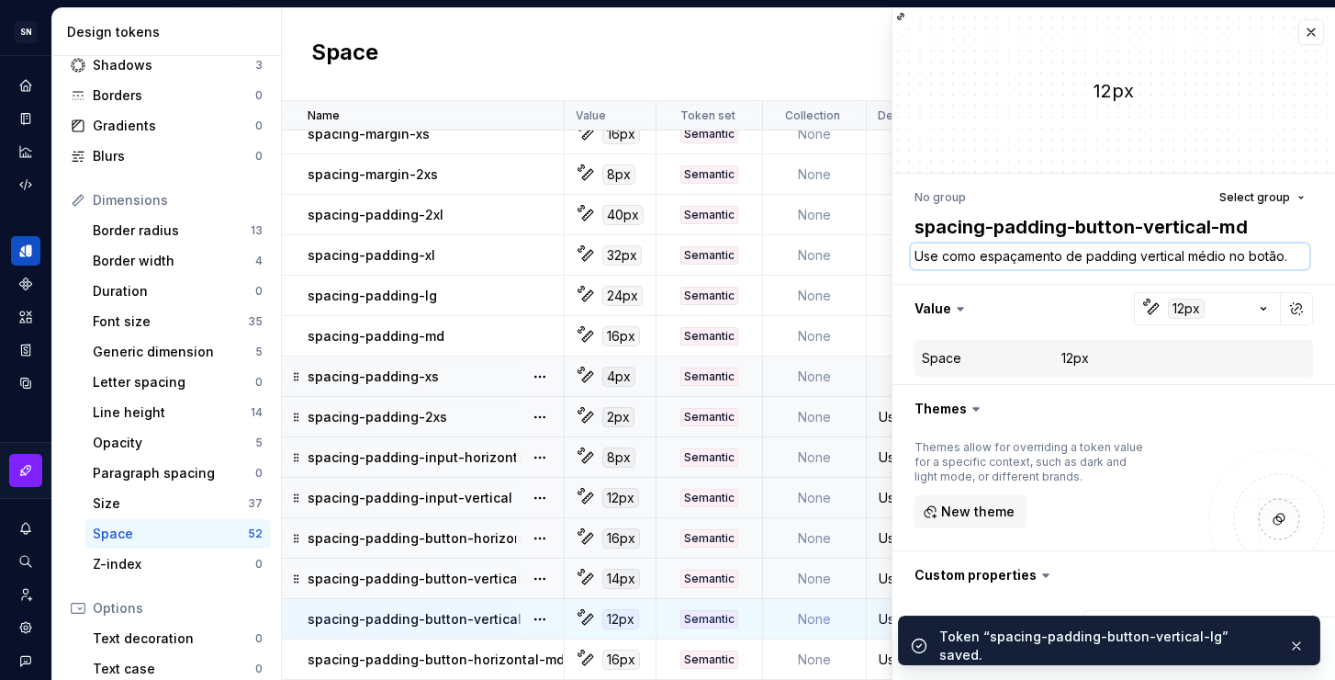
click at [1215, 261] on textarea "Use como espaçamento de padding vertical médio no botão." at bounding box center [1110, 256] width 399 height 26
click at [1220, 257] on textarea "Use como espaçamento de padding vertical médio no botão." at bounding box center [1110, 256] width 399 height 26
drag, startPoint x: 1223, startPoint y: 256, endPoint x: 1189, endPoint y: 255, distance: 34.0
click at [1189, 255] on textarea "Use como espaçamento de padding vertical médio no botão." at bounding box center [1110, 256] width 399 height 26
type textarea "*"
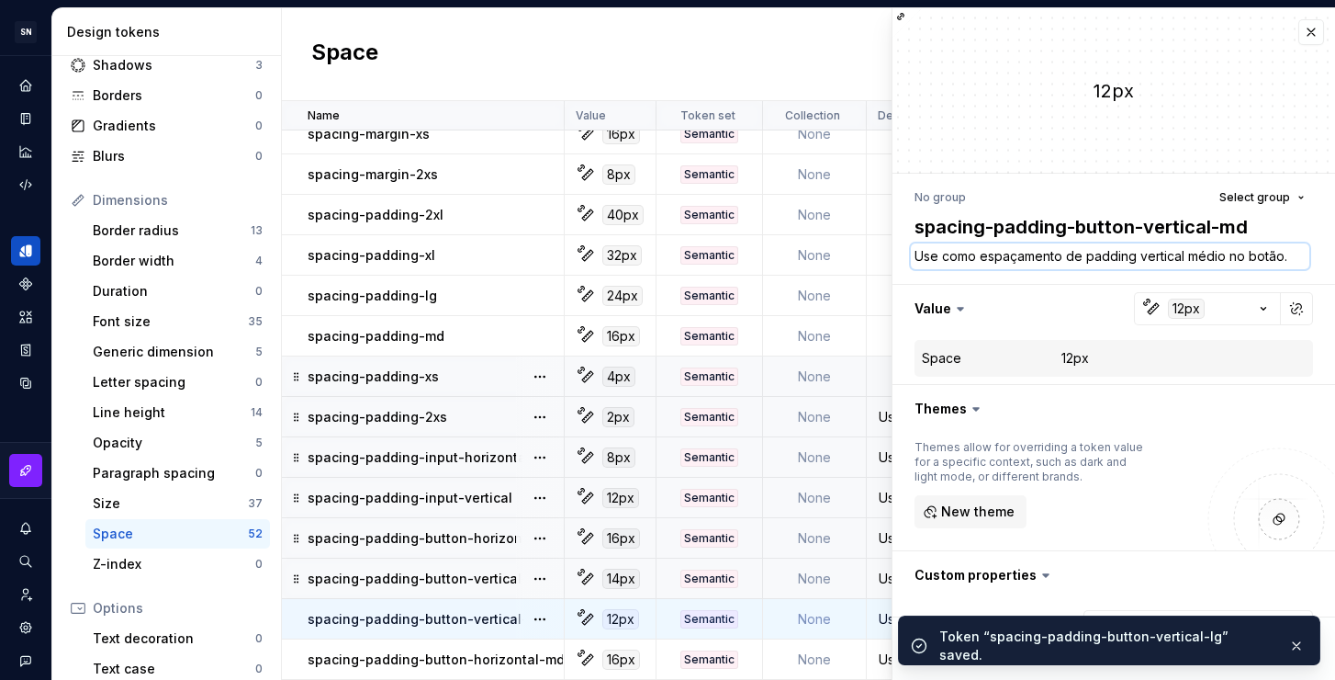
type textarea "Use como espaçamento de padding vertical no botão."
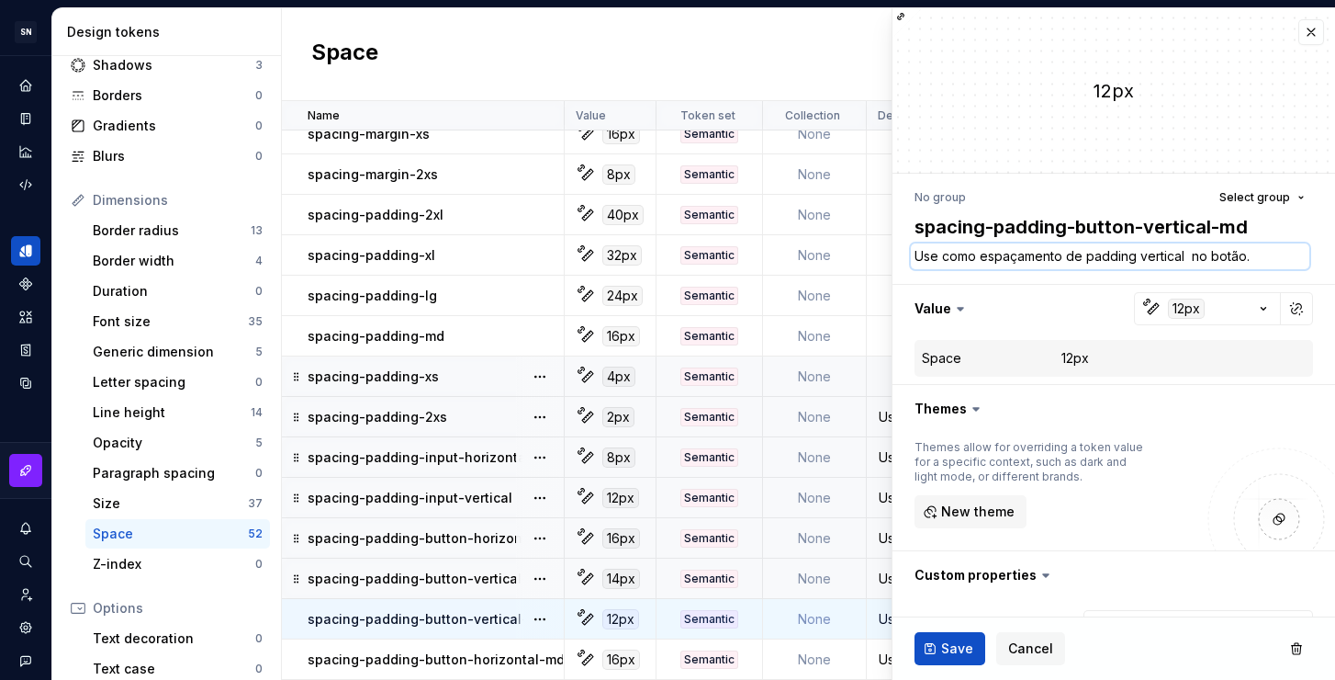
click at [1068, 255] on textarea "Use como espaçamento de padding vertical no botão." at bounding box center [1110, 256] width 399 height 26
paste textarea "médio"
type textarea "*"
type textarea "Use como espaçamento médiode padding vertical no botão."
type textarea "*"
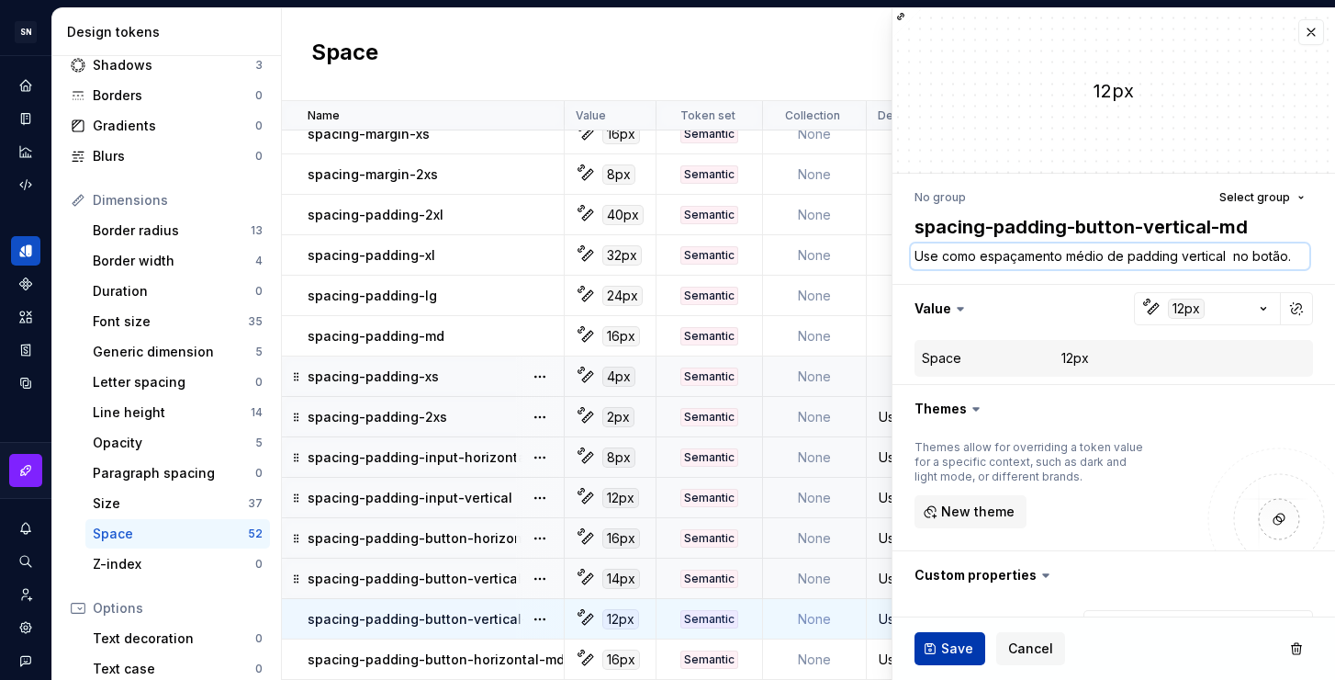
type textarea "Use como espaçamento médio de padding vertical no botão."
click at [959, 647] on span "Save" at bounding box center [957, 648] width 32 height 18
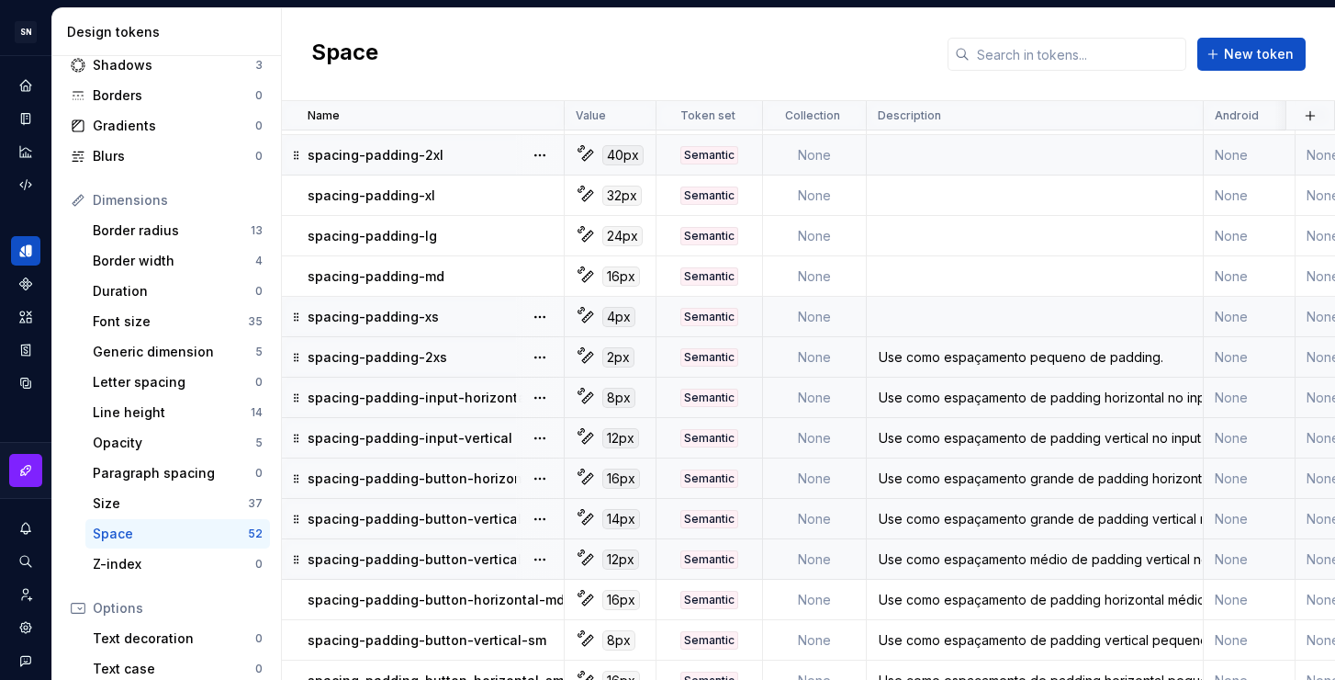
scroll to position [1562, 0]
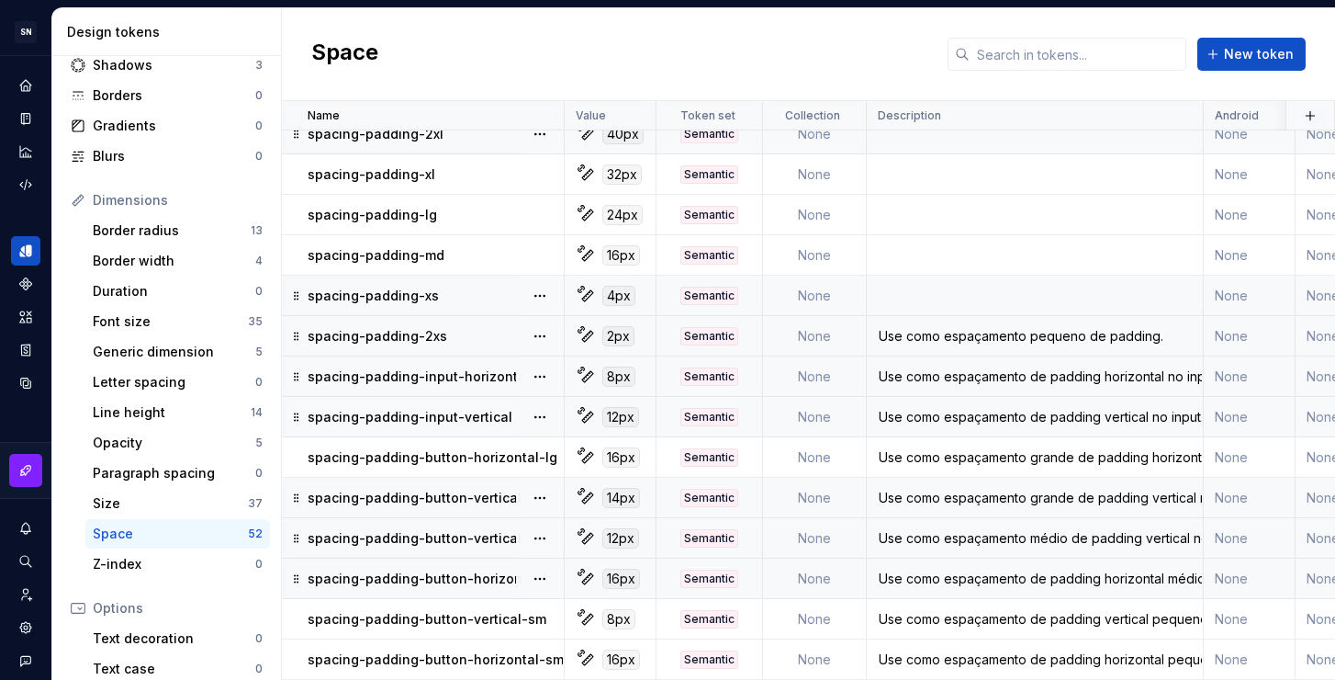
click at [1059, 570] on div "Use como espaçamento de padding horizontal médio no botão." at bounding box center [1035, 578] width 334 height 18
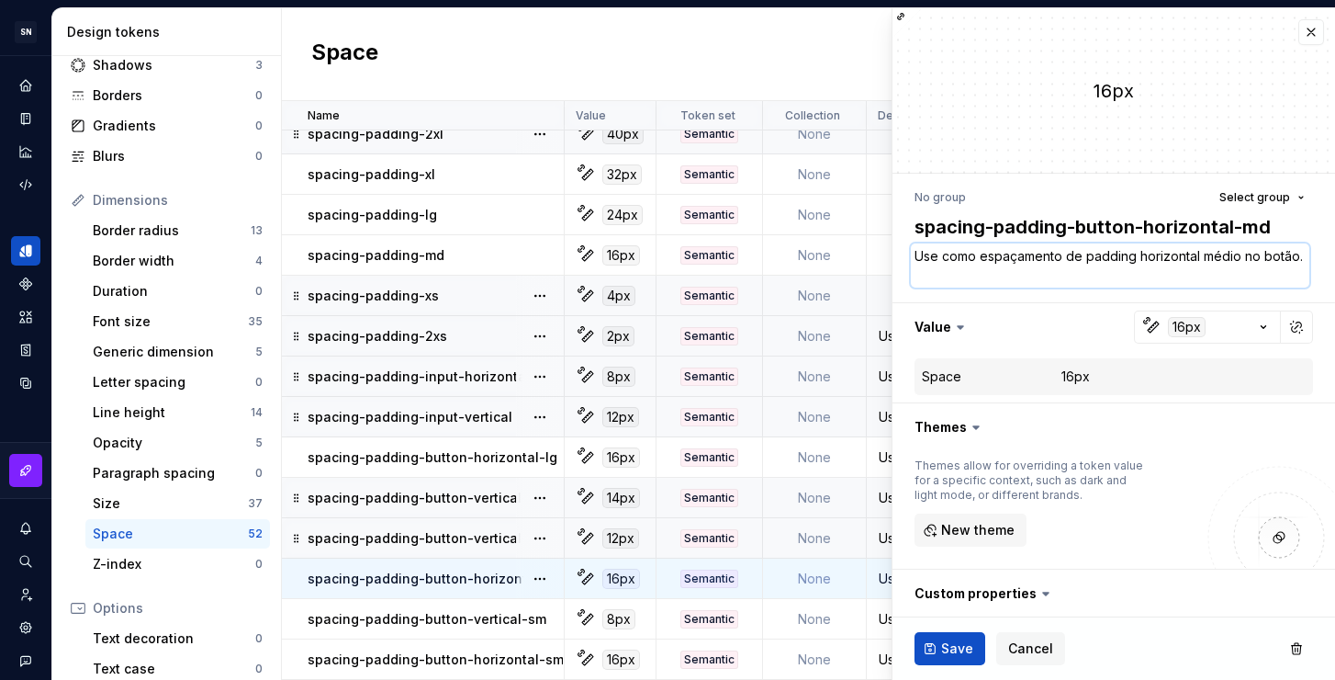
click at [1168, 259] on textarea "Use como espaçamento de padding horizontal médio no botão." at bounding box center [1110, 265] width 399 height 44
click at [1236, 254] on textarea "Use como espaçamento de padding horizontal médio no botão." at bounding box center [1110, 265] width 399 height 44
drag, startPoint x: 1238, startPoint y: 256, endPoint x: 1203, endPoint y: 257, distance: 34.9
click at [1203, 257] on textarea "Use como espaçamento de padding horizontal médio no botão." at bounding box center [1110, 265] width 399 height 44
type textarea "*"
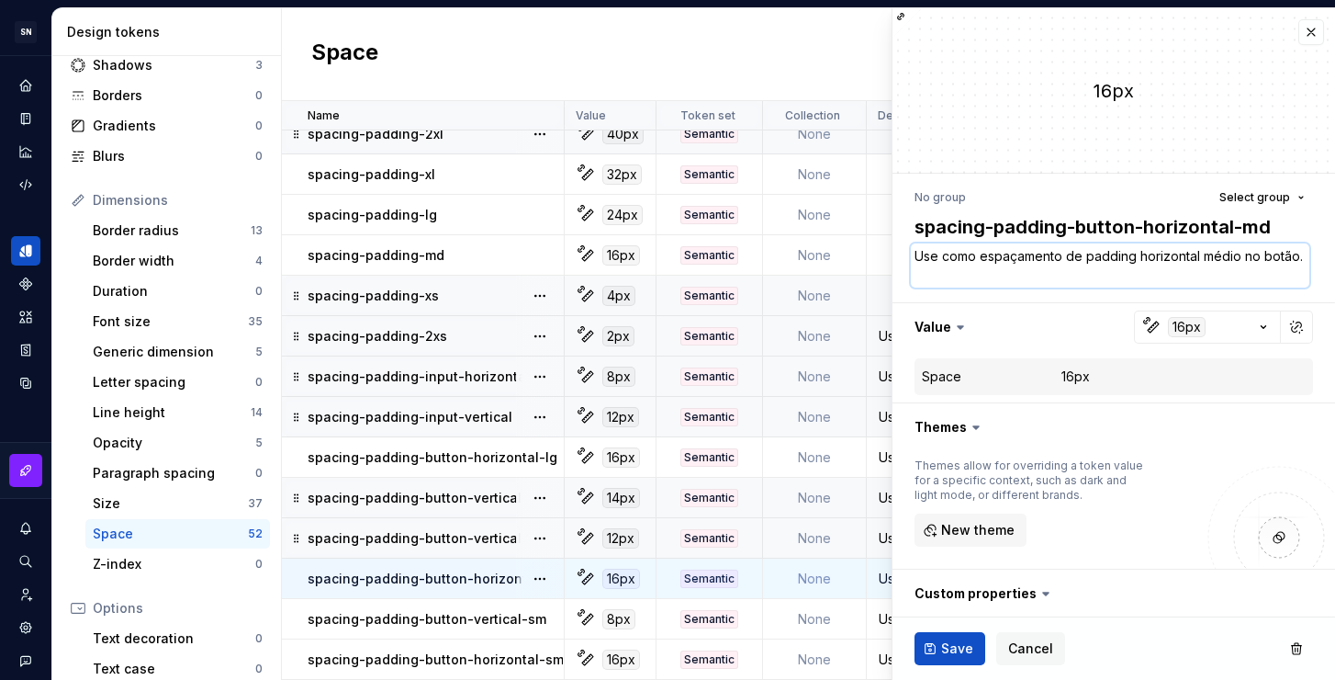
type textarea "Use como espaçamento de padding horizontal no botão."
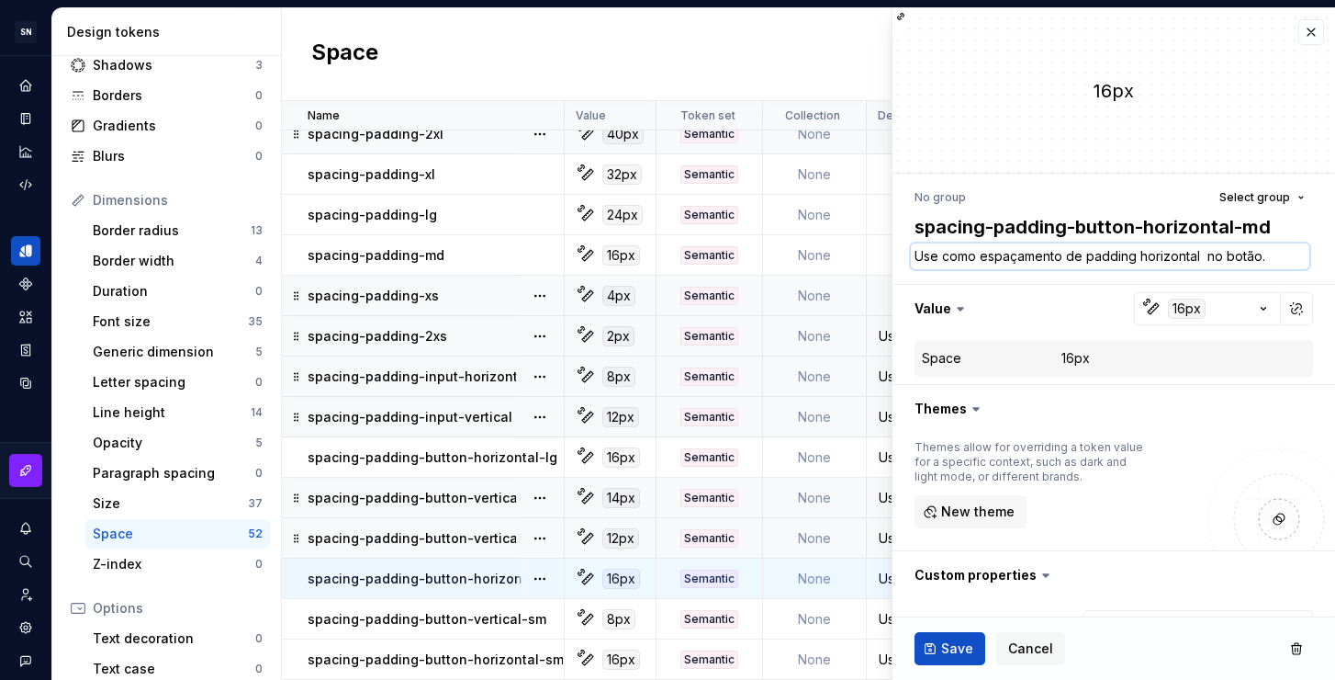
click at [1067, 255] on textarea "Use como espaçamento de padding horizontal no botão." at bounding box center [1110, 256] width 399 height 26
paste textarea "médio"
type textarea "*"
type textarea "Use como espaçamento médiode padding horizontal no botão."
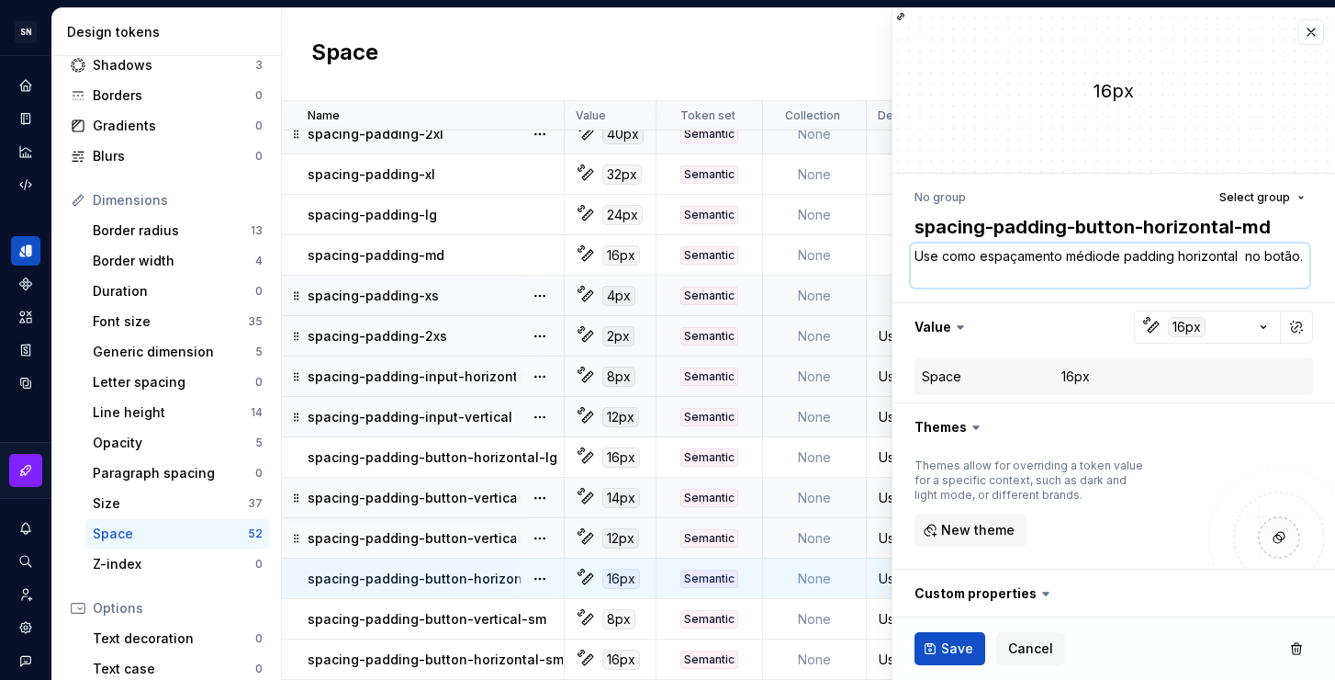
type textarea "*"
type textarea "Use como espaçamento médio de padding horizontal no botão."
click at [1245, 254] on textarea "Use como espaçamento médio de padding horizontal no botão." at bounding box center [1110, 265] width 399 height 44
type textarea "*"
type textarea "Use como espaçamento médio de padding horizontal no botão."
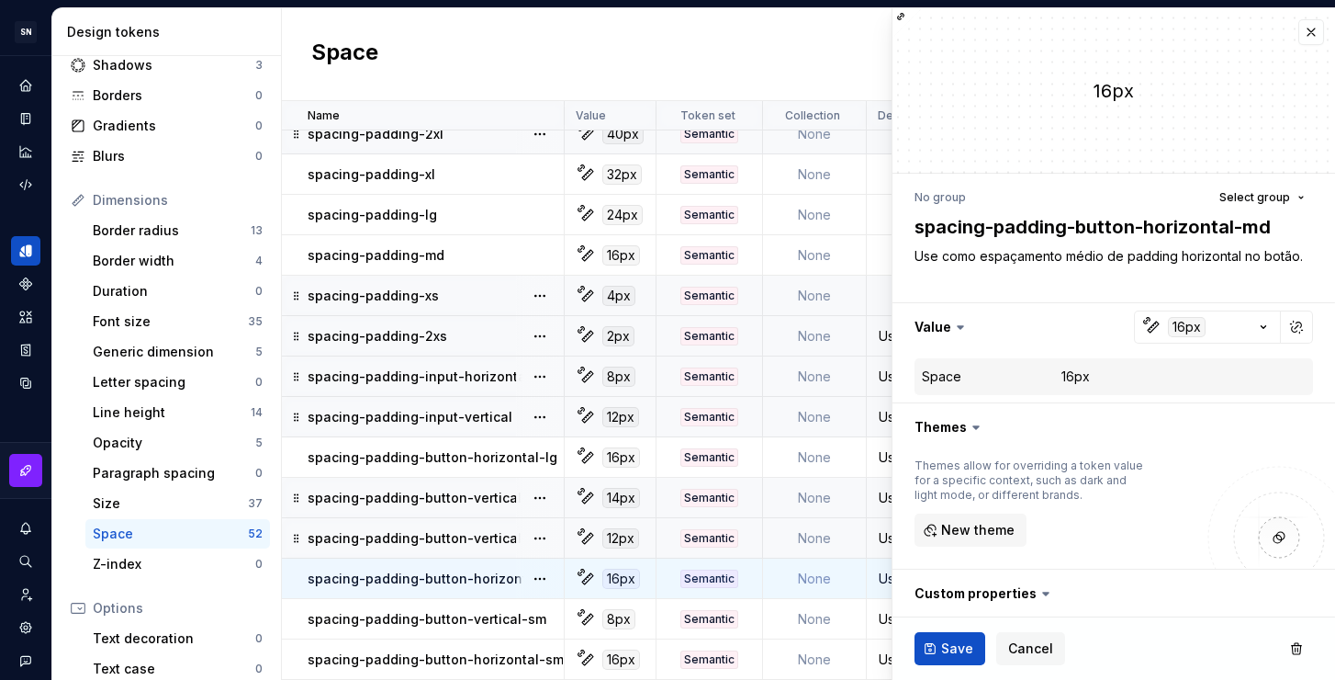
click at [956, 653] on ul "Token “spacing-50” saved." at bounding box center [1109, 664] width 452 height 29
click at [944, 643] on span "Save" at bounding box center [957, 648] width 32 height 18
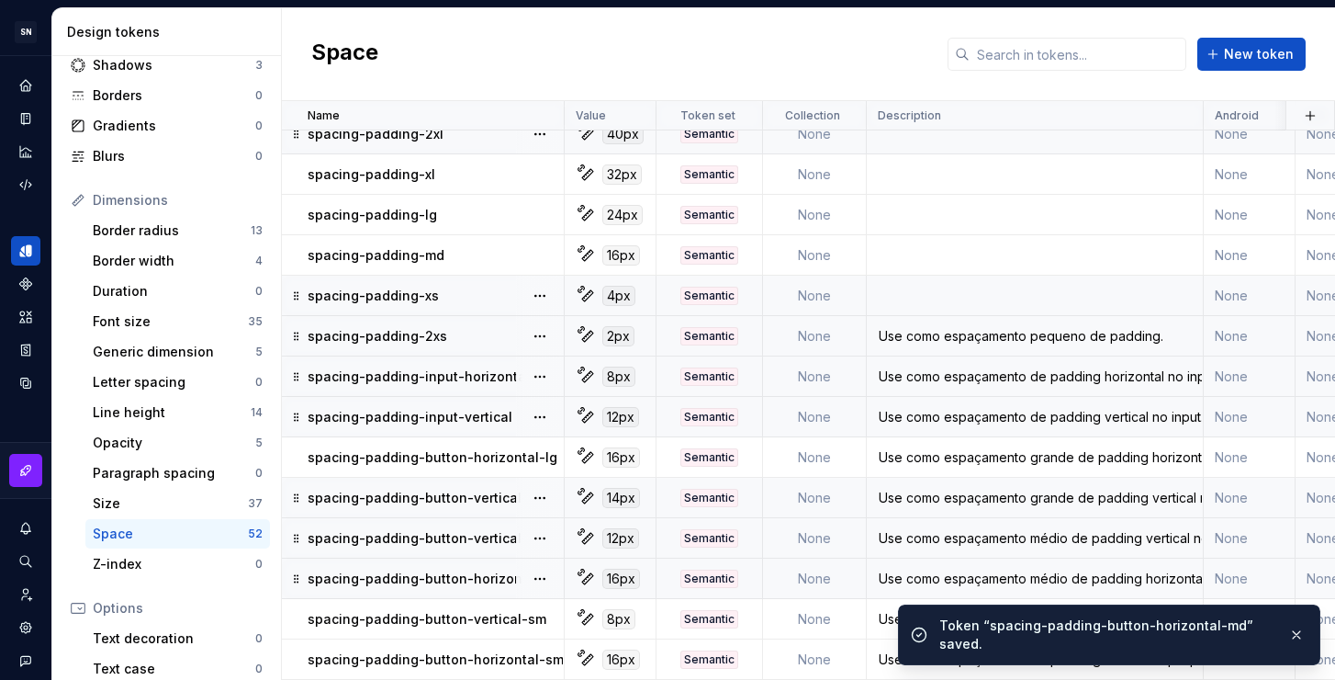
click at [1030, 264] on td at bounding box center [1035, 255] width 337 height 40
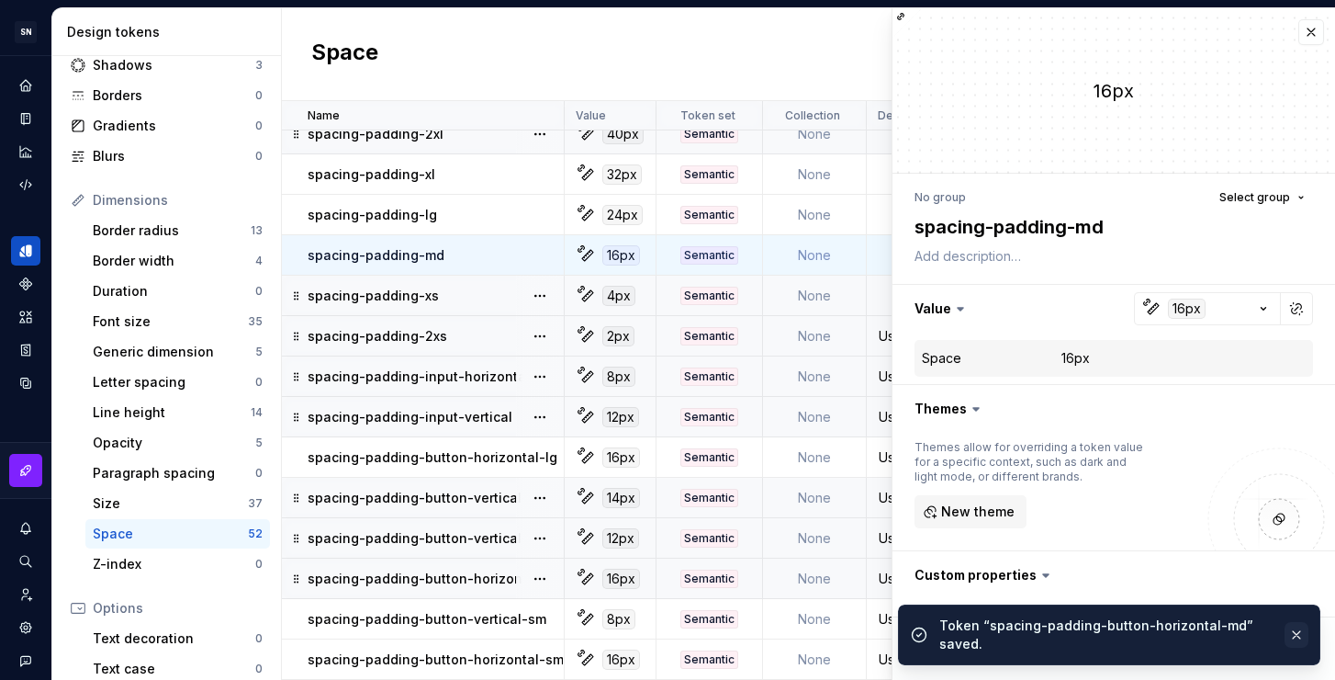
click at [1302, 637] on button "button" at bounding box center [1297, 635] width 24 height 26
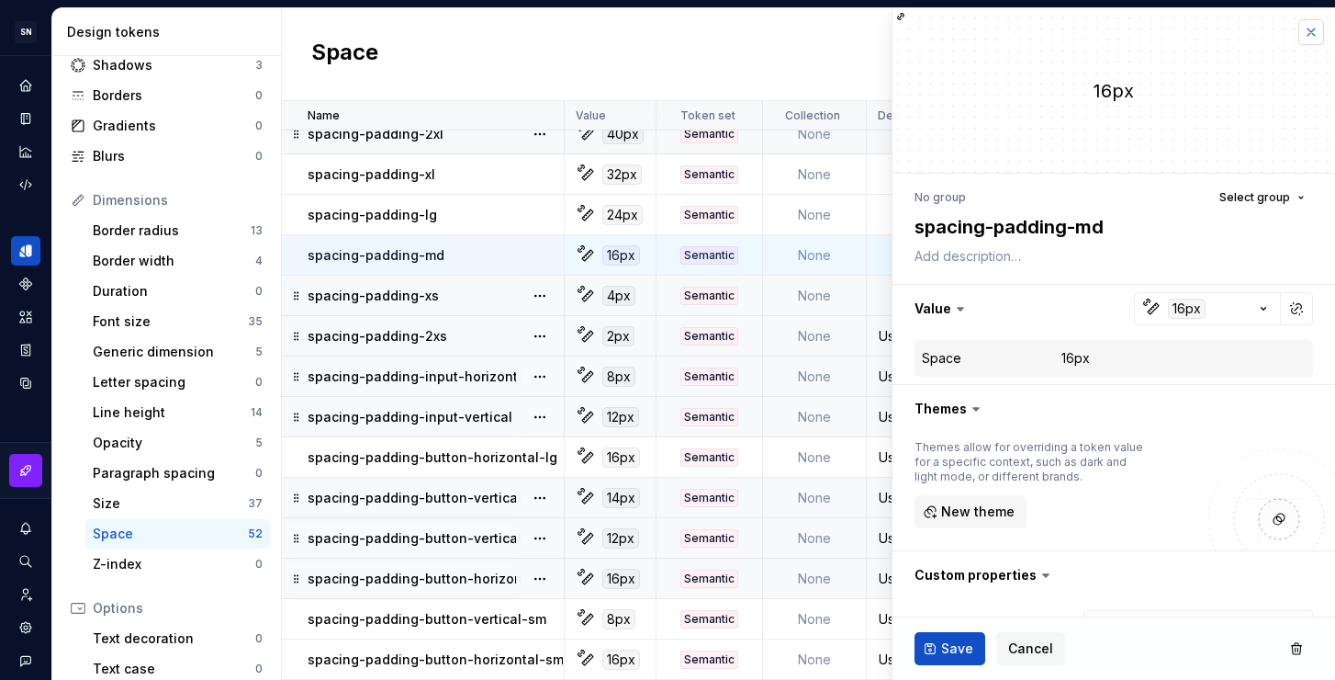
click at [1299, 33] on button "button" at bounding box center [1312, 32] width 26 height 26
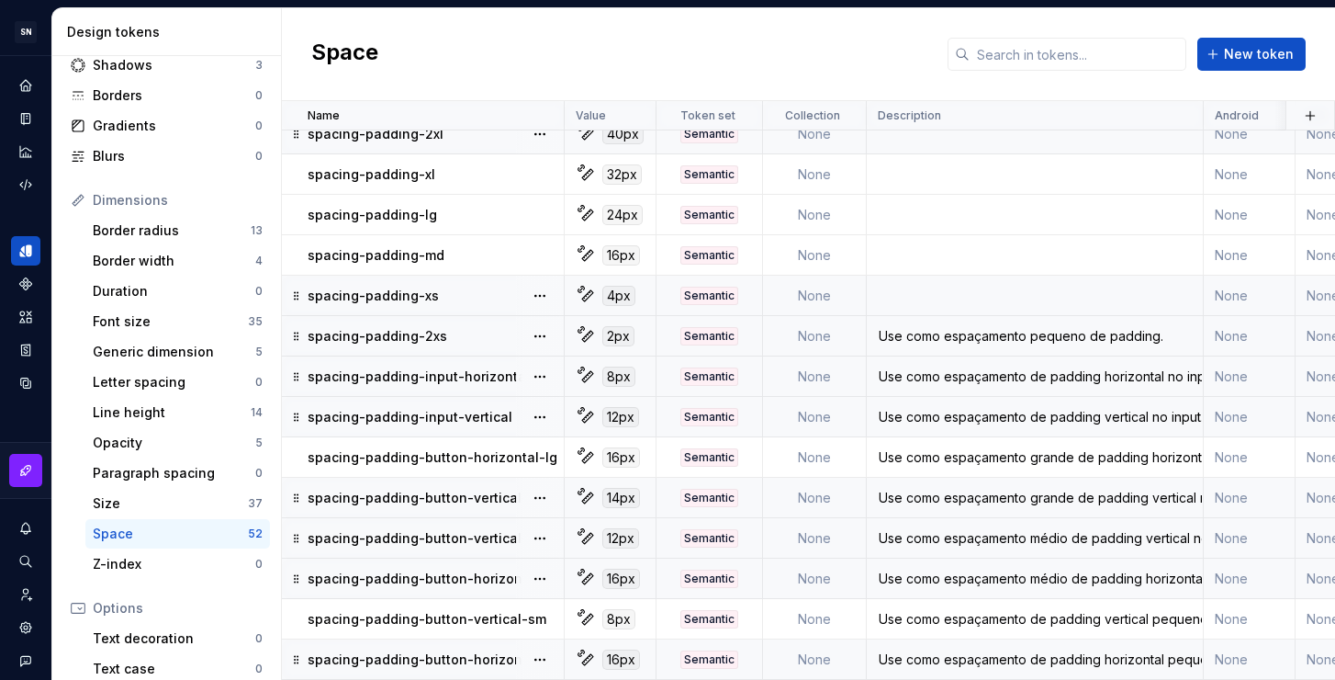
click at [923, 650] on div "Use como espaçamento de padding horizontal pequeno no botão." at bounding box center [1035, 659] width 334 height 18
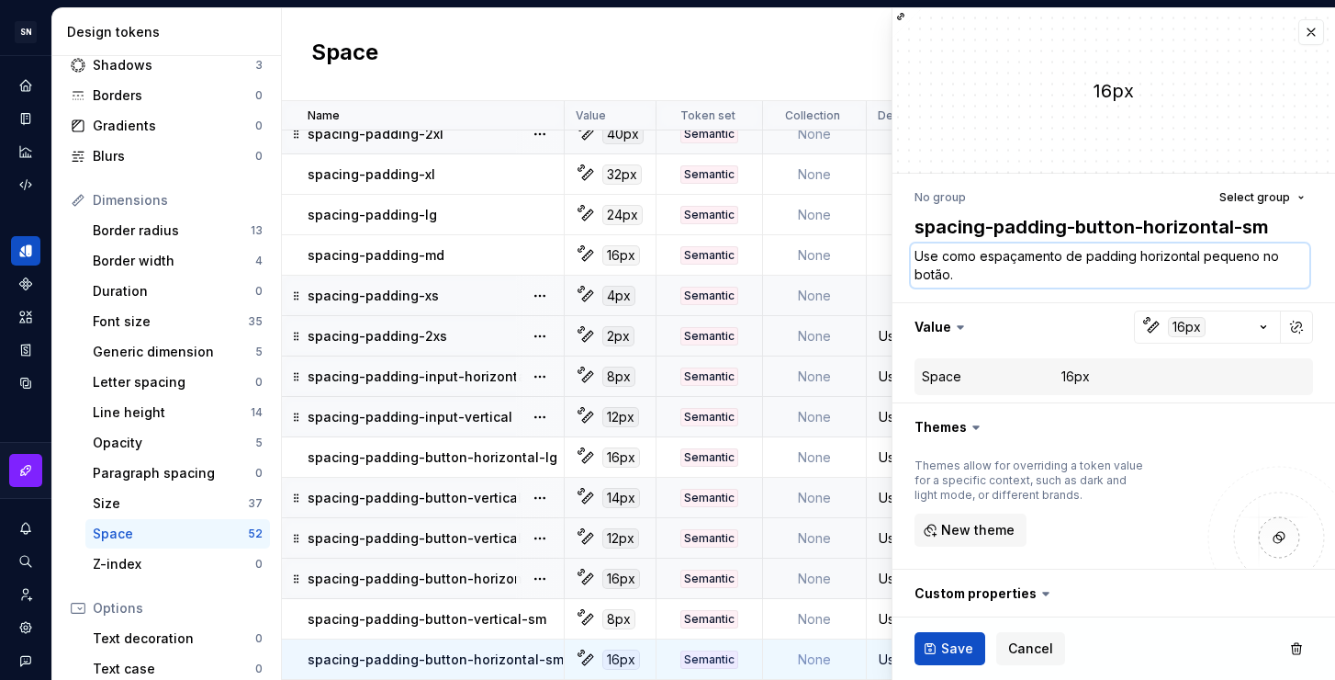
click at [968, 274] on textarea "Use como espaçamento de padding horizontal pequeno no botão." at bounding box center [1110, 265] width 399 height 44
click at [998, 271] on textarea "Use como espaçamento de padding horizontal pequeno no botão." at bounding box center [1110, 265] width 399 height 44
drag, startPoint x: 1254, startPoint y: 253, endPoint x: 1203, endPoint y: 255, distance: 50.5
click at [1203, 255] on textarea "Use como espaçamento de padding horizontal pequeno no botão." at bounding box center [1110, 265] width 399 height 44
type textarea "*"
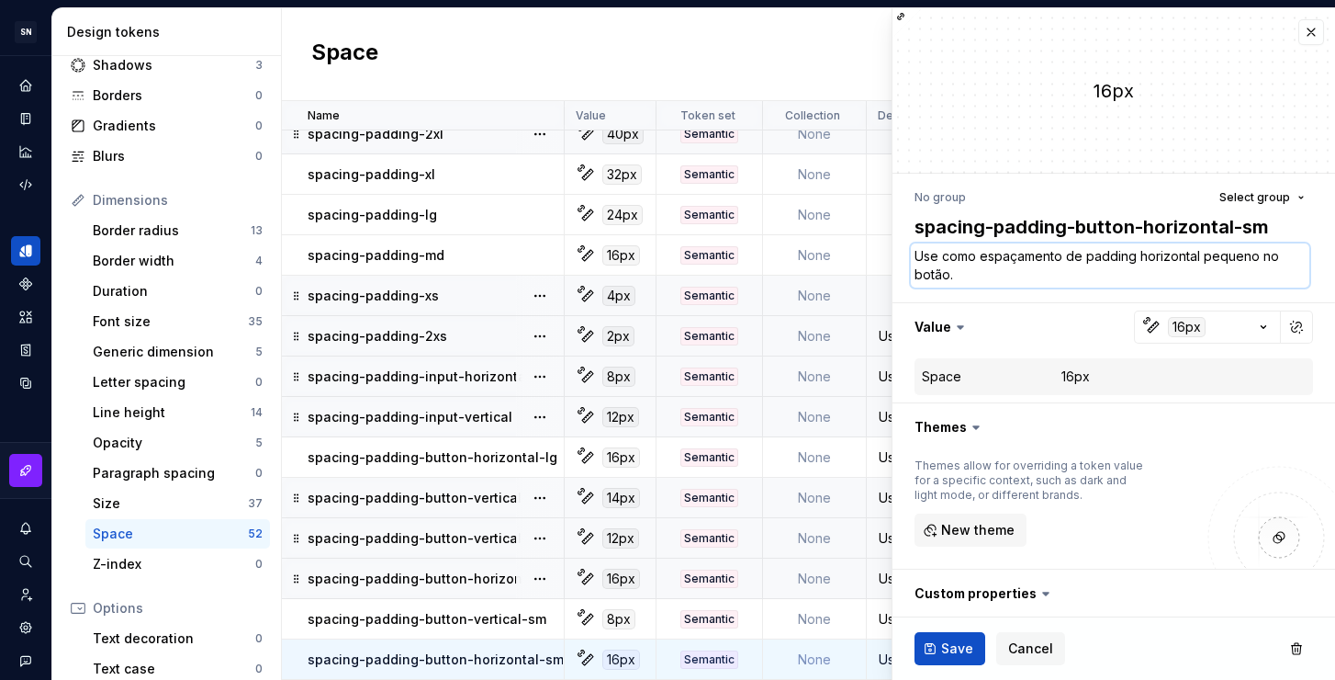
type textarea "Use como espaçamento de padding horizontal no botão."
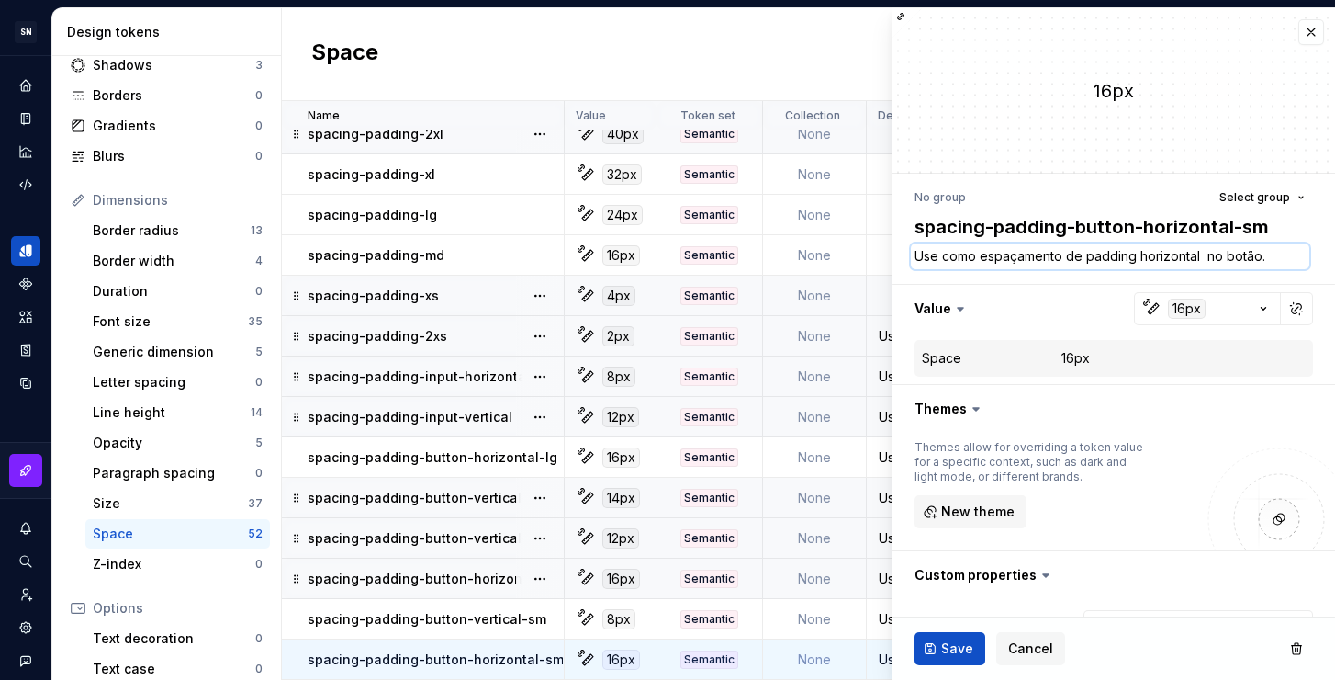
click at [1065, 255] on textarea "Use como espaçamento de padding horizontal no botão." at bounding box center [1110, 256] width 399 height 26
paste textarea "pequeno"
type textarea "*"
type textarea "Use como espaçamento pequenode padding horizontal no botão."
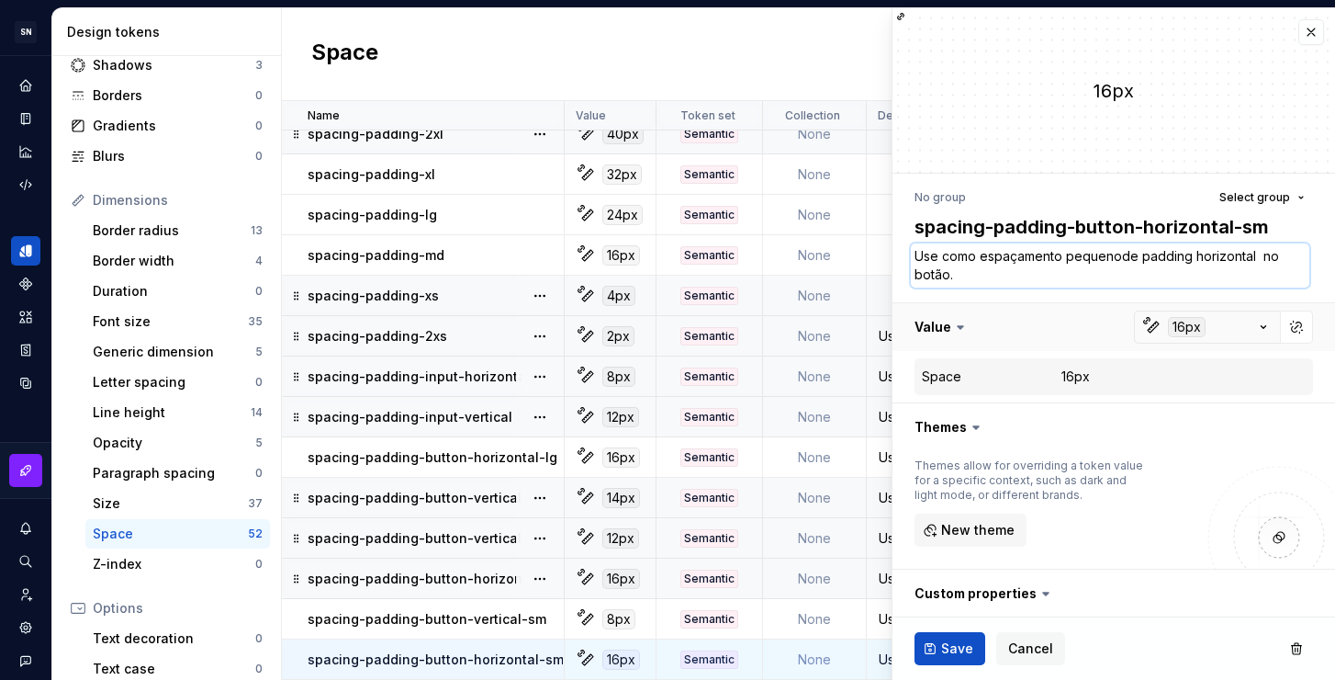
type textarea "*"
type textarea "Use como espaçamento pequeno de padding horizontal no botão."
click at [1262, 256] on textarea "Use como espaçamento pequeno de padding horizontal no botão." at bounding box center [1110, 265] width 399 height 44
type textarea "*"
type textarea "Use como espaçamento pequeno de padding horizontal no botão."
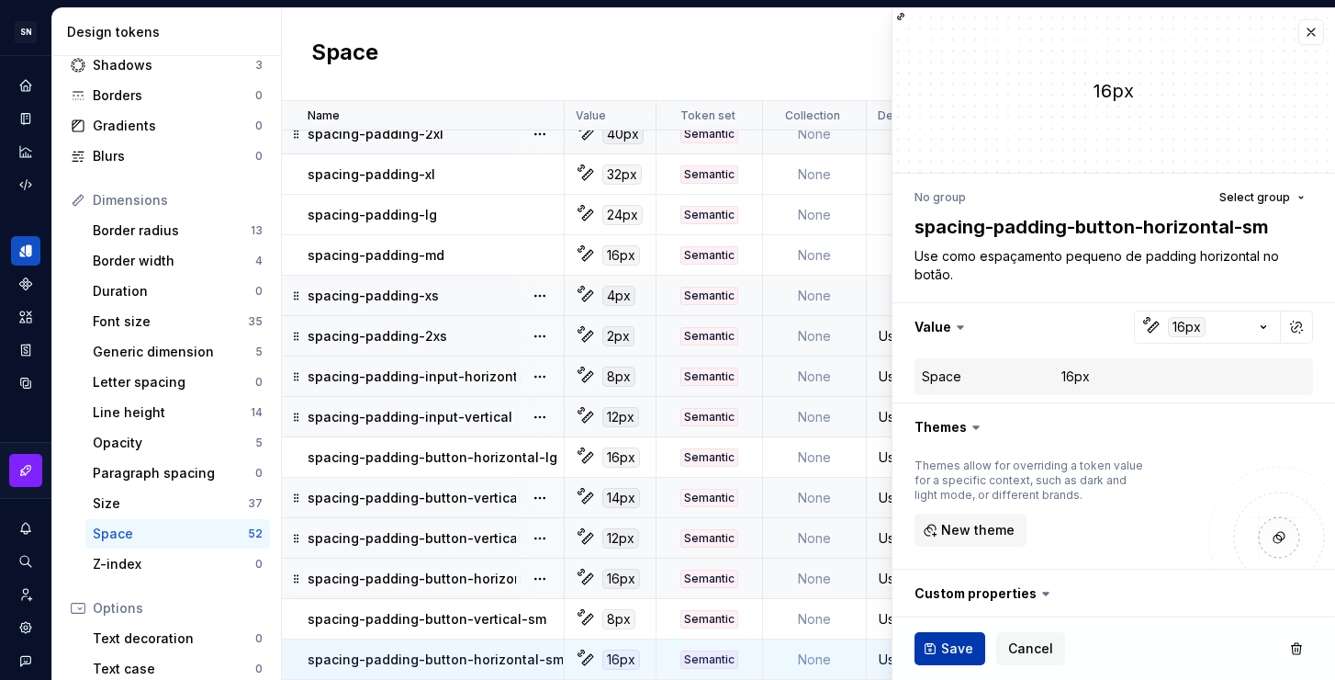
click at [964, 647] on span "Save" at bounding box center [957, 648] width 32 height 18
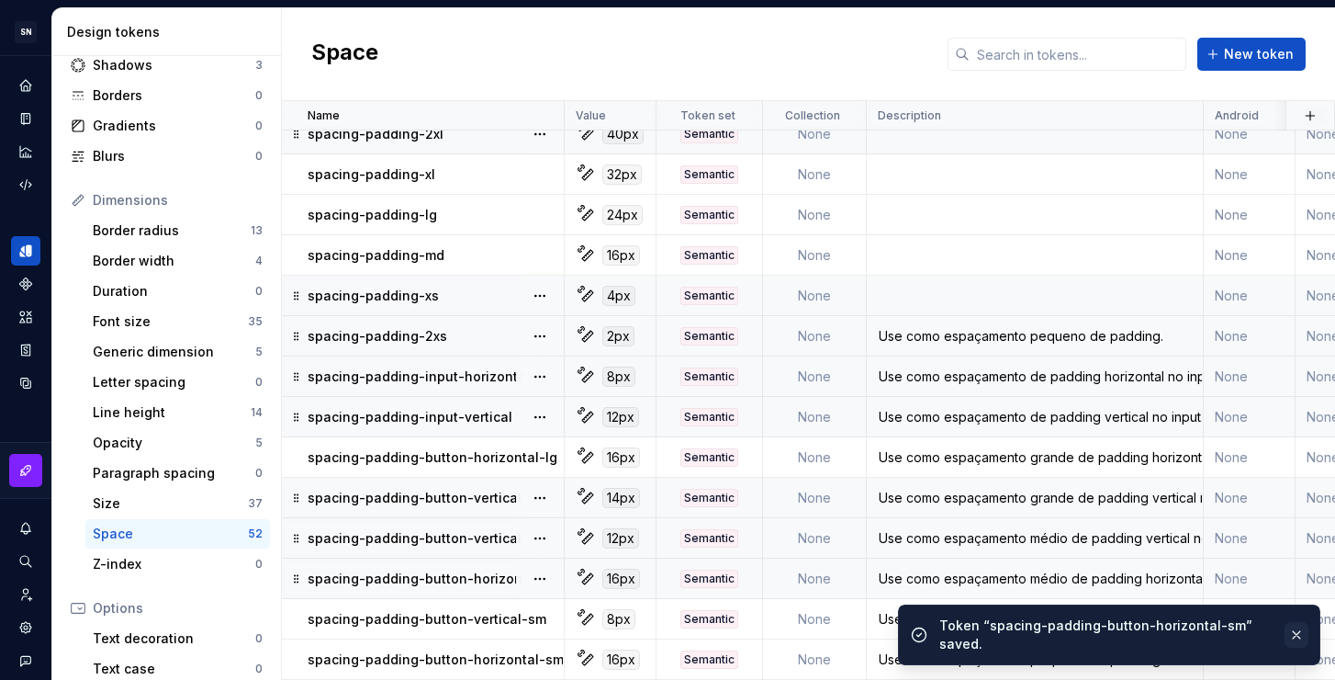
click at [1297, 627] on button "button" at bounding box center [1297, 635] width 24 height 26
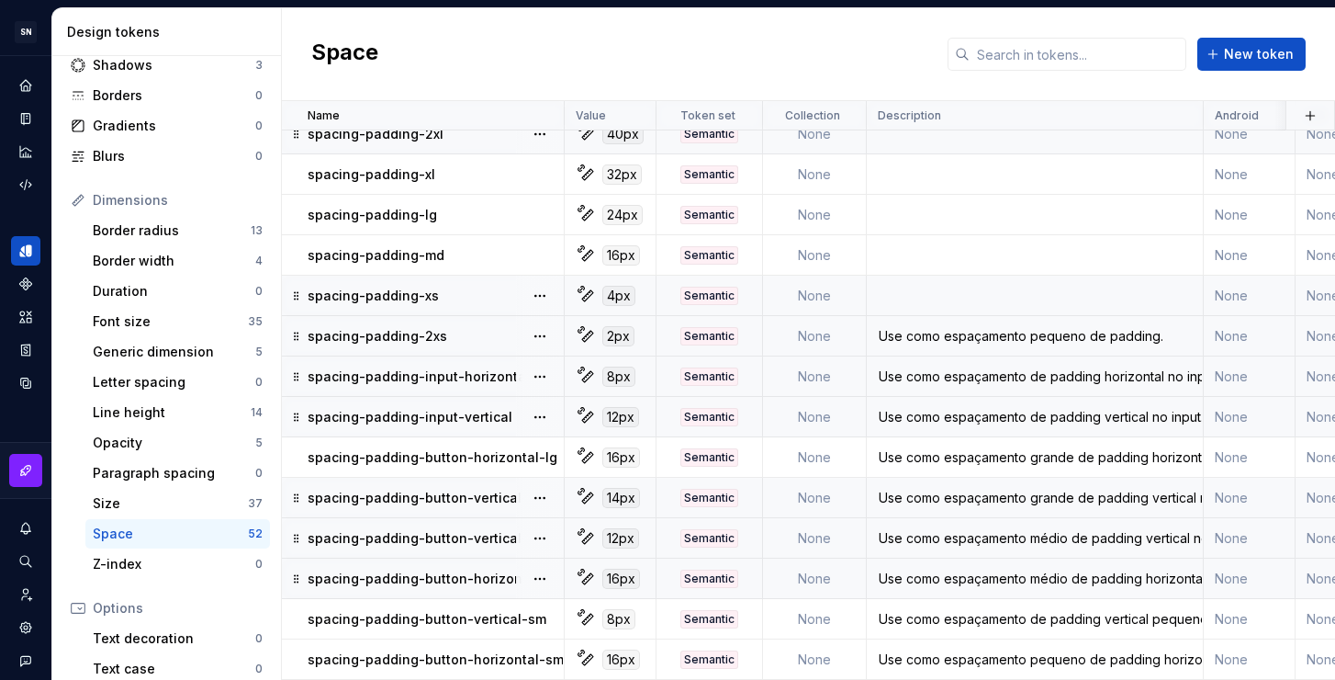
click at [955, 558] on td "Use como espaçamento médio de padding horizontal no botão." at bounding box center [1035, 578] width 337 height 40
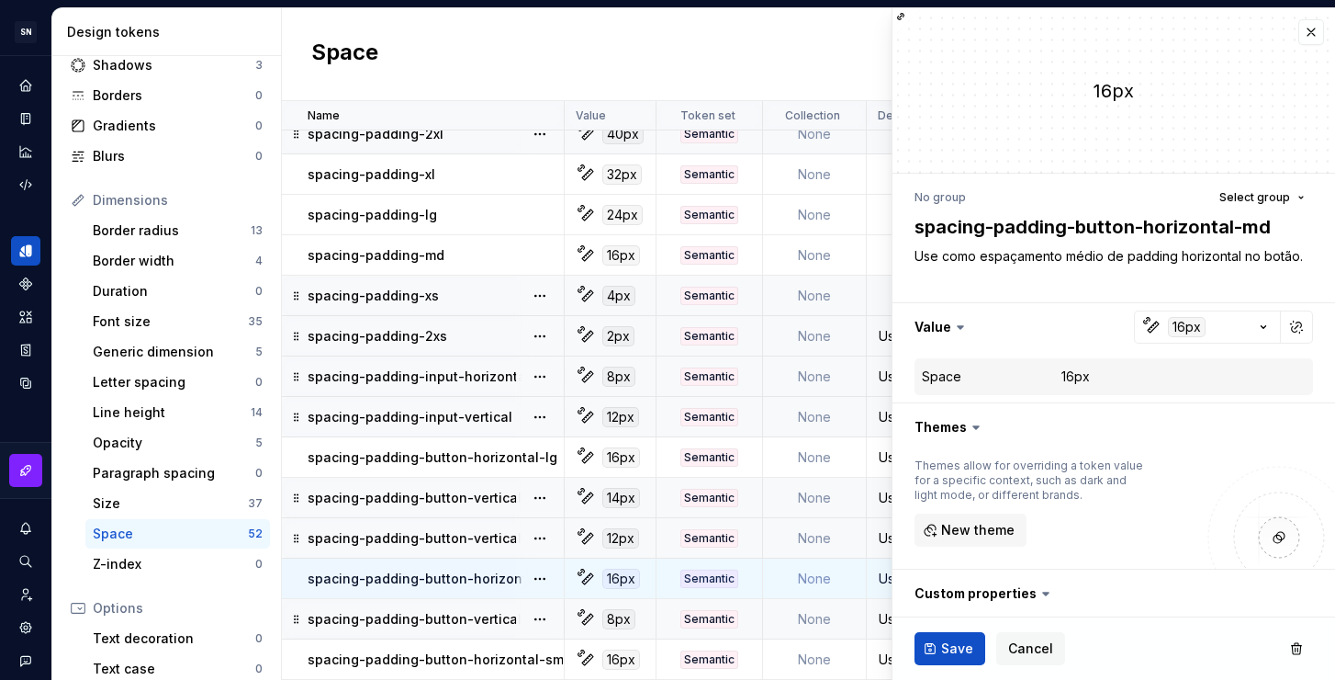
click at [879, 613] on div "Use como espaçamento de padding vertical pequeno no botão." at bounding box center [1035, 619] width 334 height 18
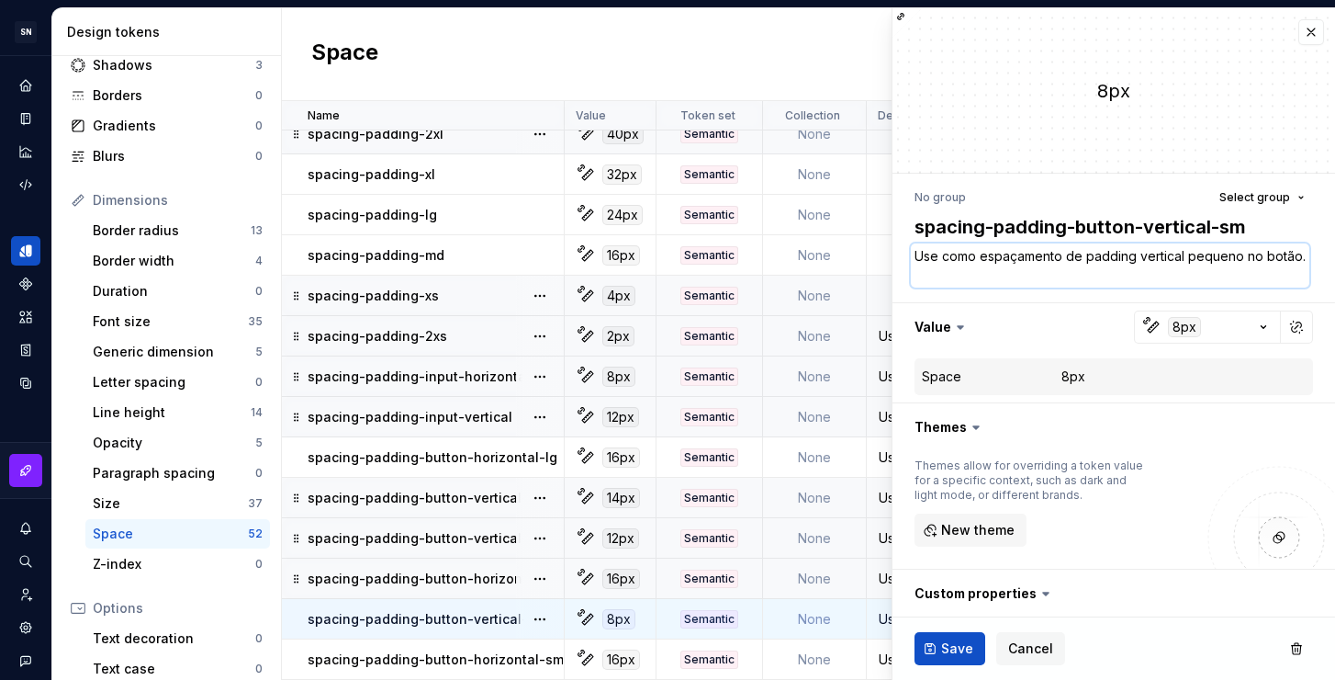
click at [1220, 264] on textarea "Use como espaçamento de padding vertical pequeno no botão." at bounding box center [1110, 265] width 399 height 44
click at [1240, 256] on textarea "Use como espaçamento de padding vertical pequeno no botão." at bounding box center [1110, 265] width 399 height 44
drag, startPoint x: 1239, startPoint y: 256, endPoint x: 1187, endPoint y: 261, distance: 51.6
click at [1187, 261] on textarea "Use como espaçamento de padding vertical pequeno no botão." at bounding box center [1110, 265] width 399 height 44
type textarea "*"
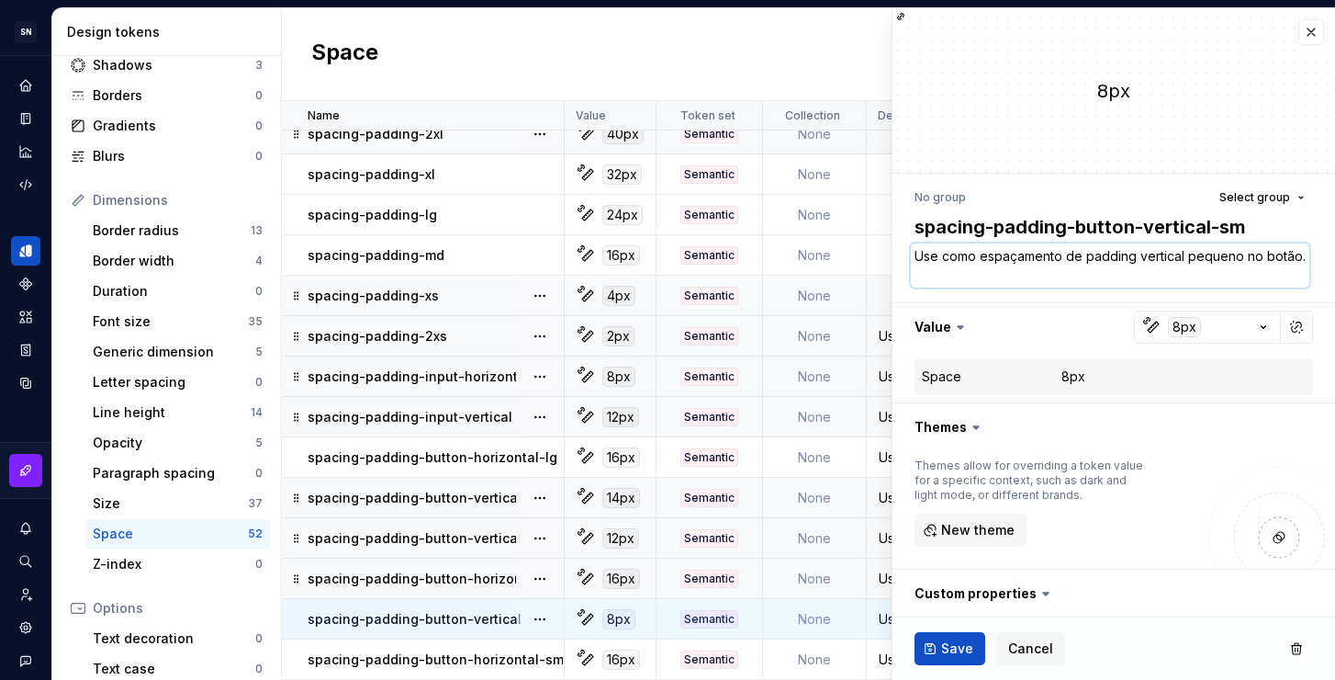
type textarea "Use como espaçamento de padding vertical no botão."
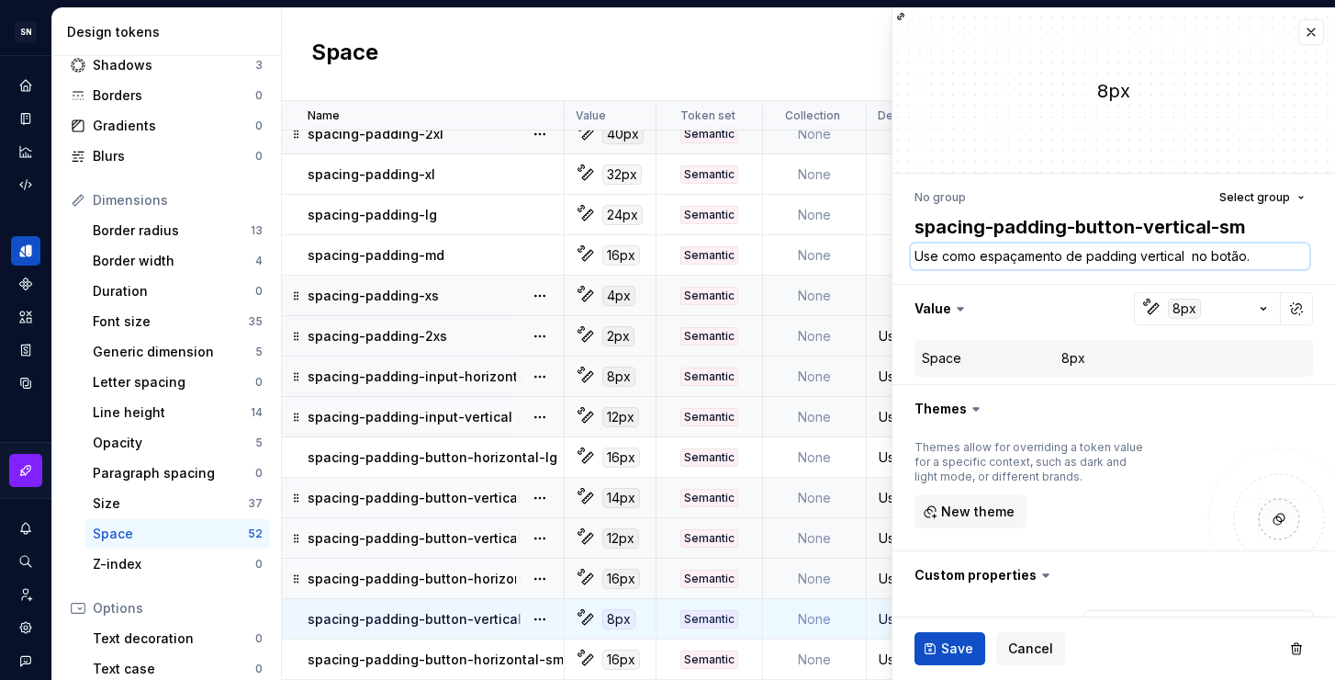
click at [1137, 254] on textarea "Use como espaçamento de padding vertical no botão." at bounding box center [1110, 256] width 399 height 26
paste textarea "pequeno"
type textarea "*"
type textarea "Use como espaçamento de padding pequenovertical no botão."
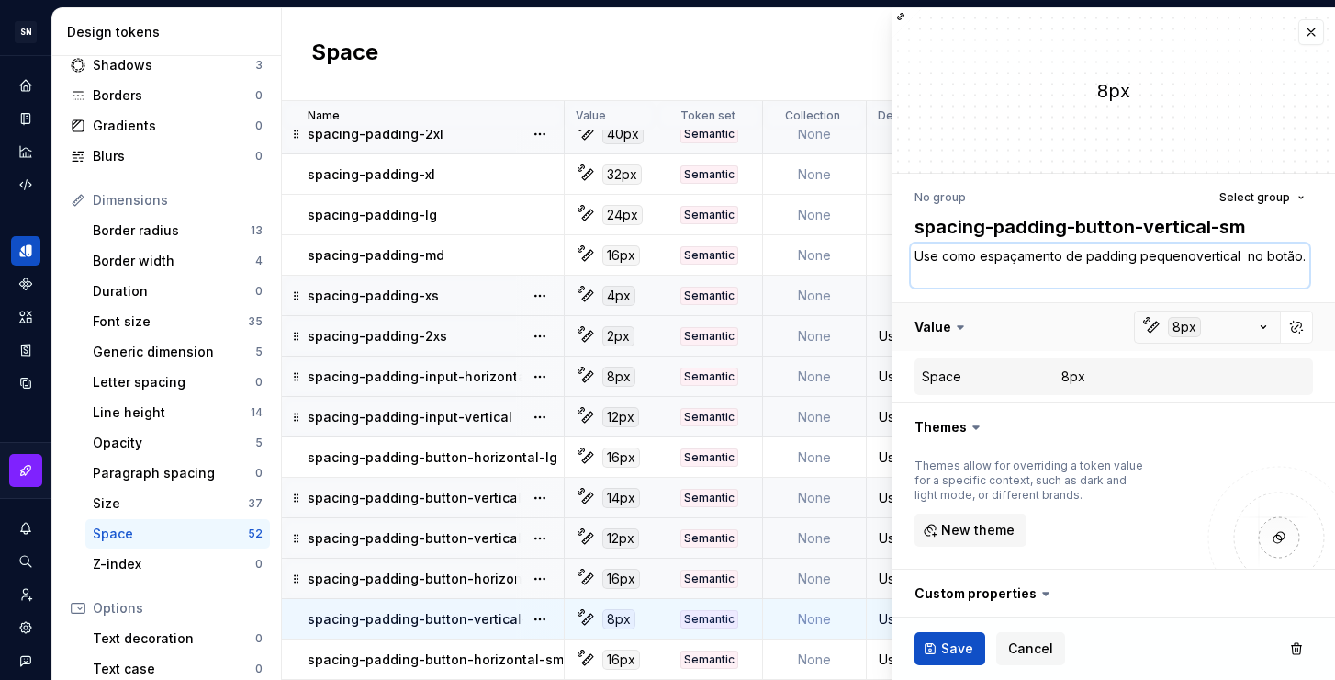
type textarea "*"
type textarea "Use como espaçamento de padding vertical no botão."
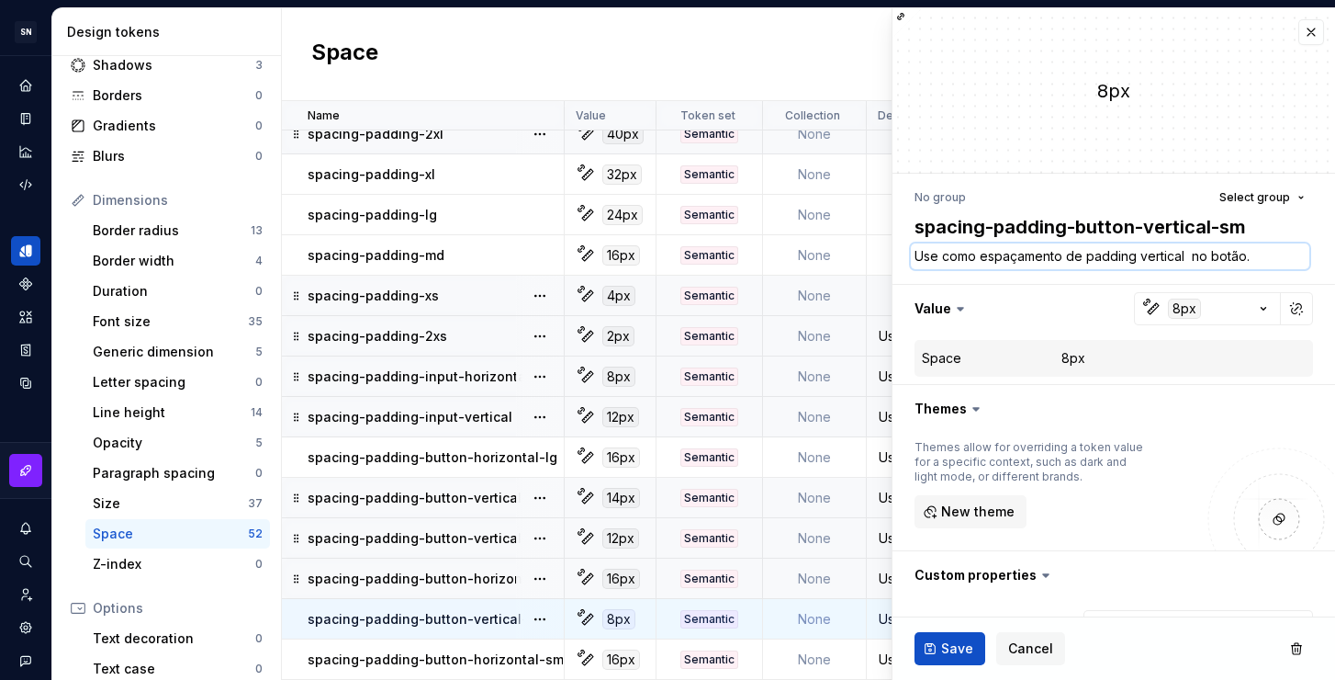
click at [1064, 257] on textarea "Use como espaçamento de padding vertical no botão." at bounding box center [1110, 256] width 399 height 26
paste textarea "pequeno"
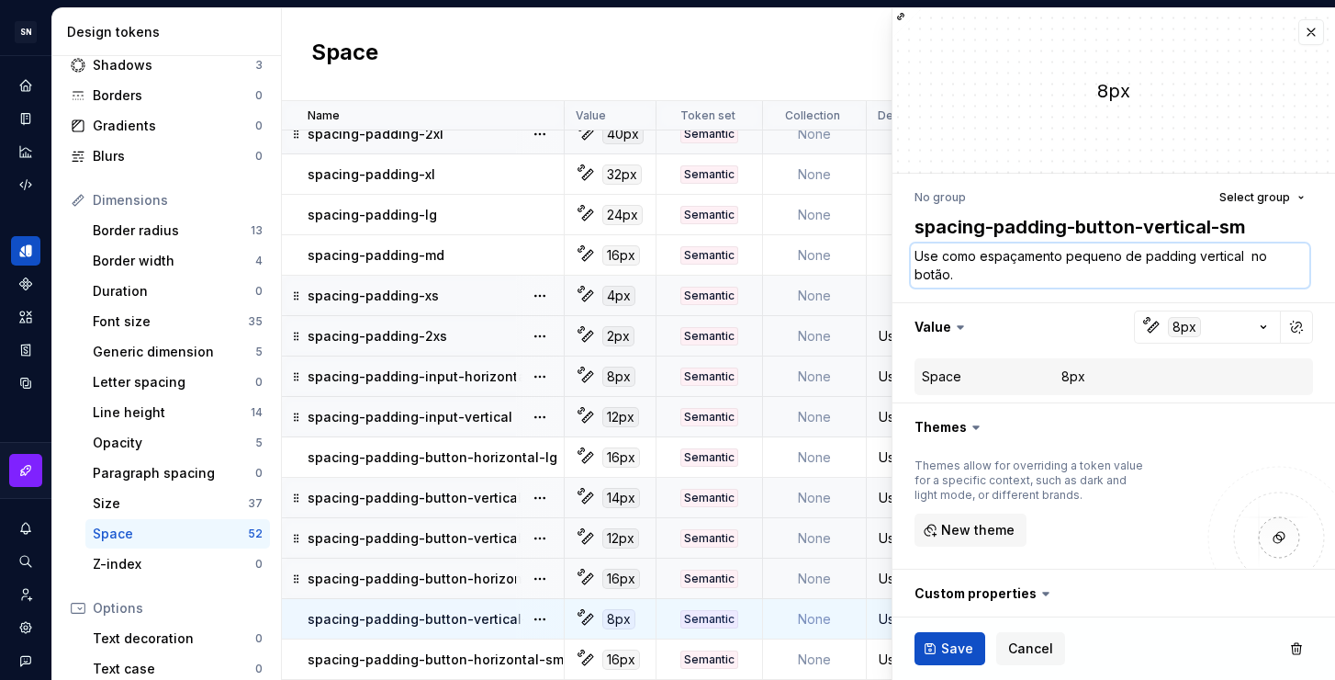
click at [1248, 256] on textarea "Use como espaçamento pequeno de padding vertical no botão." at bounding box center [1110, 265] width 399 height 44
click at [956, 646] on span "Save" at bounding box center [957, 648] width 32 height 18
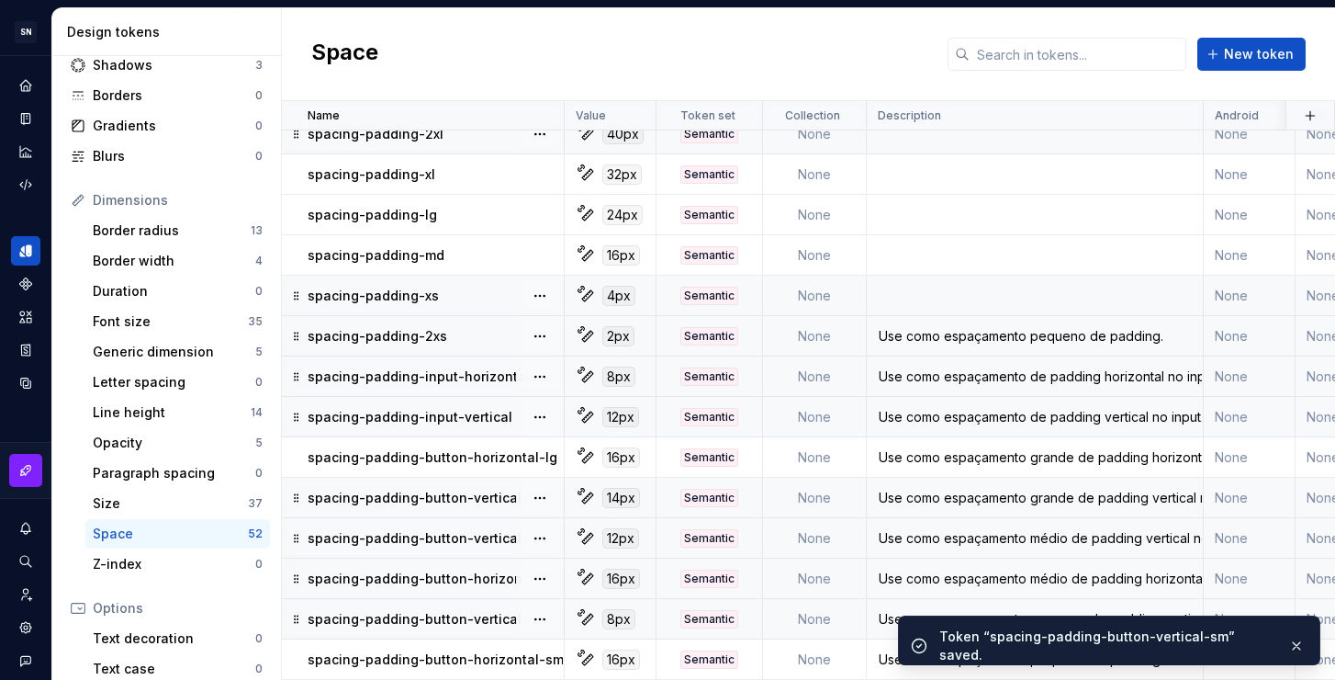
click at [884, 569] on div "Use como espaçamento médio de padding horizontal no botão." at bounding box center [1035, 578] width 334 height 18
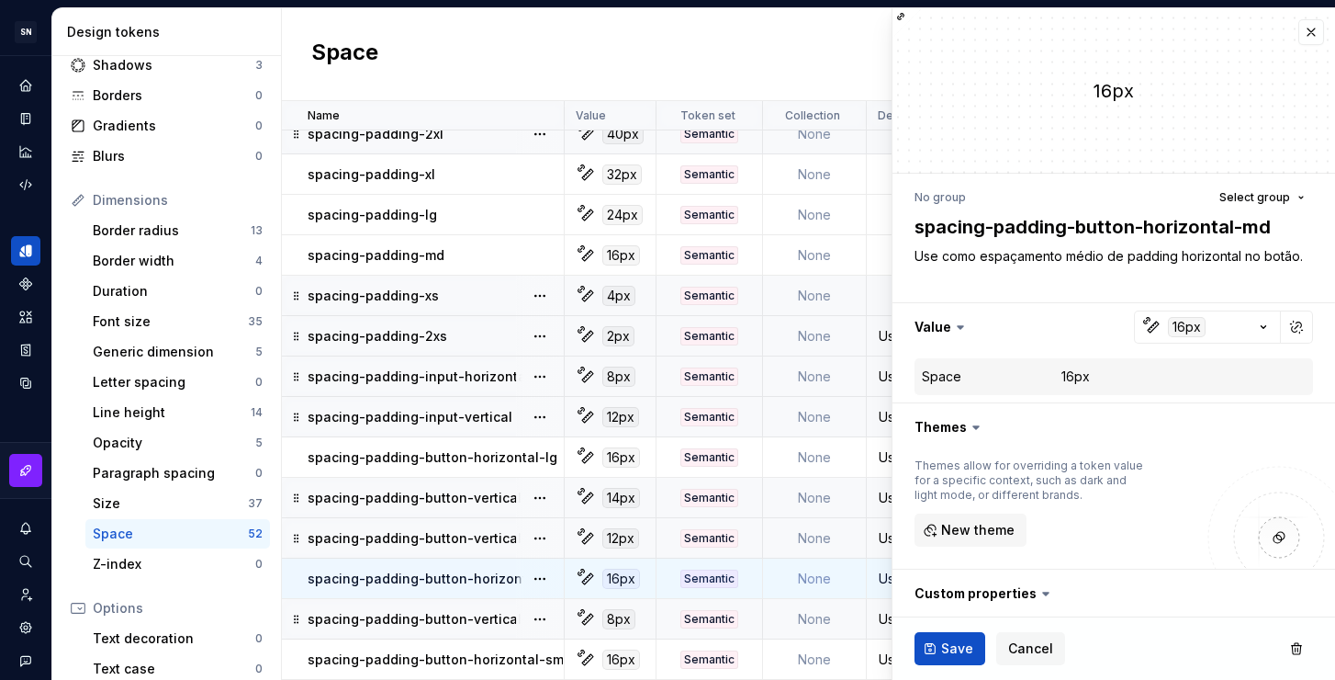
click at [877, 535] on div "Use como espaçamento médio de padding vertical no botão." at bounding box center [1035, 538] width 334 height 18
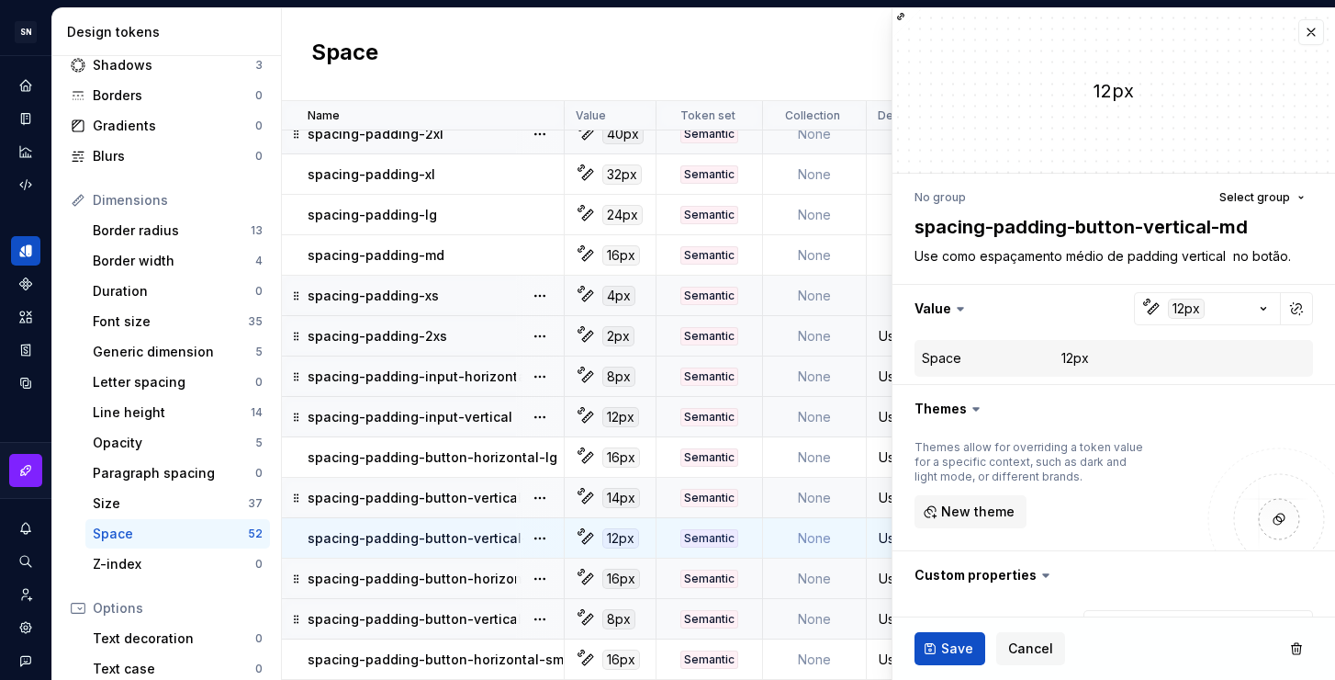
click at [875, 496] on div "Use como espaçamento grande de padding vertical no botão." at bounding box center [1035, 498] width 334 height 18
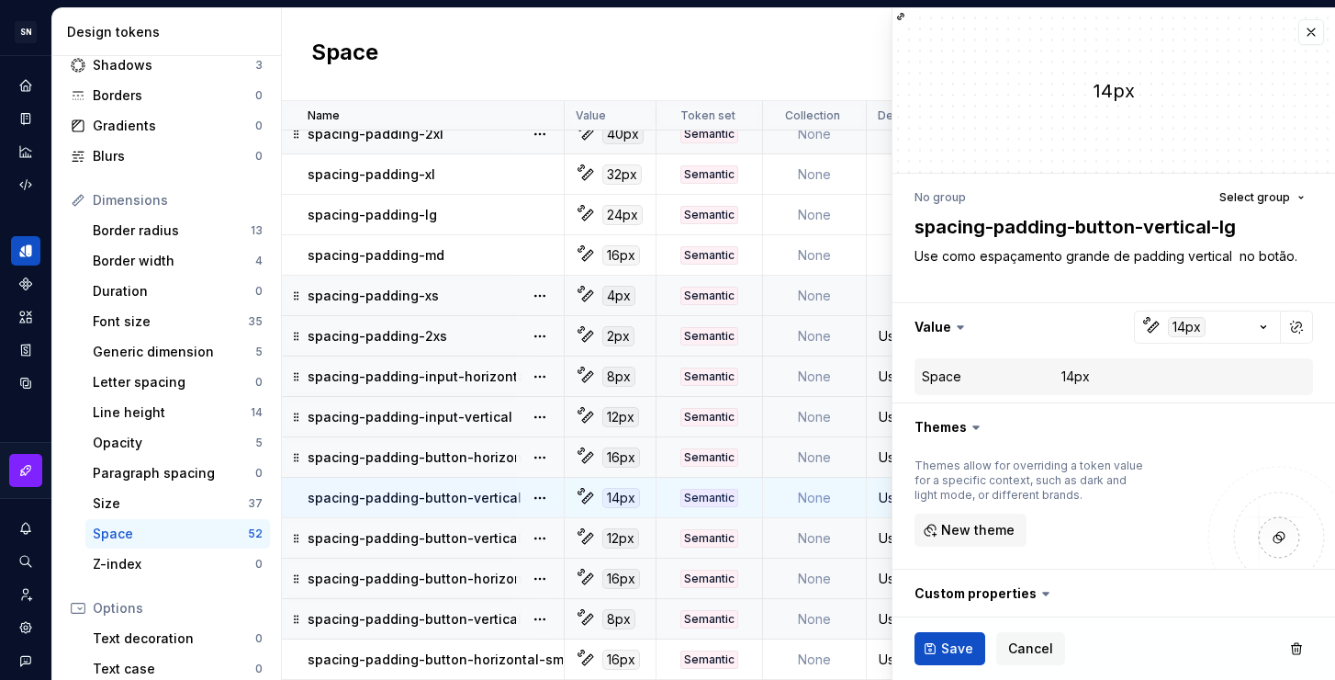
click at [876, 450] on div "Use como espaçamento grande de padding horizontal no botão." at bounding box center [1035, 457] width 334 height 18
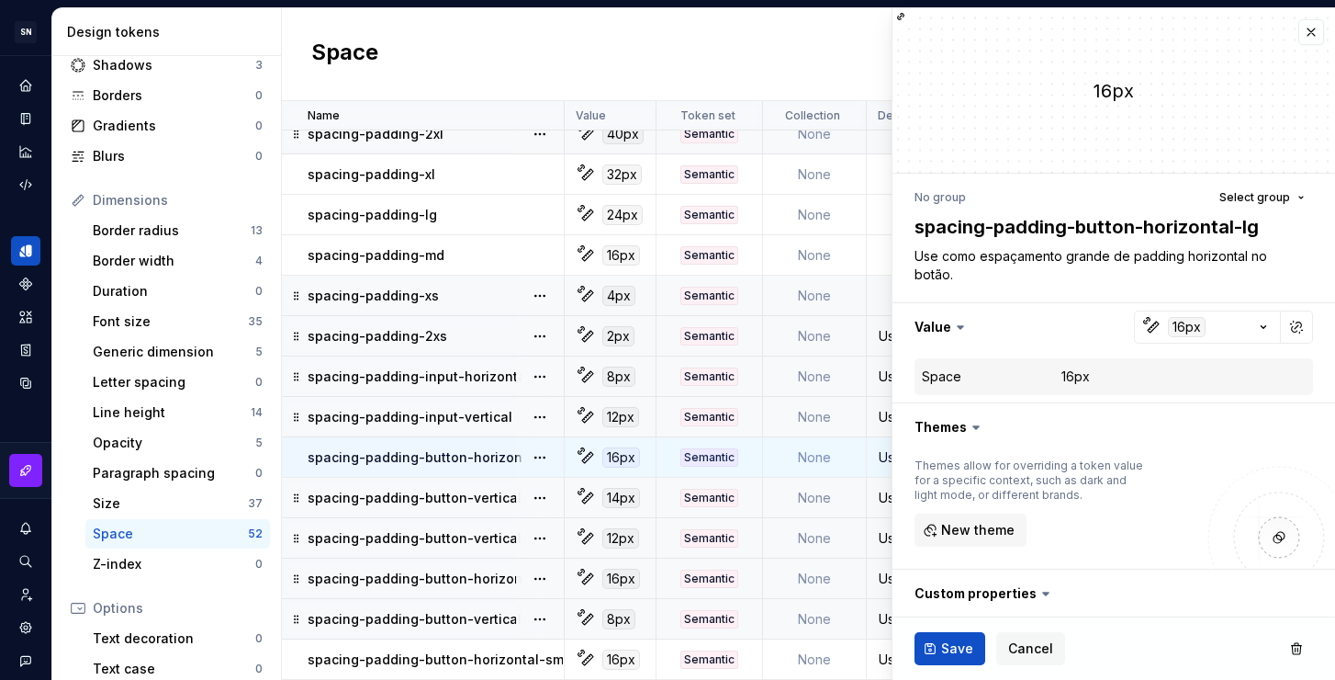
click at [878, 408] on div "Use como espaçamento de padding vertical no input." at bounding box center [1035, 417] width 334 height 18
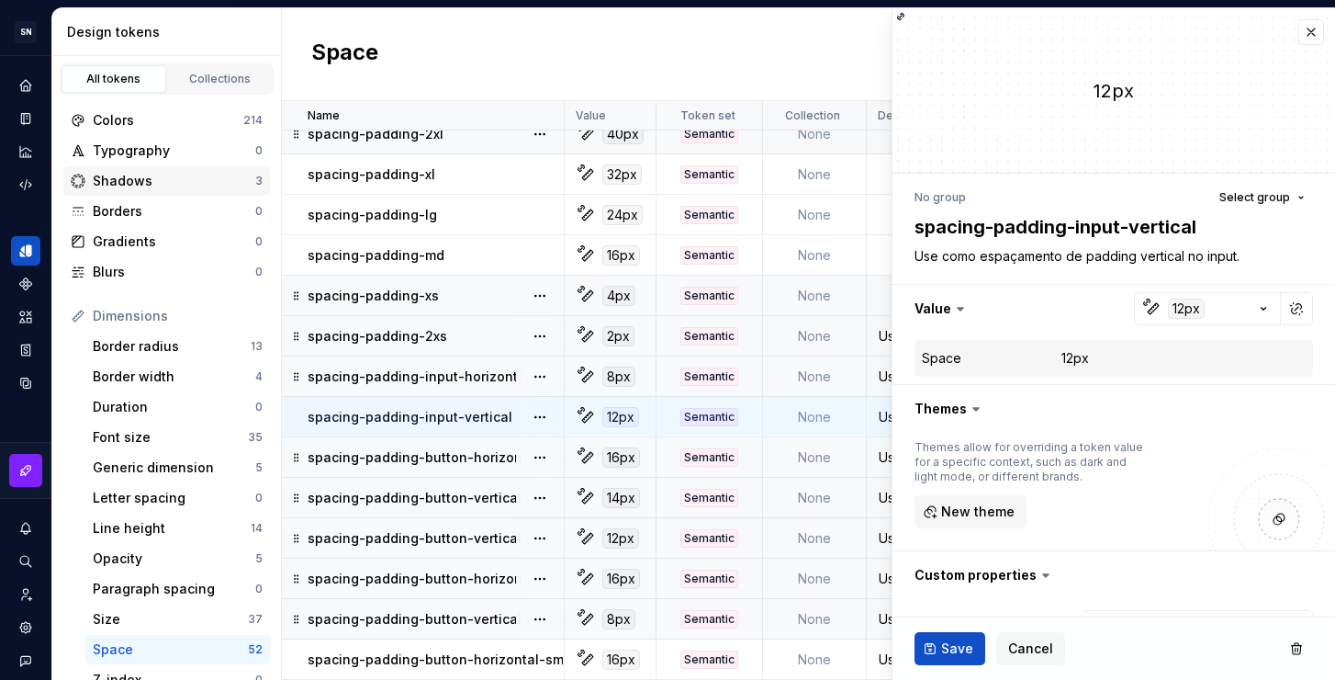
click at [142, 174] on div "Shadows" at bounding box center [174, 181] width 163 height 18
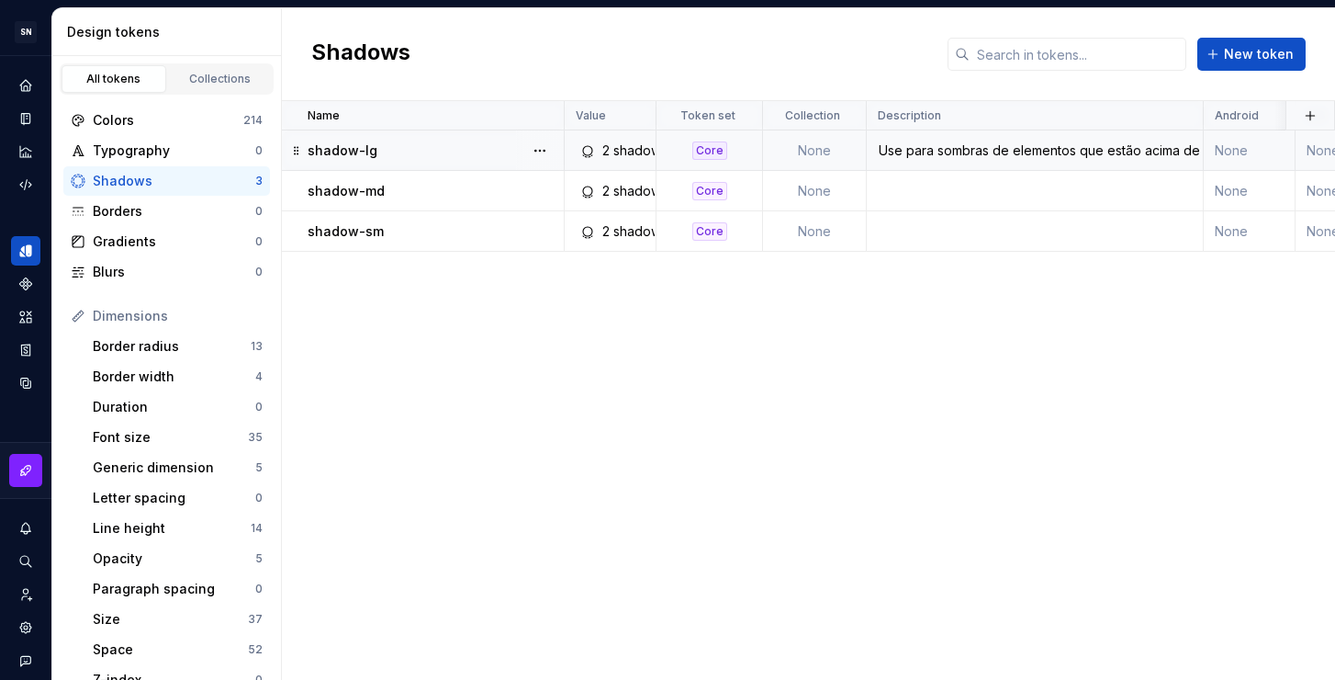
click at [897, 150] on div "Use para sombras de elementos que estão acima de outros elementos da interface …" at bounding box center [1035, 150] width 334 height 18
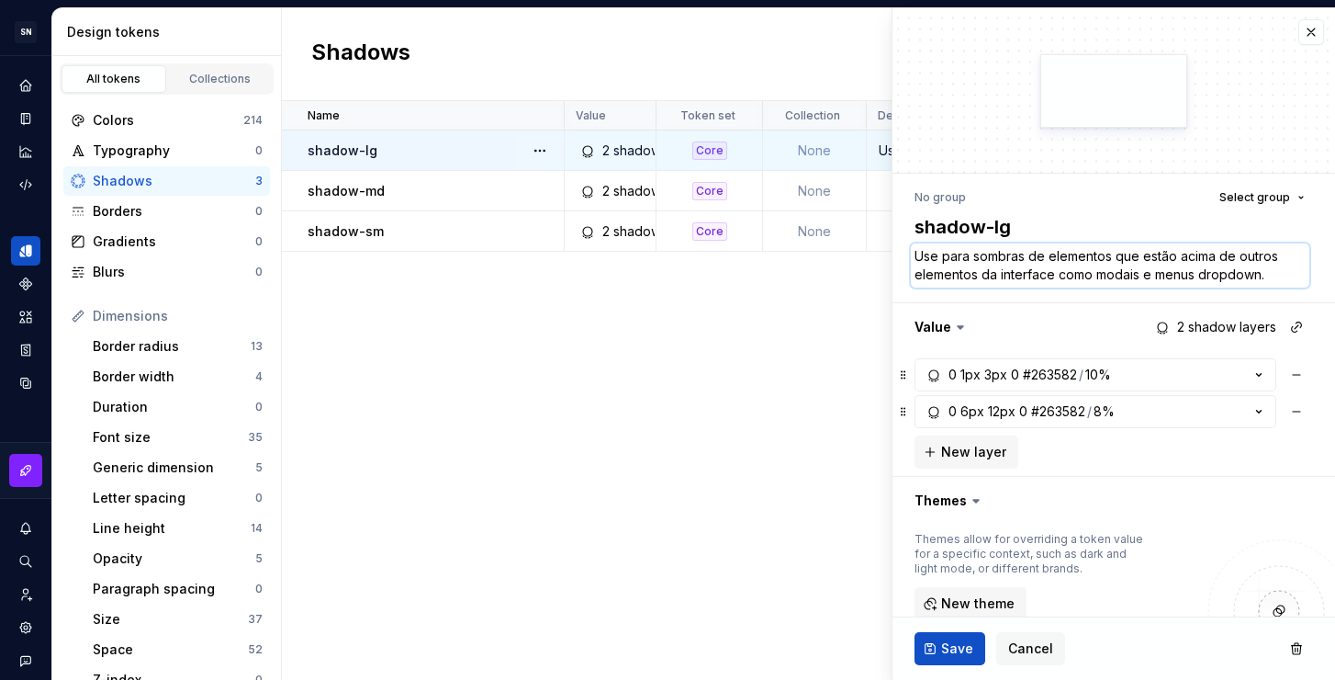
click at [1108, 266] on textarea "Use para sombras de elementos que estão acima de outros elementos da interface …" at bounding box center [1110, 265] width 399 height 44
click at [697, 482] on div "Name Value Token set Collection Description Android iOS Web Last updated shadow…" at bounding box center [808, 390] width 1053 height 579
click at [1308, 35] on button "button" at bounding box center [1312, 32] width 26 height 26
